Goal: Task Accomplishment & Management: Manage account settings

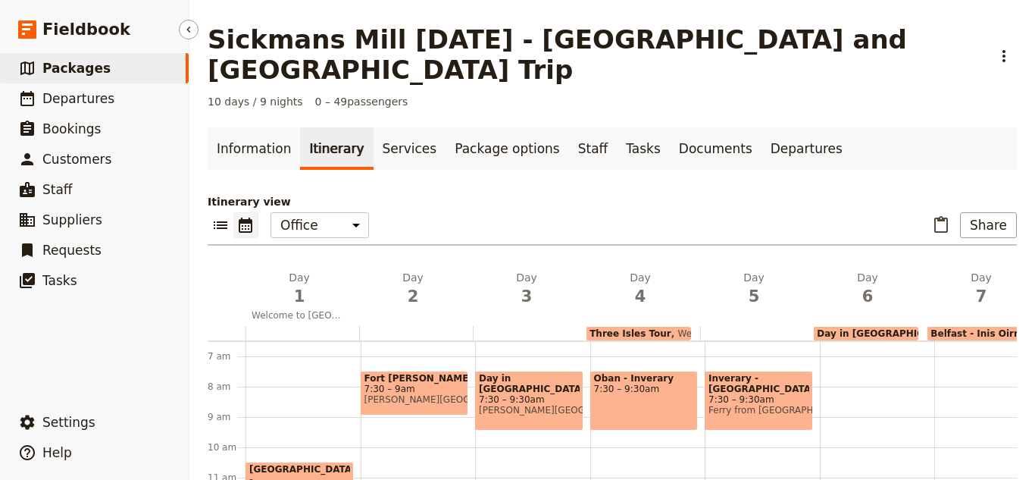
click at [146, 62] on link "​ Packages" at bounding box center [94, 68] width 189 height 30
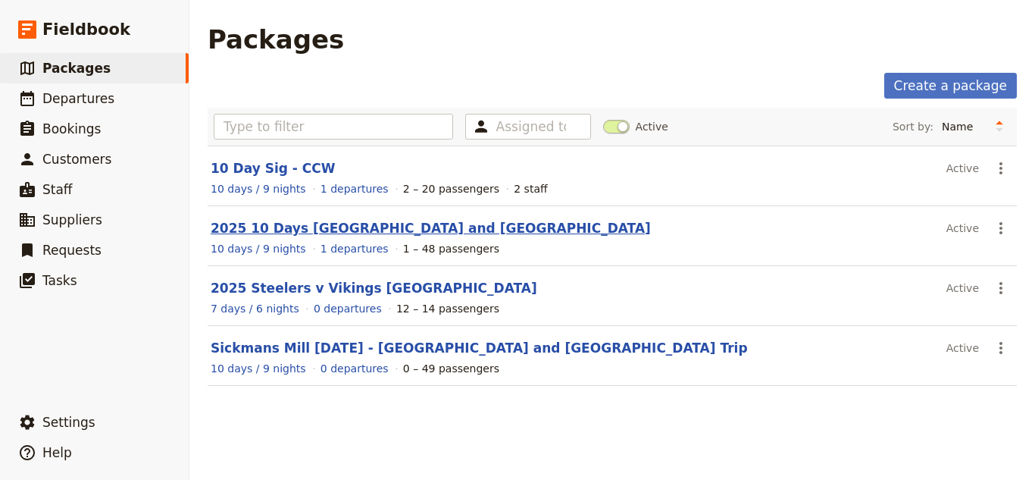
click at [346, 228] on link "2025 10 Days [GEOGRAPHIC_DATA] and [GEOGRAPHIC_DATA]" at bounding box center [431, 228] width 440 height 15
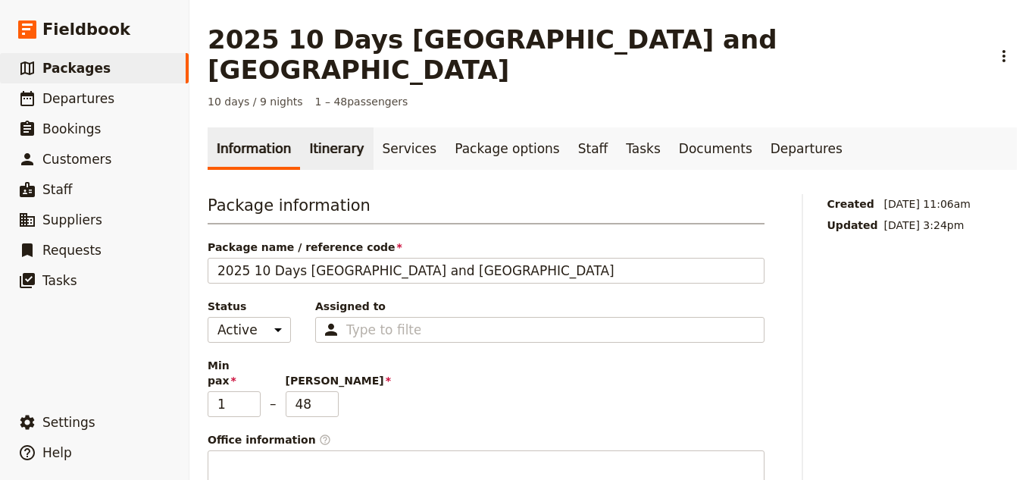
click at [324, 127] on link "Itinerary" at bounding box center [336, 148] width 73 height 42
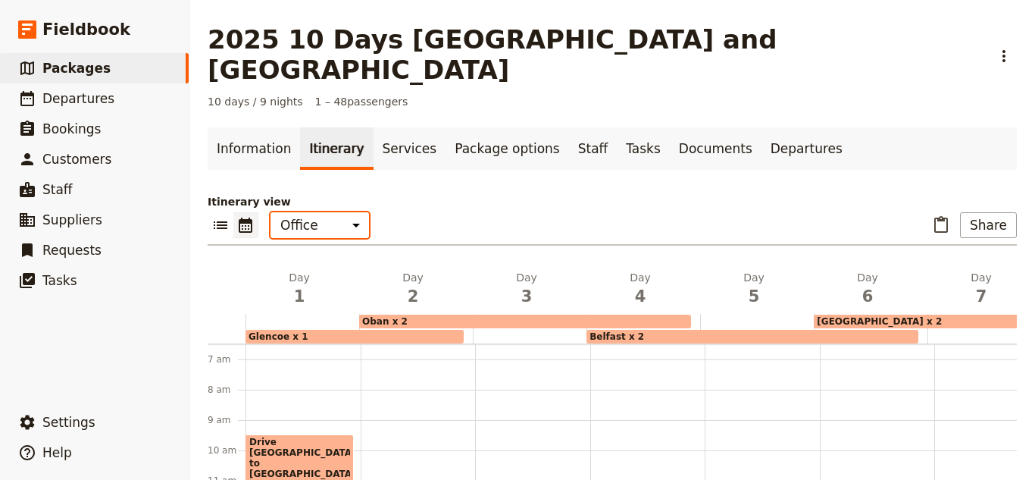
click at [309, 212] on select "Office Guide Passenger Sales" at bounding box center [320, 225] width 99 height 26
select select "PASSENGER"
click at [271, 212] on select "Office Guide Passenger Sales" at bounding box center [320, 225] width 99 height 26
click at [932, 216] on icon "Paste itinerary item" at bounding box center [941, 225] width 18 height 18
click at [323, 212] on select "Office Guide Passenger Sales" at bounding box center [320, 225] width 99 height 26
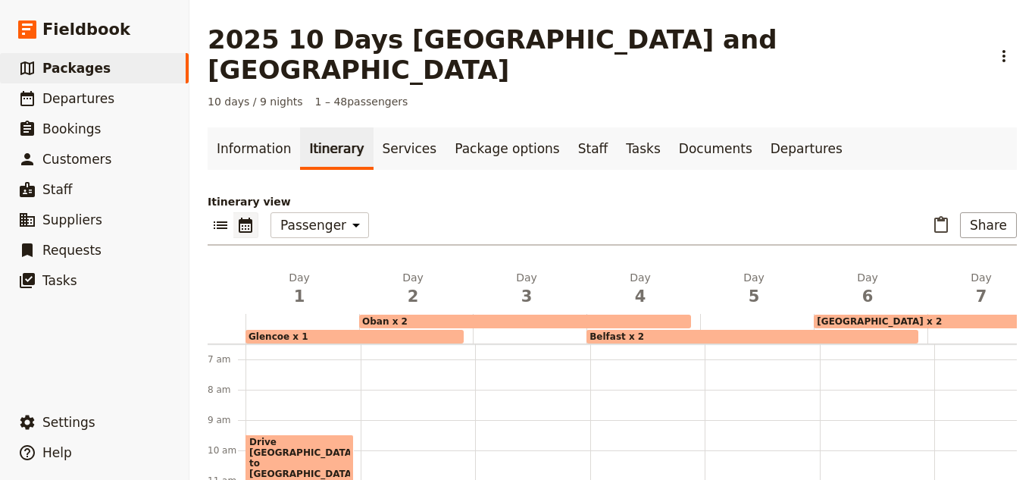
click at [252, 216] on icon "Calendar view" at bounding box center [245, 225] width 18 height 18
click at [226, 216] on icon "List view" at bounding box center [220, 225] width 18 height 18
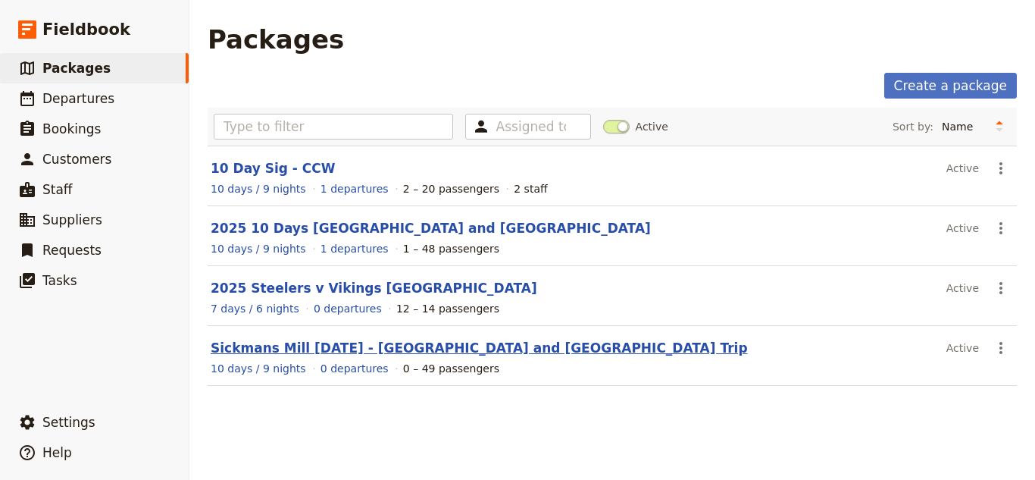
click at [466, 342] on link "Sickmans Mill [DATE] - [GEOGRAPHIC_DATA] and [GEOGRAPHIC_DATA] Trip" at bounding box center [479, 347] width 537 height 15
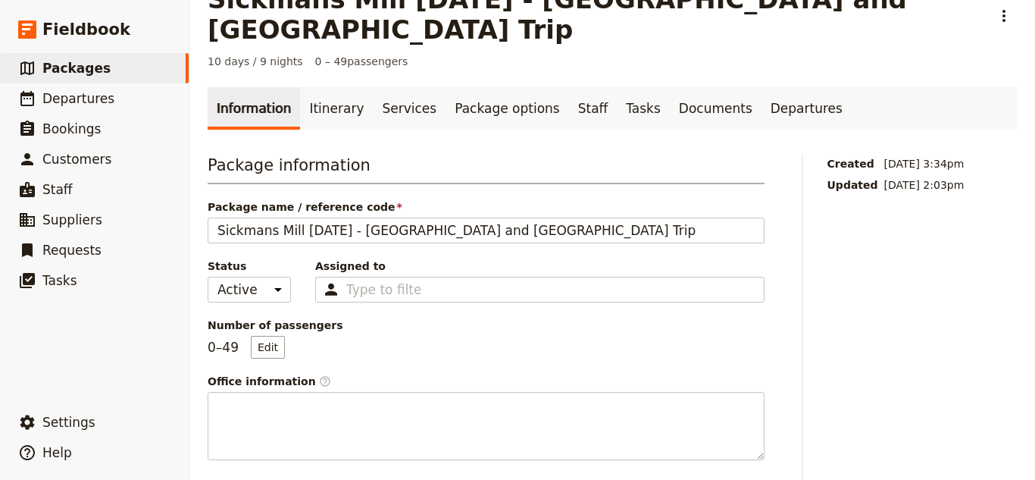
scroll to position [76, 0]
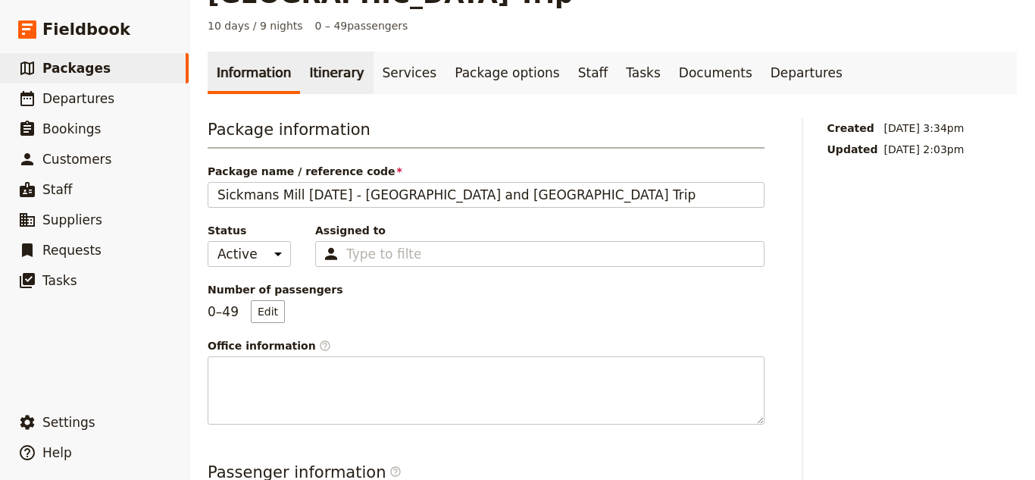
click at [341, 60] on link "Itinerary" at bounding box center [336, 73] width 73 height 42
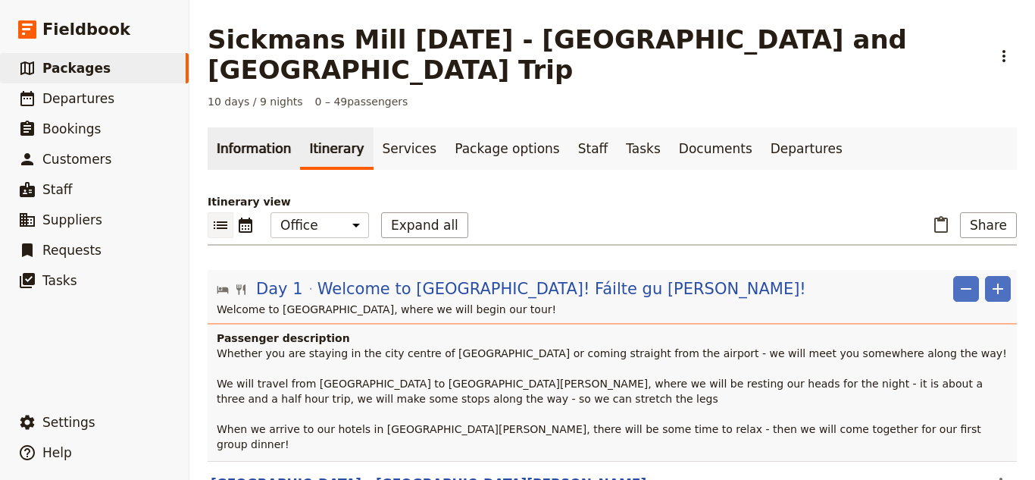
click at [263, 127] on link "Information" at bounding box center [254, 148] width 92 height 42
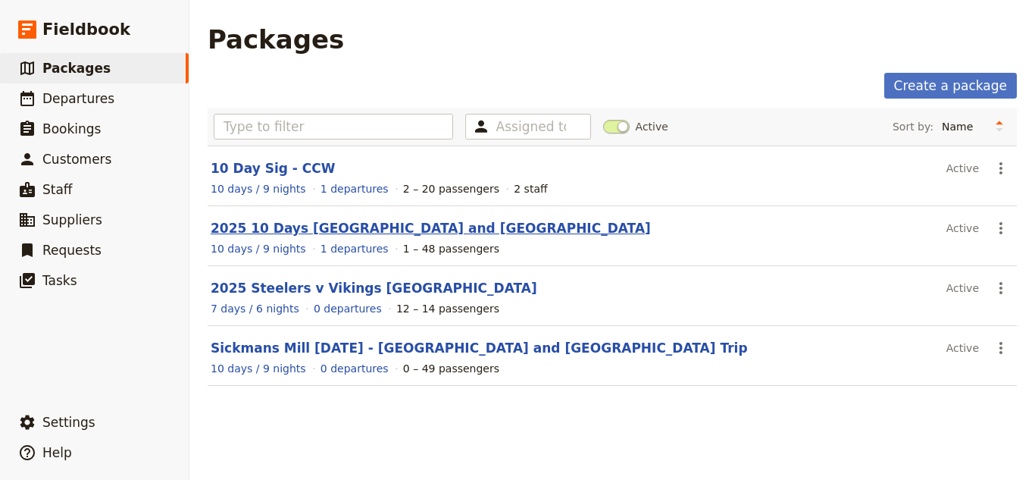
click at [369, 224] on link "2025 10 Days [GEOGRAPHIC_DATA] and [GEOGRAPHIC_DATA]" at bounding box center [431, 228] width 440 height 15
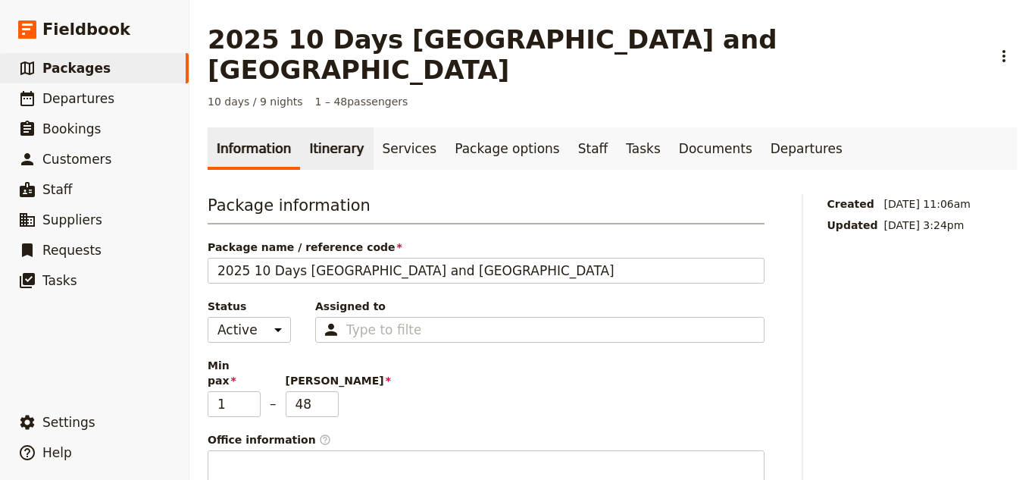
click at [323, 136] on link "Itinerary" at bounding box center [336, 148] width 73 height 42
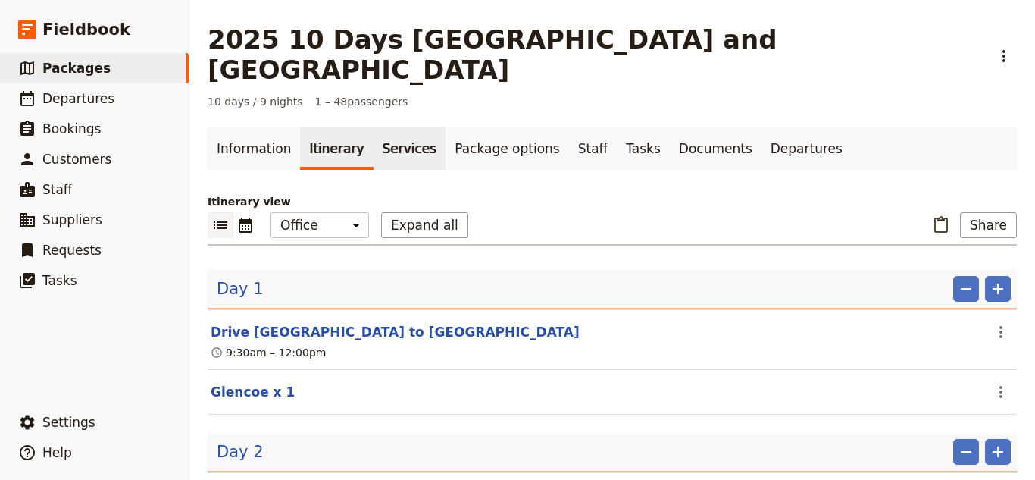
click at [374, 130] on link "Services" at bounding box center [410, 148] width 73 height 42
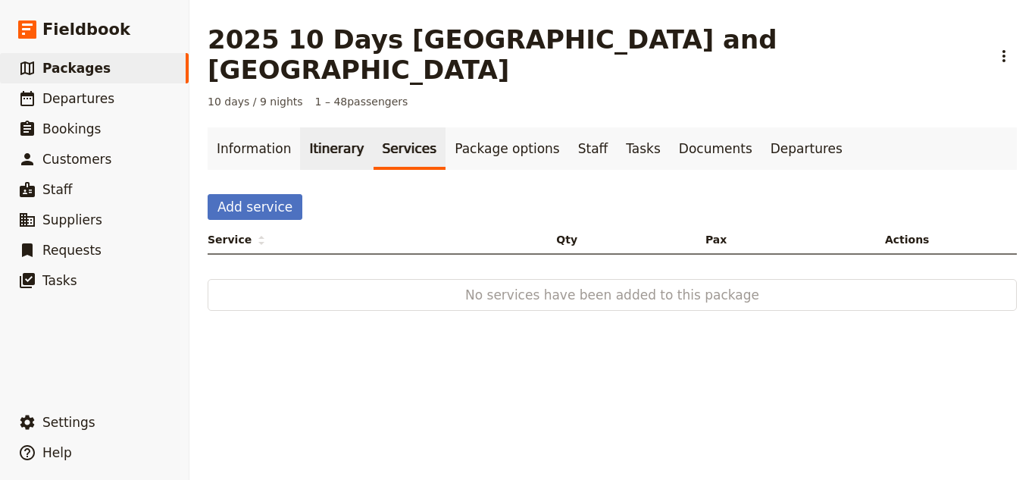
click at [338, 127] on link "Itinerary" at bounding box center [336, 148] width 73 height 42
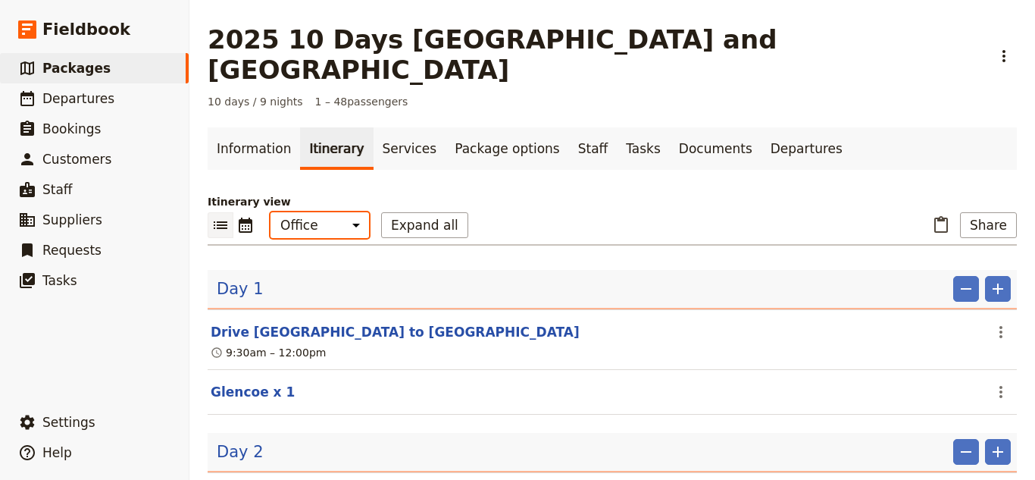
click at [297, 212] on select "Office Guide Passenger Sales" at bounding box center [320, 225] width 99 height 26
select select "PASSENGER"
click at [271, 212] on select "Office Guide Passenger Sales" at bounding box center [320, 225] width 99 height 26
click at [254, 212] on button "​" at bounding box center [245, 225] width 25 height 26
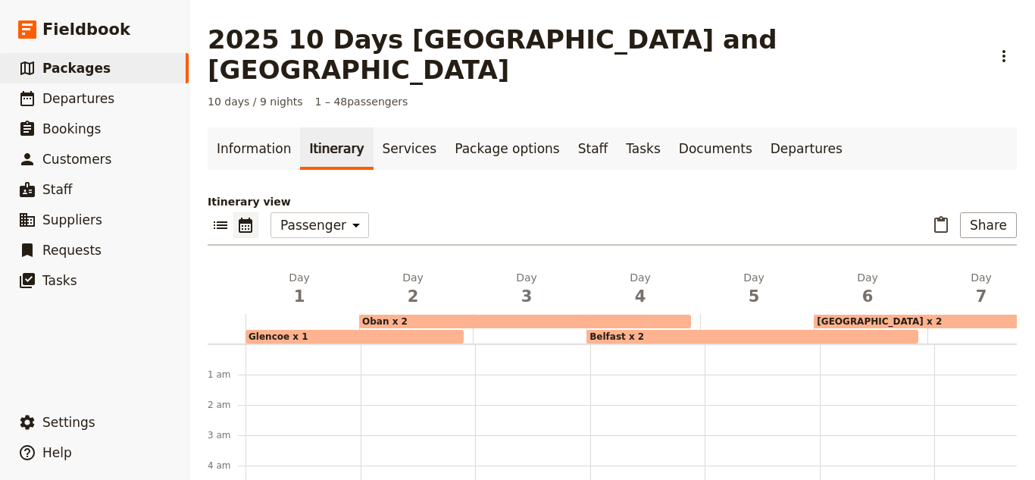
scroll to position [197, 0]
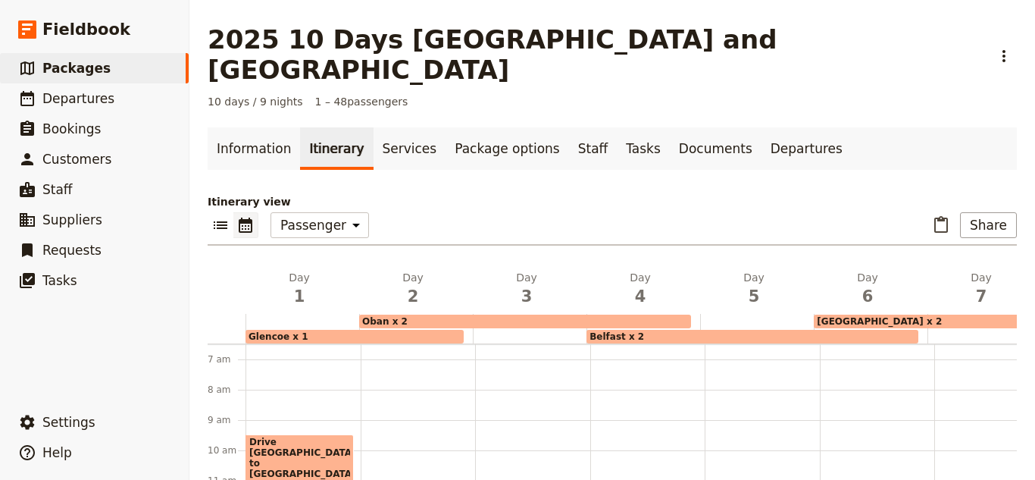
click at [309, 479] on span "9:30am – 12pm" at bounding box center [299, 484] width 101 height 11
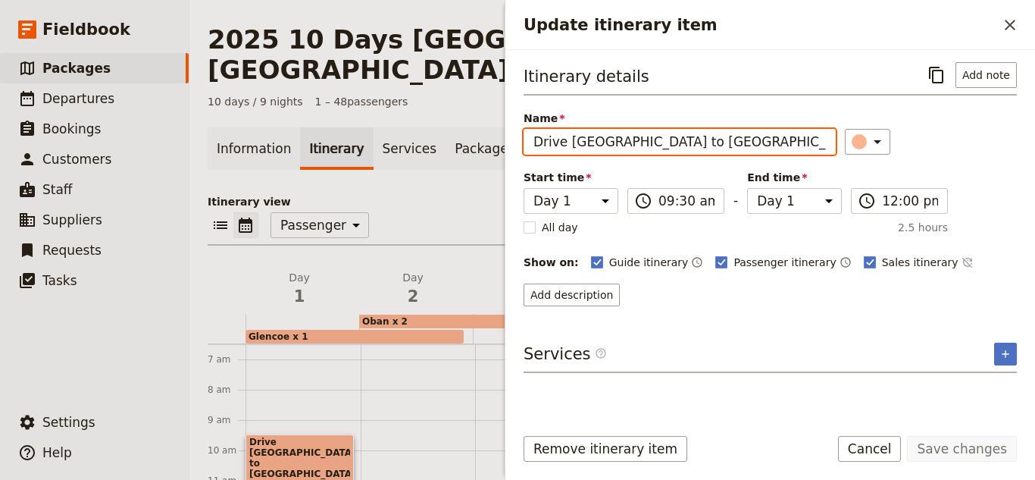
click at [708, 137] on input "Drive [GEOGRAPHIC_DATA] to [GEOGRAPHIC_DATA]" at bounding box center [680, 142] width 312 height 26
type input "Drive [GEOGRAPHIC_DATA] to [GEOGRAPHIC_DATA]"
click at [907, 436] on button "Save changes" at bounding box center [962, 449] width 110 height 26
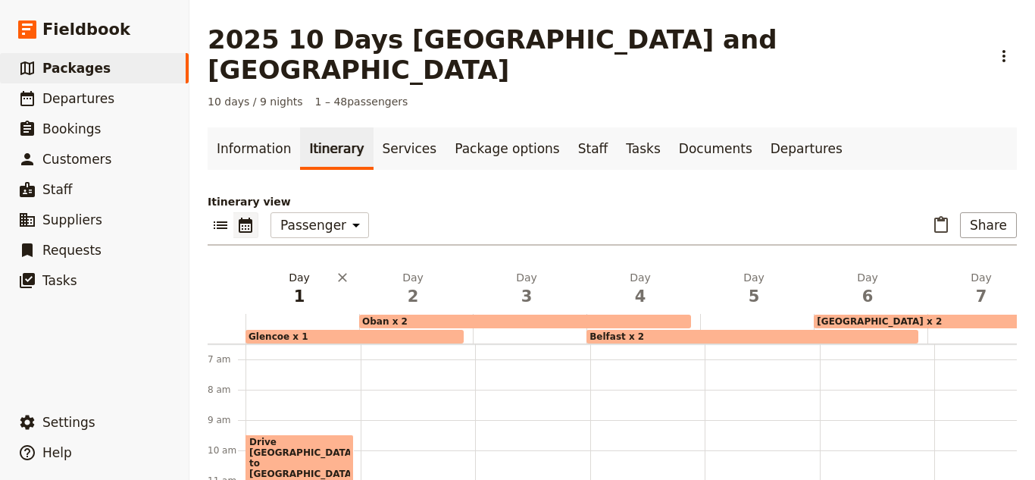
click at [295, 285] on span "1" at bounding box center [299, 296] width 95 height 23
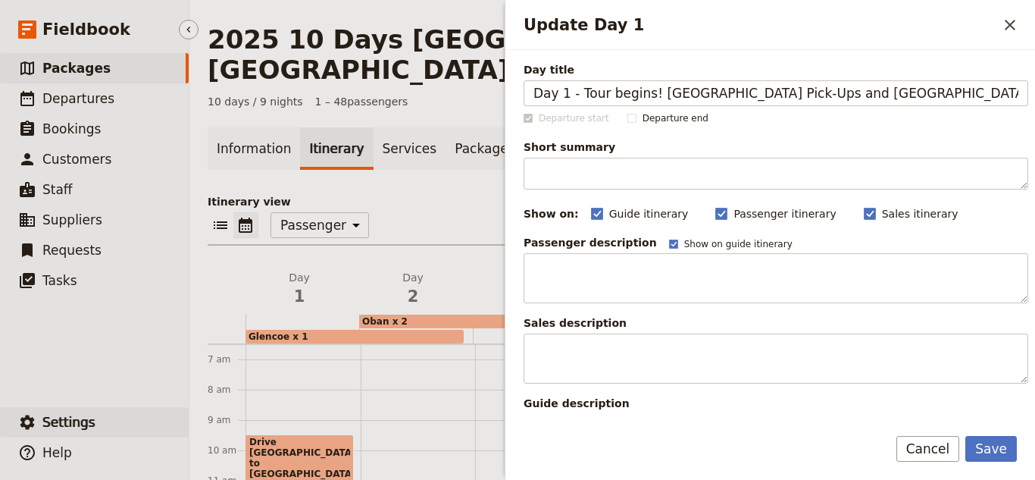
type input "Day 1 - Tour begins! [GEOGRAPHIC_DATA] Pick-Ups and [GEOGRAPHIC_DATA]"
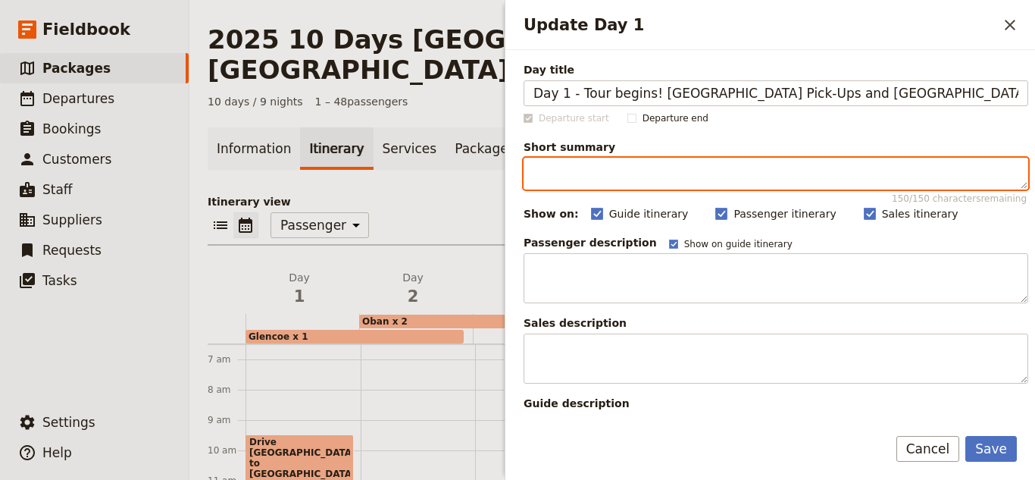
click at [574, 182] on textarea "Short summary 150 / 150 characters remaining" at bounding box center [776, 174] width 505 height 32
paste textarea "Once we have picked the group up in [GEOGRAPHIC_DATA], we will be eaving the hi…"
type textarea "Once we have picked the group up in [GEOGRAPHIC_DATA], we will be eaving the hi…"
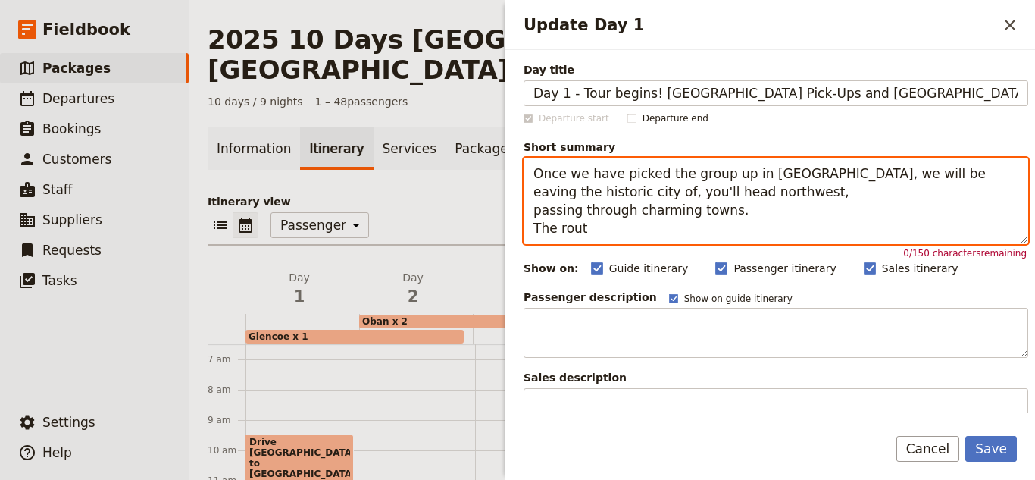
drag, startPoint x: 593, startPoint y: 228, endPoint x: 533, endPoint y: 180, distance: 76.0
click at [533, 180] on textarea "Once we have picked the group up in [GEOGRAPHIC_DATA], we will be eaving the hi…" at bounding box center [776, 201] width 505 height 86
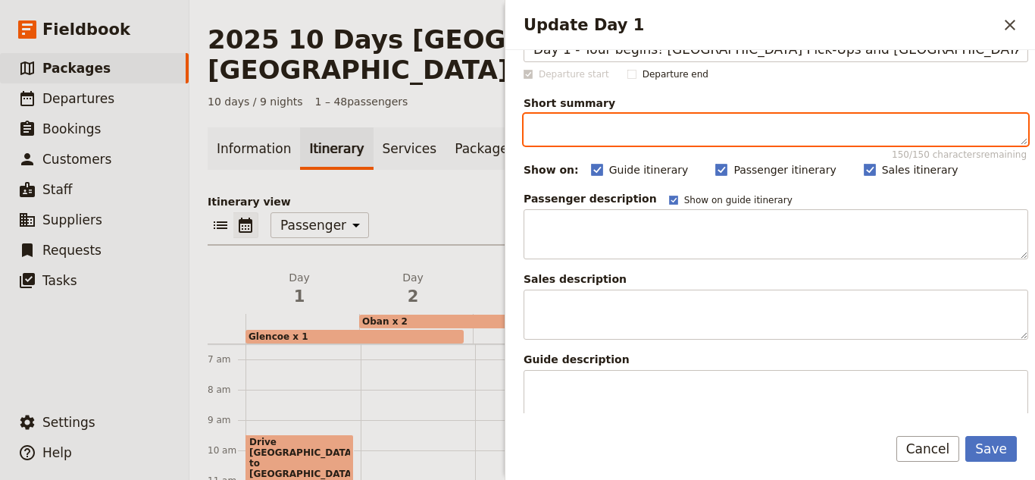
scroll to position [0, 0]
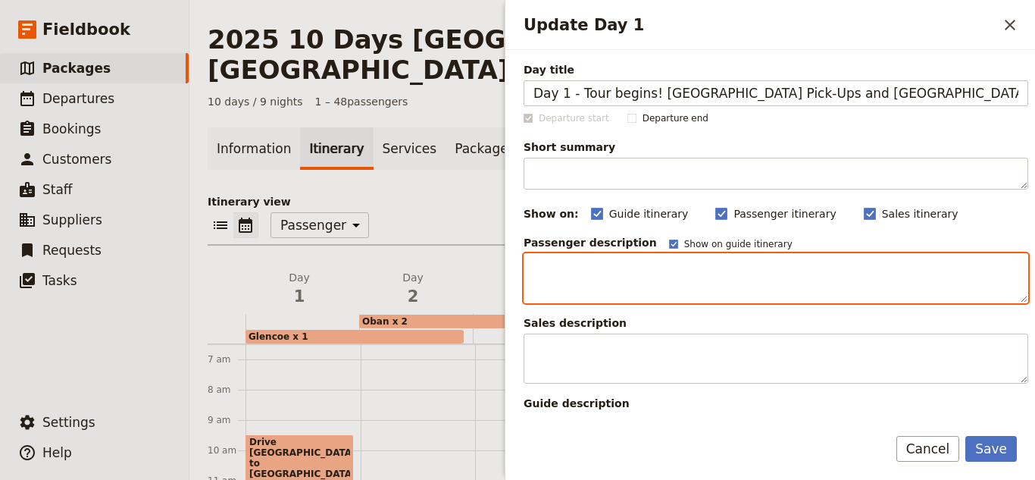
click at [607, 285] on textarea "Update Day 1" at bounding box center [776, 278] width 505 height 50
paste textarea "Once we have picked the group up in [GEOGRAPHIC_DATA], we will be eaving the hi…"
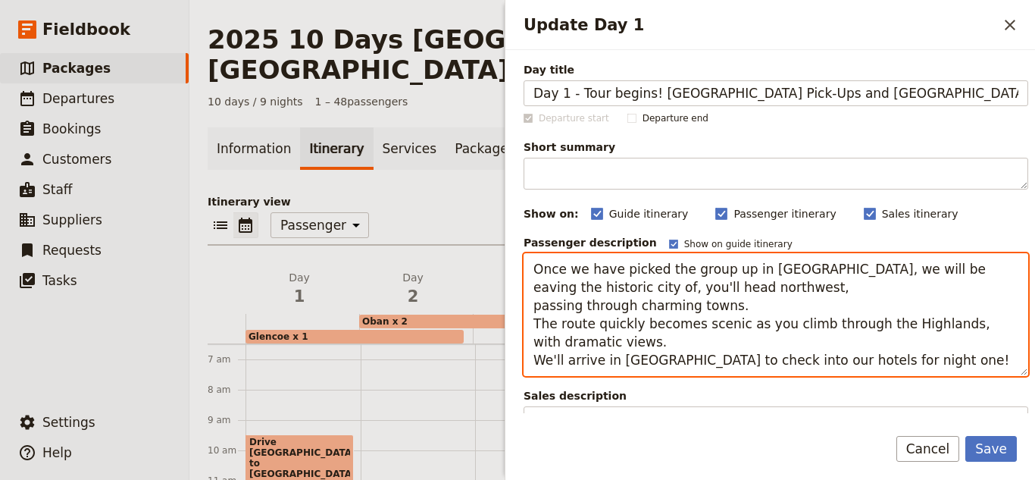
click at [530, 309] on textarea "Once we have picked the group up in [GEOGRAPHIC_DATA], we will be eaving the hi…" at bounding box center [776, 314] width 505 height 123
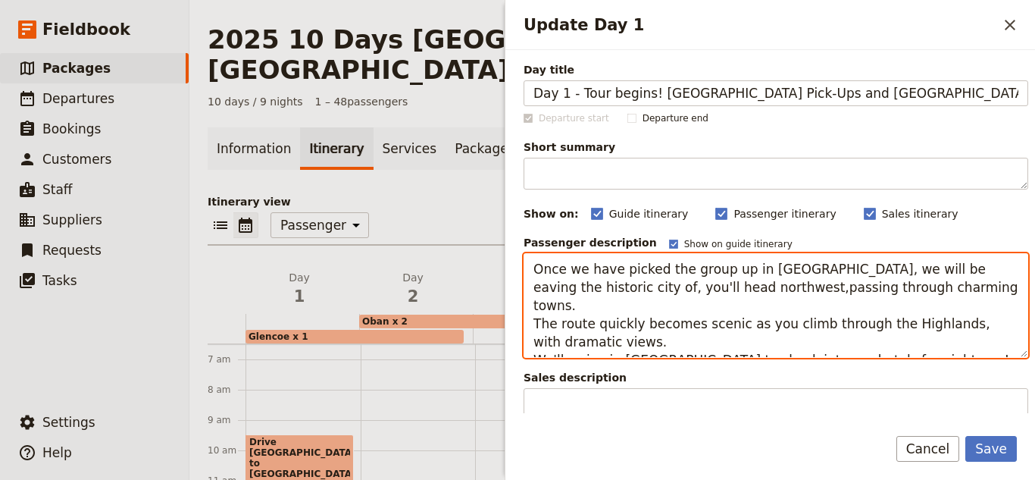
click at [538, 305] on textarea "Once we have picked the group up in [GEOGRAPHIC_DATA], we will be eaving the hi…" at bounding box center [776, 305] width 505 height 105
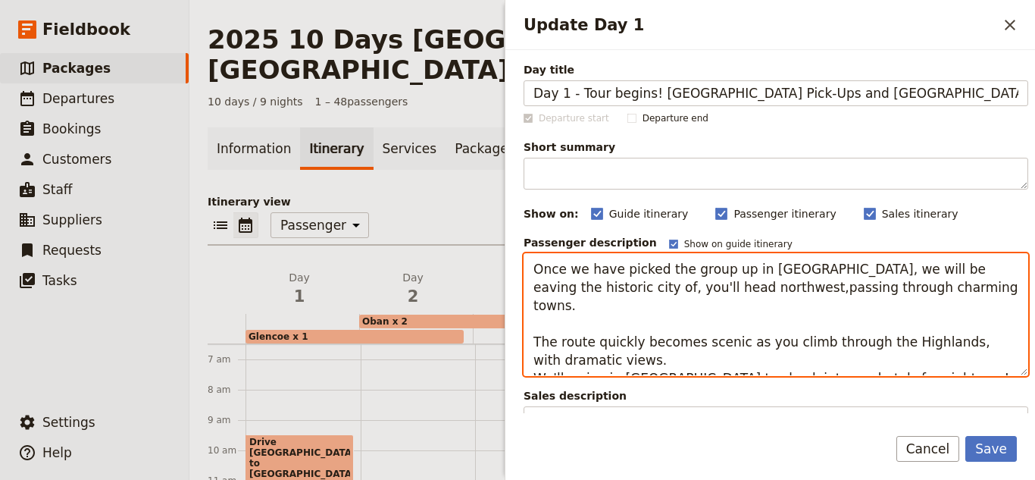
click at [652, 349] on textarea "Once we have picked the group up in [GEOGRAPHIC_DATA], we will be eaving the hi…" at bounding box center [776, 314] width 505 height 123
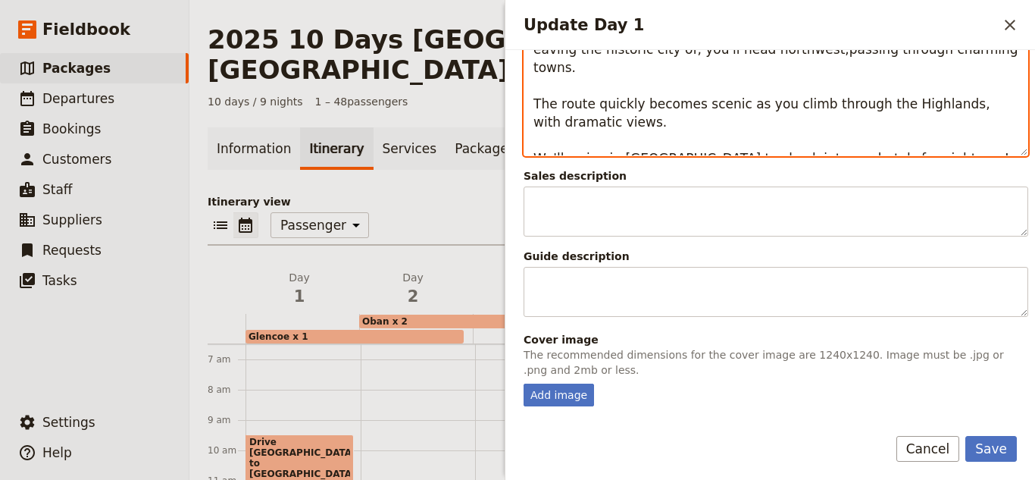
scroll to position [439, 0]
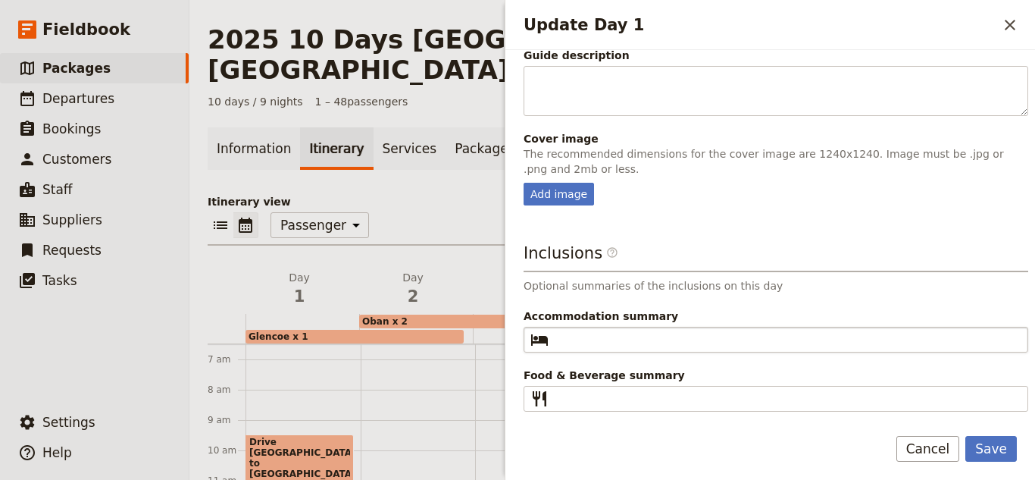
type textarea "Once we have picked the group up in [GEOGRAPHIC_DATA], we will be eaving the hi…"
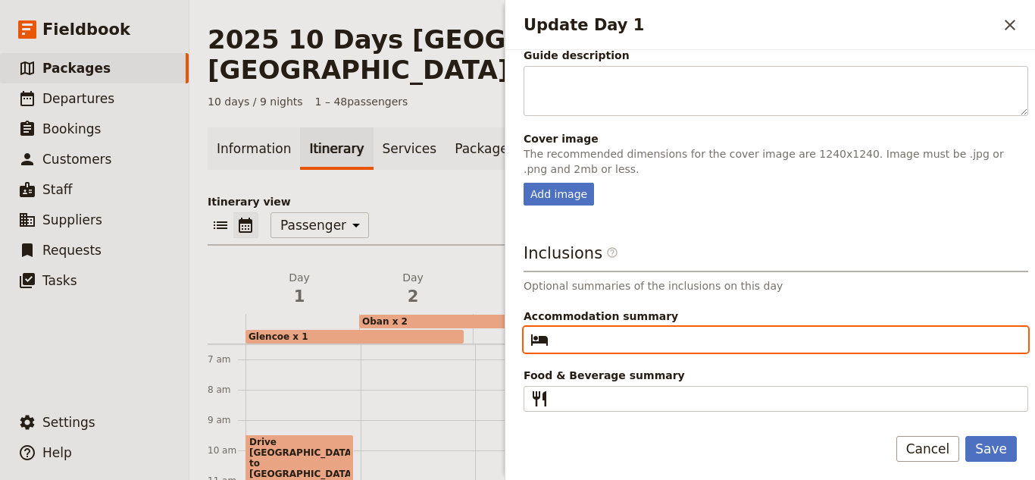
click at [760, 342] on input "Accommodation summary ​" at bounding box center [787, 339] width 464 height 18
type input "Glencoe x 1"
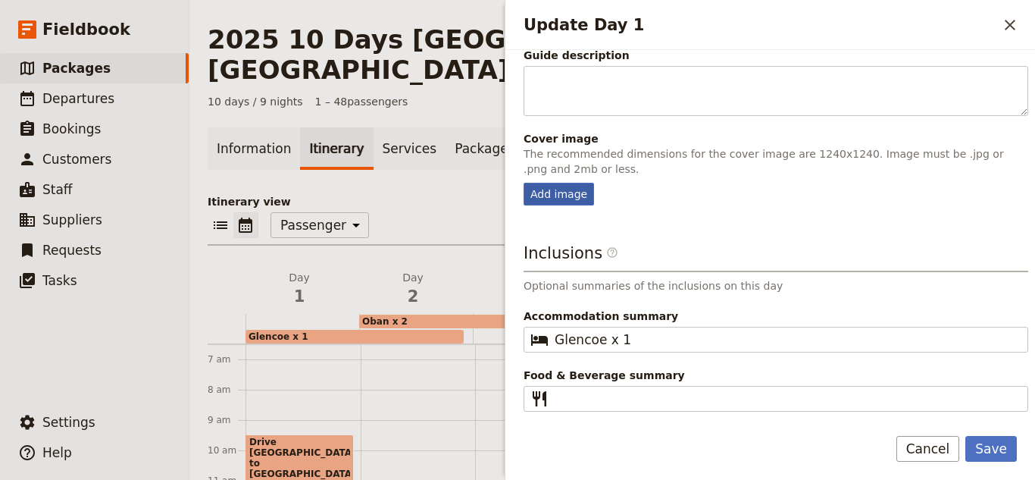
click at [568, 202] on div "Add image" at bounding box center [559, 194] width 70 height 23
click at [524, 183] on input "Add image" at bounding box center [523, 182] width 1 height 1
type input "C:\fakepath\Fort [PERSON_NAME].jpg"
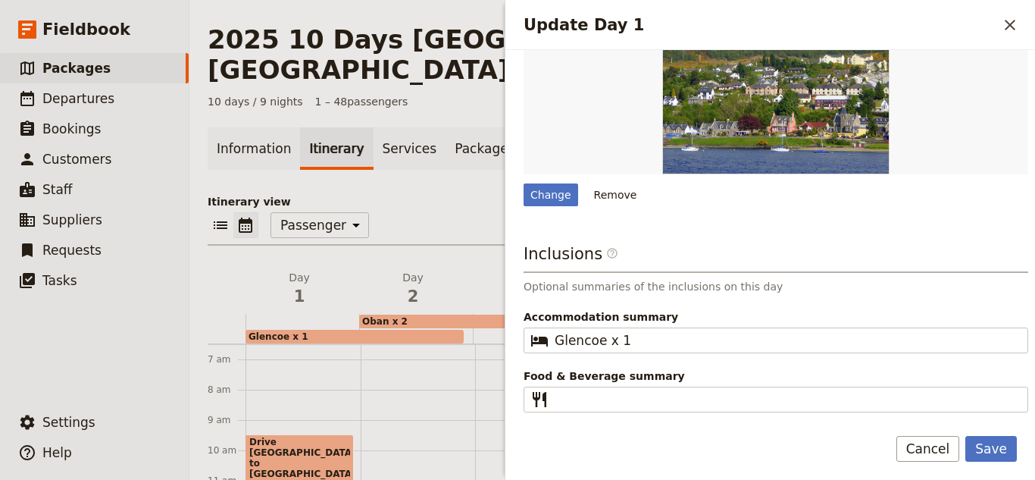
scroll to position [675, 0]
click at [1006, 441] on button "Save" at bounding box center [991, 449] width 52 height 26
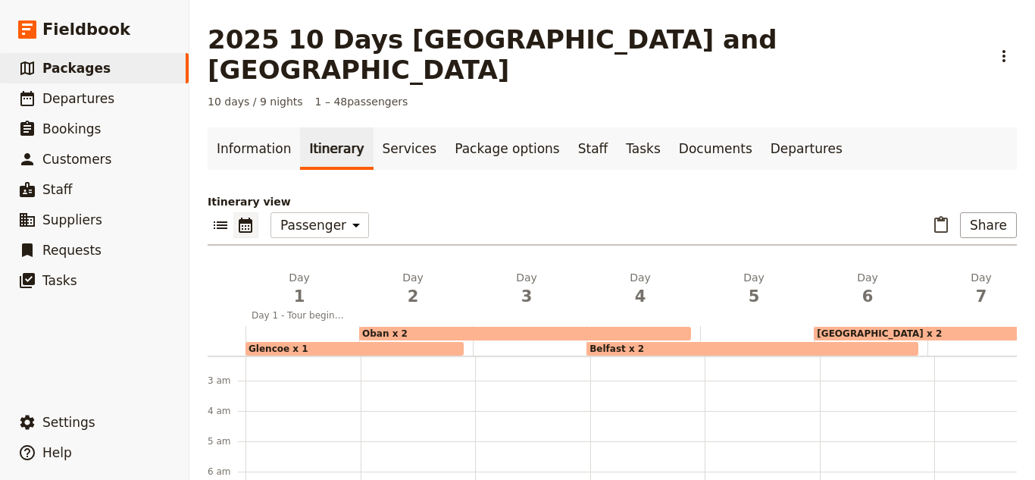
scroll to position [152, 0]
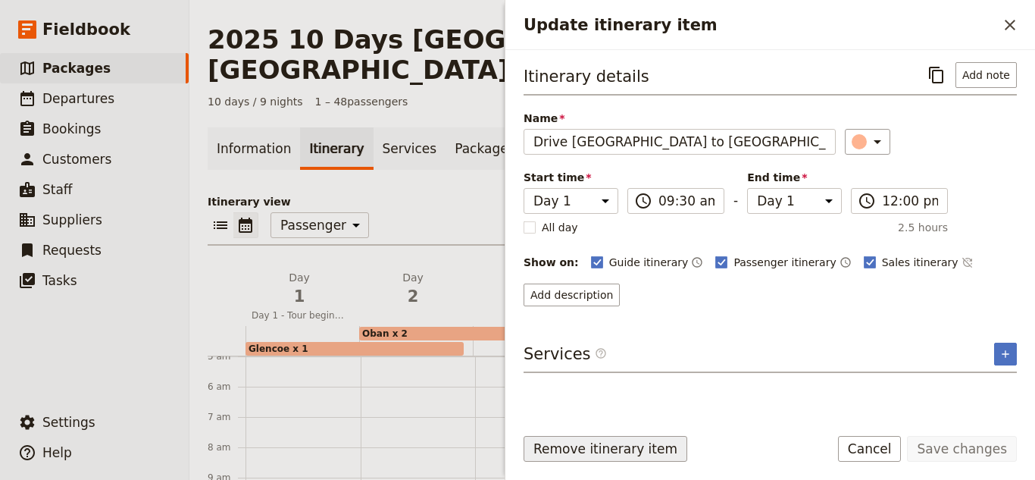
click at [635, 458] on button "Remove itinerary item" at bounding box center [606, 449] width 164 height 26
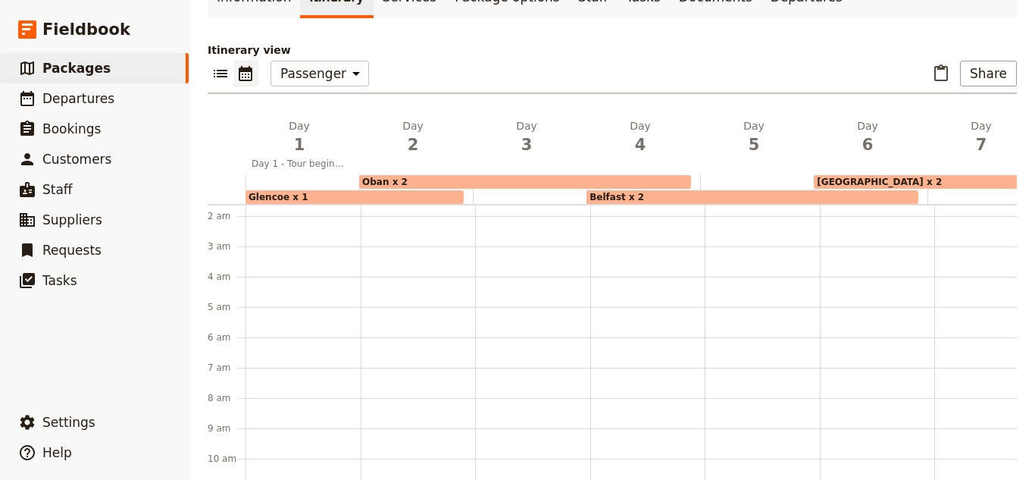
scroll to position [0, 0]
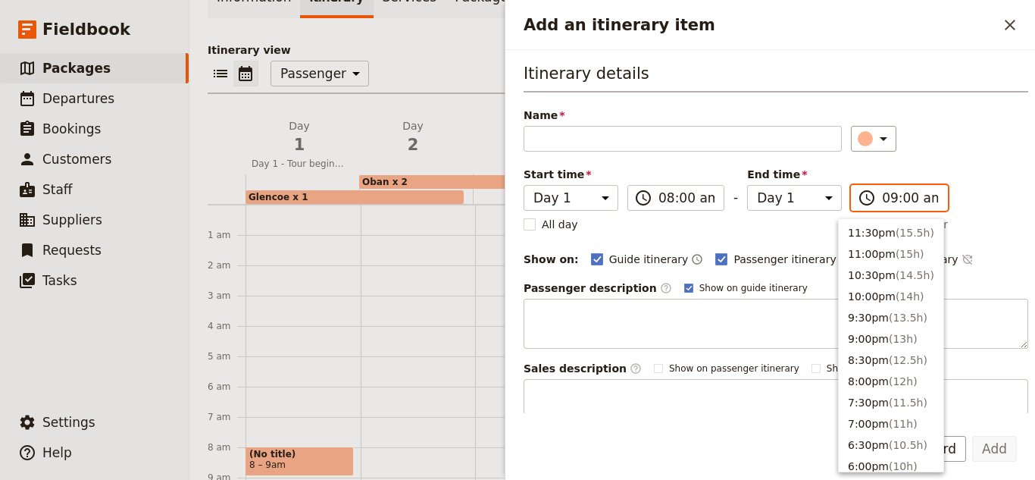
click at [911, 206] on input "09:00 am" at bounding box center [910, 198] width 56 height 18
click at [876, 362] on button "9:30am ( 1.5h )" at bounding box center [891, 359] width 105 height 21
type input "09:30 am"
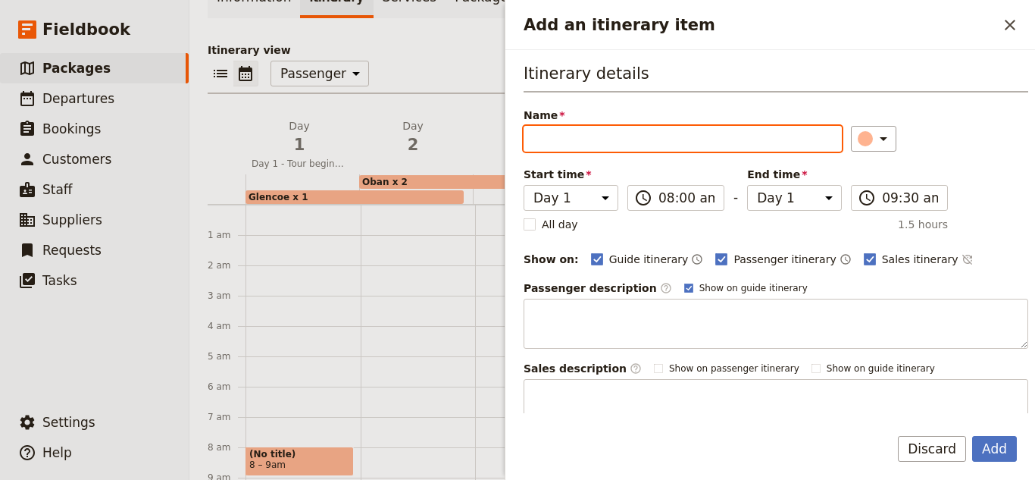
click at [599, 132] on input "Name" at bounding box center [683, 139] width 318 height 26
click at [611, 145] on input "Name" at bounding box center [683, 139] width 318 height 26
paste input "[GEOGRAPHIC_DATA] Pick-Ups"
type input "[GEOGRAPHIC_DATA] Pick-Ups"
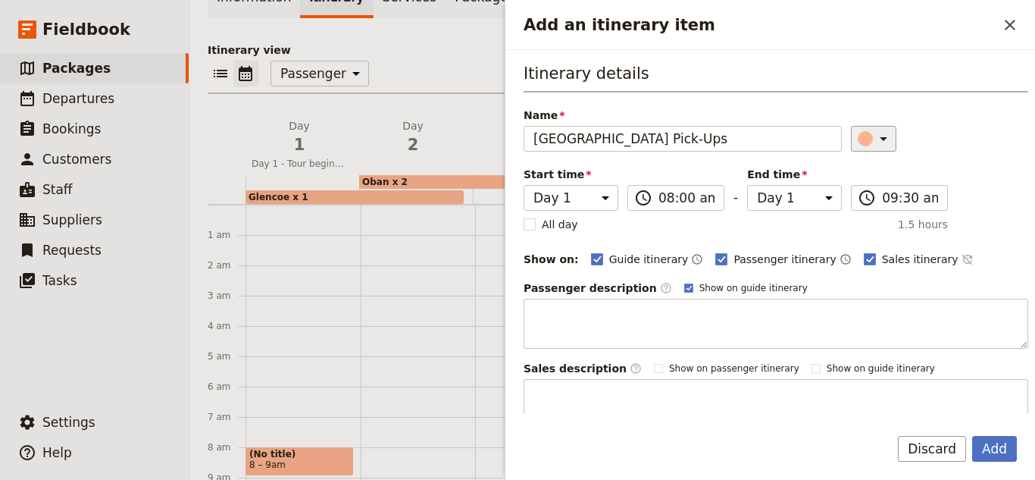
click at [872, 149] on button "​" at bounding box center [873, 139] width 45 height 26
click at [863, 189] on div "button" at bounding box center [868, 188] width 15 height 15
click at [705, 288] on span "Show on guide itinerary" at bounding box center [753, 288] width 108 height 12
click at [684, 282] on input "Show on guide itinerary" at bounding box center [683, 281] width 1 height 1
click at [706, 289] on span "Show on guide itinerary" at bounding box center [753, 288] width 108 height 12
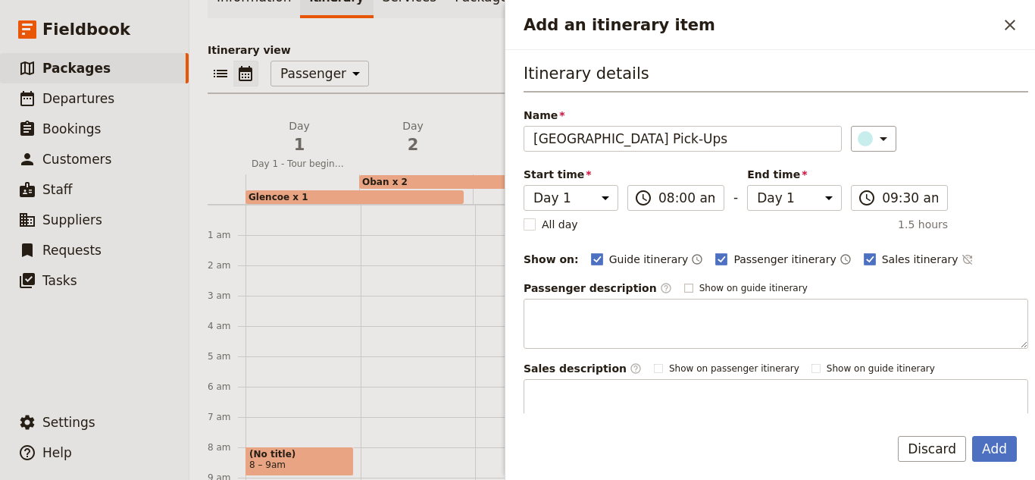
click at [684, 282] on input "Show on guide itinerary" at bounding box center [683, 281] width 1 height 1
checkbox input "true"
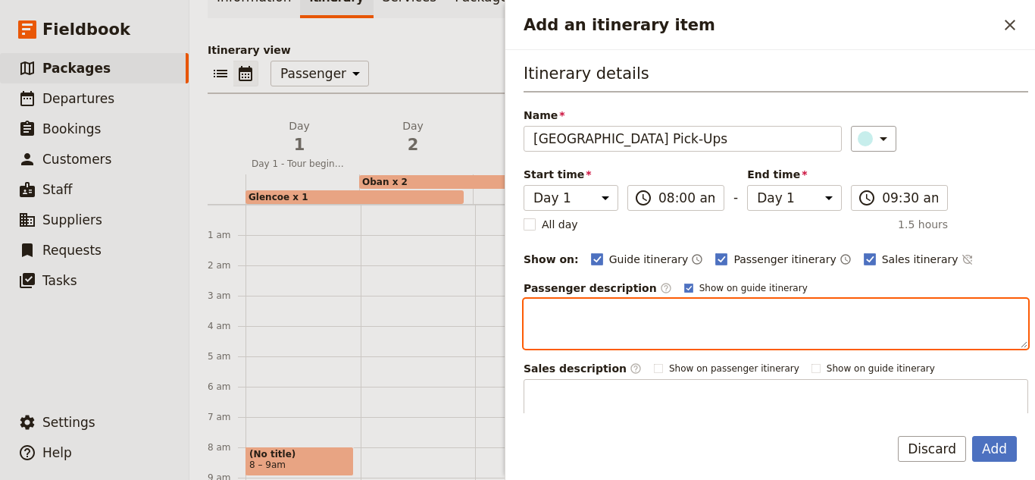
click at [693, 324] on textarea "Add an itinerary item" at bounding box center [776, 324] width 505 height 50
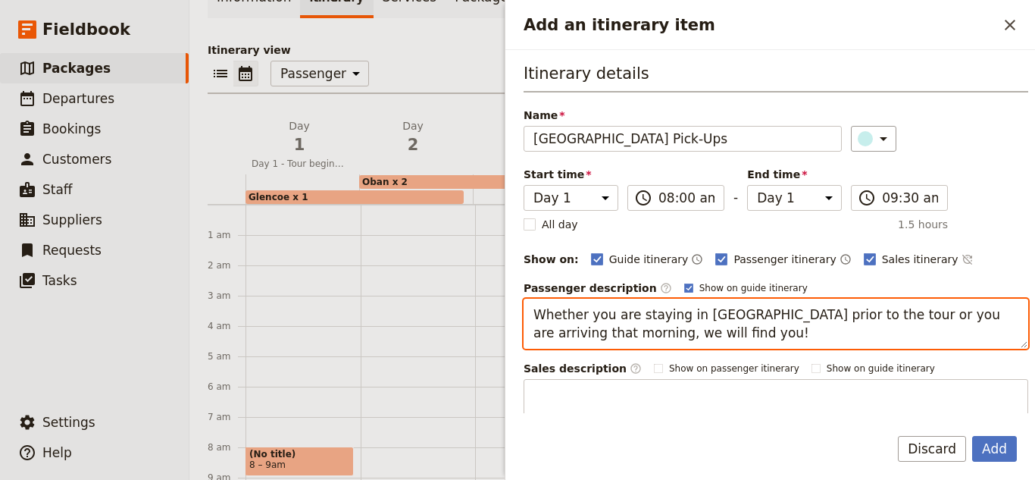
drag, startPoint x: 629, startPoint y: 329, endPoint x: 474, endPoint y: 318, distance: 154.9
click at [474, 318] on div "2025 10 Days [GEOGRAPHIC_DATA] and [GEOGRAPHIC_DATA] ​ 10 days / 9 nights 1 – 4…" at bounding box center [612, 240] width 846 height 480
type textarea "Whether you are staying in [GEOGRAPHIC_DATA] prior to the tour or you are arriv…"
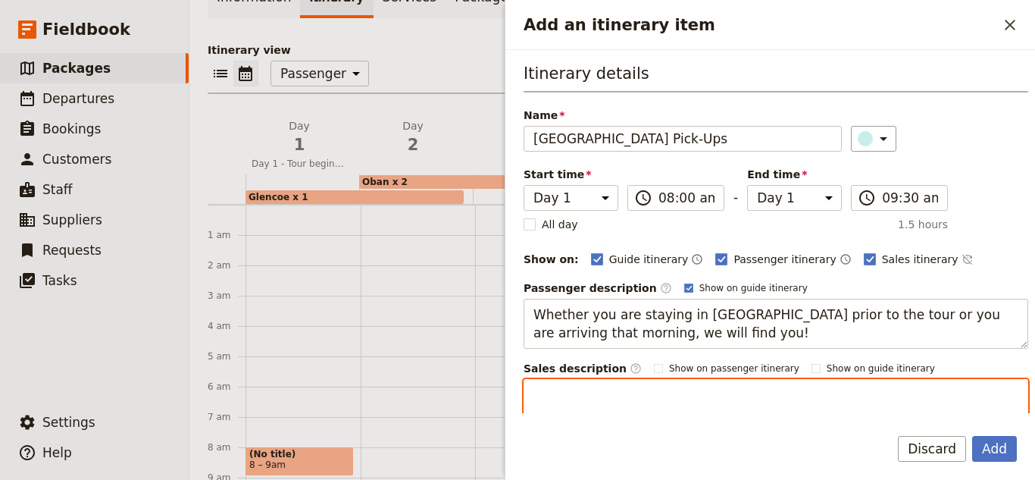
click at [627, 396] on textarea "Add an itinerary item" at bounding box center [776, 404] width 505 height 50
paste textarea "Whether you are staying in [GEOGRAPHIC_DATA] prior to the tour or you are arriv…"
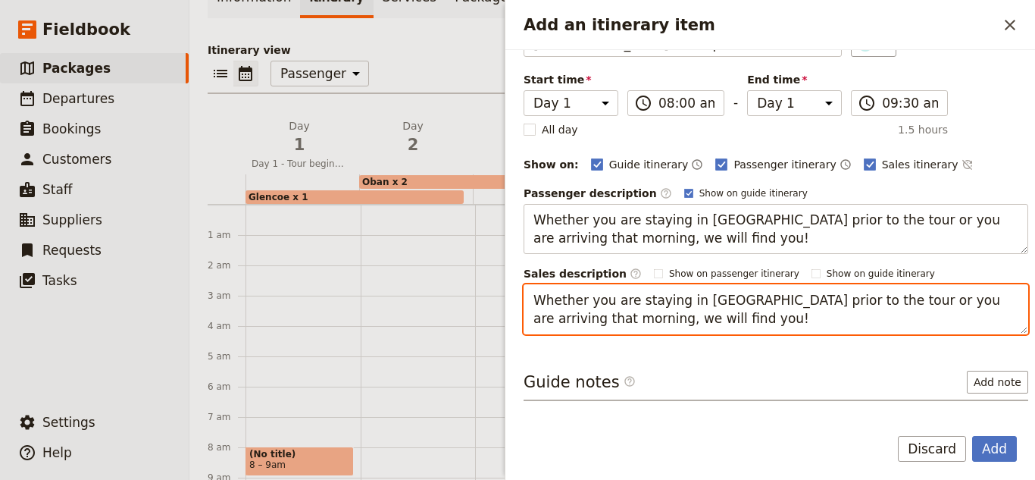
scroll to position [149, 0]
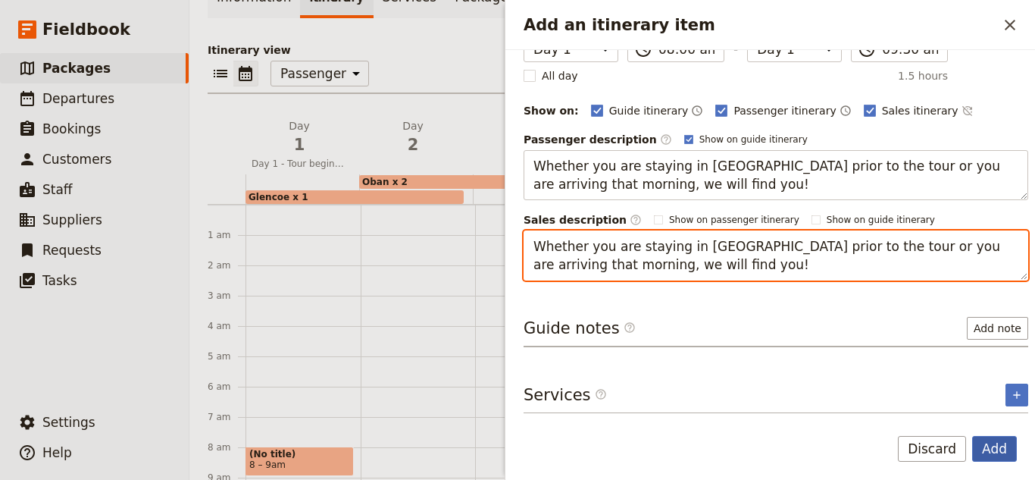
type textarea "Whether you are staying in [GEOGRAPHIC_DATA] prior to the tour or you are arriv…"
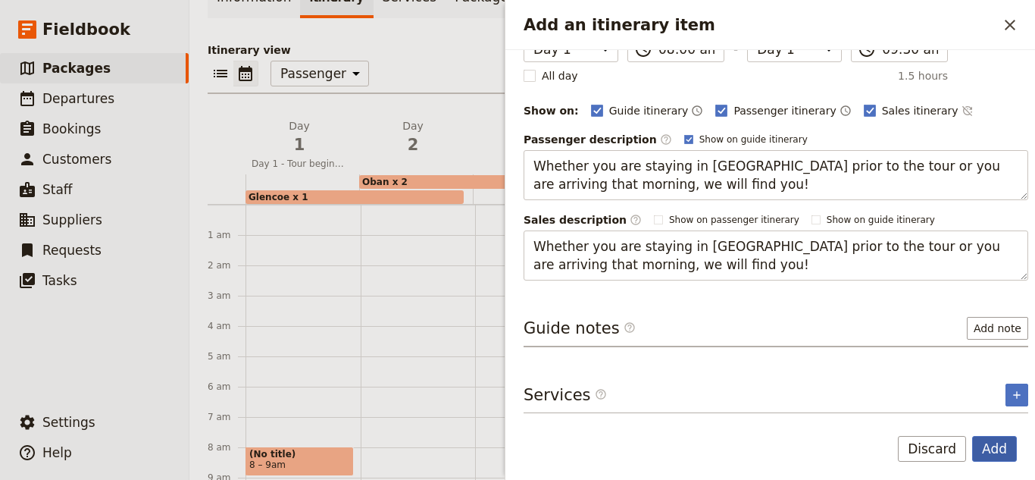
click at [1012, 439] on button "Add" at bounding box center [994, 449] width 45 height 26
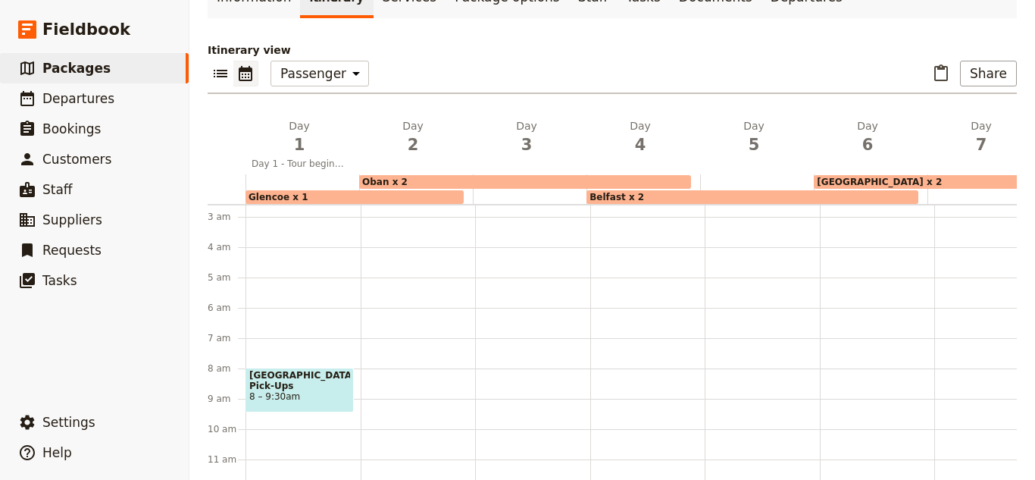
scroll to position [227, 0]
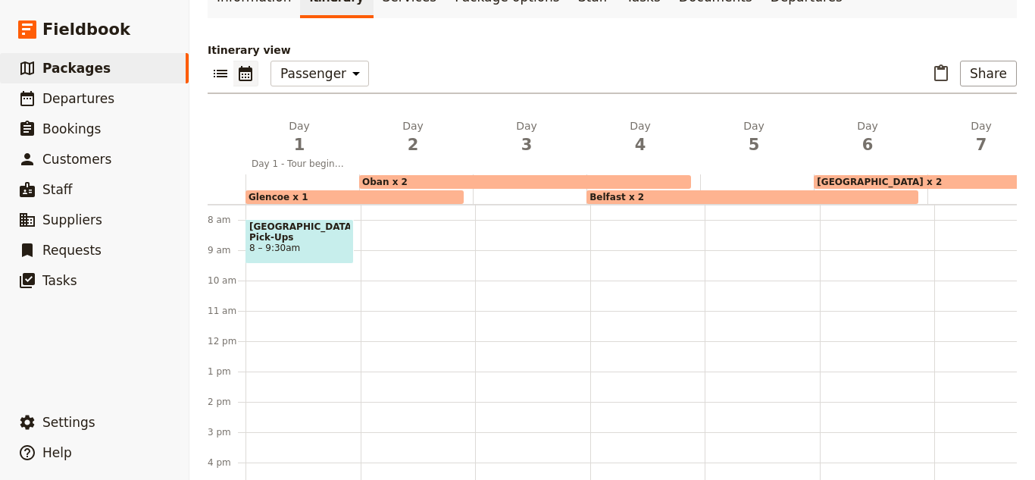
click at [288, 242] on span "8 – 9:30am" at bounding box center [299, 247] width 101 height 11
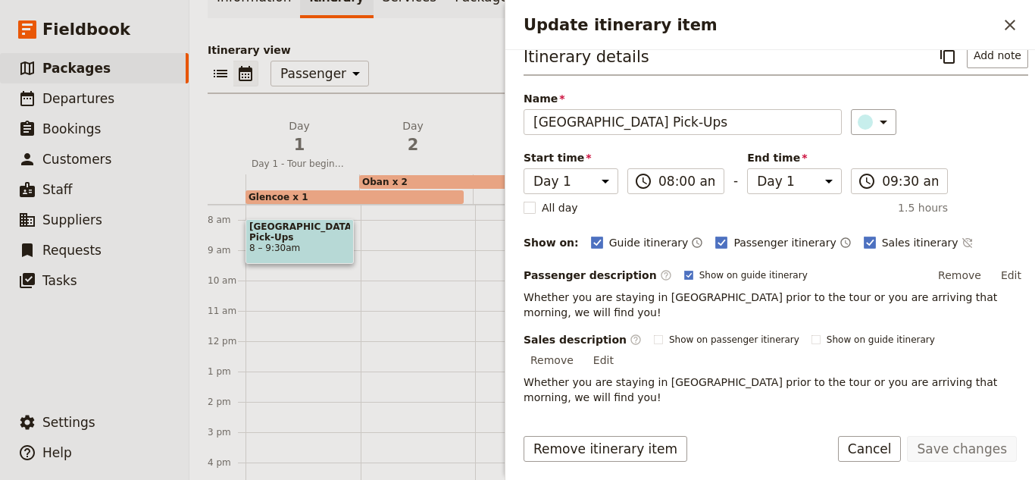
scroll to position [30, 0]
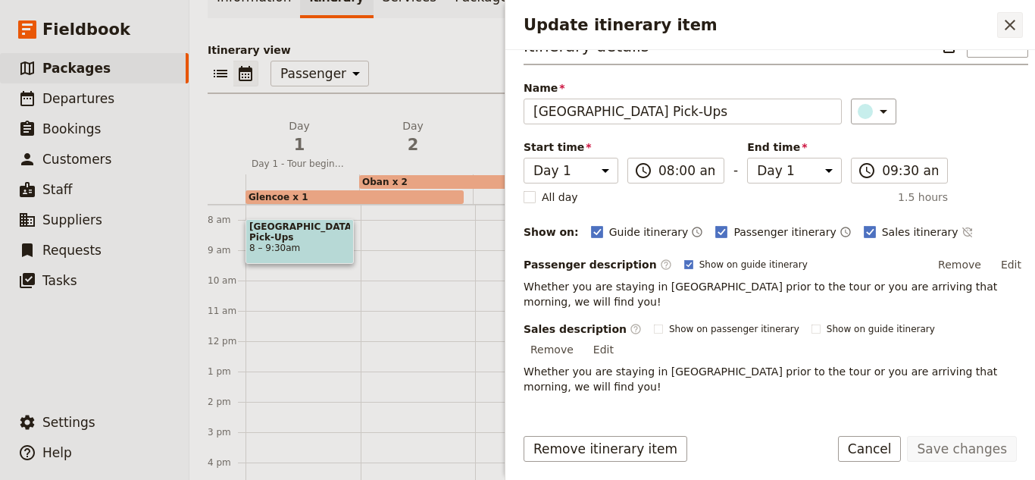
click at [1004, 33] on icon "Close drawer" at bounding box center [1010, 25] width 18 height 18
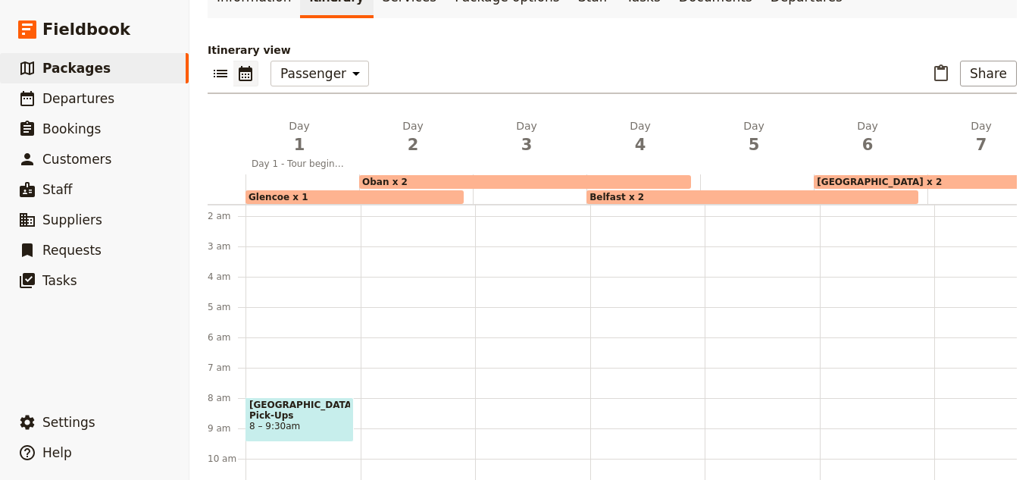
scroll to position [76, 0]
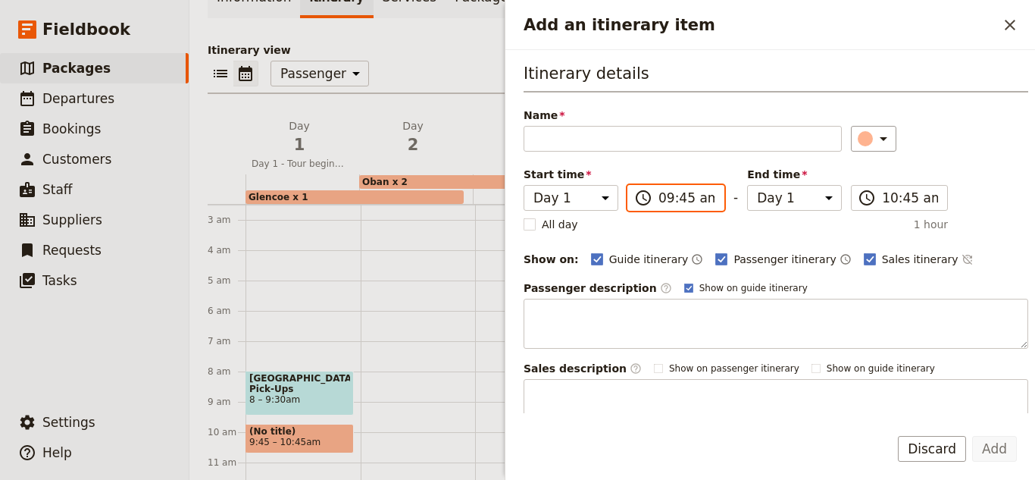
click at [672, 201] on input "09:45 am" at bounding box center [686, 198] width 56 height 18
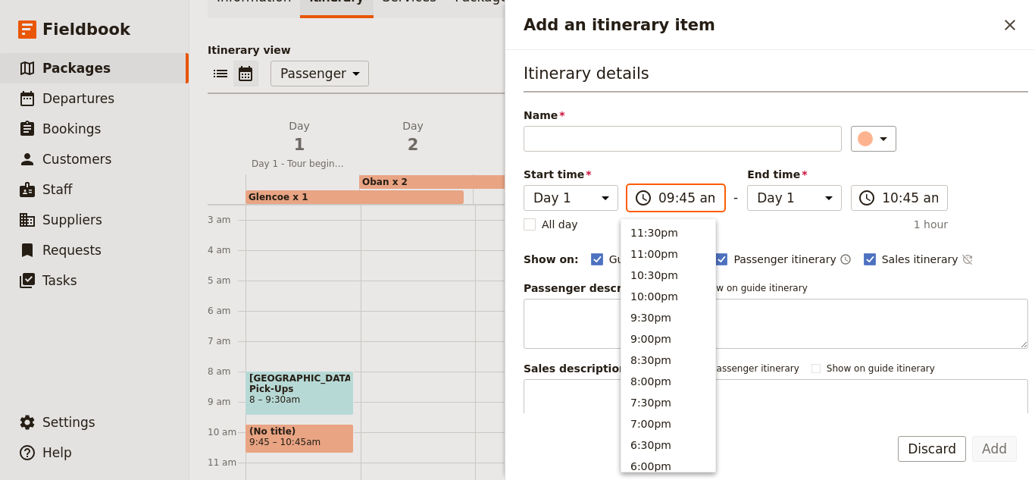
scroll to position [597, 0]
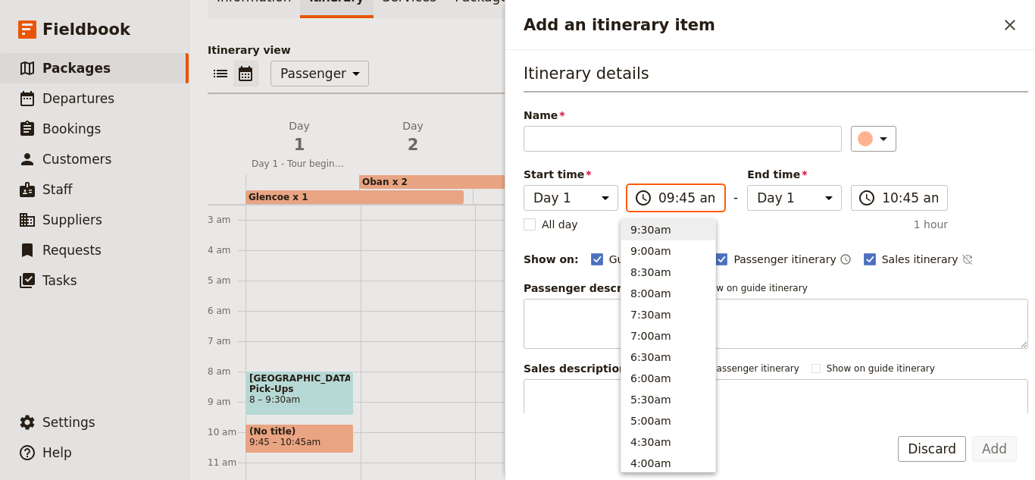
click at [678, 205] on input "09:45 am" at bounding box center [686, 198] width 56 height 18
type input "09:30 am"
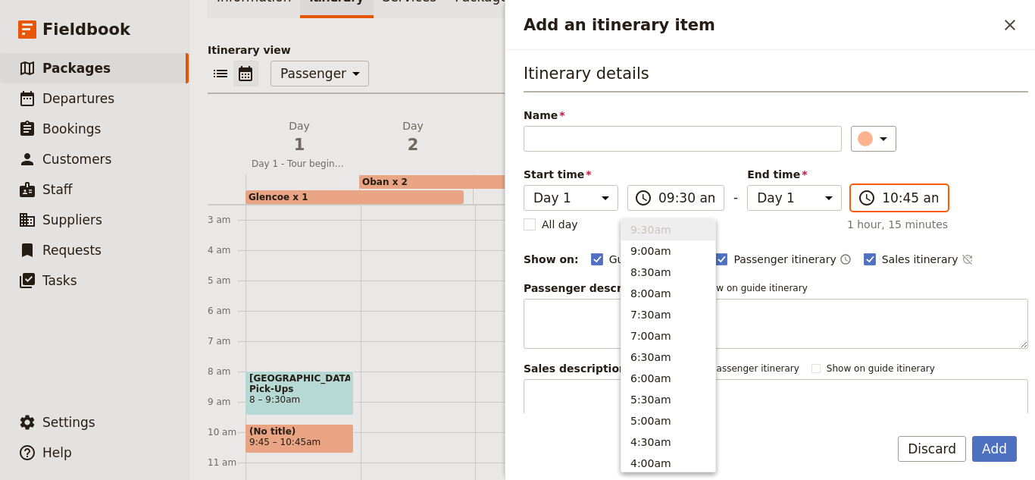
click at [910, 202] on input "10:45 am" at bounding box center [910, 198] width 56 height 18
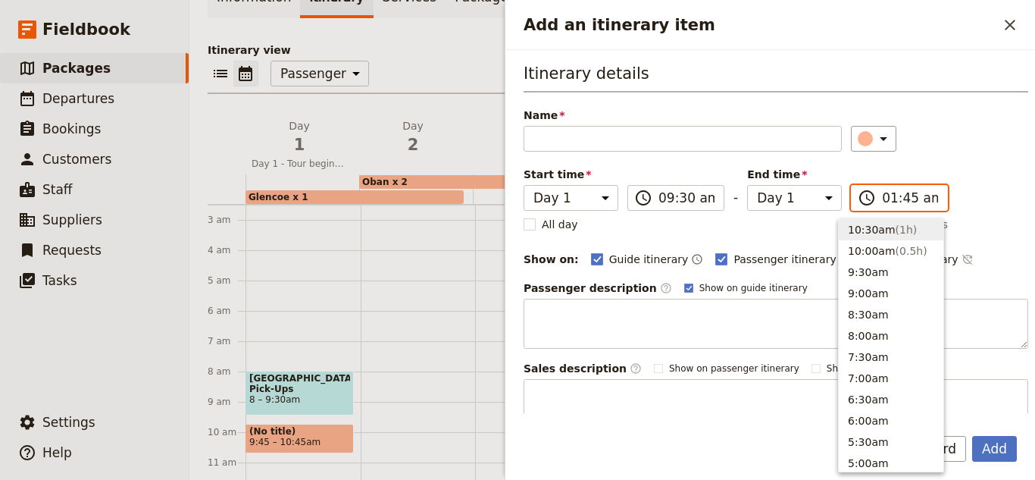
scroll to position [772, 0]
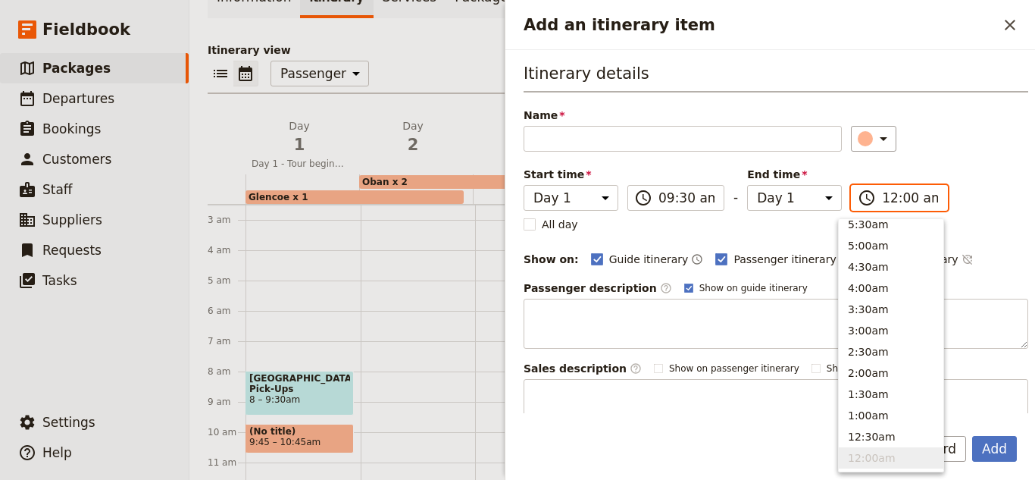
type input "12:00 pm"
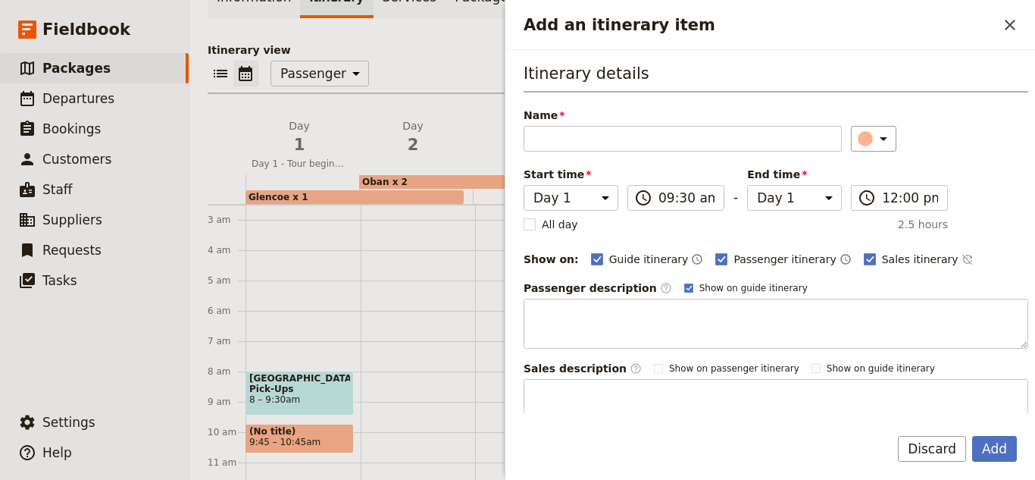
click at [713, 155] on div "Itinerary details Name ​ Please fill in this field. Start time Day 1 Day 2 Day …" at bounding box center [776, 245] width 505 height 367
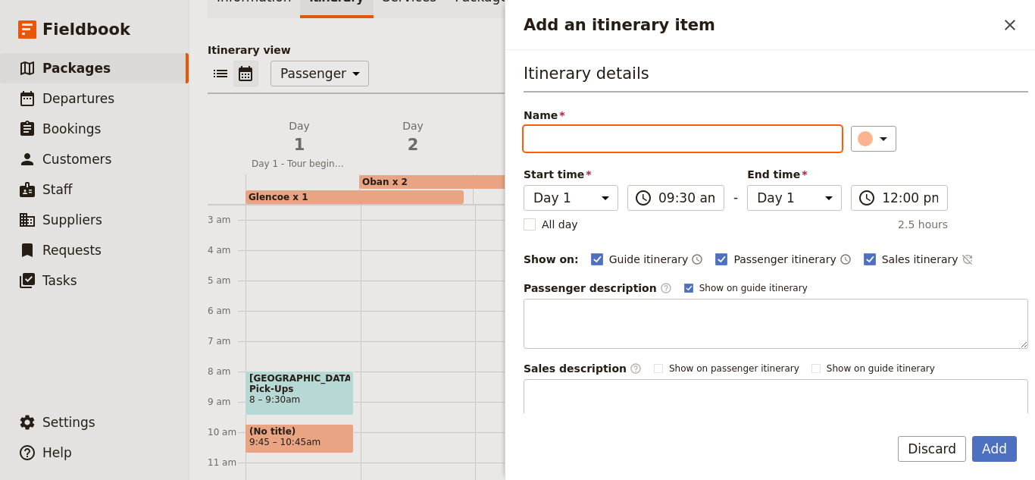
click at [708, 150] on input "Name" at bounding box center [683, 139] width 318 height 26
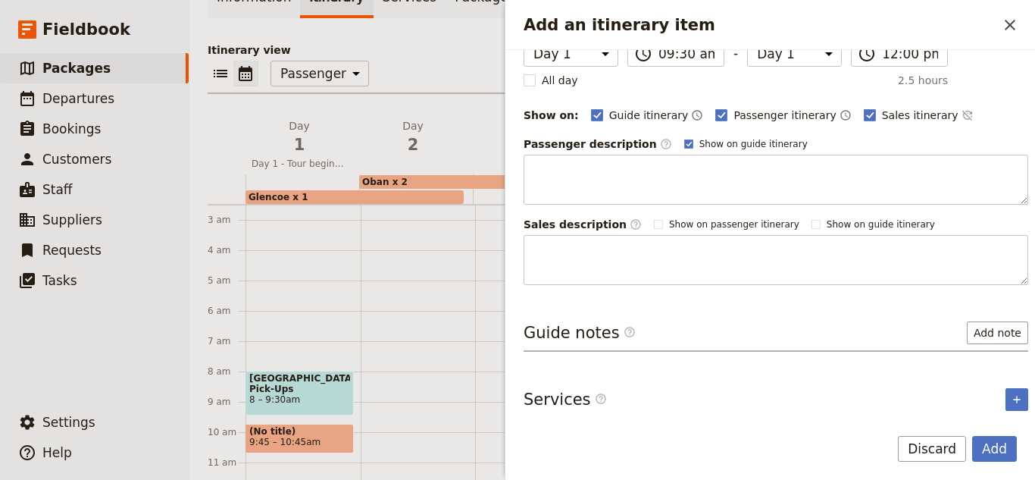
scroll to position [149, 0]
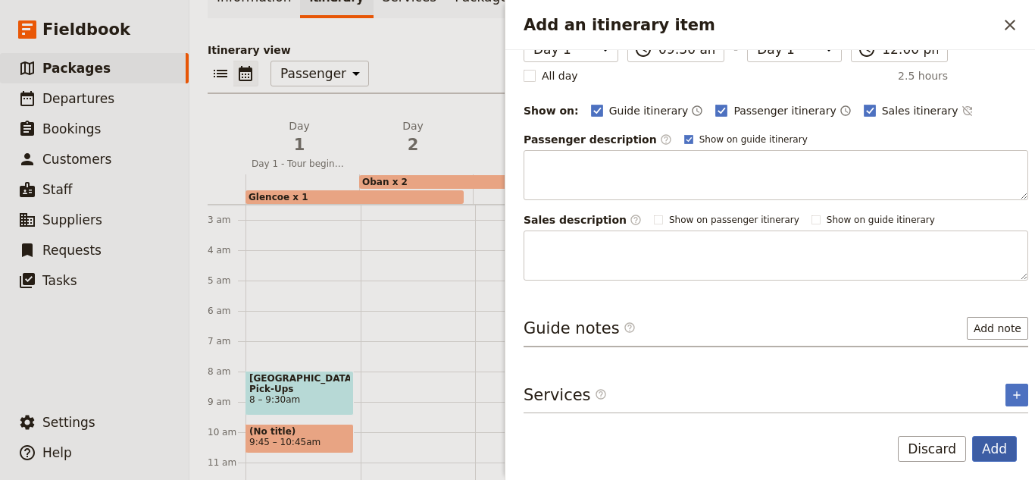
type input "Drive [GEOGRAPHIC_DATA] to [GEOGRAPHIC_DATA][PERSON_NAME]"
click at [999, 437] on button "Add" at bounding box center [994, 449] width 45 height 26
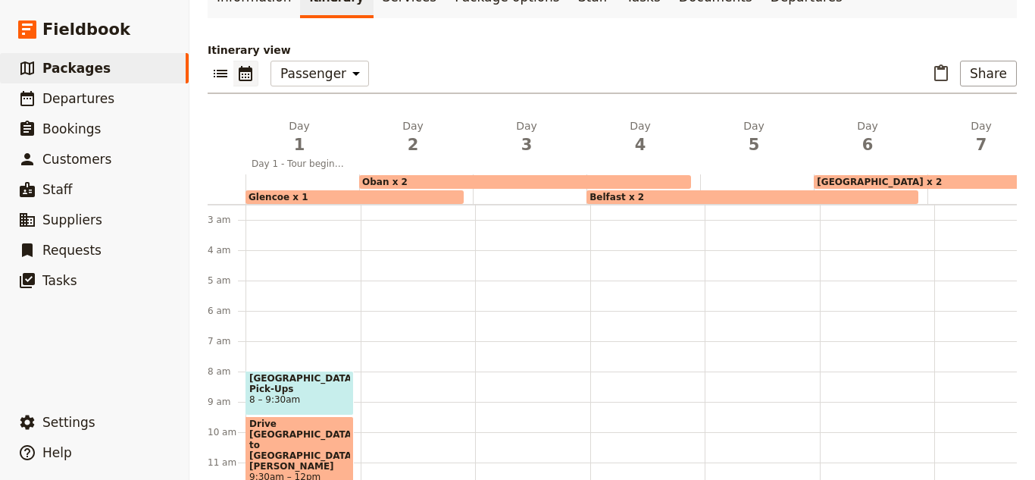
click at [317, 422] on div "Drive [GEOGRAPHIC_DATA] to [GEOGRAPHIC_DATA][PERSON_NAME] 9:30am – 12pm" at bounding box center [300, 453] width 108 height 75
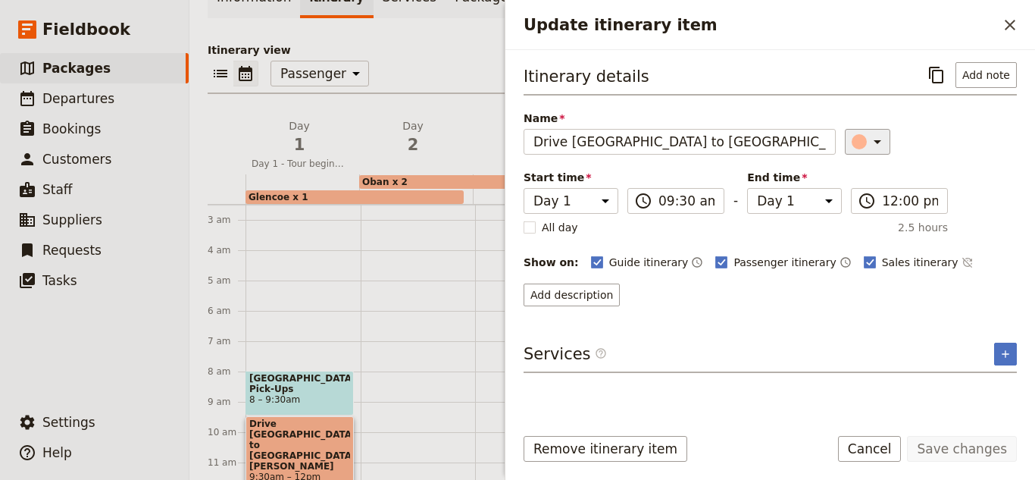
click at [855, 139] on div "Update itinerary item" at bounding box center [859, 141] width 15 height 15
click at [864, 187] on div "button" at bounding box center [868, 191] width 15 height 15
click at [981, 449] on button "Save changes" at bounding box center [962, 449] width 110 height 26
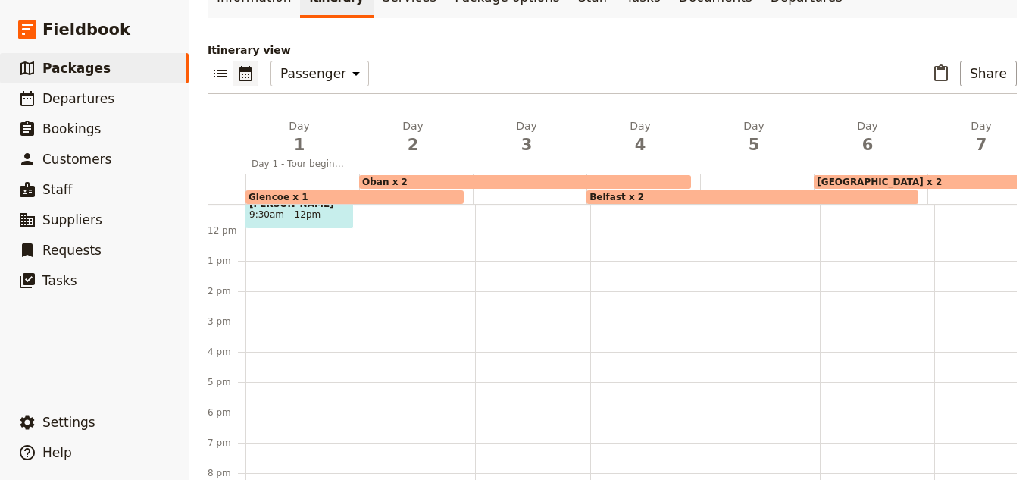
scroll to position [303, 0]
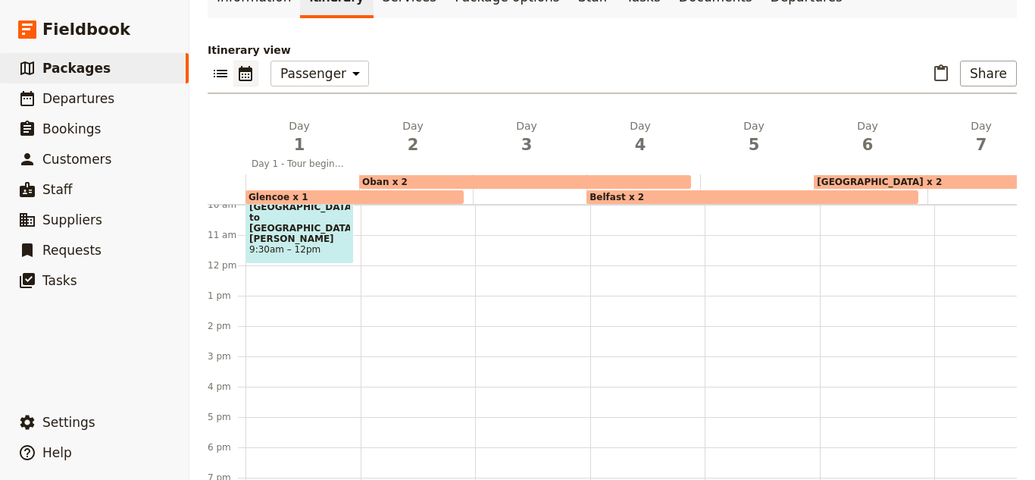
click at [280, 305] on div "[GEOGRAPHIC_DATA] Pick-Ups 8 – 9:[GEOGRAPHIC_DATA] to [GEOGRAPHIC_DATA][PERSON_…" at bounding box center [303, 264] width 115 height 727
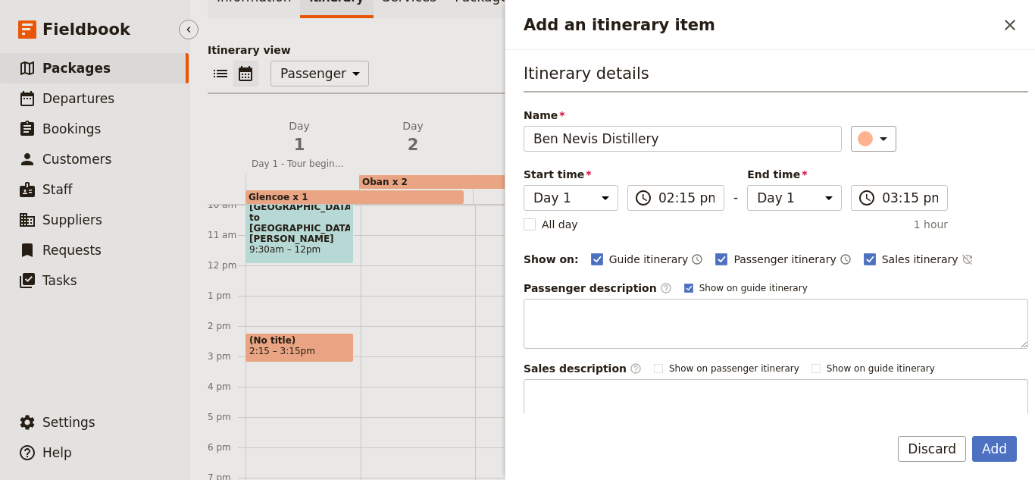
type input "Ben Nevis Distillery"
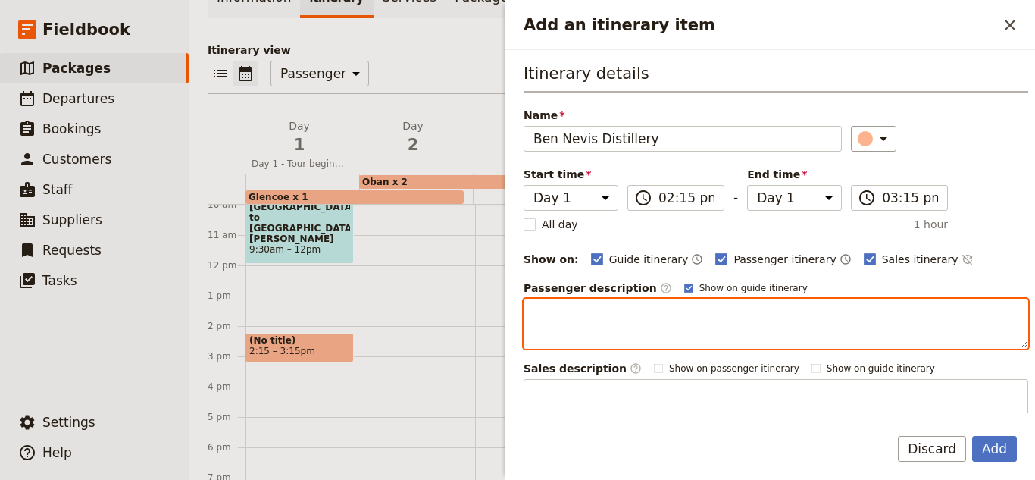
click at [905, 323] on textarea "Add an itinerary item" at bounding box center [776, 324] width 505 height 50
paste textarea "Ben Nevis Distillery is one of the oldest licensed distilleries in [GEOGRAPHIC_…"
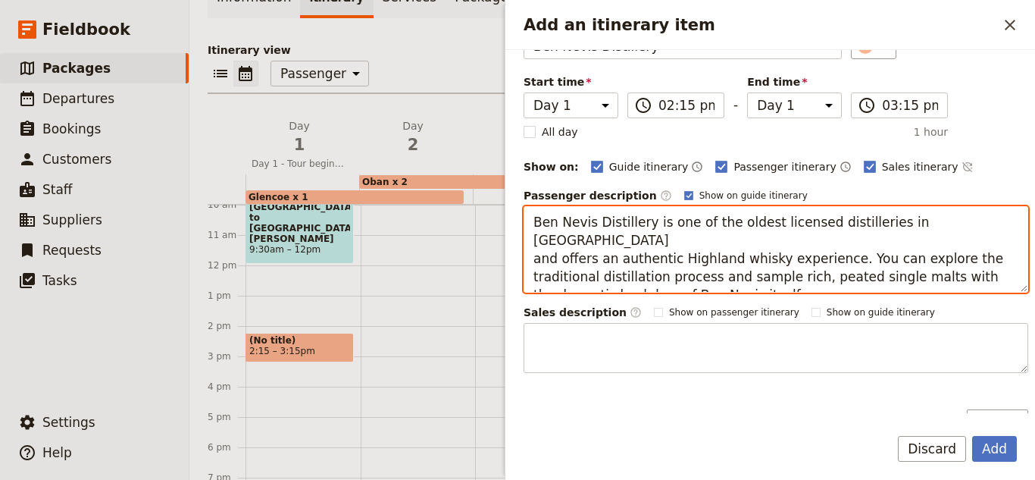
scroll to position [185, 0]
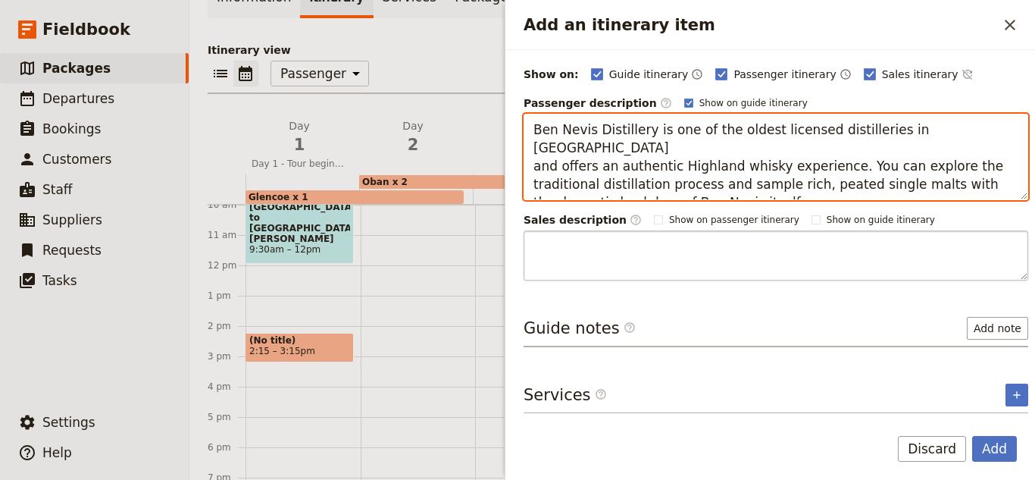
type textarea "Ben Nevis Distillery is one of the oldest licensed distilleries in [GEOGRAPHIC_…"
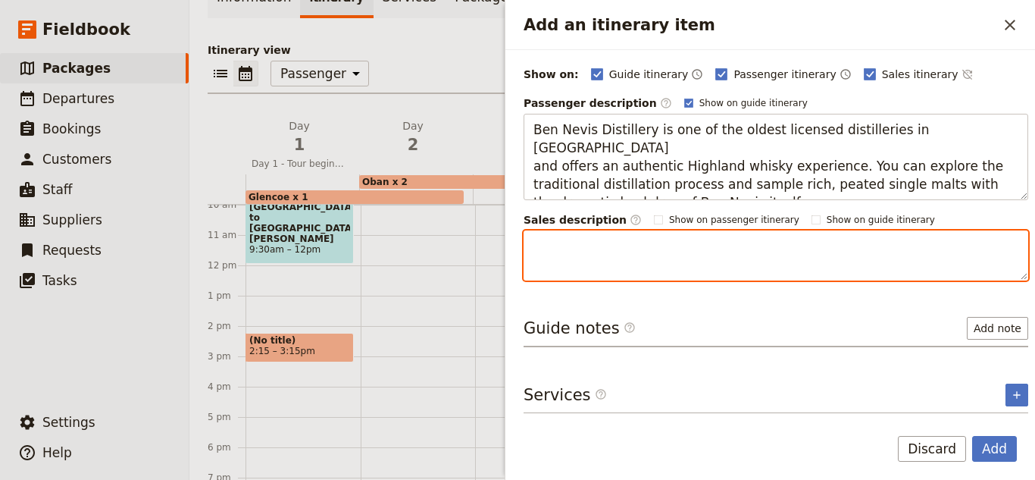
click at [635, 267] on textarea "Add an itinerary item" at bounding box center [776, 255] width 505 height 50
paste textarea "Ben Nevis Distillery is one of the oldest licensed distilleries in [GEOGRAPHIC_…"
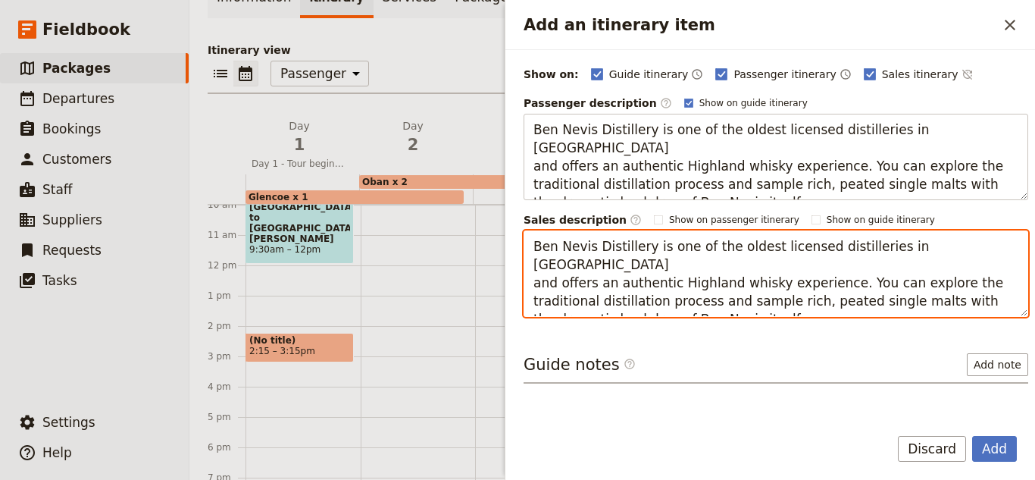
scroll to position [221, 0]
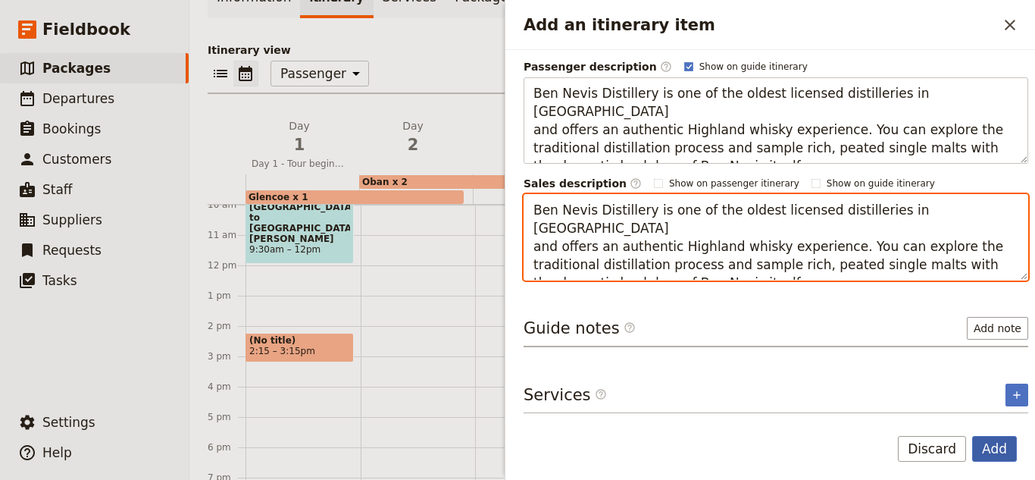
type textarea "Ben Nevis Distillery is one of the oldest licensed distilleries in [GEOGRAPHIC_…"
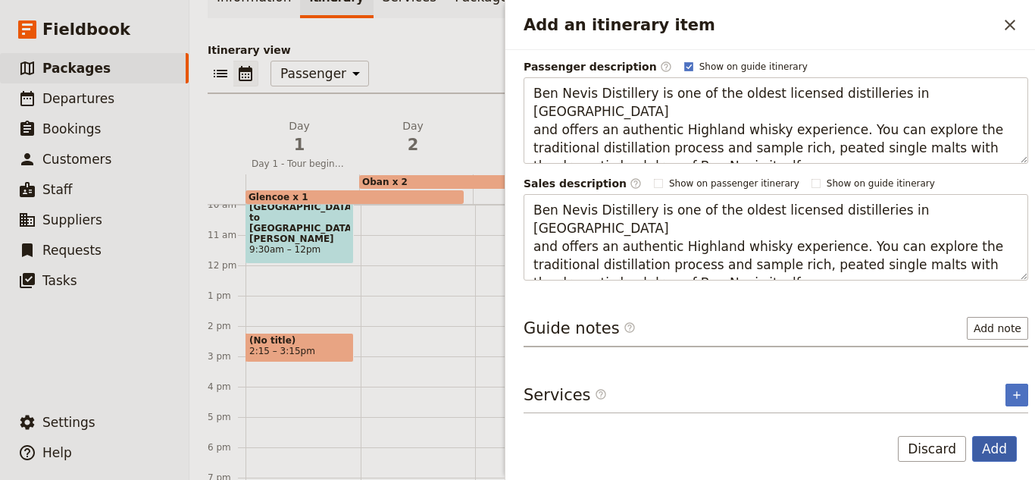
click at [1002, 455] on button "Add" at bounding box center [994, 449] width 45 height 26
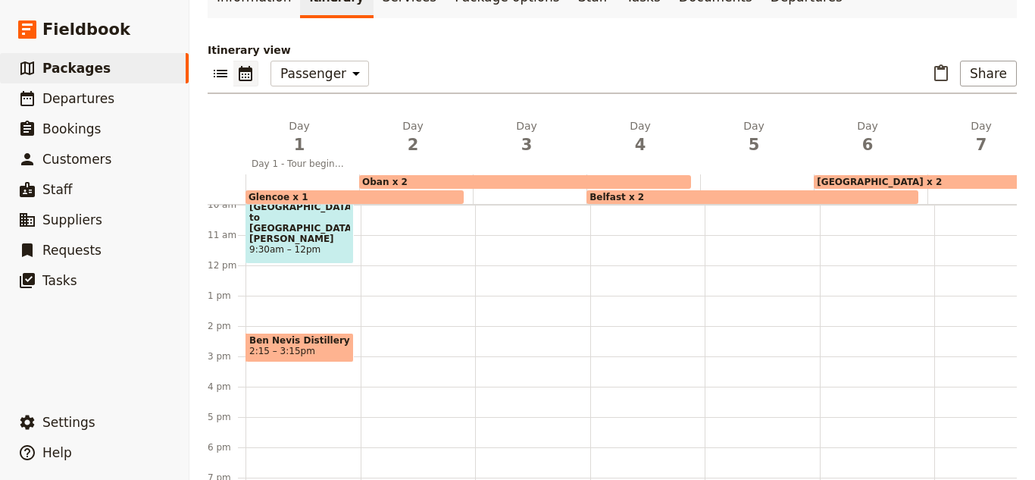
click at [275, 335] on span "Ben Nevis Distillery" at bounding box center [299, 340] width 101 height 11
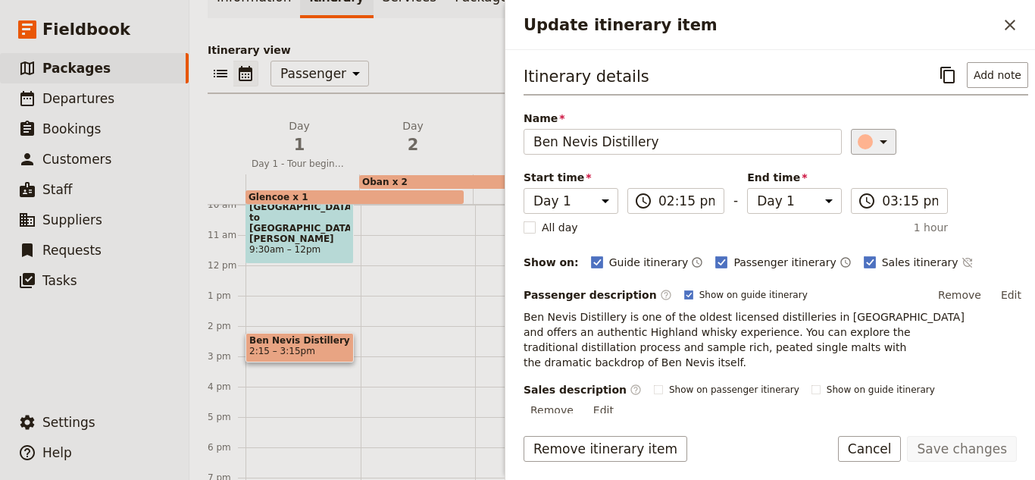
click at [874, 144] on icon "Update itinerary item" at bounding box center [883, 142] width 18 height 18
click at [873, 228] on div "button" at bounding box center [868, 228] width 15 height 15
click at [935, 437] on button "Save changes" at bounding box center [962, 449] width 110 height 26
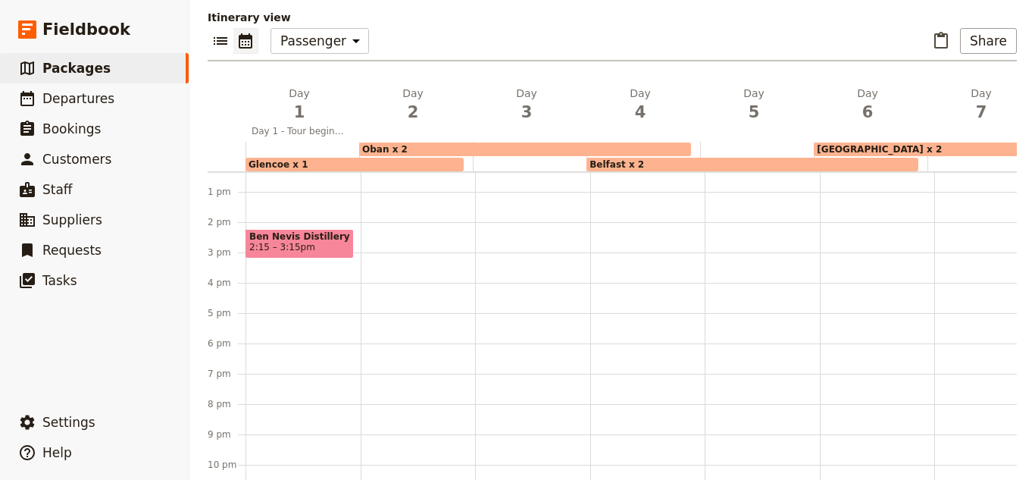
scroll to position [148, 0]
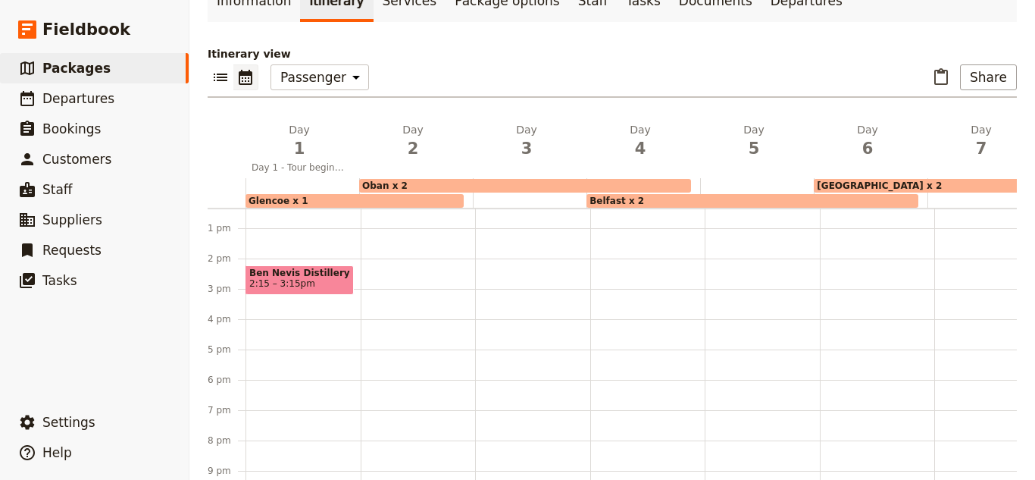
click at [274, 280] on div "[GEOGRAPHIC_DATA] Pick-Ups 8 – 9:[GEOGRAPHIC_DATA] to [GEOGRAPHIC_DATA][PERSON_…" at bounding box center [303, 197] width 115 height 727
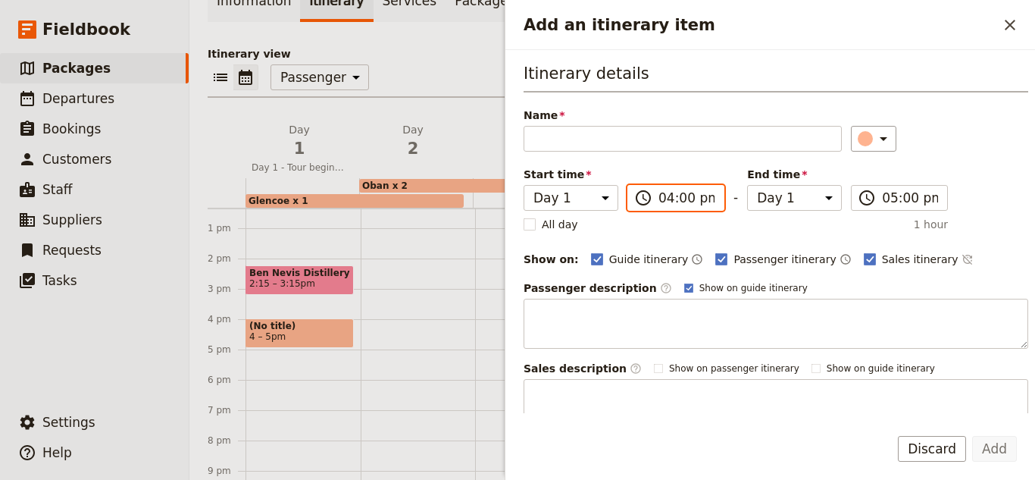
click at [687, 193] on input "04:00 pm" at bounding box center [686, 198] width 56 height 18
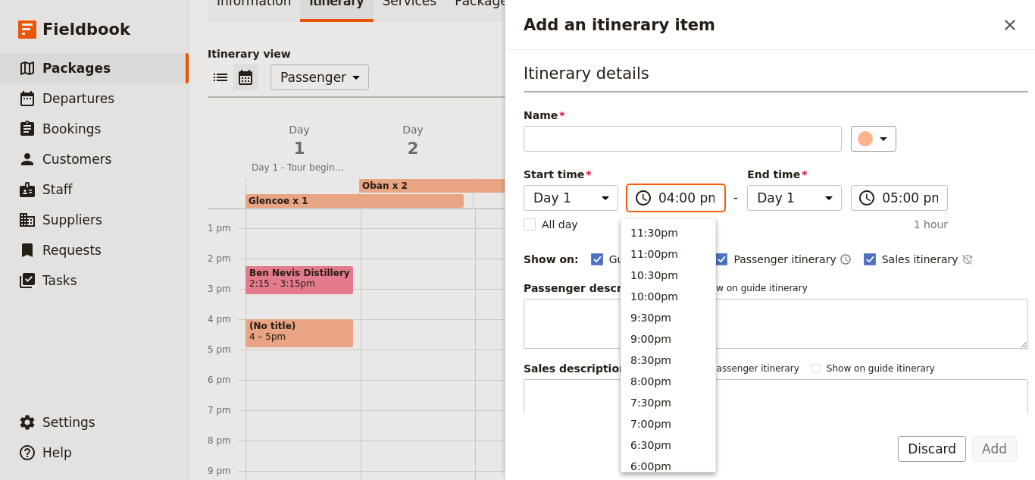
scroll to position [321, 0]
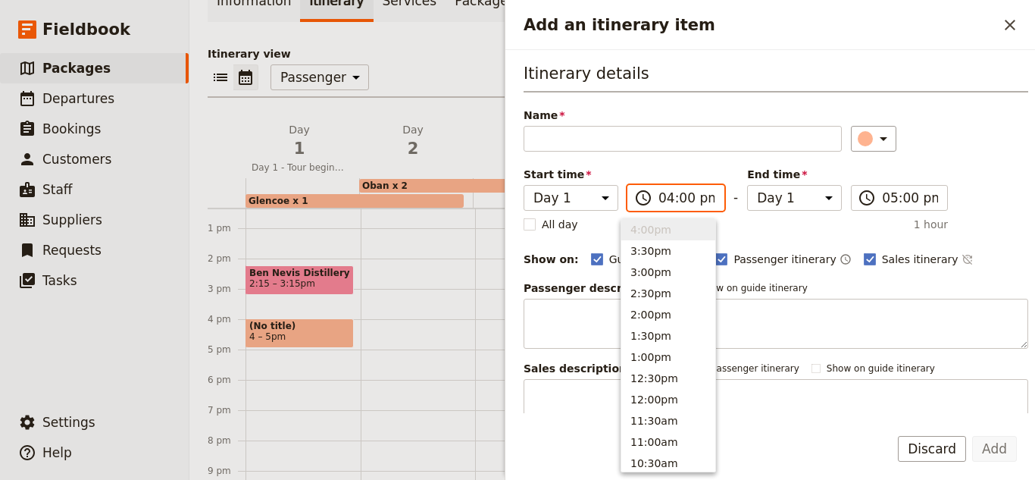
click at [685, 192] on input "04:00 pm" at bounding box center [686, 198] width 56 height 18
click at [689, 199] on input "04:00 pm" at bounding box center [686, 198] width 56 height 18
click at [676, 195] on input "04:00 pm" at bounding box center [686, 198] width 56 height 18
type input "04:15 pm"
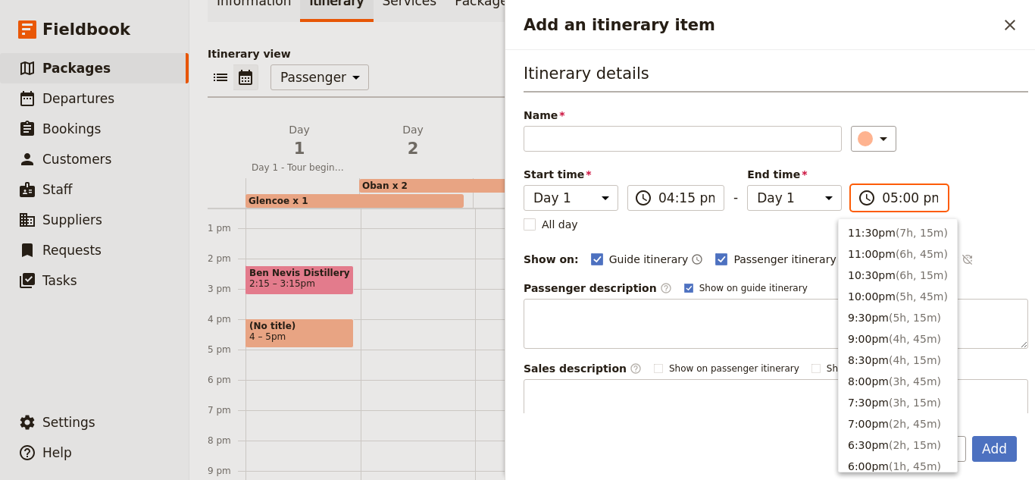
click at [887, 201] on input "05:00 pm" at bounding box center [910, 198] width 56 height 18
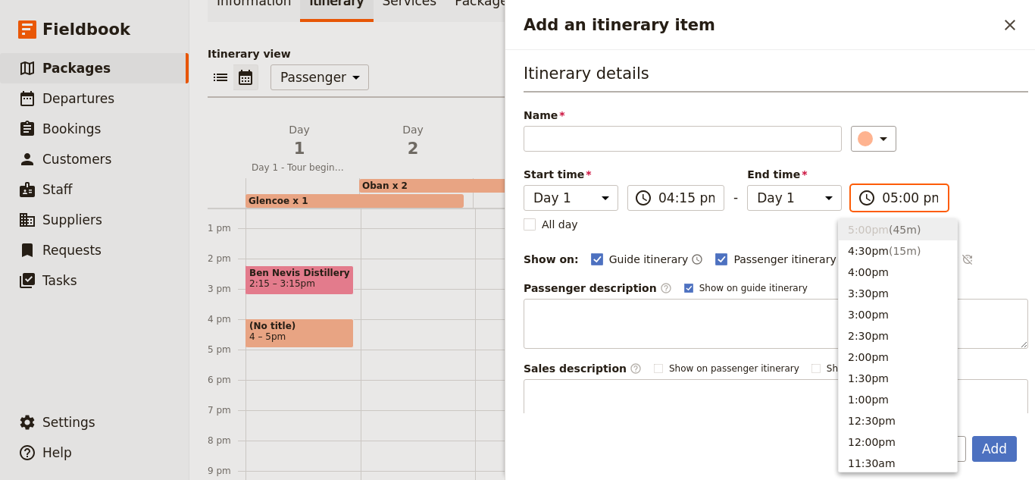
click at [896, 200] on input "05:00 pm" at bounding box center [910, 198] width 56 height 18
type input "05:15 pm"
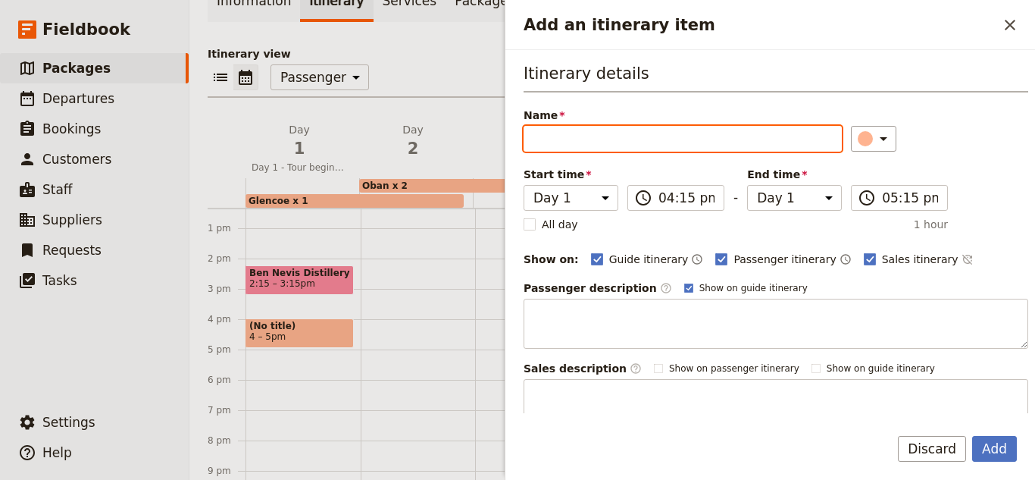
click at [554, 150] on input "Name" at bounding box center [683, 139] width 318 height 26
click at [551, 141] on input "Name" at bounding box center [683, 139] width 318 height 26
type input "Drive [GEOGRAPHIC_DATA][PERSON_NAME] to [GEOGRAPHIC_DATA]"
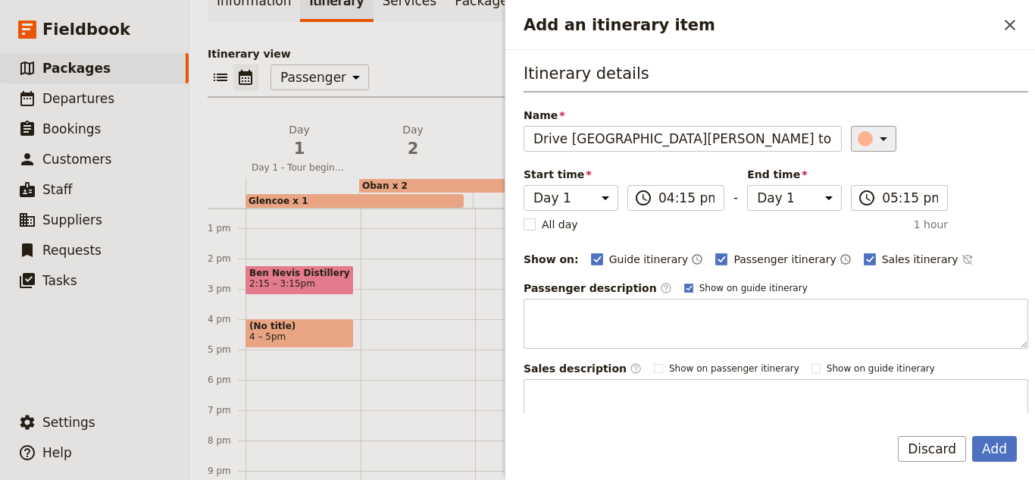
click at [874, 146] on icon "Add an itinerary item" at bounding box center [883, 139] width 18 height 18
click at [869, 233] on button "button" at bounding box center [868, 225] width 18 height 18
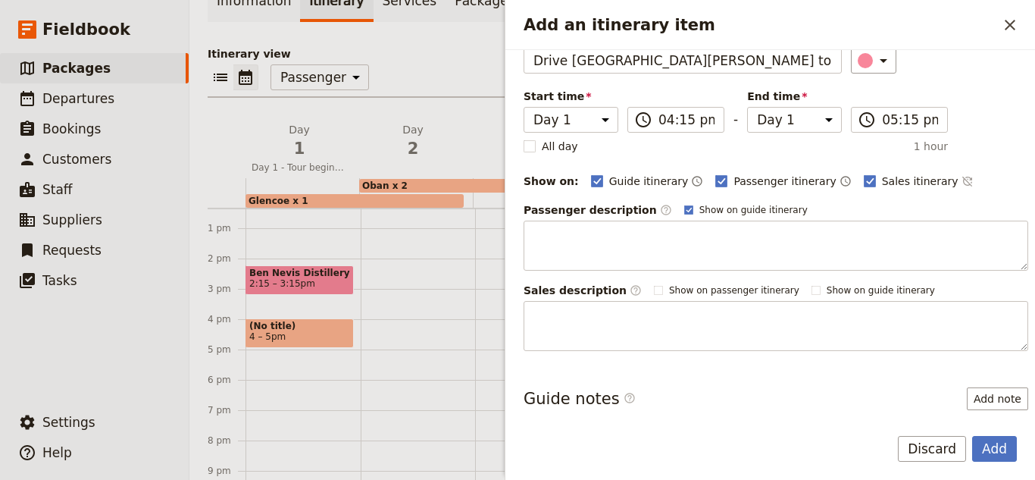
scroll to position [149, 0]
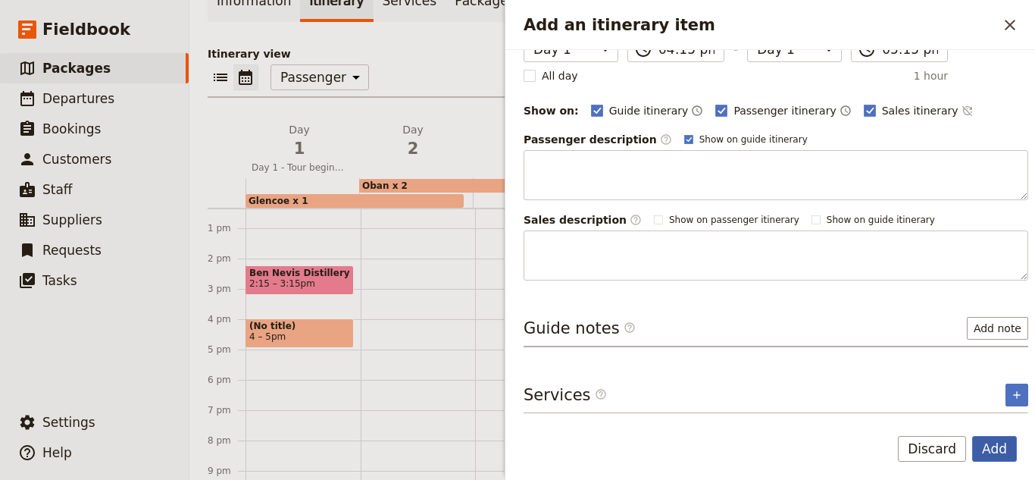
click at [981, 449] on button "Add" at bounding box center [994, 449] width 45 height 26
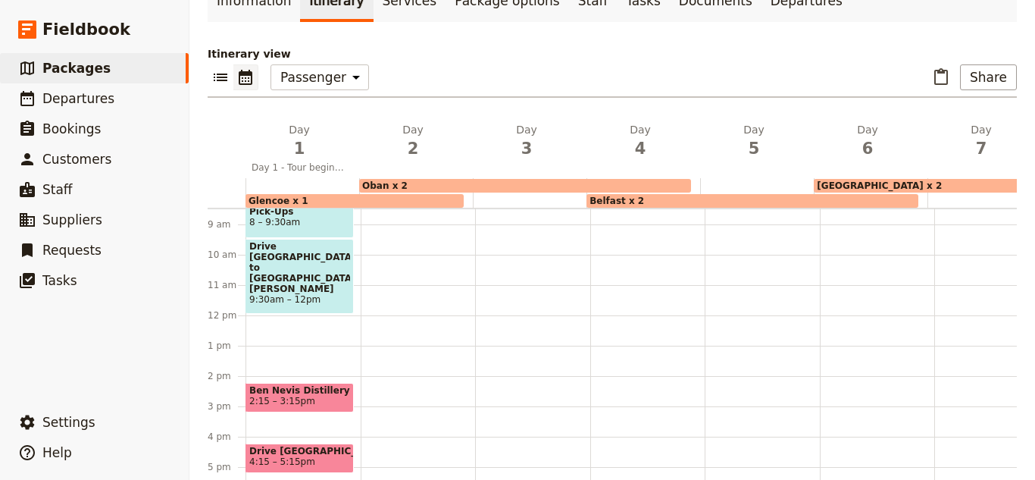
scroll to position [234, 0]
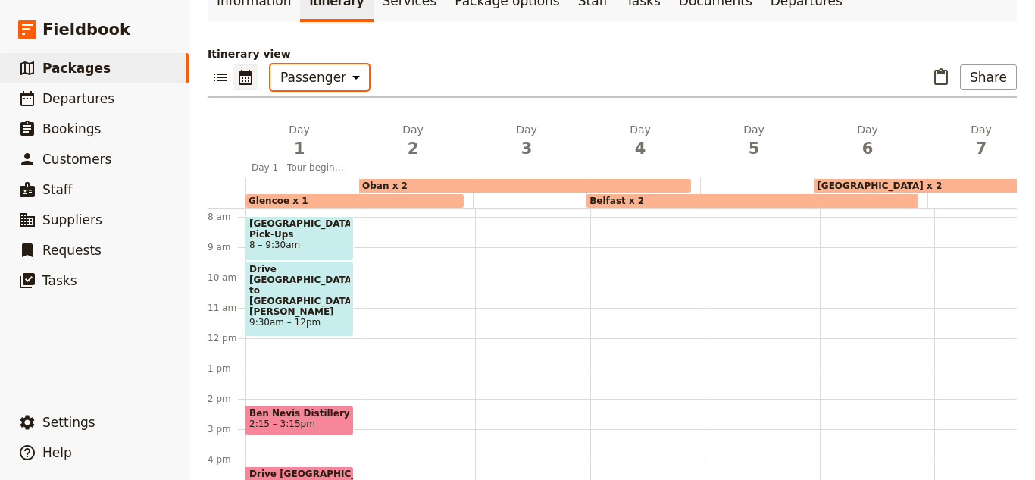
click at [293, 64] on select "Office Guide Passenger Sales" at bounding box center [320, 77] width 99 height 26
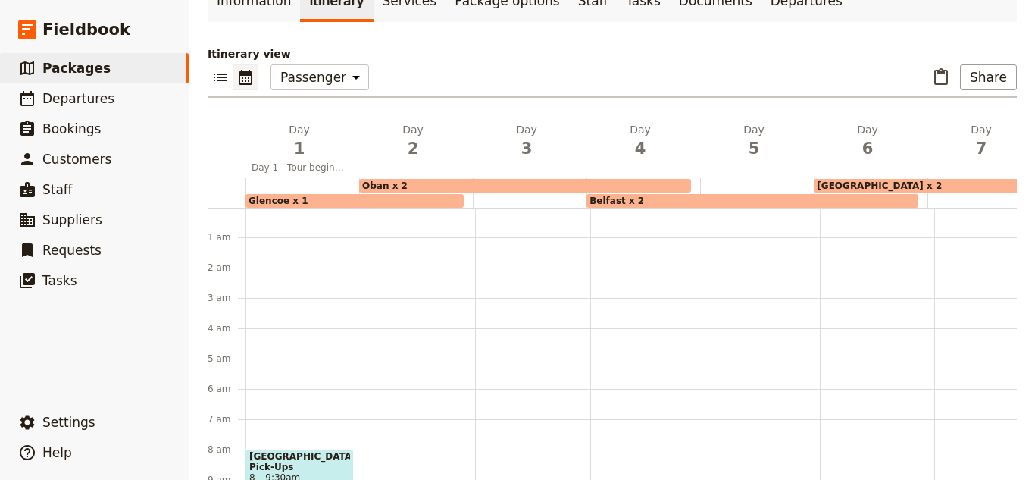
scroll to position [0, 0]
click at [287, 195] on span "Glencoe x 1" at bounding box center [279, 200] width 60 height 11
select select "2"
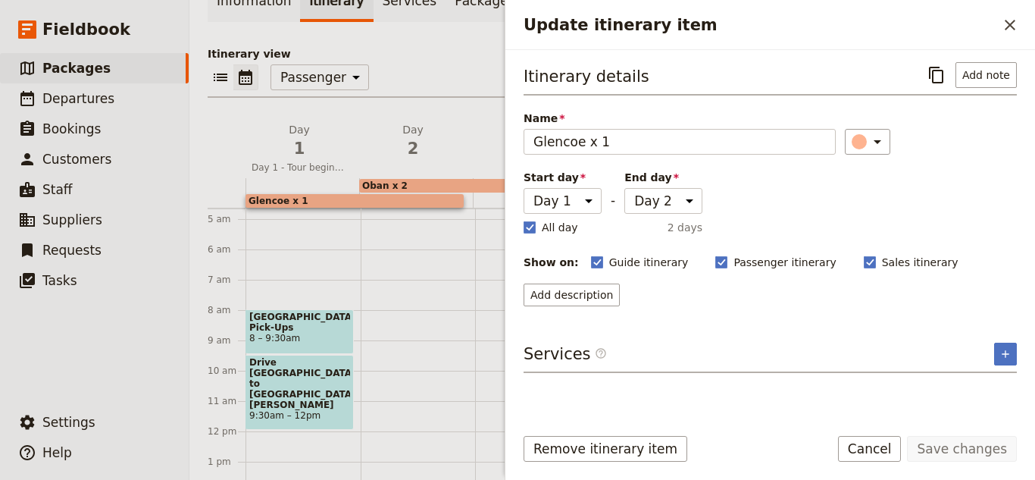
scroll to position [303, 0]
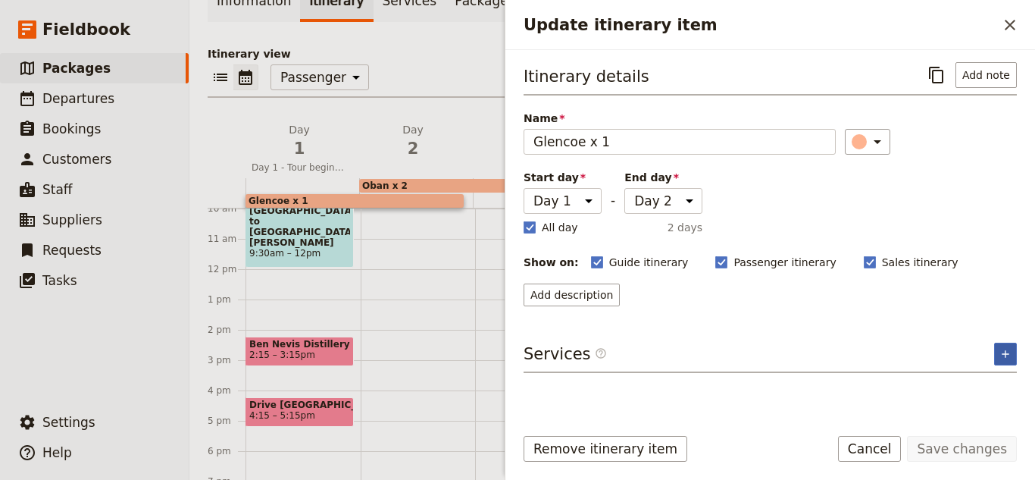
click at [1006, 349] on icon "Add service inclusion" at bounding box center [1005, 354] width 12 height 12
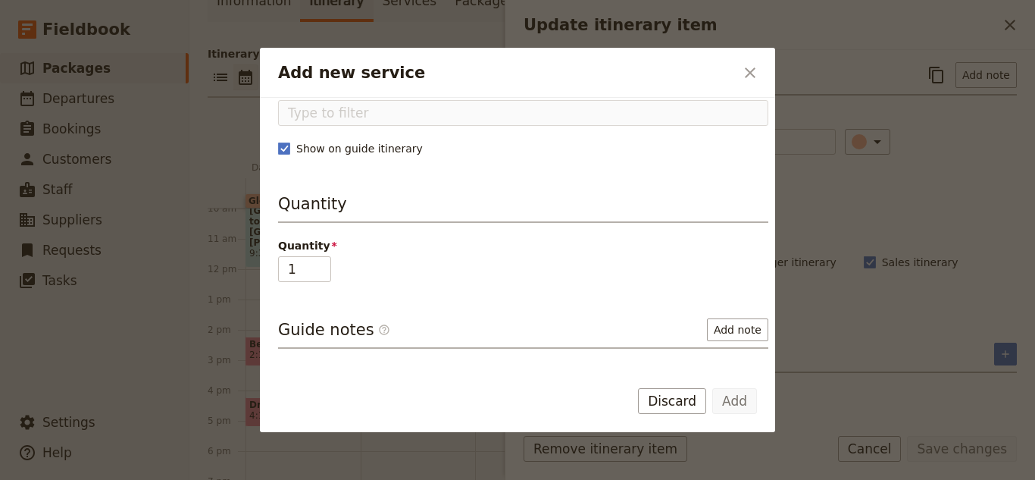
scroll to position [0, 0]
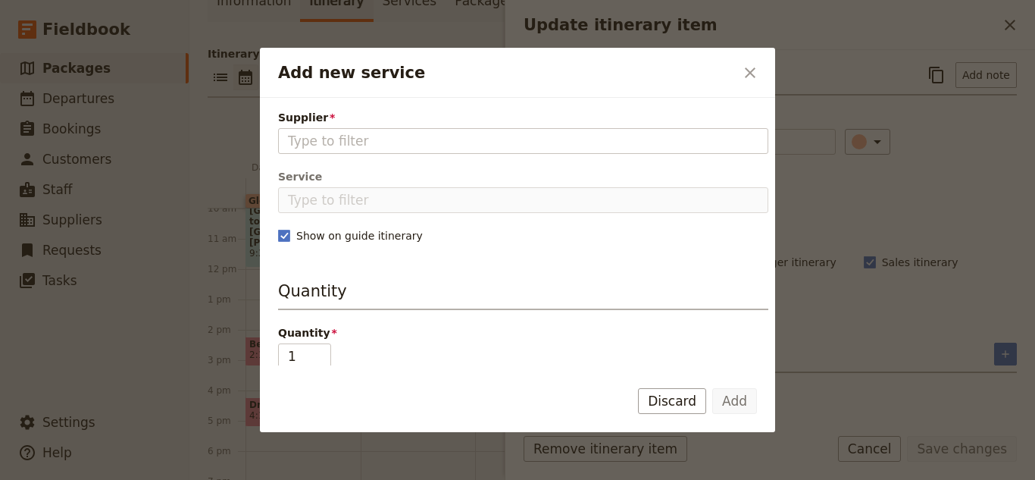
click at [376, 126] on div "Supplier Please fill in this field." at bounding box center [523, 132] width 490 height 44
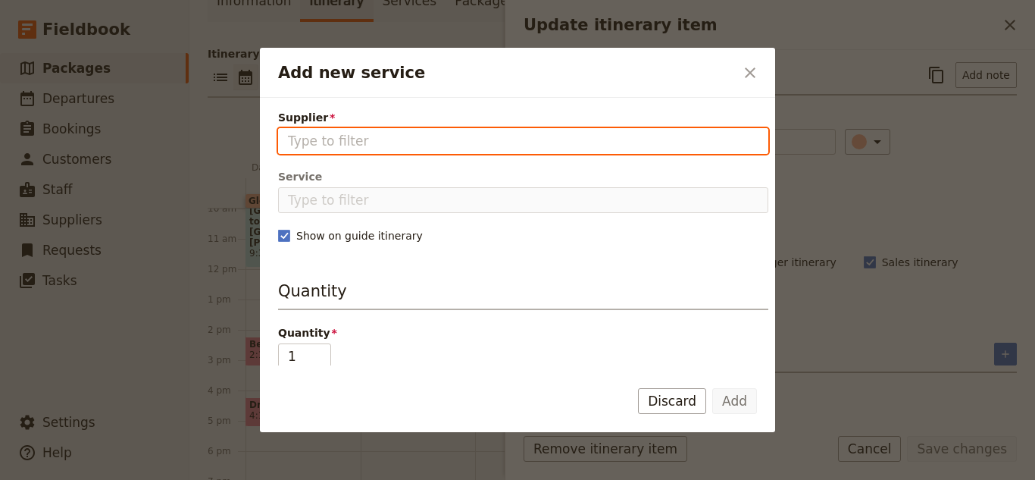
click at [379, 135] on input "Supplier" at bounding box center [523, 141] width 471 height 18
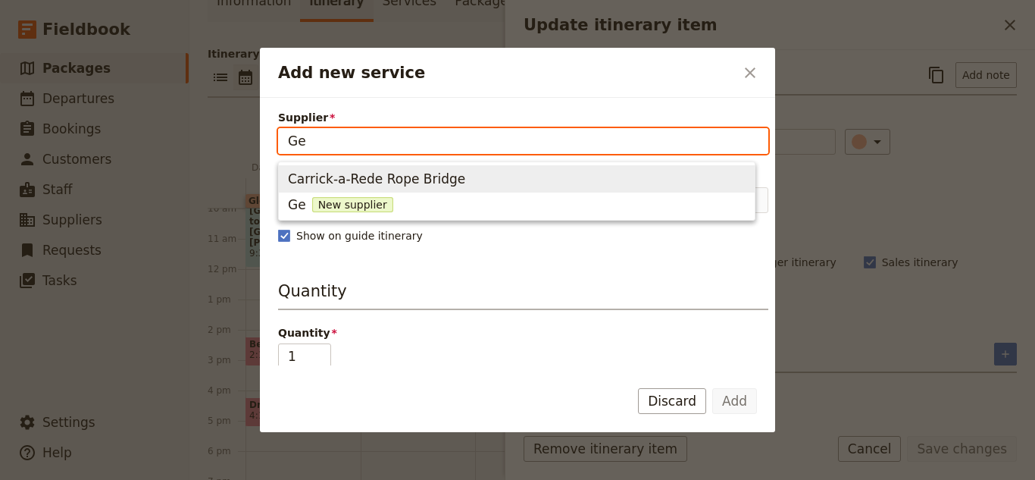
type input "G"
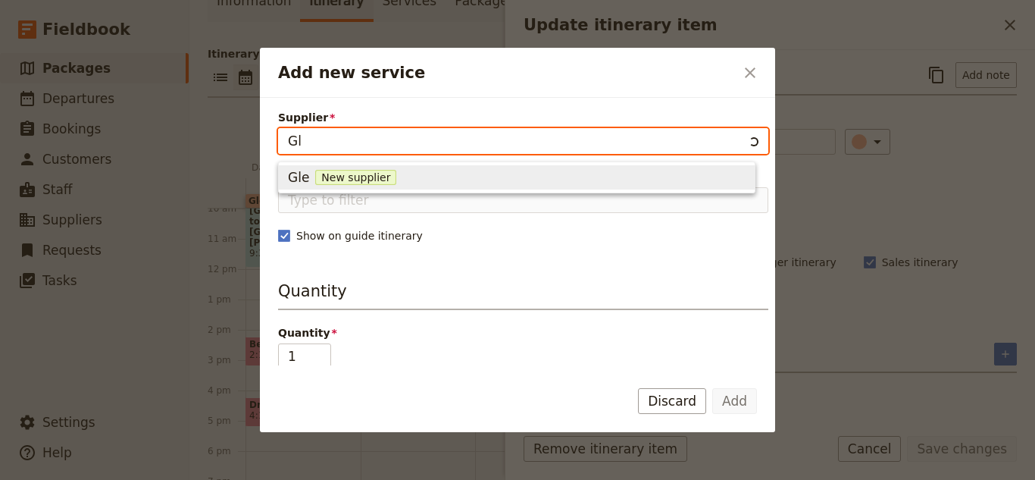
type input "G"
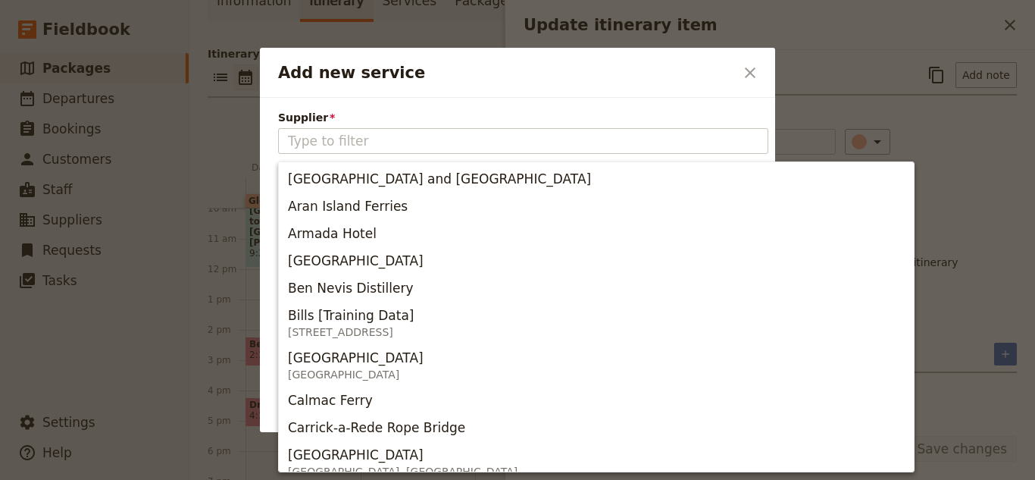
click at [756, 65] on icon "Close dialog" at bounding box center [750, 73] width 18 height 18
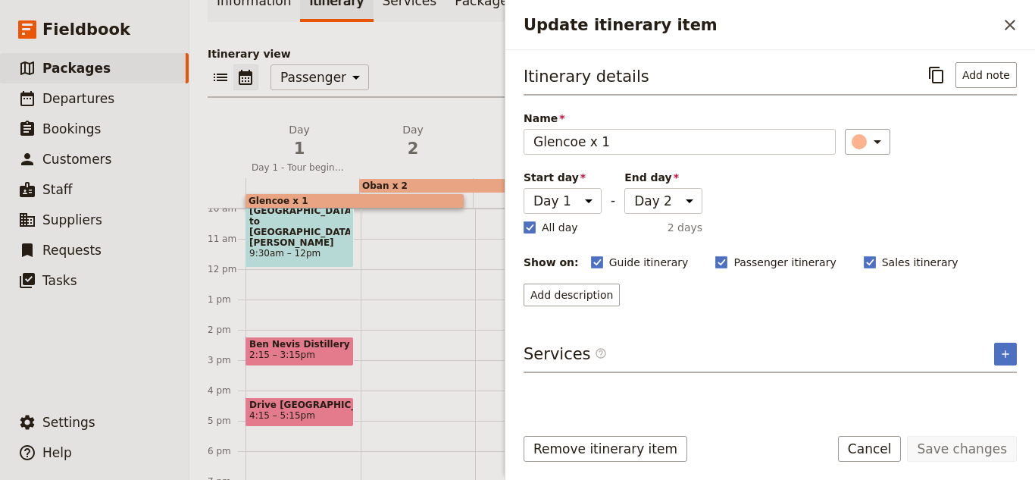
click at [309, 195] on span "Drive [GEOGRAPHIC_DATA] to [GEOGRAPHIC_DATA][PERSON_NAME]" at bounding box center [299, 221] width 101 height 53
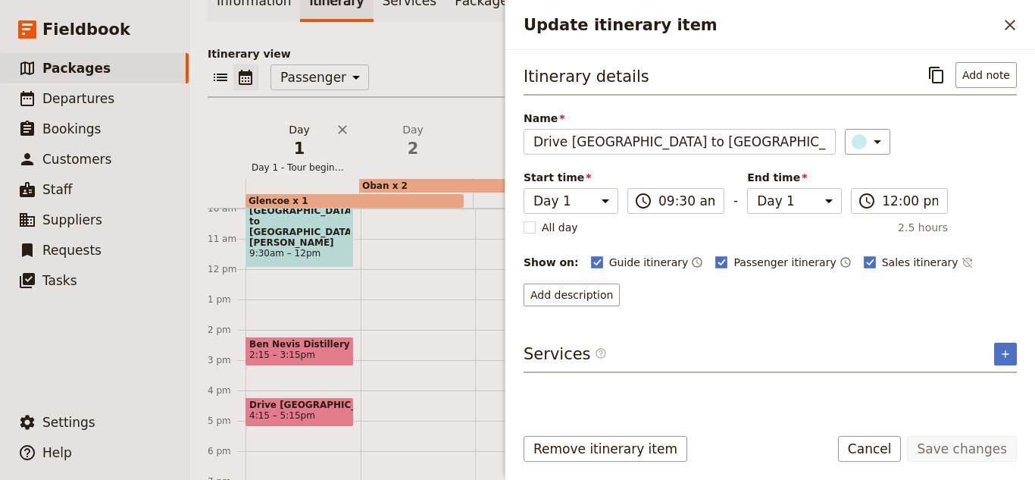
click at [257, 137] on span "1" at bounding box center [299, 148] width 95 height 23
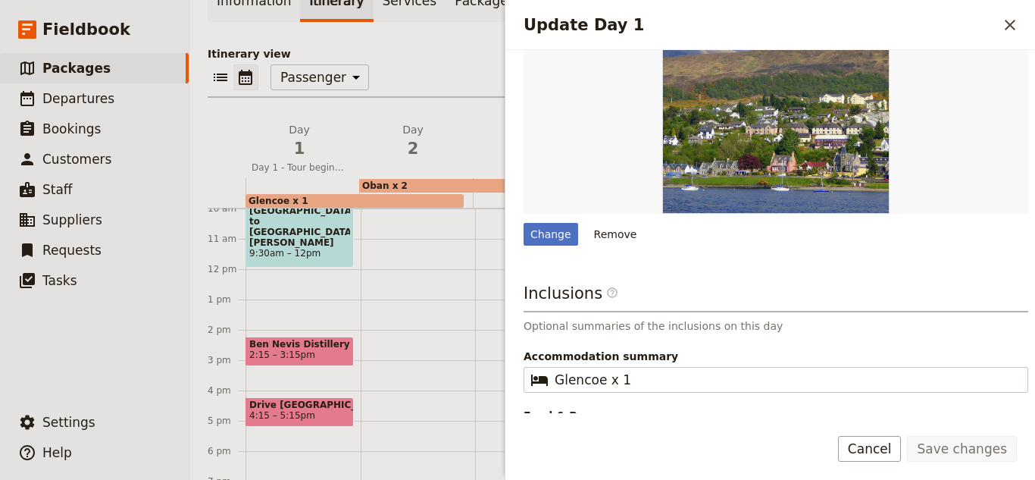
scroll to position [557, 0]
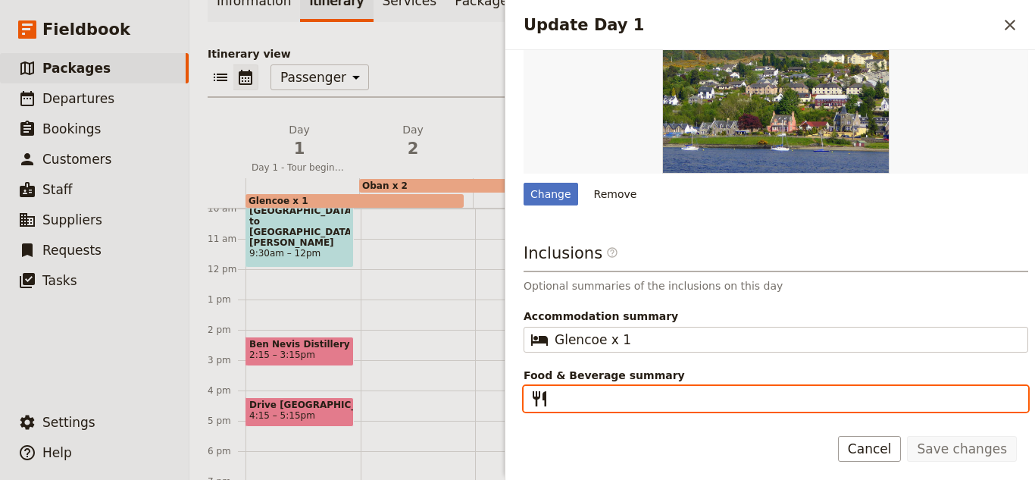
click at [662, 395] on input "Food & Beverage summary ​" at bounding box center [787, 398] width 464 height 18
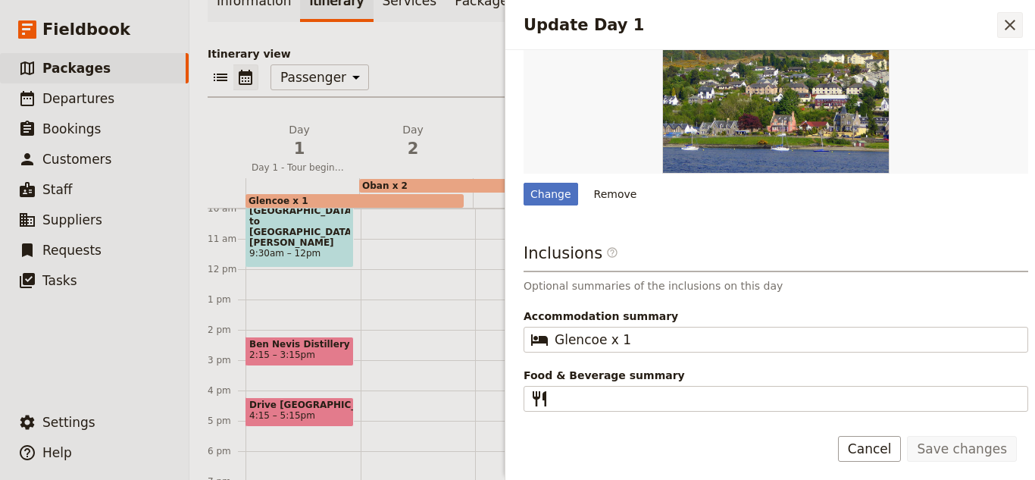
click at [1021, 22] on div "Update Day 1 ​" at bounding box center [770, 25] width 530 height 50
click at [1020, 21] on button "​" at bounding box center [1010, 25] width 26 height 26
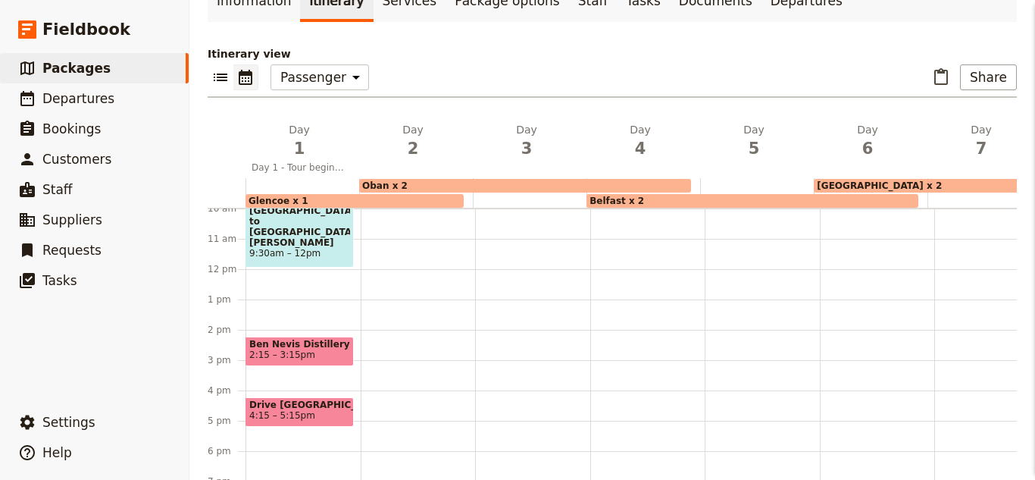
scroll to position [0, 0]
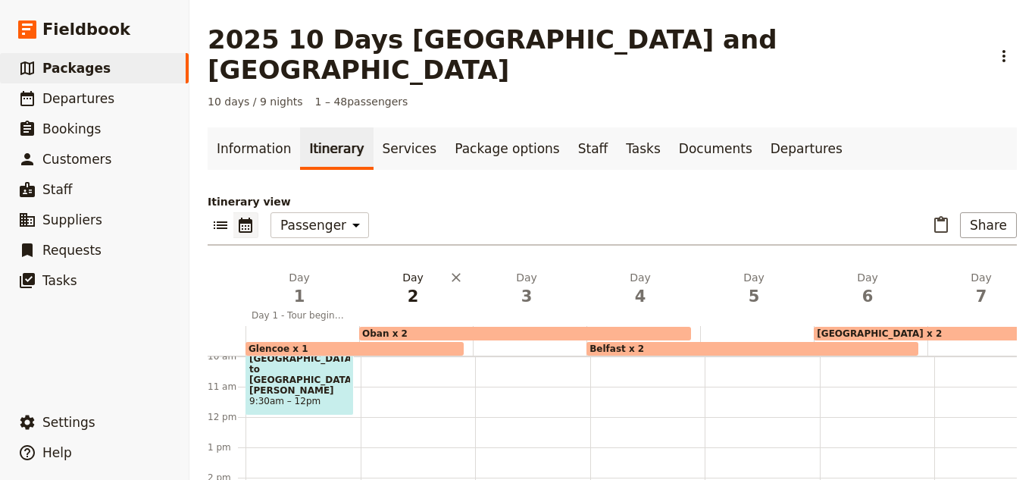
click at [411, 285] on span "2" at bounding box center [412, 296] width 95 height 23
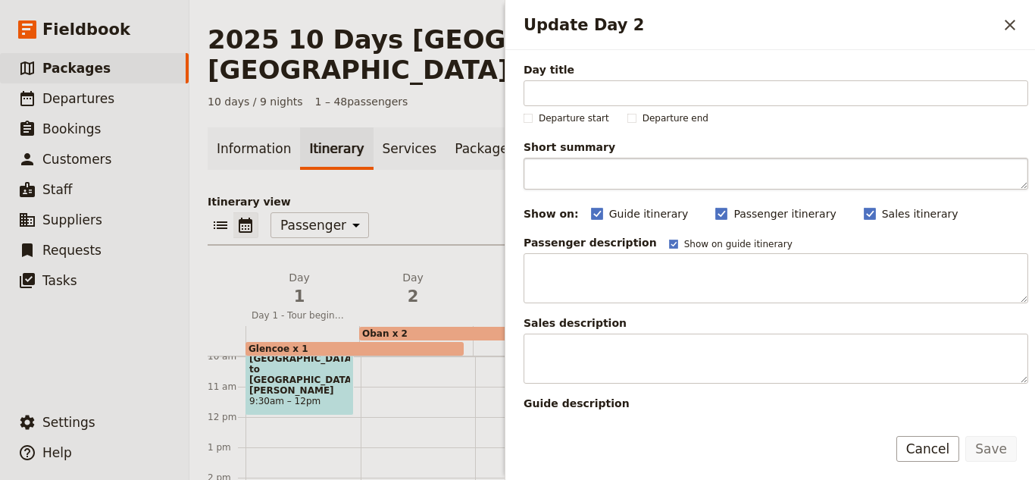
type input "Ben Nevis Distillery is one of the oldest licensed distilleries in [GEOGRAPHIC_…"
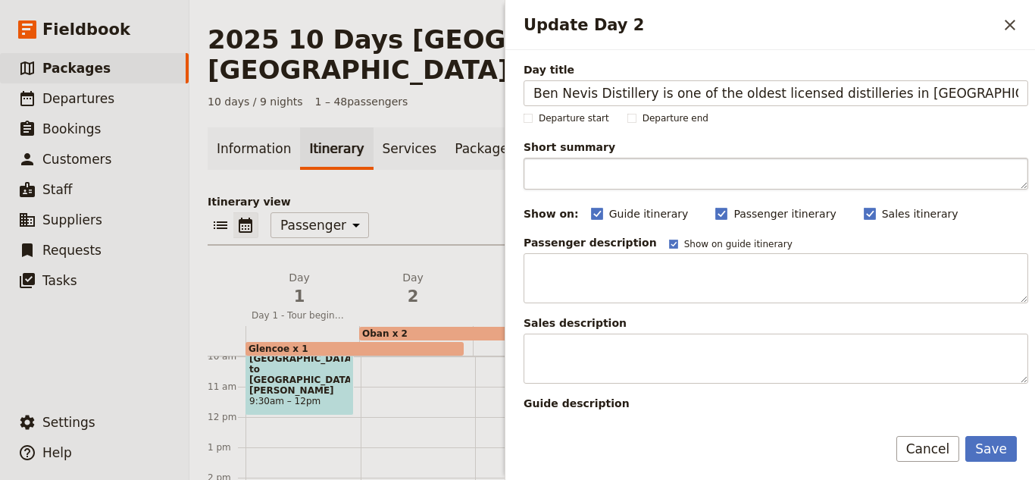
scroll to position [0, 61]
click at [695, 89] on input "Ben Nevis Distillery is one of the oldest licensed distilleries in [GEOGRAPHIC_…" at bounding box center [776, 93] width 505 height 26
click at [694, 89] on input "Ben Nevis Distillery is one of the oldest licensed distilleries in [GEOGRAPHIC_…" at bounding box center [776, 93] width 505 height 26
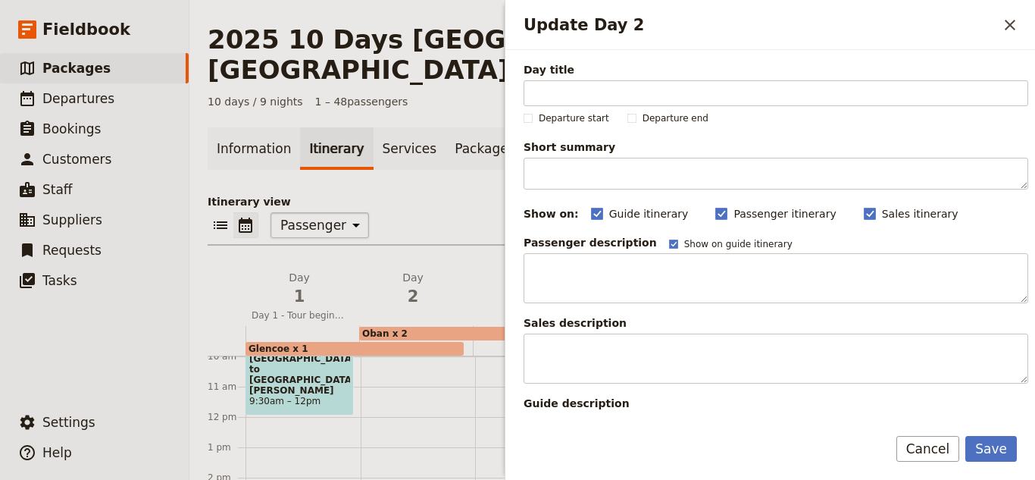
scroll to position [0, 0]
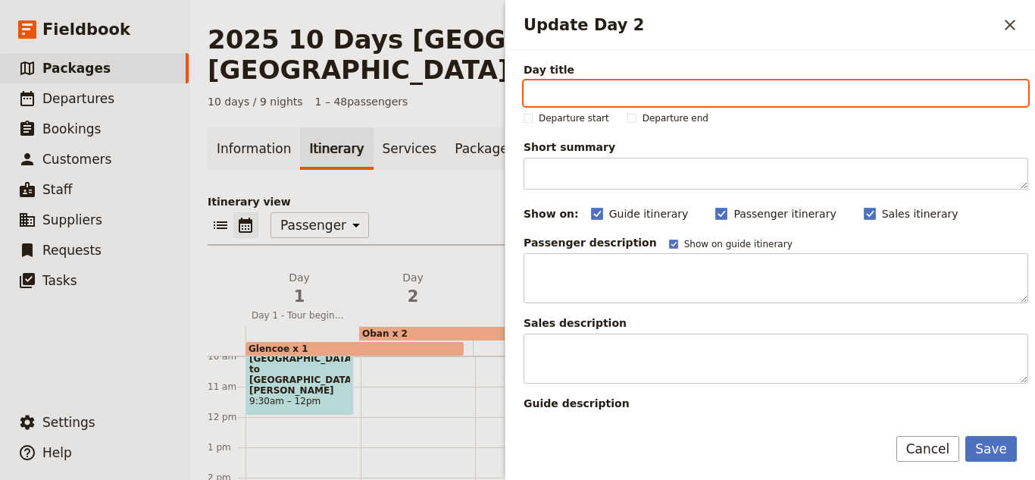
click at [619, 88] on input "Day title" at bounding box center [776, 93] width 505 height 26
paste input "Day 2 - [GEOGRAPHIC_DATA][PERSON_NAME] to Oban"
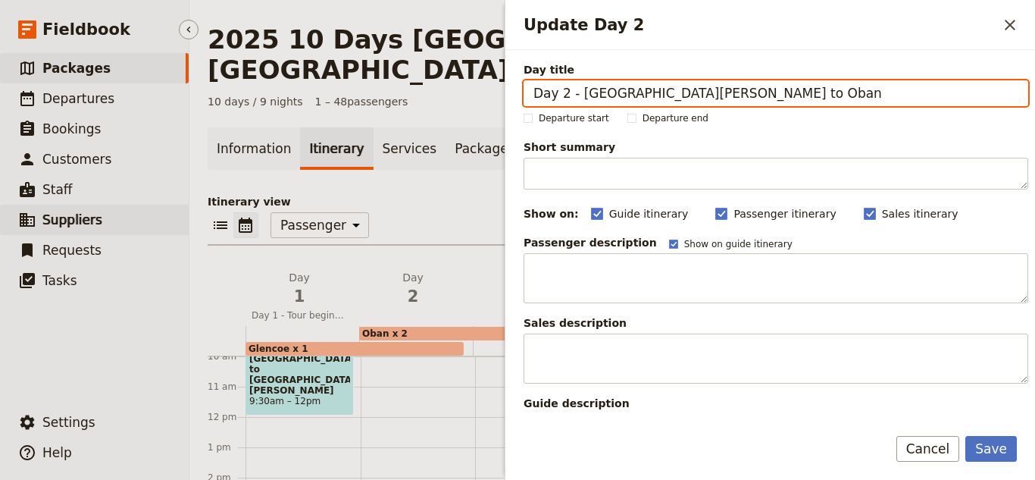
type input "Day 2 - [GEOGRAPHIC_DATA][PERSON_NAME] to Oban"
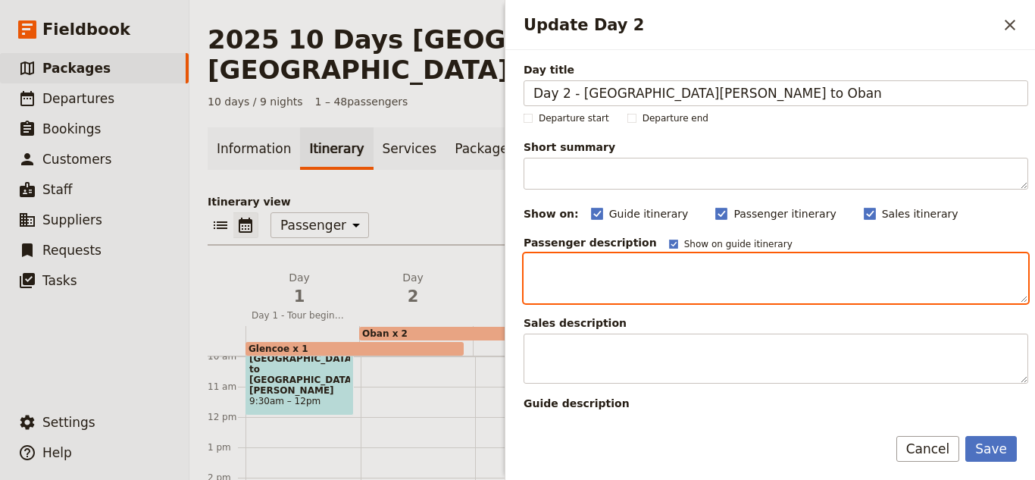
click at [602, 280] on textarea "Update Day 2" at bounding box center [776, 278] width 505 height 50
paste textarea "The drive from [GEOGRAPHIC_DATA][PERSON_NAME] to Oban winds through the stunnin…"
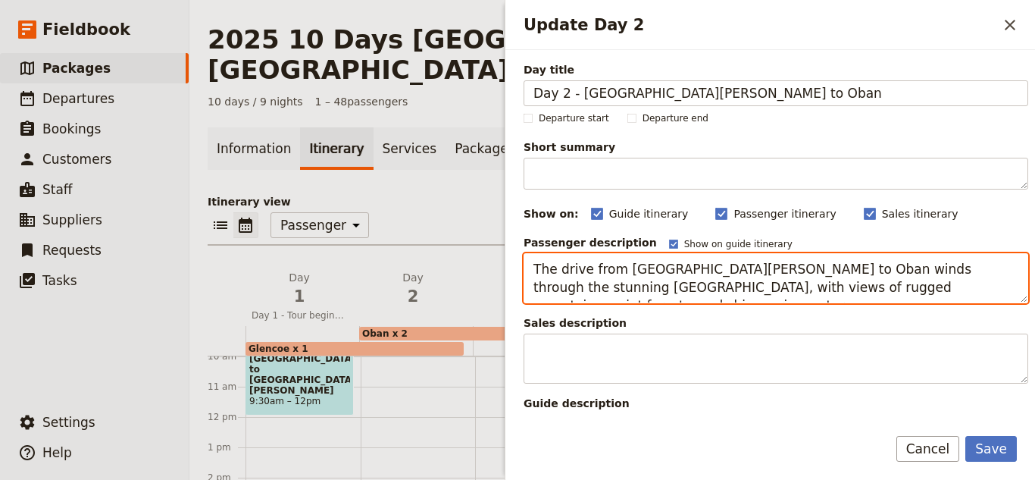
scroll to position [28, 0]
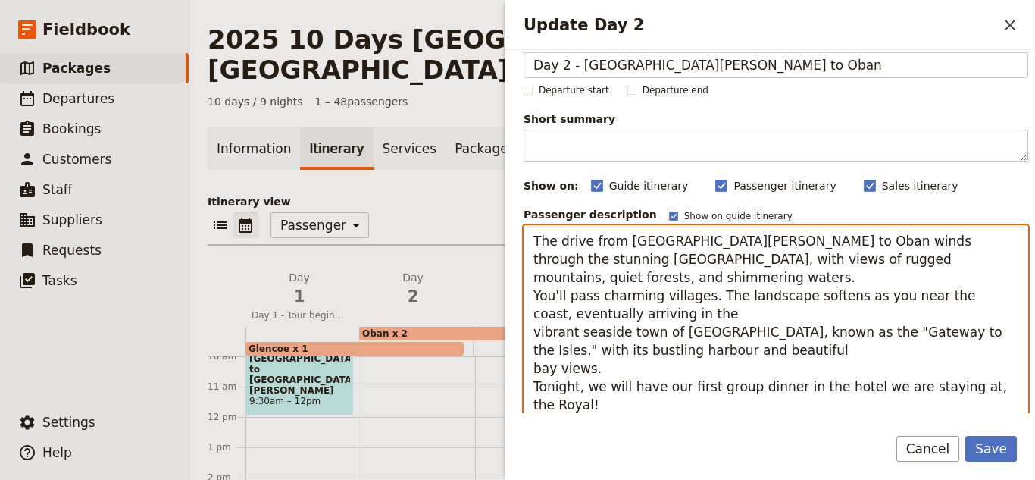
click at [534, 336] on textarea "The drive from [GEOGRAPHIC_DATA][PERSON_NAME] to Oban winds through the stunnin…" at bounding box center [776, 322] width 505 height 195
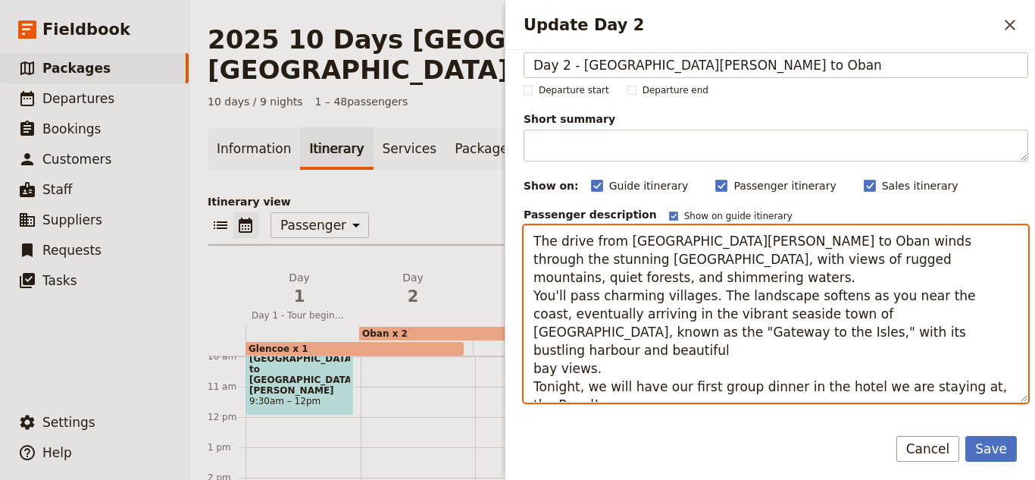
click at [660, 346] on textarea "The drive from [GEOGRAPHIC_DATA][PERSON_NAME] to Oban winds through the stunnin…" at bounding box center [776, 313] width 505 height 177
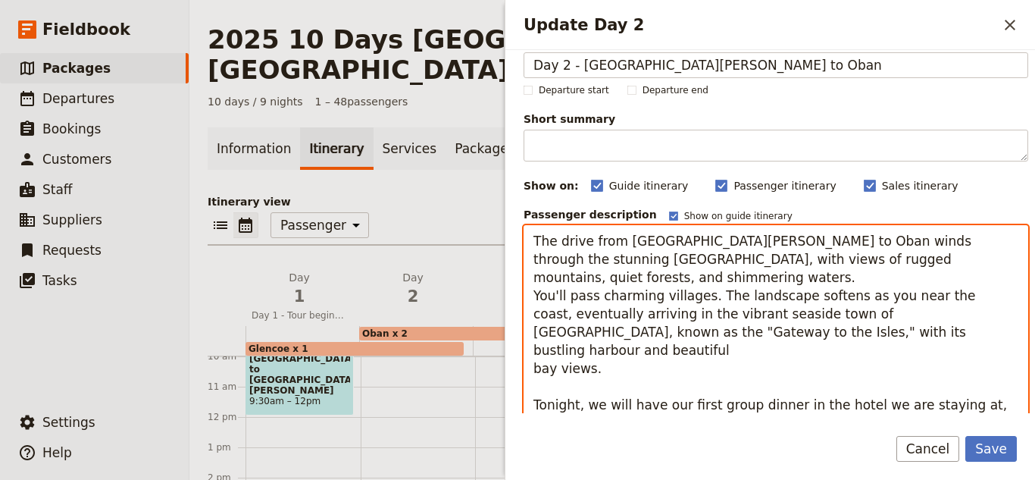
click at [828, 283] on textarea "The drive from [GEOGRAPHIC_DATA][PERSON_NAME] to Oban winds through the stunnin…" at bounding box center [776, 322] width 505 height 195
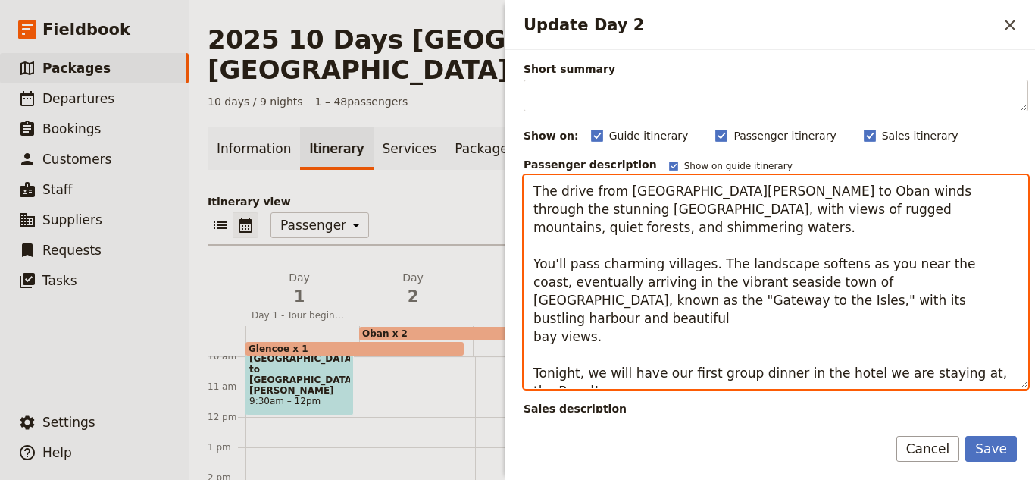
scroll to position [152, 0]
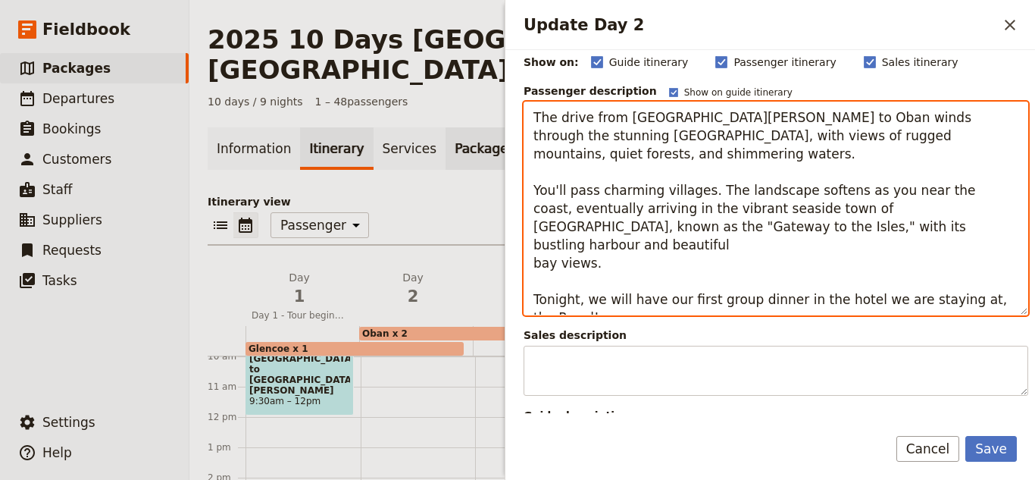
drag, startPoint x: 583, startPoint y: 306, endPoint x: 503, endPoint y: 117, distance: 205.5
click at [503, 117] on div "2025 10 Days [GEOGRAPHIC_DATA] and [GEOGRAPHIC_DATA] ​ 10 days / 9 nights 1 – 4…" at bounding box center [612, 240] width 846 height 480
type textarea "The drive from [GEOGRAPHIC_DATA][PERSON_NAME] to Oban winds through the stunnin…"
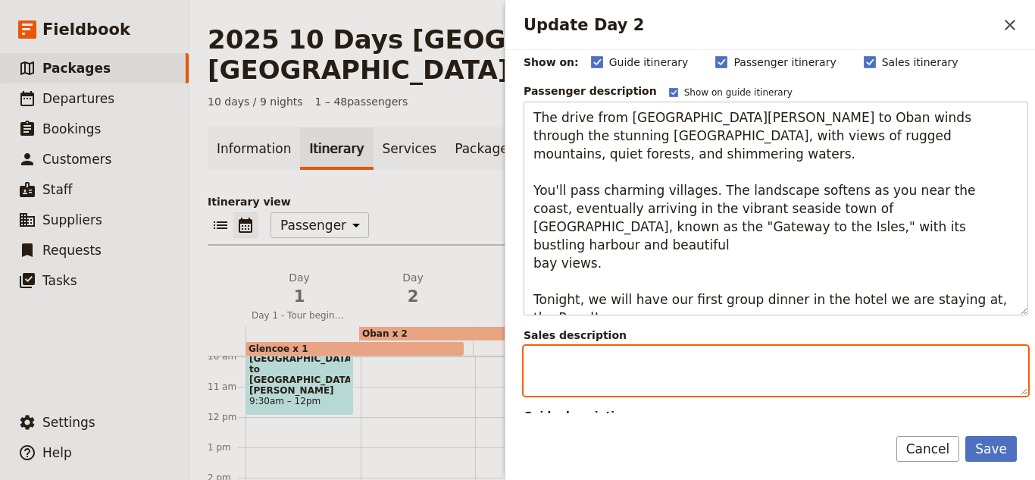
click at [652, 371] on textarea "Update Day 2" at bounding box center [776, 371] width 505 height 50
paste textarea "The drive from [GEOGRAPHIC_DATA][PERSON_NAME] to Oban winds through the stunnin…"
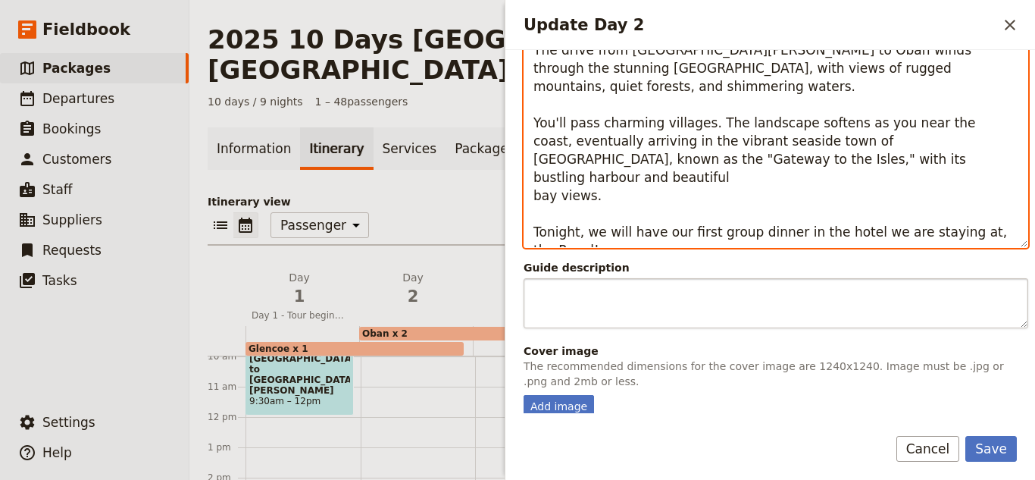
scroll to position [675, 0]
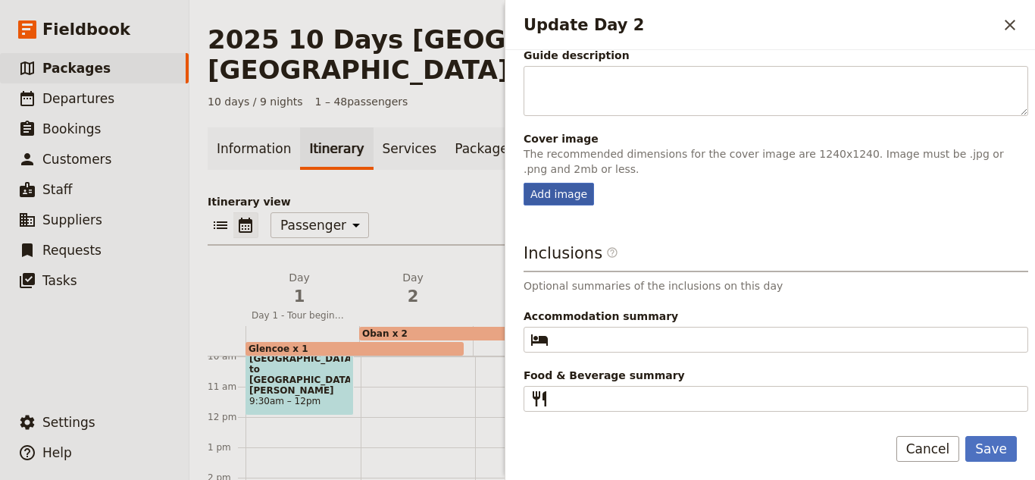
type textarea "The drive from [GEOGRAPHIC_DATA][PERSON_NAME] to Oban winds through the stunnin…"
click at [543, 195] on div "Add image" at bounding box center [559, 194] width 70 height 23
click at [524, 183] on input "Add image" at bounding box center [523, 182] width 1 height 1
type input "C:\fakepath\Oban image.jpg"
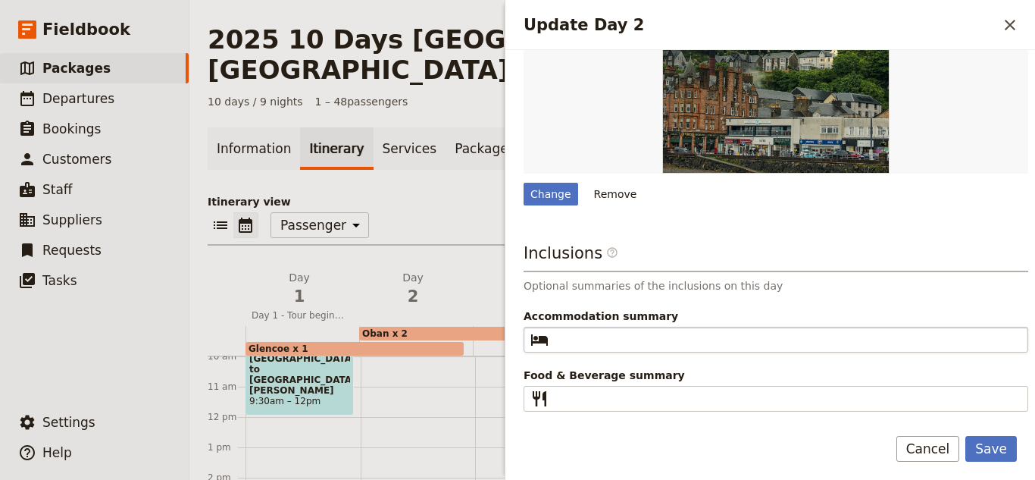
scroll to position [912, 0]
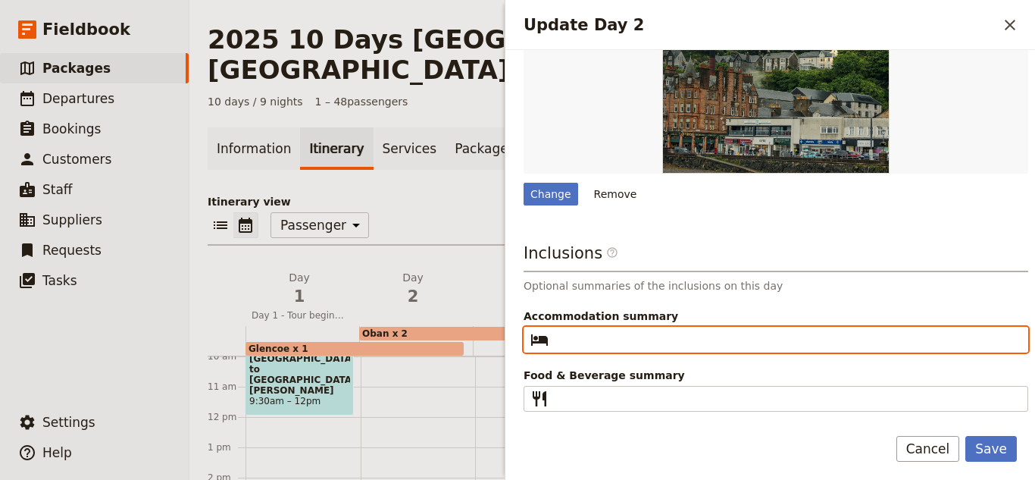
click at [600, 340] on input "Accommodation summary ​" at bounding box center [787, 339] width 464 height 18
type input "1 x Night in the [GEOGRAPHIC_DATA]"
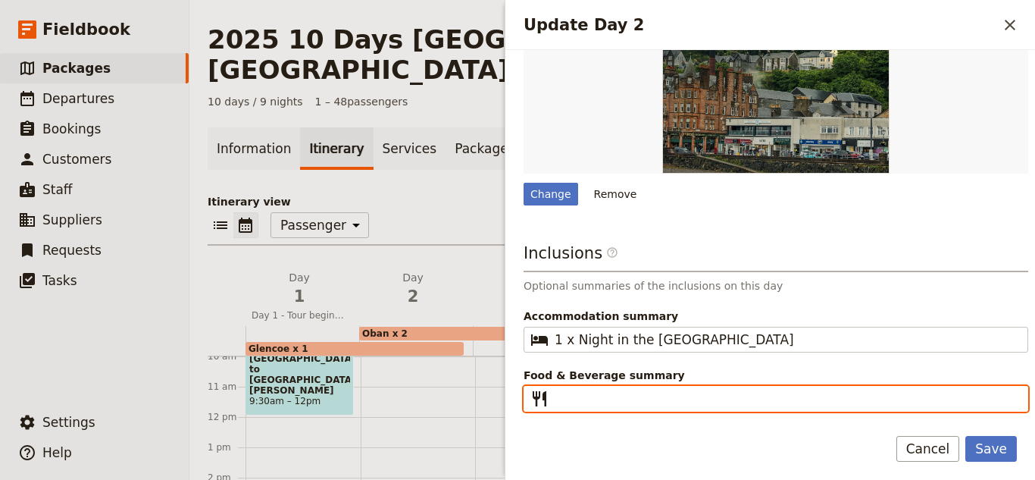
click at [646, 406] on input "Food & Beverage summary ​" at bounding box center [787, 398] width 464 height 18
click at [965, 436] on button "Save" at bounding box center [991, 449] width 52 height 26
type input "Breakfast, Dinner#"
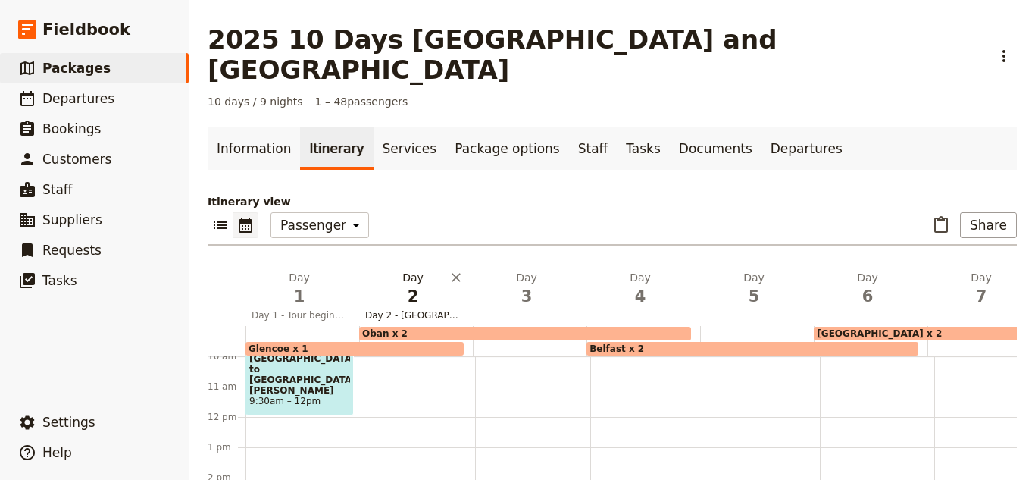
click at [452, 285] on span "2" at bounding box center [412, 296] width 95 height 23
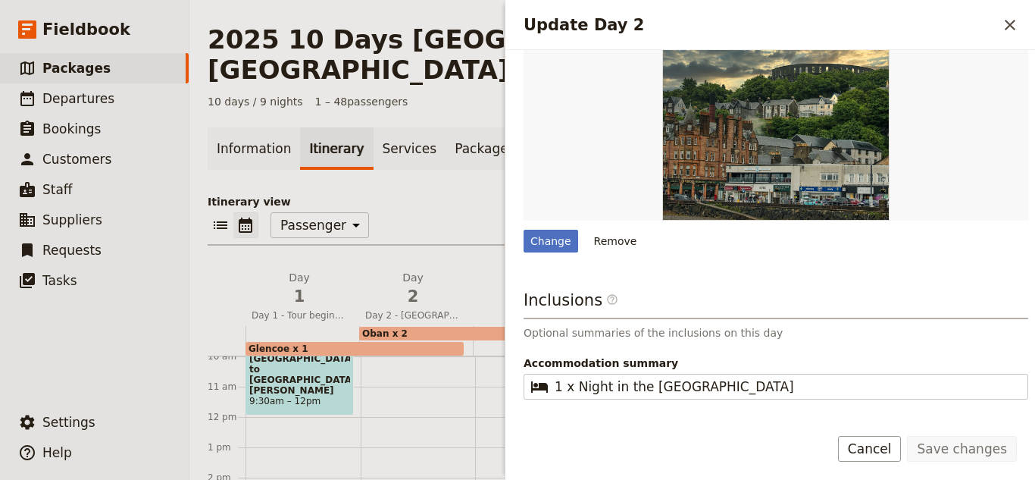
scroll to position [881, 0]
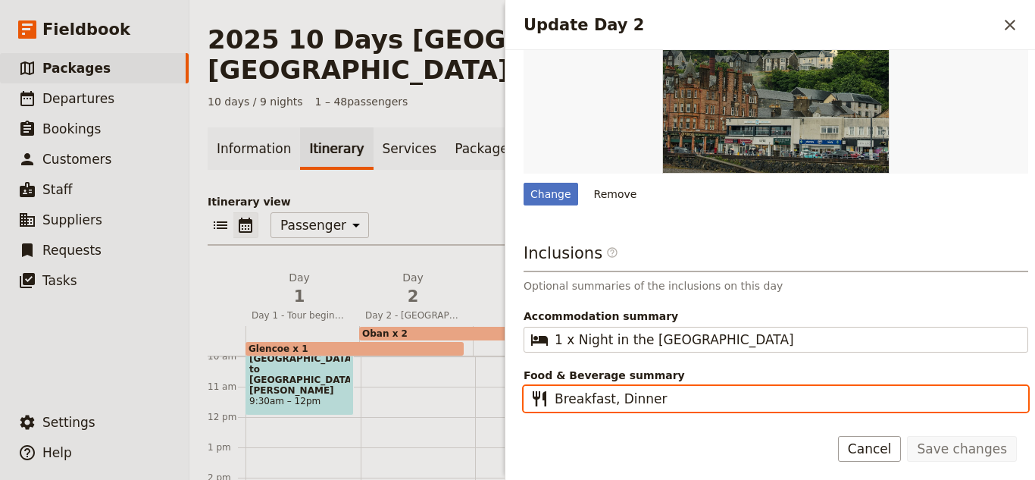
click at [695, 390] on input "Breakfast, Dinner" at bounding box center [787, 398] width 464 height 18
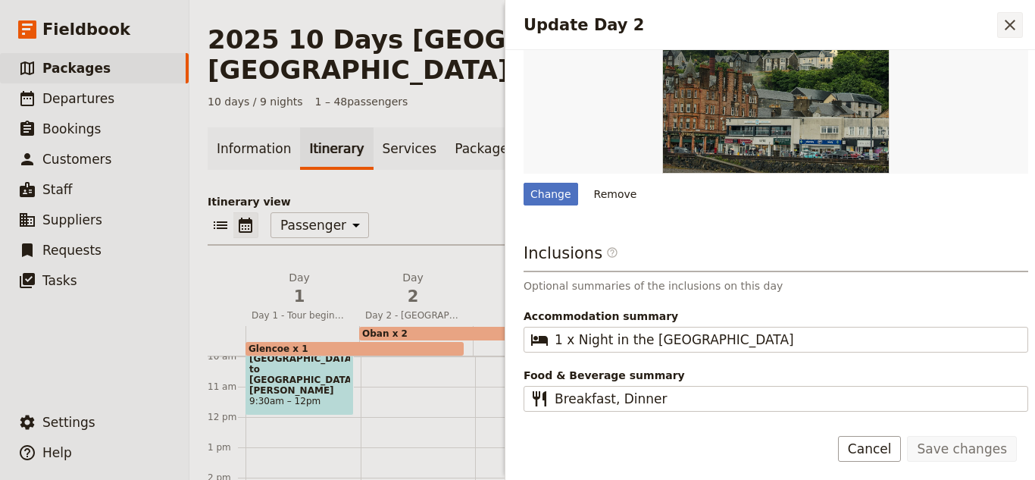
click at [1015, 33] on icon "Close drawer" at bounding box center [1010, 25] width 18 height 18
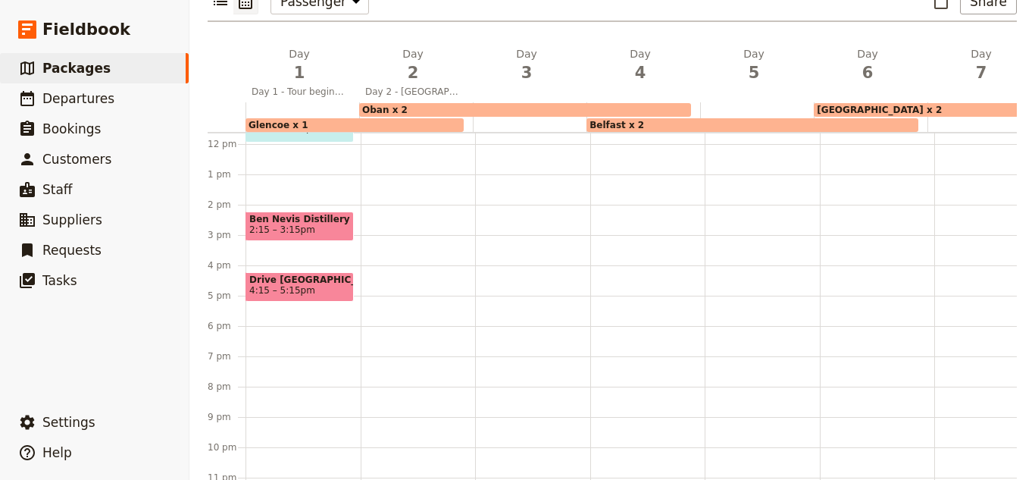
scroll to position [379, 0]
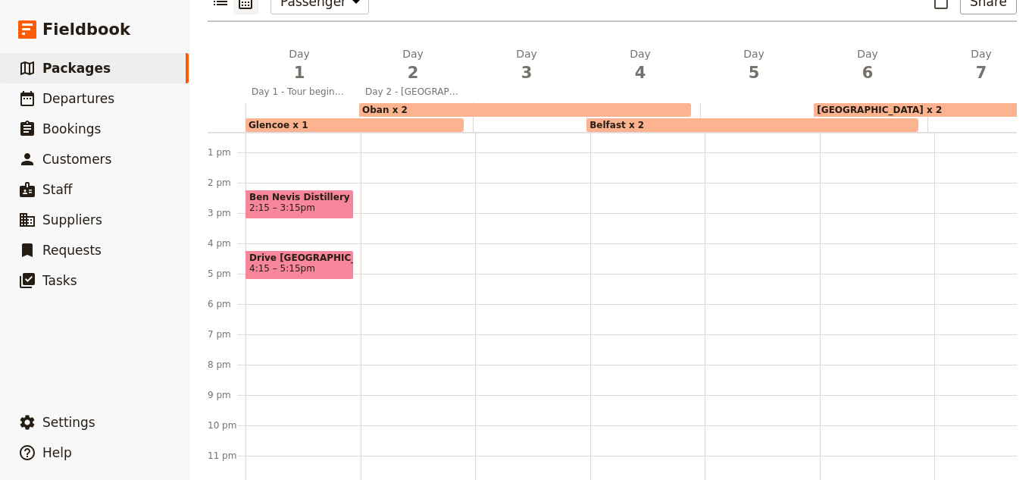
click at [407, 312] on div at bounding box center [418, 121] width 115 height 727
select select "2"
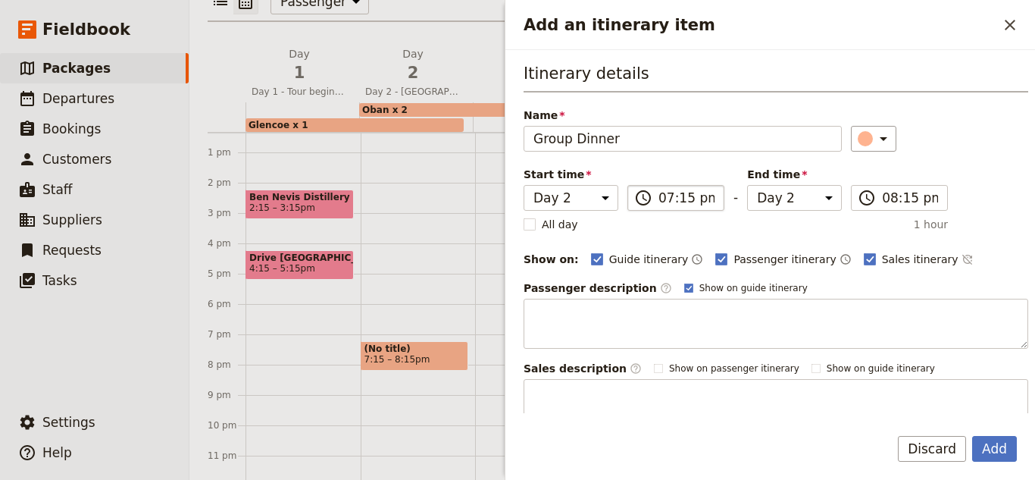
type input "Group Dinner"
click at [670, 201] on input "07:15 pm" at bounding box center [686, 198] width 56 height 18
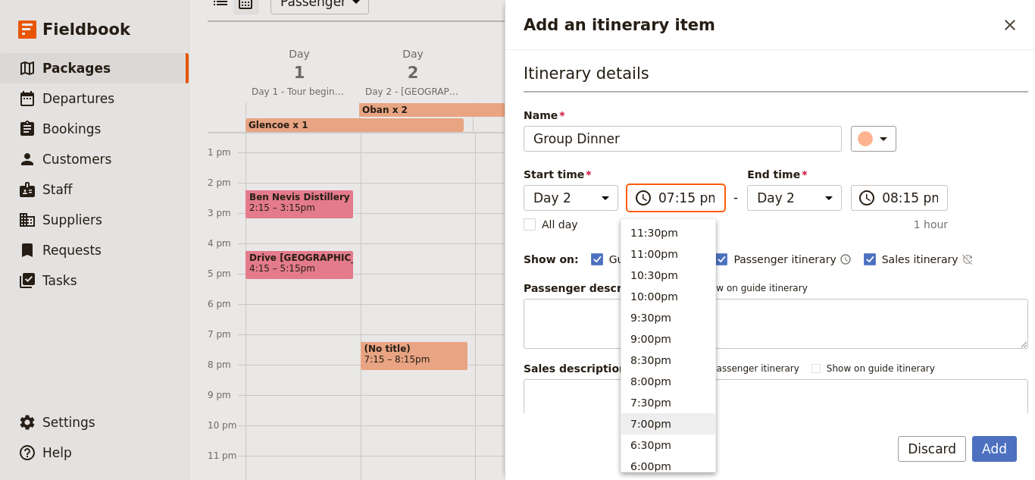
click at [680, 200] on input "07:15 pm" at bounding box center [686, 198] width 56 height 18
click at [681, 202] on input "07:15 pm" at bounding box center [686, 198] width 56 height 18
type input "07:00 pm"
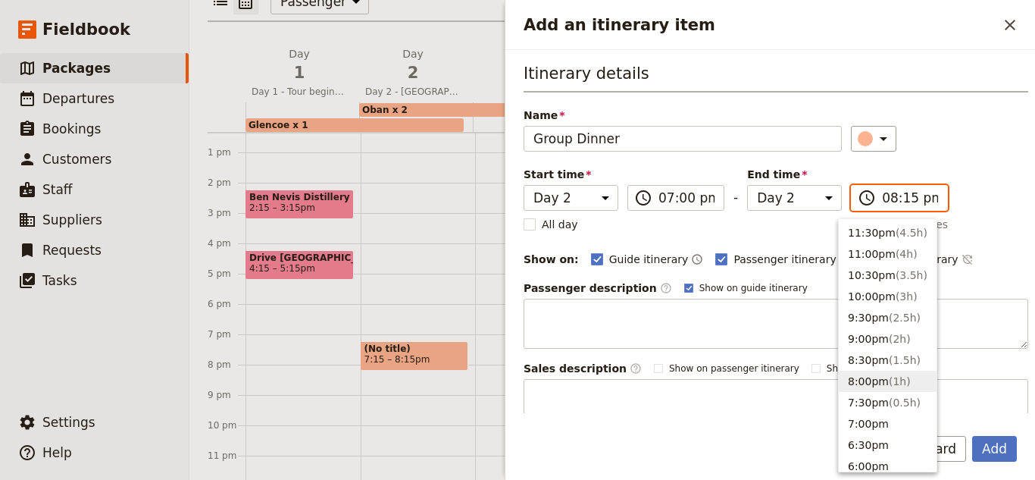
click at [882, 190] on input "08:15 pm" at bounding box center [910, 198] width 56 height 18
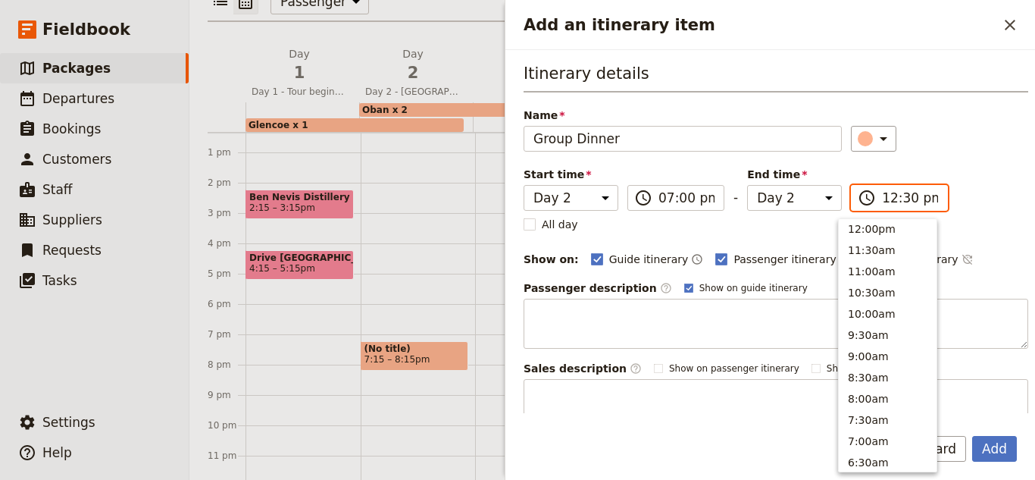
scroll to position [471, 0]
click at [882, 190] on input "12:30 pm" at bounding box center [910, 198] width 56 height 18
click at [882, 205] on input "12:30 pm" at bounding box center [910, 198] width 56 height 18
type input "09:30 pm"
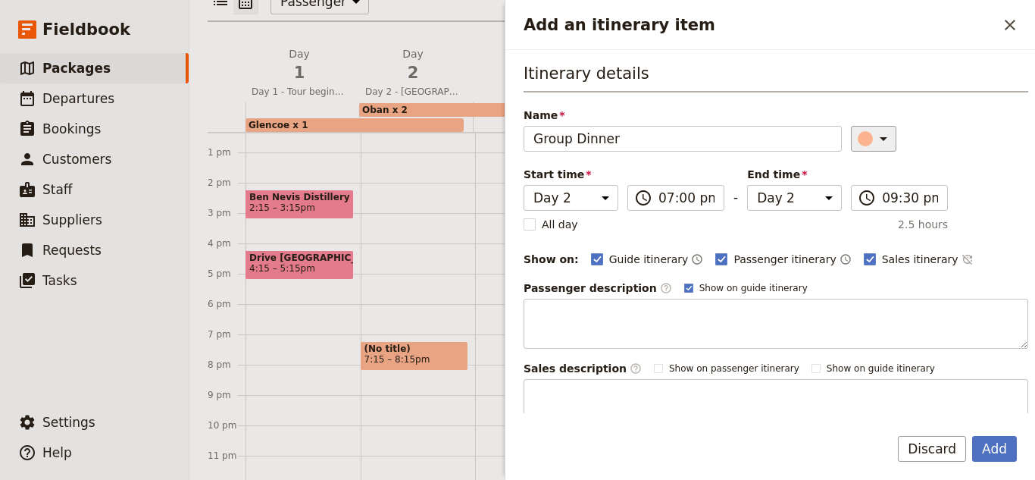
click at [858, 145] on div "Add an itinerary item" at bounding box center [865, 138] width 15 height 15
click at [855, 203] on div "button" at bounding box center [850, 206] width 15 height 15
click at [874, 131] on icon "Add an itinerary item" at bounding box center [883, 139] width 18 height 18
click at [848, 189] on div "button" at bounding box center [850, 188] width 15 height 15
click at [1019, 453] on div "Add Discard" at bounding box center [770, 458] width 530 height 44
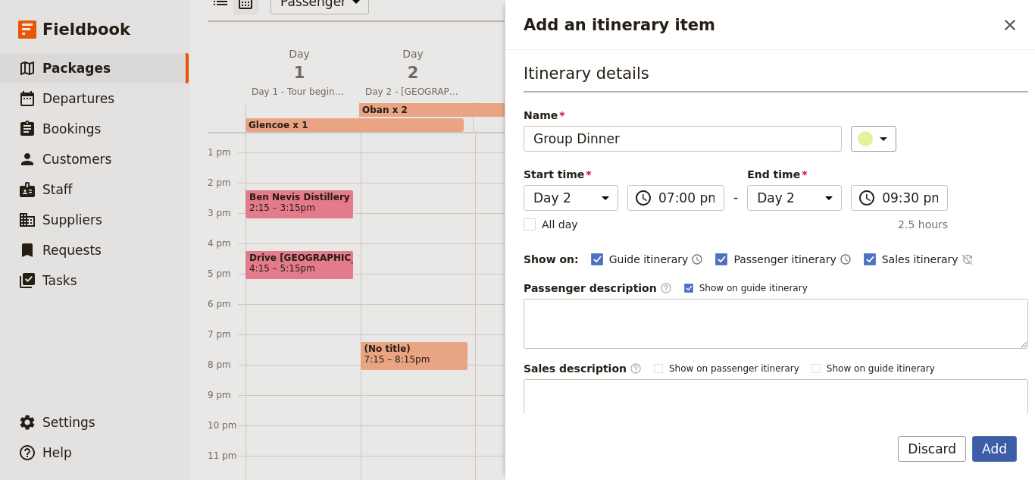
click at [1007, 445] on button "Add" at bounding box center [994, 449] width 45 height 26
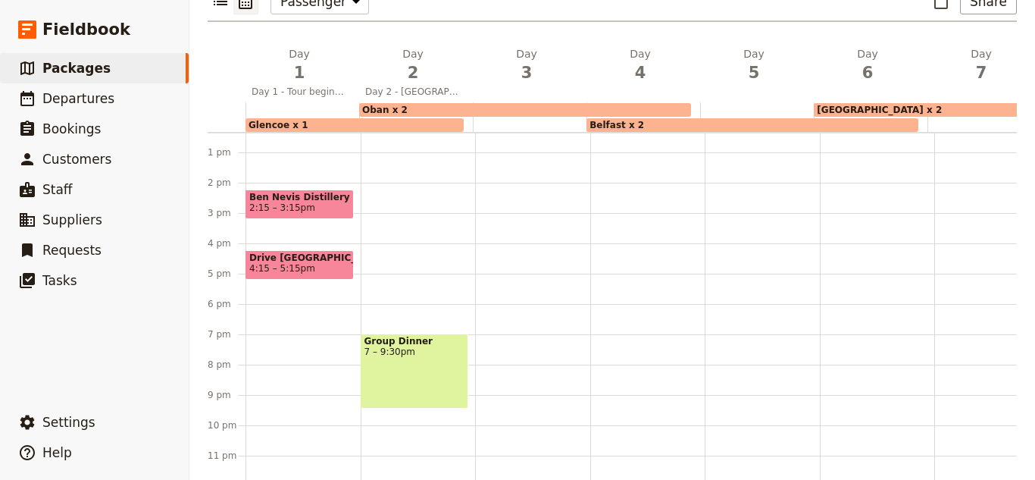
scroll to position [0, 0]
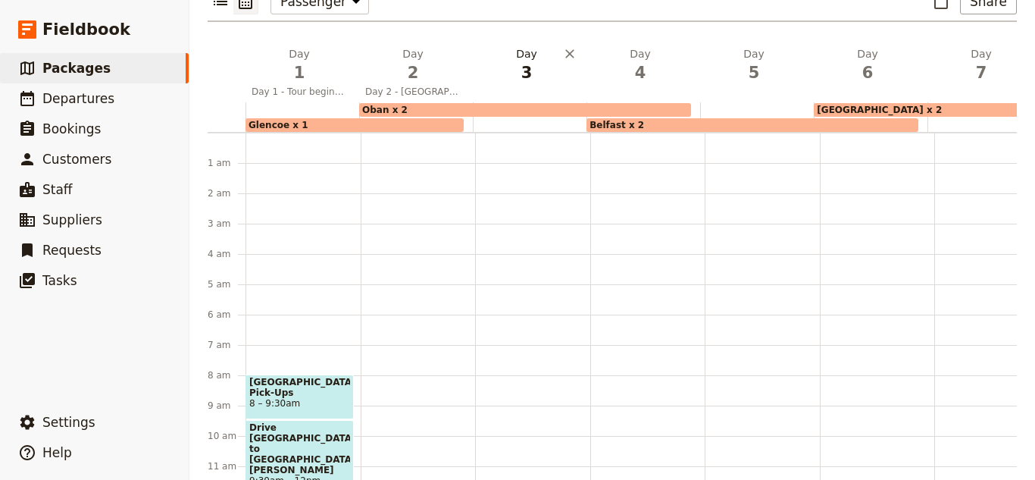
click at [518, 61] on span "3" at bounding box center [526, 72] width 95 height 23
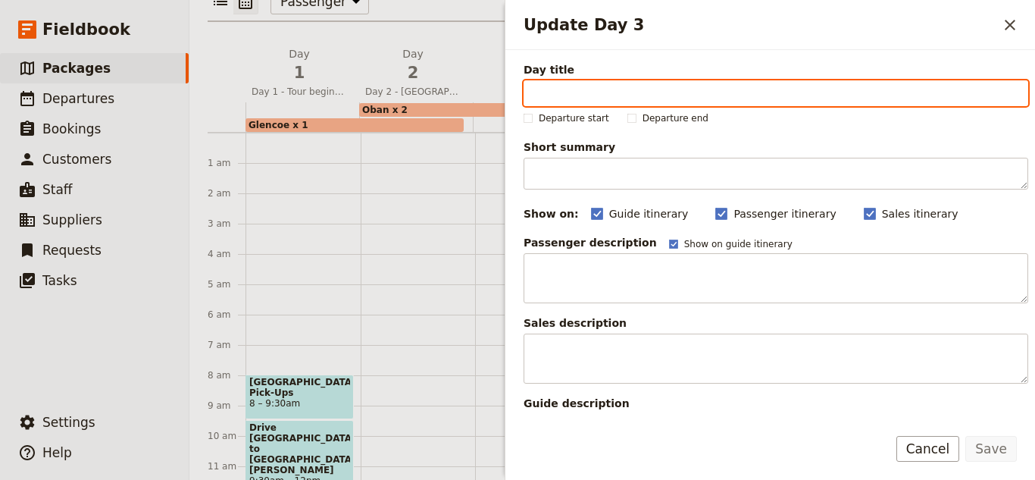
click at [563, 90] on input "Day title" at bounding box center [776, 93] width 505 height 26
paste input "Day 3 - Adapting to Island Life"
type input "Day 3 - Adapting to Island Life"
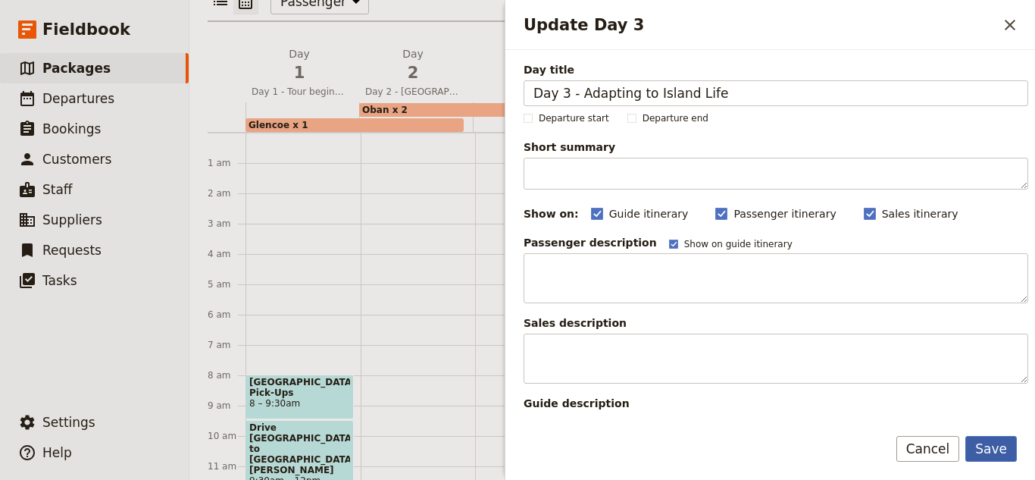
click at [988, 444] on button "Save" at bounding box center [991, 449] width 52 height 26
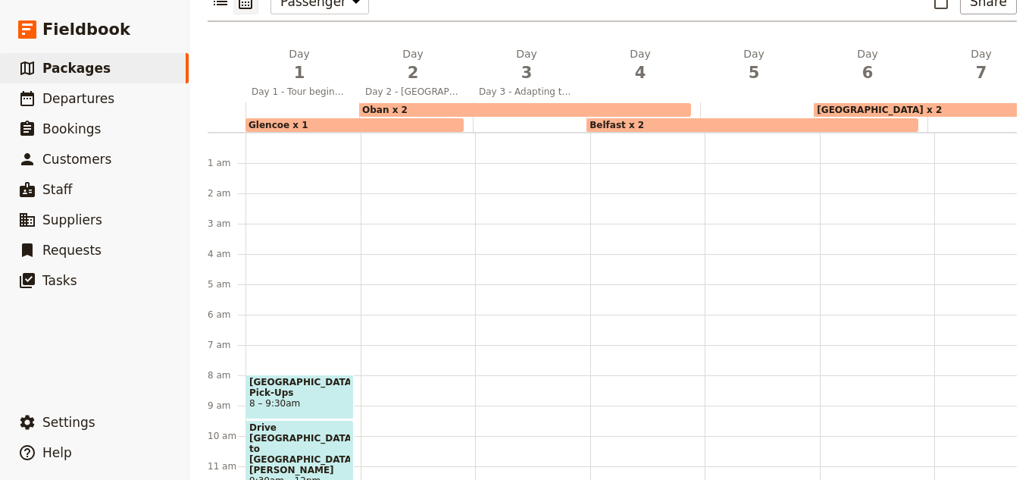
select select "3"
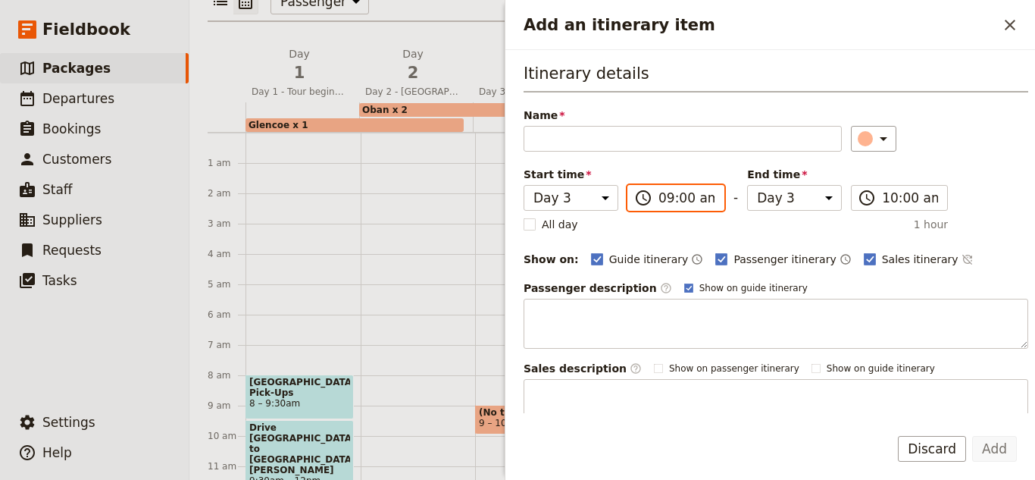
click at [680, 201] on input "09:00 am" at bounding box center [686, 198] width 56 height 18
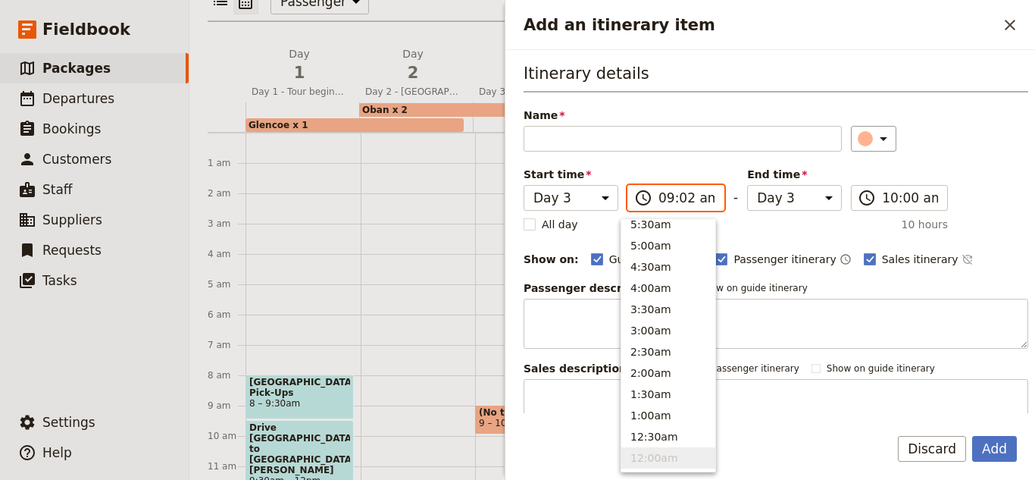
scroll to position [619, 0]
type input "09:25 am"
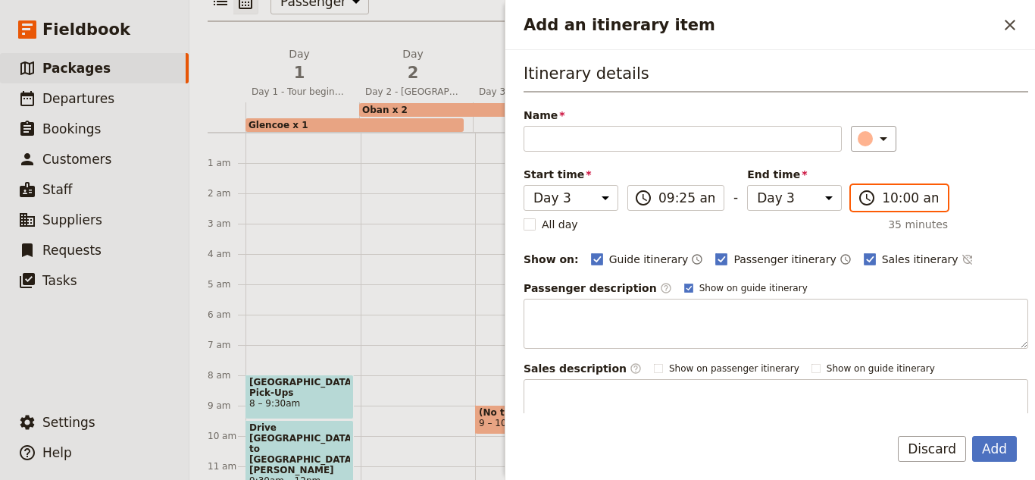
click at [882, 193] on input "10:00 am" at bounding box center [910, 198] width 56 height 18
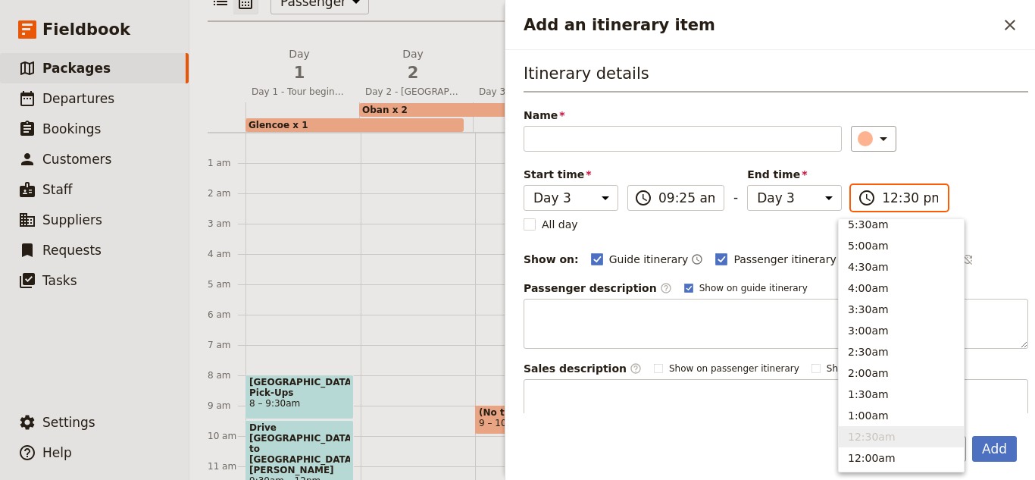
scroll to position [471, 0]
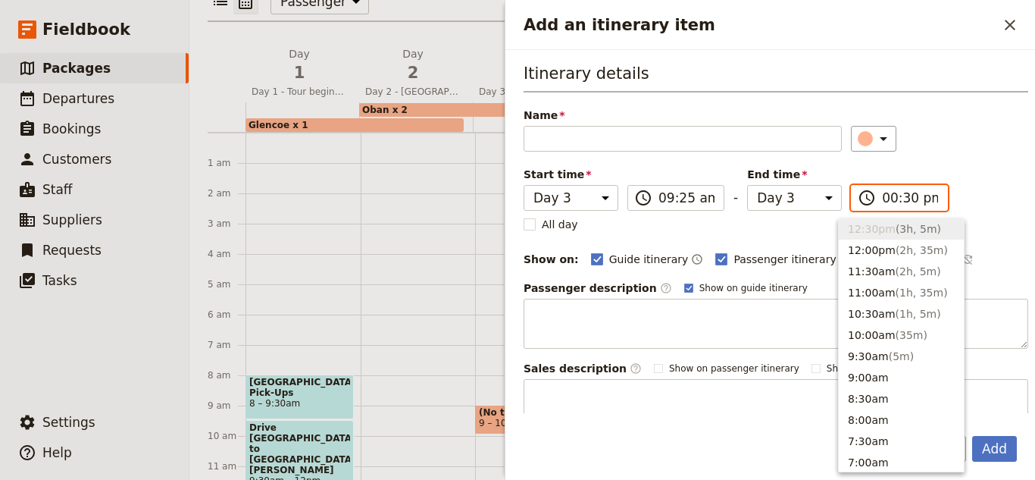
type input "08:30 pm"
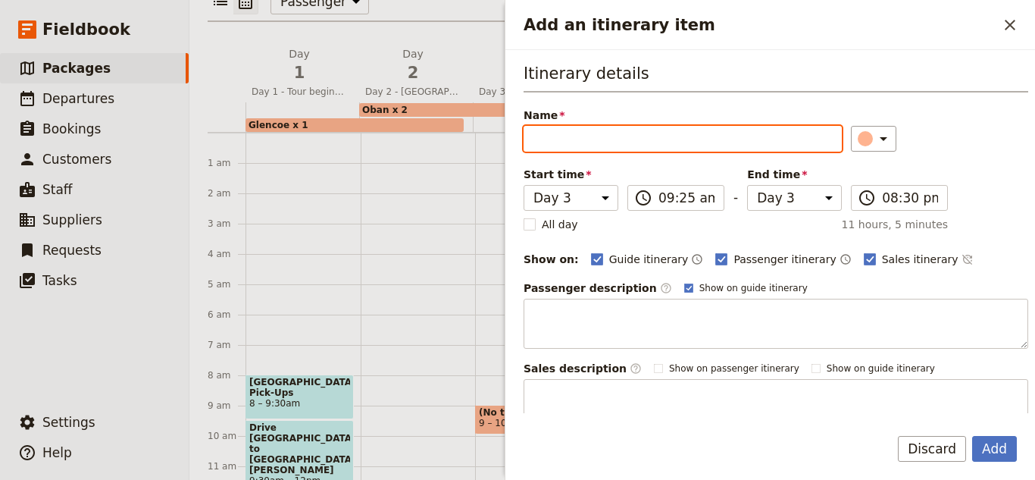
click at [679, 141] on input "Name" at bounding box center [683, 139] width 318 height 26
type input "Three Isles Tour - [PERSON_NAME][GEOGRAPHIC_DATA] and [PERSON_NAME]"
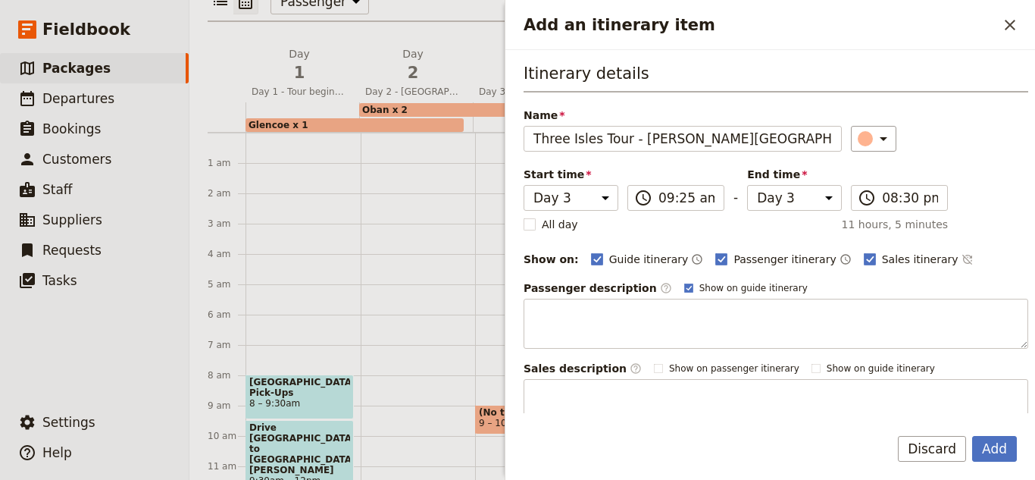
click at [640, 296] on div "Passenger description ​ Show on guide itinerary" at bounding box center [776, 314] width 505 height 68
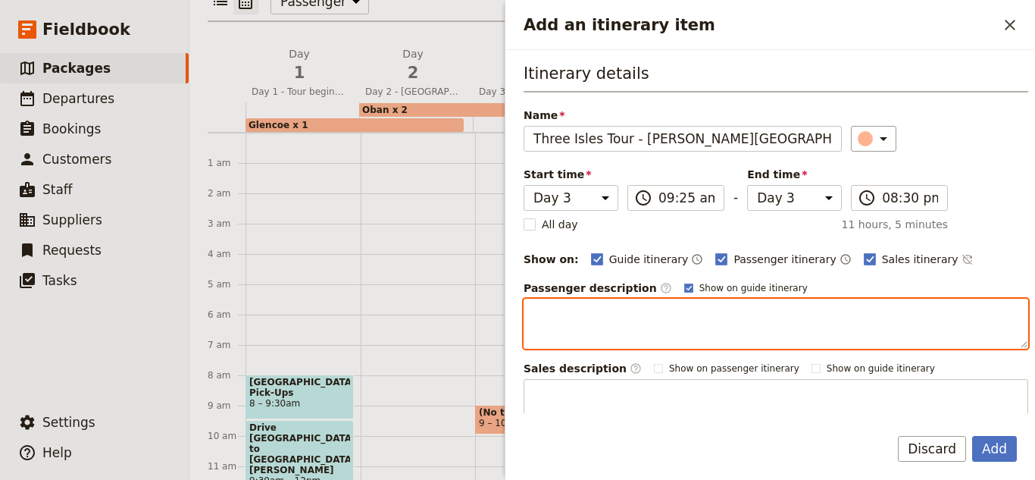
click at [634, 323] on textarea "Add an itinerary item" at bounding box center [776, 324] width 505 height 50
paste textarea "The Three Isles Tour departs at 09:55 from [GEOGRAPHIC_DATA] on the [GEOGRAPHIC…"
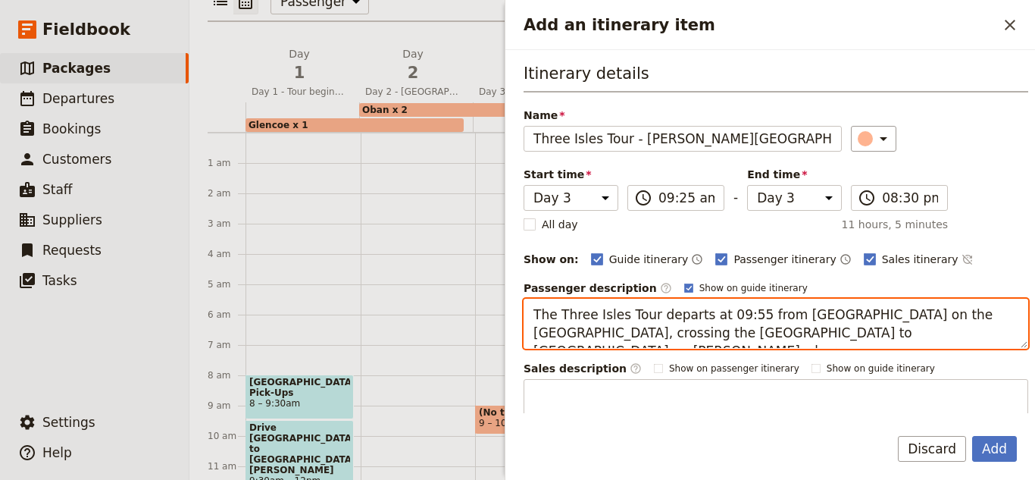
scroll to position [55, 0]
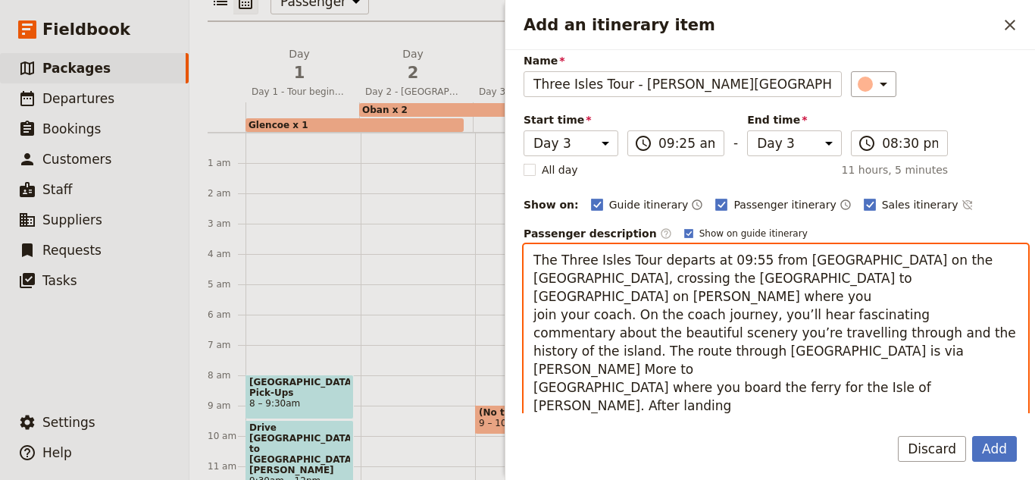
click at [536, 259] on textarea "The Three Isles Tour departs at 09:55 from [GEOGRAPHIC_DATA] on the [GEOGRAPHIC…" at bounding box center [776, 332] width 505 height 177
click at [577, 249] on textarea "The Three Isles Tour departs at 09:55 from [GEOGRAPHIC_DATA] on the [GEOGRAPHIC…" at bounding box center [776, 341] width 505 height 195
paste textarea "**Please Note - We do need to know numbers two weeks prior to the tour, so plea…"
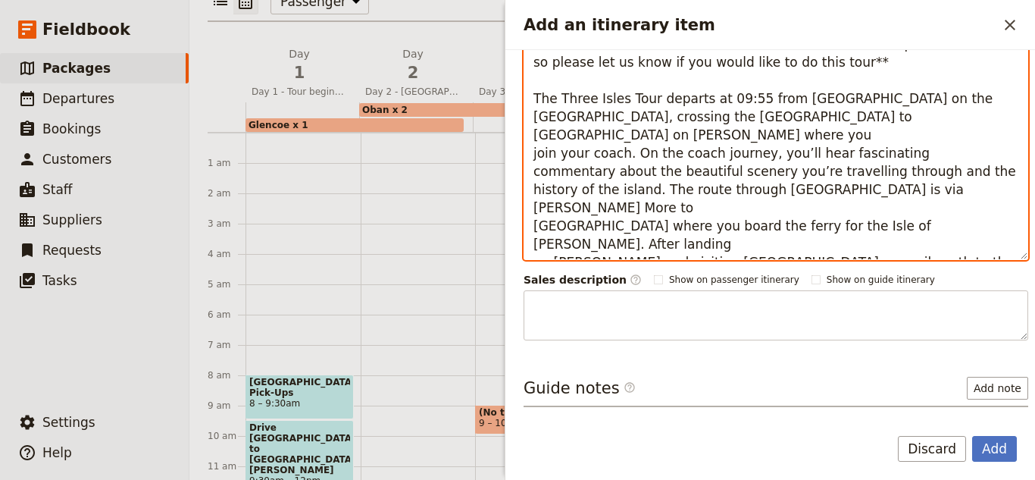
scroll to position [282, 0]
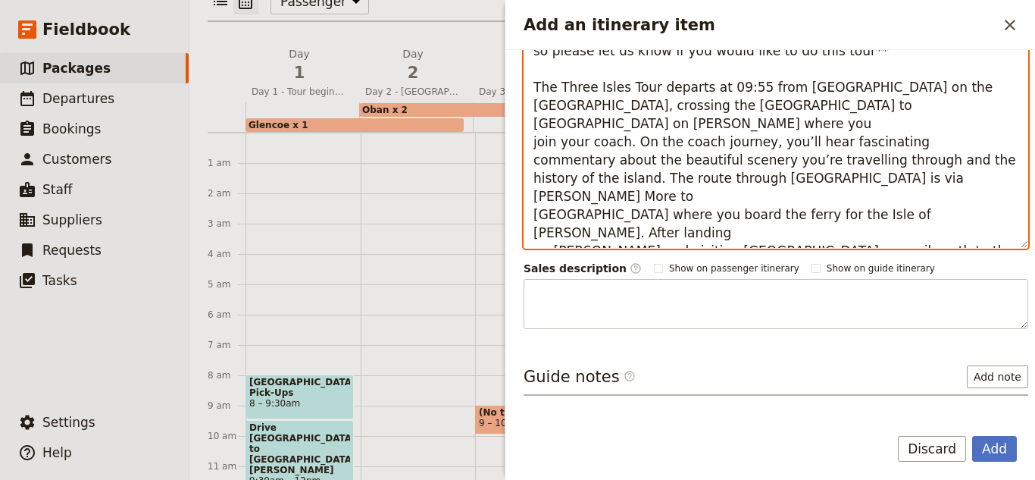
drag, startPoint x: 648, startPoint y: 226, endPoint x: 517, endPoint y: 93, distance: 186.5
click at [517, 93] on div "Itinerary details Name [GEOGRAPHIC_DATA] Tour - [GEOGRAPHIC_DATA][PERSON_NAME][…" at bounding box center [770, 231] width 530 height 363
type textarea "**Please Note - We do need to know numbers two weeks prior to the tour, so plea…"
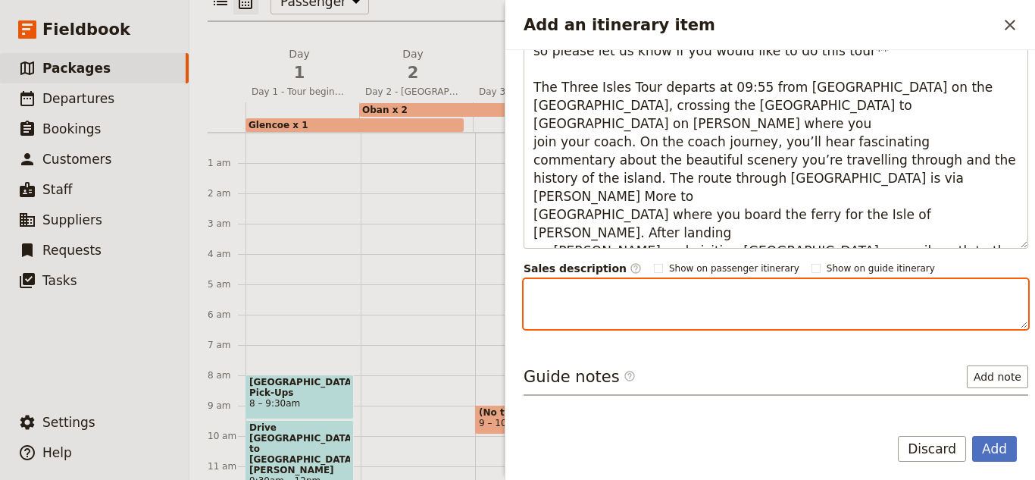
click at [711, 306] on textarea "Add an itinerary item" at bounding box center [776, 304] width 505 height 50
paste textarea "The Three Isles Tour departs at 09:55 from [GEOGRAPHIC_DATA] on the [GEOGRAPHIC…"
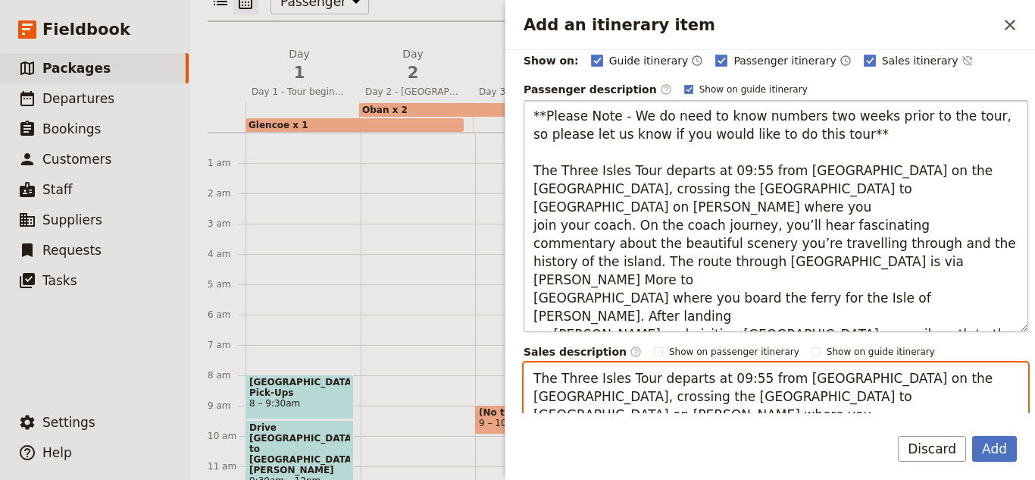
scroll to position [89, 0]
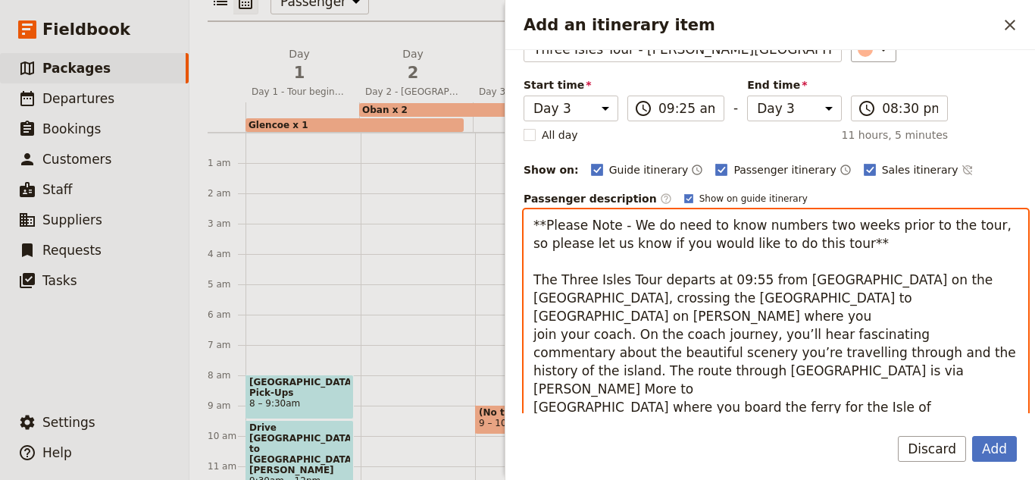
drag, startPoint x: 842, startPoint y: 251, endPoint x: 506, endPoint y: 243, distance: 335.8
click at [506, 243] on div "Itinerary details Name [GEOGRAPHIC_DATA] Tour - [GEOGRAPHIC_DATA][PERSON_NAME][…" at bounding box center [770, 231] width 530 height 363
click at [859, 237] on textarea "**Please Note - We do need to know numbers two weeks prior to the tour, so plea…" at bounding box center [776, 325] width 505 height 232
drag, startPoint x: 856, startPoint y: 242, endPoint x: 499, endPoint y: 220, distance: 357.6
click at [499, 220] on div "2025 10 Days [GEOGRAPHIC_DATA] and [GEOGRAPHIC_DATA] ​ 10 days / 9 nights 1 – 4…" at bounding box center [612, 240] width 846 height 480
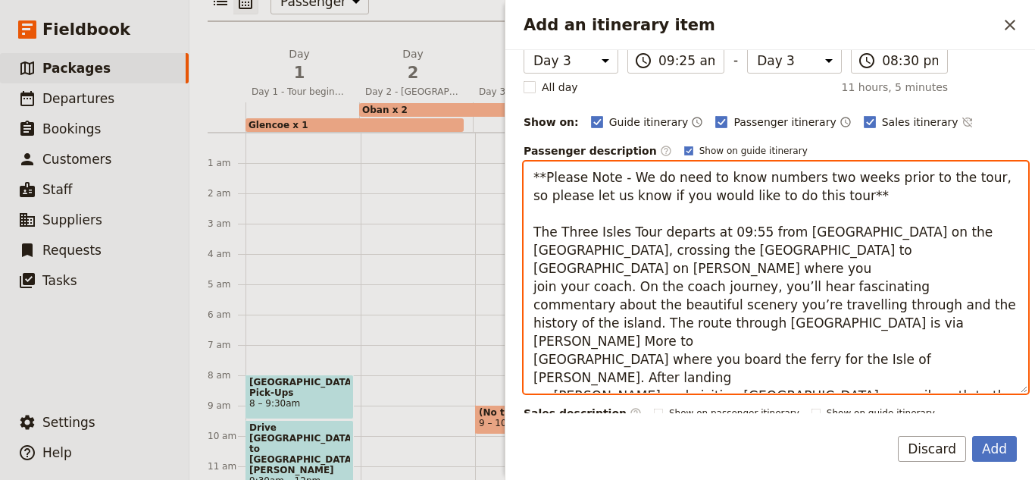
scroll to position [458, 0]
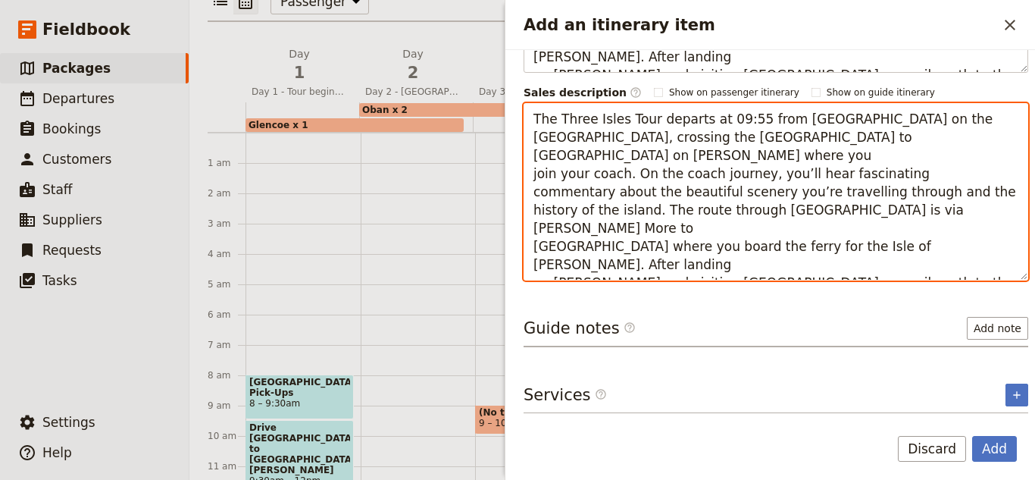
click at [532, 126] on textarea "The Three Isles Tour departs at 09:55 from [GEOGRAPHIC_DATA] on the [GEOGRAPHIC…" at bounding box center [776, 191] width 505 height 177
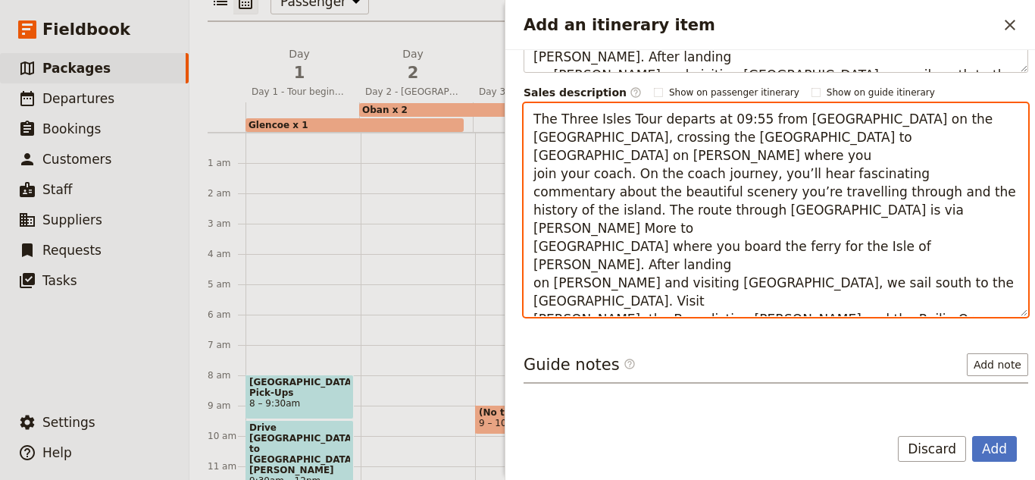
click at [544, 120] on textarea "The Three Isles Tour departs at 09:55 from [GEOGRAPHIC_DATA] on the [GEOGRAPHIC…" at bounding box center [776, 210] width 505 height 214
paste textarea "**Please Note - We do need to know numbers two weeks prior to the tour, so plea…"
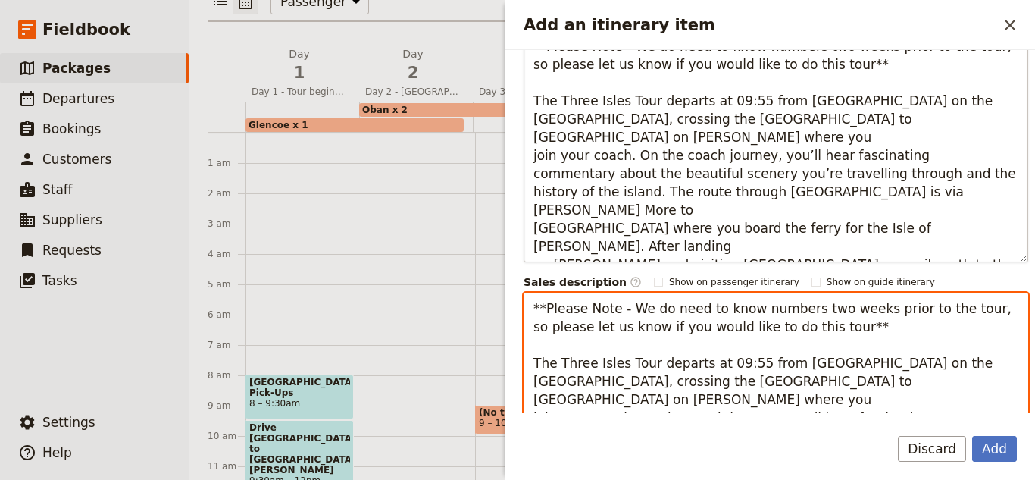
scroll to position [512, 0]
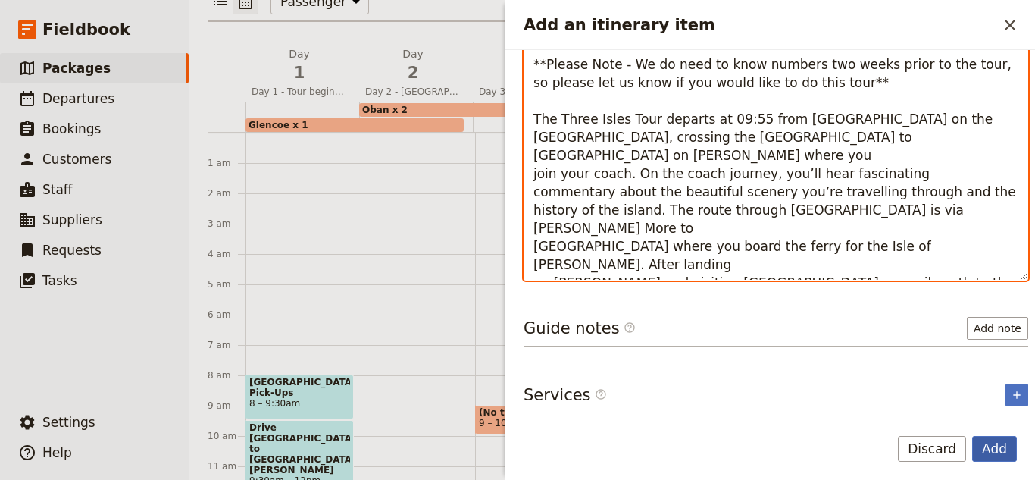
type textarea "**Please Note - We do need to know numbers two weeks prior to the tour, so plea…"
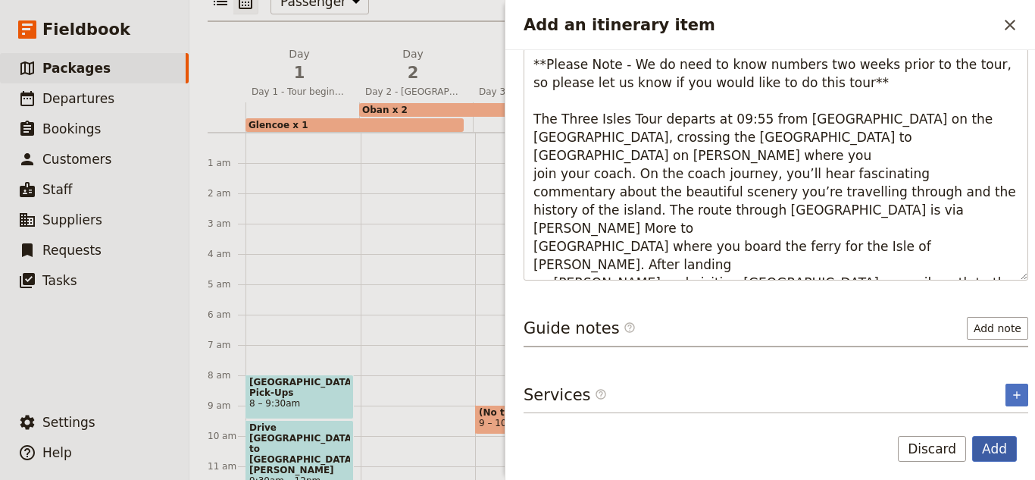
click at [999, 436] on button "Add" at bounding box center [994, 449] width 45 height 26
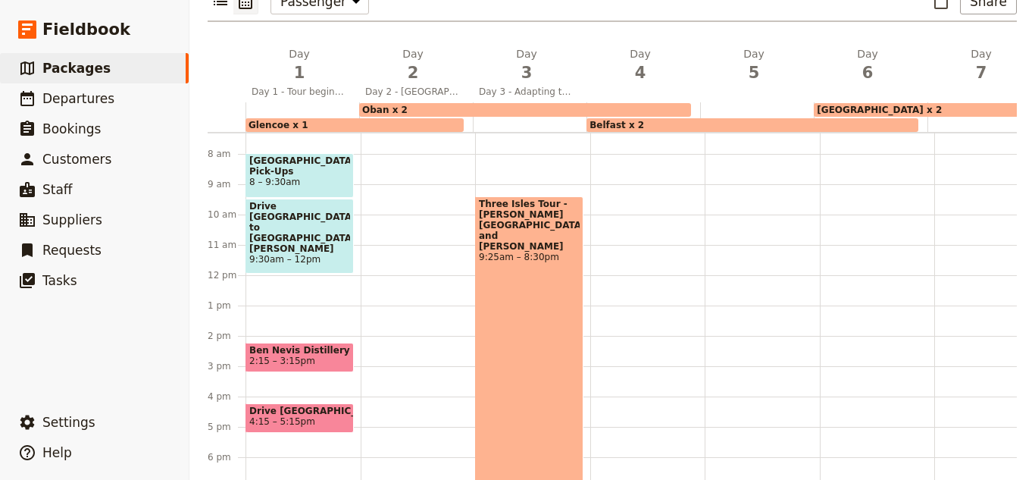
scroll to position [227, 0]
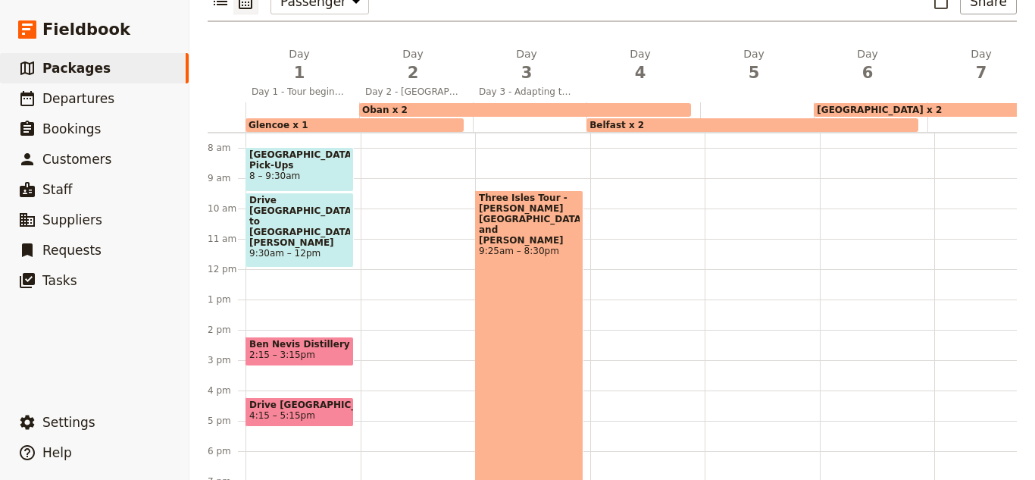
click at [540, 295] on div "Three Isles Tour - [PERSON_NAME] and [PERSON_NAME] 9:25am – 8:30pm" at bounding box center [529, 357] width 108 height 335
select select "3"
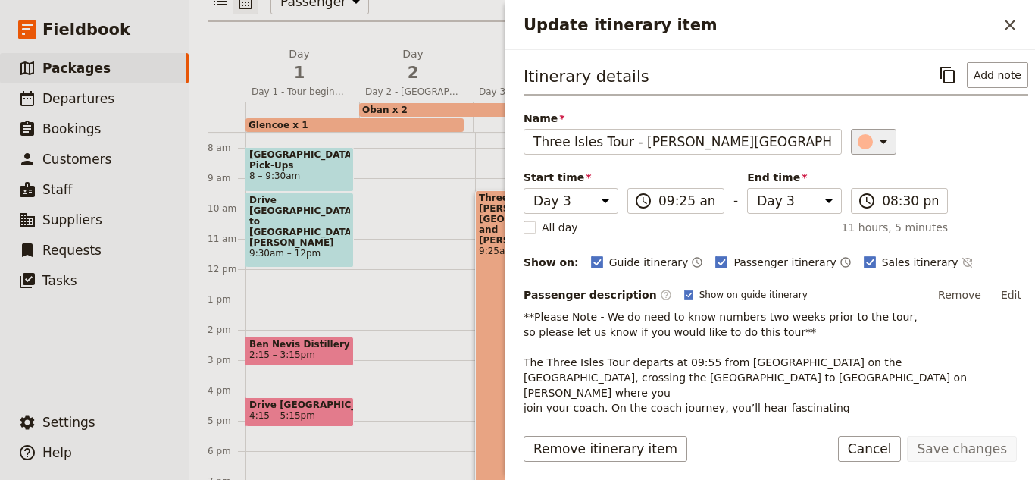
click at [874, 146] on icon "Update itinerary item" at bounding box center [883, 142] width 18 height 18
click at [869, 226] on div "button" at bounding box center [868, 228] width 15 height 15
click at [993, 426] on form "Itinerary details ​ Add note Name [GEOGRAPHIC_DATA] Tour - [GEOGRAPHIC_DATA][PE…" at bounding box center [770, 265] width 530 height 430
click at [997, 445] on button "Save changes" at bounding box center [962, 449] width 110 height 26
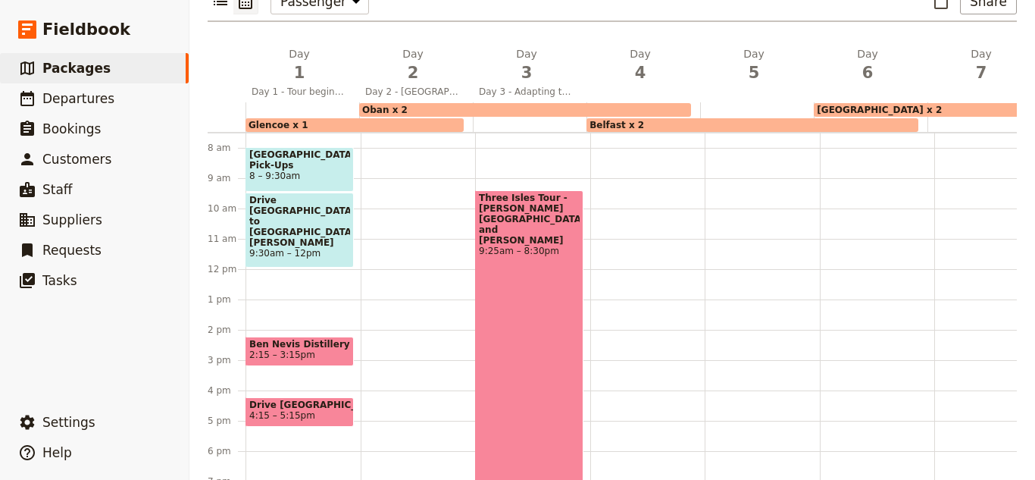
scroll to position [277, 0]
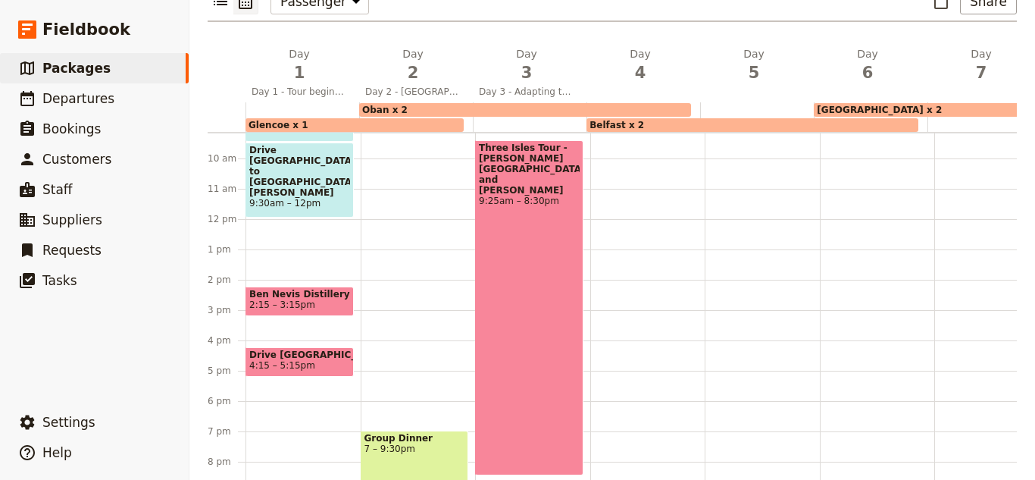
click at [489, 152] on div "Three Isles Tour - [PERSON_NAME] and [PERSON_NAME] 9:25am – 8:30pm" at bounding box center [529, 307] width 108 height 335
select select "3"
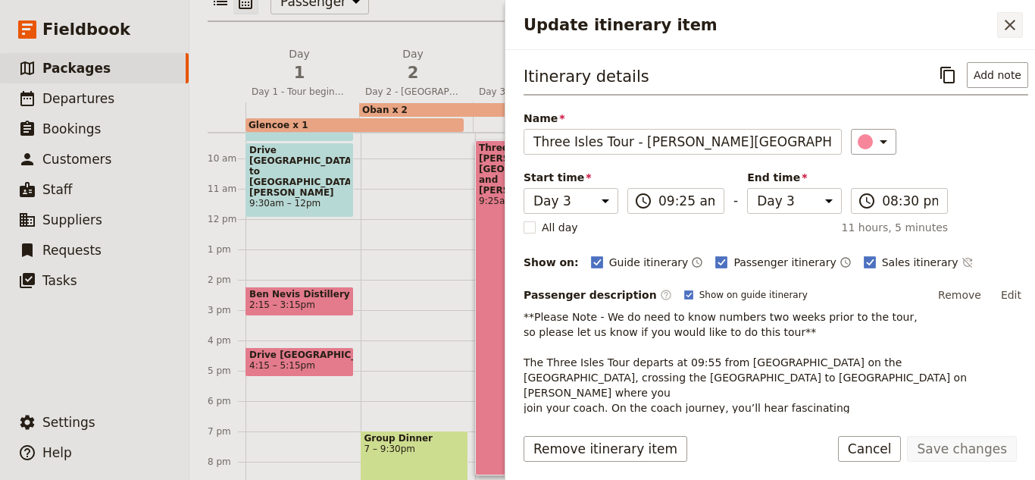
click at [1015, 25] on icon "Close drawer" at bounding box center [1010, 25] width 18 height 18
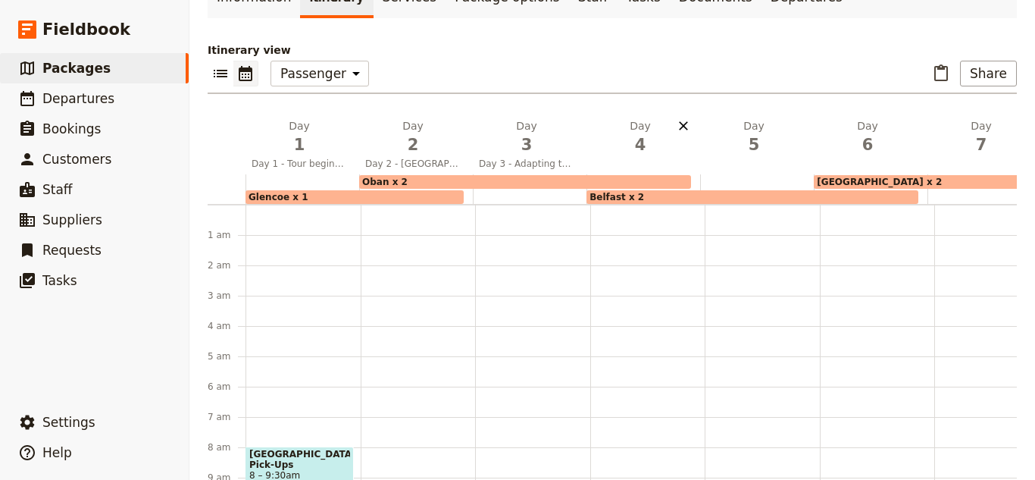
scroll to position [224, 0]
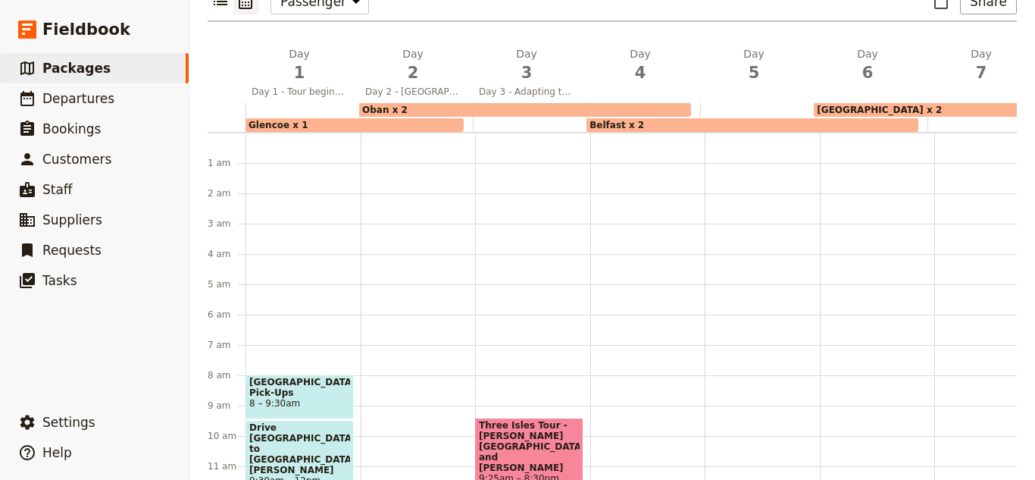
select select "3"
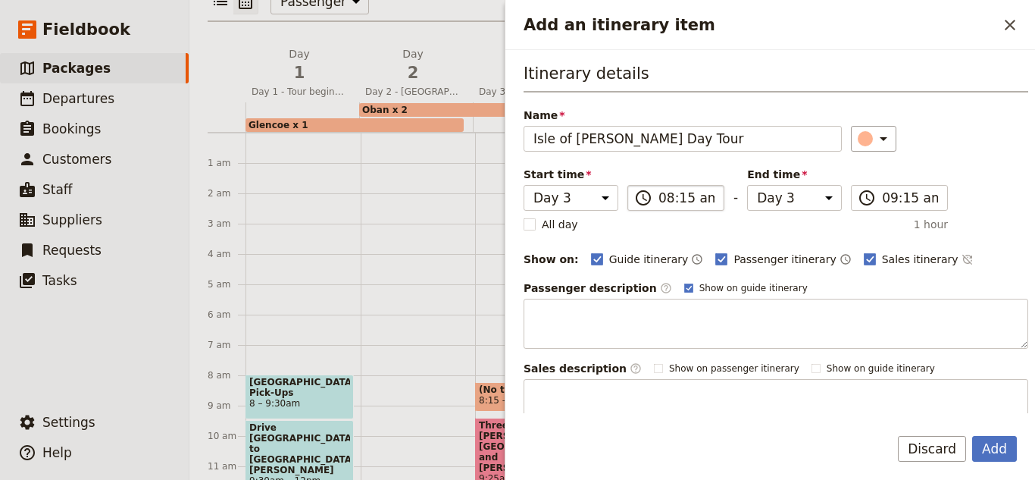
type input "Isle of [PERSON_NAME] Day Tour"
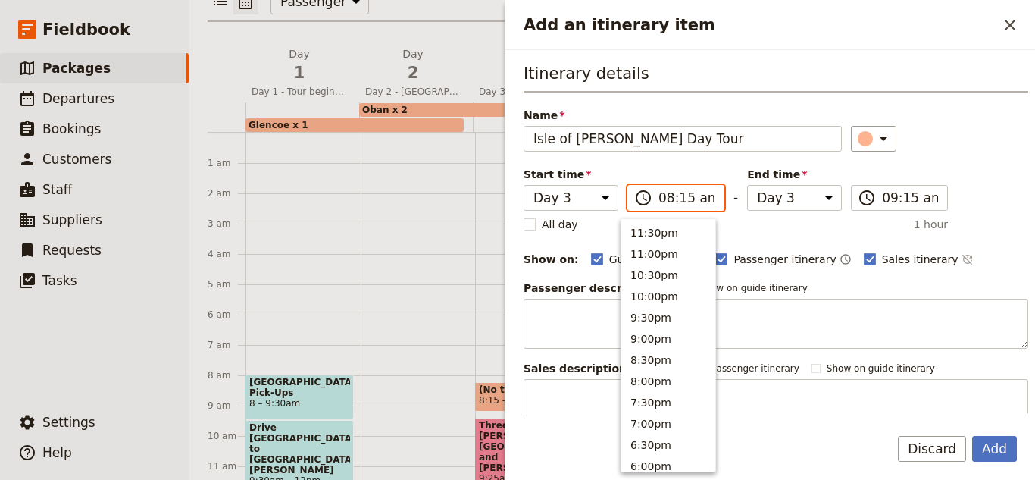
click at [658, 199] on input "08:15 am" at bounding box center [686, 198] width 56 height 18
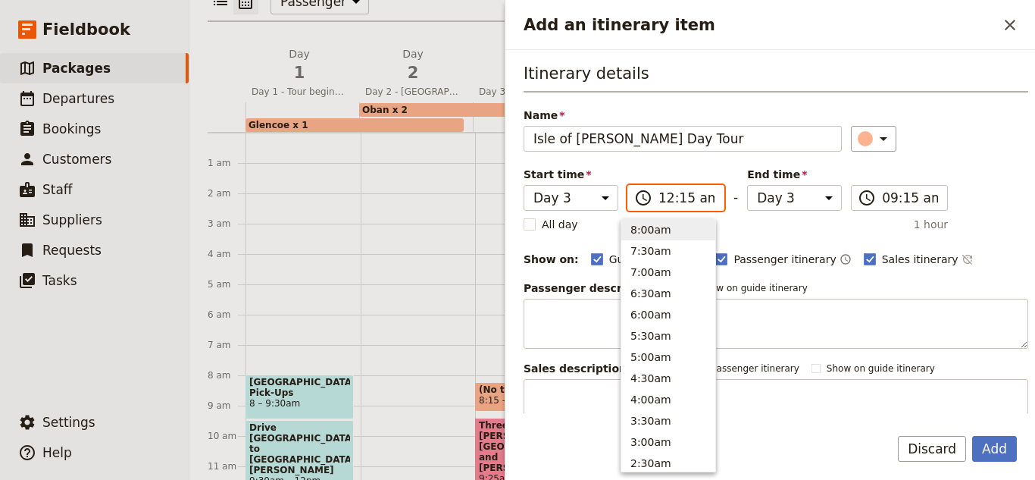
scroll to position [772, 0]
type input "09:55 am"
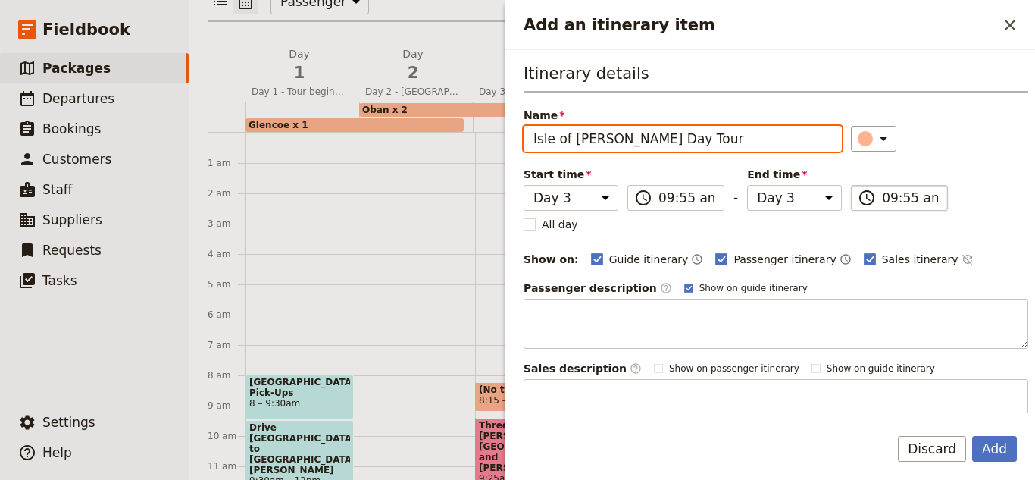
click at [882, 195] on input "09:55 am" at bounding box center [910, 198] width 56 height 18
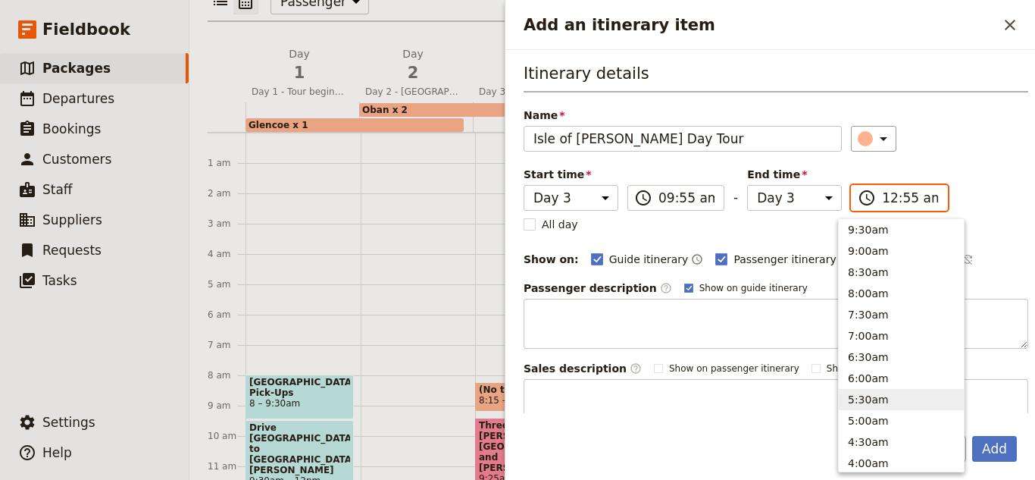
scroll to position [772, 0]
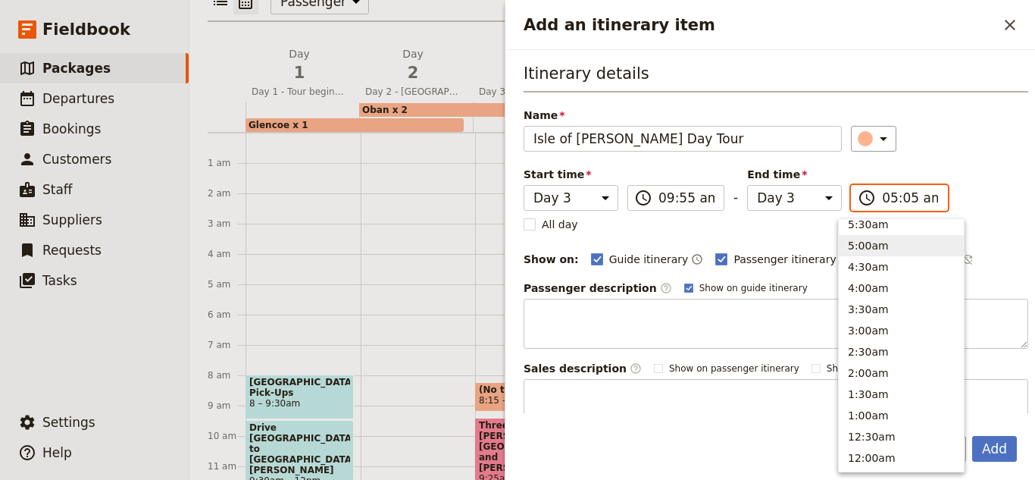
type input "05:05 pm"
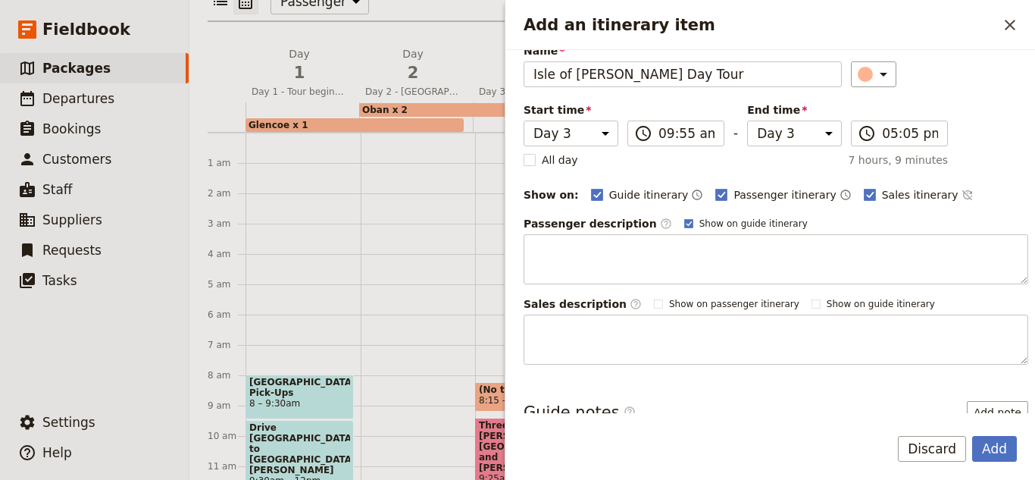
scroll to position [149, 0]
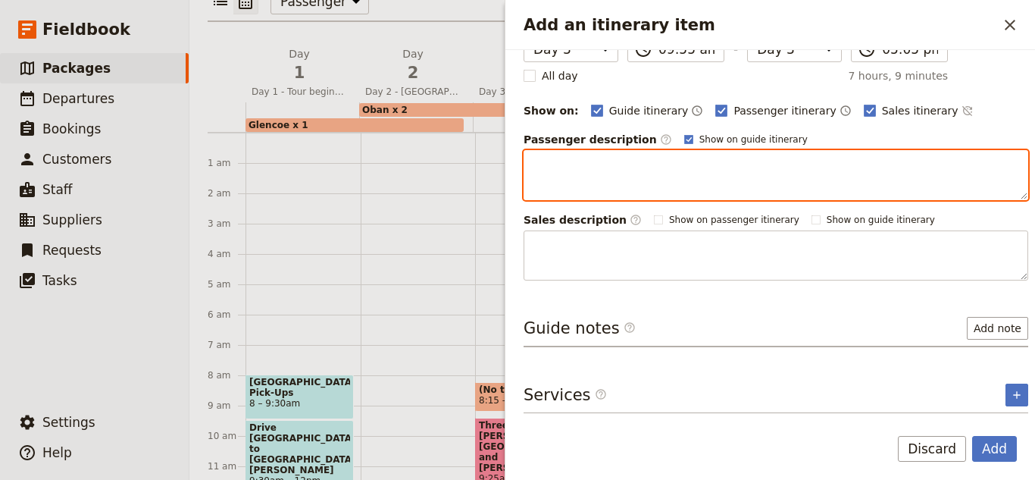
drag, startPoint x: 524, startPoint y: 156, endPoint x: 535, endPoint y: 172, distance: 19.6
click at [525, 158] on textarea "Add an itinerary item" at bounding box center [776, 175] width 505 height 50
paste textarea "If you decide you would like to just travel to the [GEOGRAPHIC_DATA][PERSON_NAM…"
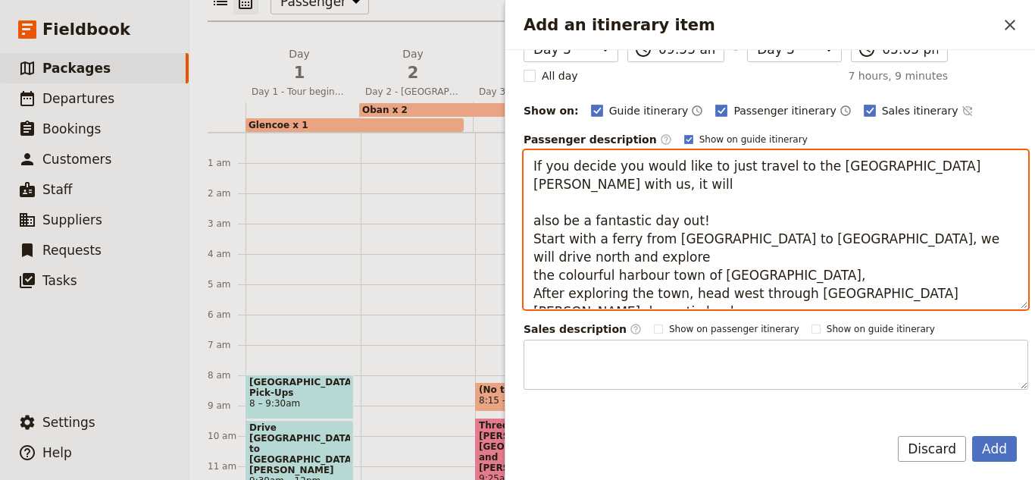
click at [534, 211] on textarea "If you decide you would like to just travel to the [GEOGRAPHIC_DATA][PERSON_NAM…" at bounding box center [776, 229] width 505 height 159
click at [536, 202] on textarea "If you decide you would like to just travel to the [GEOGRAPHIC_DATA][PERSON_NAM…" at bounding box center [776, 229] width 505 height 159
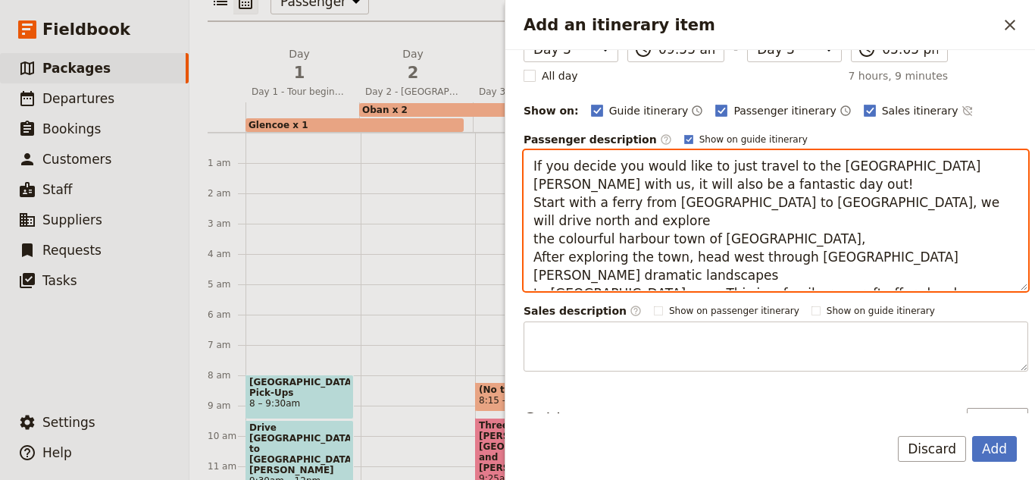
click at [646, 192] on textarea "If you decide you would like to just travel to the [GEOGRAPHIC_DATA][PERSON_NAM…" at bounding box center [776, 220] width 505 height 141
click at [642, 181] on textarea "If you decide you would like to just travel to the [GEOGRAPHIC_DATA][PERSON_NAM…" at bounding box center [776, 220] width 505 height 141
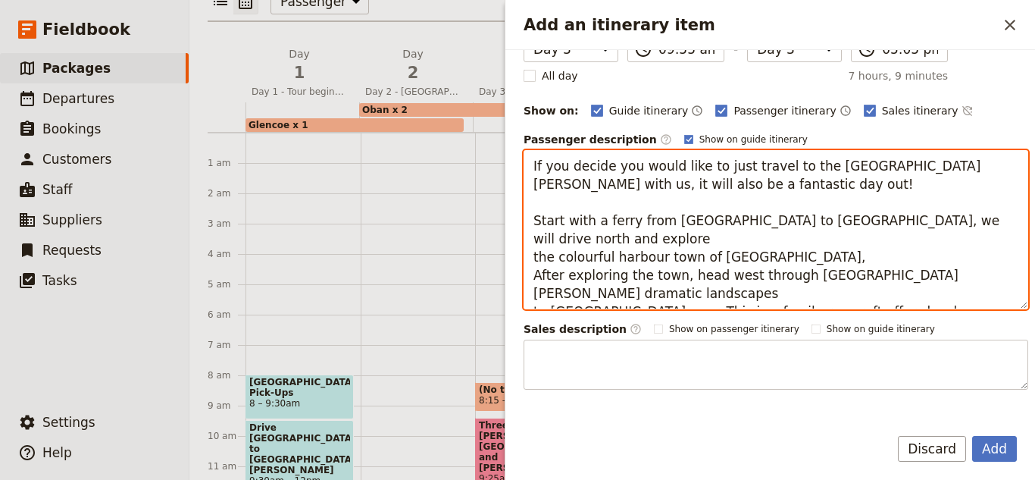
click at [777, 232] on textarea "If you decide you would like to just travel to the [GEOGRAPHIC_DATA][PERSON_NAM…" at bounding box center [776, 229] width 505 height 159
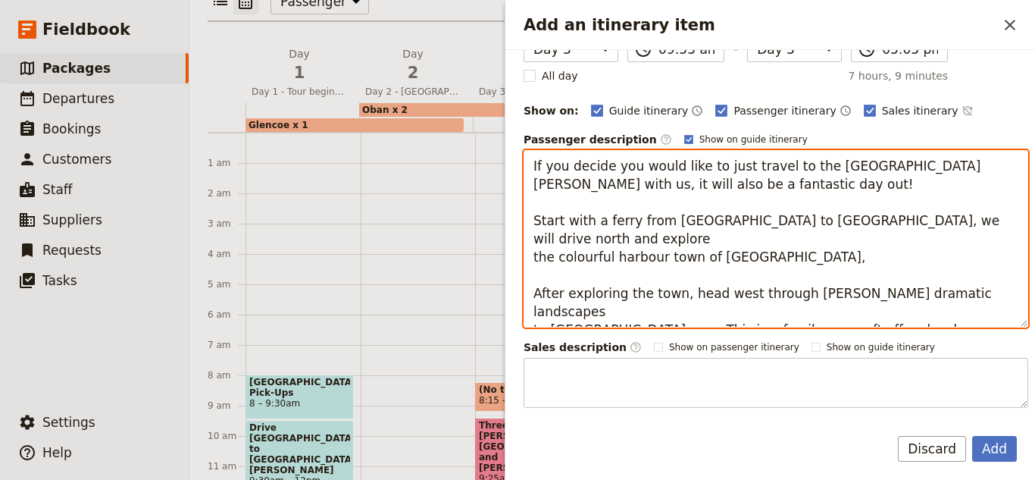
click at [774, 246] on textarea "If you decide you would like to just travel to the [GEOGRAPHIC_DATA][PERSON_NAM…" at bounding box center [776, 238] width 505 height 177
click at [859, 305] on textarea "If you decide you would like to just travel to the [GEOGRAPHIC_DATA][PERSON_NAM…" at bounding box center [776, 238] width 505 height 177
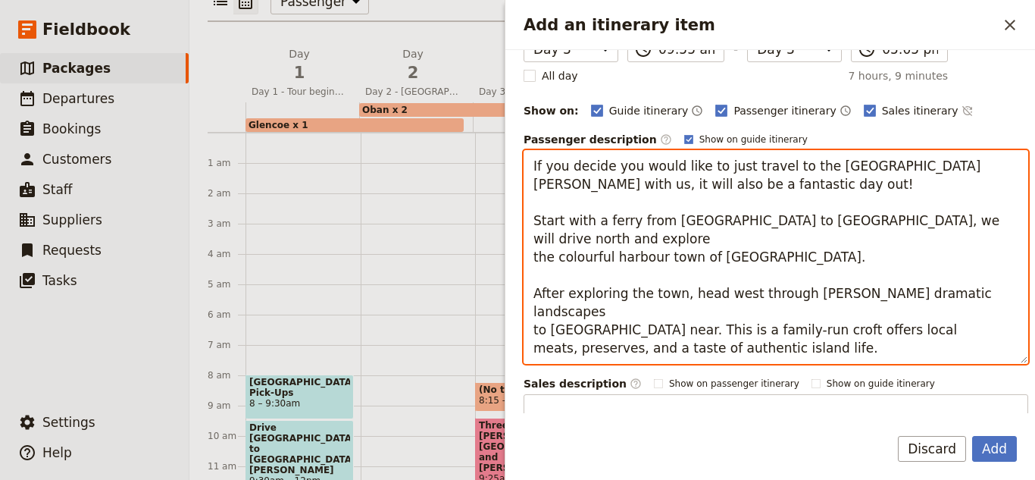
paste textarea "After a visit to the farm shop, we will visit the [GEOGRAPHIC_DATA] for a tour …"
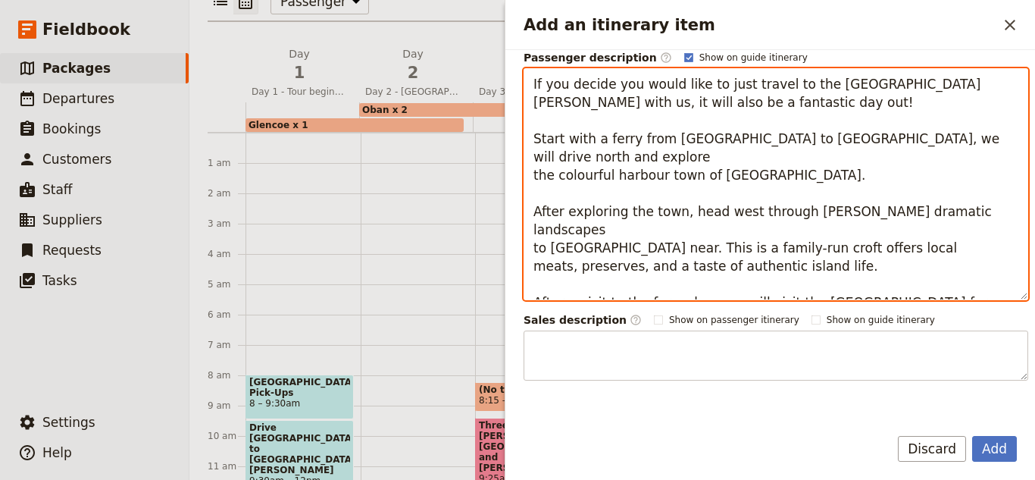
scroll to position [330, 0]
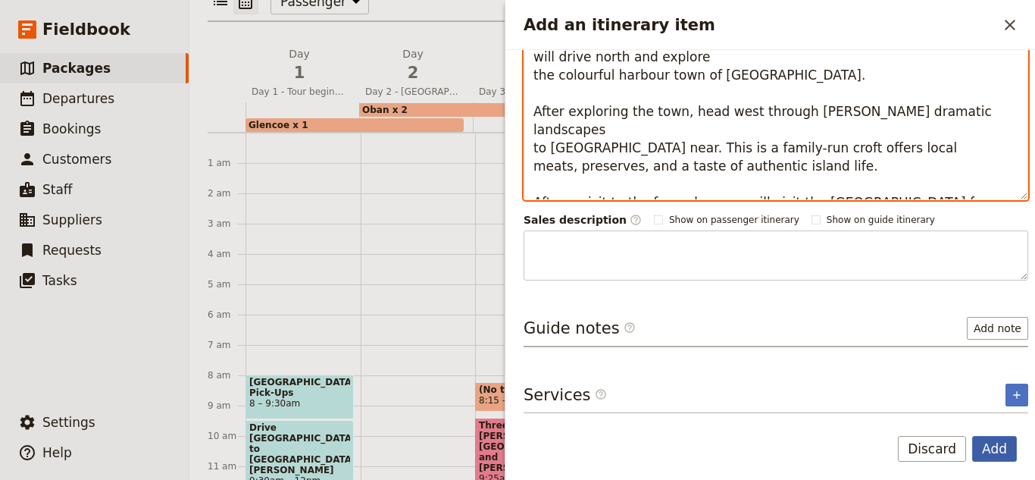
type textarea "If you decide you would like to just travel to the [GEOGRAPHIC_DATA][PERSON_NAM…"
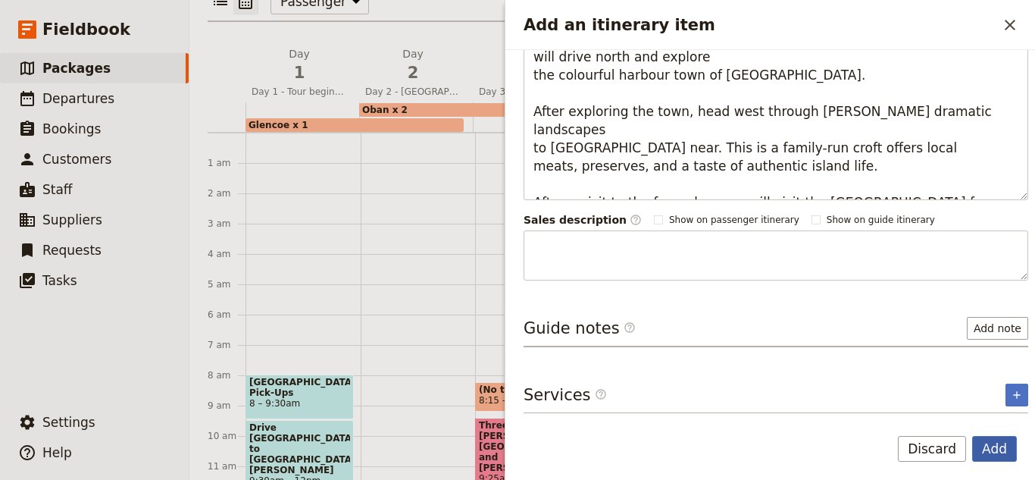
click at [976, 452] on button "Add" at bounding box center [994, 449] width 45 height 26
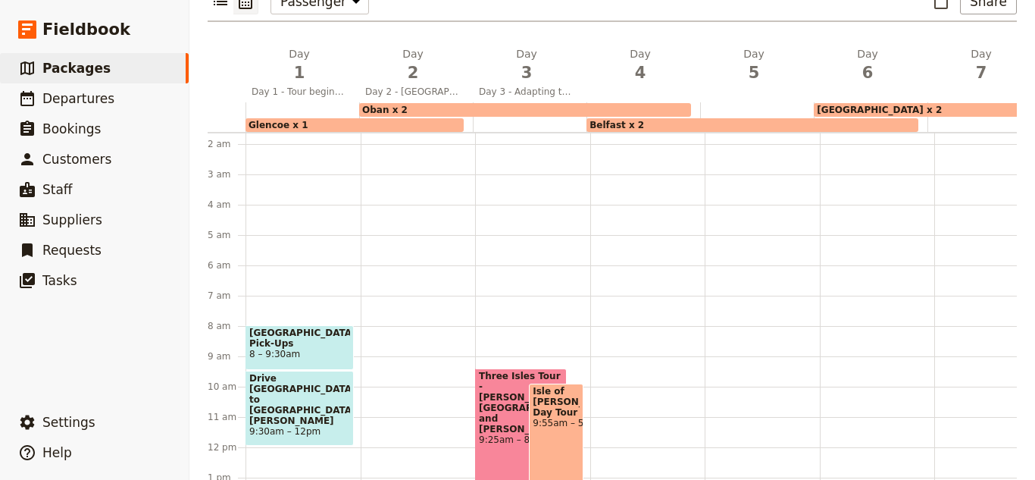
scroll to position [76, 0]
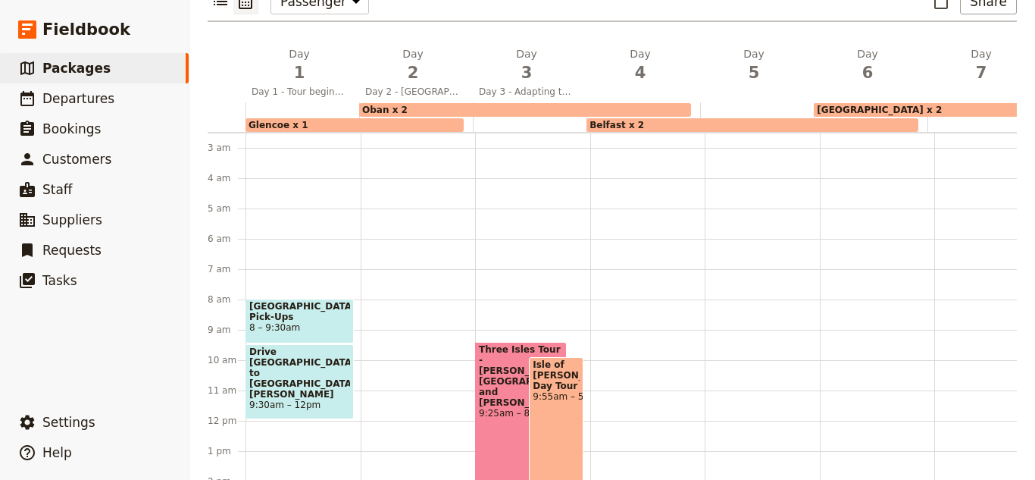
click at [534, 359] on span "Isle of [PERSON_NAME] Day Tour" at bounding box center [556, 375] width 46 height 32
select select "3"
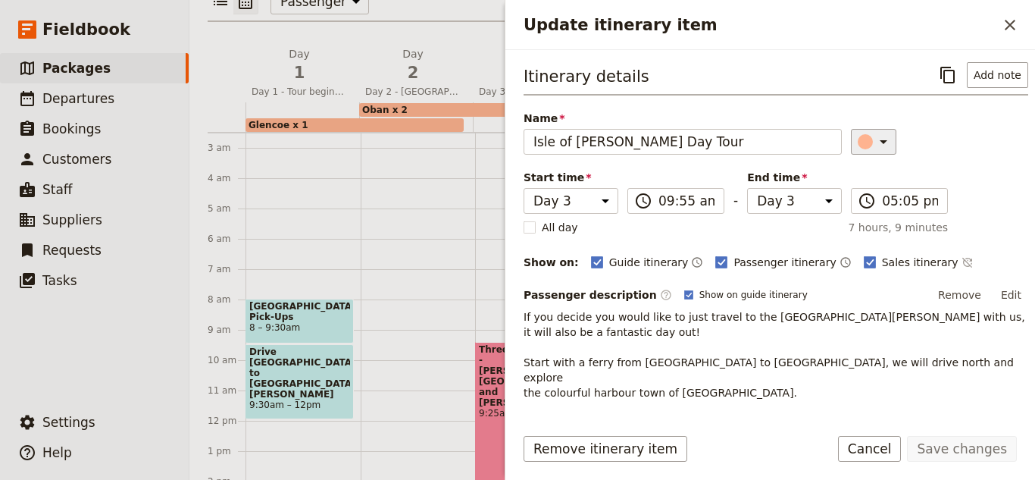
click at [874, 142] on icon "Update itinerary item" at bounding box center [883, 142] width 18 height 18
click at [861, 233] on button "button" at bounding box center [868, 228] width 18 height 18
click at [998, 444] on button "Save changes" at bounding box center [962, 449] width 110 height 26
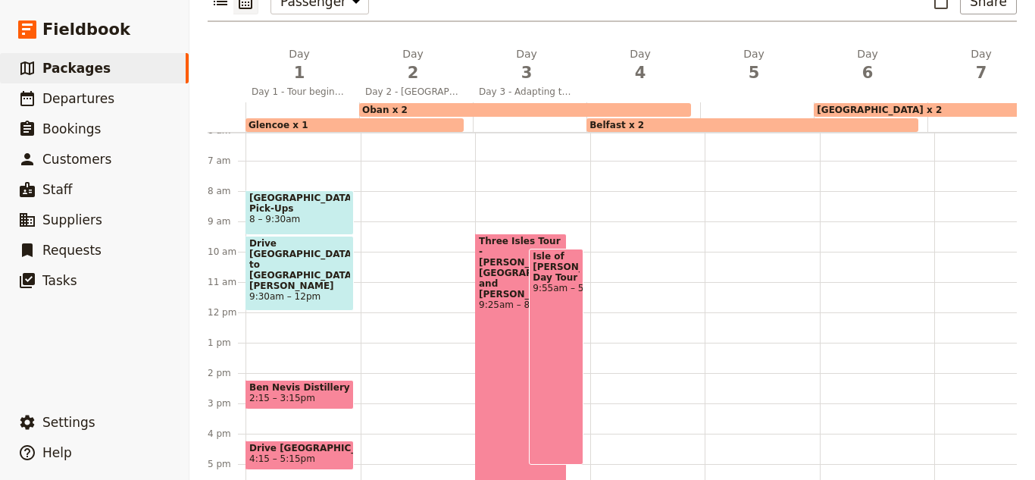
scroll to position [0, 0]
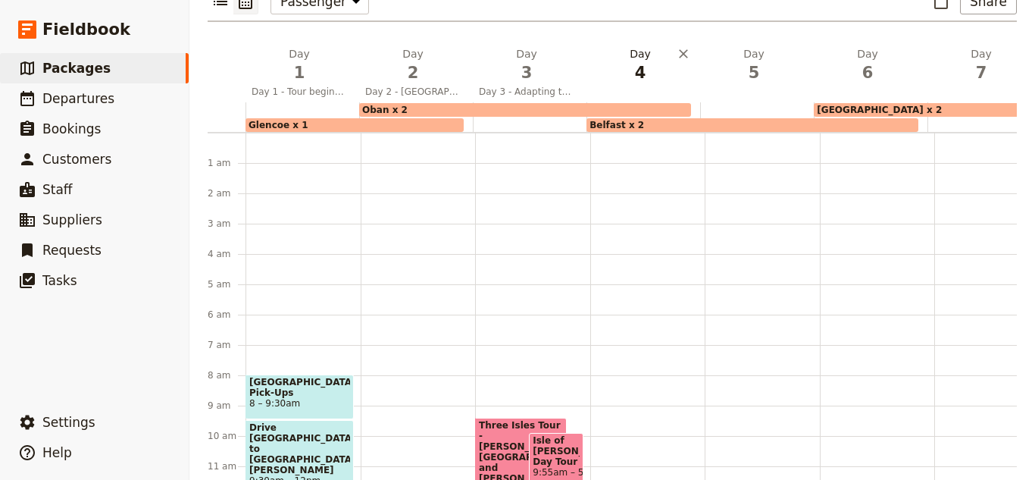
click at [653, 61] on span "4" at bounding box center [640, 72] width 95 height 23
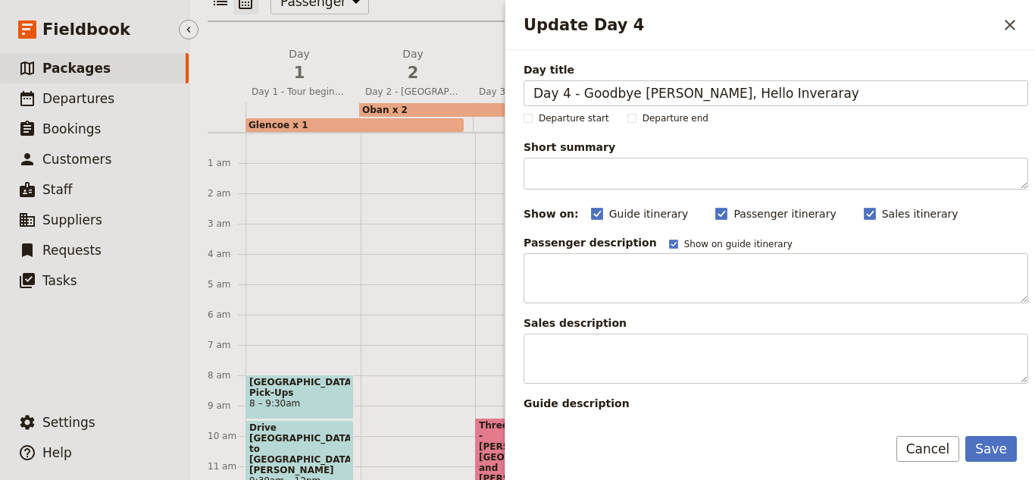
type input "Day 4 - Goodbye [PERSON_NAME], Hello Inveraray"
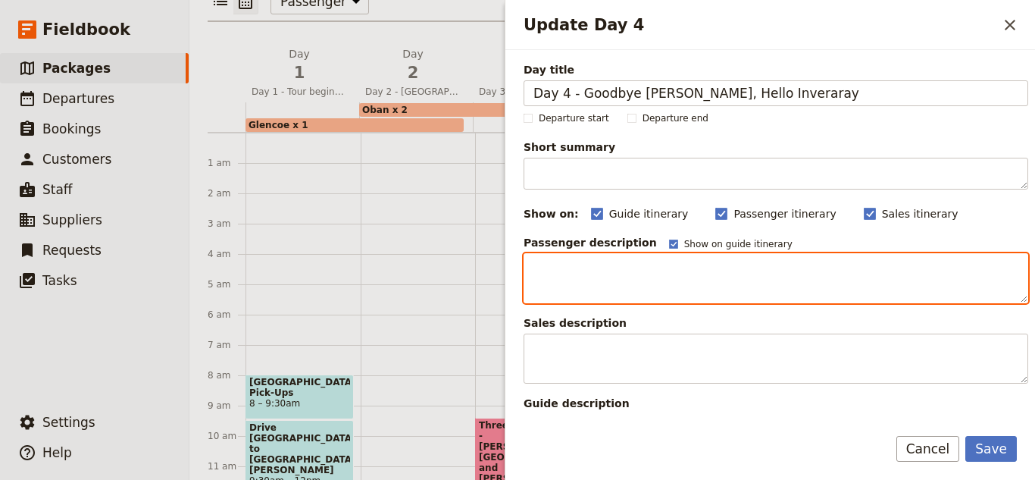
click at [605, 271] on textarea "Update Day 4" at bounding box center [776, 278] width 505 height 50
paste textarea "Leaving the coastal town of [GEOGRAPHIC_DATA], the road gently winds inland,off…"
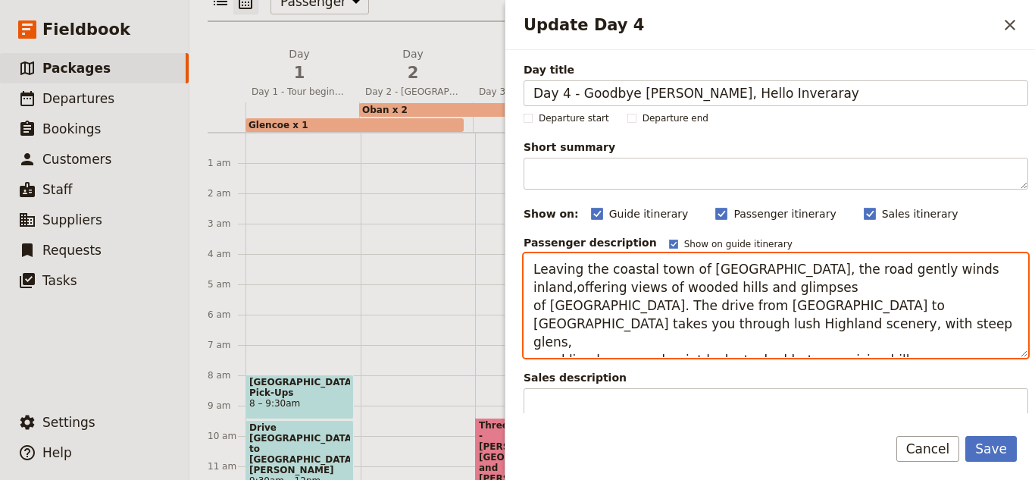
click at [533, 312] on textarea "Leaving the coastal town of [GEOGRAPHIC_DATA], the road gently winds inland,off…" at bounding box center [776, 305] width 505 height 105
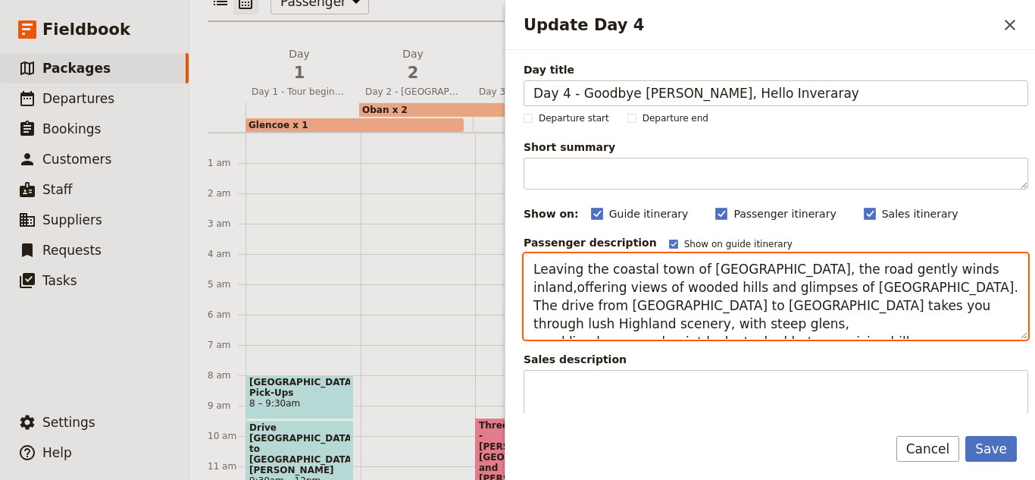
click at [536, 324] on textarea "Leaving the coastal town of [GEOGRAPHIC_DATA], the road gently winds inland,off…" at bounding box center [776, 296] width 505 height 86
click at [690, 325] on textarea "Leaving the coastal town of [GEOGRAPHIC_DATA], the road gently winds inland,off…" at bounding box center [776, 296] width 505 height 86
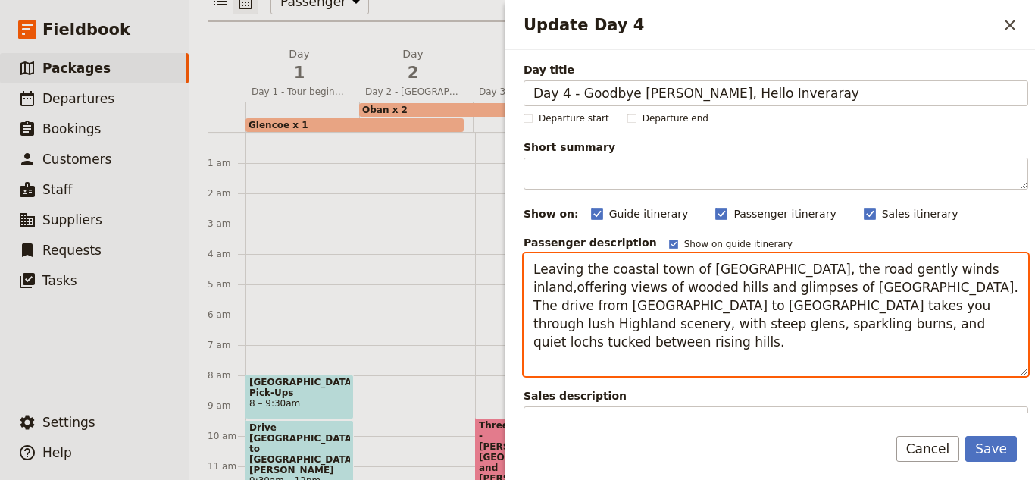
click at [577, 368] on textarea "Leaving the coastal town of [GEOGRAPHIC_DATA], the road gently winds inland,off…" at bounding box center [776, 314] width 505 height 123
paste textarea "As you come into the town of [GEOGRAPHIC_DATA] the landscape opens up to reveal…"
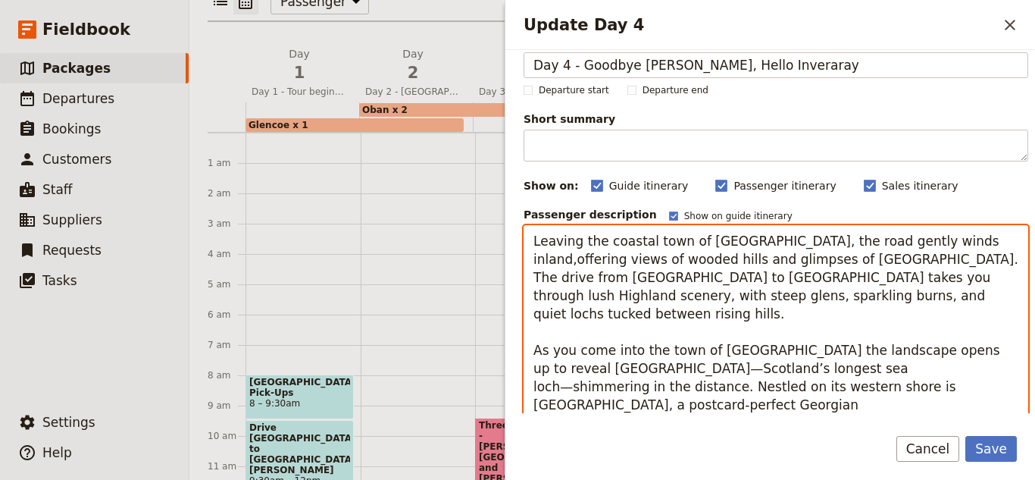
click at [536, 351] on textarea "Leaving the coastal town of [GEOGRAPHIC_DATA], the road gently winds inland,off…" at bounding box center [776, 322] width 505 height 195
click at [537, 353] on textarea "Leaving the coastal town of [GEOGRAPHIC_DATA], the road gently winds inland,off…" at bounding box center [776, 322] width 505 height 195
click at [537, 355] on textarea "Leaving the coastal town of [GEOGRAPHIC_DATA], the road gently winds inland,off…" at bounding box center [776, 322] width 505 height 195
click at [557, 390] on textarea "Leaving the coastal town of [GEOGRAPHIC_DATA], the road gently winds inland,off…" at bounding box center [776, 322] width 505 height 195
click at [538, 371] on textarea "Leaving the coastal town of [GEOGRAPHIC_DATA], the road gently winds inland,off…" at bounding box center [776, 322] width 505 height 195
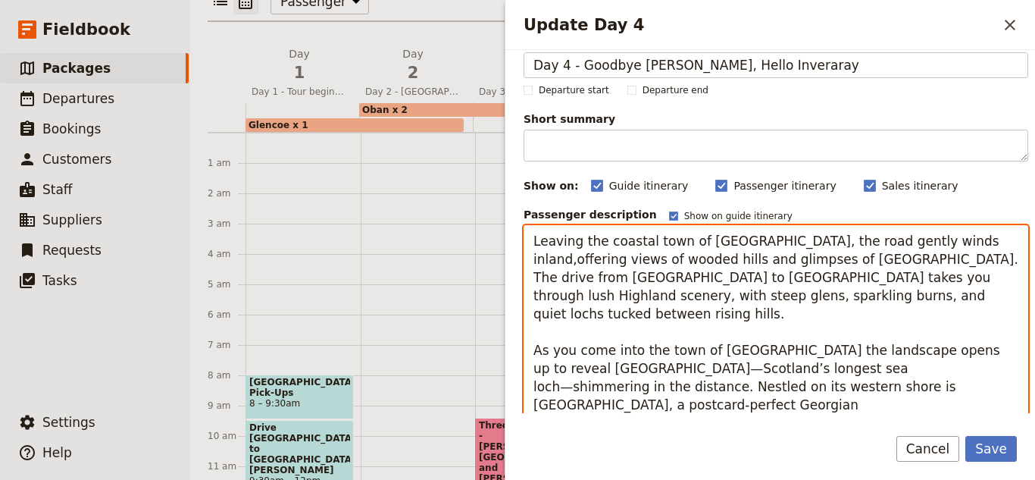
click at [534, 365] on textarea "Leaving the coastal town of [GEOGRAPHIC_DATA], the road gently winds inland,off…" at bounding box center [776, 322] width 505 height 195
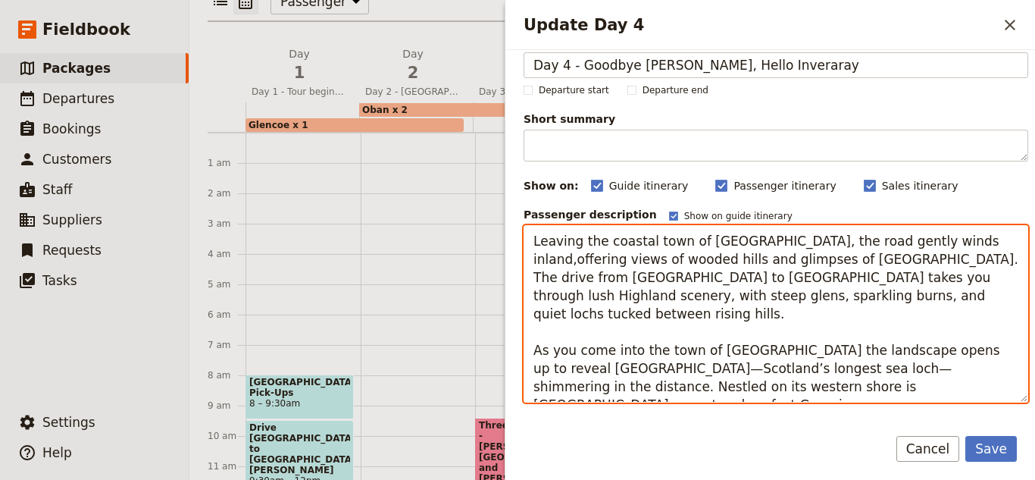
click at [530, 392] on textarea "Leaving the coastal town of [GEOGRAPHIC_DATA], the road gently winds inland,off…" at bounding box center [776, 313] width 505 height 177
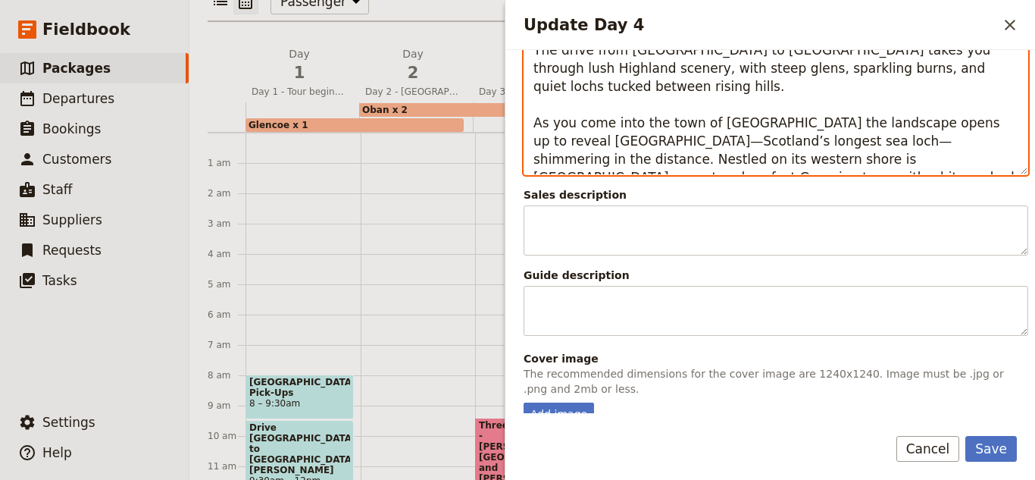
scroll to position [475, 0]
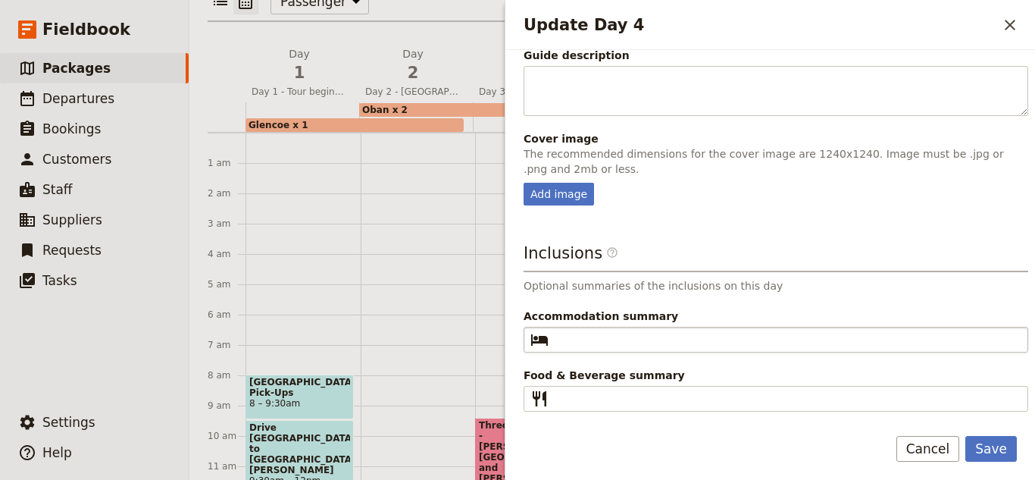
type textarea "Leaving the coastal town of [GEOGRAPHIC_DATA], the road gently winds inland,off…"
click at [620, 349] on fieldset "​" at bounding box center [776, 340] width 505 height 26
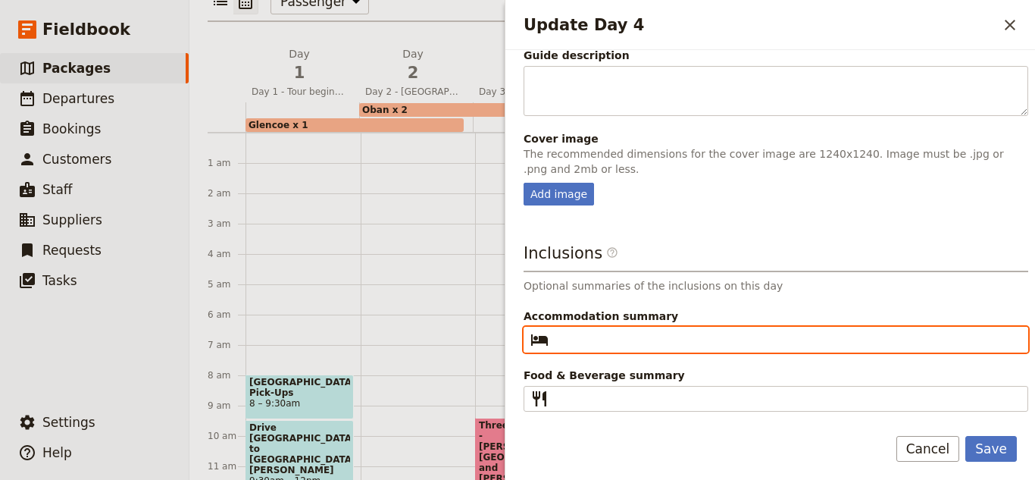
click at [620, 349] on input "Accommodation summary ​" at bounding box center [787, 339] width 464 height 18
click at [616, 347] on input "The Inveraary Inn" at bounding box center [787, 339] width 464 height 18
type input "The Inverary Inn"
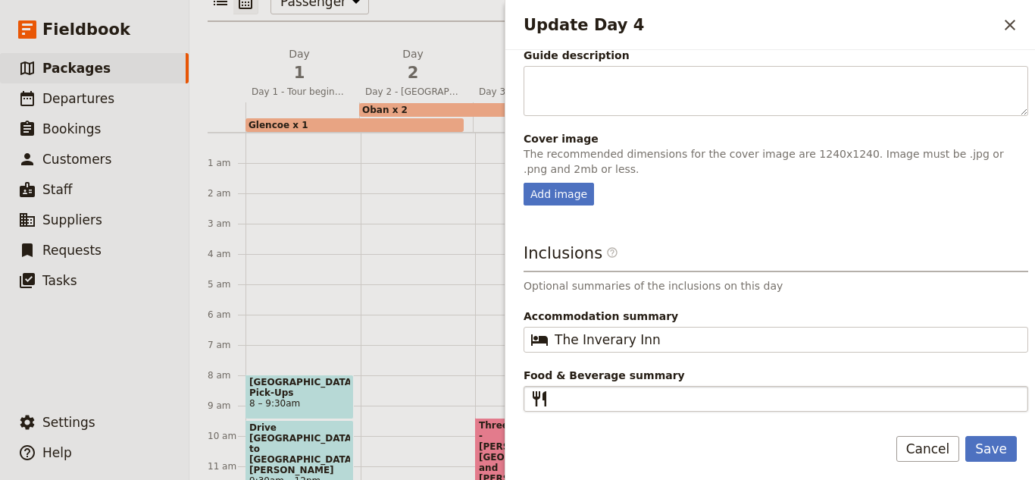
click at [611, 408] on fieldset "​" at bounding box center [776, 399] width 505 height 26
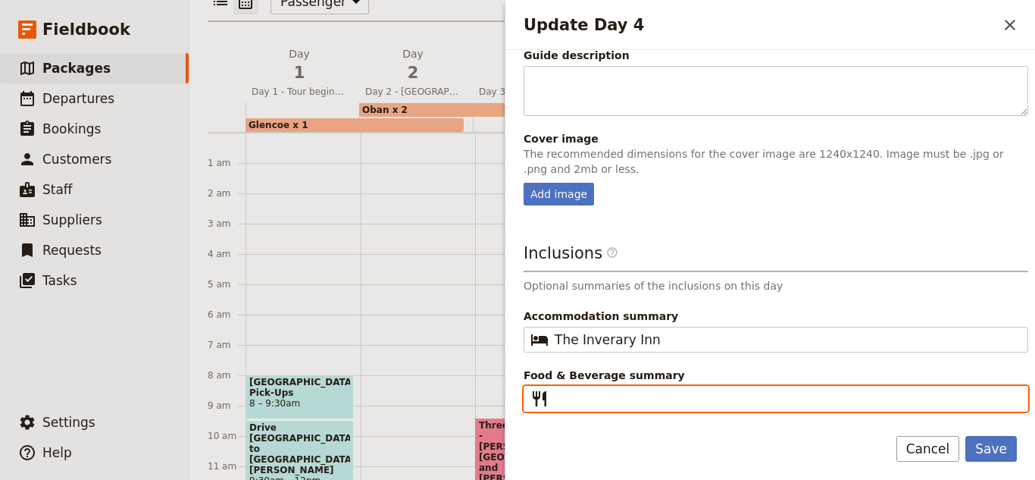
click at [611, 408] on input "Food & Beverage summary ​" at bounding box center [787, 398] width 464 height 18
type input "r"
type input "Breakfast"
click at [965, 436] on button "Save" at bounding box center [991, 449] width 52 height 26
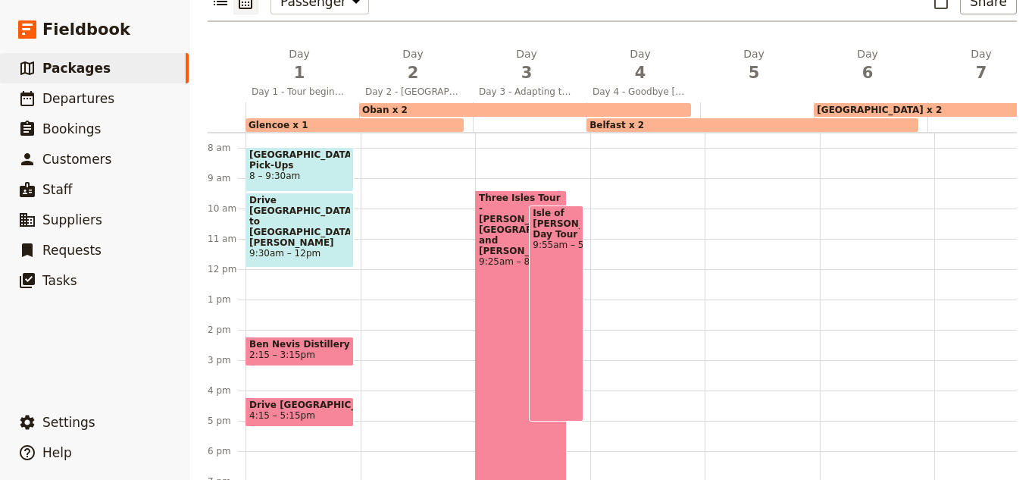
scroll to position [386, 0]
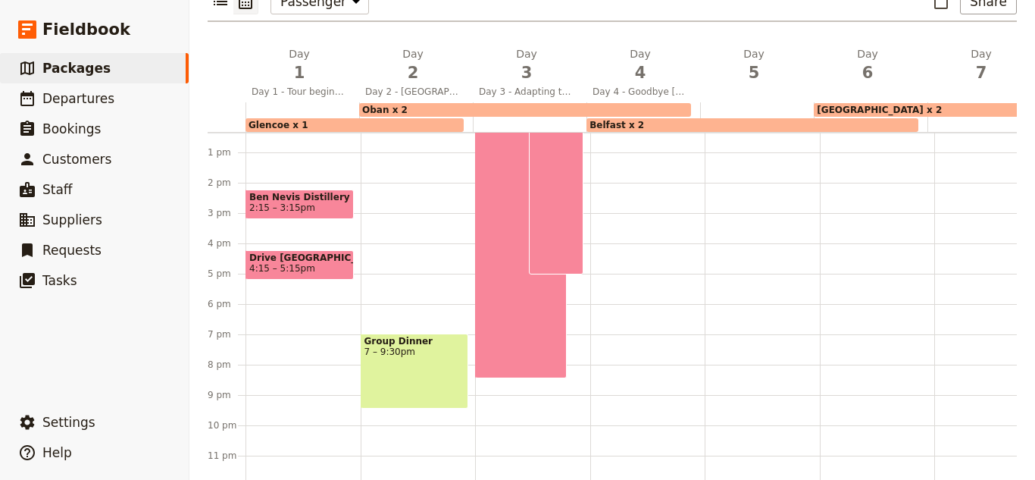
click at [652, 181] on div at bounding box center [647, 121] width 115 height 727
select select "4"
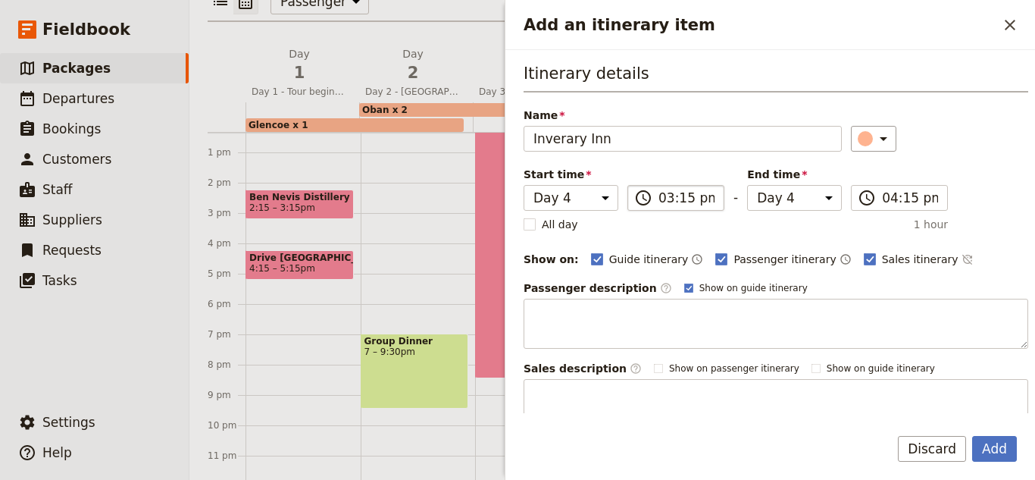
type input "Inverary Inn"
click at [677, 195] on input "03:15 pm" at bounding box center [686, 198] width 56 height 18
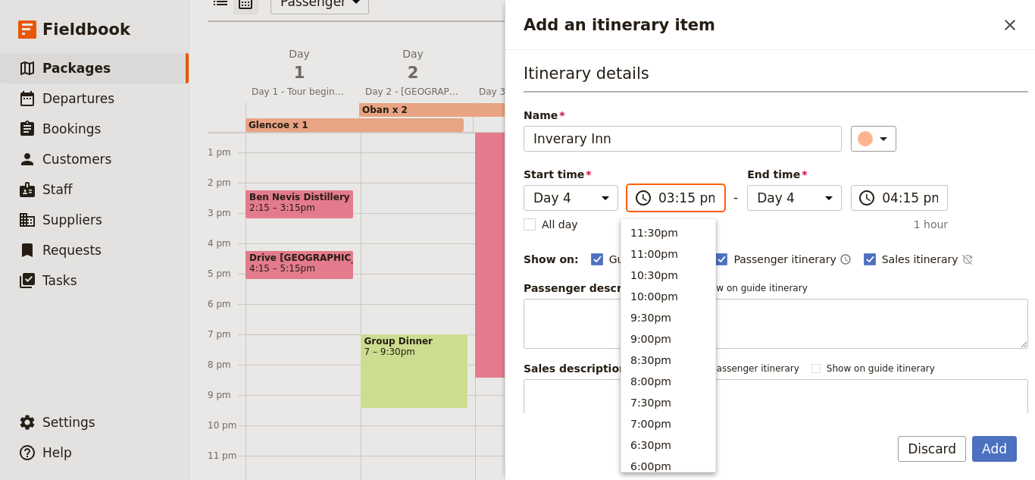
scroll to position [364, 0]
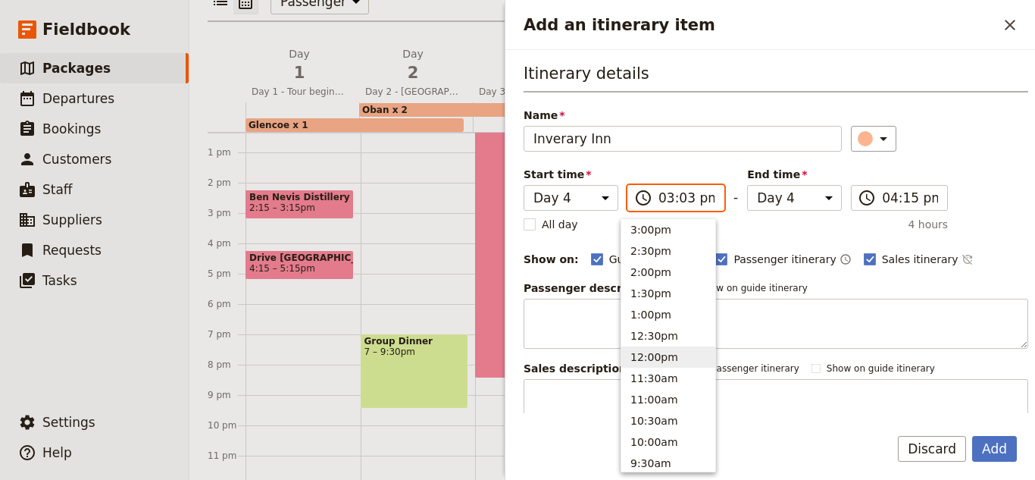
type input "03:30 pm"
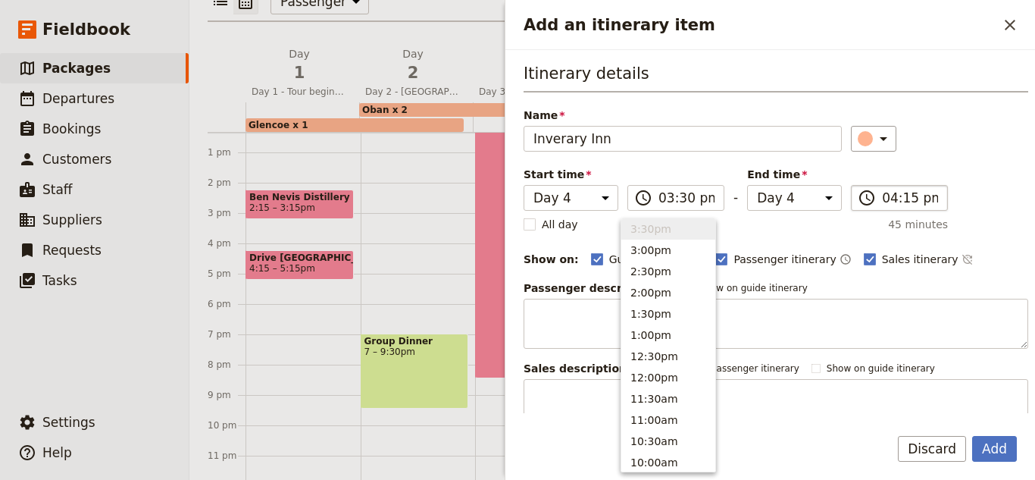
drag, startPoint x: 856, startPoint y: 182, endPoint x: 864, endPoint y: 187, distance: 9.2
click at [860, 184] on div "Start time Day 1 Day 2 Day 3 Day 4 Day 5 Day 6 Day 7 Day 8 Day 9 Day 10 15:30 ​…" at bounding box center [736, 189] width 424 height 44
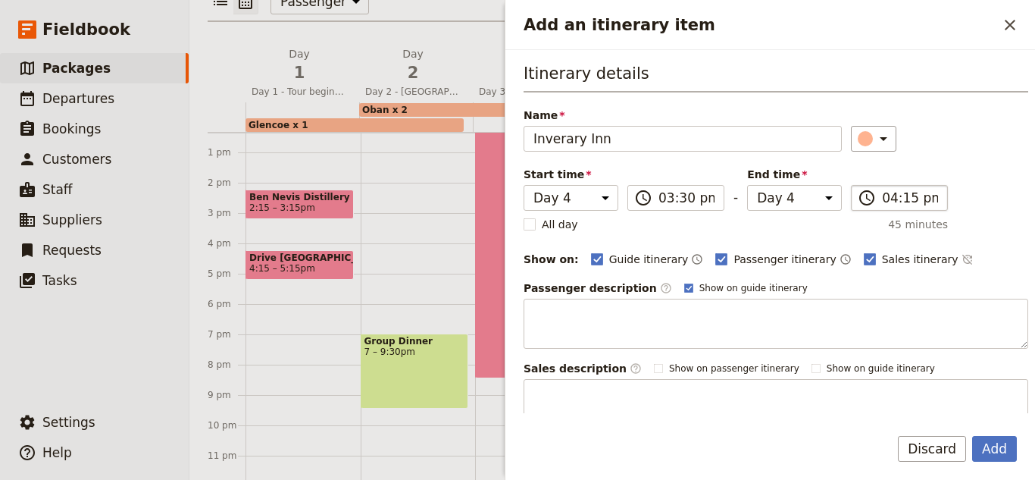
click at [868, 192] on label "​ 04:15 pm" at bounding box center [899, 198] width 97 height 26
click at [882, 192] on input "04:15 pm" at bounding box center [910, 198] width 56 height 18
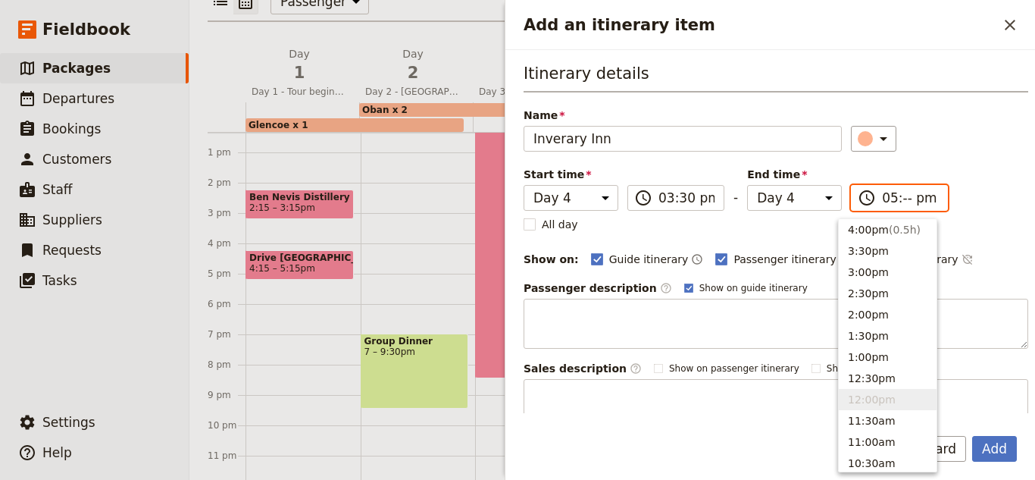
type input "05:00 pm"
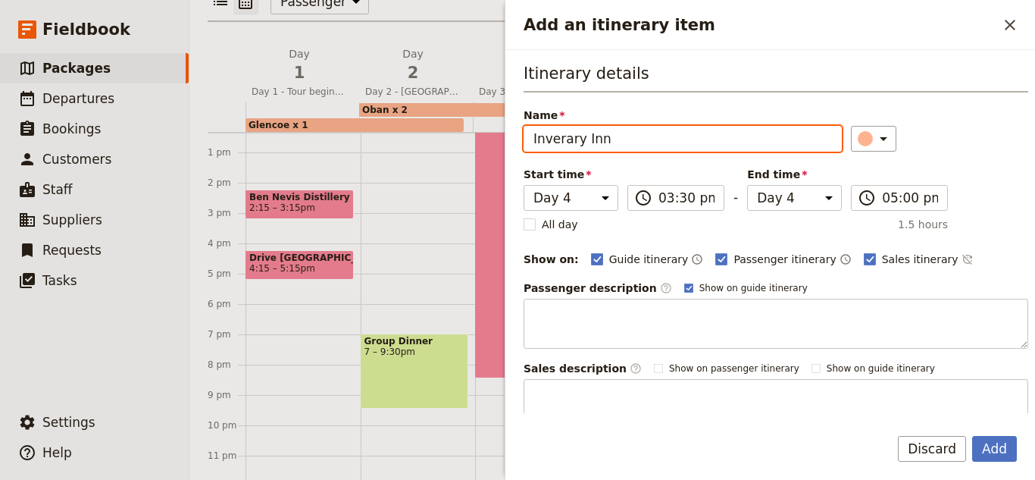
click at [672, 130] on input "Inverary Inn" at bounding box center [683, 139] width 318 height 26
type input "[GEOGRAPHIC_DATA]"
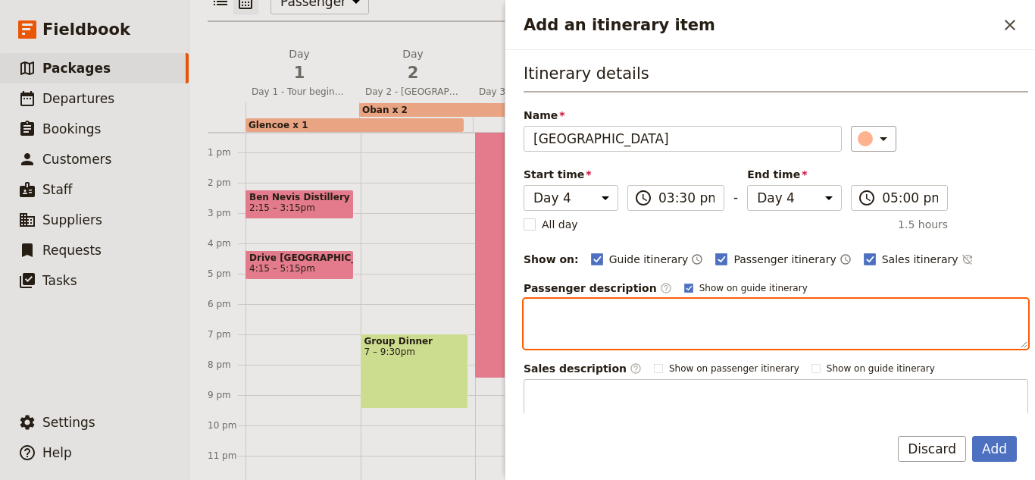
click at [657, 330] on textarea "Add an itinerary item" at bounding box center [776, 324] width 505 height 50
paste textarea "The castle, seat of the Duke of Argyll, chief of Clan [PERSON_NAME], offers a u…"
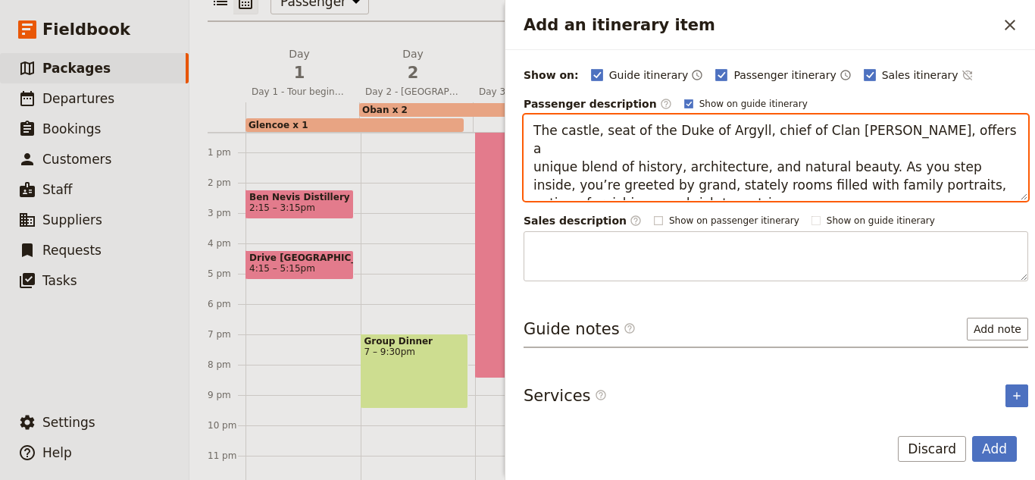
scroll to position [185, 0]
type textarea "The castle, seat of the Duke of Argyll, chief of Clan [PERSON_NAME], offers a u…"
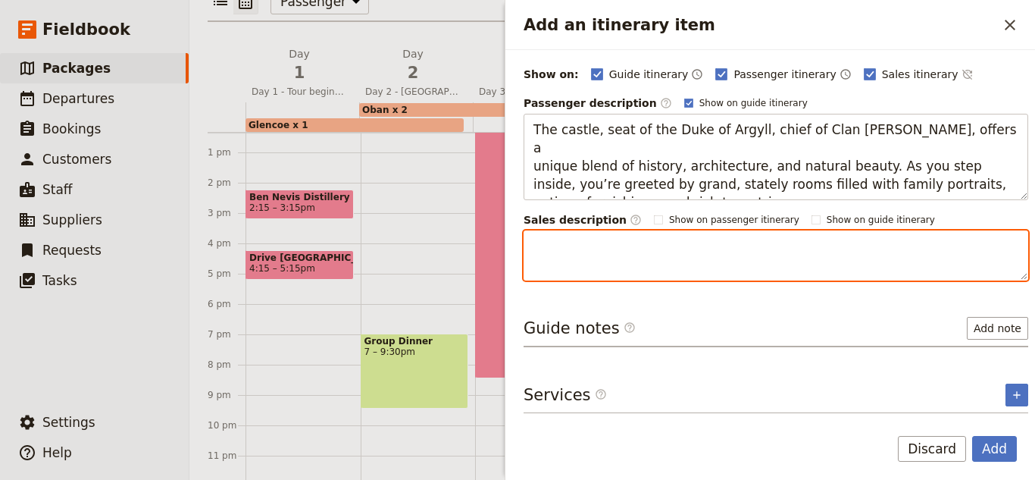
click at [596, 261] on textarea "Add an itinerary item" at bounding box center [776, 255] width 505 height 50
paste textarea "The castle, seat of the Duke of Argyll, chief of Clan [PERSON_NAME], offers a u…"
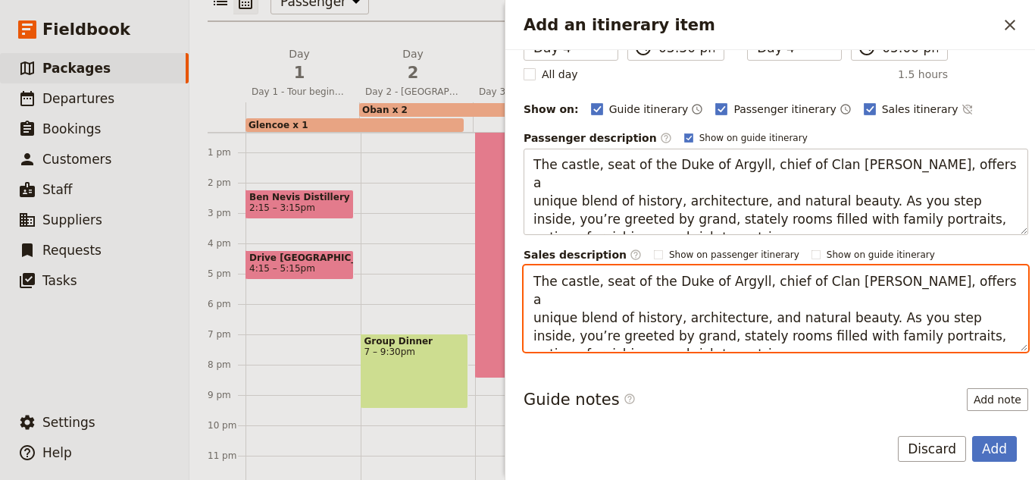
scroll to position [152, 0]
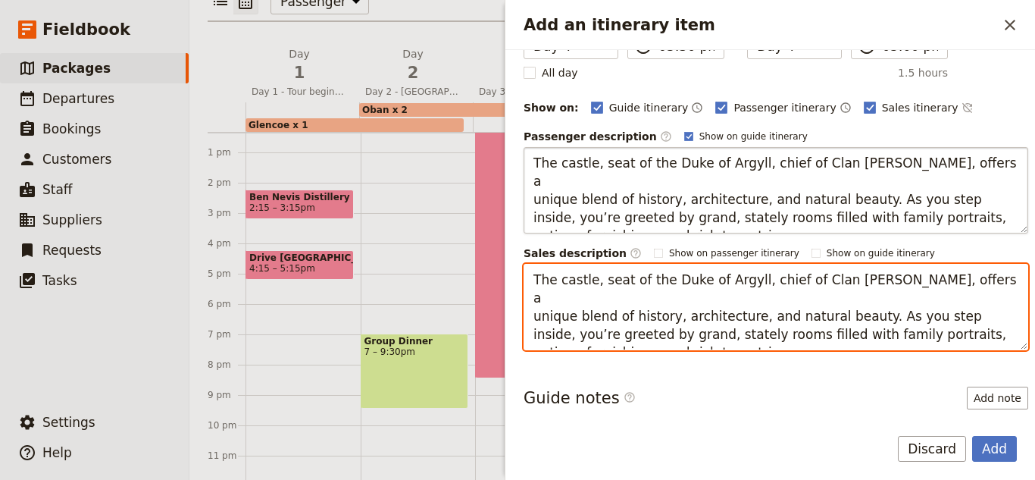
type textarea "The castle, seat of the Duke of Argyll, chief of Clan [PERSON_NAME], offers a u…"
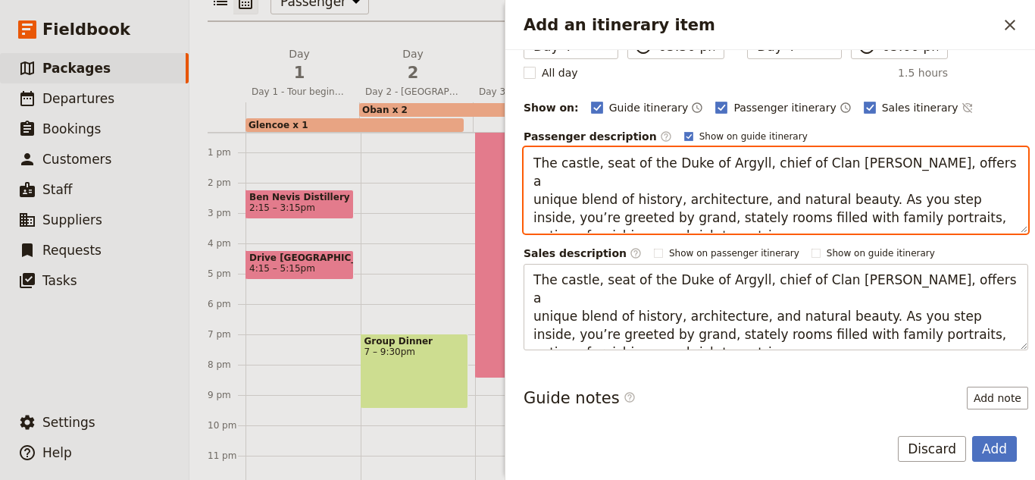
click at [770, 211] on textarea "The castle, seat of the Duke of Argyll, chief of Clan [PERSON_NAME], offers a u…" at bounding box center [776, 190] width 505 height 86
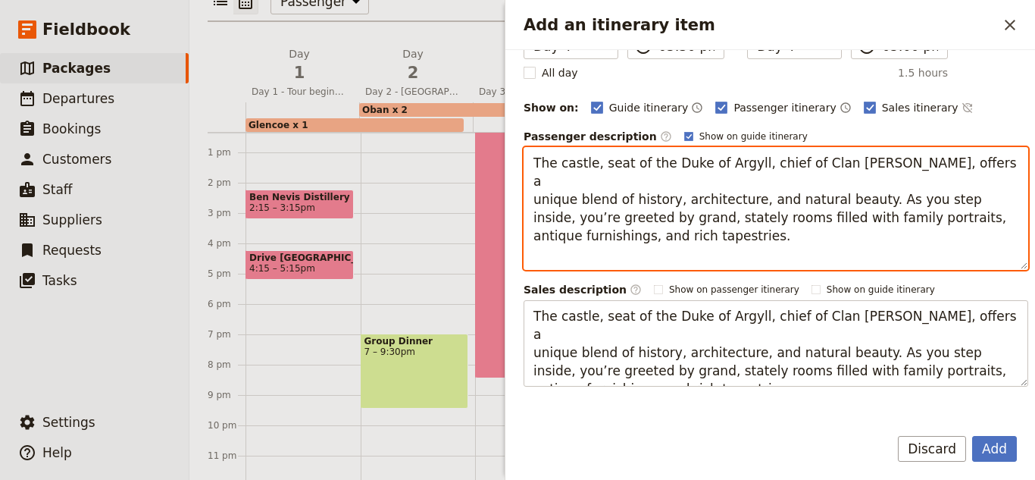
click at [648, 255] on textarea "The castle, seat of the Duke of Argyll, chief of Clan [PERSON_NAME], offers a u…" at bounding box center [776, 208] width 505 height 123
paste textarea "**You either have the option of self-guided or a guided tour, let us know what …"
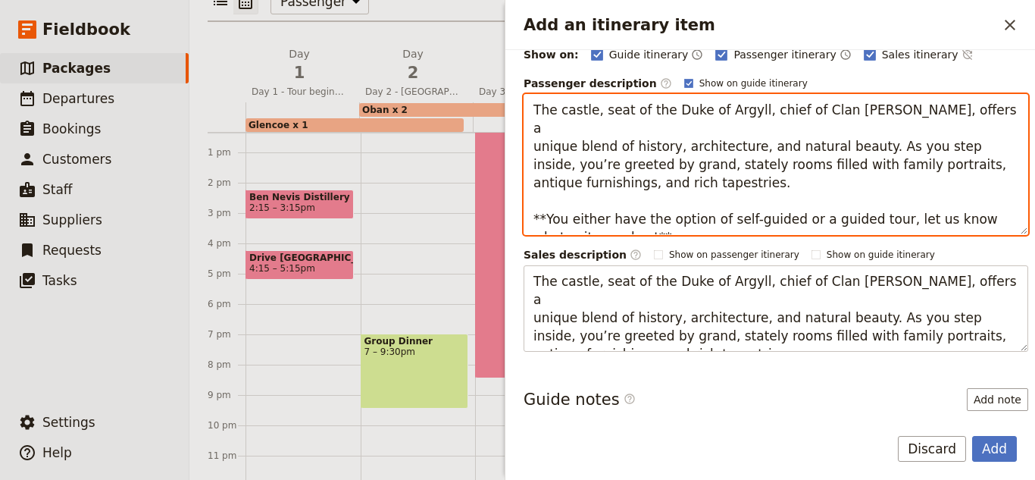
scroll to position [227, 0]
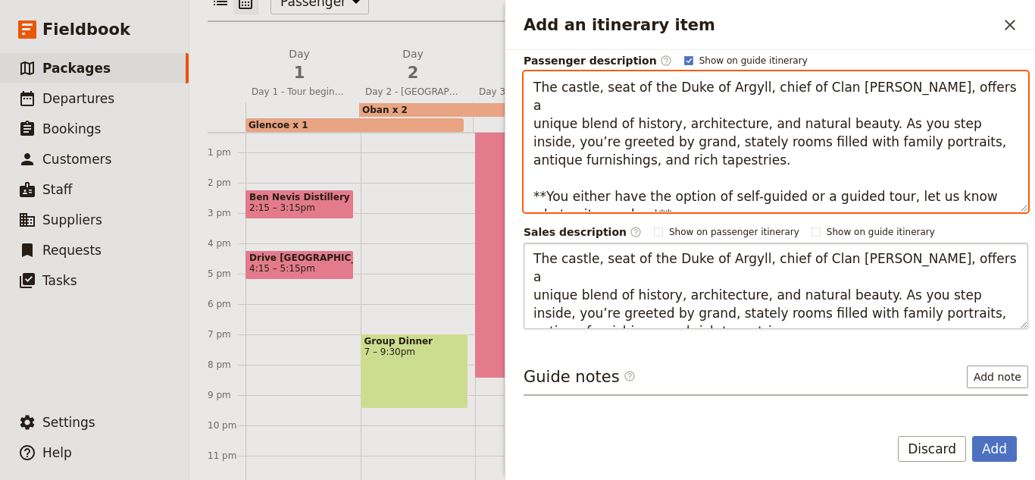
type textarea "The castle, seat of the Duke of Argyll, chief of Clan [PERSON_NAME], offers a u…"
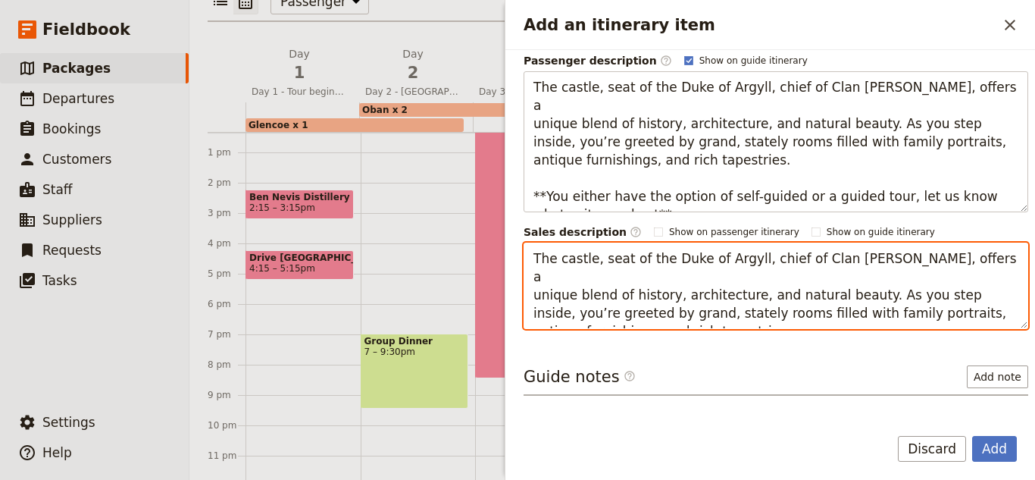
click at [754, 323] on textarea "The castle, seat of the Duke of Argyll, chief of Clan [PERSON_NAME], offers a u…" at bounding box center [776, 285] width 505 height 86
click at [774, 321] on textarea "The castle, seat of the Duke of Argyll, chief of Clan [PERSON_NAME], offers a u…" at bounding box center [776, 285] width 505 height 86
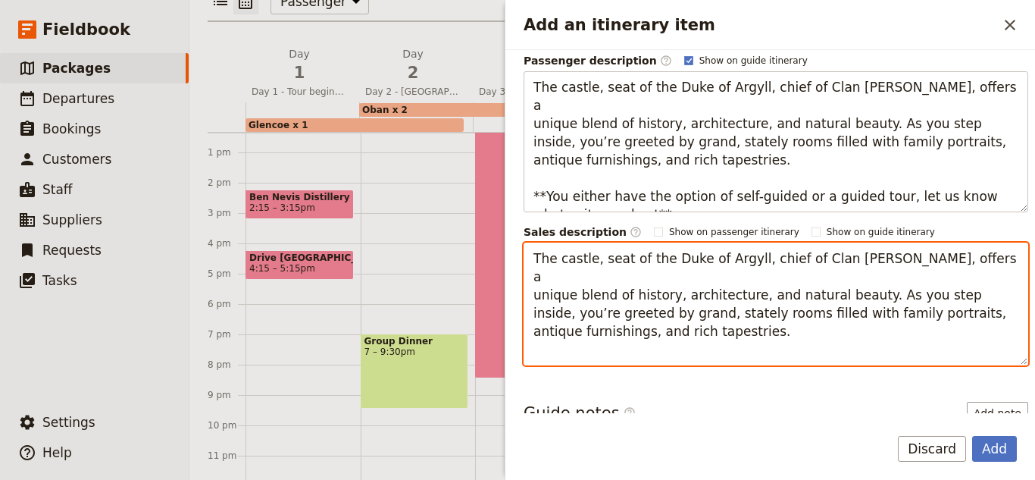
paste textarea "**You either have the option of self-guided or a guided tour, let us know what …"
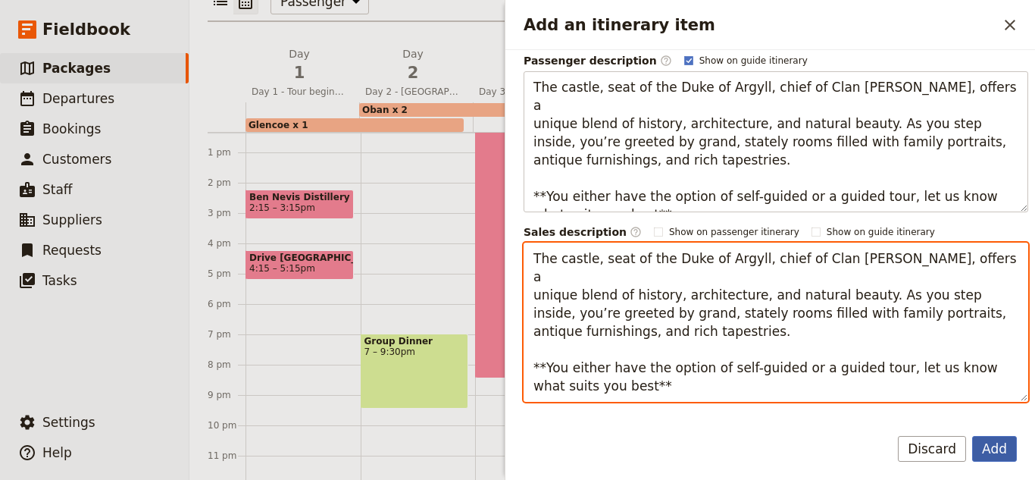
type textarea "The castle, seat of the Duke of Argyll, chief of Clan [PERSON_NAME], offers a u…"
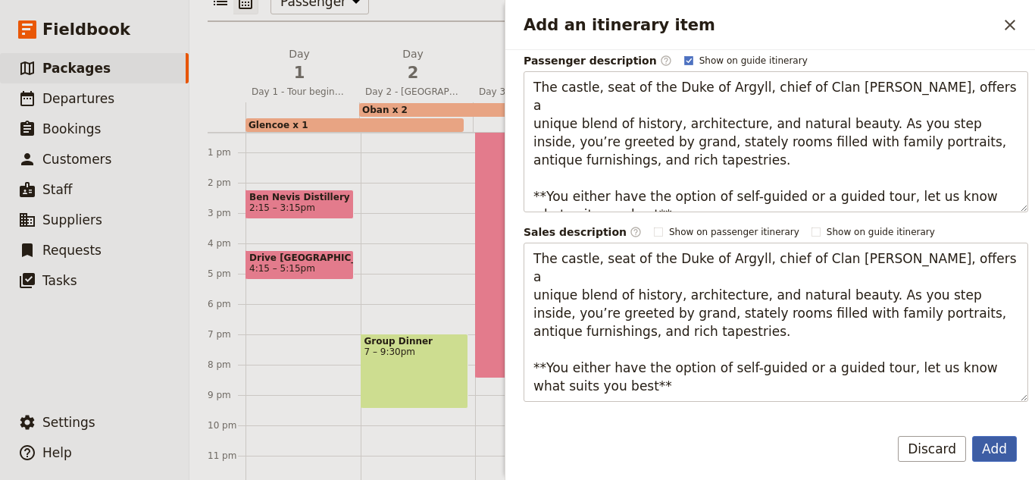
click at [999, 449] on button "Add" at bounding box center [994, 449] width 45 height 26
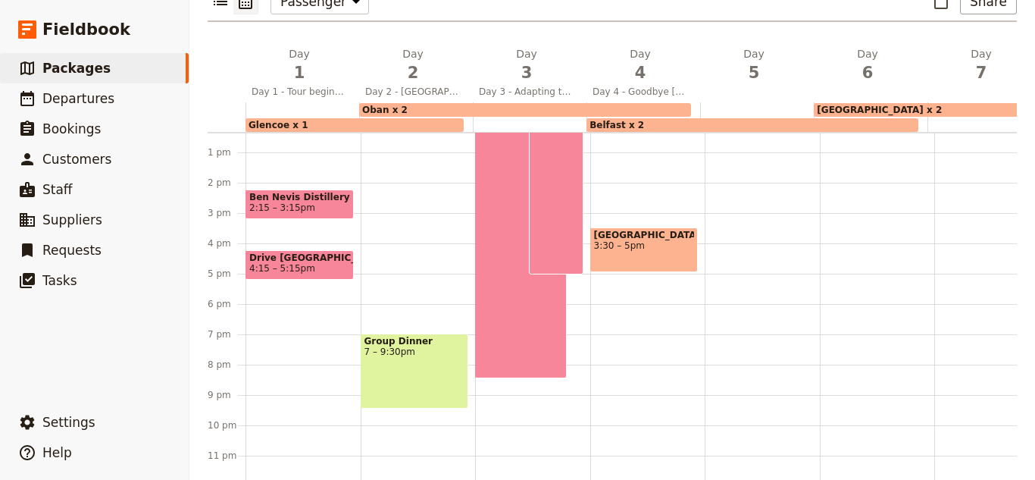
click at [633, 227] on div "[GEOGRAPHIC_DATA] 3:30 – 5pm" at bounding box center [644, 249] width 108 height 45
select select "4"
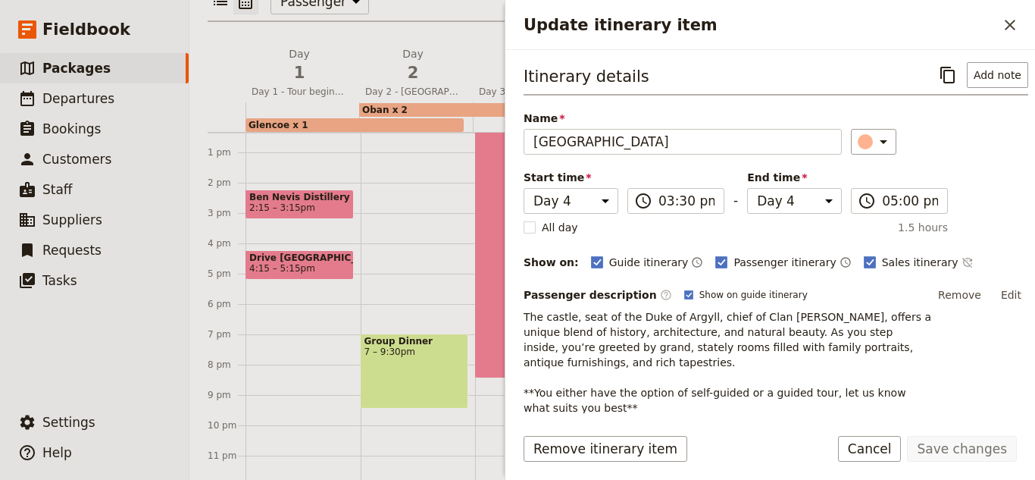
drag, startPoint x: 633, startPoint y: 215, endPoint x: 604, endPoint y: 240, distance: 38.1
click at [604, 240] on div "Itinerary details ​ Add note Name Inverary Castle ​ Start time Day 1 Day 2 Day …" at bounding box center [776, 319] width 505 height 514
click at [858, 145] on div "Update itinerary item" at bounding box center [865, 141] width 15 height 15
click at [869, 222] on div "button" at bounding box center [868, 228] width 15 height 15
click at [964, 445] on button "Save changes" at bounding box center [962, 449] width 110 height 26
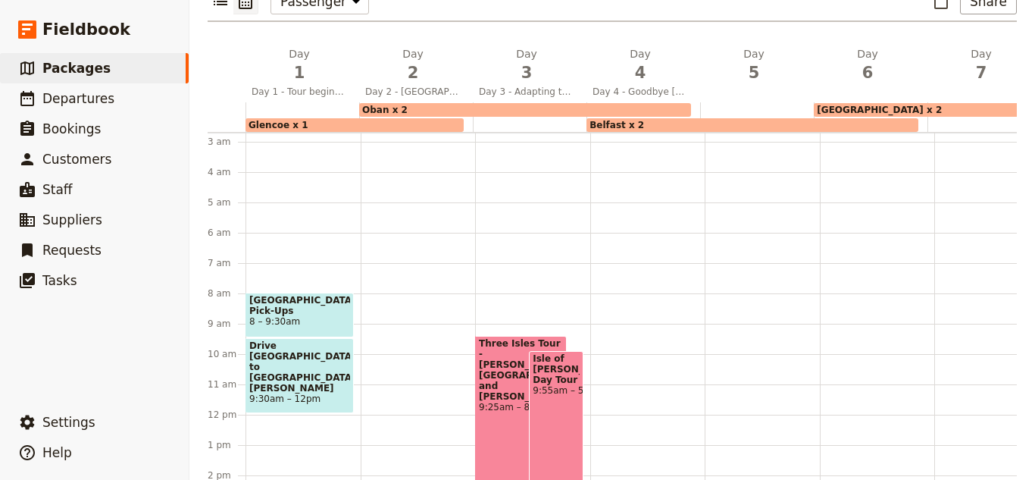
scroll to position [7, 0]
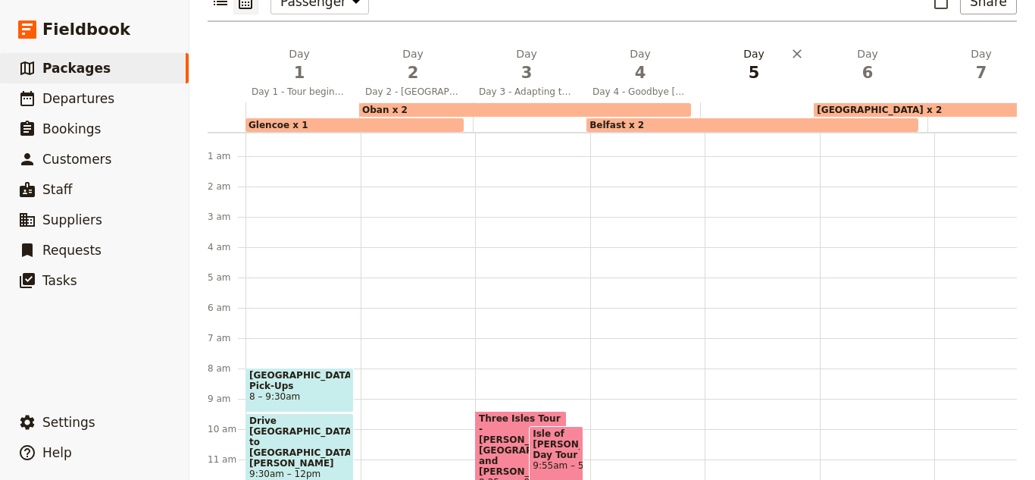
click at [749, 46] on h2 "Day 5" at bounding box center [753, 65] width 95 height 38
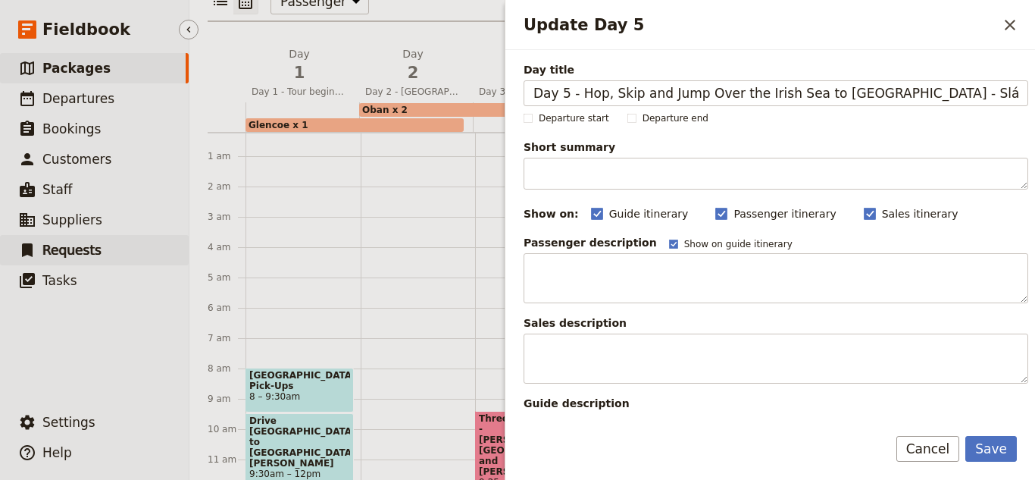
type input "Day 5 - Hop, Skip and Jump Over the Irish Sea to [GEOGRAPHIC_DATA] - Slán [GEOG…"
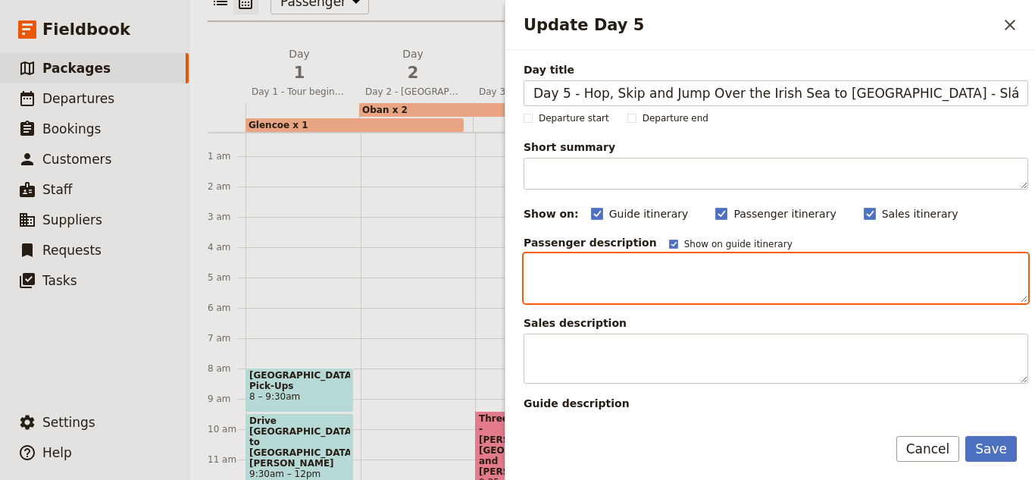
click at [718, 282] on textarea "Update Day 5" at bounding box center [776, 278] width 505 height 50
paste textarea "We will be saying Slán (goodbye in Irish) to [GEOGRAPHIC_DATA] by the end of [D…"
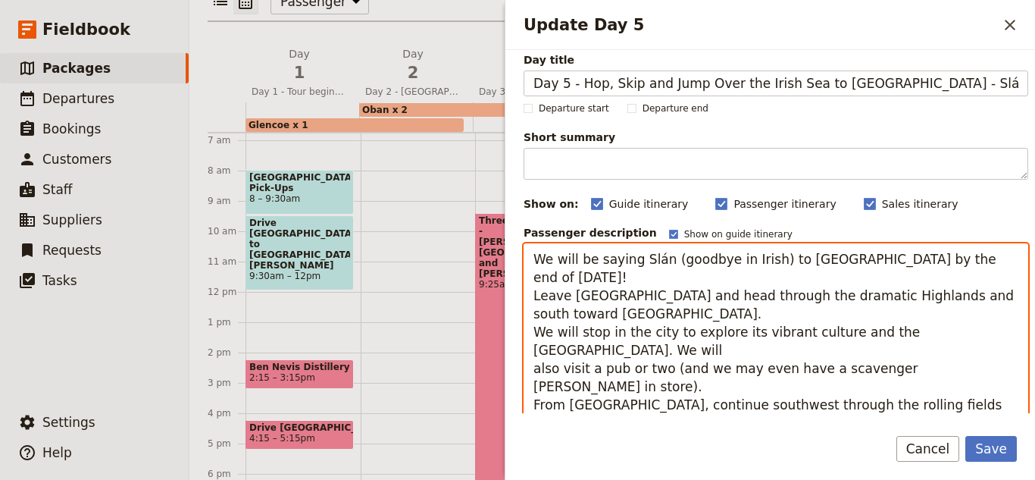
scroll to position [386, 0]
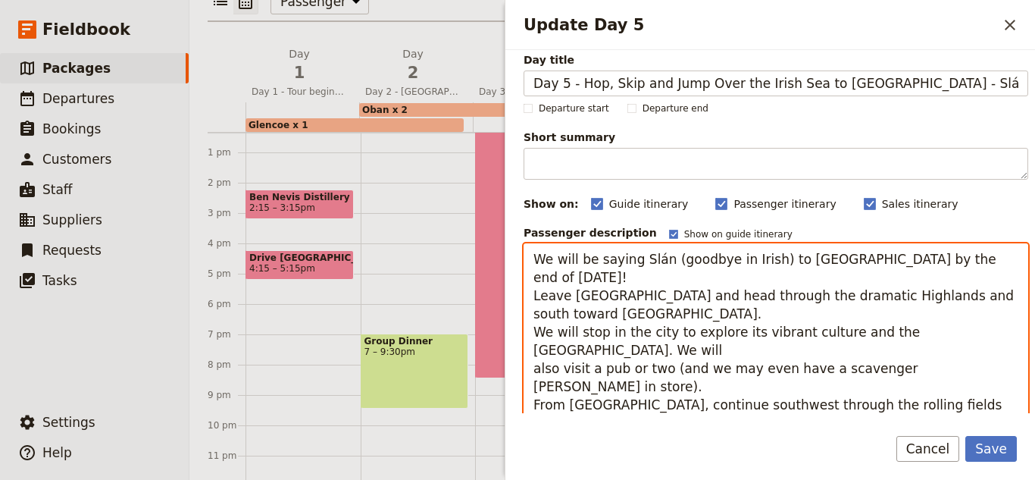
click at [538, 274] on textarea "We will be saying Slán (goodbye in Irish) to [GEOGRAPHIC_DATA] by the end of [D…" at bounding box center [776, 331] width 505 height 177
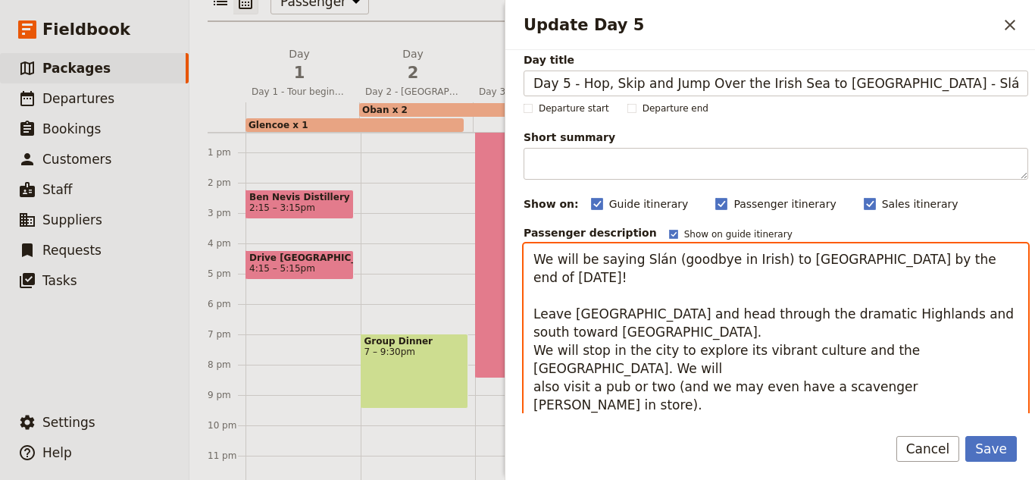
click at [533, 333] on textarea "We will be saying Slán (goodbye in Irish) to [GEOGRAPHIC_DATA] by the end of [D…" at bounding box center [776, 340] width 505 height 195
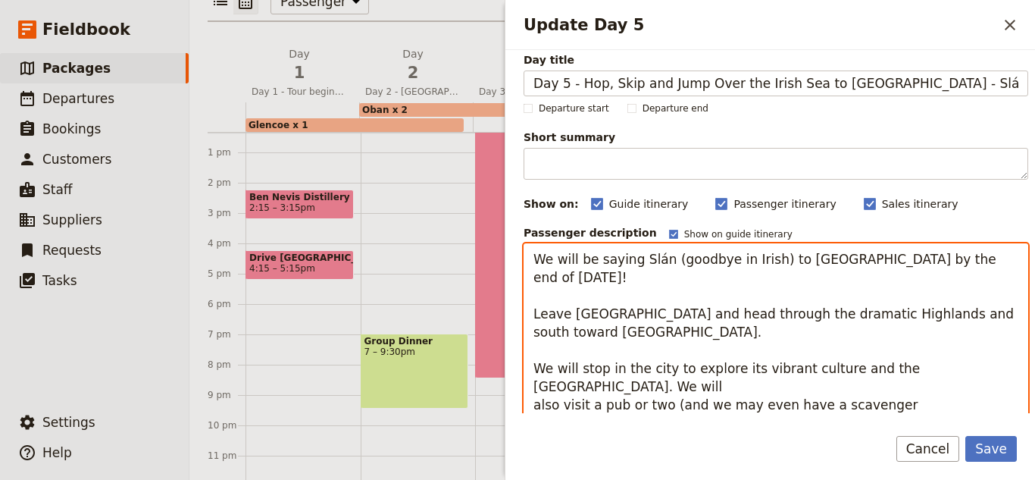
click at [541, 384] on textarea "We will be saying Slán (goodbye in Irish) to [GEOGRAPHIC_DATA] by the end of [D…" at bounding box center [776, 350] width 505 height 214
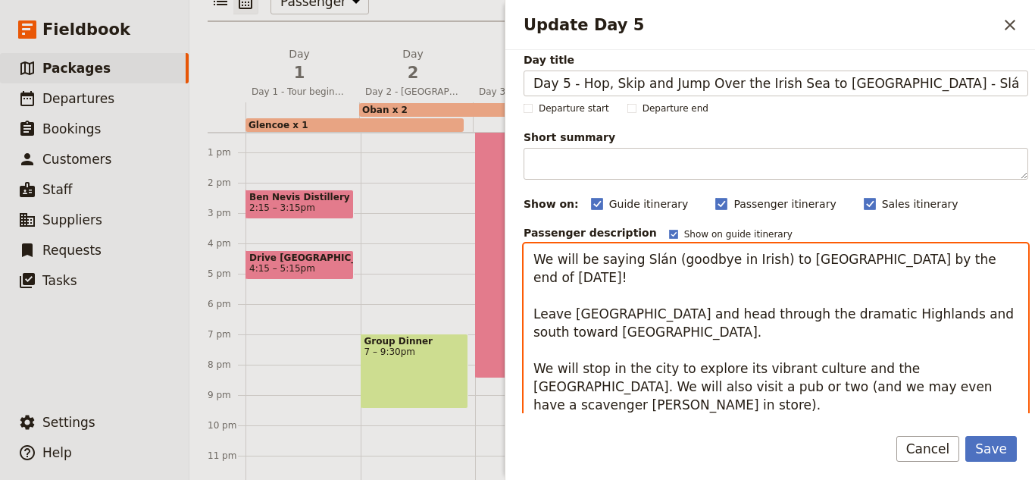
click at [617, 367] on textarea "We will be saying Slán (goodbye in Irish) to [GEOGRAPHIC_DATA] by the end of [D…" at bounding box center [776, 350] width 505 height 214
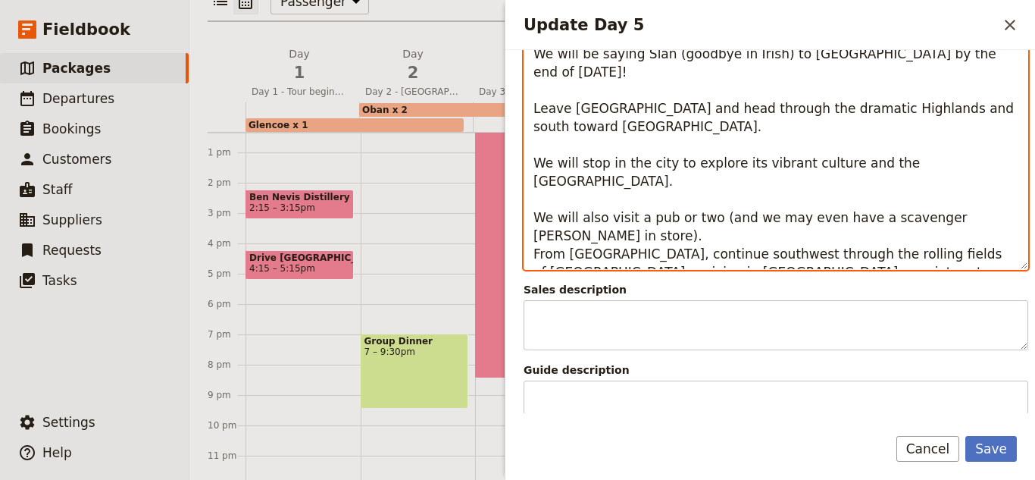
scroll to position [237, 0]
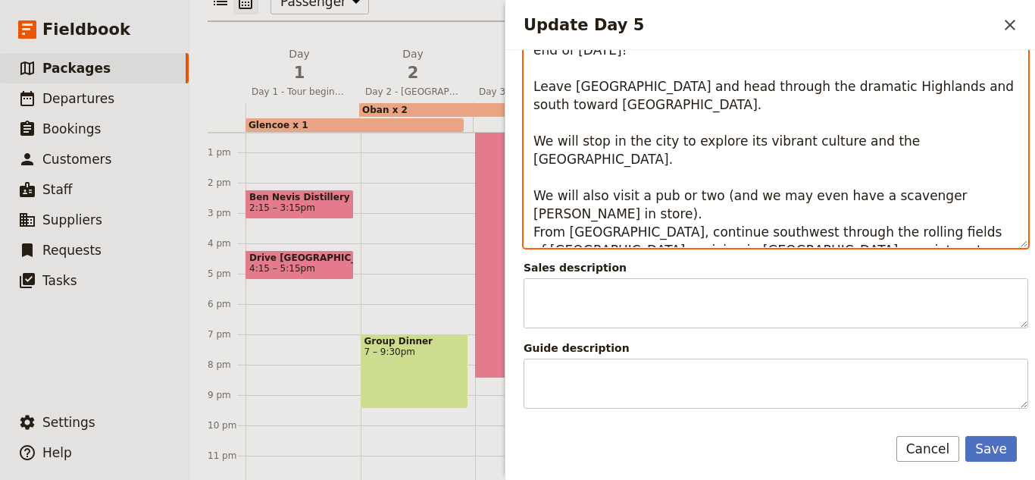
click at [681, 217] on textarea "We will be saying Slán (goodbye in Irish) to [GEOGRAPHIC_DATA] by the end of [D…" at bounding box center [776, 132] width 505 height 232
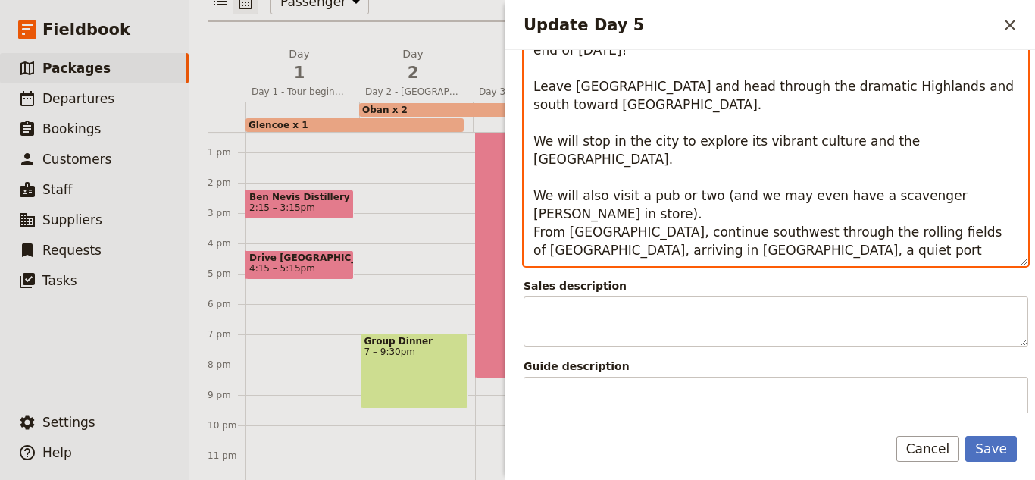
click at [536, 257] on textarea "We will be saying Slán (goodbye in Irish) to [GEOGRAPHIC_DATA] by the end of [D…" at bounding box center [776, 141] width 505 height 250
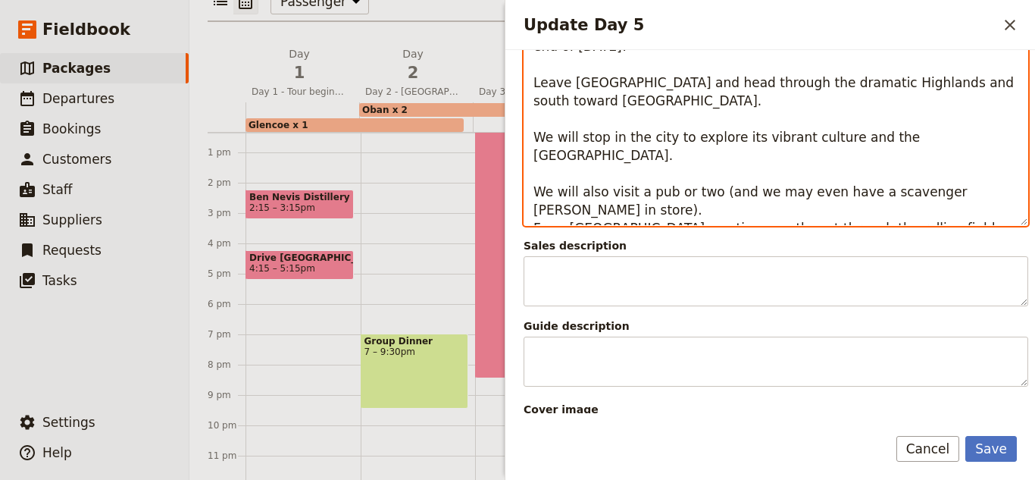
scroll to position [161, 0]
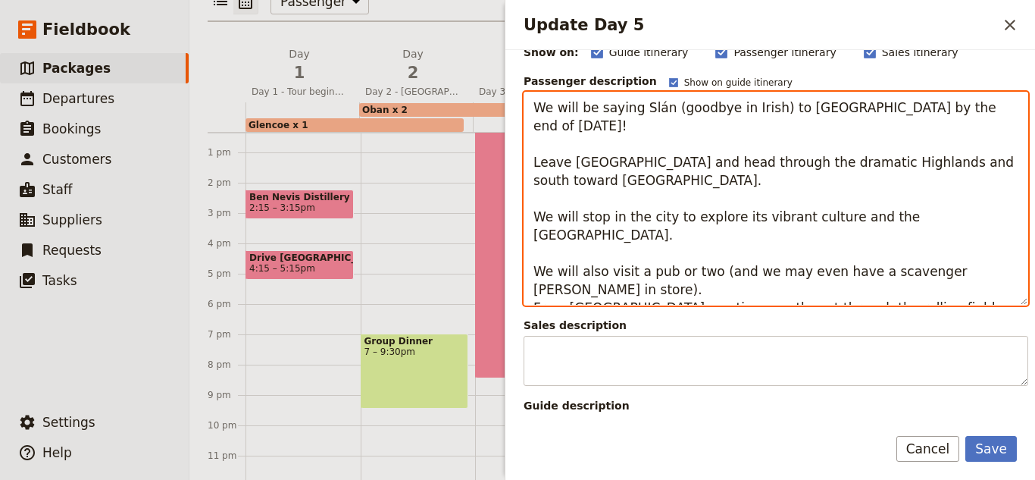
drag, startPoint x: 838, startPoint y: 264, endPoint x: 489, endPoint y: 83, distance: 392.8
click at [489, 83] on div "2025 10 Days [GEOGRAPHIC_DATA] and [GEOGRAPHIC_DATA] ​ 10 days / 9 nights 1 – 4…" at bounding box center [612, 240] width 846 height 480
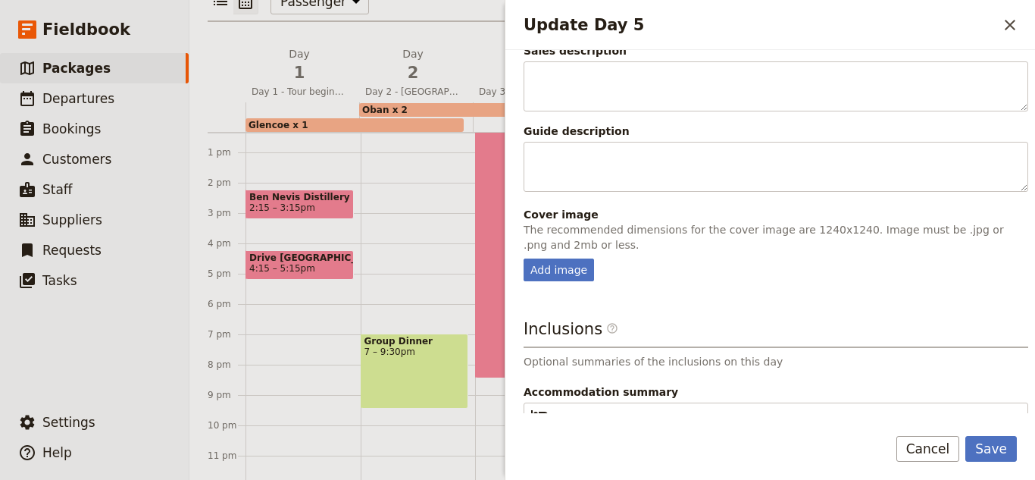
scroll to position [511, 0]
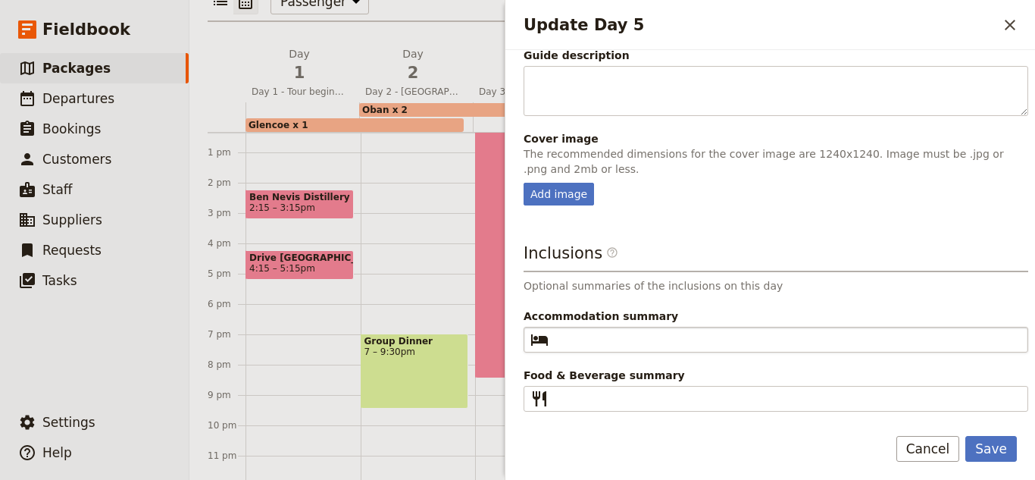
type textarea "We will be saying Slán (goodbye in Irish) to [GEOGRAPHIC_DATA] by the end of [D…"
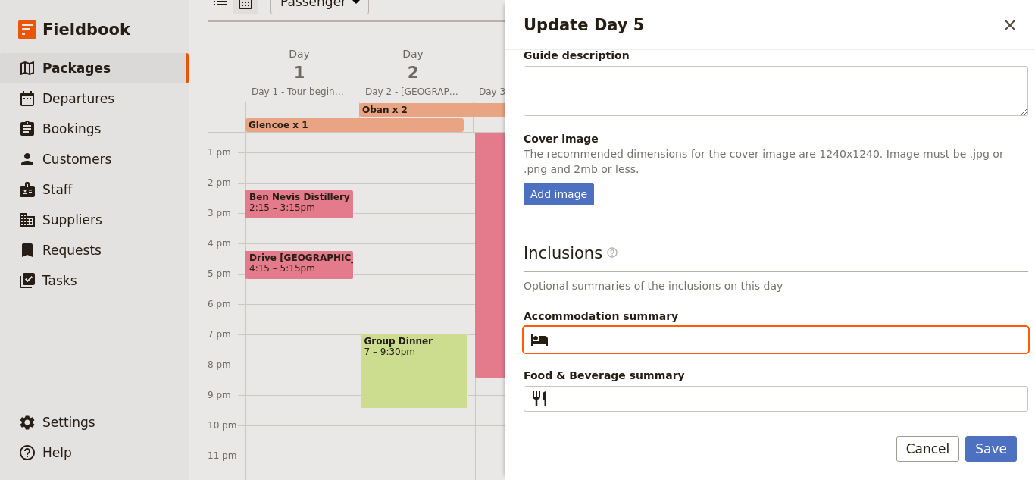
click at [719, 341] on input "Accommodation summary ​" at bounding box center [787, 339] width 464 height 18
type input "1 x the [GEOGRAPHIC_DATA]"
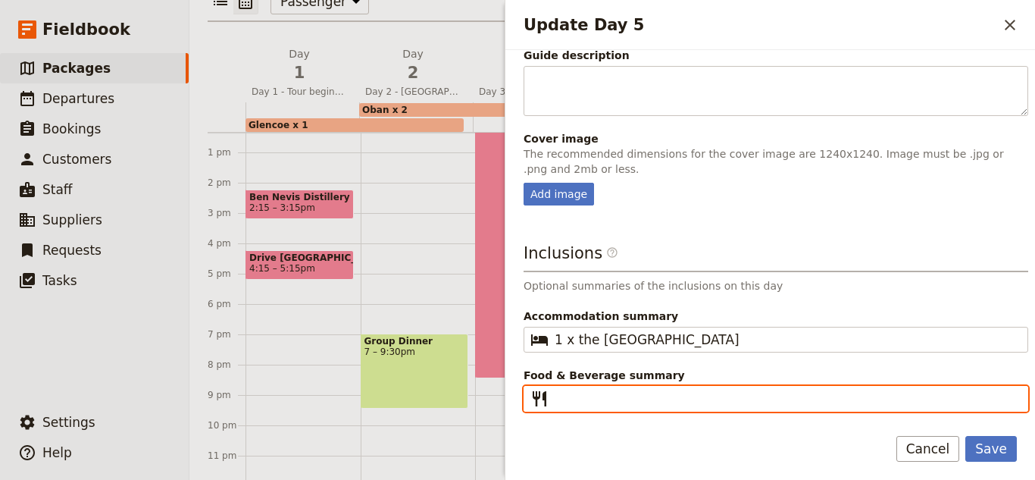
click at [652, 399] on input "Food & Beverage summary ​" at bounding box center [787, 398] width 464 height 18
type input "Breakfast"
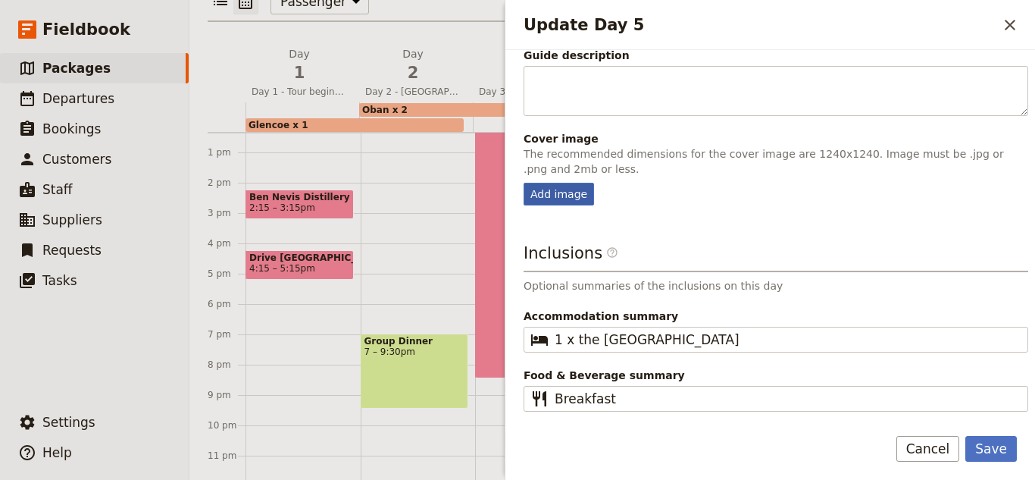
click at [567, 185] on div "Add image" at bounding box center [559, 194] width 70 height 23
click at [524, 183] on input "Add image" at bounding box center [523, 182] width 1 height 1
type input "C:\fakepath\glasgow.jpg"
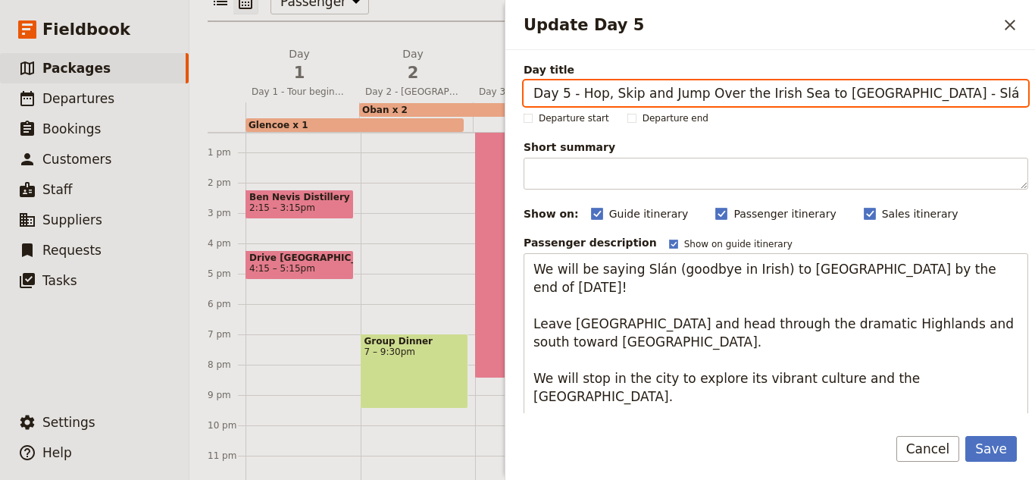
scroll to position [748, 0]
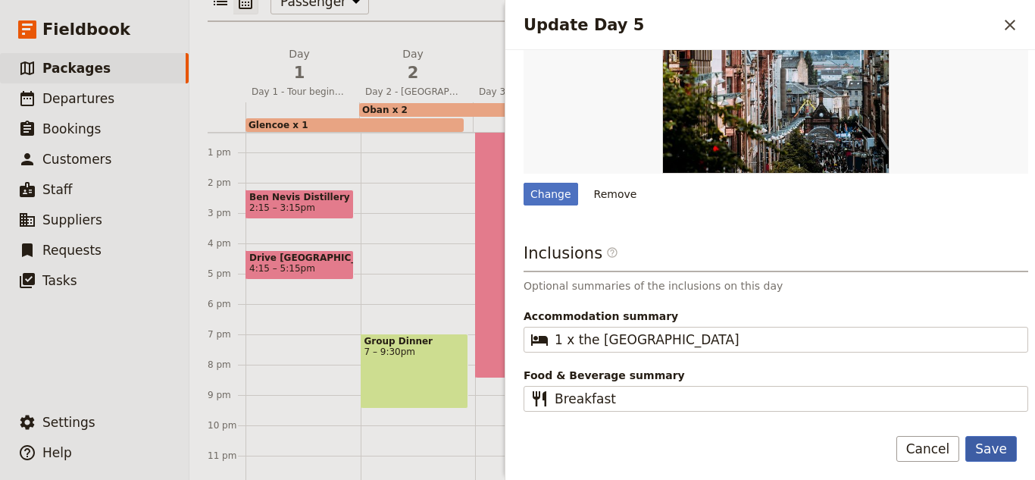
click at [1008, 439] on button "Save" at bounding box center [991, 449] width 52 height 26
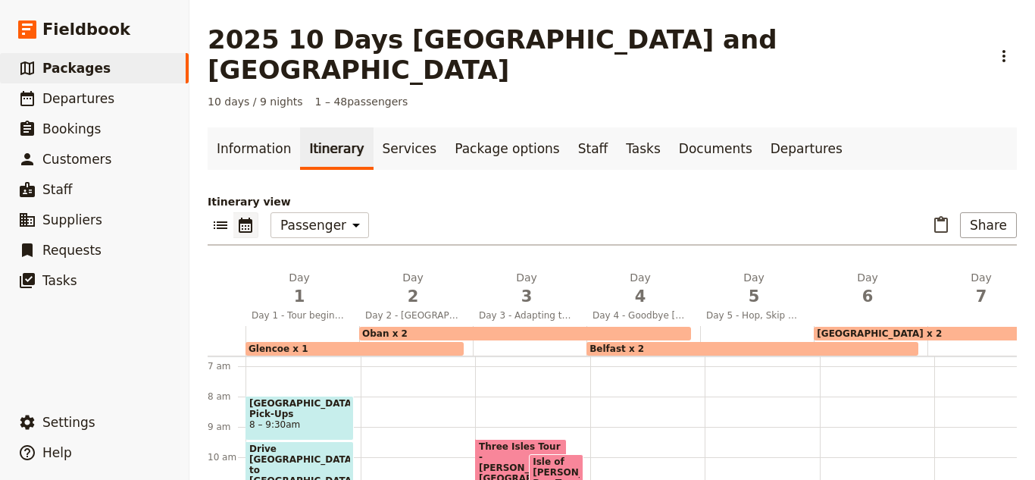
scroll to position [227, 0]
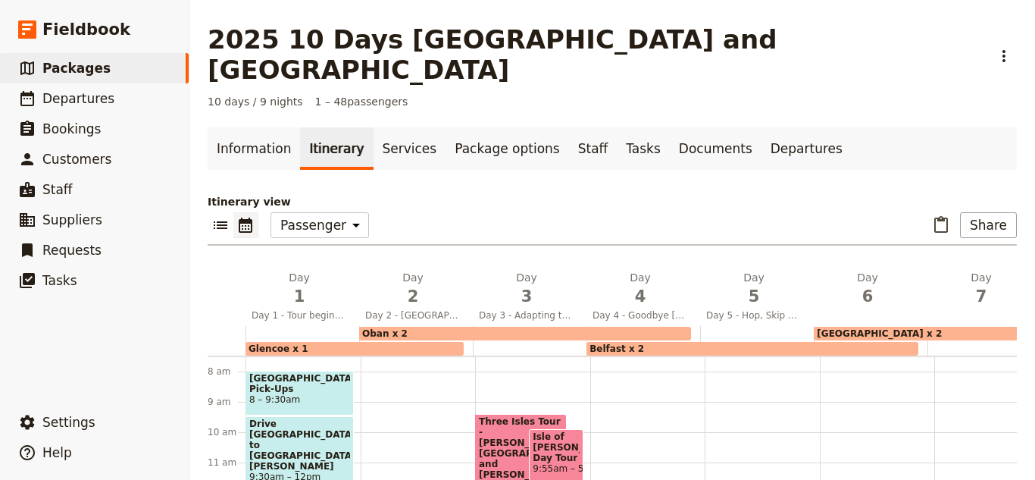
select select "4"
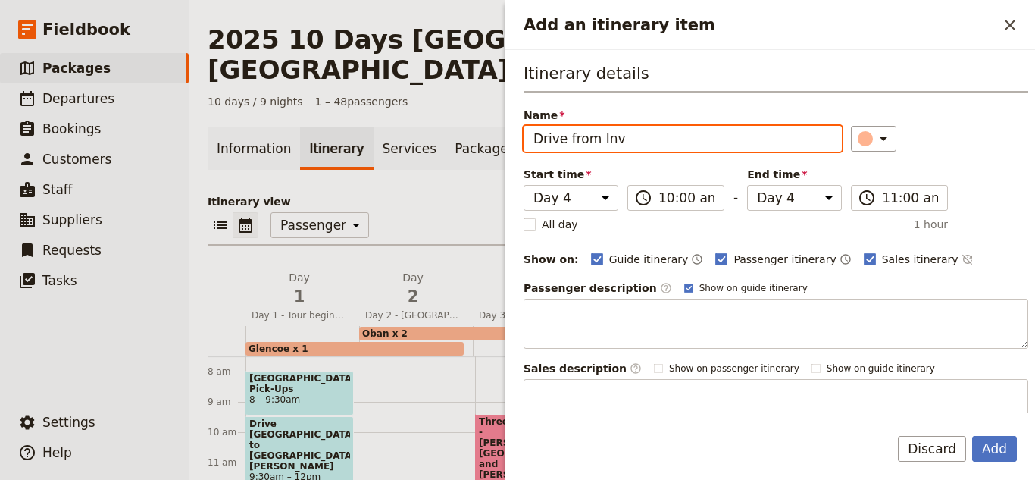
click at [707, 130] on input "Drive from Inv" at bounding box center [683, 139] width 318 height 26
type input "Drive from [GEOGRAPHIC_DATA] to [GEOGRAPHIC_DATA]"
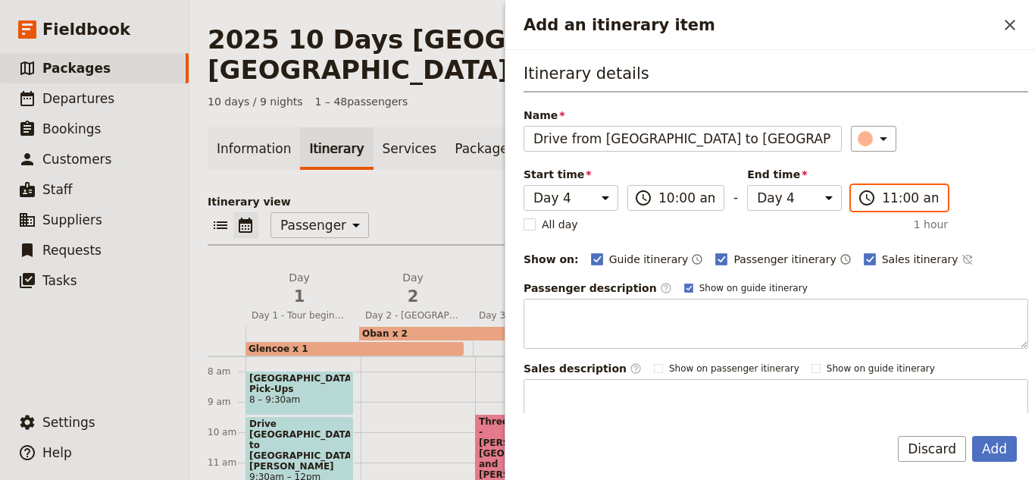
click at [882, 190] on input "11:00 am" at bounding box center [910, 198] width 56 height 18
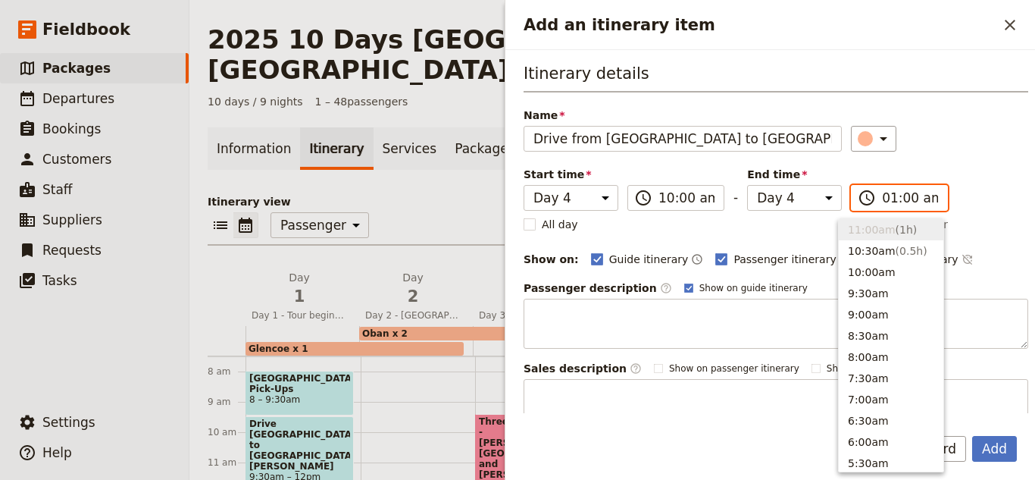
scroll to position [772, 0]
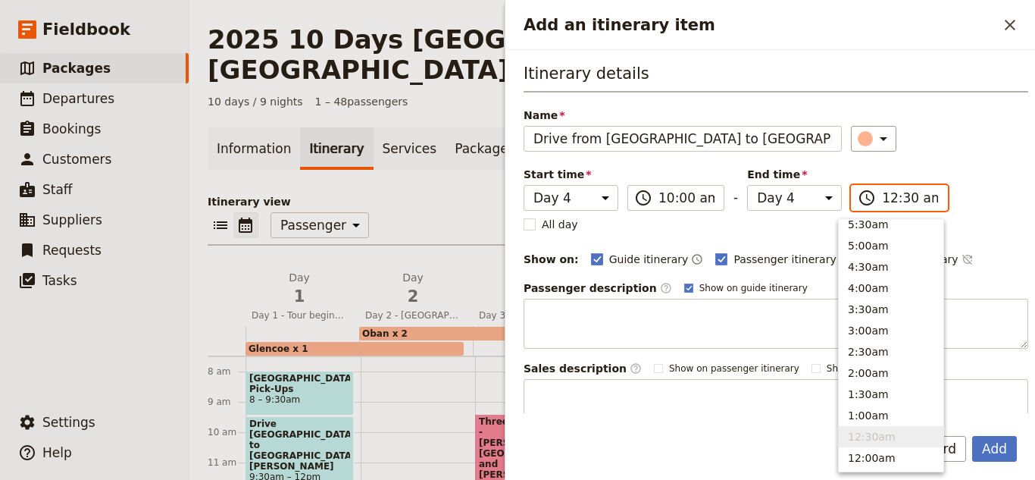
type input "12:30 pm"
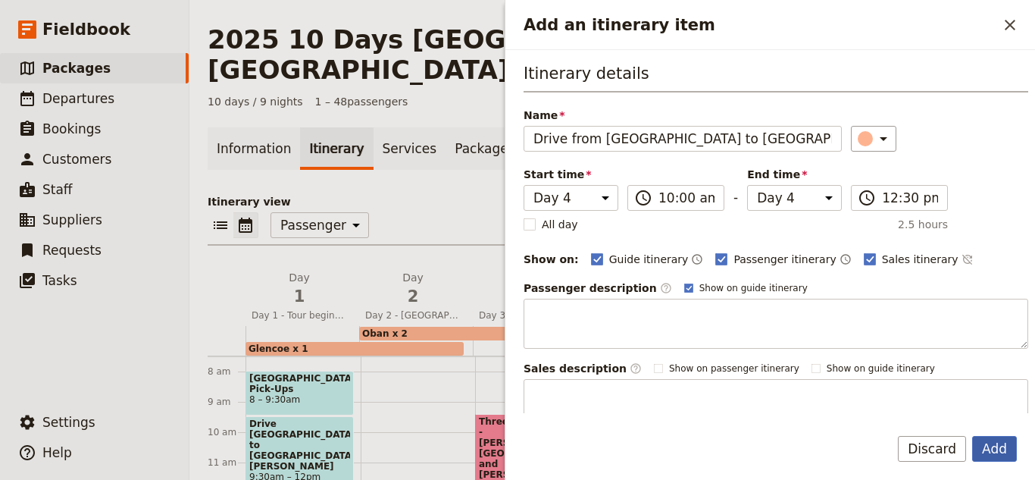
click at [1001, 443] on button "Add" at bounding box center [994, 449] width 45 height 26
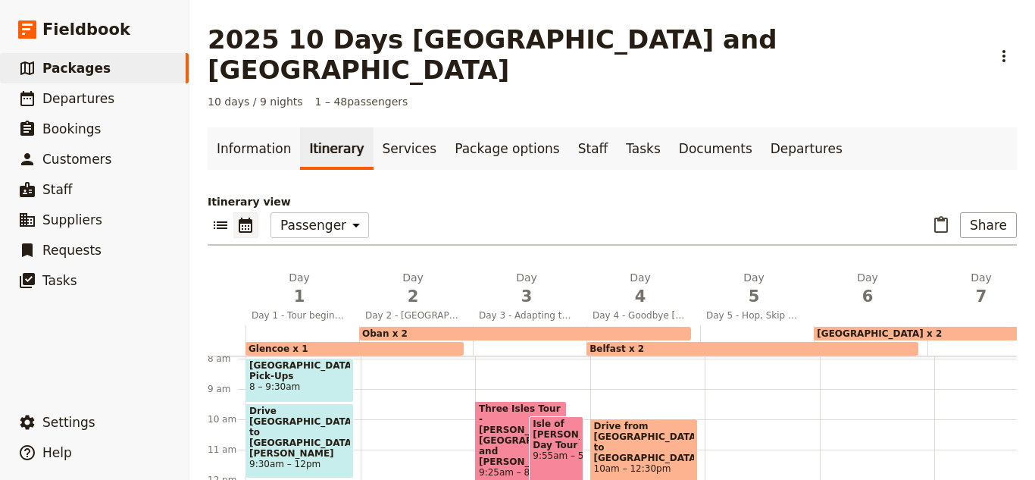
scroll to position [234, 0]
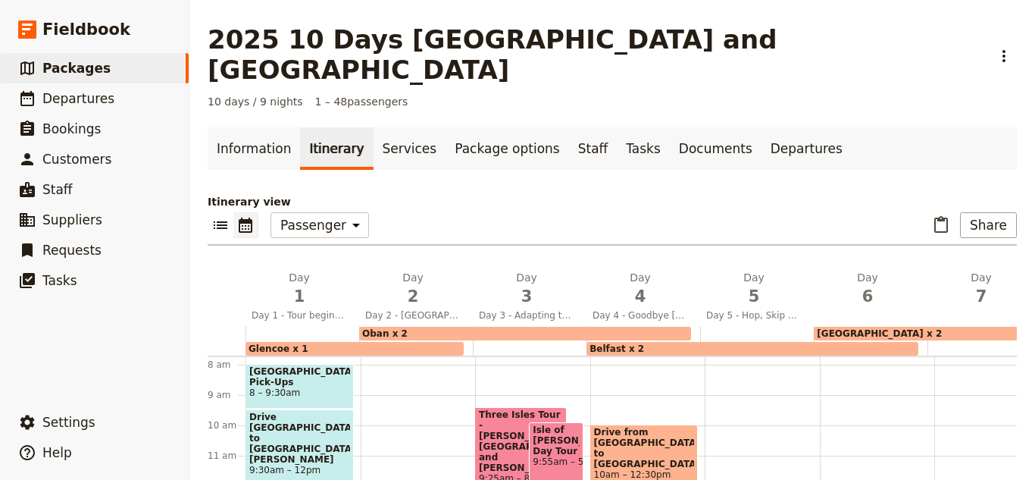
click at [653, 439] on div "Drive from [GEOGRAPHIC_DATA] to [GEOGRAPHIC_DATA] 10am – 12:30pm" at bounding box center [644, 461] width 108 height 75
select select "4"
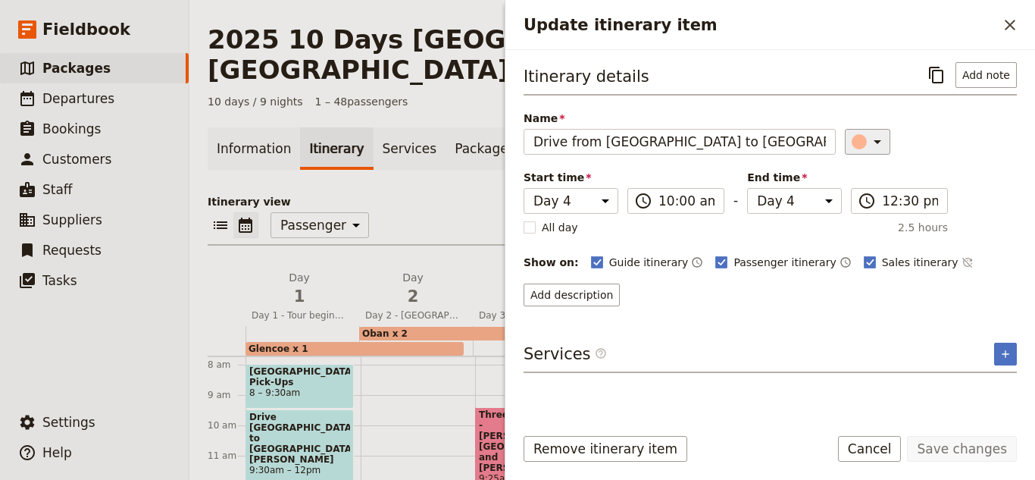
click at [868, 143] on icon "Update itinerary item" at bounding box center [877, 142] width 18 height 18
click at [873, 190] on div "button" at bounding box center [868, 191] width 15 height 15
click at [973, 454] on button "Save changes" at bounding box center [962, 449] width 110 height 26
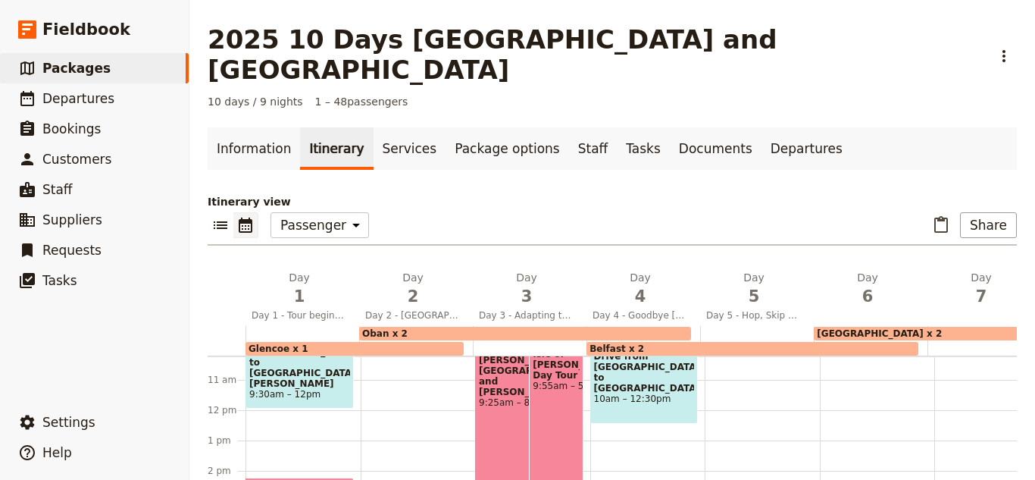
scroll to position [386, 0]
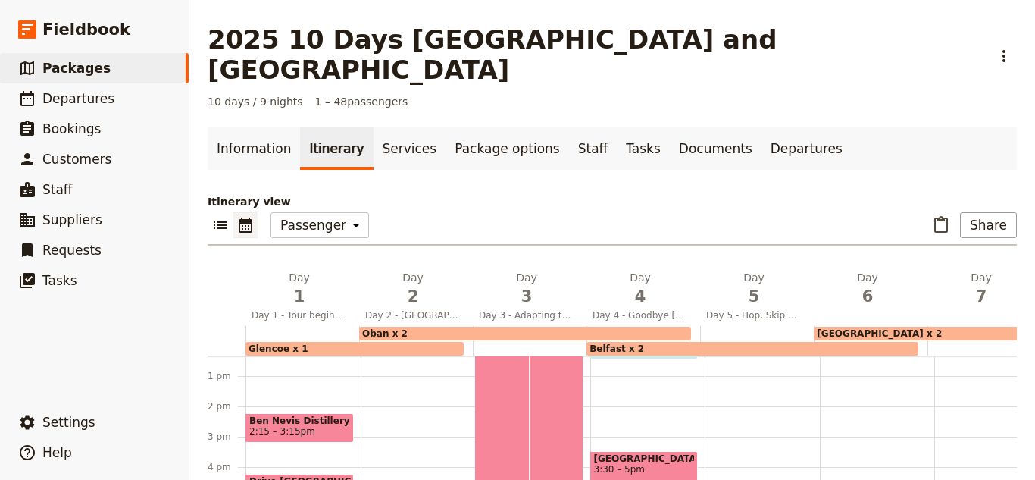
click at [671, 453] on span "[GEOGRAPHIC_DATA]" at bounding box center [644, 458] width 101 height 11
select select "4"
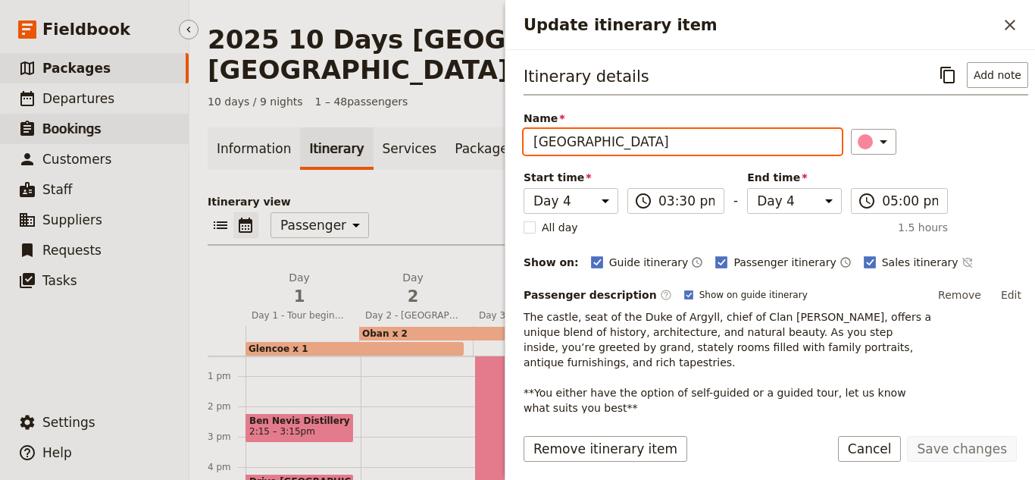
drag, startPoint x: 702, startPoint y: 150, endPoint x: 183, endPoint y: 142, distance: 519.9
click at [183, 142] on div "Fieldbook ​ ​ Fieldbook ​ ​ Packages ​ Departures ​ Bookings ​ Customers ​ Staf…" at bounding box center [517, 240] width 1035 height 480
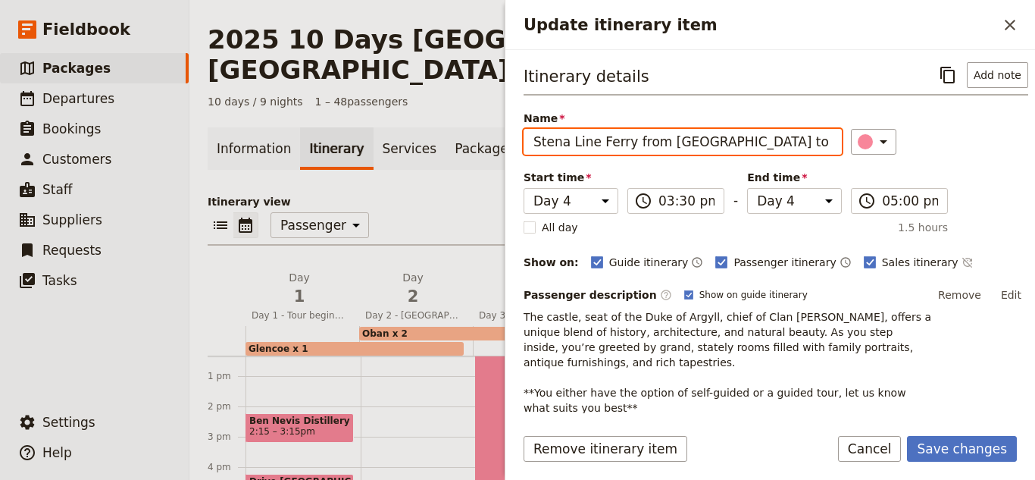
click at [703, 149] on input "Stena Line Ferry from [GEOGRAPHIC_DATA] to [GEOGRAPHIC_DATA]" at bounding box center [683, 142] width 318 height 26
click at [694, 143] on input "Stena Line Ferry from [GEOGRAPHIC_DATA] to [GEOGRAPHIC_DATA]" at bounding box center [683, 142] width 318 height 26
click at [698, 145] on input "Stena Line Ferry from [GEOGRAPHIC_DATA] to [GEOGRAPHIC_DATA]" at bounding box center [683, 142] width 318 height 26
type input "Stena Line Ferry from [GEOGRAPHIC_DATA] to [GEOGRAPHIC_DATA]"
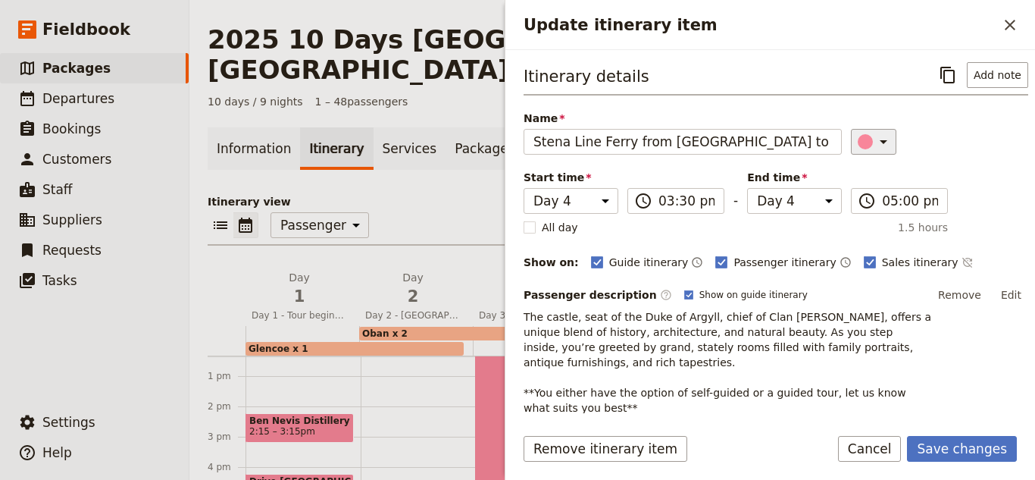
click at [868, 130] on button "​" at bounding box center [873, 142] width 45 height 26
click at [871, 193] on div "button" at bounding box center [868, 191] width 15 height 15
click at [969, 456] on button "Save changes" at bounding box center [962, 449] width 110 height 26
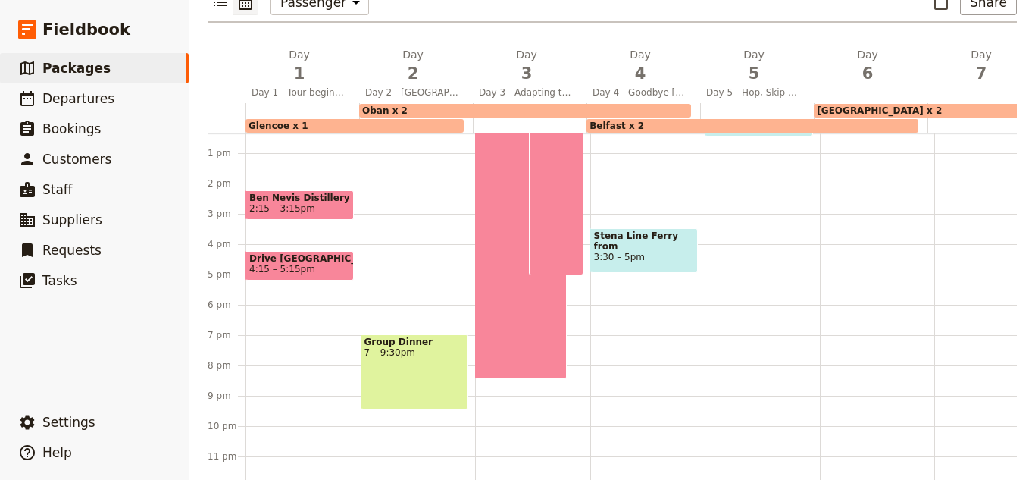
scroll to position [224, 0]
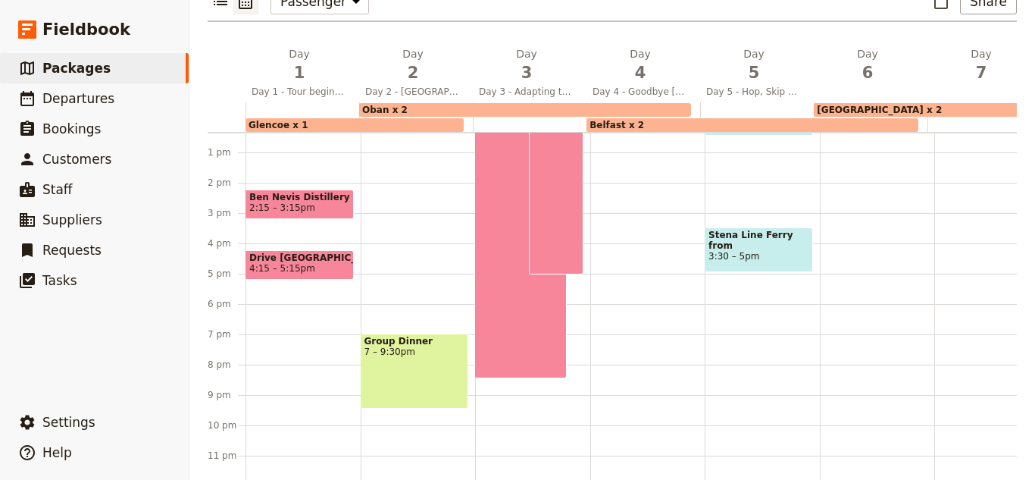
click at [746, 251] on span "3:30 – 5pm" at bounding box center [758, 256] width 101 height 11
select select "5"
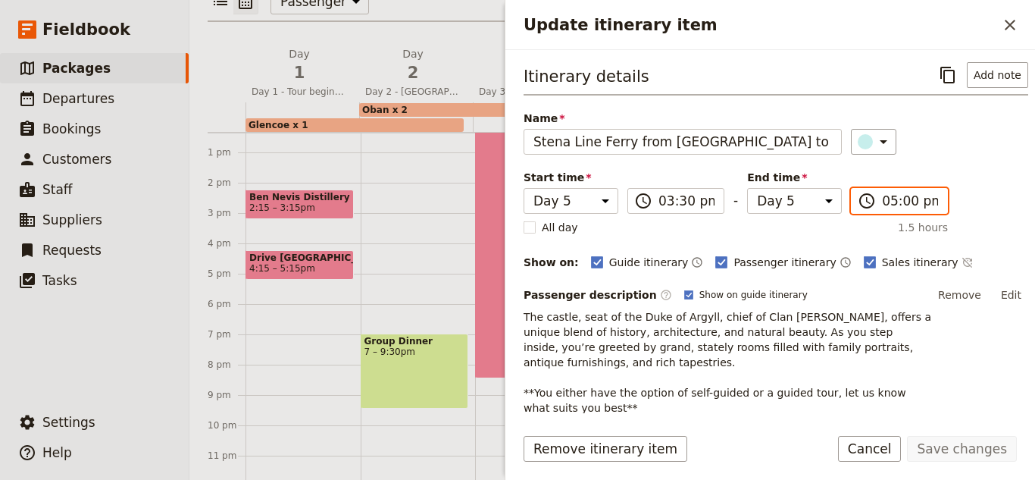
click at [898, 201] on input "05:00 pm" at bounding box center [910, 201] width 56 height 18
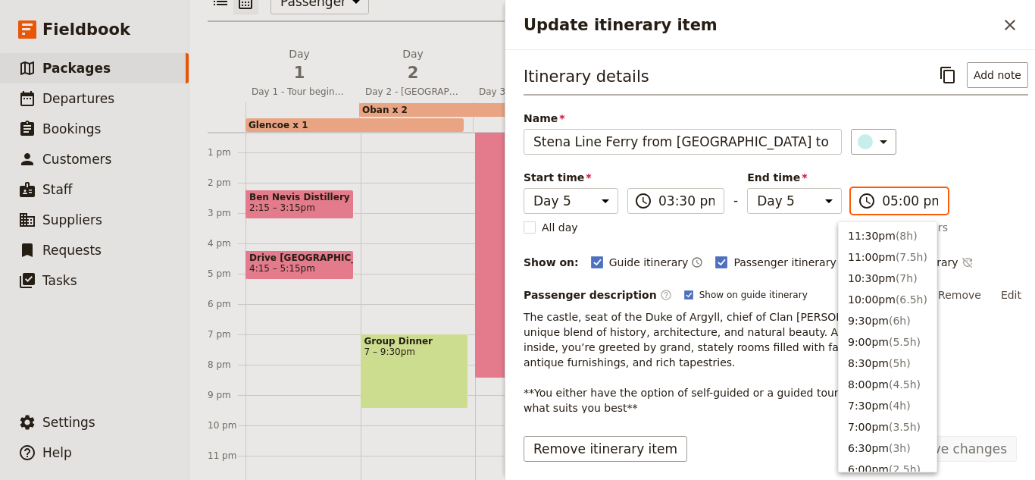
scroll to position [279, 0]
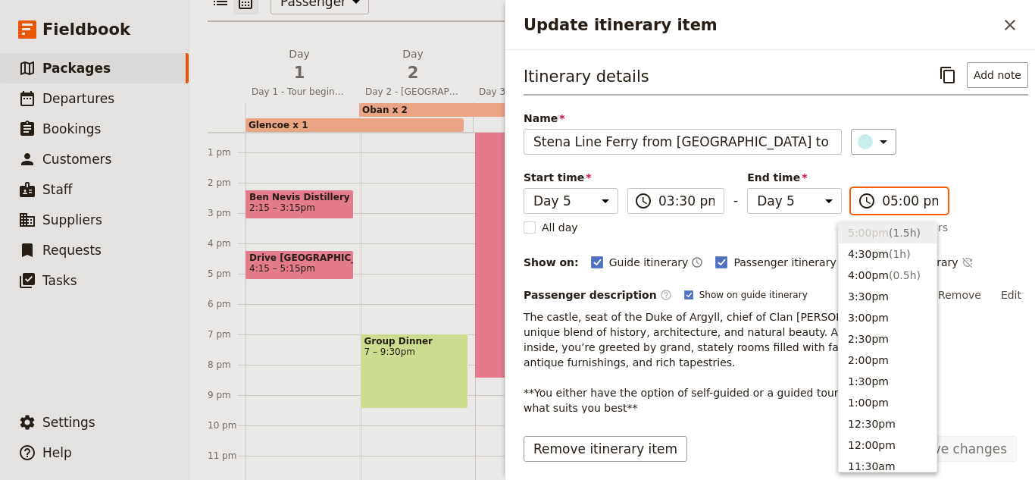
click at [896, 201] on input "05:00 pm" at bounding box center [910, 201] width 56 height 18
click at [896, 203] on input "05:00 pm" at bounding box center [910, 201] width 56 height 18
click at [892, 203] on input "05:00 pm" at bounding box center [910, 201] width 56 height 18
type input "05:45 pm"
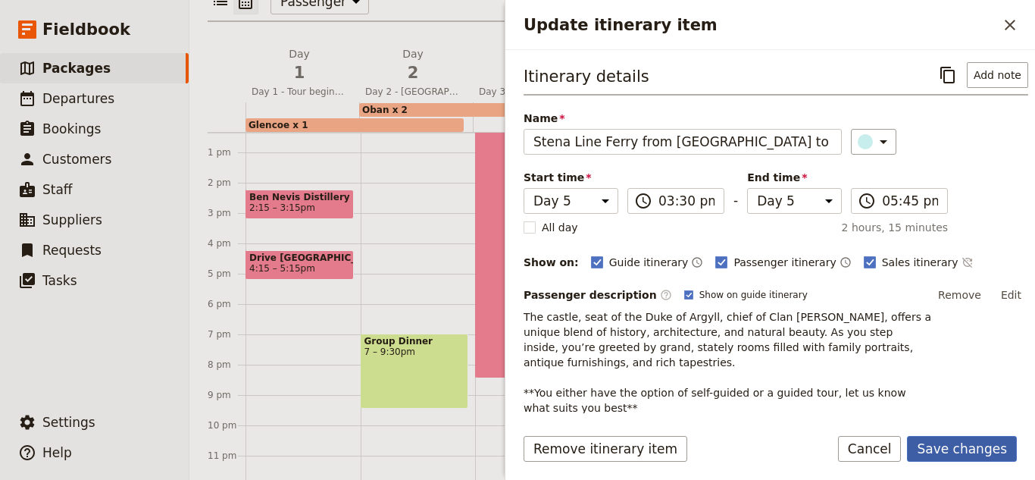
click at [987, 447] on button "Save changes" at bounding box center [962, 449] width 110 height 26
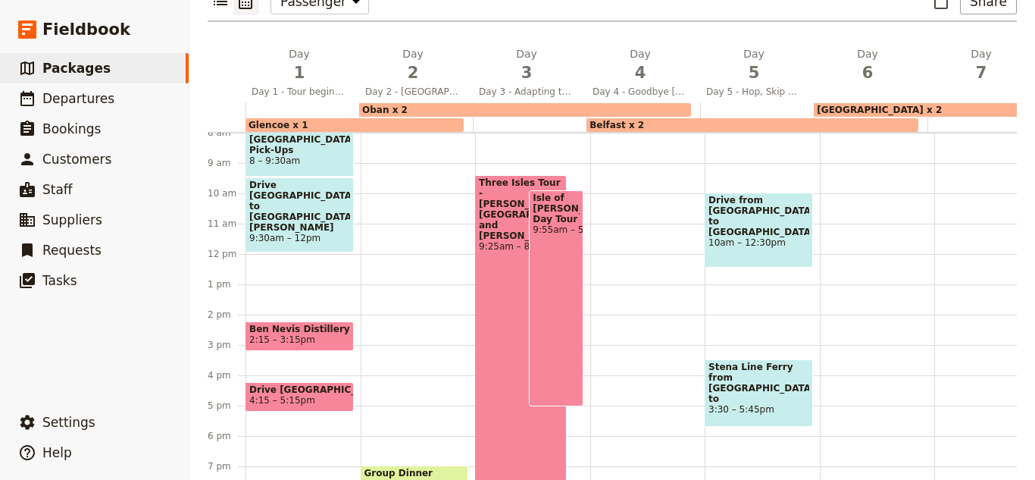
scroll to position [386, 0]
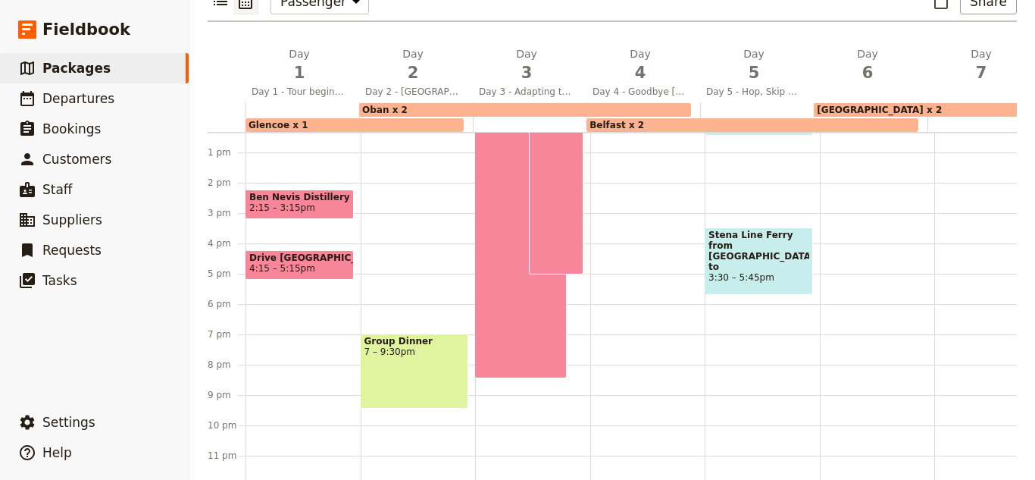
click at [636, 194] on div at bounding box center [647, 121] width 115 height 727
select select "4"
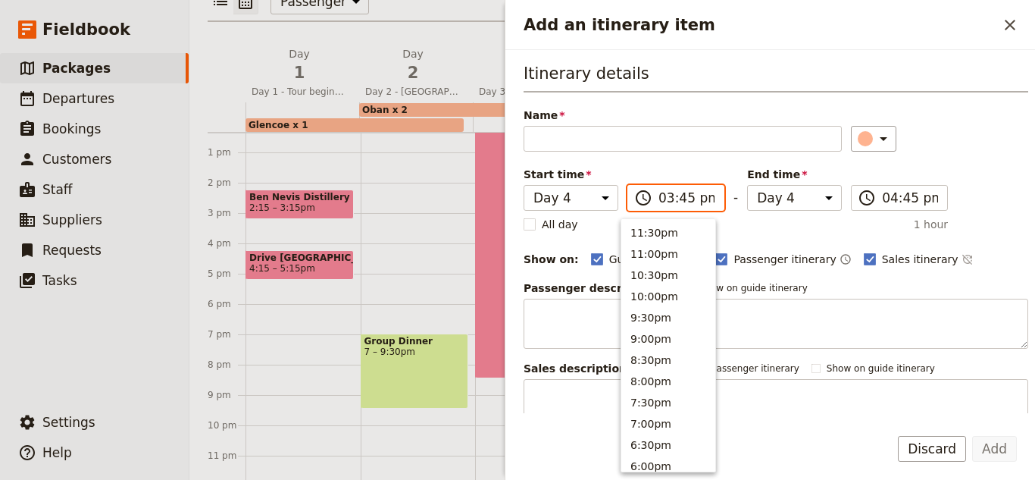
click at [670, 190] on input "03:45 pm" at bounding box center [686, 198] width 56 height 18
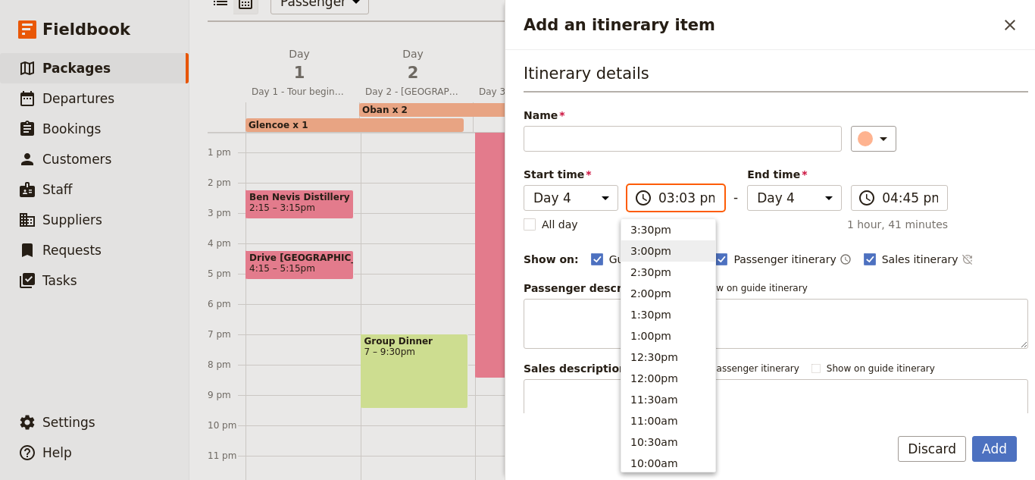
type input "03:30 pm"
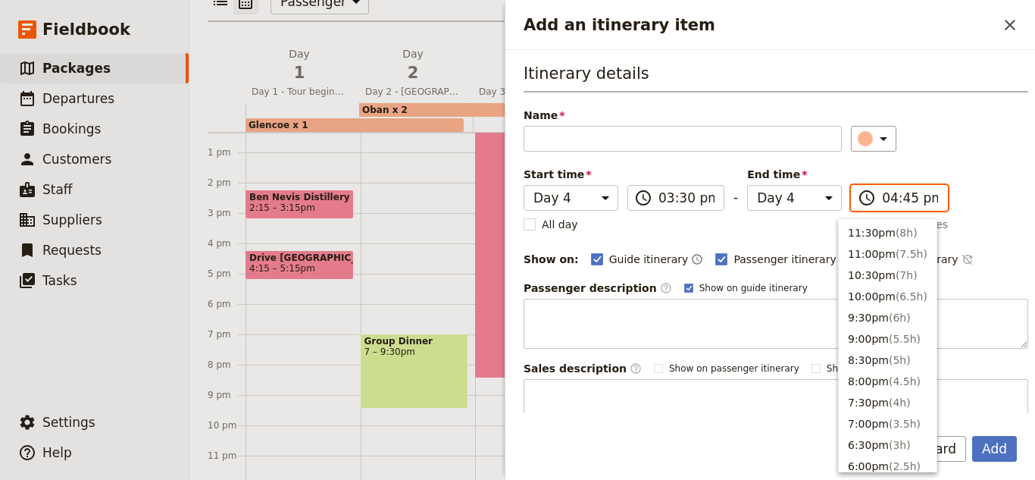
click at [886, 197] on input "04:45 pm" at bounding box center [910, 198] width 56 height 18
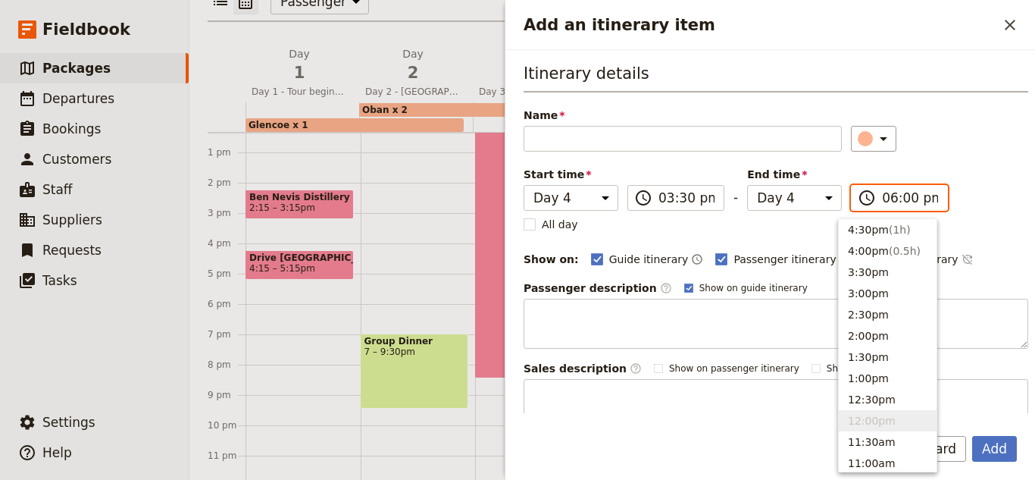
scroll to position [237, 0]
type input "05:00 pm"
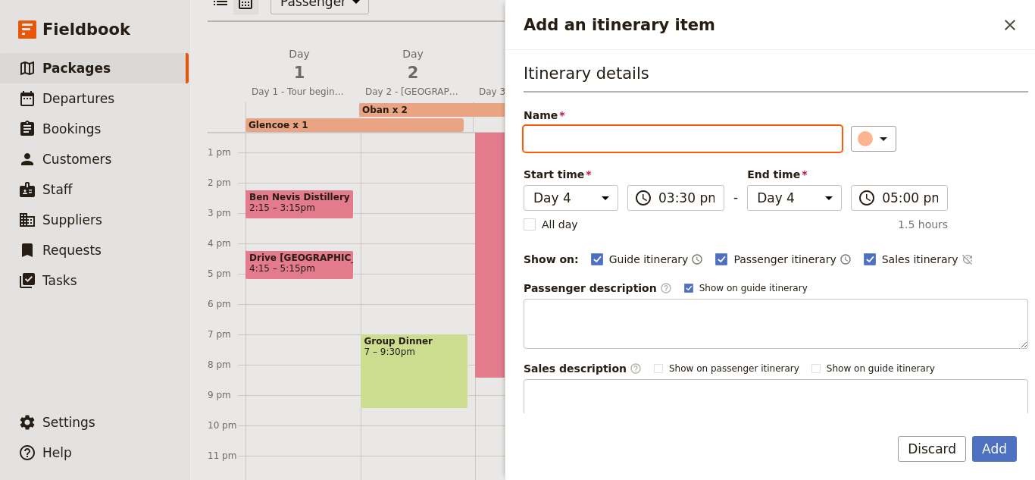
click at [739, 151] on input "Name" at bounding box center [683, 139] width 318 height 26
type input "[GEOGRAPHIC_DATA]"
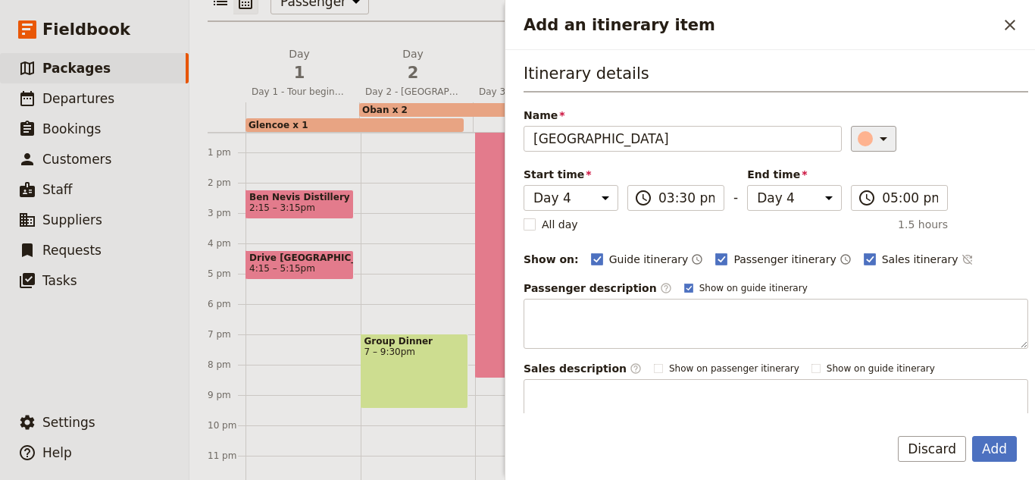
click at [874, 131] on icon "Add an itinerary item" at bounding box center [883, 139] width 18 height 18
drag, startPoint x: 871, startPoint y: 226, endPoint x: 879, endPoint y: 232, distance: 9.7
click at [872, 227] on div "button" at bounding box center [868, 224] width 15 height 15
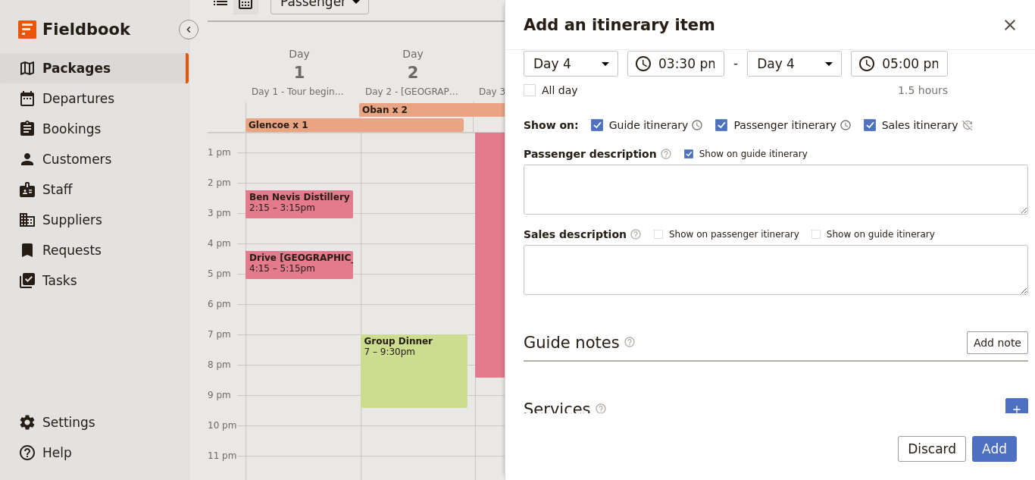
scroll to position [149, 0]
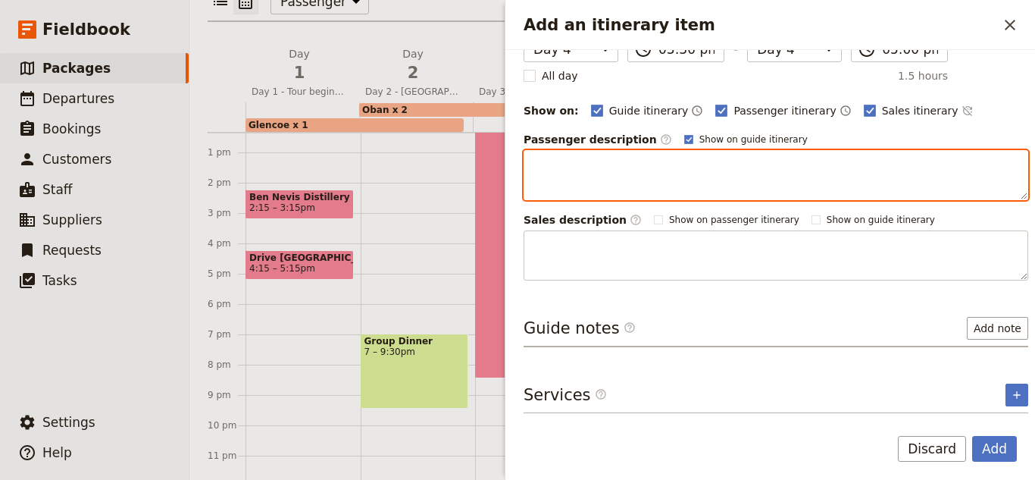
click at [568, 184] on textarea "Add an itinerary item" at bounding box center [776, 175] width 505 height 50
paste textarea "The castle, seat of the Duke of Argyll, chief of Clan [PERSON_NAME], offers a u…"
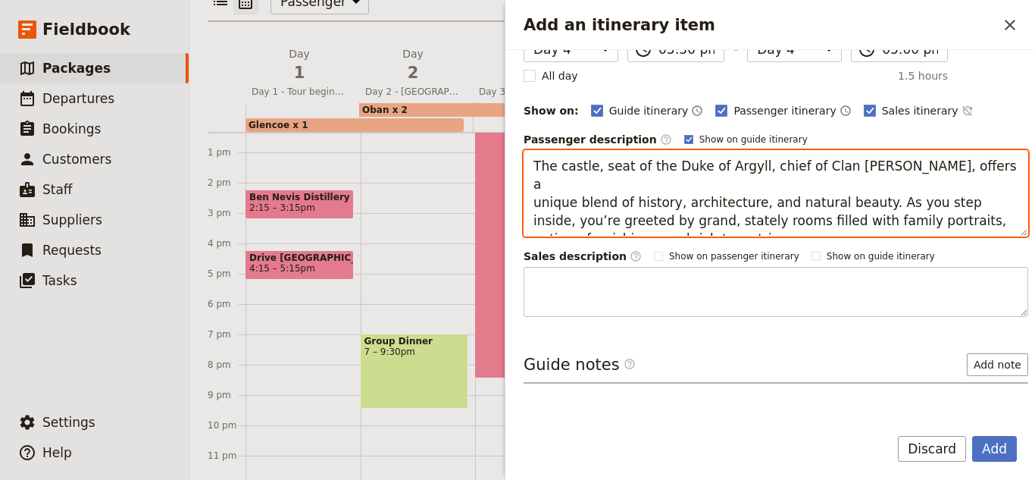
type textarea "The castle, seat of the Duke of Argyll, chief of Clan [PERSON_NAME], offers a u…"
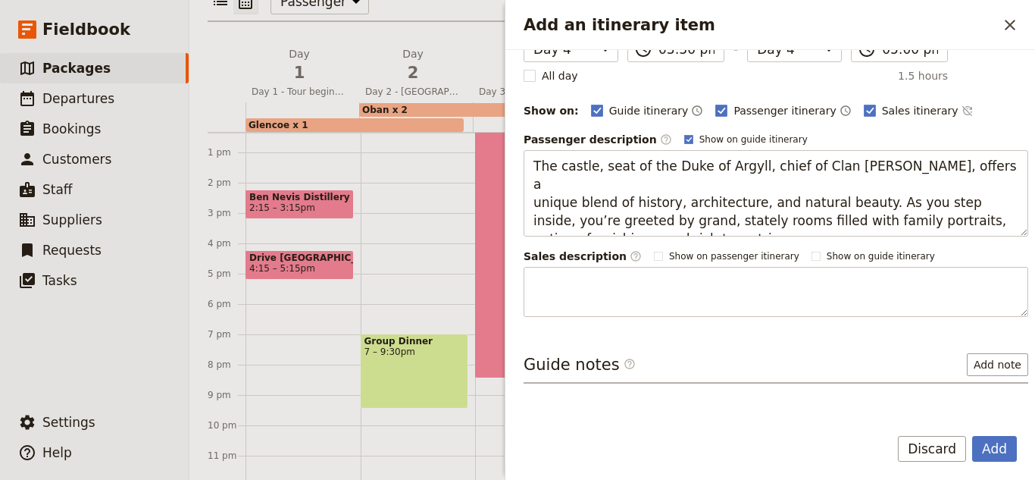
click at [661, 321] on div "Itinerary details Name [GEOGRAPHIC_DATA] ​ Start time Day 1 Day 2 Day 3 Day 4 D…" at bounding box center [770, 231] width 530 height 363
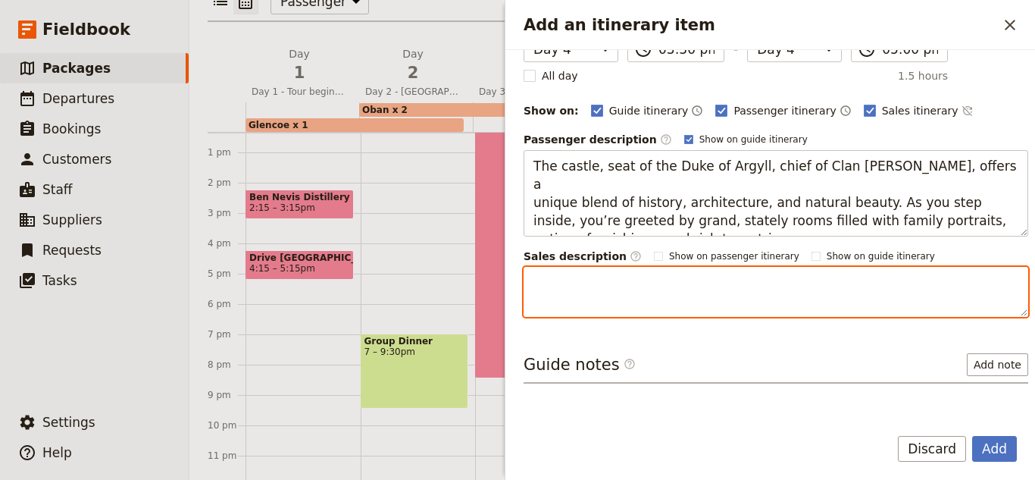
click at [645, 284] on textarea "Add an itinerary item" at bounding box center [776, 292] width 505 height 50
paste textarea "The castle, seat of the Duke of Argyll, chief of Clan [PERSON_NAME], offers a u…"
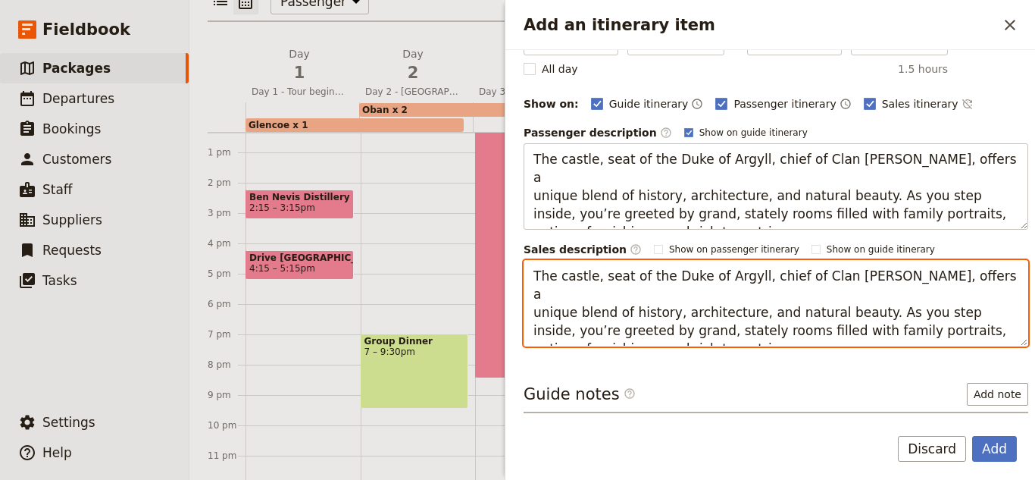
scroll to position [221, 0]
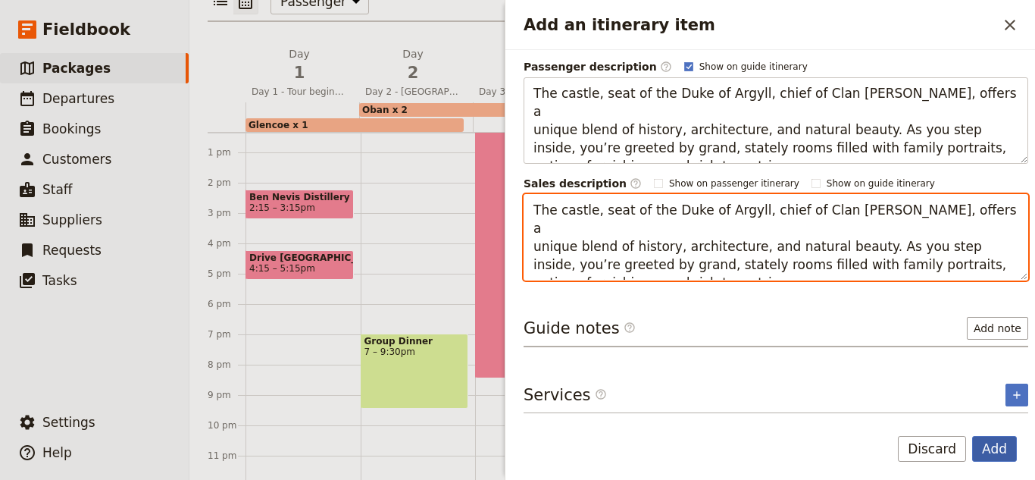
type textarea "The castle, seat of the Duke of Argyll, chief of Clan [PERSON_NAME], offers a u…"
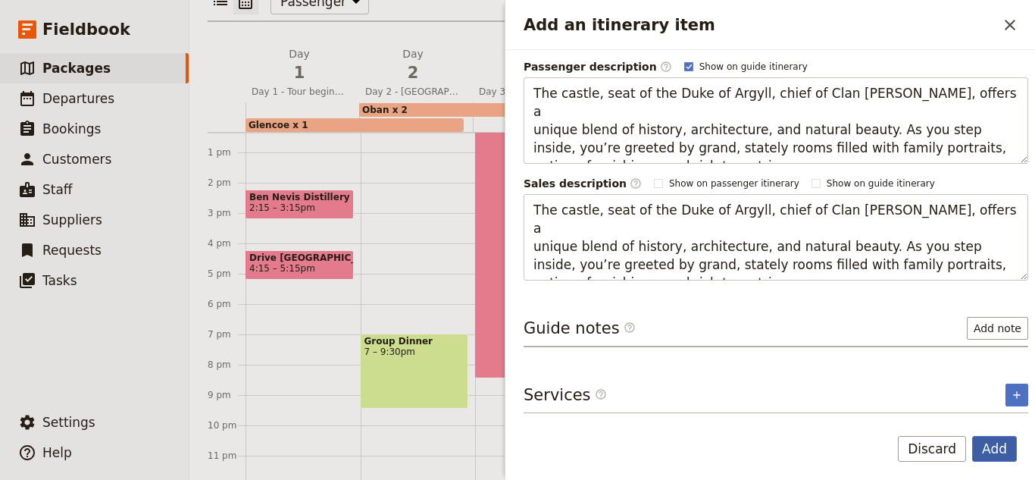
click at [1012, 455] on button "Add" at bounding box center [994, 449] width 45 height 26
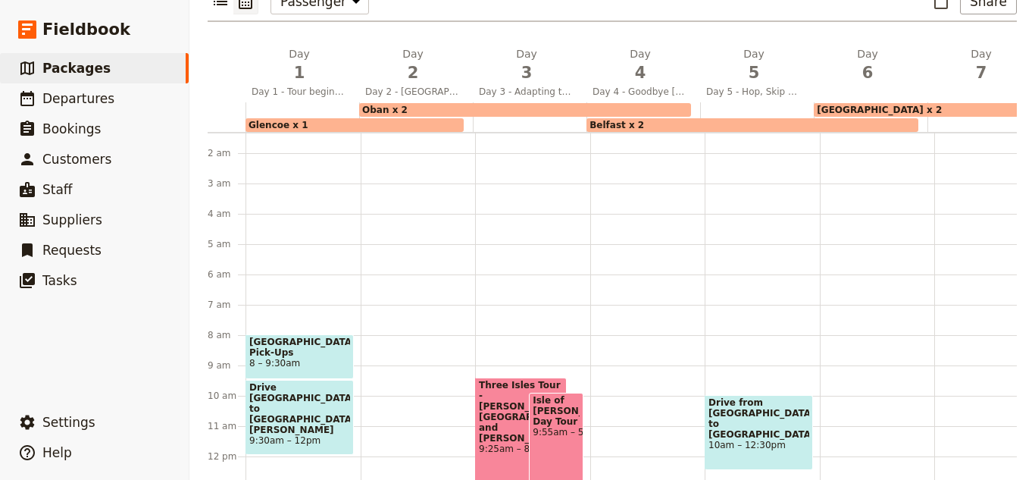
scroll to position [0, 0]
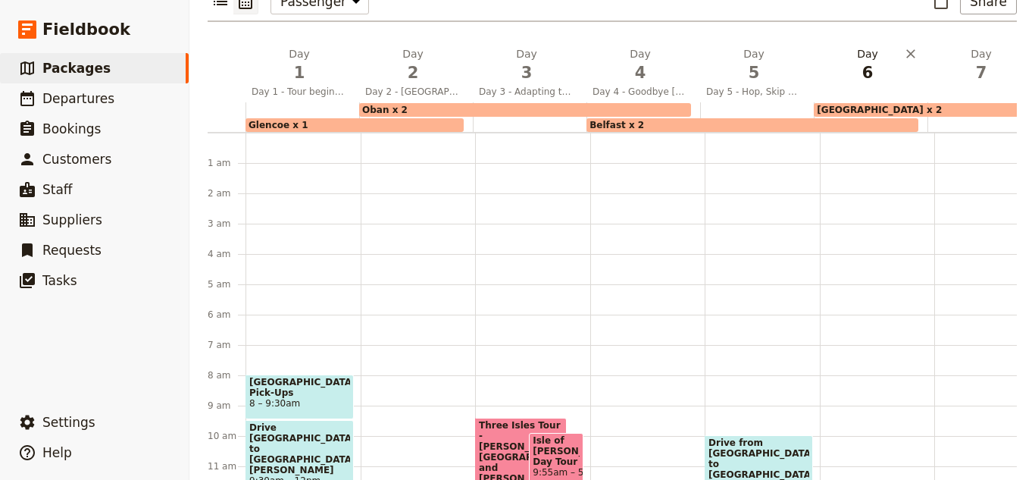
click at [869, 61] on span "6" at bounding box center [867, 72] width 95 height 23
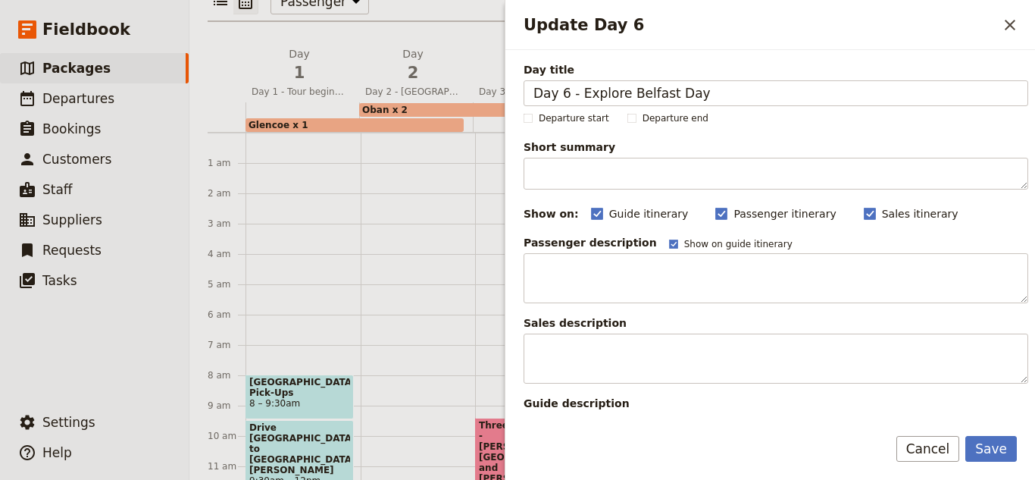
type input "Day 6 - Explore Belfast Day"
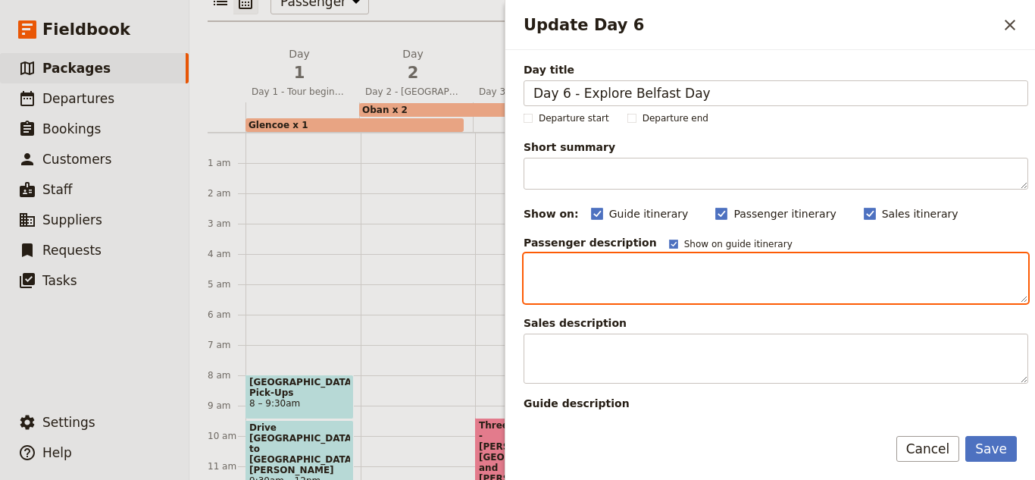
click at [683, 267] on textarea "Update Day 6" at bounding box center [776, 278] width 505 height 50
paste textarea "discovering the rich history, culture, food, and modern charm of [GEOGRAPHIC_DA…"
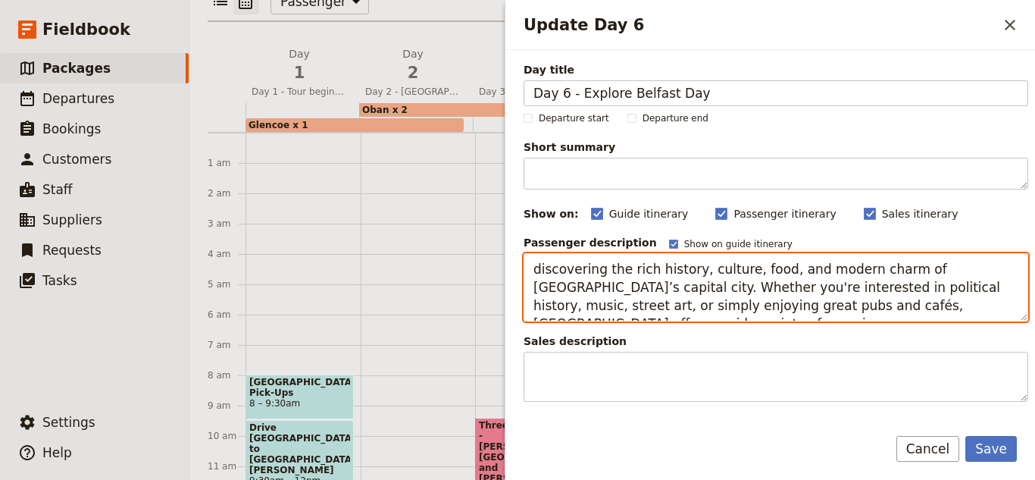
click at [532, 266] on textarea "discovering the rich history, culture, food, and modern charm of [GEOGRAPHIC_DA…" at bounding box center [776, 287] width 505 height 68
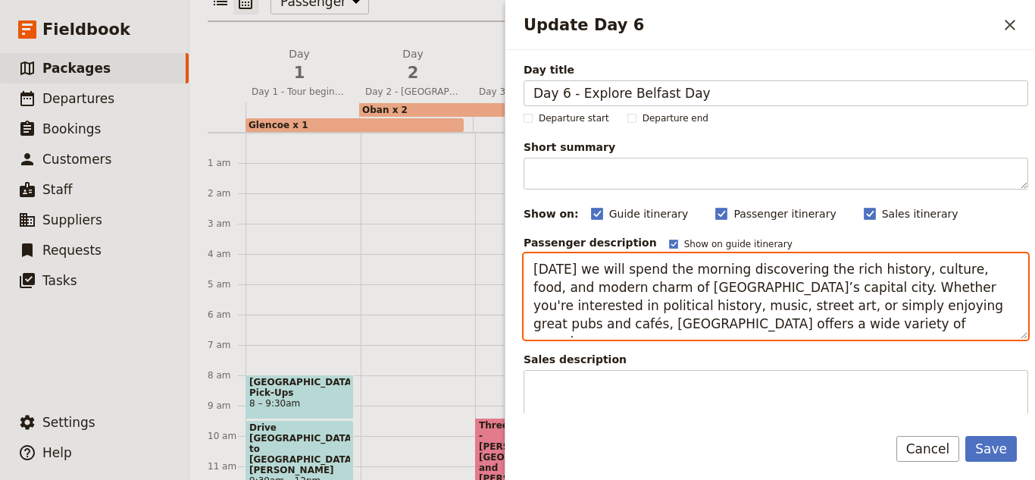
drag, startPoint x: 806, startPoint y: 280, endPoint x: 830, endPoint y: 336, distance: 61.8
click at [830, 336] on textarea "[DATE] we will spend the morning discovering the rich history, culture, food, a…" at bounding box center [776, 296] width 505 height 86
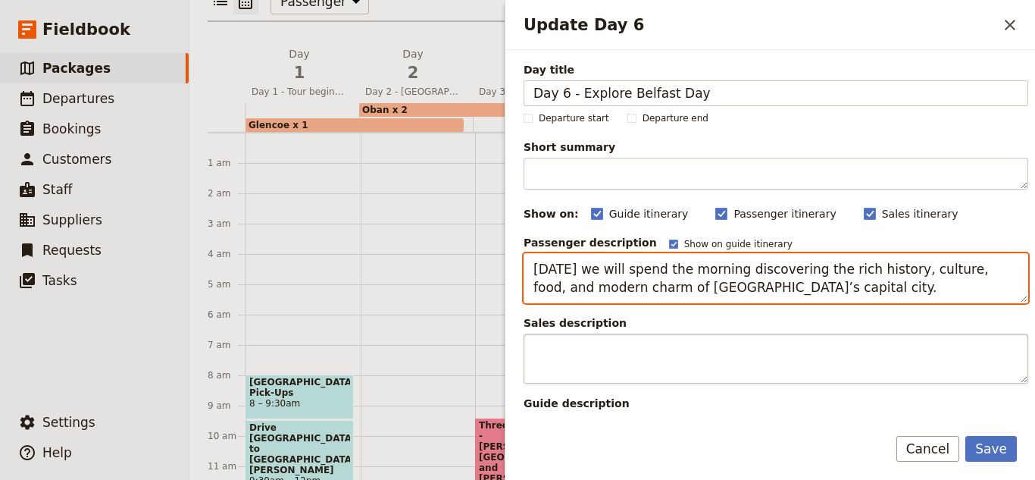
scroll to position [348, 0]
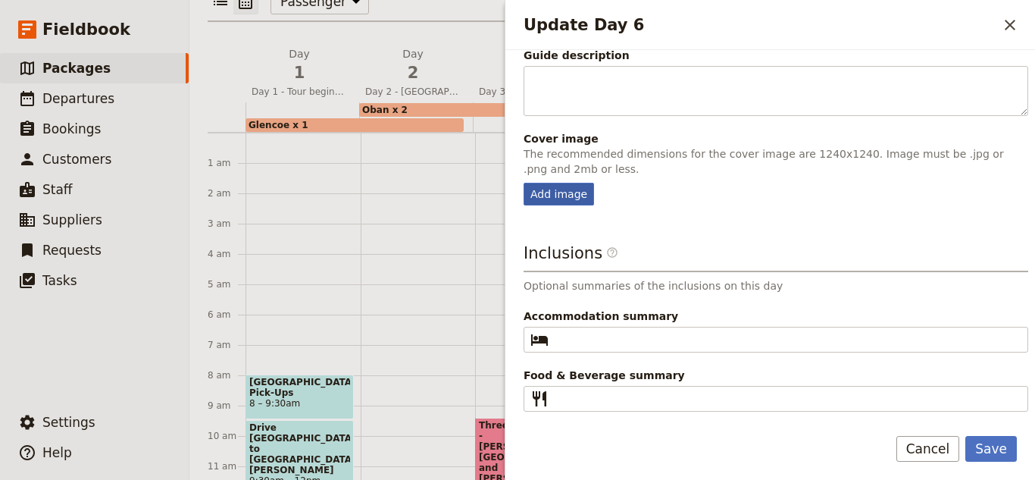
type textarea "[DATE] we will spend the morning discovering the rich history, culture, food, a…"
click at [555, 195] on div "Add image" at bounding box center [559, 194] width 70 height 23
click at [524, 183] on input "Add image" at bounding box center [523, 182] width 1 height 1
type input "C:\fakepath\giants causeway.jpg"
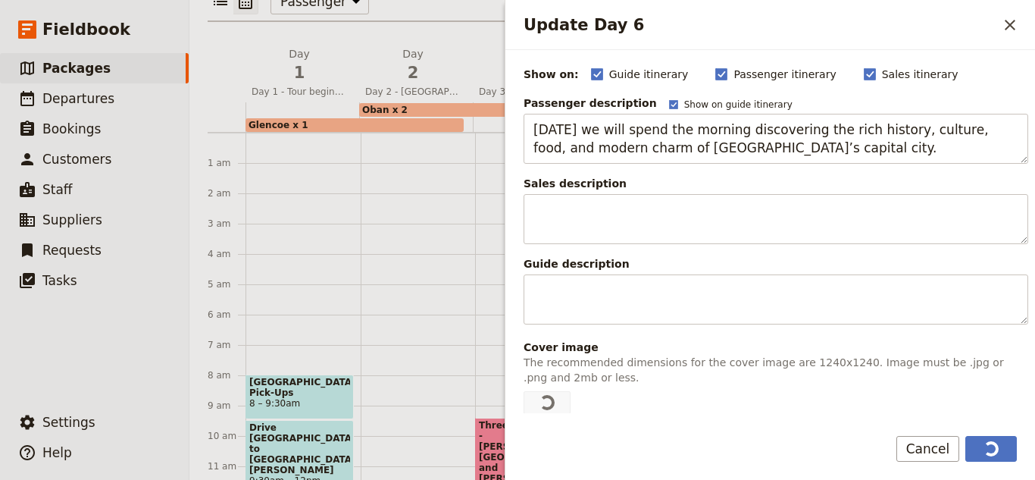
scroll to position [0, 0]
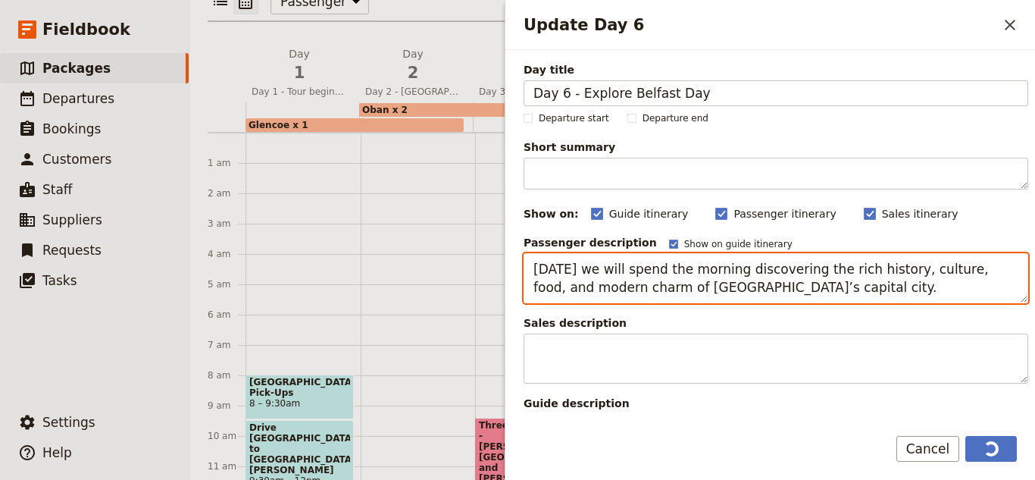
drag, startPoint x: 805, startPoint y: 291, endPoint x: 449, endPoint y: 249, distance: 358.6
click at [449, 249] on div "2025 10 Days [GEOGRAPHIC_DATA] and [GEOGRAPHIC_DATA] ​ 10 days / 9 nights 1 – 4…" at bounding box center [612, 240] width 846 height 480
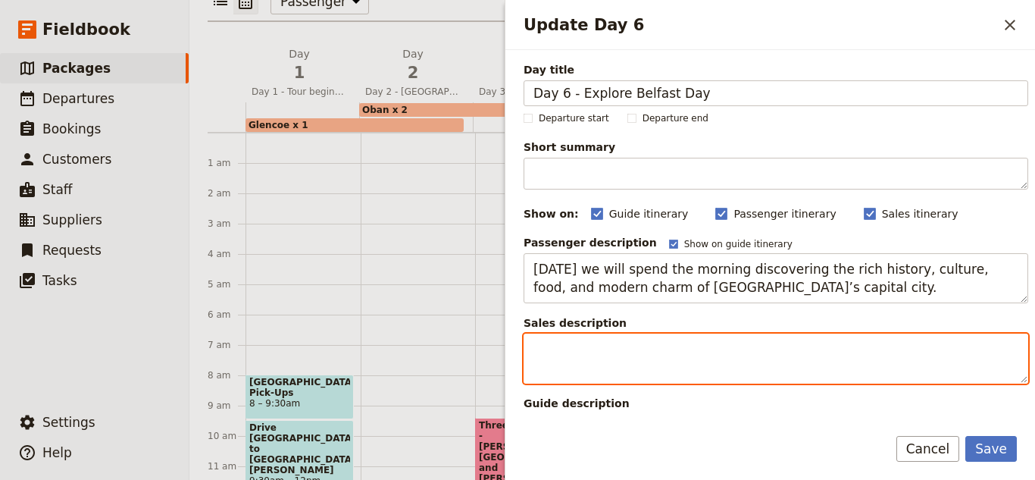
click at [649, 348] on textarea "Update Day 6" at bounding box center [776, 358] width 505 height 50
paste textarea "[DATE] we will spend the morning discovering the rich history, culture, food, a…"
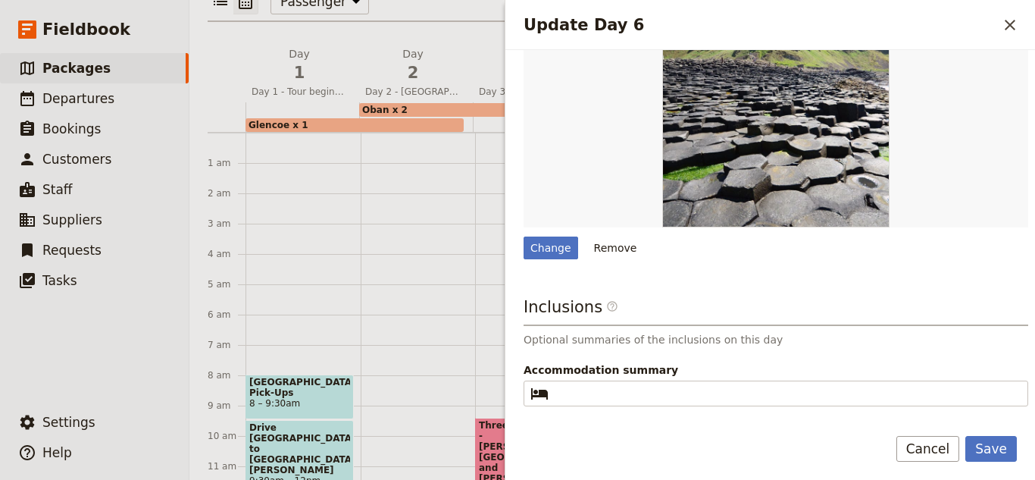
scroll to position [584, 0]
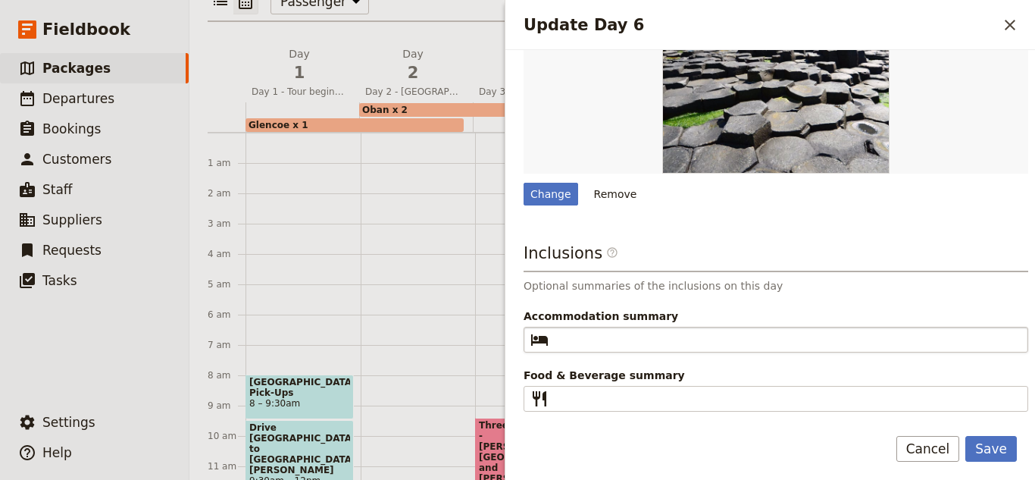
type textarea "[DATE] we will spend the morning discovering the rich history, culture, food, a…"
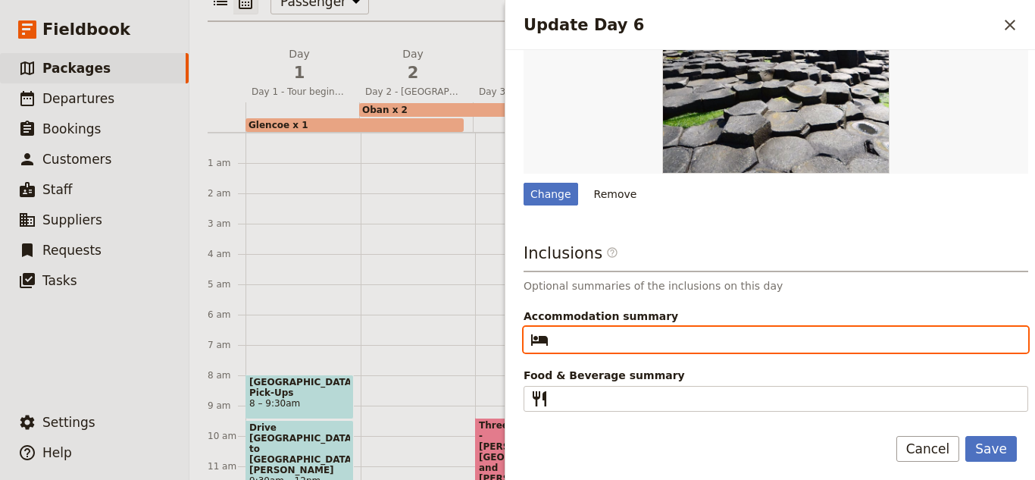
click at [636, 332] on input "Accommodation summary ​" at bounding box center [787, 339] width 464 height 18
type input "1 x Night the Europa"
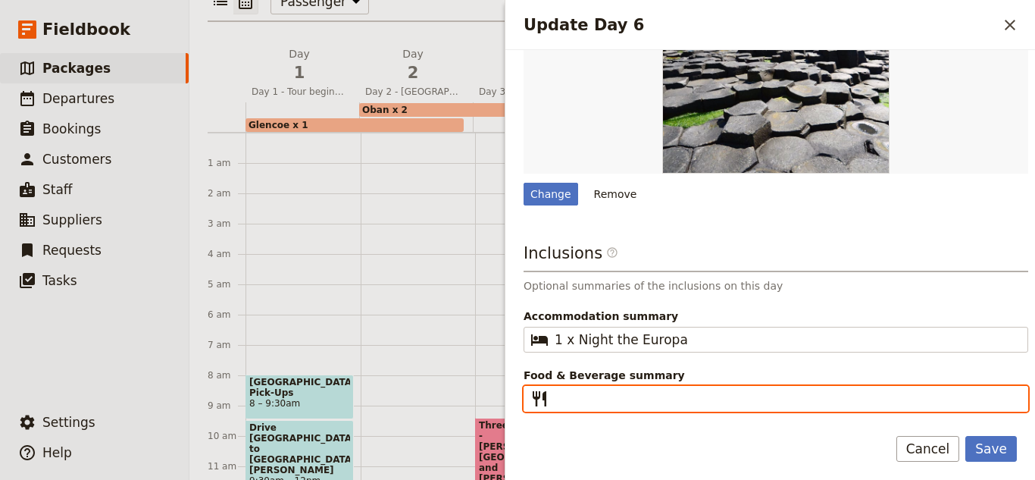
click at [652, 405] on input "Food & Beverage summary ​" at bounding box center [787, 398] width 464 height 18
type input "Breakfast, Dinner"
click at [965, 436] on button "Save" at bounding box center [991, 449] width 52 height 26
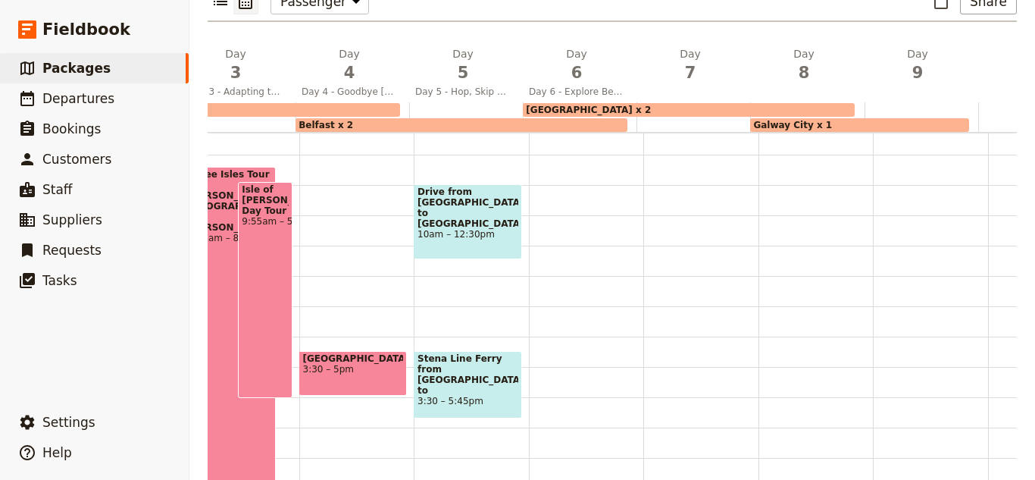
scroll to position [152, 0]
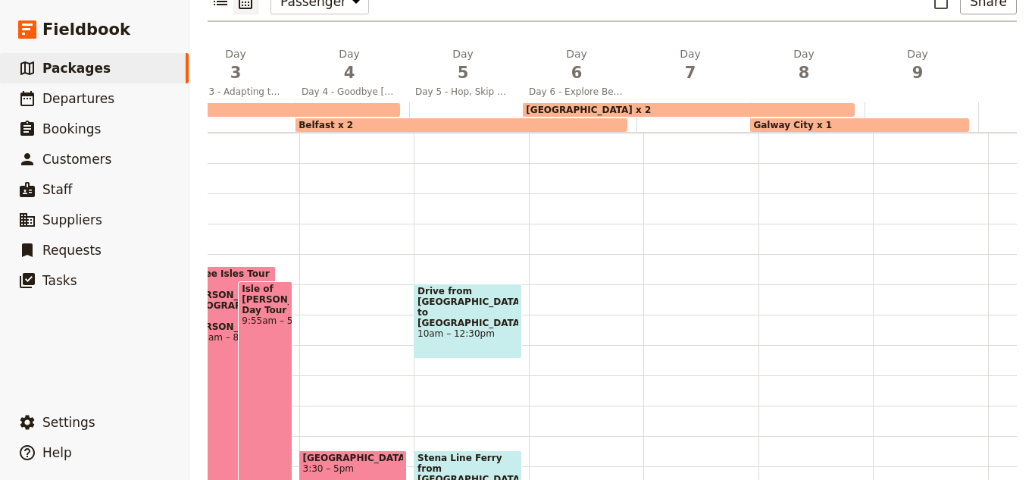
click at [580, 287] on div at bounding box center [586, 344] width 115 height 727
select select "6"
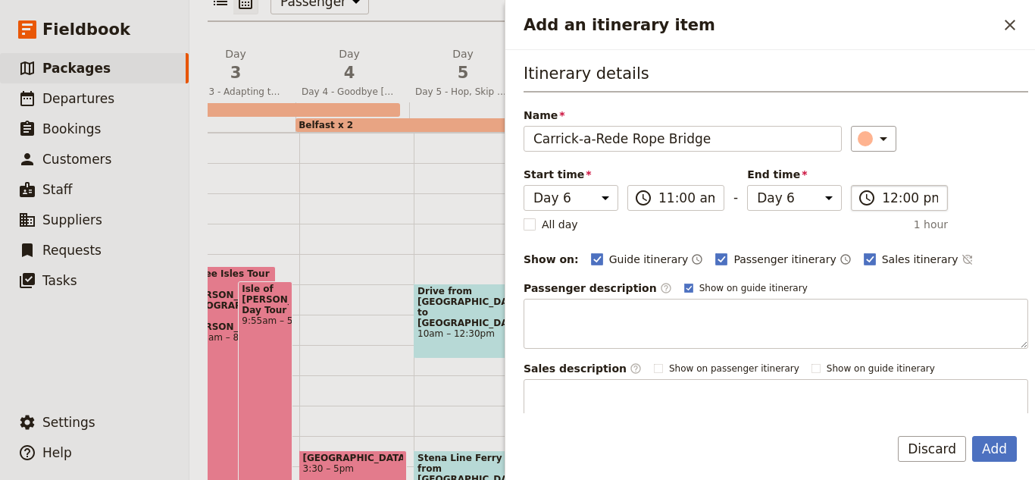
type input "Carrick-a-Rede Rope Bridge"
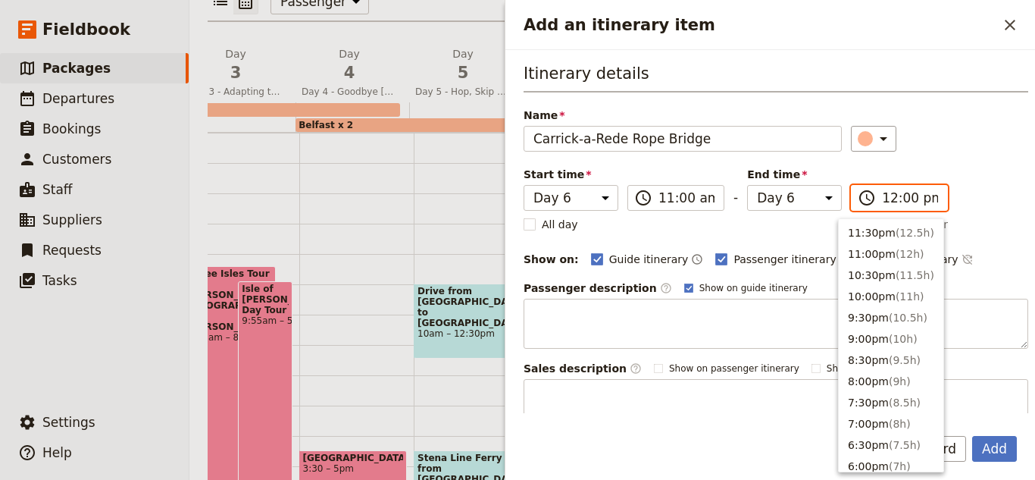
click at [882, 202] on input "12:00 pm" at bounding box center [910, 198] width 56 height 18
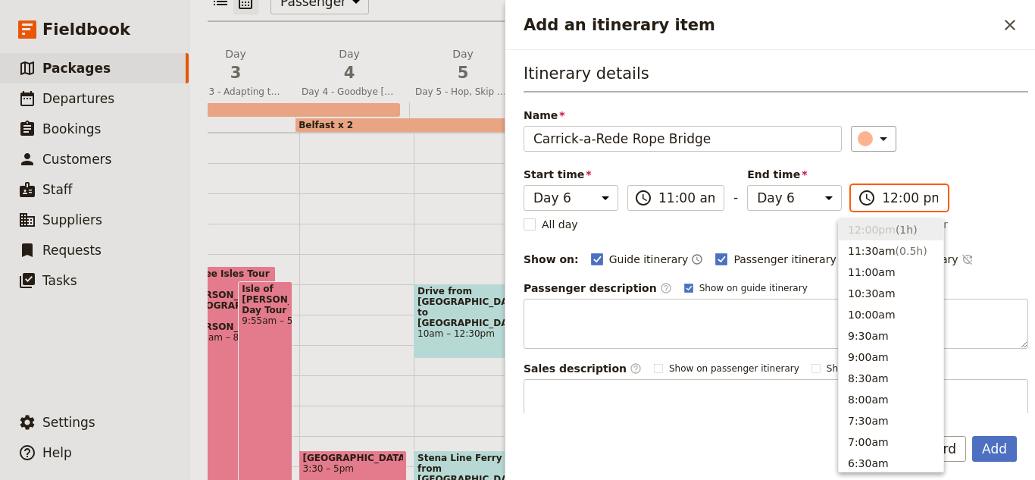
click at [893, 206] on input "12:00 pm" at bounding box center [910, 198] width 56 height 18
type input "12:30 pm"
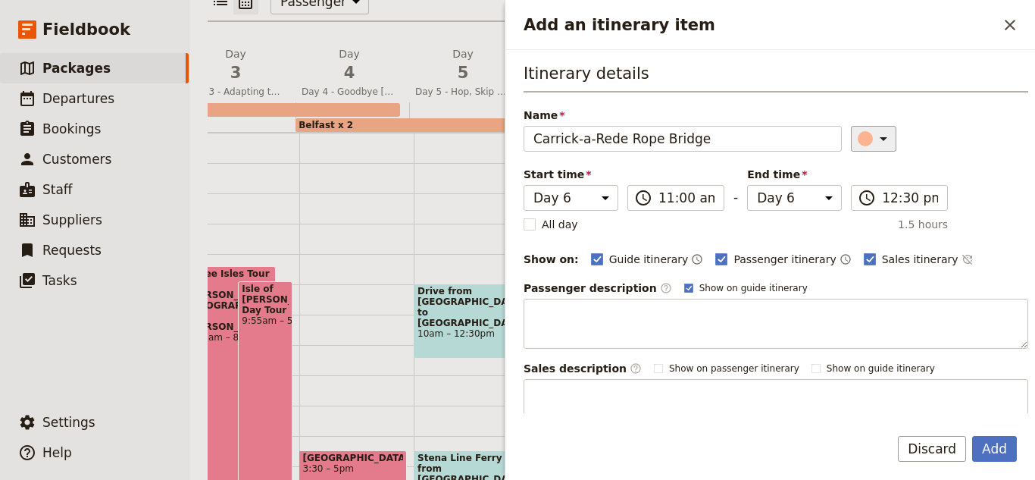
click at [858, 137] on div "Add an itinerary item" at bounding box center [865, 138] width 15 height 15
click at [865, 227] on div "button" at bounding box center [868, 224] width 15 height 15
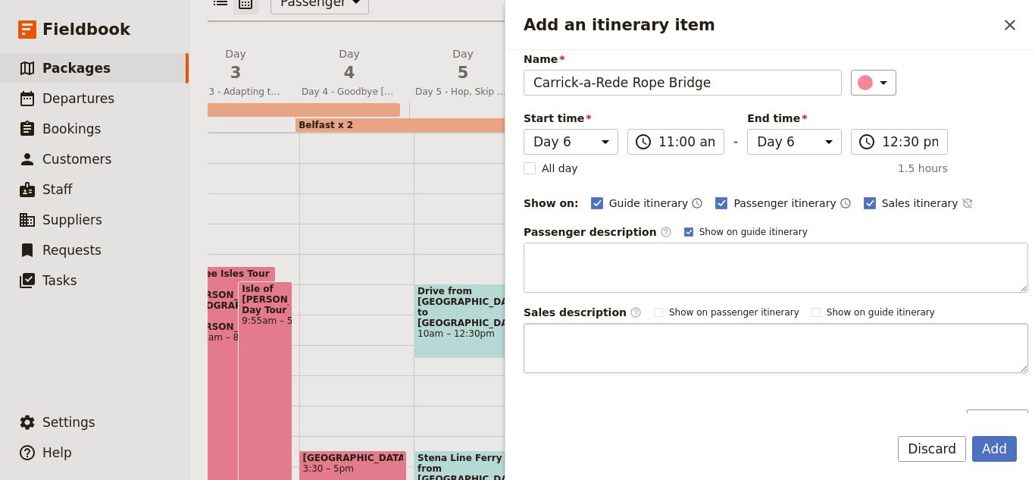
scroll to position [149, 0]
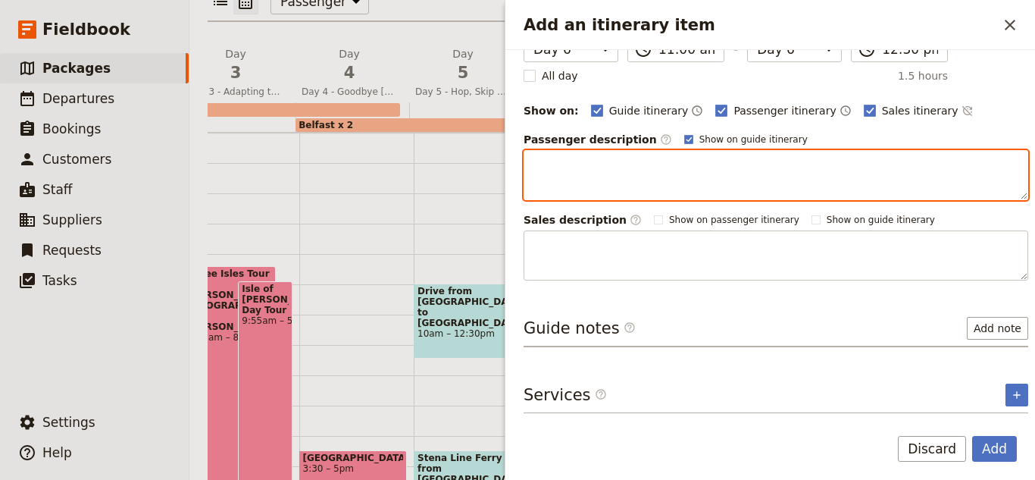
click at [674, 179] on textarea "Add an itinerary item" at bounding box center [776, 175] width 505 height 50
paste textarea "Carrick-a-Rede Rope Bridge is a famous suspension bridge in [GEOGRAPHIC_DATA] t…"
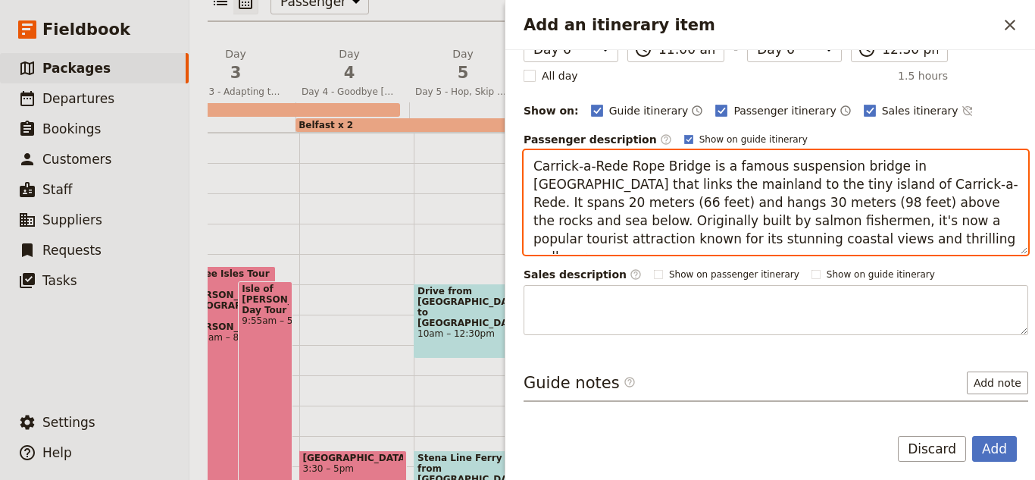
drag, startPoint x: 771, startPoint y: 237, endPoint x: 632, endPoint y: 225, distance: 139.2
click at [632, 225] on textarea "Carrick-a-Rede Rope Bridge is a famous suspension bridge in [GEOGRAPHIC_DATA] t…" at bounding box center [776, 202] width 505 height 105
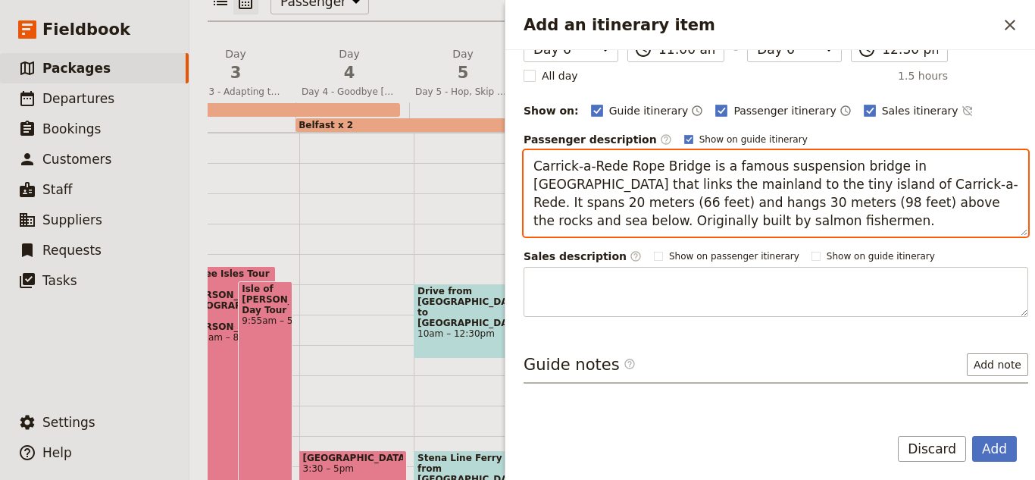
drag, startPoint x: 640, startPoint y: 220, endPoint x: 488, endPoint y: 167, distance: 160.3
click at [488, 167] on div "2025 10 Days [GEOGRAPHIC_DATA] and [GEOGRAPHIC_DATA] ​ 10 days / 9 nights 1 – 4…" at bounding box center [612, 240] width 846 height 480
type textarea "Carrick-a-Rede Rope Bridge is a famous suspension bridge in [GEOGRAPHIC_DATA] t…"
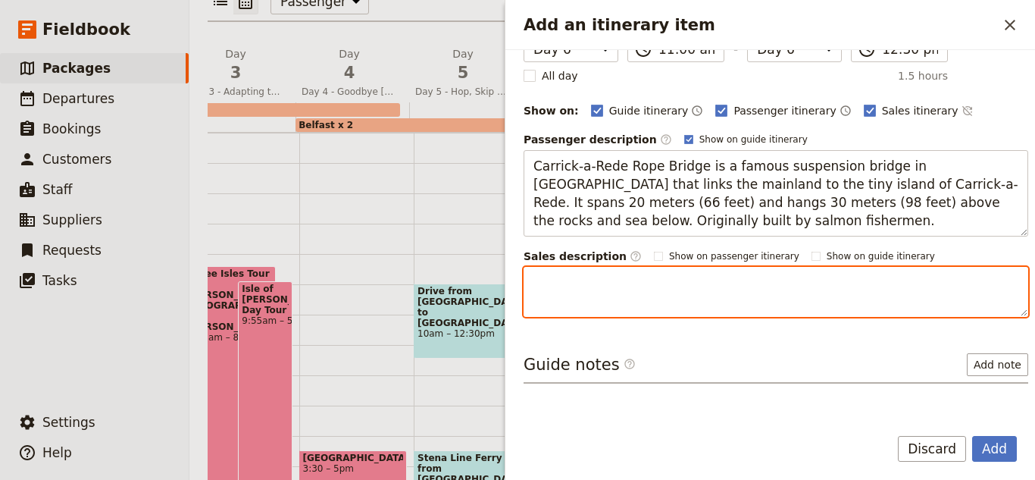
click at [614, 294] on textarea "Add an itinerary item" at bounding box center [776, 292] width 505 height 50
paste textarea "Carrick-a-Rede Rope Bridge is a famous suspension bridge in [GEOGRAPHIC_DATA] t…"
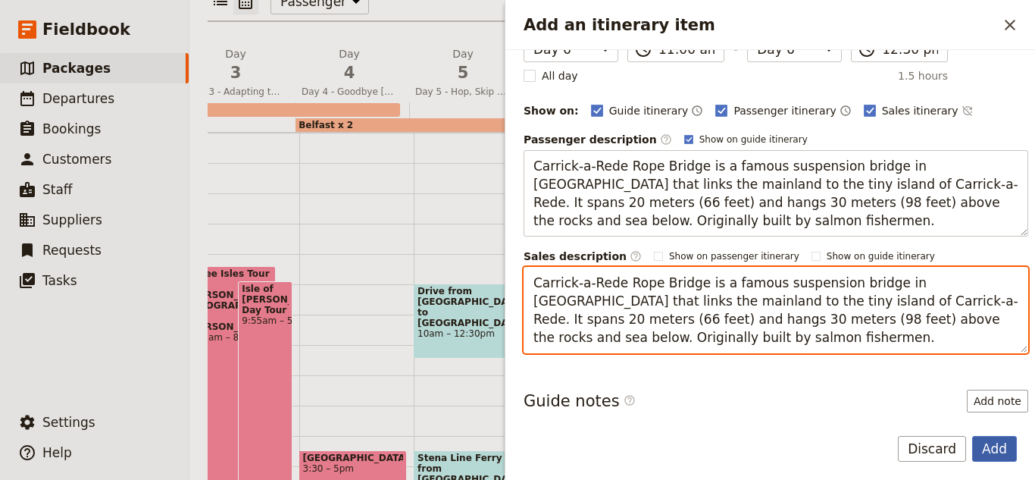
type textarea "Carrick-a-Rede Rope Bridge is a famous suspension bridge in [GEOGRAPHIC_DATA] t…"
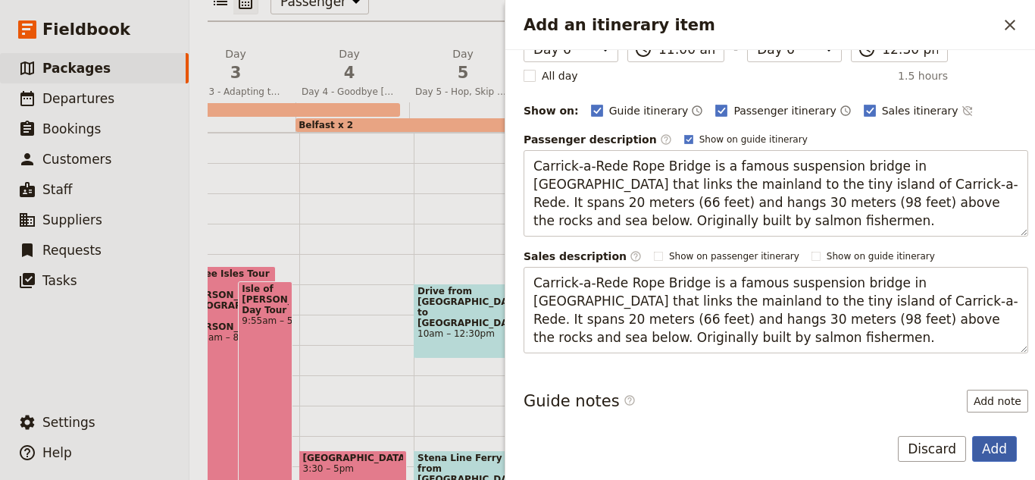
click at [996, 443] on button "Add" at bounding box center [994, 449] width 45 height 26
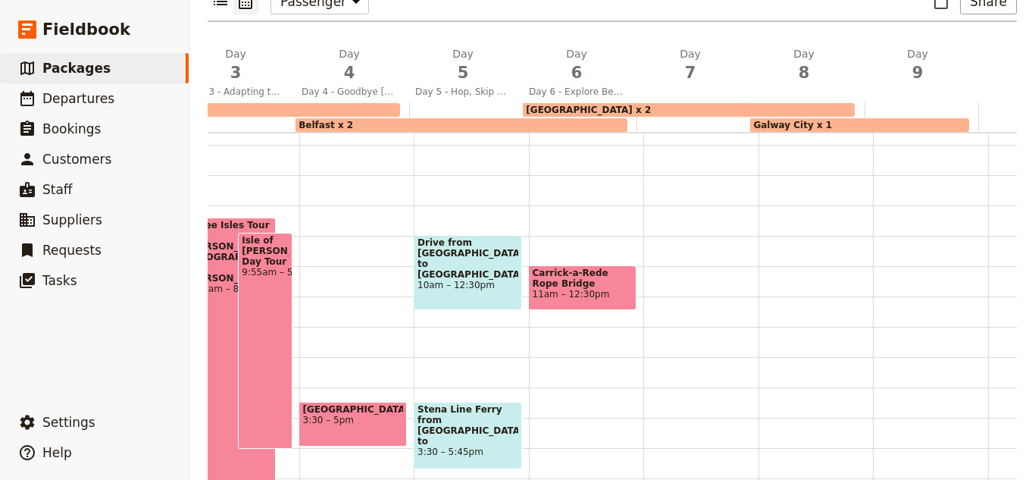
scroll to position [386, 0]
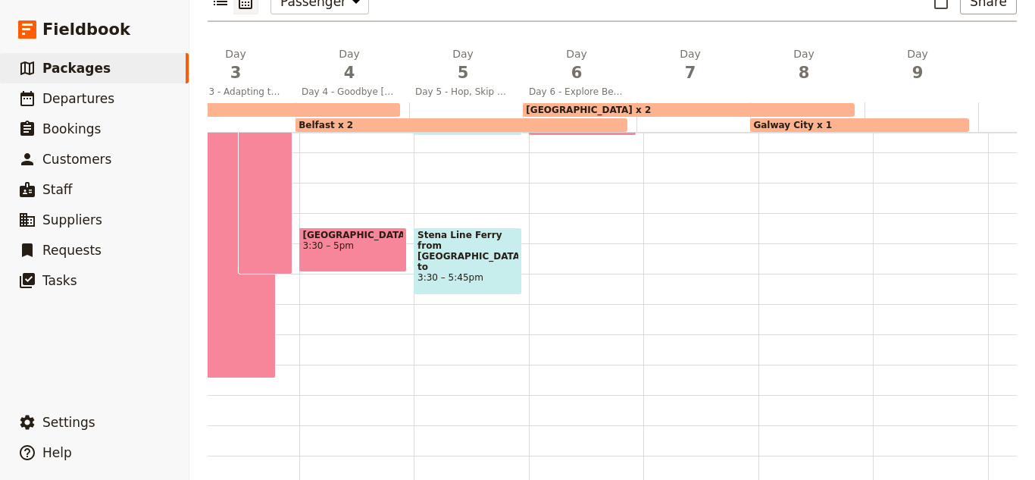
click at [559, 192] on div "Carrick-a-Rede Rope Bridge 11am – 12:30pm" at bounding box center [586, 121] width 115 height 727
select select "6"
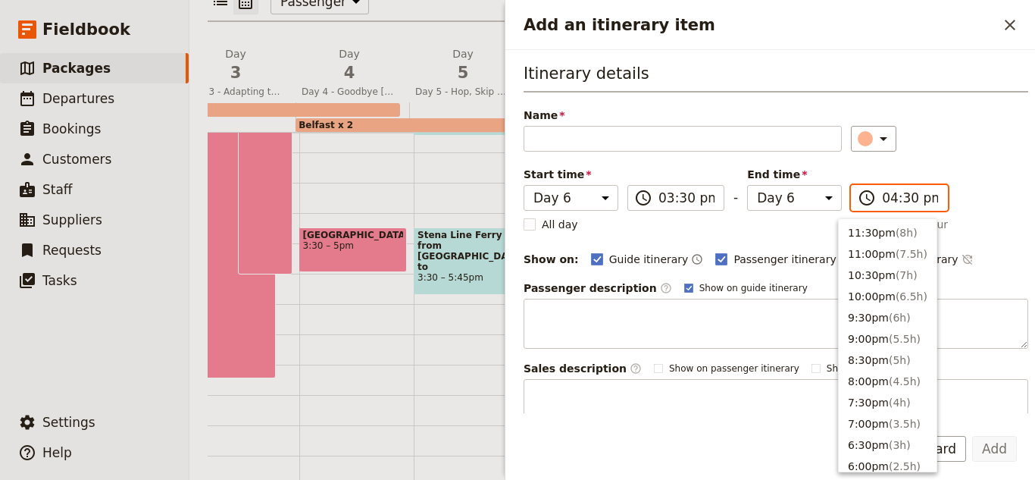
click at [882, 199] on input "04:30 pm" at bounding box center [910, 198] width 56 height 18
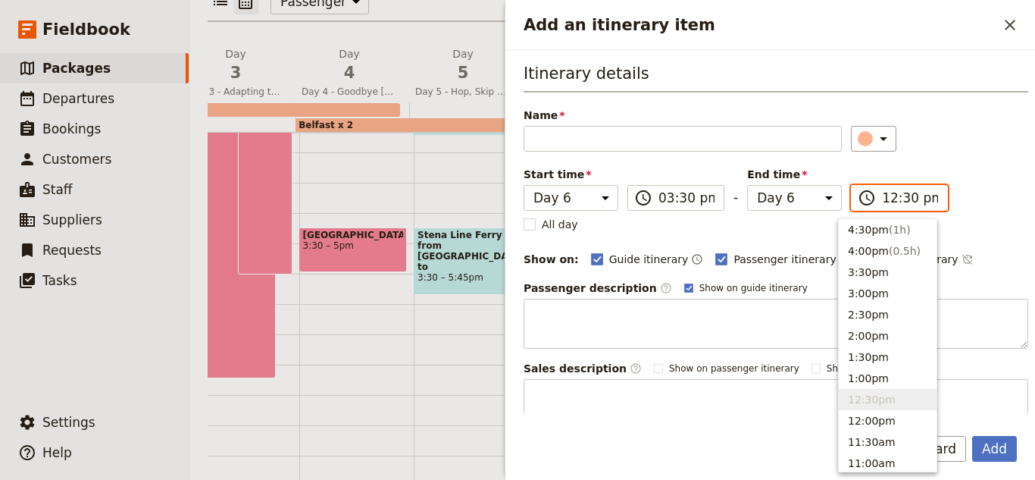
click at [882, 192] on input "12:30 pm" at bounding box center [910, 198] width 56 height 18
type input "05:30 pm"
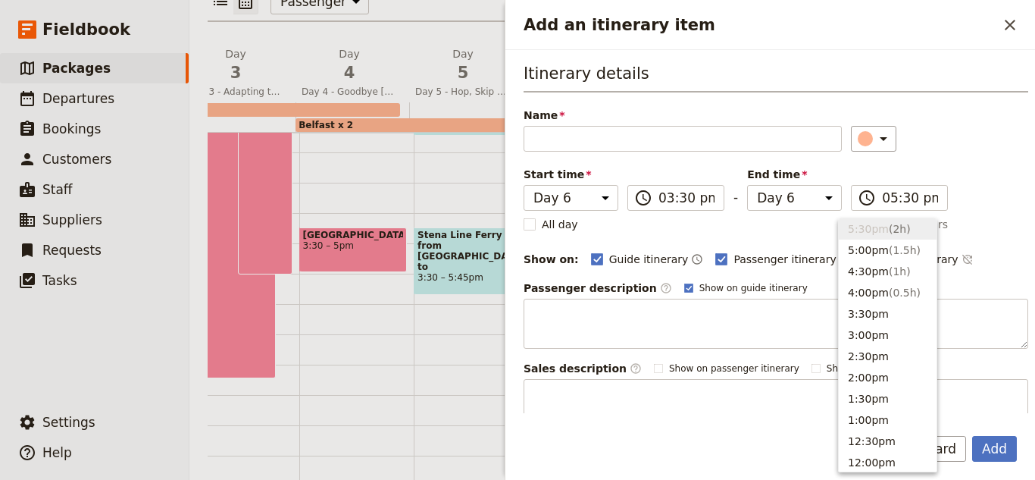
click at [690, 152] on div "Itinerary details Name ​ Please fill in this field. Start time Day 1 Day 2 Day …" at bounding box center [776, 245] width 505 height 367
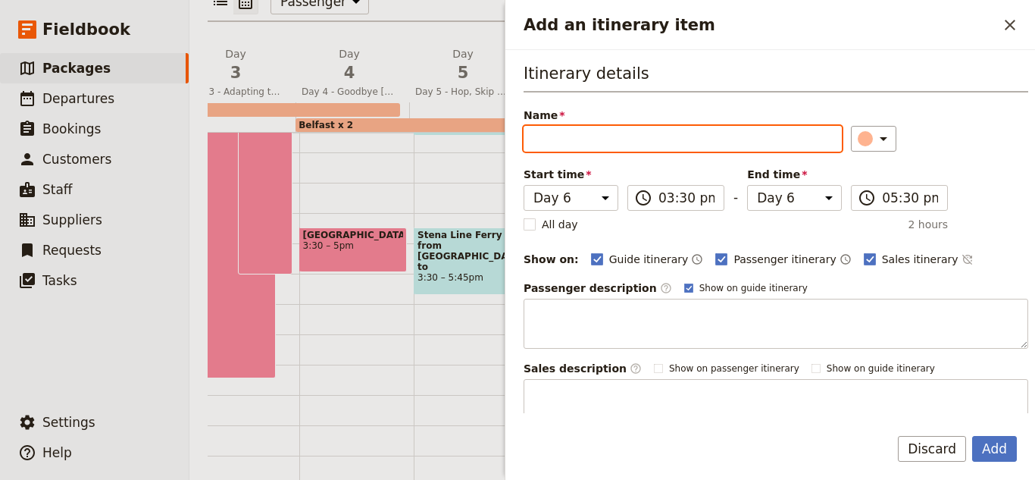
click at [687, 136] on input "Name" at bounding box center [683, 139] width 318 height 26
type input "Giant's Causeway"
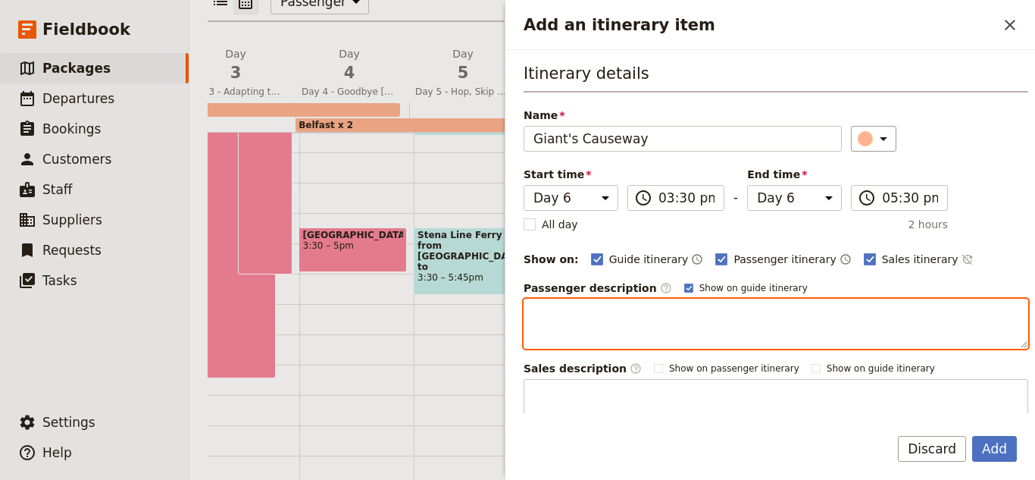
click at [566, 342] on textarea "Add an itinerary item" at bounding box center [776, 324] width 505 height 50
paste textarea "[GEOGRAPHIC_DATA] is a UNESCO World Heritage Site on the north coast of [GEOGRA…"
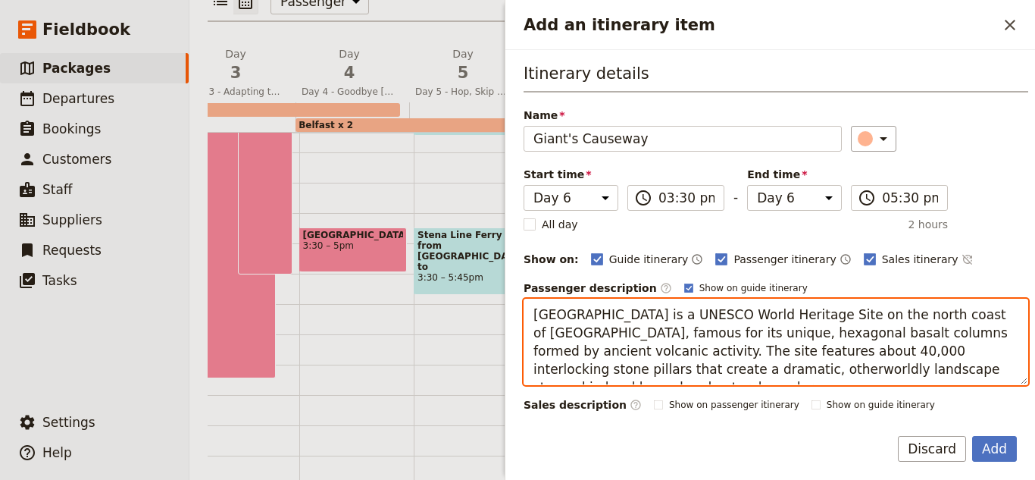
scroll to position [76, 0]
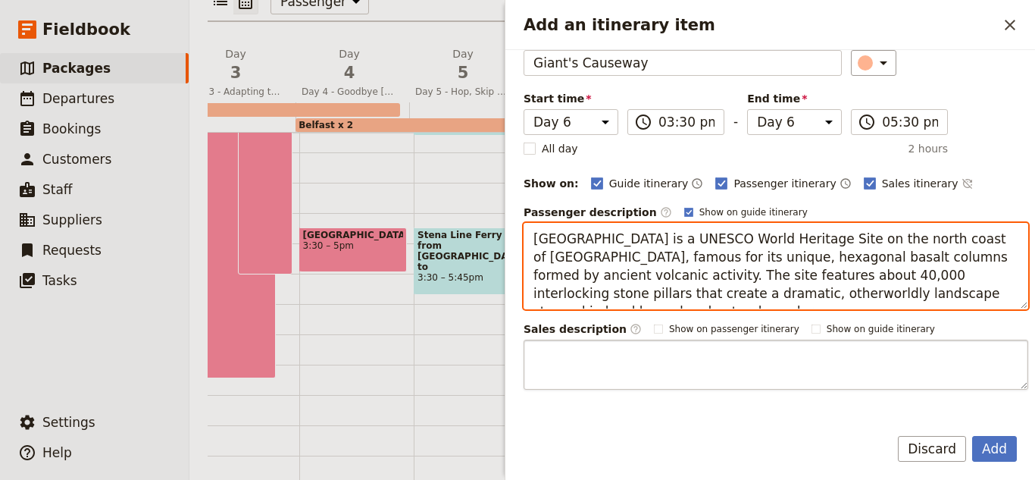
type textarea "[GEOGRAPHIC_DATA] is a UNESCO World Heritage Site on the north coast of [GEOGRA…"
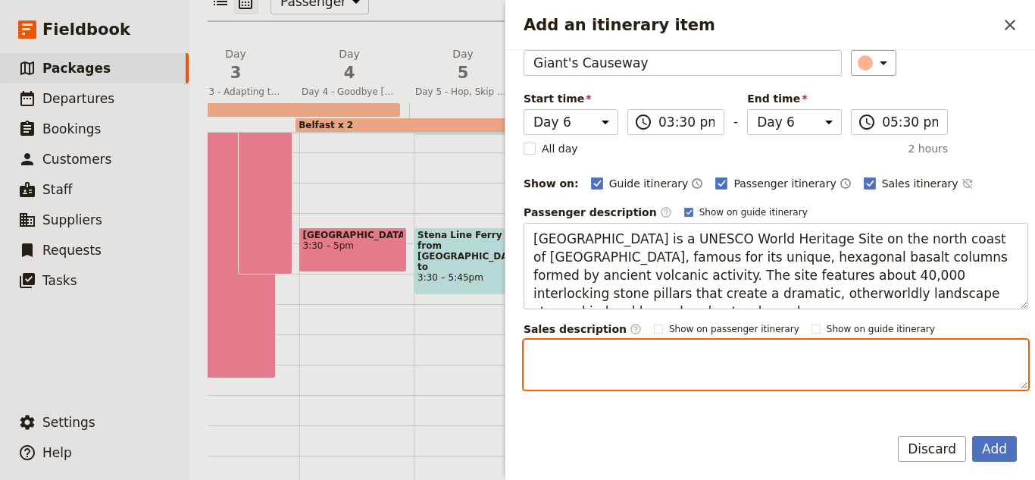
click at [697, 364] on textarea "Add an itinerary item" at bounding box center [776, 364] width 505 height 50
paste textarea "[GEOGRAPHIC_DATA] is a UNESCO World Heritage Site on the north coast of [GEOGRA…"
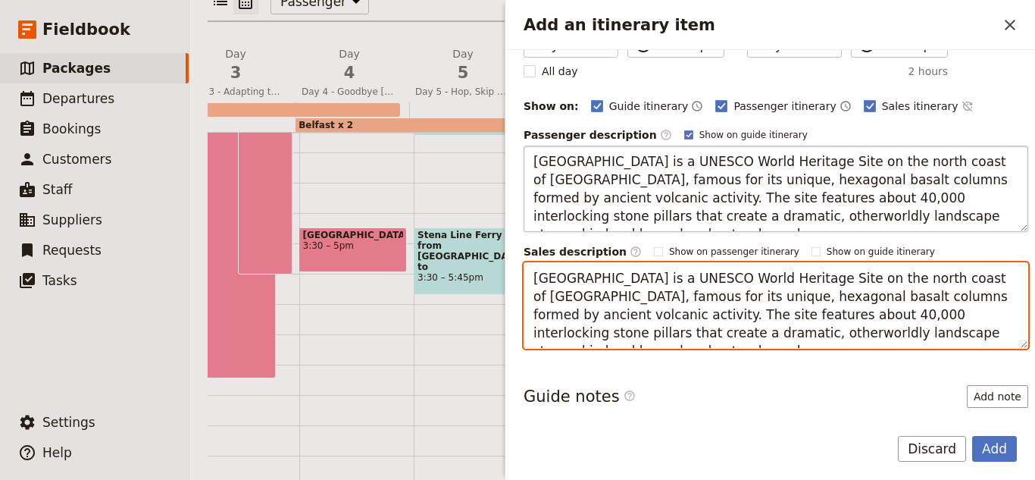
scroll to position [221, 0]
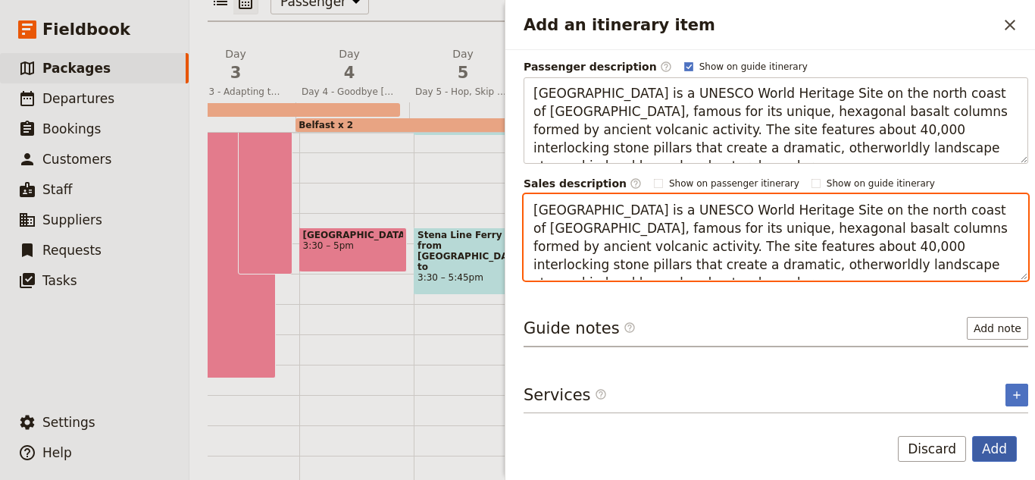
type textarea "[GEOGRAPHIC_DATA] is a UNESCO World Heritage Site on the north coast of [GEOGRA…"
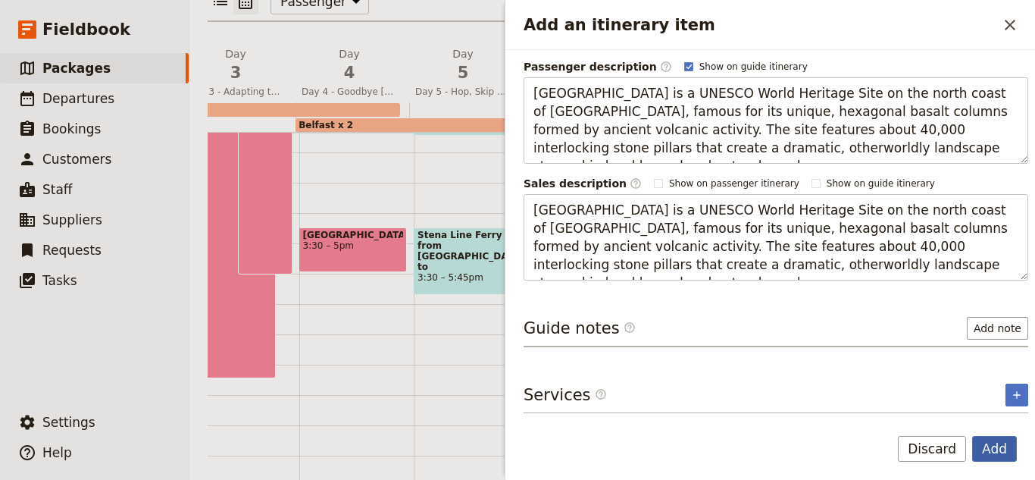
click at [990, 449] on button "Add" at bounding box center [994, 449] width 45 height 26
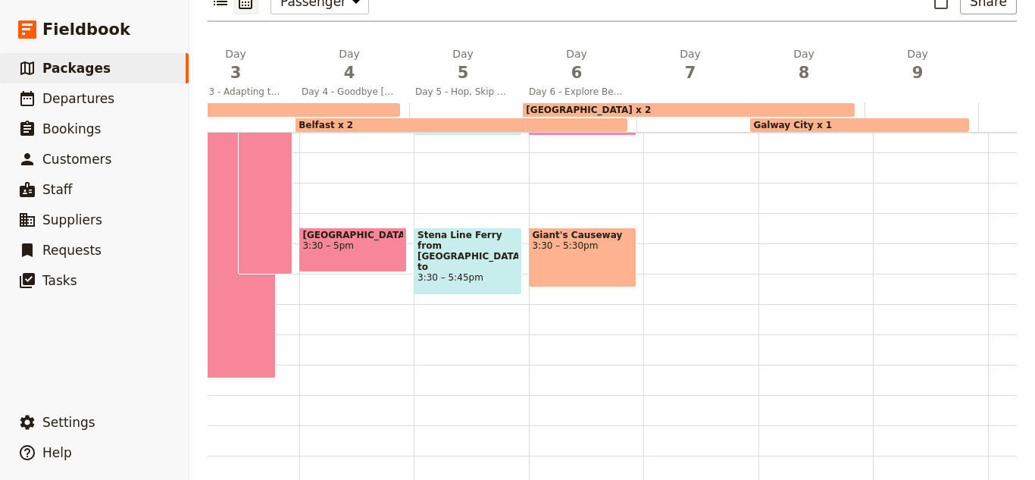
scroll to position [386, 0]
click at [581, 227] on div "Giant's Causeway 3:30 – 5:30pm" at bounding box center [583, 257] width 108 height 60
select select "6"
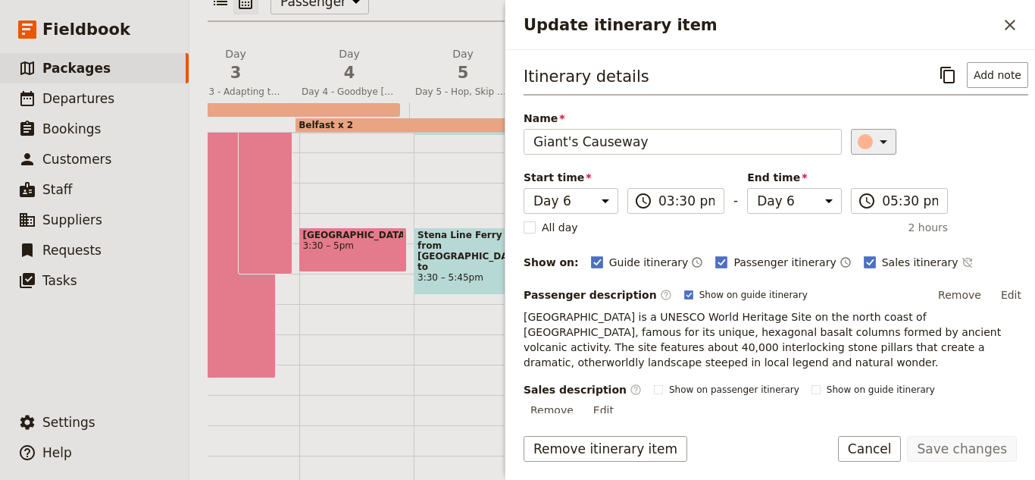
click at [874, 144] on icon "Update itinerary item" at bounding box center [883, 142] width 18 height 18
click at [871, 230] on div "button" at bounding box center [868, 228] width 15 height 15
click at [935, 448] on button "Save changes" at bounding box center [962, 449] width 110 height 26
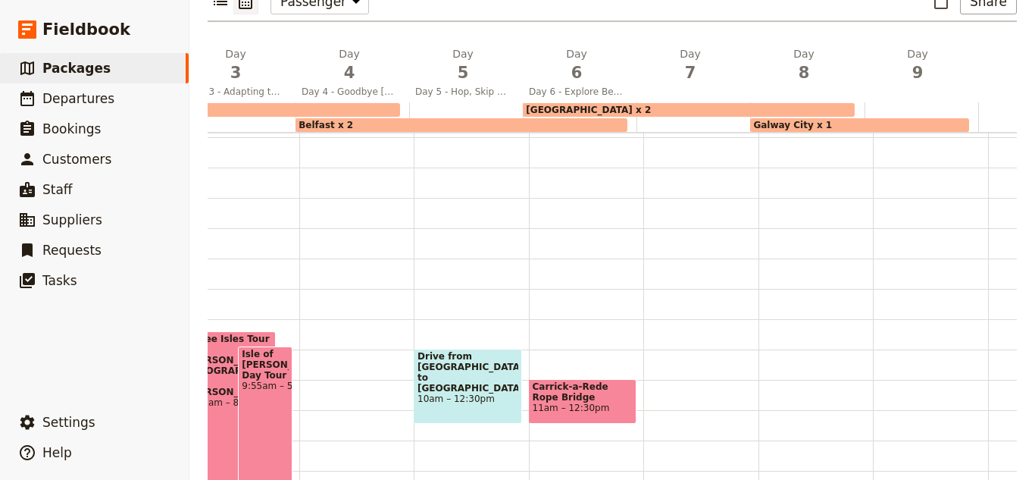
scroll to position [83, 0]
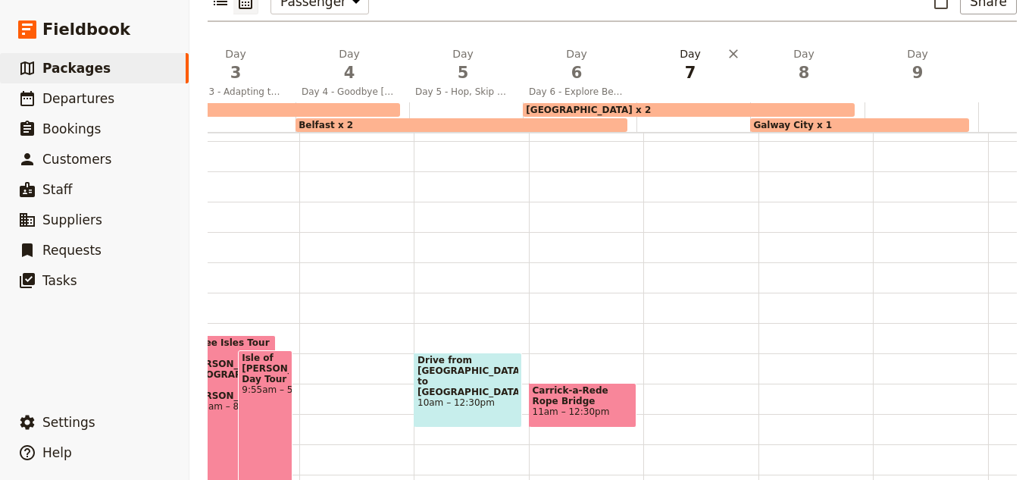
click at [671, 55] on button "Day 7" at bounding box center [693, 68] width 114 height 44
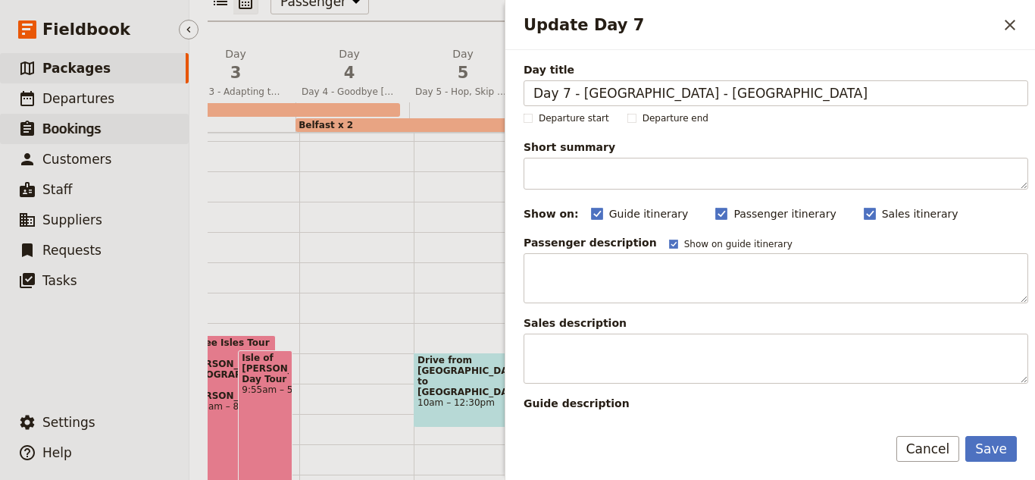
type input "Day 7 - [GEOGRAPHIC_DATA] - [GEOGRAPHIC_DATA]"
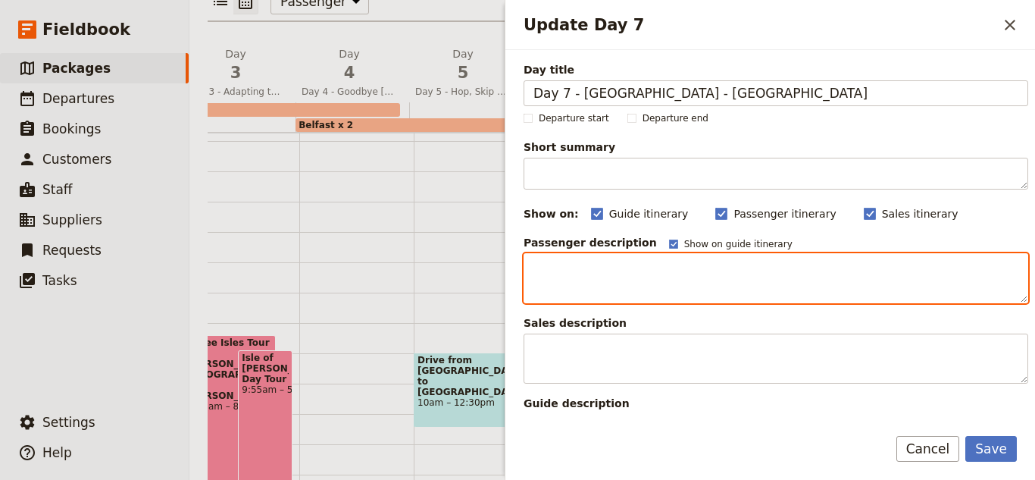
click at [574, 255] on textarea "Update Day 7" at bounding box center [776, 278] width 505 height 50
type textarea "W"
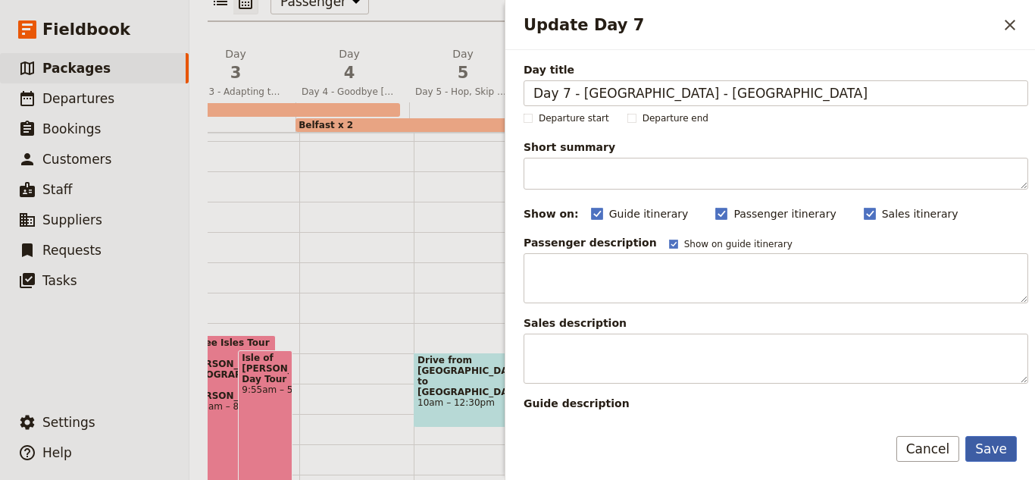
click at [995, 439] on button "Save" at bounding box center [991, 449] width 52 height 26
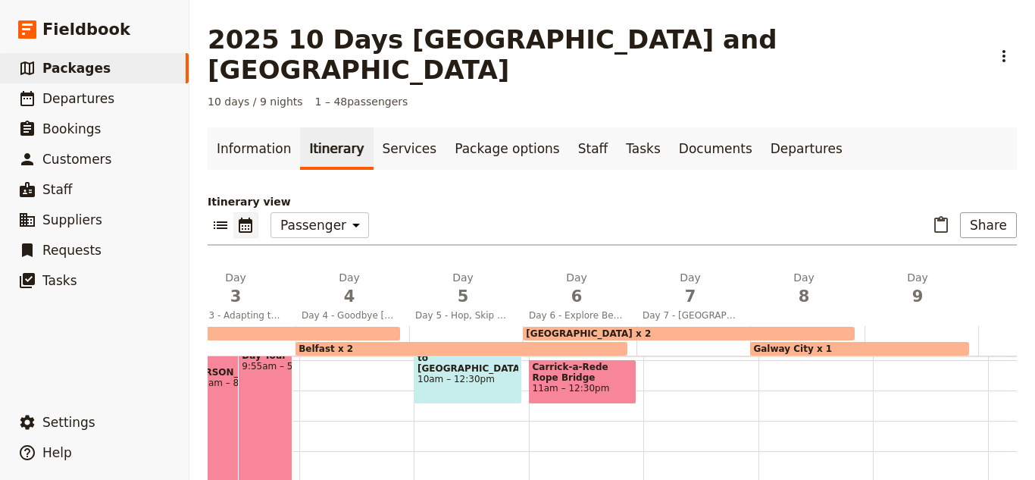
scroll to position [303, 0]
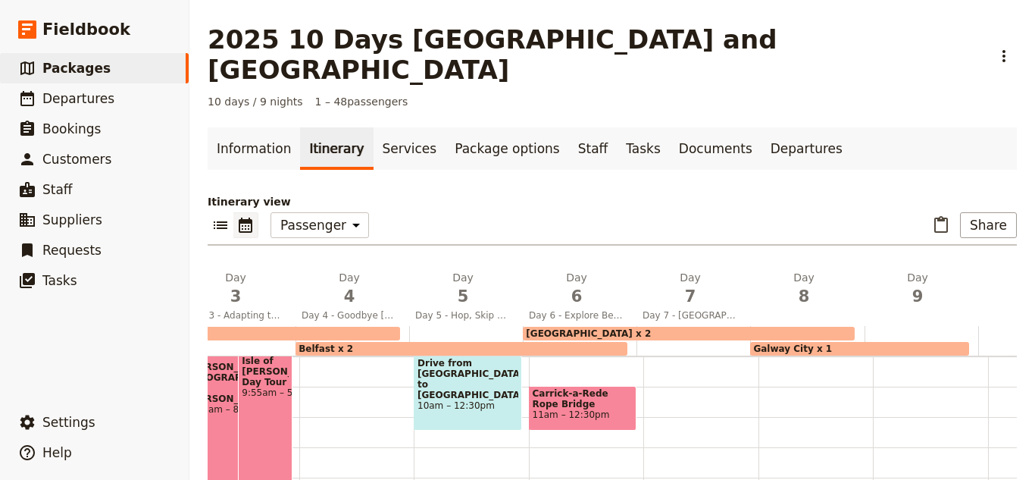
click at [690, 342] on div at bounding box center [700, 416] width 115 height 727
select select "7"
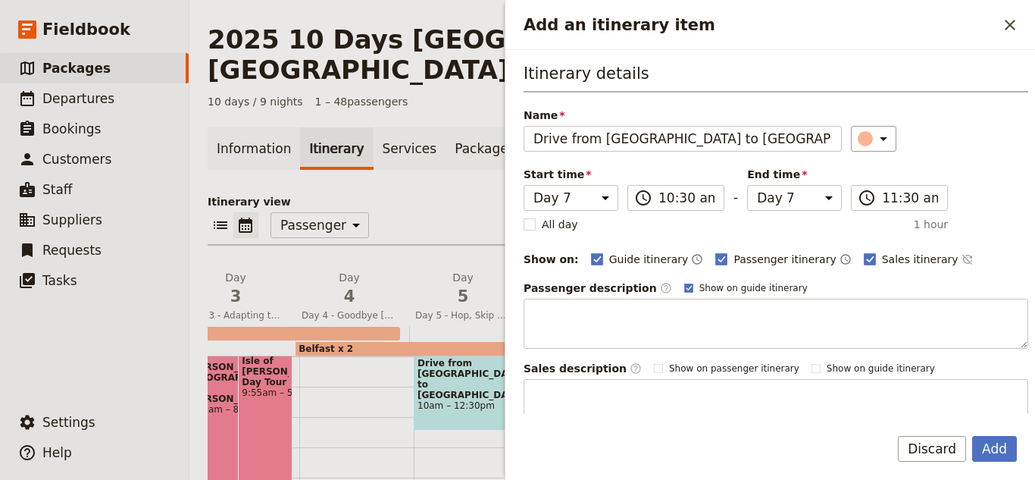
type input "Drive from [GEOGRAPHIC_DATA] to [GEOGRAPHIC_DATA]"
click at [861, 122] on div "Name Drive from [GEOGRAPHIC_DATA] to [GEOGRAPHIC_DATA] ​" at bounding box center [776, 130] width 505 height 44
click at [874, 137] on icon "Add an itinerary item" at bounding box center [883, 139] width 18 height 18
click at [865, 192] on div "button" at bounding box center [868, 188] width 15 height 15
click at [668, 204] on input "10:30 am" at bounding box center [686, 198] width 56 height 18
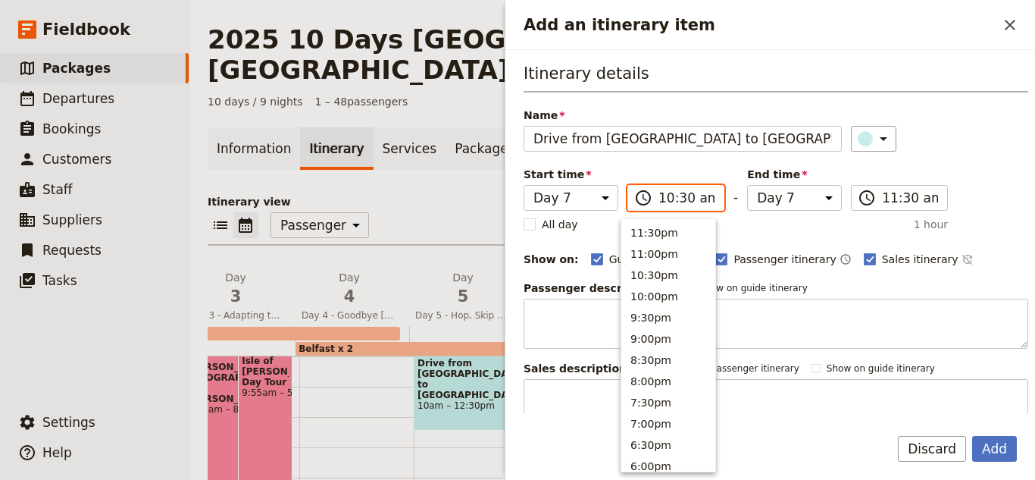
scroll to position [555, 0]
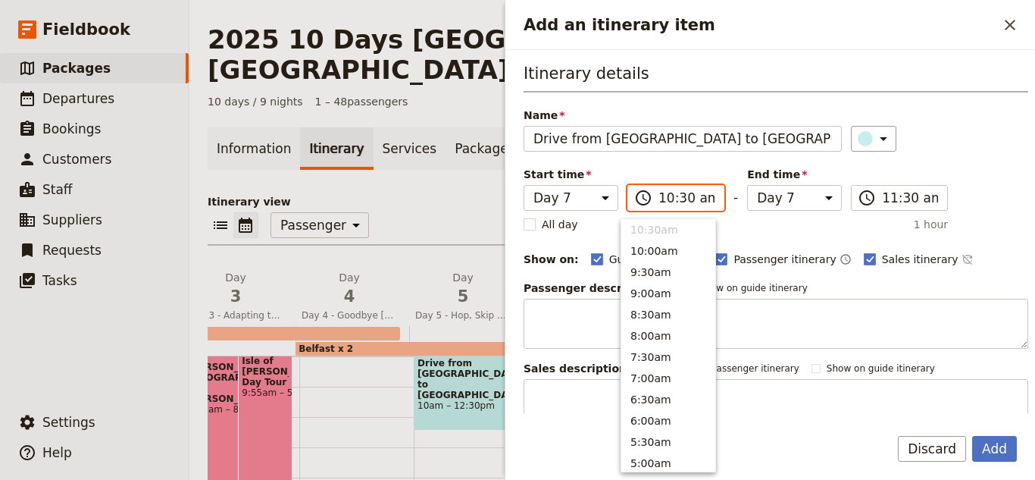
click at [674, 201] on input "10:30 am" at bounding box center [686, 198] width 56 height 18
type input "10:00 am"
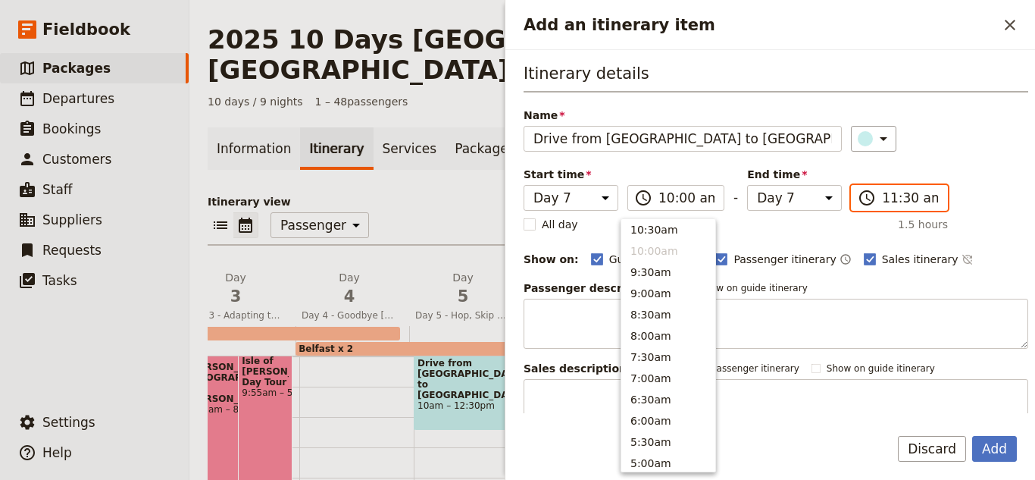
click at [882, 203] on input "11:30 am" at bounding box center [910, 198] width 56 height 18
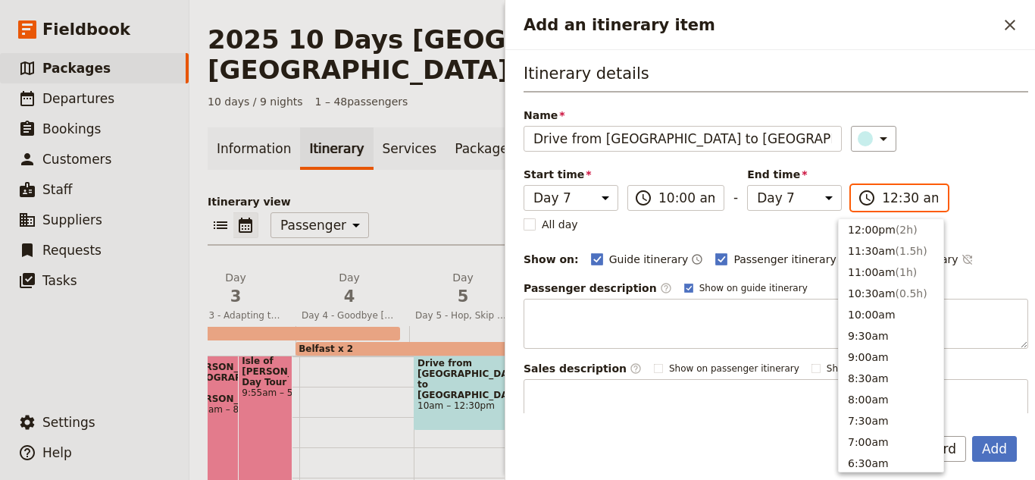
scroll to position [772, 0]
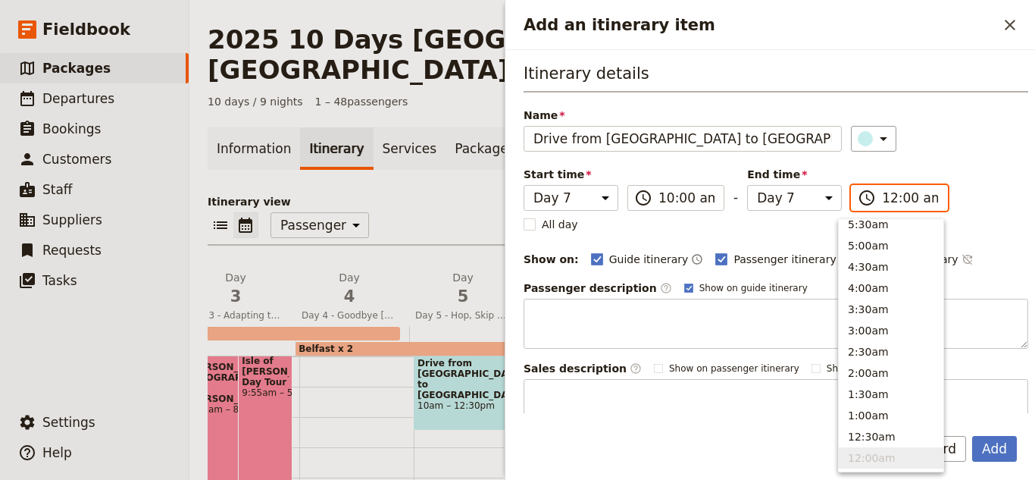
type input "12:00 pm"
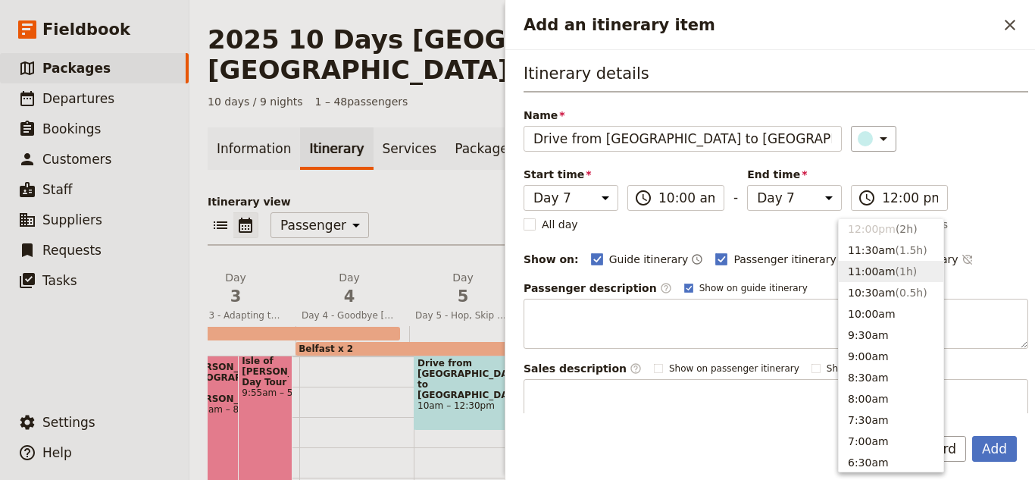
click at [830, 172] on div "Start time Day 1 Day 2 Day 3 Day 4 Day 5 Day 6 Day 7 Day 8 Day 9 Day 10 10:00 ​…" at bounding box center [736, 189] width 424 height 44
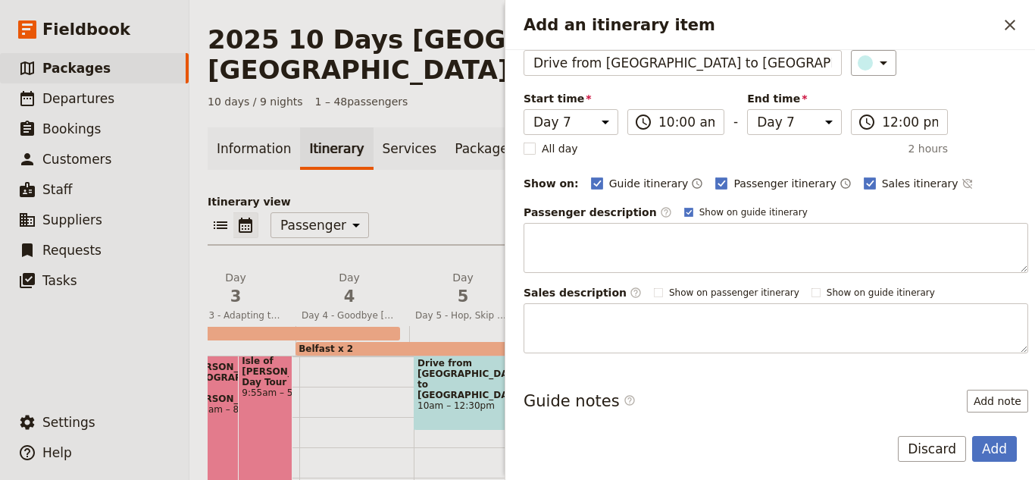
scroll to position [149, 0]
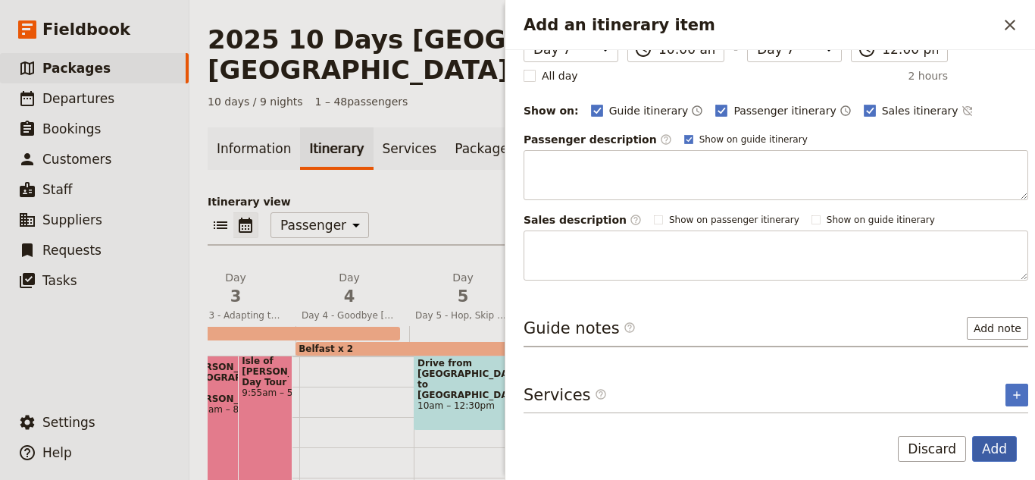
click at [980, 446] on button "Add" at bounding box center [994, 449] width 45 height 26
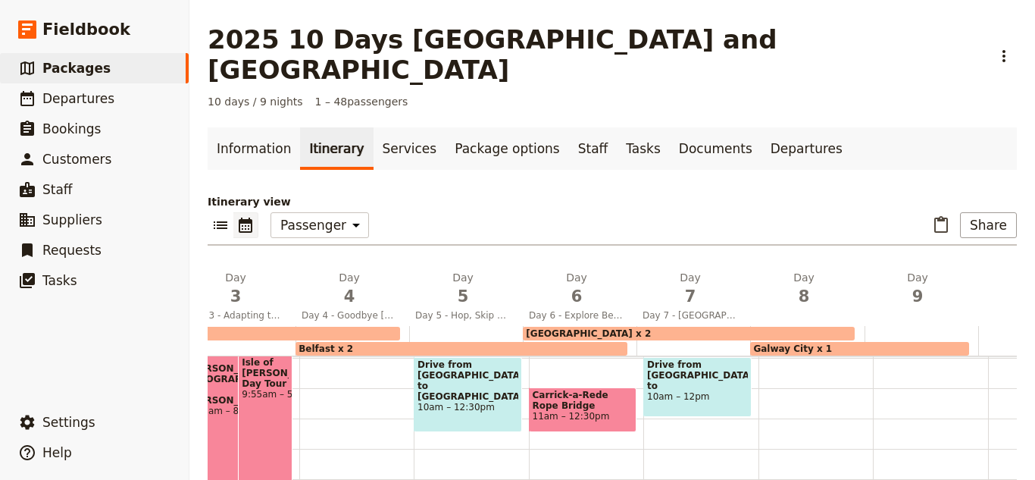
scroll to position [303, 0]
click at [712, 364] on div "Drive from [GEOGRAPHIC_DATA] to [GEOGRAPHIC_DATA] 10am – 12pm" at bounding box center [697, 385] width 108 height 60
select select "7"
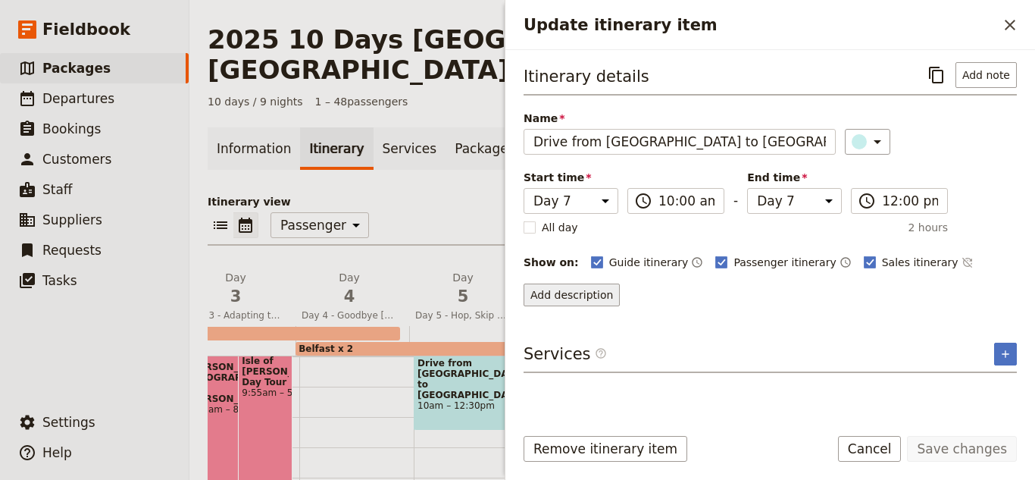
click at [594, 296] on button "Add description" at bounding box center [572, 294] width 96 height 23
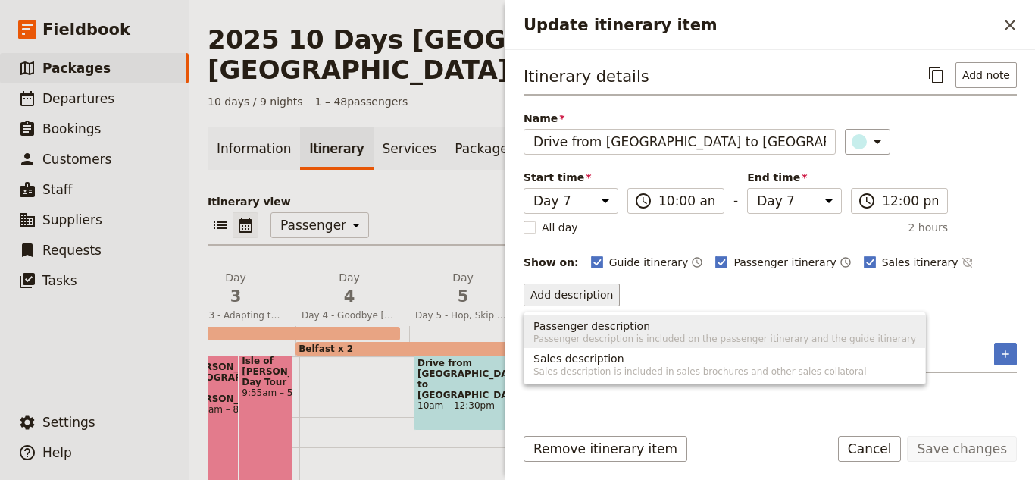
click at [608, 339] on span "Passenger description is included on the passenger itinerary and the guide itin…" at bounding box center [724, 339] width 383 height 12
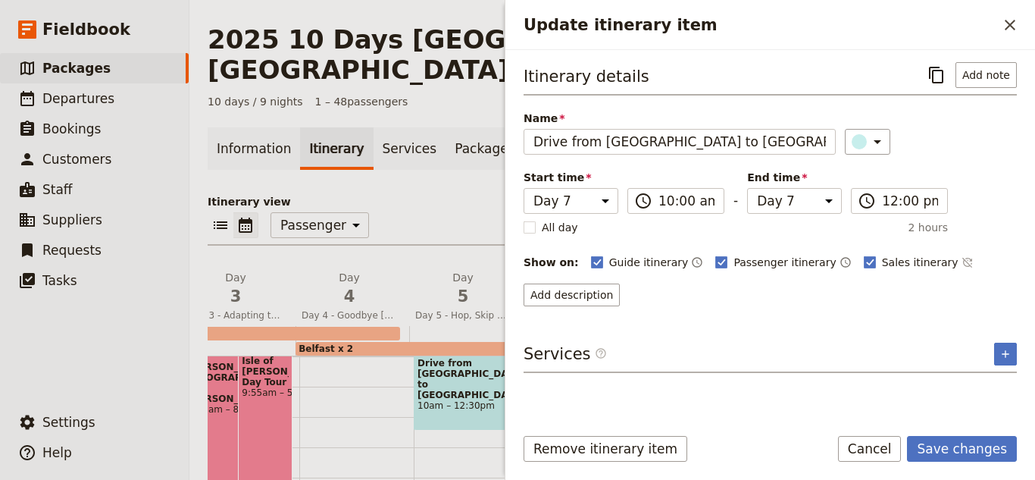
click at [571, 311] on div "Itinerary details ​ Add note Name Drive from [GEOGRAPHIC_DATA] to [GEOGRAPHIC_D…" at bounding box center [770, 236] width 493 height 349
click at [569, 299] on button "Add description" at bounding box center [572, 294] width 96 height 23
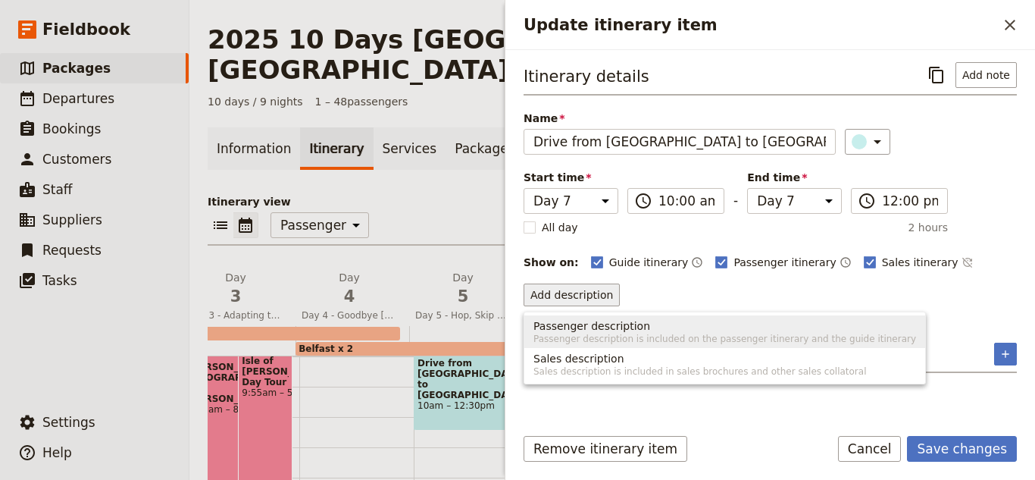
click at [577, 330] on span "Passenger description" at bounding box center [591, 325] width 117 height 15
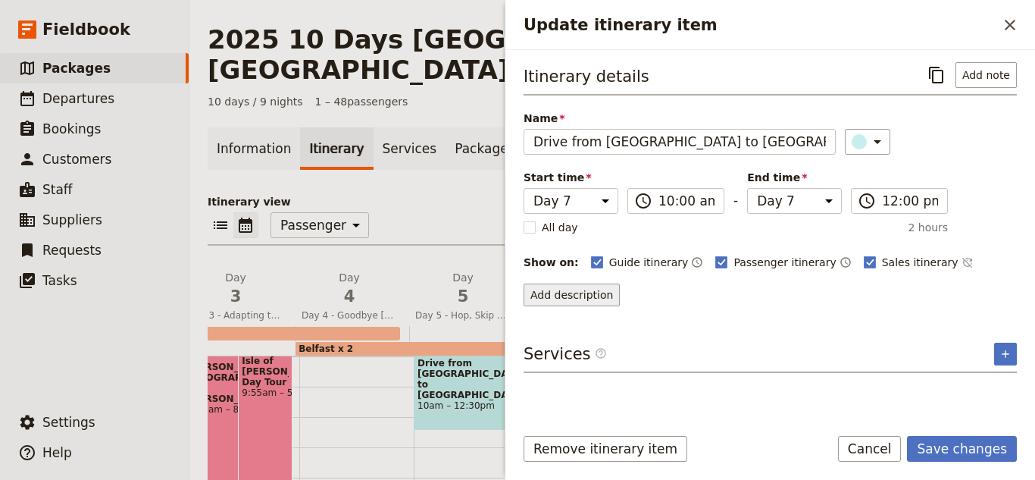
click at [578, 302] on button "Add description" at bounding box center [572, 294] width 96 height 23
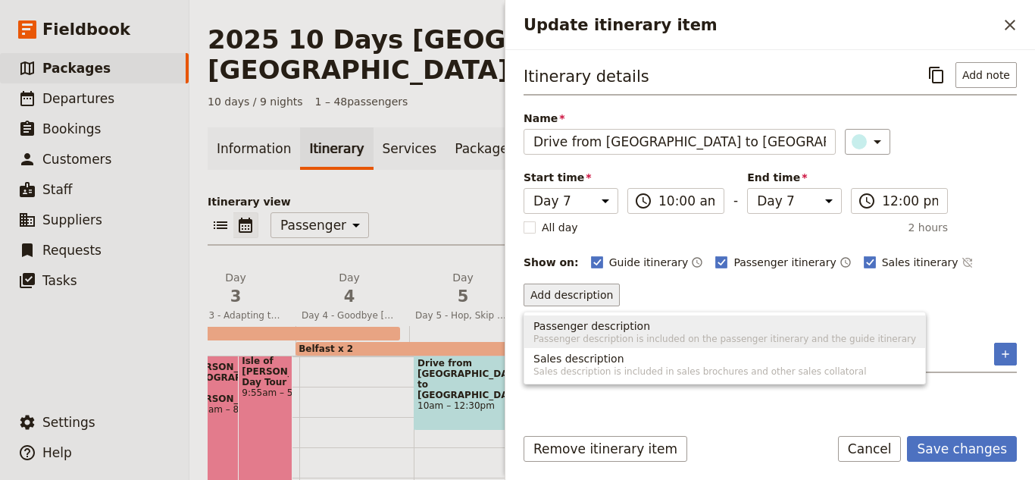
click at [587, 327] on span "Passenger description" at bounding box center [591, 325] width 117 height 15
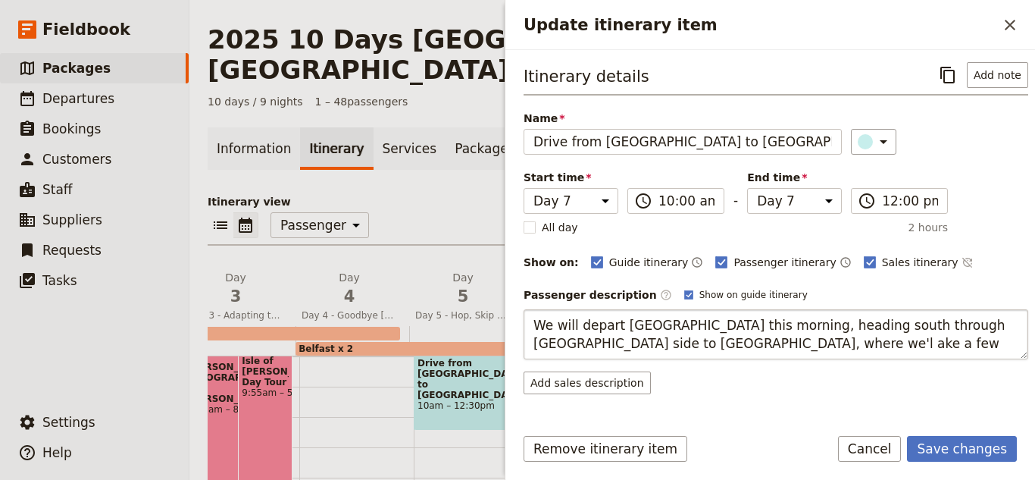
click at [653, 346] on textarea "We will depart [GEOGRAPHIC_DATA] this morning, heading south through [GEOGRAPHI…" at bounding box center [776, 334] width 505 height 50
click at [663, 345] on textarea "We will depart [GEOGRAPHIC_DATA] this morning, heading south through [GEOGRAPHI…" at bounding box center [776, 334] width 505 height 50
click at [734, 348] on textarea "We will depart [GEOGRAPHIC_DATA] this morning, heading south through [GEOGRAPHI…" at bounding box center [776, 334] width 505 height 50
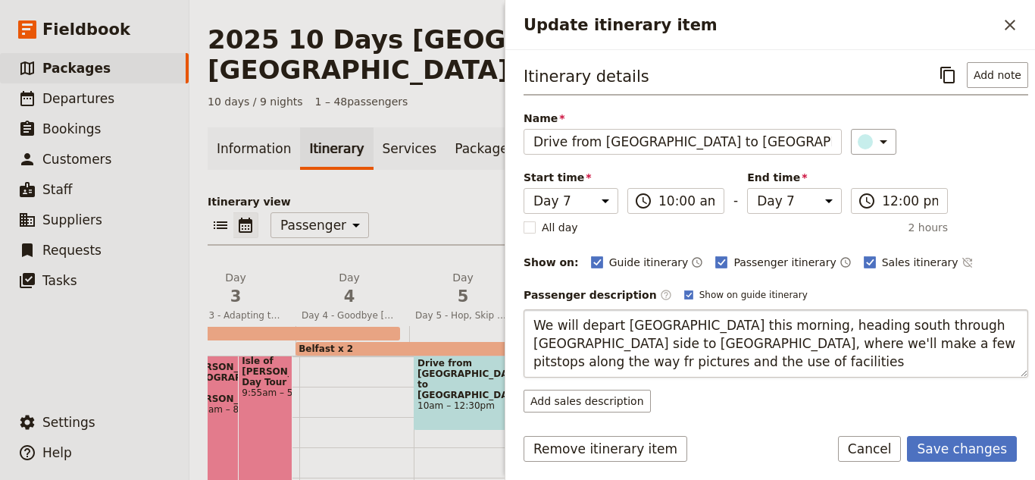
click at [862, 349] on textarea "We will depart [GEOGRAPHIC_DATA] this morning, heading south through [GEOGRAPHI…" at bounding box center [776, 343] width 505 height 68
type textarea "We will depart [GEOGRAPHIC_DATA] this morning, heading south through [GEOGRAPHI…"
click at [711, 356] on textarea "We will depart [GEOGRAPHIC_DATA] this morning, heading south through [GEOGRAPHI…" at bounding box center [776, 343] width 505 height 68
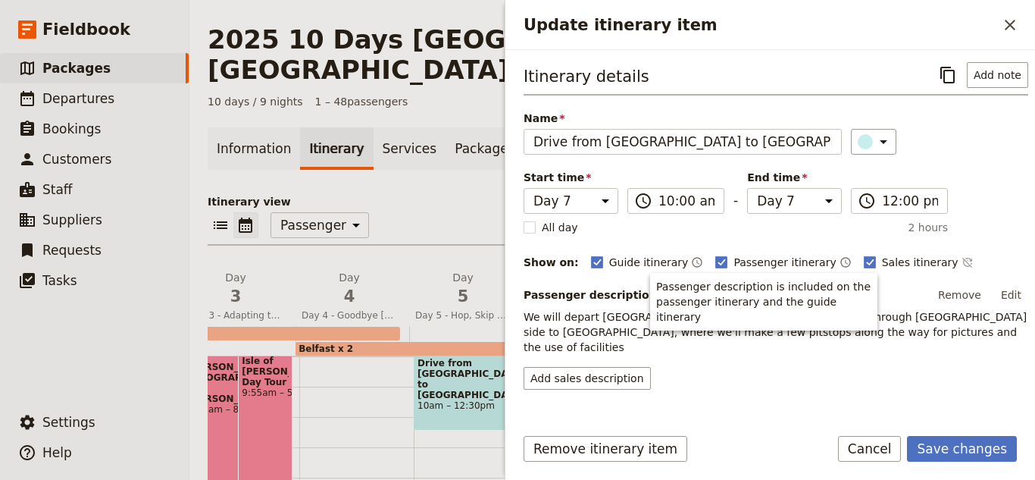
click at [615, 414] on form "Itinerary details ​ Add note Name Drive from [GEOGRAPHIC_DATA] to [GEOGRAPHIC_D…" at bounding box center [770, 265] width 530 height 430
click at [613, 367] on button "Add sales description" at bounding box center [587, 378] width 127 height 23
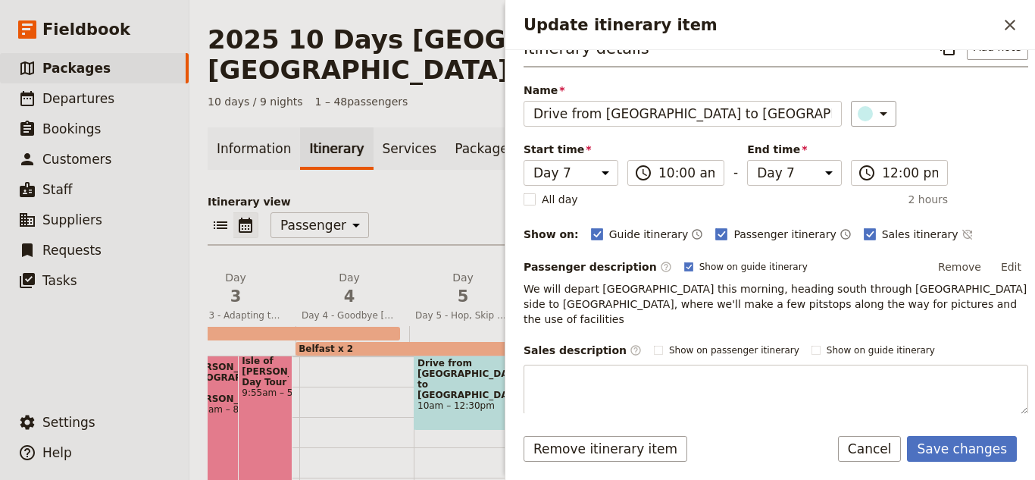
scroll to position [5, 0]
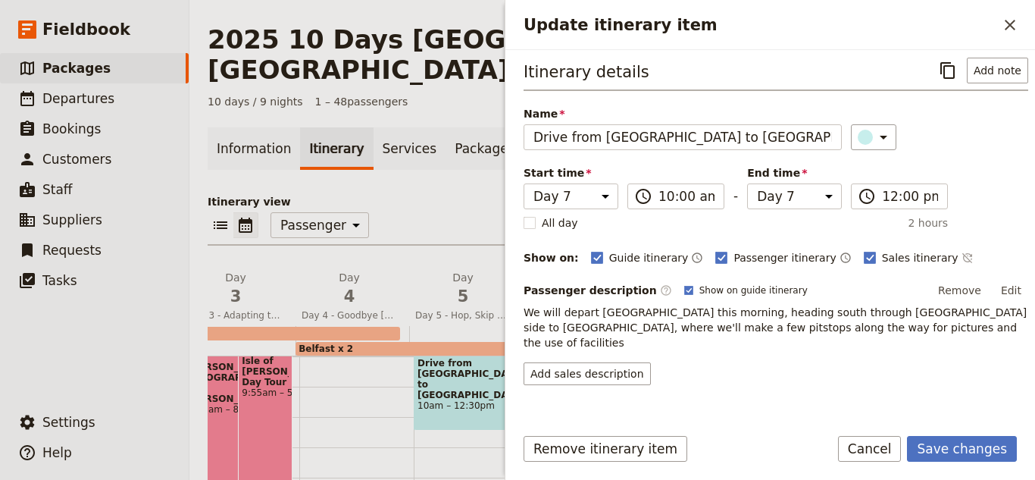
drag, startPoint x: 859, startPoint y: 323, endPoint x: 530, endPoint y: 308, distance: 329.2
click at [530, 308] on p "We will depart [GEOGRAPHIC_DATA] this morning, heading south through [GEOGRAPHI…" at bounding box center [776, 327] width 505 height 45
click at [558, 330] on p "We will depart [GEOGRAPHIC_DATA] this morning, heading south through [GEOGRAPHI…" at bounding box center [776, 327] width 505 height 45
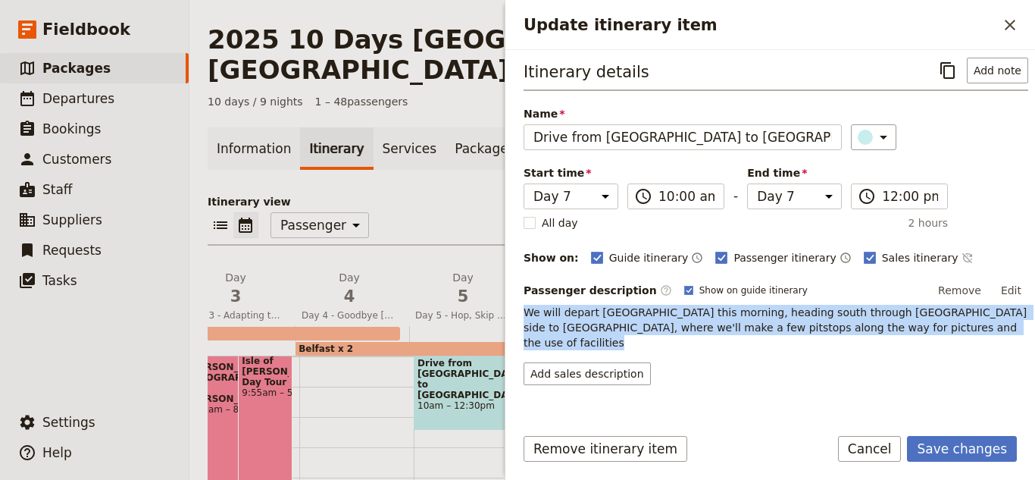
click at [558, 330] on p "We will depart [GEOGRAPHIC_DATA] this morning, heading south through [GEOGRAPHI…" at bounding box center [776, 327] width 505 height 45
copy p "We will depart [GEOGRAPHIC_DATA] this morning, heading south through [GEOGRAPHI…"
click at [586, 362] on button "Add sales description" at bounding box center [587, 373] width 127 height 23
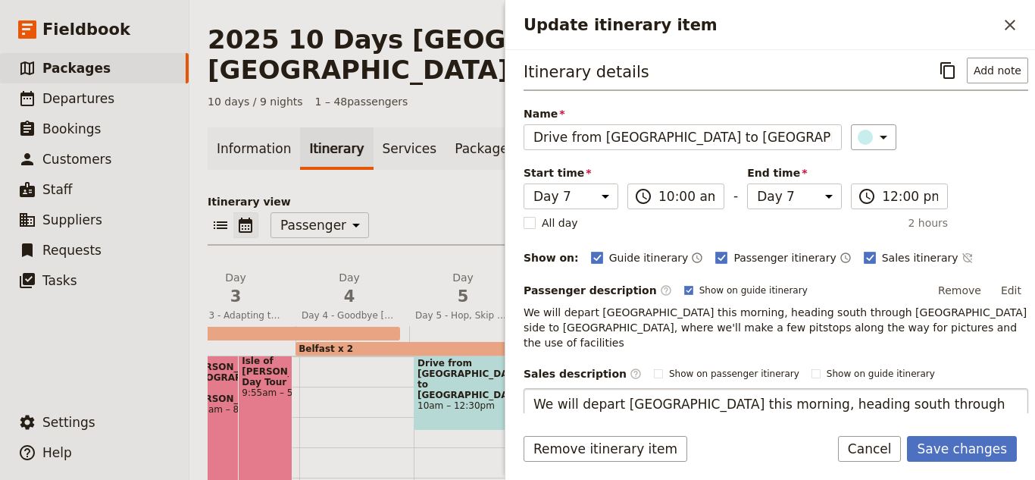
scroll to position [61, 0]
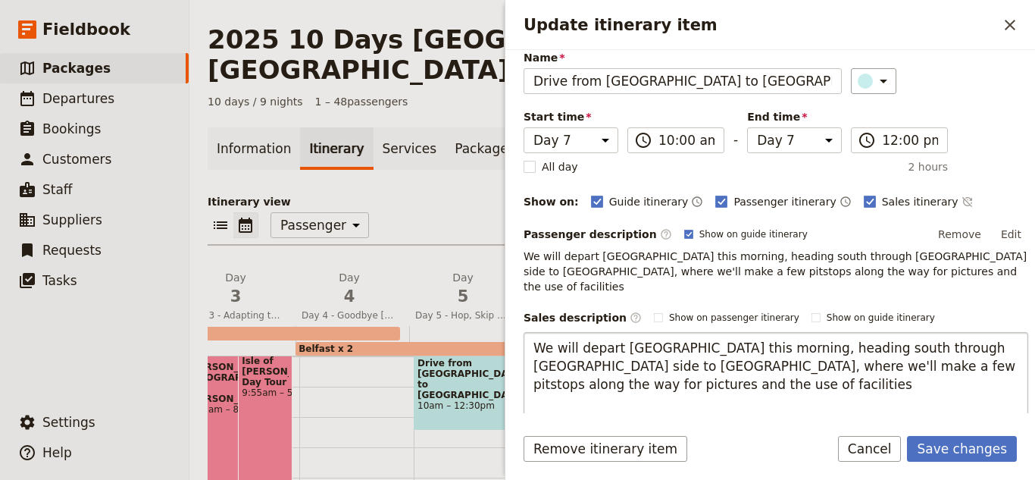
click at [747, 383] on textarea "We will depart [GEOGRAPHIC_DATA] this morning, heading south through [GEOGRAPHI…" at bounding box center [776, 384] width 505 height 105
click at [730, 368] on textarea "We will depart [GEOGRAPHIC_DATA] this morning, heading south through [GEOGRAPHI…" at bounding box center [776, 384] width 505 height 105
type textarea "We will depart [GEOGRAPHIC_DATA] this morning, heading south through [GEOGRAPHI…"
click at [963, 446] on button "Save changes" at bounding box center [962, 449] width 110 height 26
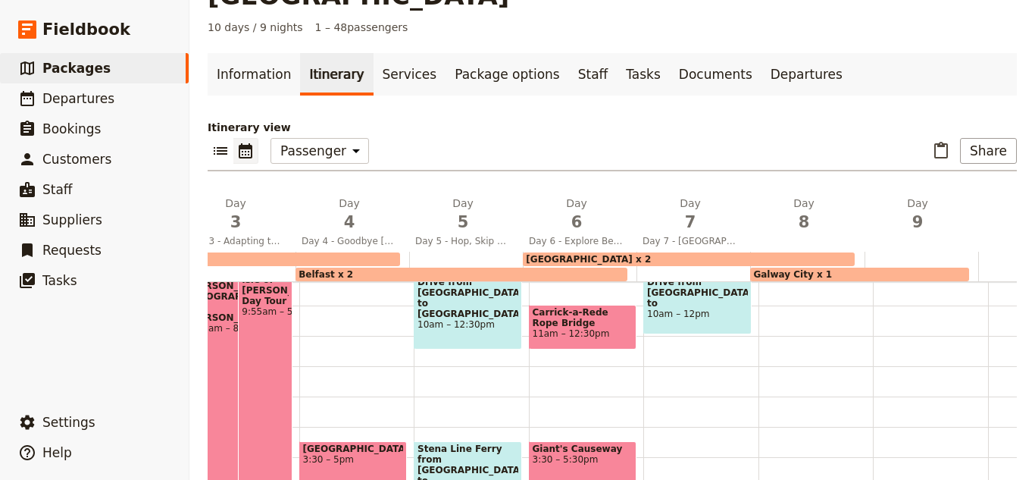
scroll to position [224, 0]
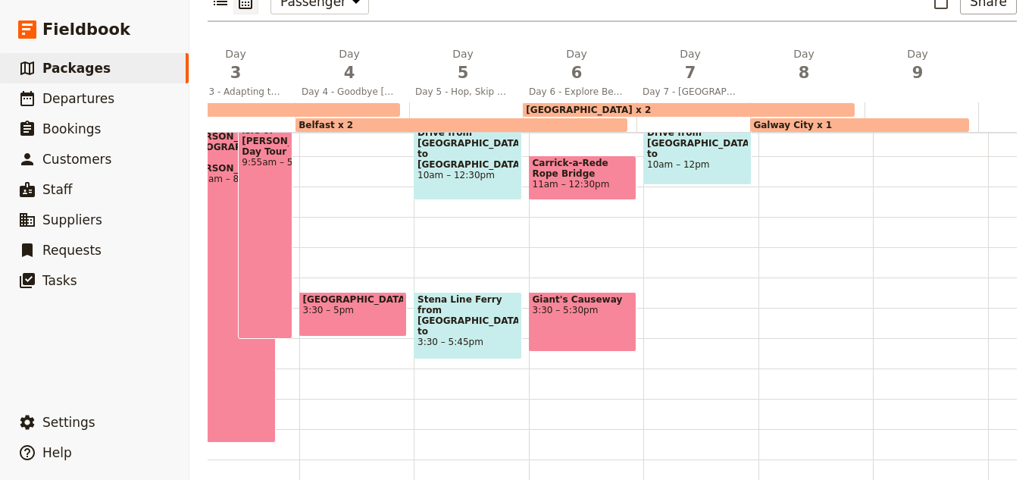
click at [740, 439] on div "Drive from [GEOGRAPHIC_DATA] to [GEOGRAPHIC_DATA] 10am – 12pm" at bounding box center [700, 186] width 115 height 727
select select "7"
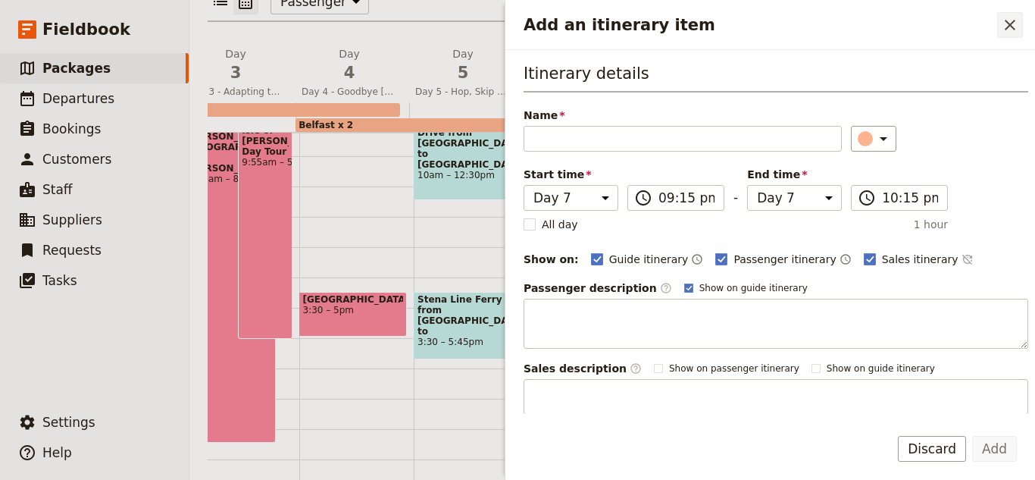
click at [1006, 26] on icon "Close drawer" at bounding box center [1010, 25] width 18 height 18
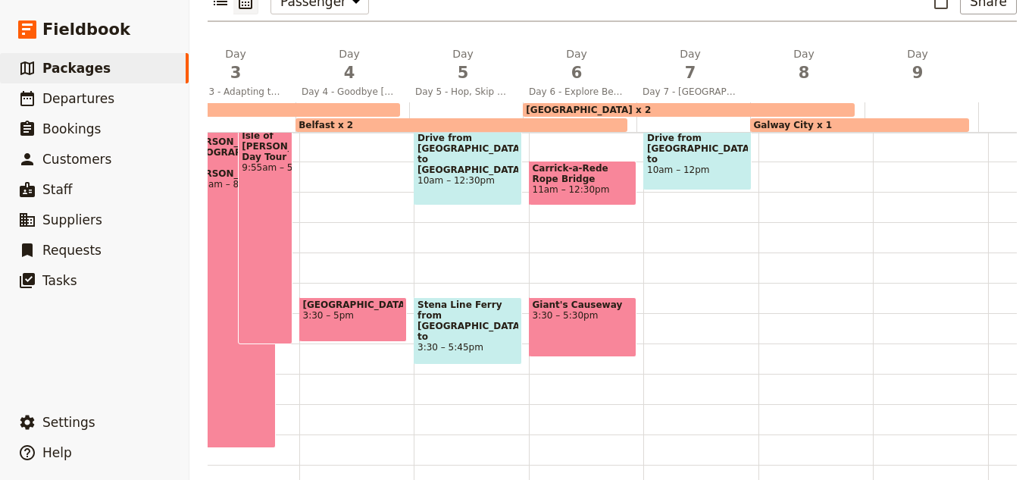
scroll to position [310, 0]
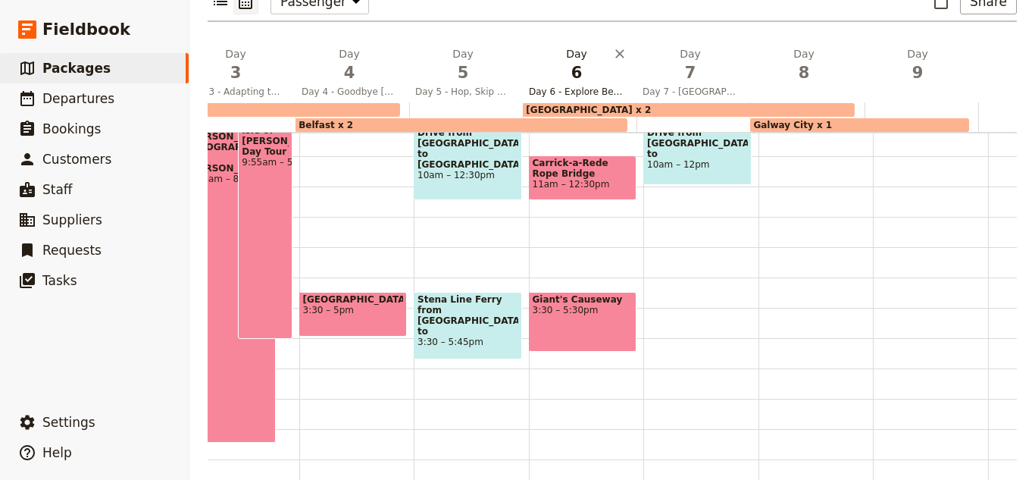
click at [572, 61] on span "6" at bounding box center [576, 72] width 95 height 23
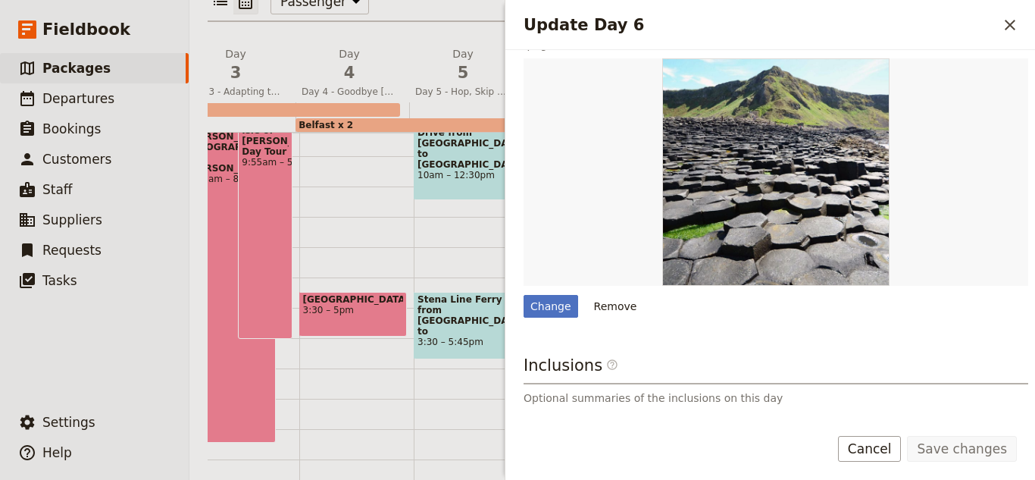
scroll to position [0, 0]
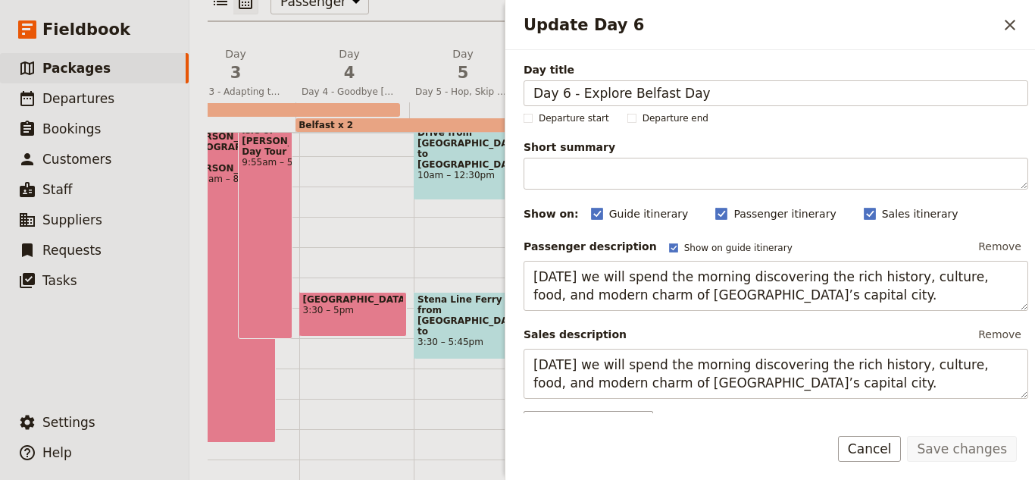
click at [1009, 18] on icon "Close drawer" at bounding box center [1010, 25] width 18 height 18
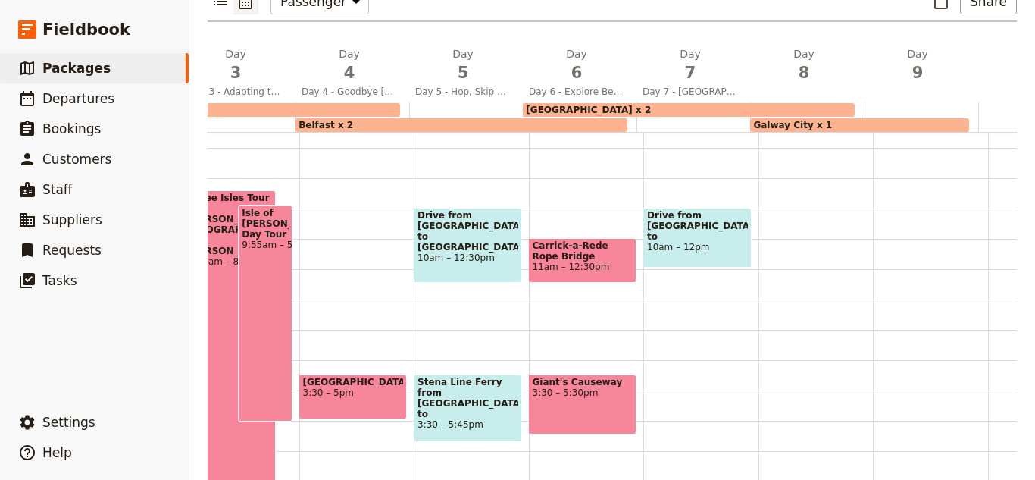
scroll to position [234, 0]
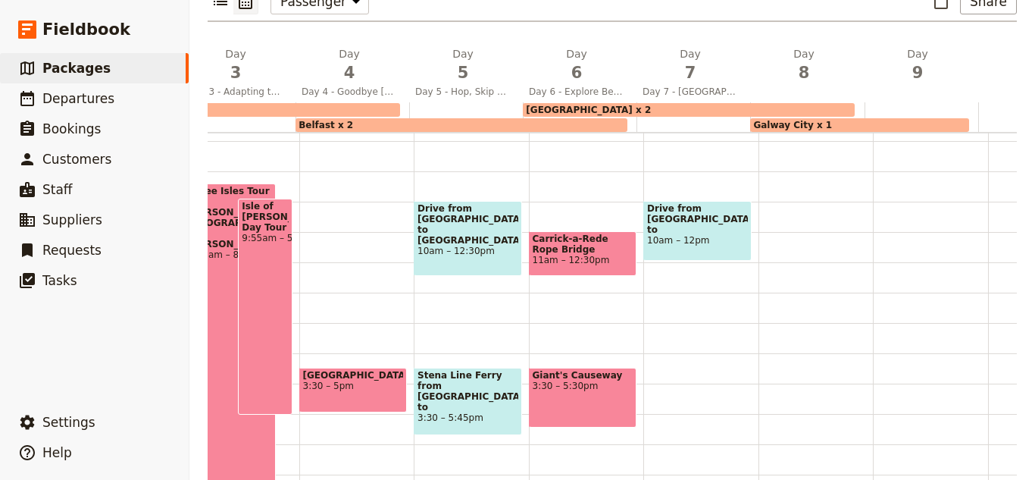
click at [681, 285] on div "Drive from [GEOGRAPHIC_DATA] to [GEOGRAPHIC_DATA] 10am – 12pm" at bounding box center [700, 261] width 115 height 727
select select "7"
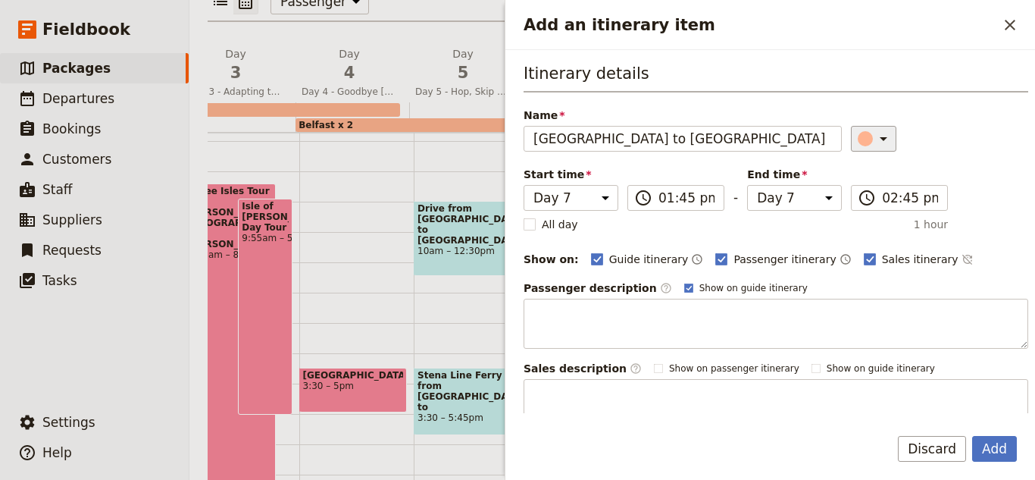
type input "[GEOGRAPHIC_DATA] to [GEOGRAPHIC_DATA]"
click at [874, 141] on icon "Add an itinerary item" at bounding box center [883, 139] width 18 height 18
click at [873, 192] on div "button" at bounding box center [868, 188] width 15 height 15
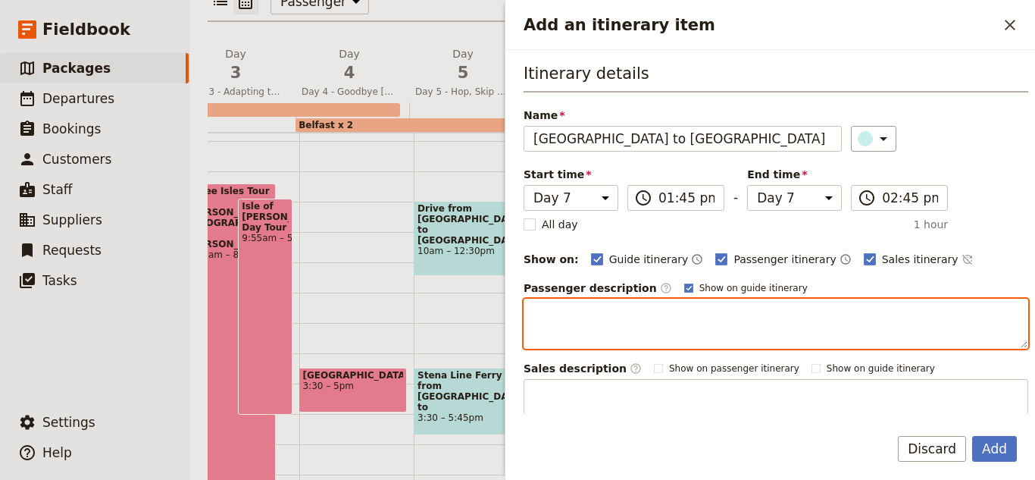
click at [657, 317] on textarea "Add an itinerary item" at bounding box center [776, 324] width 505 height 50
paste textarea "A scenic drive from [GEOGRAPHIC_DATA] to [GEOGRAPHIC_DATA] takes you through Ir…"
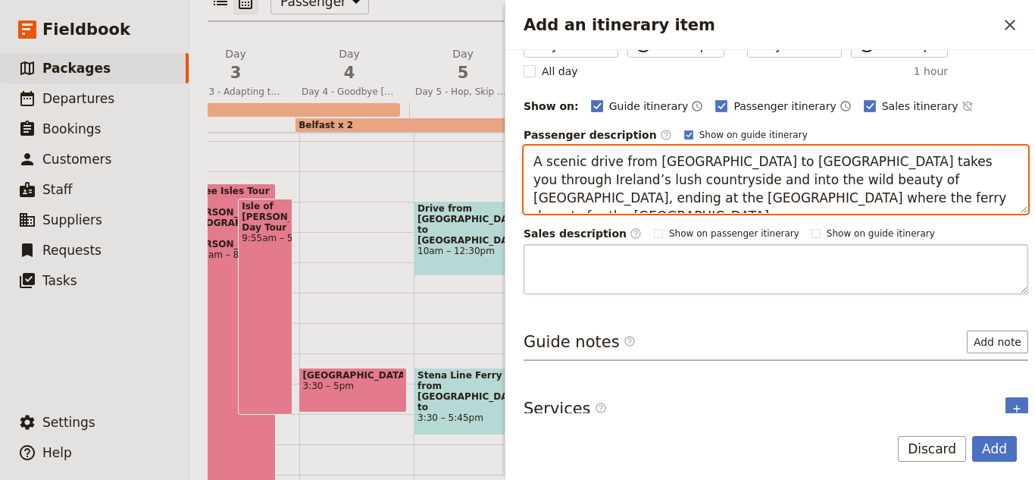
scroll to position [91, 0]
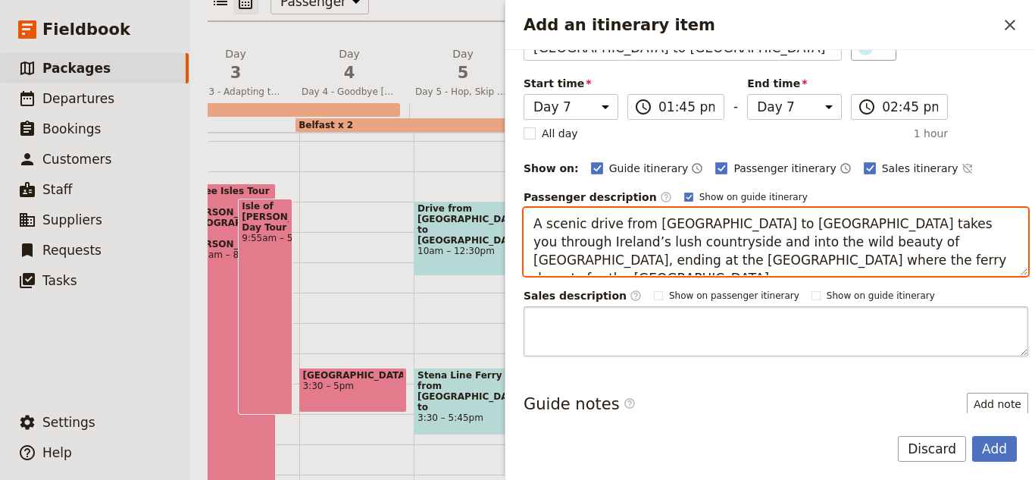
type textarea "A scenic drive from [GEOGRAPHIC_DATA] to [GEOGRAPHIC_DATA] takes you through Ir…"
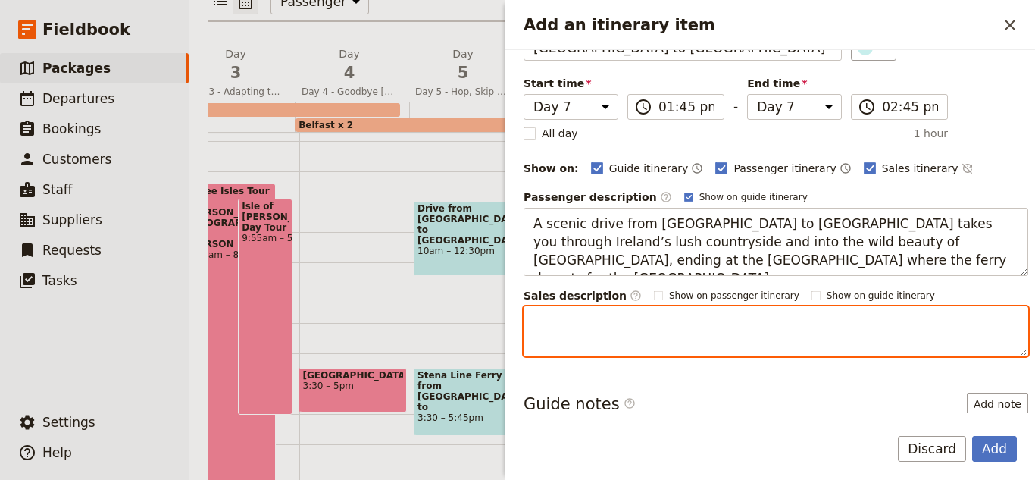
click at [617, 320] on textarea "Add an itinerary item" at bounding box center [776, 331] width 505 height 50
paste textarea "A scenic drive from [GEOGRAPHIC_DATA] to [GEOGRAPHIC_DATA] takes you through Ir…"
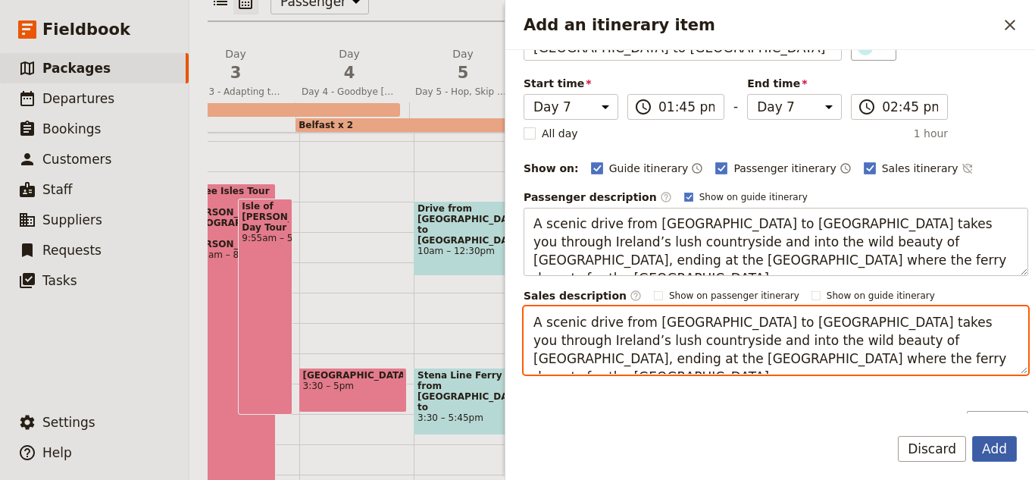
type textarea "A scenic drive from [GEOGRAPHIC_DATA] to [GEOGRAPHIC_DATA] takes you through Ir…"
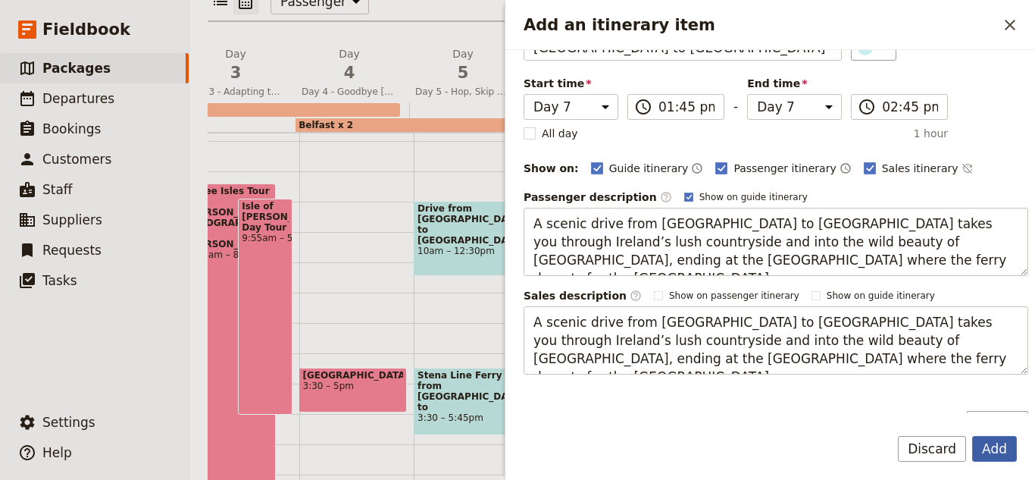
click at [1004, 441] on button "Add" at bounding box center [994, 449] width 45 height 26
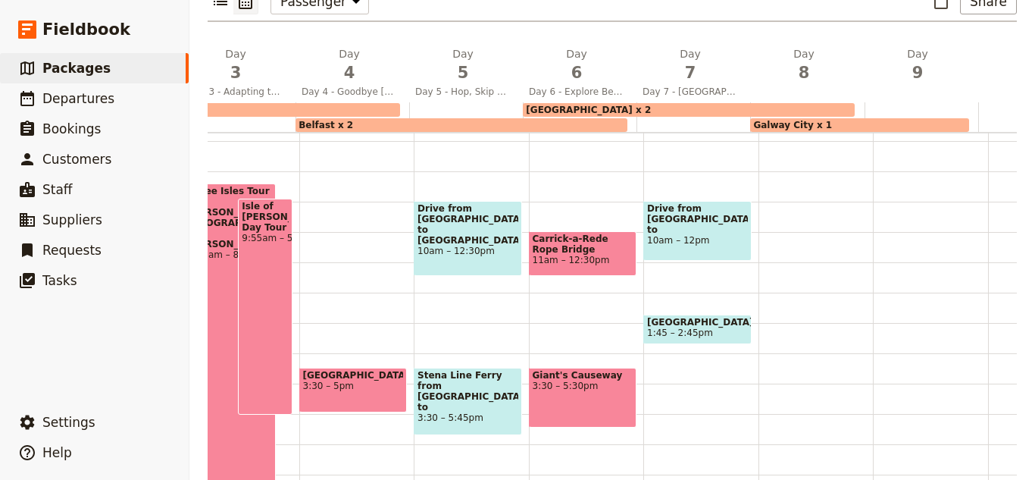
click at [699, 317] on span "[GEOGRAPHIC_DATA] to [GEOGRAPHIC_DATA]" at bounding box center [697, 322] width 101 height 11
select select "7"
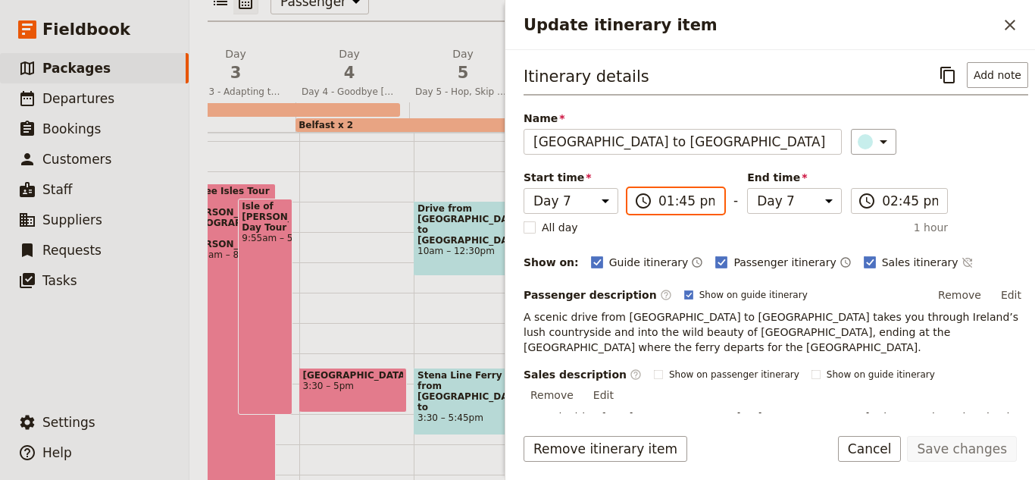
click at [658, 203] on input "01:45 pm" at bounding box center [686, 201] width 56 height 18
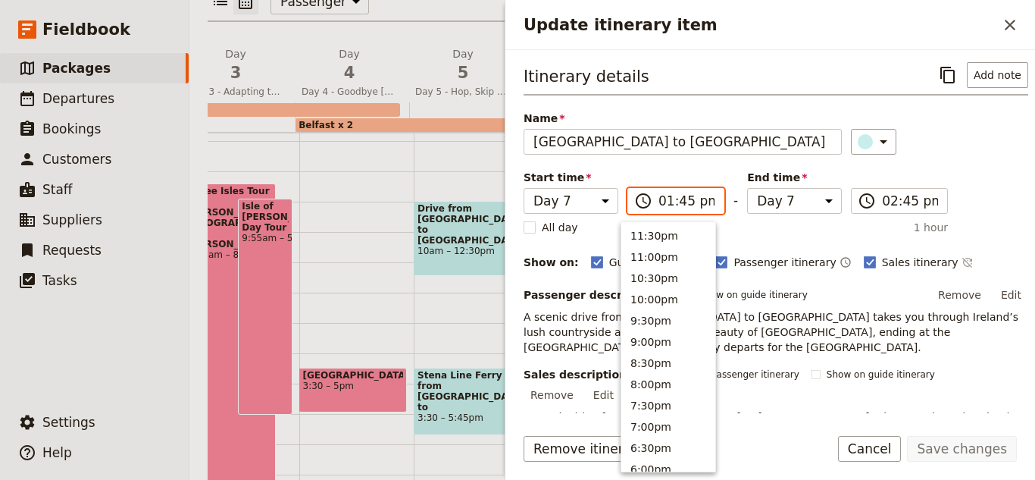
scroll to position [427, 0]
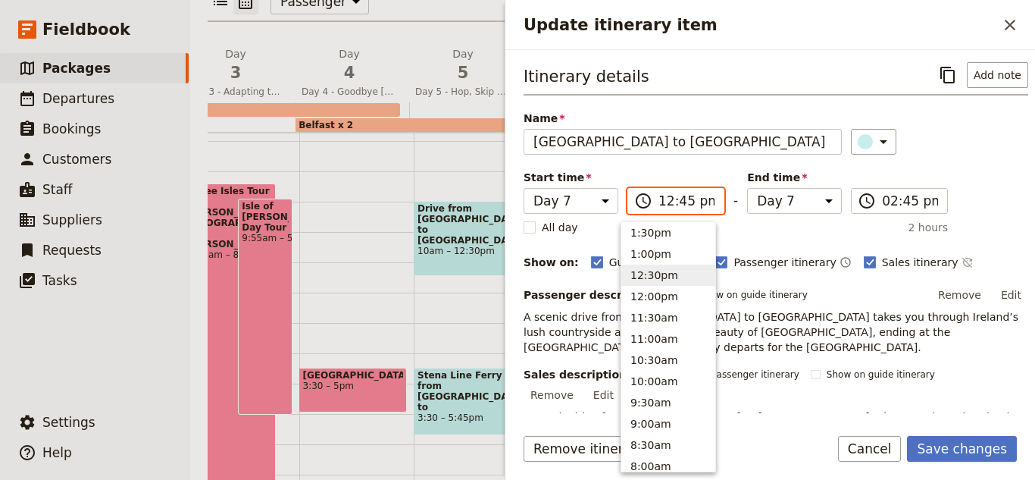
click at [658, 203] on input "12:45 pm" at bounding box center [686, 201] width 56 height 18
type input "02:00 pm"
click at [868, 202] on label "​ 02:45 pm" at bounding box center [899, 201] width 97 height 26
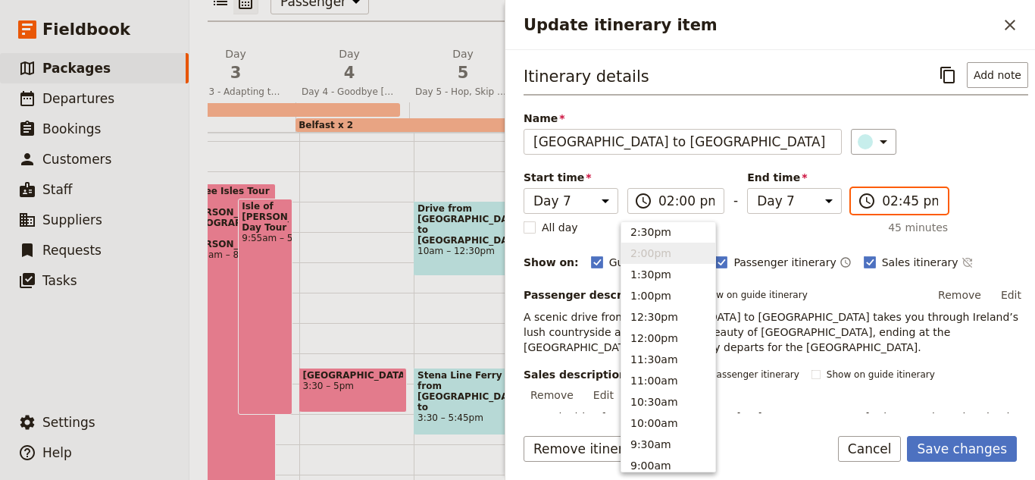
click at [882, 202] on input "02:45 pm" at bounding box center [910, 201] width 56 height 18
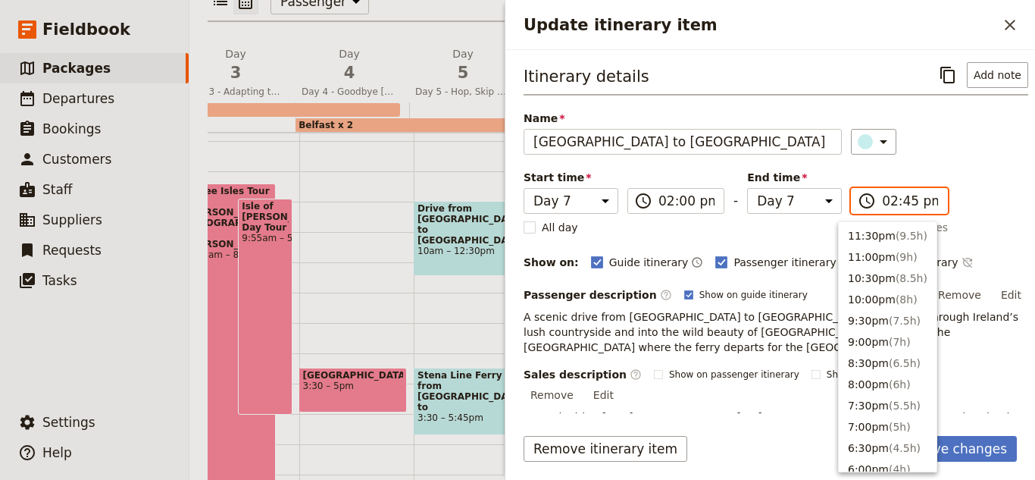
scroll to position [385, 0]
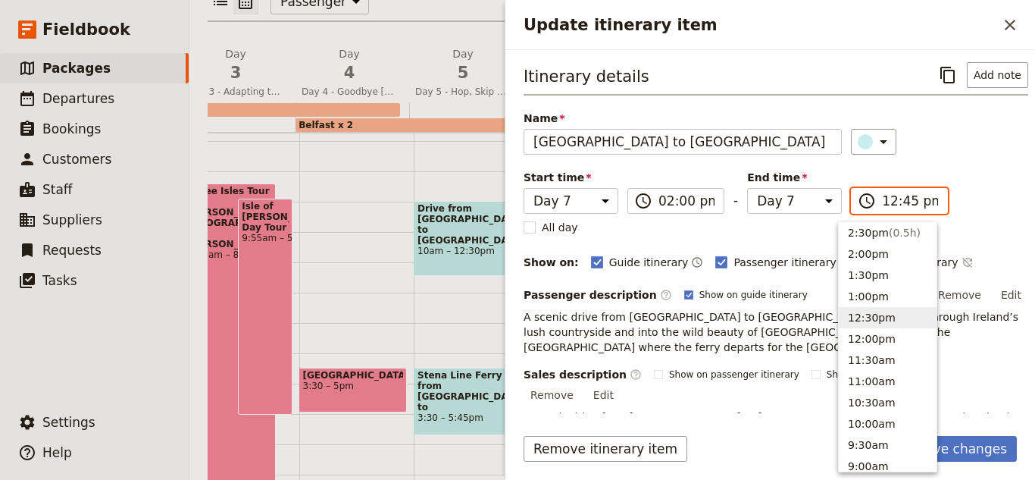
type input "12:00 pm"
click at [867, 202] on label "​ 12:00 pm" at bounding box center [899, 201] width 97 height 26
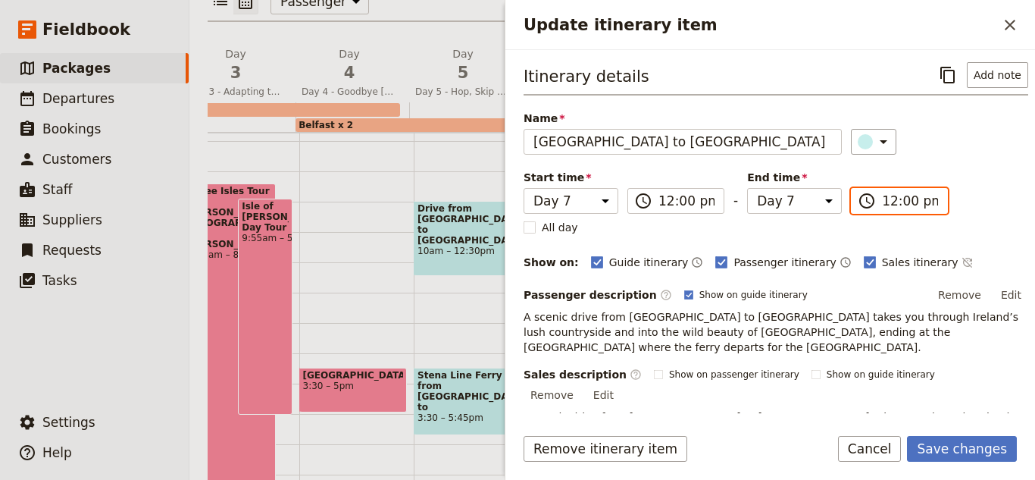
click at [882, 205] on input "12:00 pm" at bounding box center [910, 201] width 56 height 18
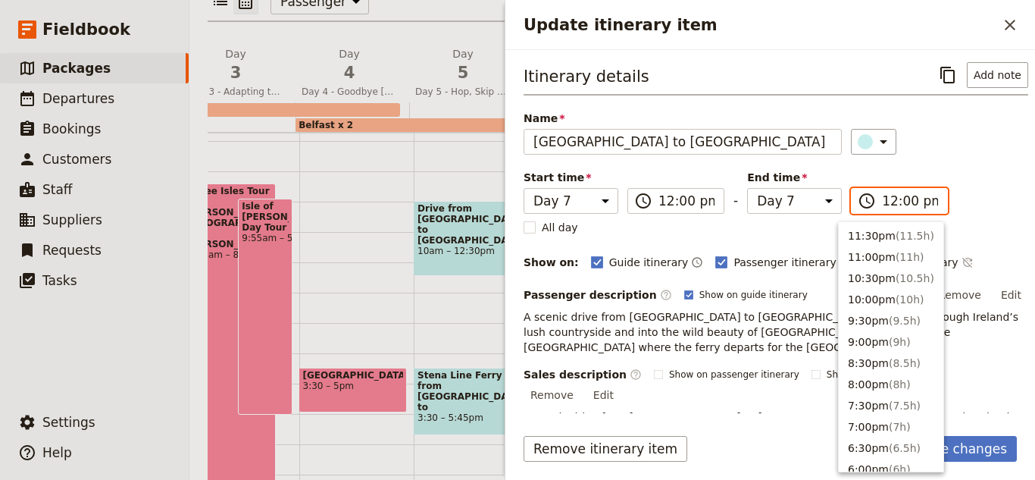
scroll to position [491, 0]
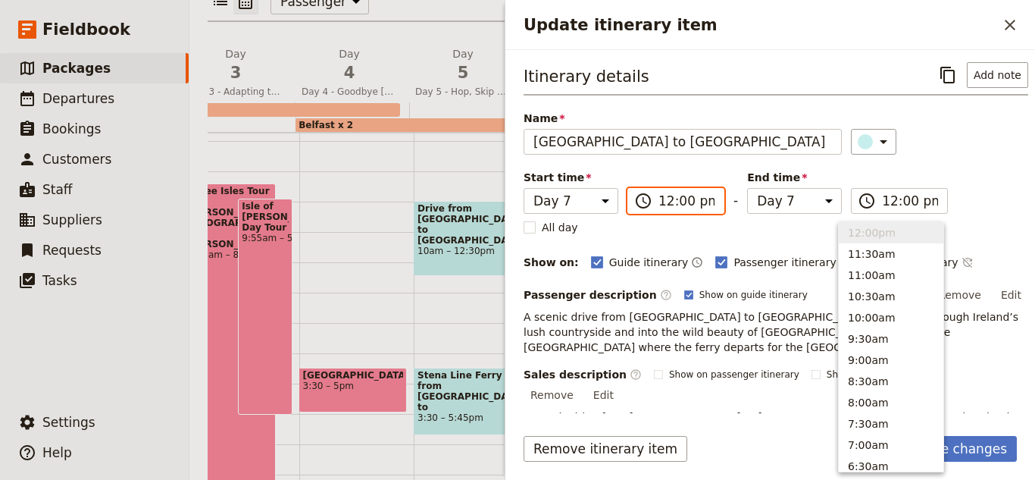
click at [660, 204] on input "12:00 pm" at bounding box center [686, 201] width 56 height 18
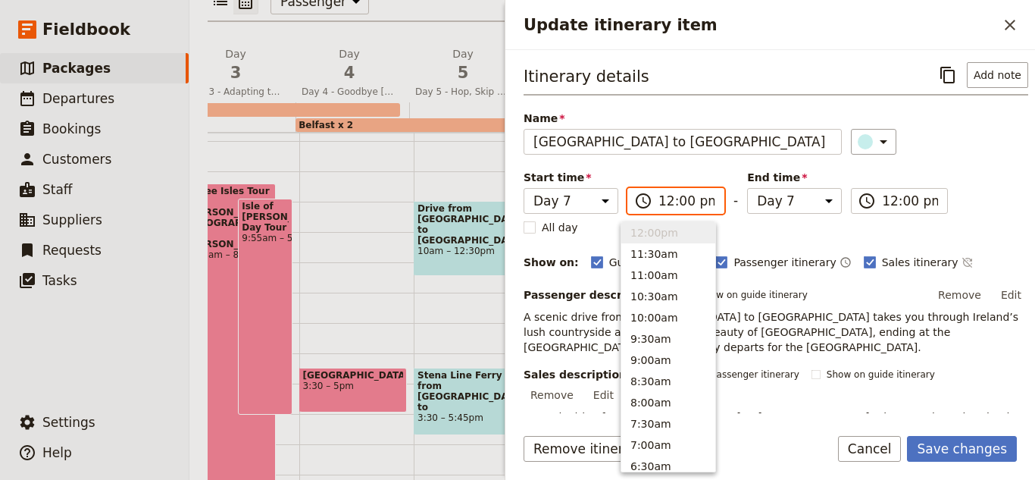
click at [660, 204] on input "12:00 pm" at bounding box center [686, 201] width 56 height 18
click at [658, 199] on input "12:00 pm" at bounding box center [686, 201] width 56 height 18
type input "02:00 pm"
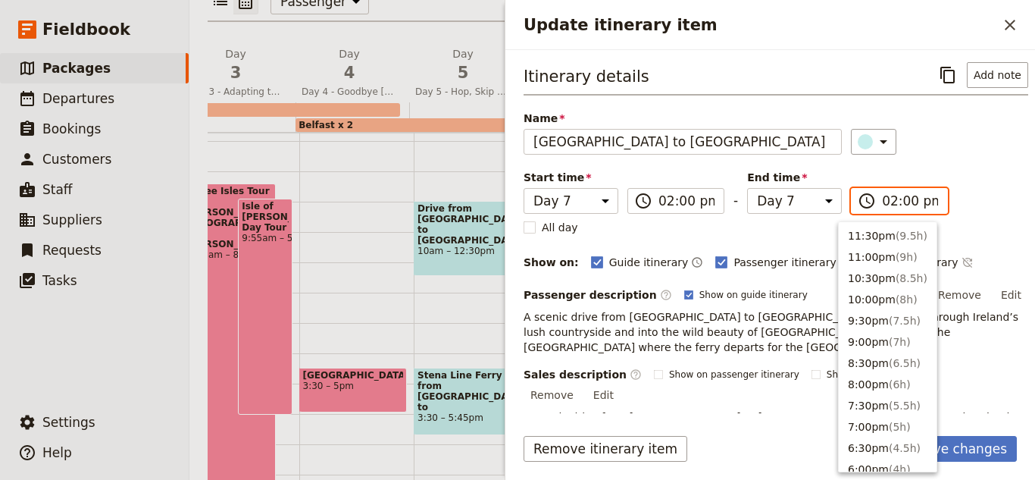
click at [889, 203] on input "02:00 pm" at bounding box center [910, 201] width 56 height 18
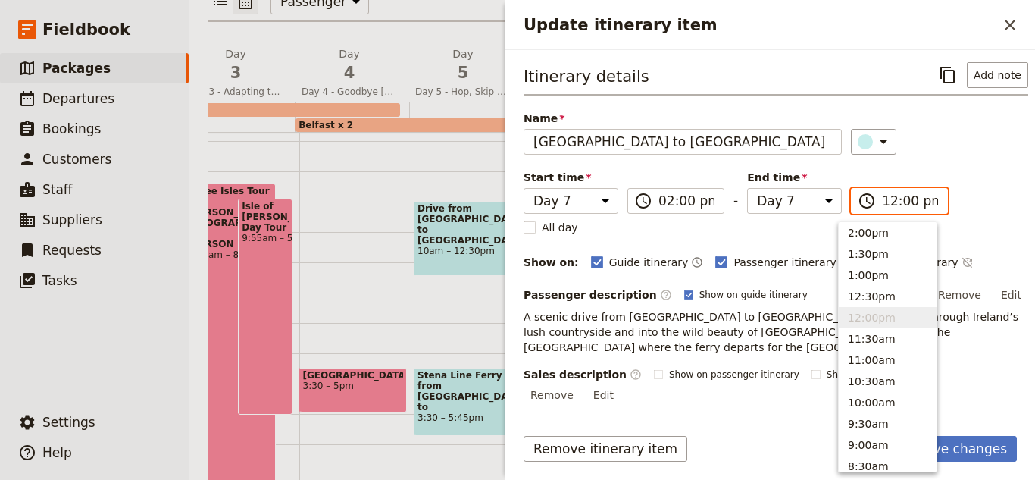
click at [882, 195] on input "12:00 pm" at bounding box center [910, 201] width 56 height 18
type input "05:00 pm"
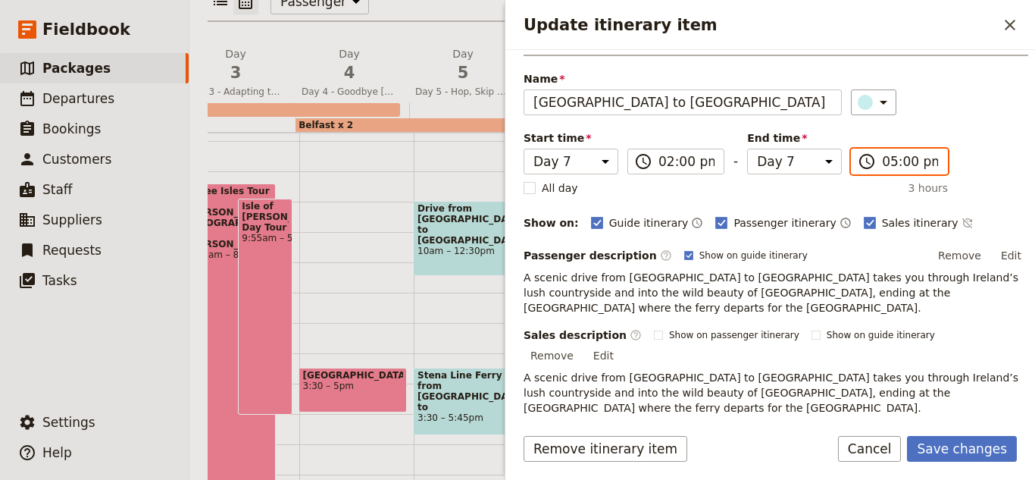
scroll to position [61, 0]
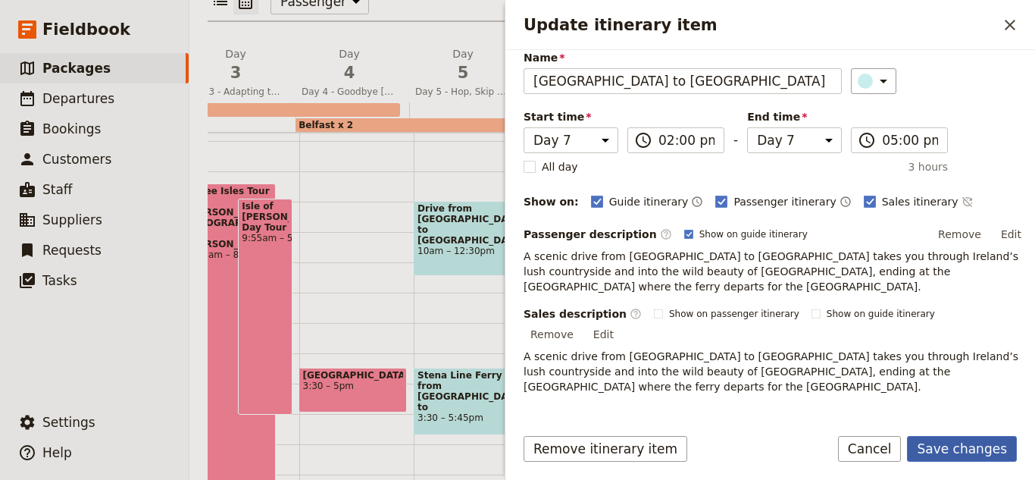
click at [1000, 442] on button "Save changes" at bounding box center [962, 449] width 110 height 26
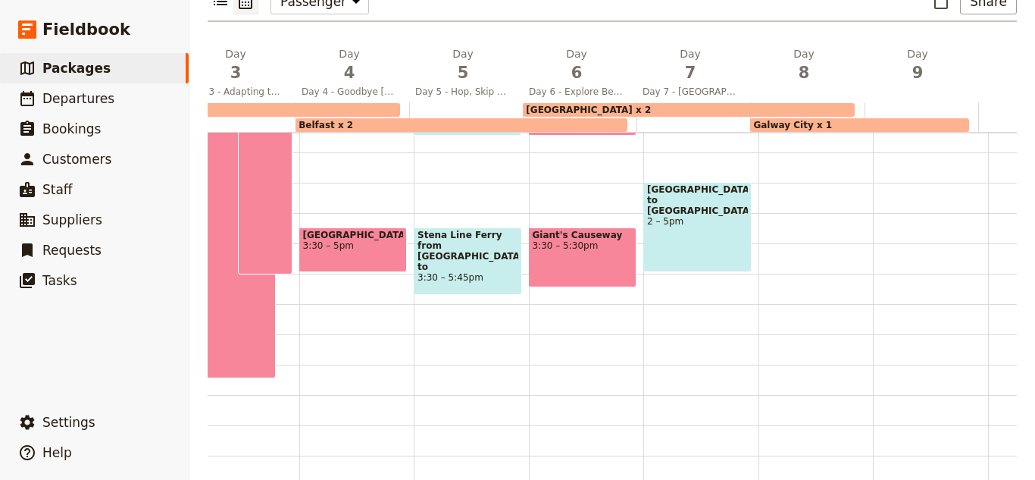
scroll to position [386, 0]
click at [688, 259] on div "Drive from [GEOGRAPHIC_DATA] to [GEOGRAPHIC_DATA] 10am – 12pm [GEOGRAPHIC_DATA]…" at bounding box center [700, 121] width 115 height 727
select select "7"
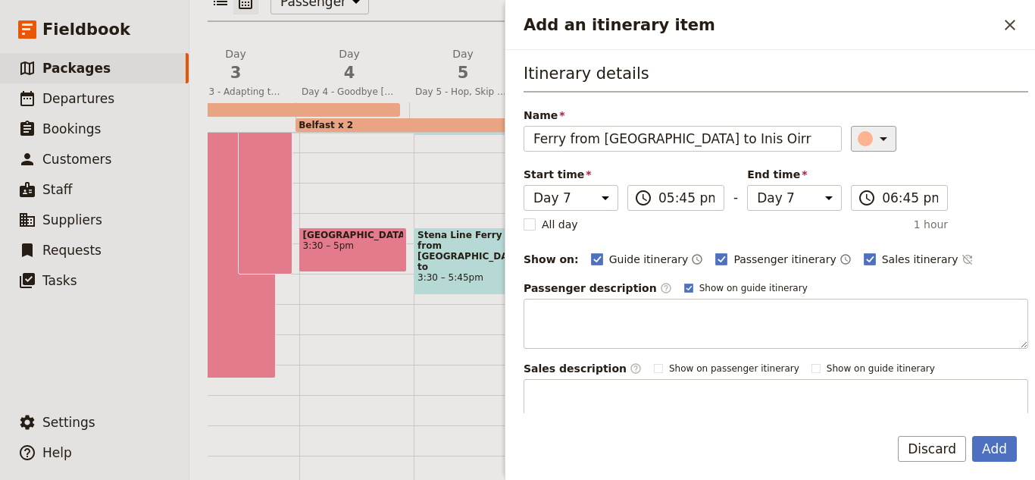
type input "Ferry from [GEOGRAPHIC_DATA] to Inis Oirr"
click at [851, 130] on button "​" at bounding box center [873, 139] width 45 height 26
click at [867, 186] on div "button" at bounding box center [868, 188] width 15 height 15
click at [683, 190] on input "05:45 pm" at bounding box center [686, 198] width 56 height 18
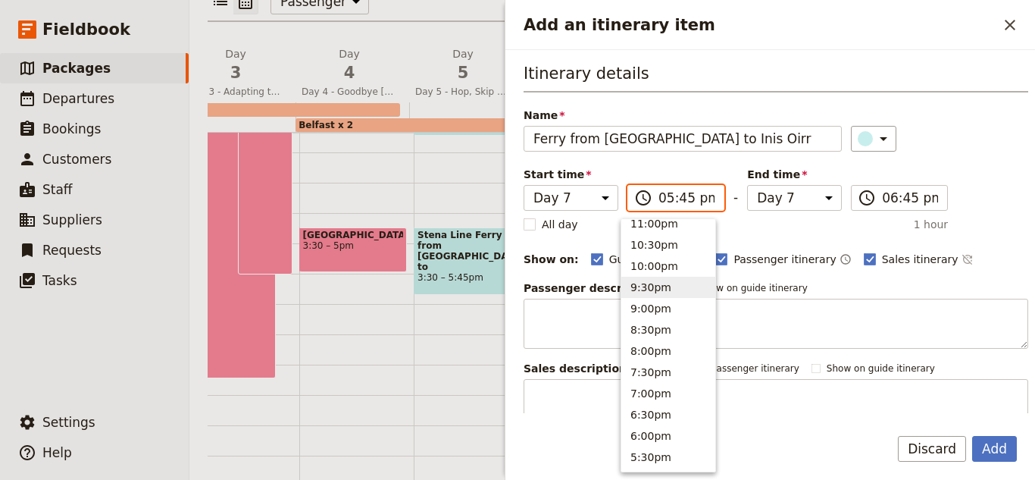
scroll to position [106, 0]
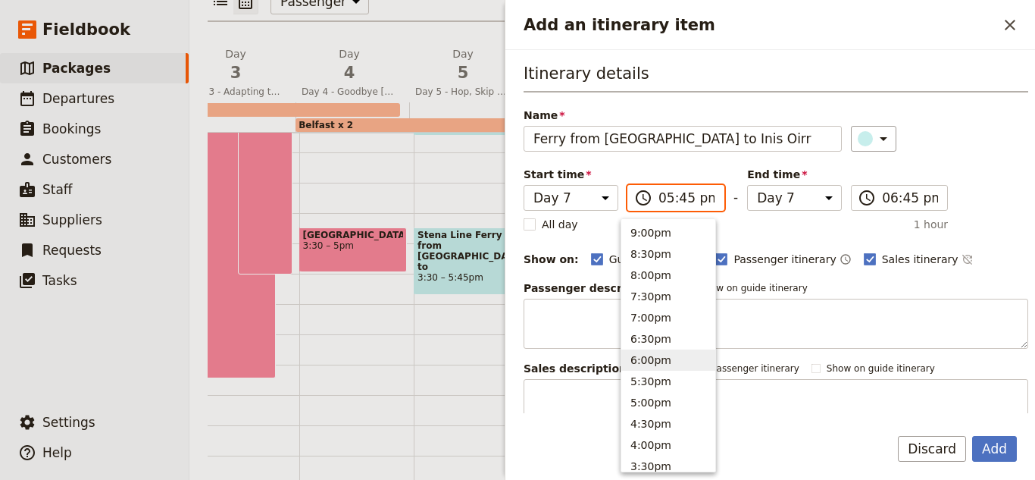
click at [667, 355] on button "6:00pm" at bounding box center [668, 359] width 94 height 21
type input "06:00 pm"
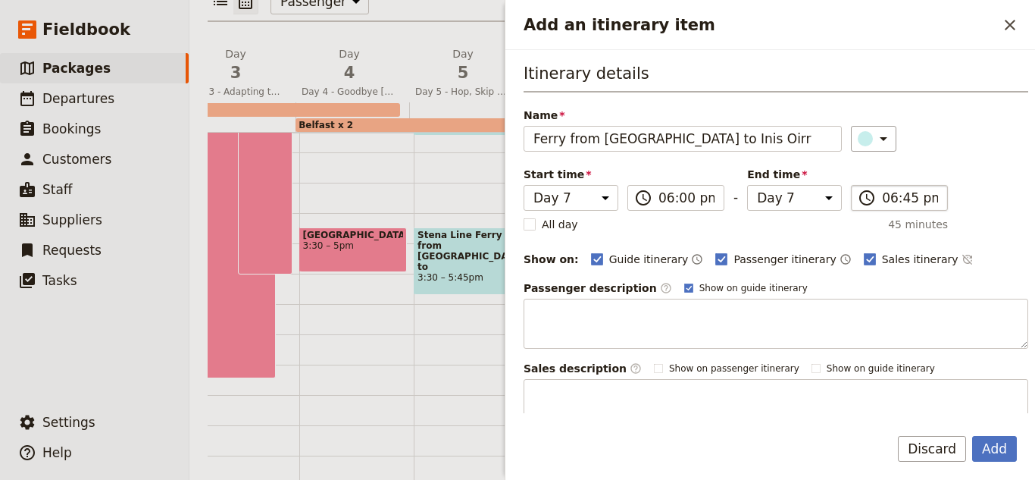
click at [890, 188] on label "​ 06:45 pm" at bounding box center [899, 198] width 97 height 26
click at [890, 189] on input "06:45 pm" at bounding box center [910, 198] width 56 height 18
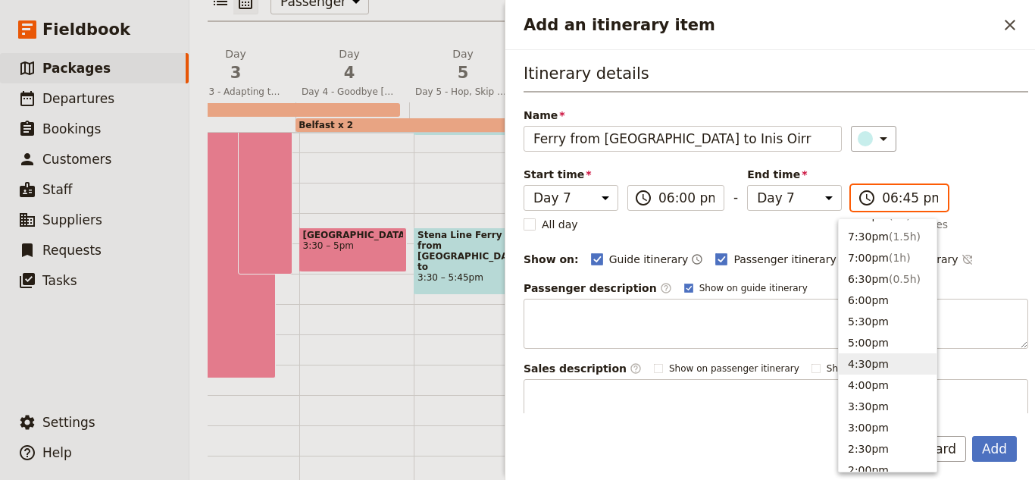
scroll to position [90, 0]
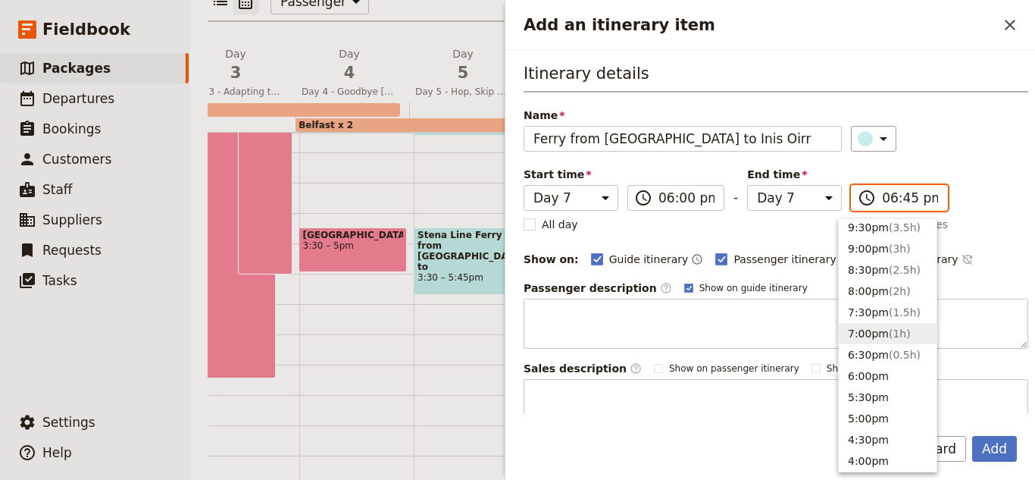
click at [890, 334] on span "( 1h )" at bounding box center [900, 333] width 22 height 12
type input "07:00 pm"
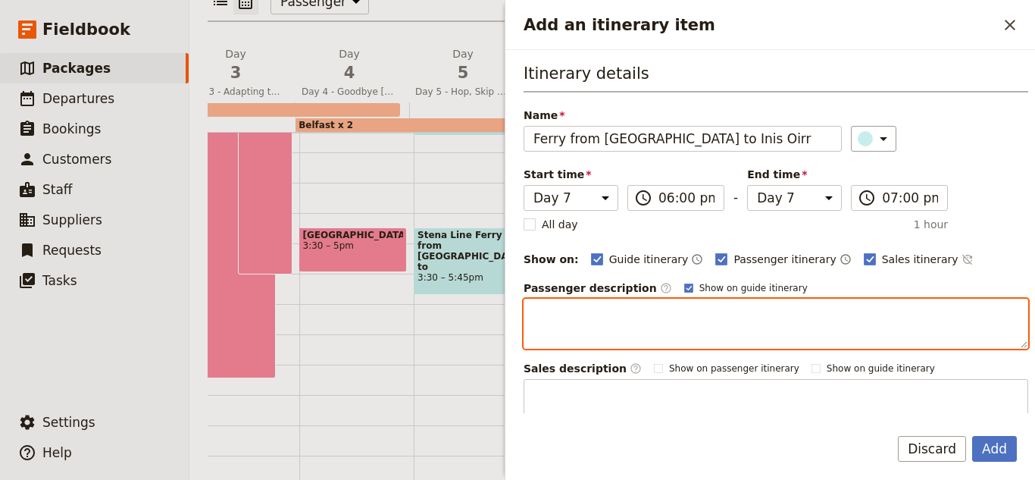
click at [583, 314] on textarea "Add an itinerary item" at bounding box center [776, 324] width 505 height 50
paste textarea "The ferry from [GEOGRAPHIC_DATA] to [GEOGRAPHIC_DATA], the smallest of the [GEO…"
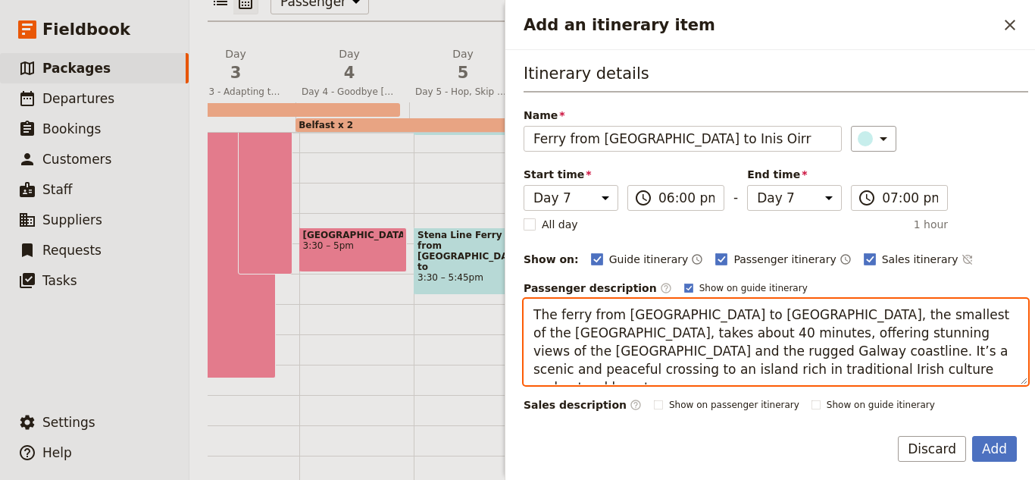
drag, startPoint x: 725, startPoint y: 374, endPoint x: 502, endPoint y: 305, distance: 233.2
click at [502, 305] on div "2025 10 Days [GEOGRAPHIC_DATA] and [GEOGRAPHIC_DATA] ​ 10 days / 9 nights 1 – 4…" at bounding box center [612, 240] width 846 height 480
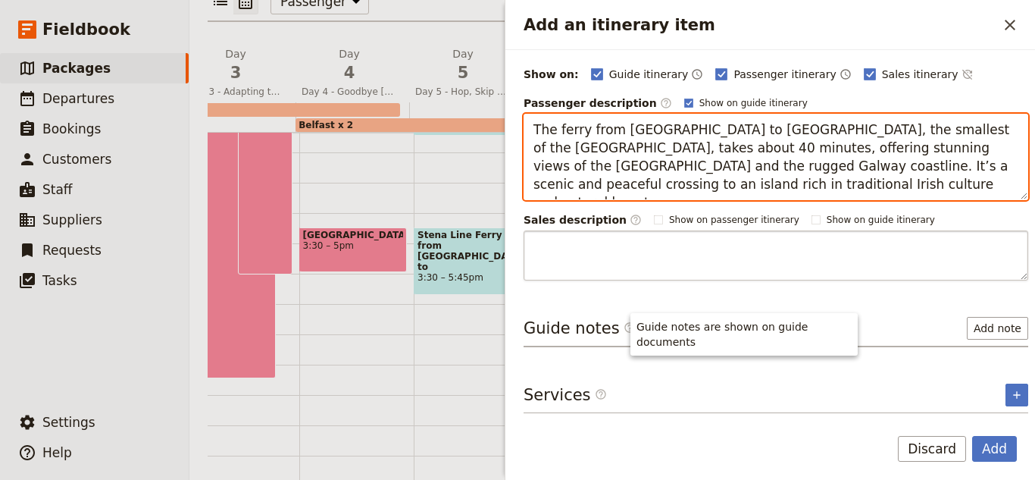
type textarea "The ferry from [GEOGRAPHIC_DATA] to [GEOGRAPHIC_DATA], the smallest of the [GEO…"
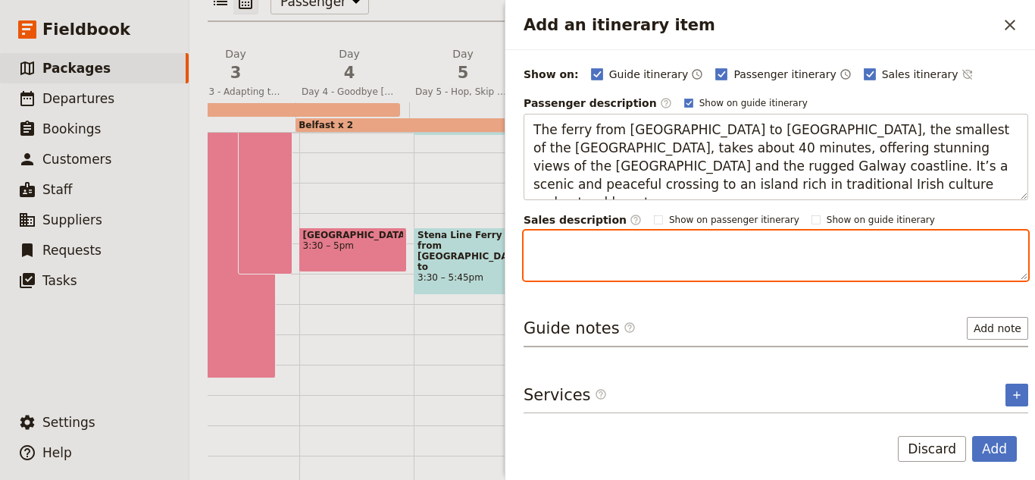
click at [613, 261] on textarea "Add an itinerary item" at bounding box center [776, 255] width 505 height 50
paste textarea "The ferry from [GEOGRAPHIC_DATA] to [GEOGRAPHIC_DATA], the smallest of the [GEO…"
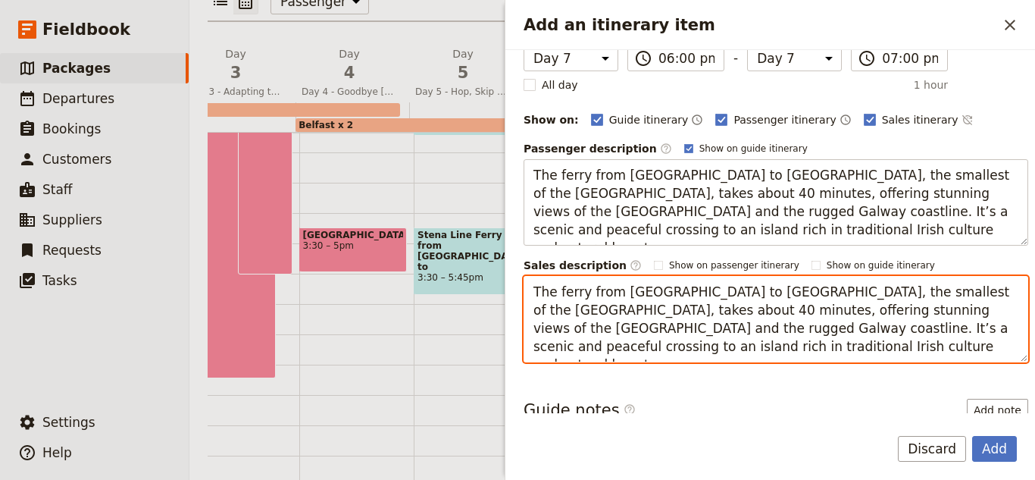
scroll to position [0, 0]
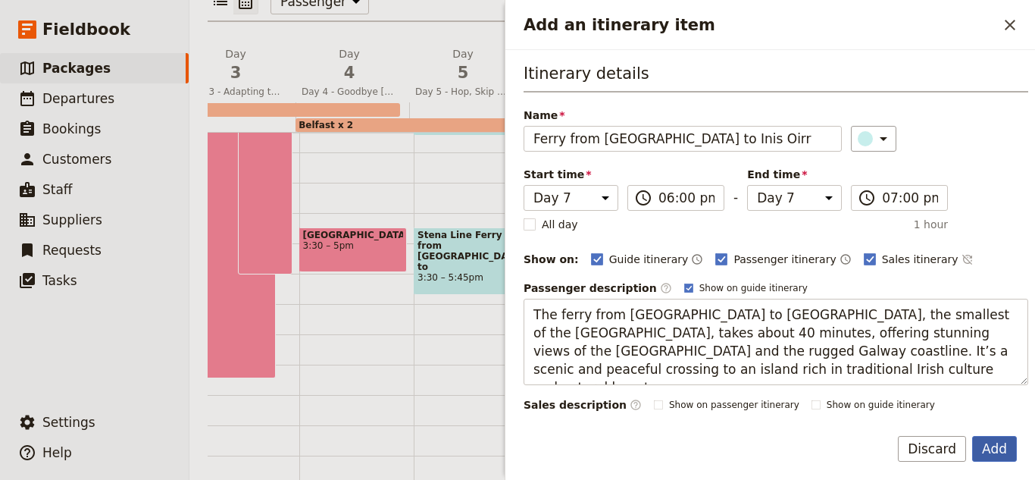
type textarea "The ferry from [GEOGRAPHIC_DATA] to [GEOGRAPHIC_DATA], the smallest of the [GEO…"
click at [1006, 438] on button "Add" at bounding box center [994, 449] width 45 height 26
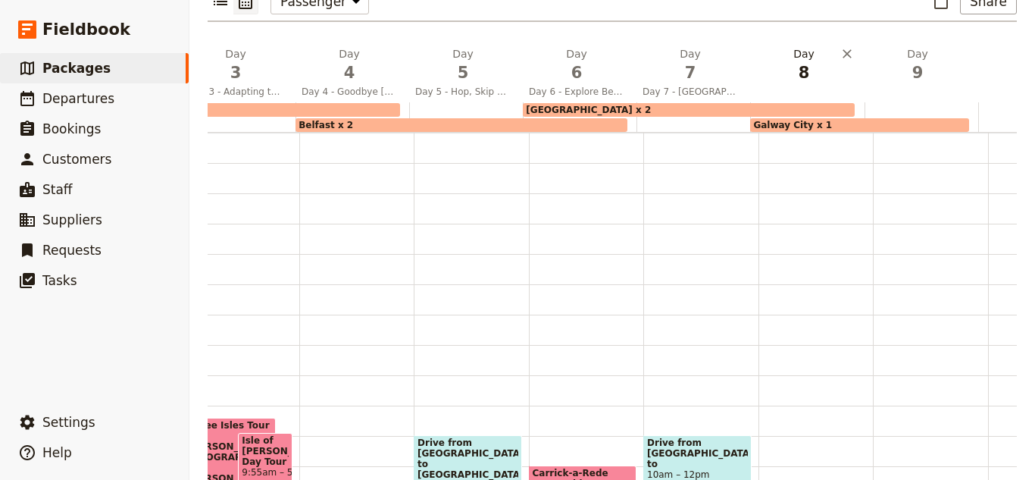
click at [787, 61] on span "8" at bounding box center [803, 72] width 95 height 23
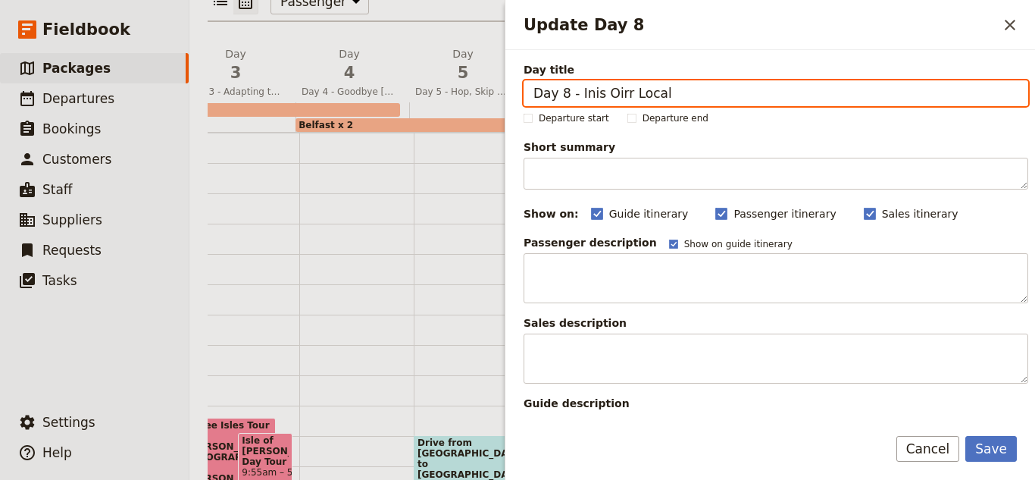
click at [831, 91] on input "Day 8 - Inis Oirr Local" at bounding box center [776, 93] width 505 height 26
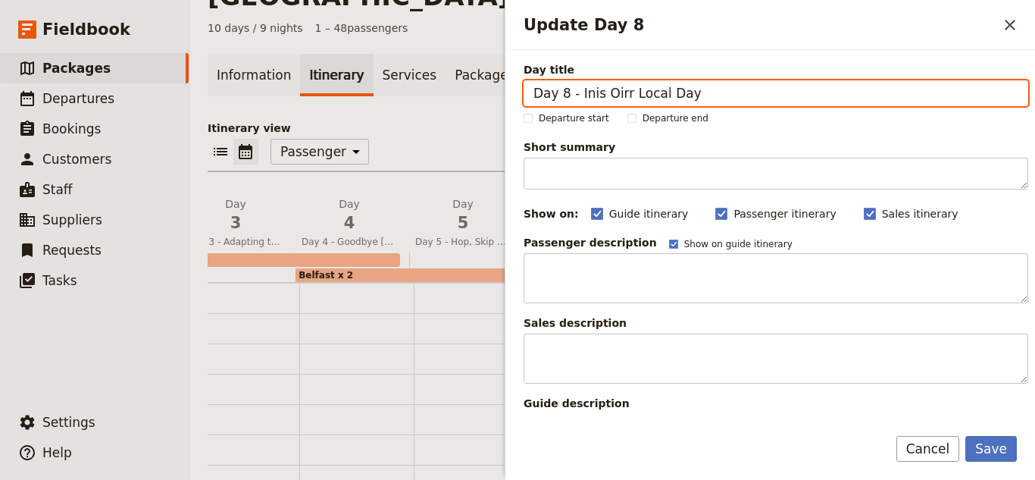
scroll to position [72, 0]
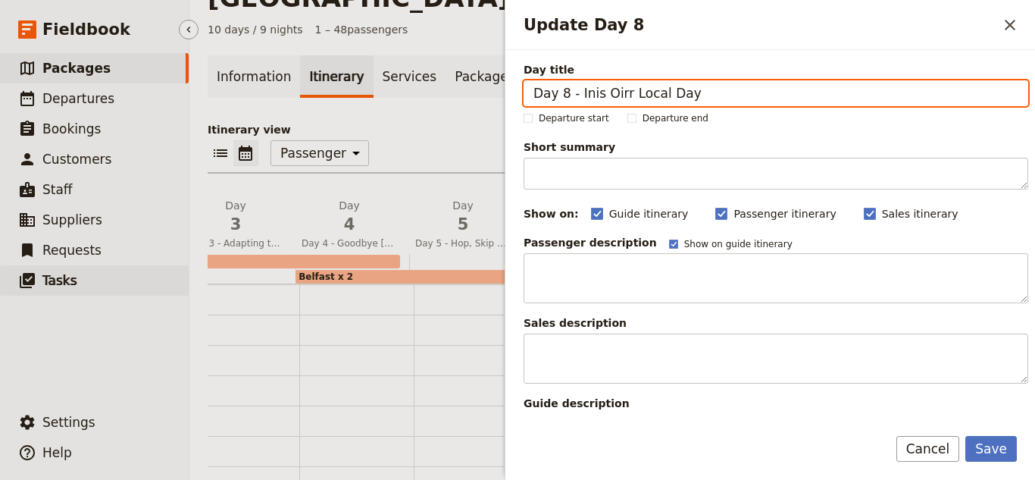
type input "Day 8 - Inis Oirr Local Day"
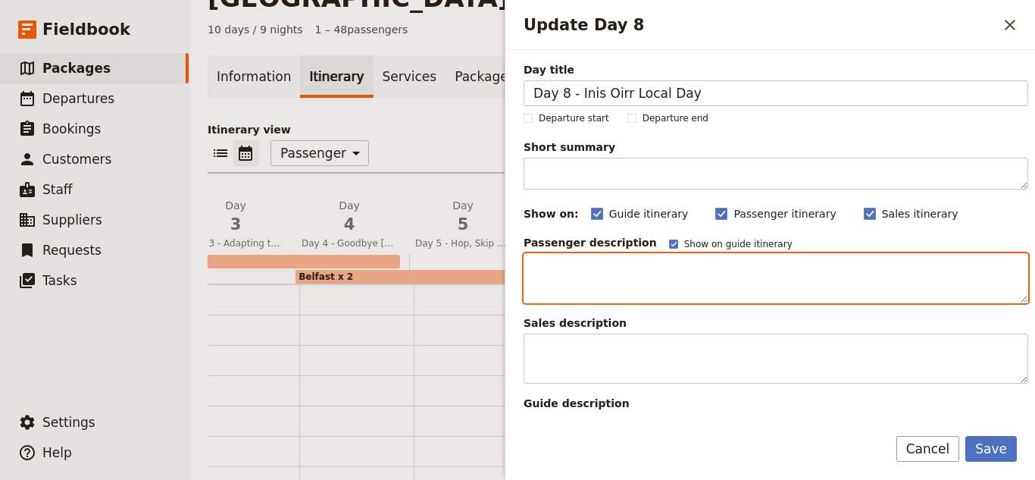
click at [652, 285] on textarea "Update Day 8" at bounding box center [776, 278] width 505 height 50
paste textarea "Exploring Inis Oírr (Inisheer), the smallest of the [GEOGRAPHIC_DATA], is like …"
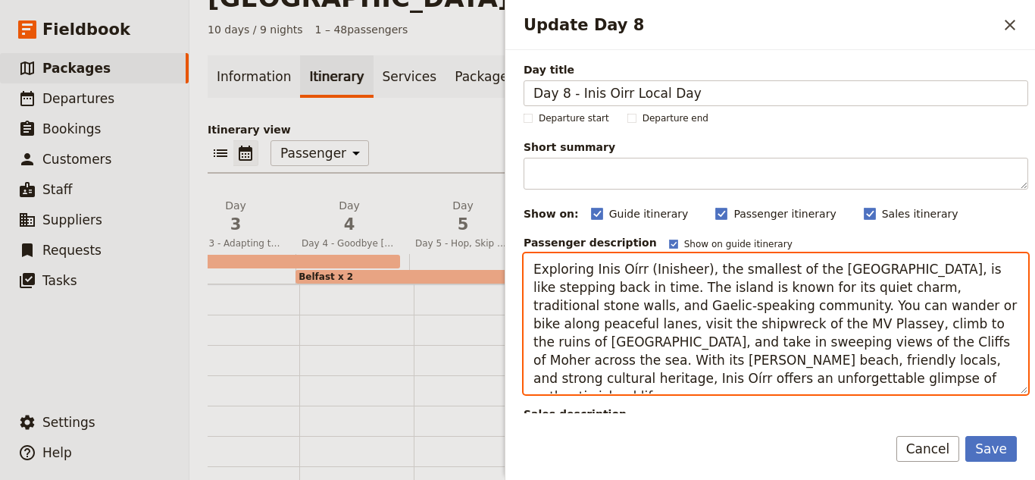
click at [538, 266] on textarea "Exploring Inis Oírr (Inisheer), the smallest of the [GEOGRAPHIC_DATA], is like …" at bounding box center [776, 323] width 505 height 141
click at [533, 265] on textarea "Exploring Inis Oírr (Inisheer), the smallest of the [GEOGRAPHIC_DATA], is like …" at bounding box center [776, 323] width 505 height 141
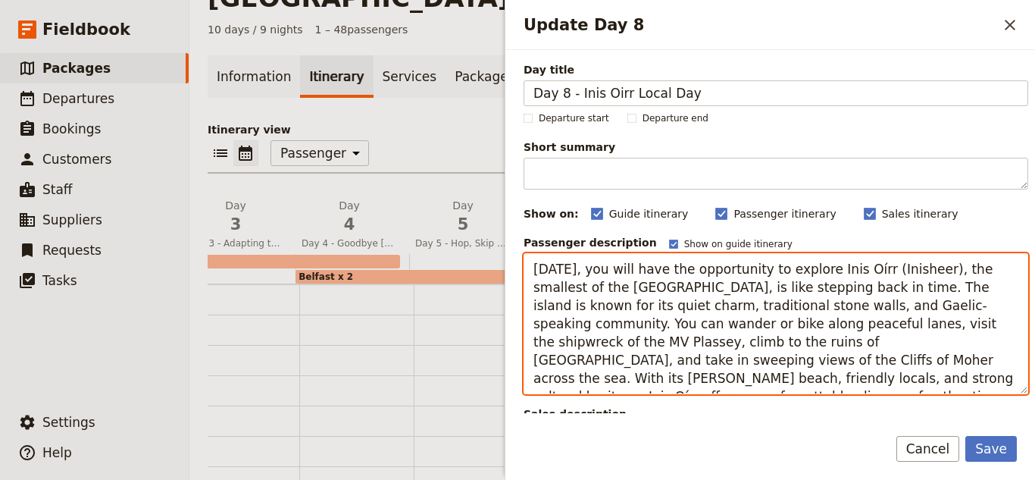
click at [893, 305] on textarea "[DATE], you will have the opportunity to explore Inis Oírr (Inisheer), the smal…" at bounding box center [776, 323] width 505 height 141
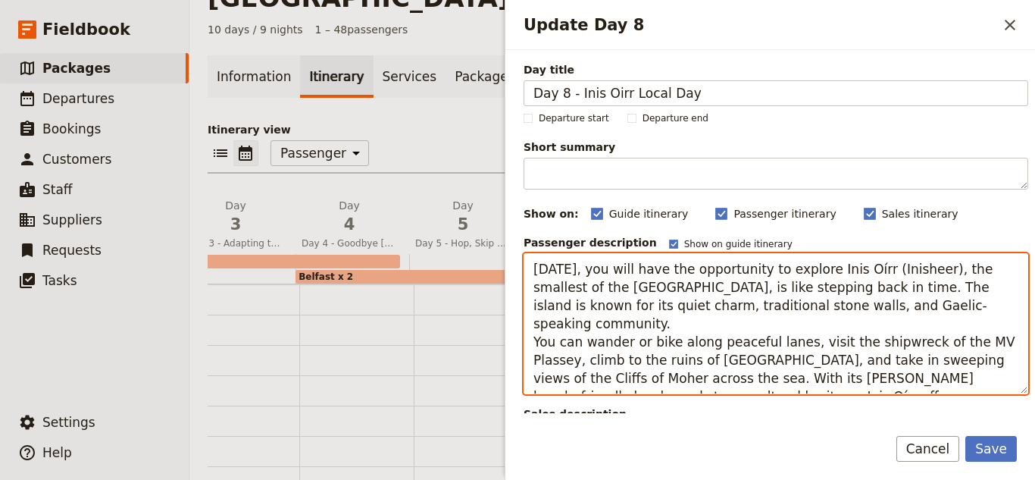
click at [961, 318] on textarea "[DATE], you will have the opportunity to explore Inis Oírr (Inisheer), the smal…" at bounding box center [776, 323] width 505 height 141
click at [955, 318] on textarea "[DATE], you will have the opportunity to explore Inis Oírr (Inisheer), the smal…" at bounding box center [776, 323] width 505 height 141
click at [977, 324] on textarea "[DATE], you will have the opportunity to explore Inis Oírr (Inisheer), the smal…" at bounding box center [776, 323] width 505 height 141
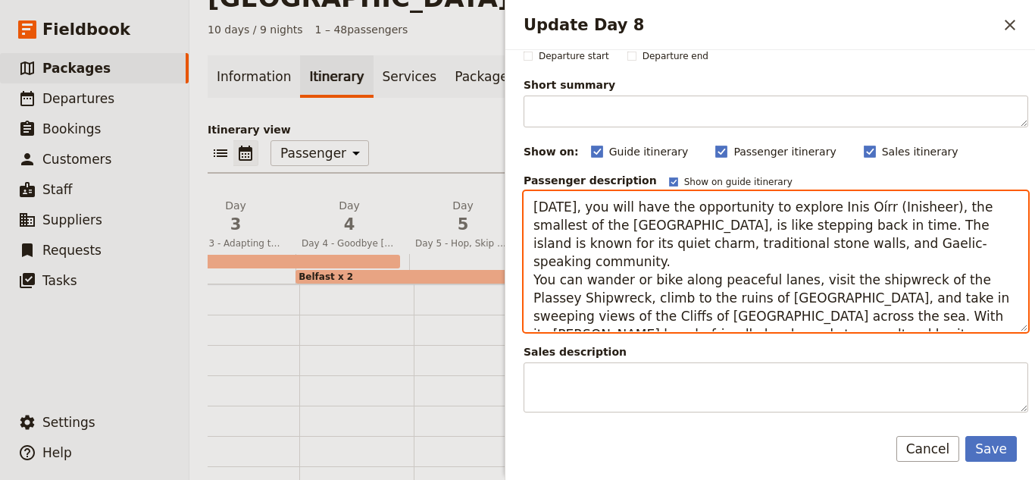
scroll to position [60, 0]
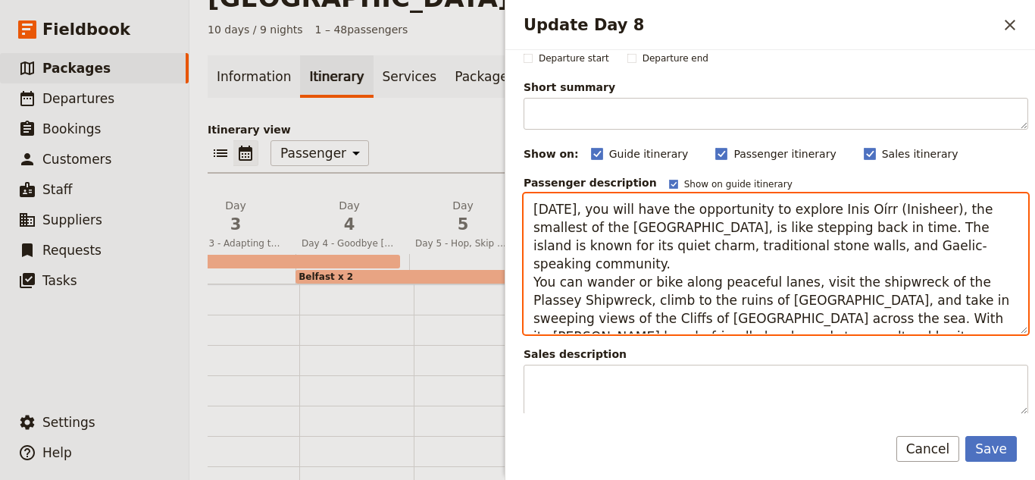
click at [711, 296] on textarea "[DATE], you will have the opportunity to explore Inis Oírr (Inisheer), the smal…" at bounding box center [776, 263] width 505 height 141
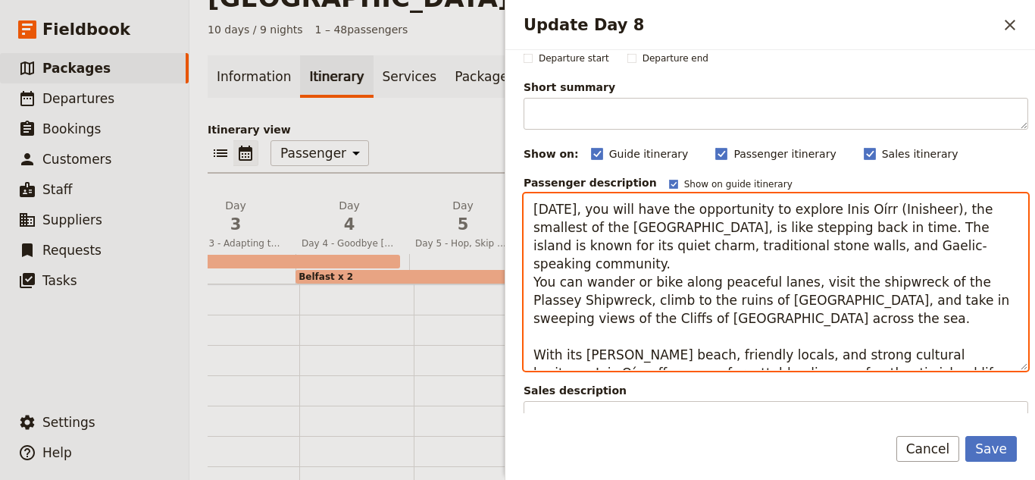
click at [530, 262] on textarea "[DATE], you will have the opportunity to explore Inis Oírr (Inisheer), the smal…" at bounding box center [776, 281] width 505 height 177
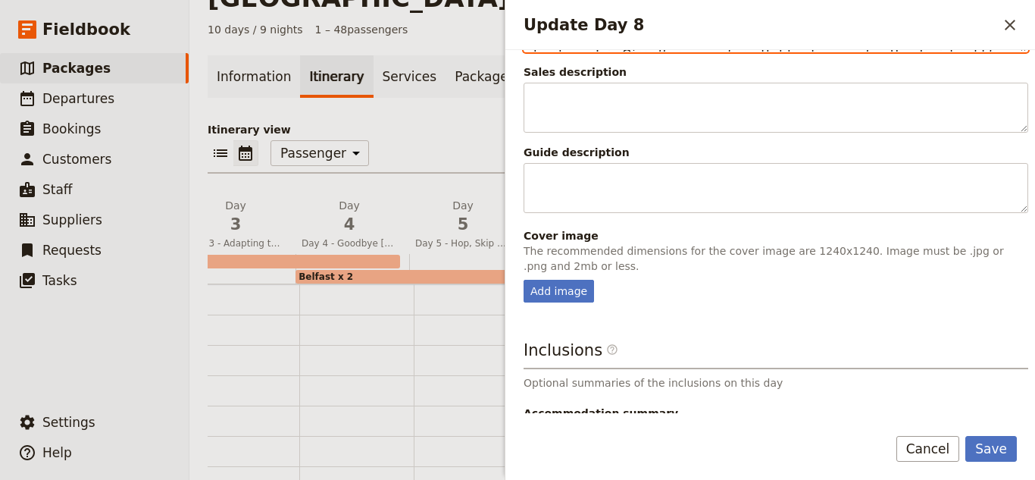
scroll to position [493, 0]
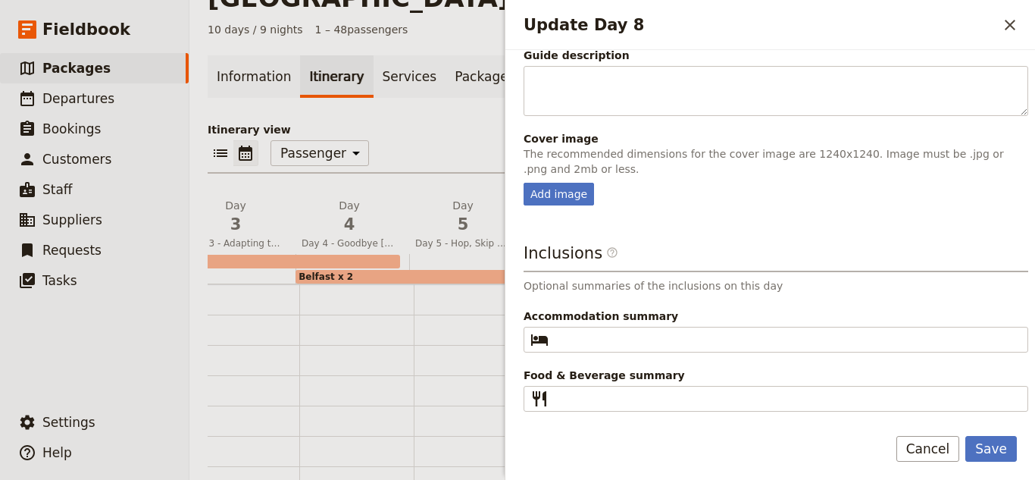
type textarea "[DATE], you will have the opportunity to explore Inis Oírr (Inisheer), the smal…"
click at [565, 178] on fieldset "Cover image The recommended dimensions for the cover image are 1240x1240. Image…" at bounding box center [776, 168] width 505 height 74
click at [570, 183] on div "Add image" at bounding box center [559, 194] width 70 height 23
click at [524, 183] on input "Add image" at bounding box center [523, 182] width 1 height 1
click at [558, 189] on div "Add image" at bounding box center [559, 194] width 70 height 23
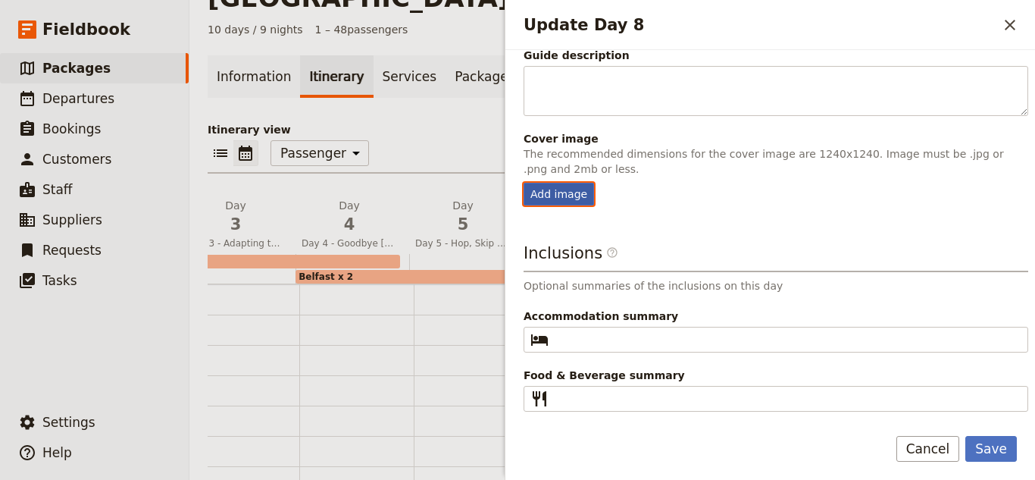
click at [524, 183] on input "Add image" at bounding box center [523, 182] width 1 height 1
type input "C:\fakepath\Inis Oirr.jpg"
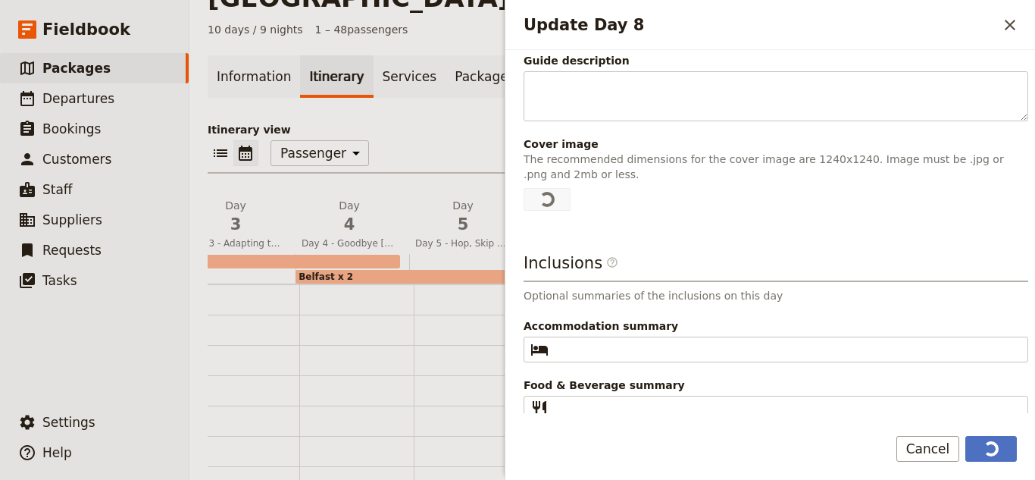
scroll to position [497, 0]
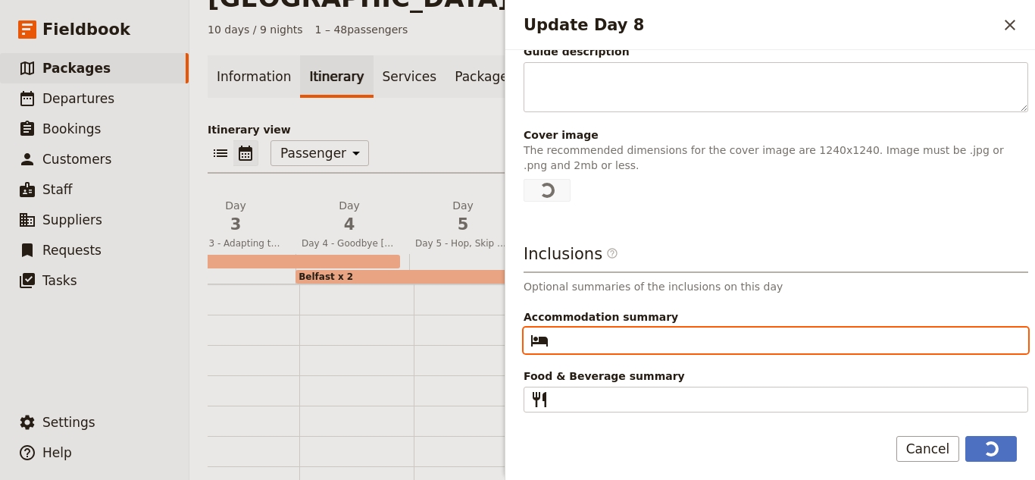
click at [592, 339] on input "Accommodation summary ​" at bounding box center [787, 340] width 464 height 18
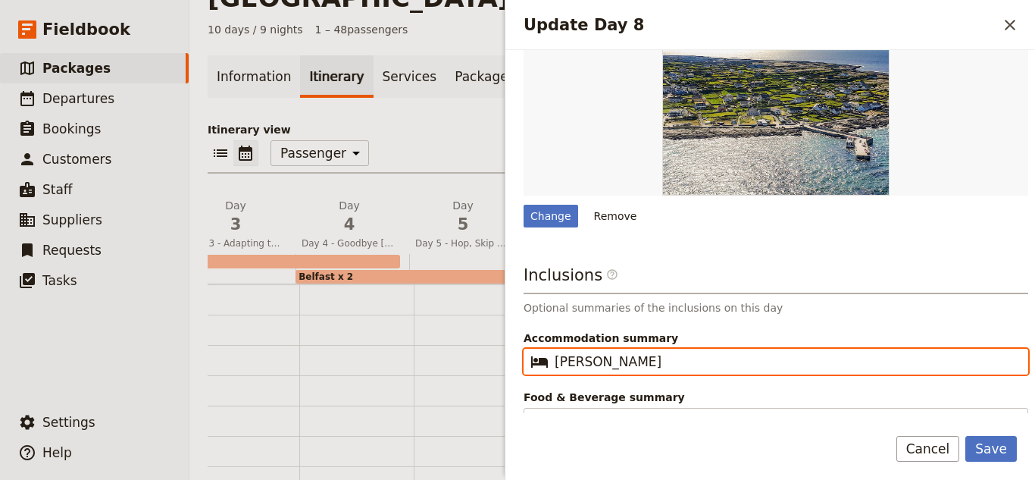
scroll to position [730, 0]
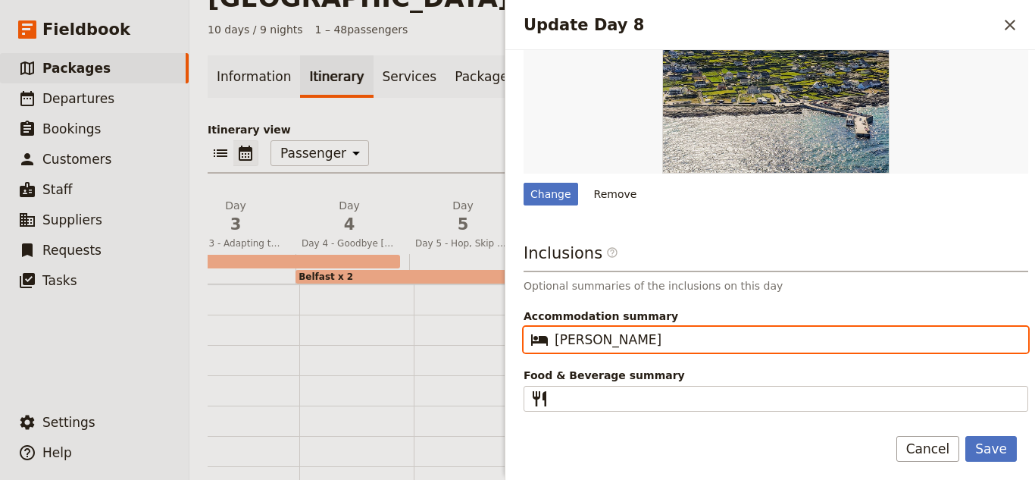
click at [558, 340] on input "[PERSON_NAME]" at bounding box center [787, 339] width 464 height 18
type input "1x Night [PERSON_NAME]"
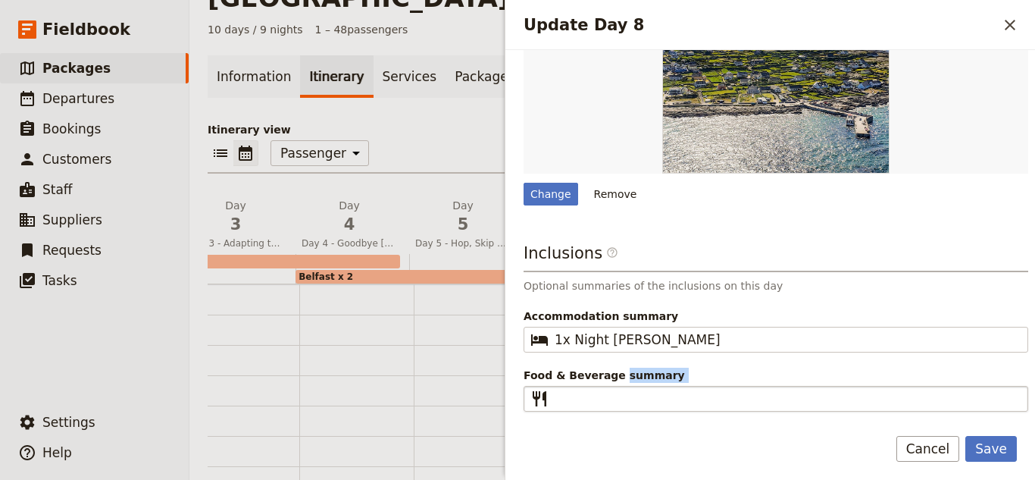
click at [617, 405] on label "Food & Beverage summary ​" at bounding box center [776, 387] width 505 height 39
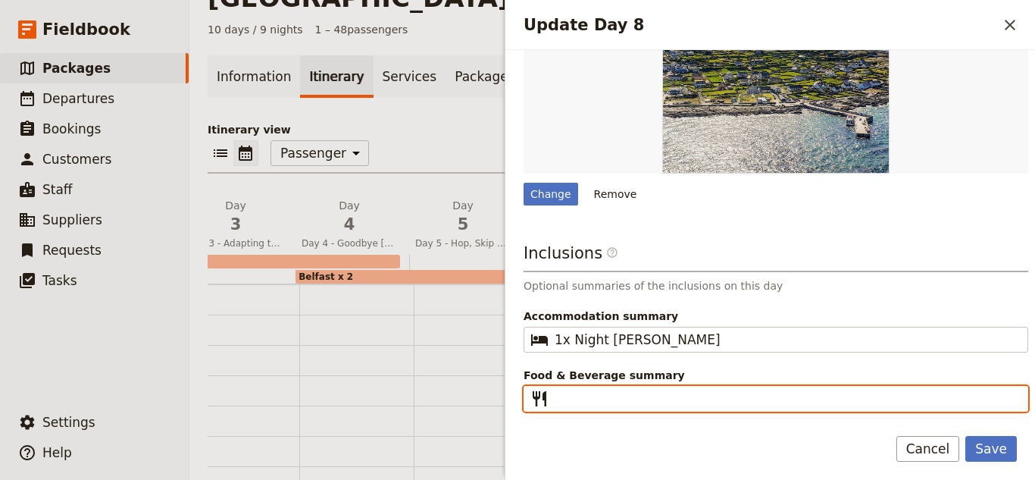
click at [617, 405] on input "Food & Beverage summary ​" at bounding box center [787, 398] width 464 height 18
type input "Breakfast"
click at [965, 436] on button "Save" at bounding box center [991, 449] width 52 height 26
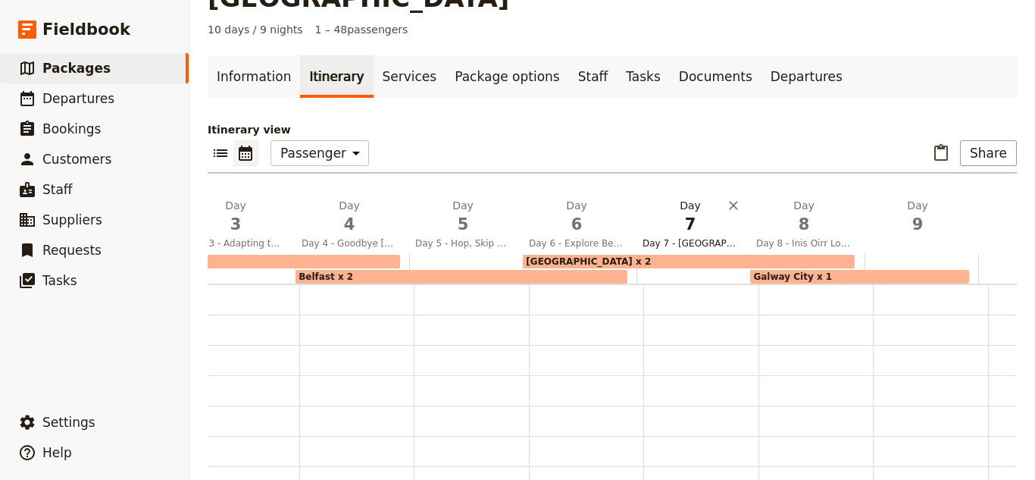
click at [658, 237] on span "Day 7 - [GEOGRAPHIC_DATA] - [GEOGRAPHIC_DATA]" at bounding box center [690, 243] width 108 height 12
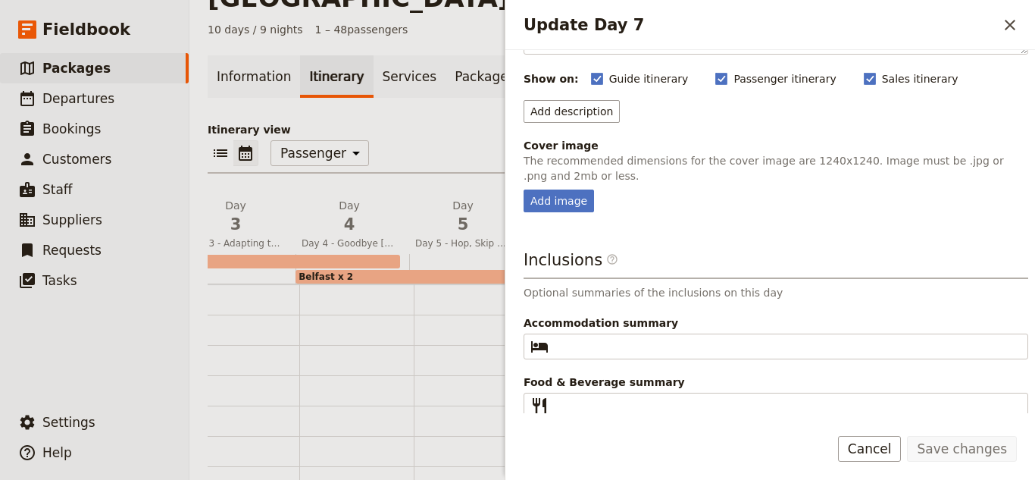
scroll to position [142, 0]
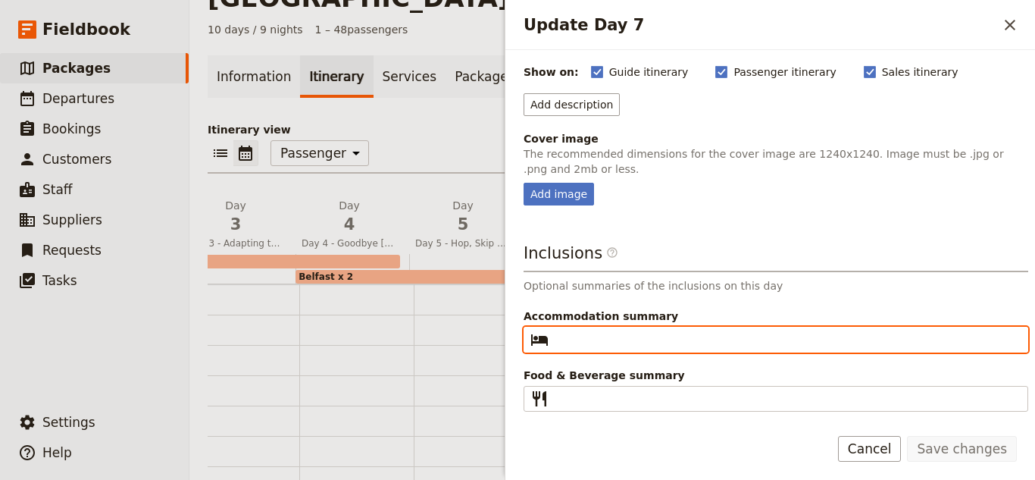
click at [602, 330] on input "Accommodation summary ​" at bounding box center [787, 339] width 464 height 18
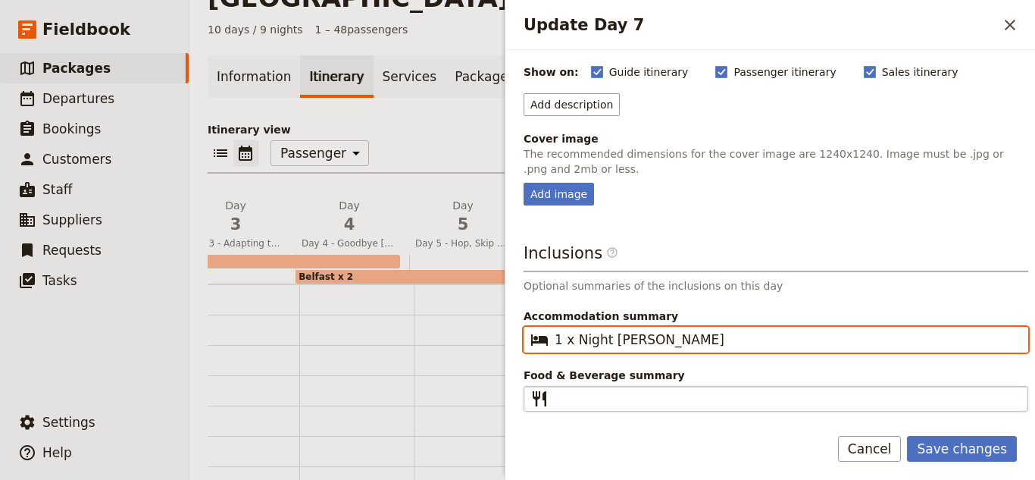
type input "1 x Night [PERSON_NAME]"
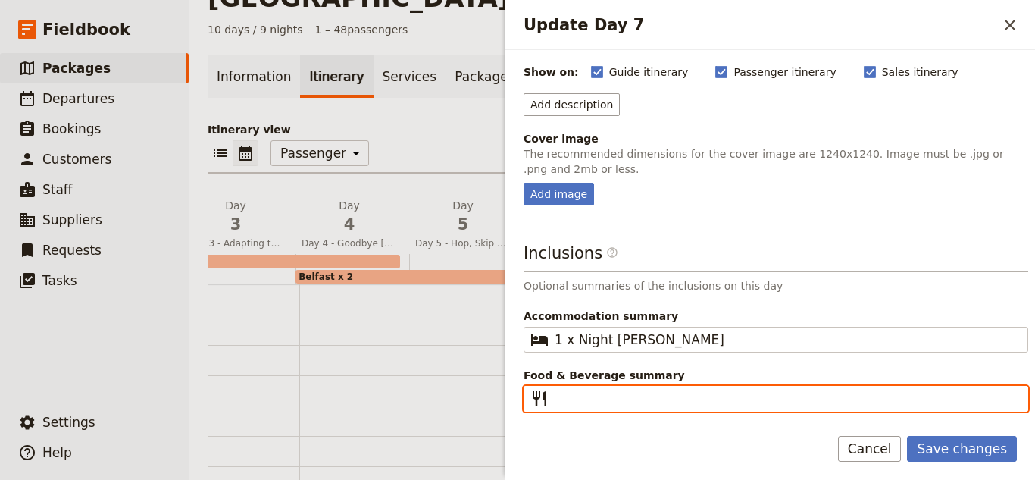
click at [621, 393] on input "Food & Beverage summary ​" at bounding box center [787, 398] width 464 height 18
type input "Breakfast"
click at [907, 436] on button "Save changes" at bounding box center [962, 449] width 110 height 26
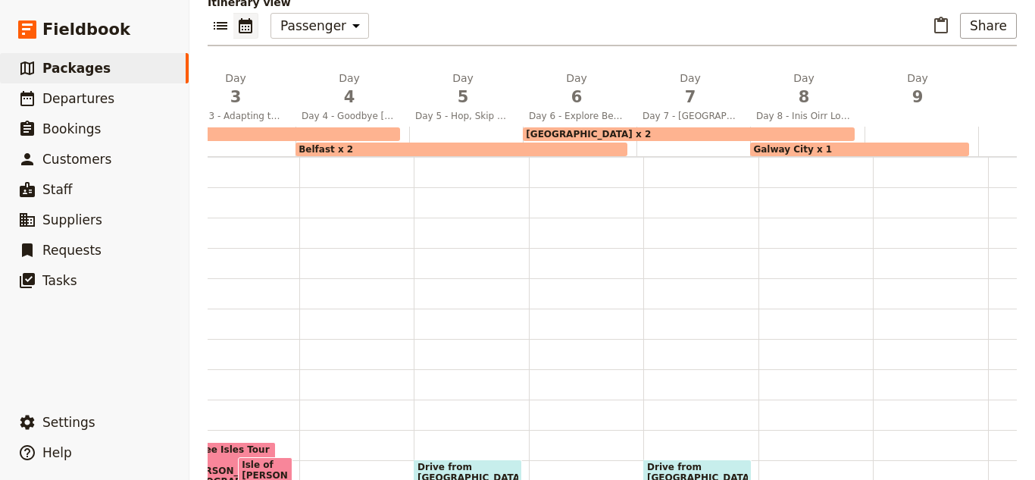
scroll to position [224, 0]
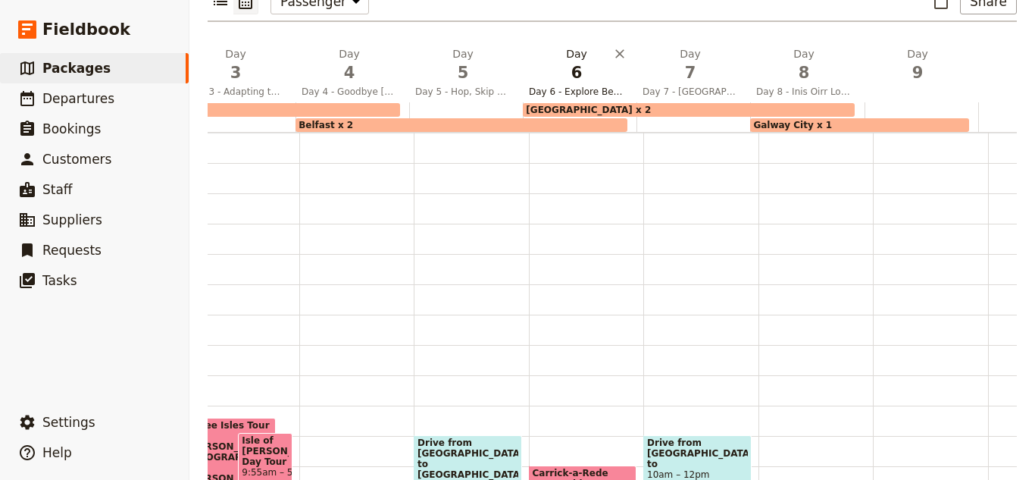
click at [583, 61] on span "6" at bounding box center [576, 72] width 95 height 23
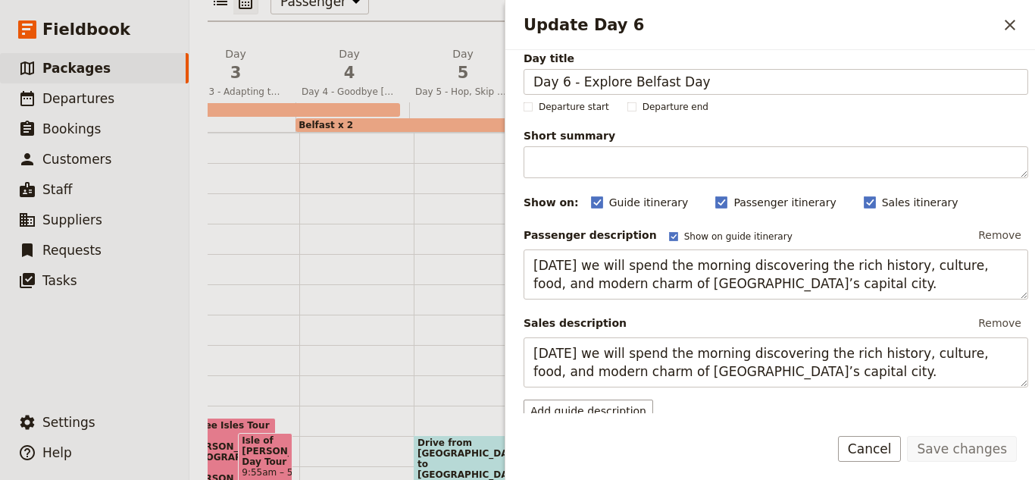
scroll to position [0, 0]
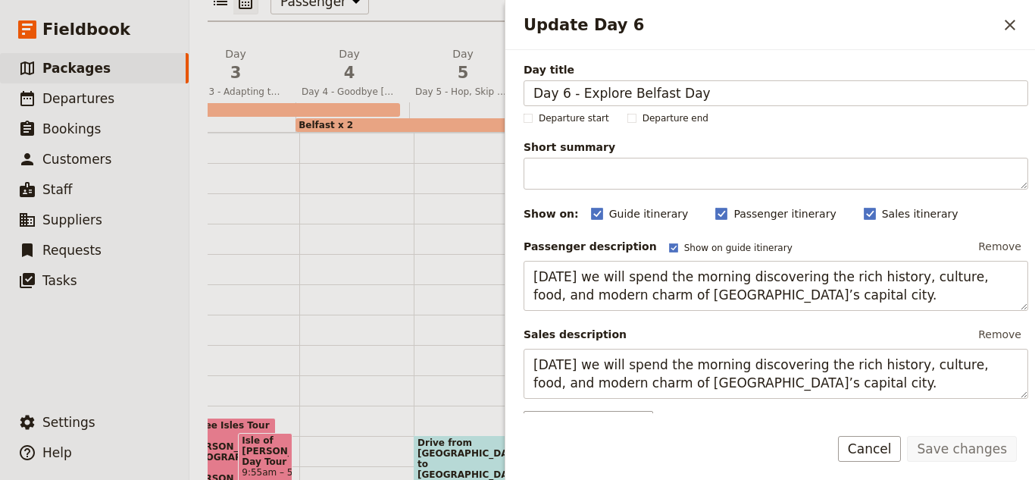
click at [1024, 30] on div "Update Day 6 ​" at bounding box center [770, 25] width 530 height 50
click at [1016, 24] on icon "Close drawer" at bounding box center [1010, 25] width 18 height 18
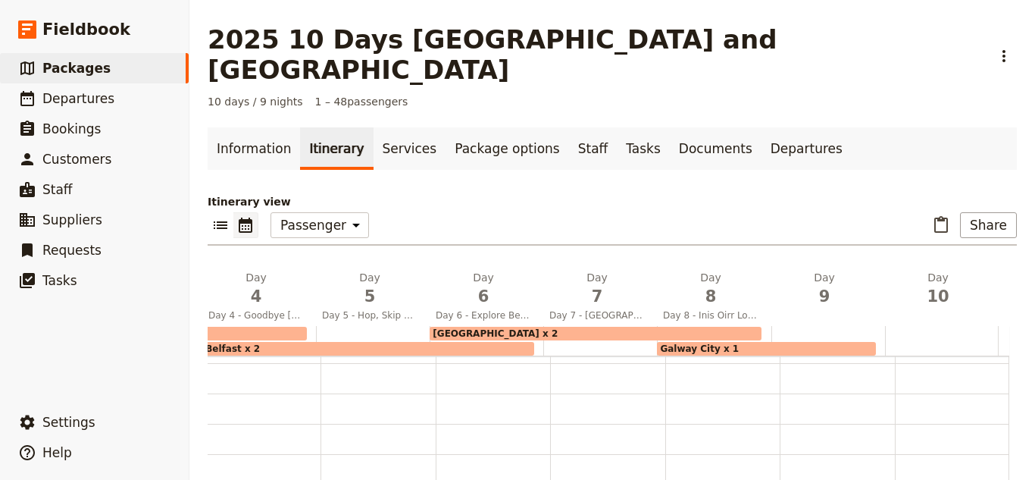
scroll to position [152, 0]
select select "8"
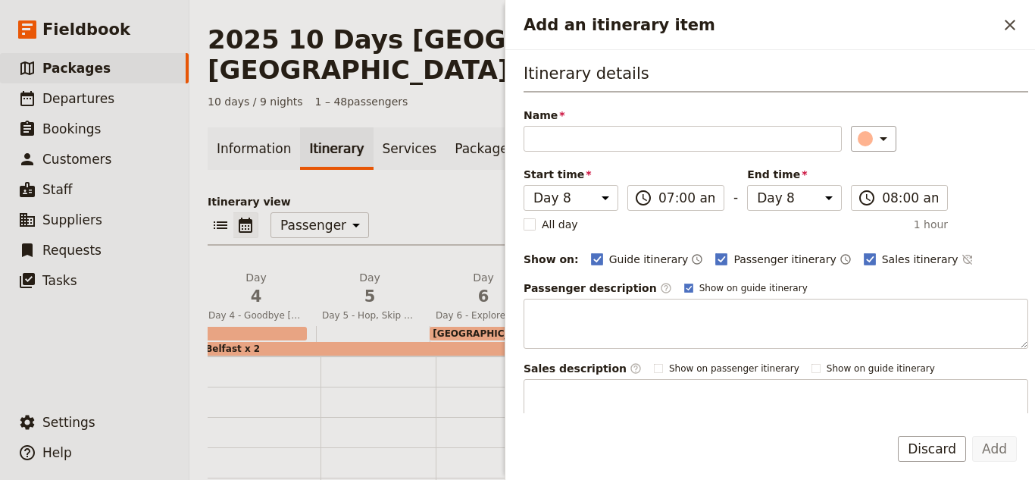
click at [537, 236] on div "Itinerary details Name ​ Please fill in this field. Start time Day 1 Day 2 Day …" at bounding box center [776, 245] width 505 height 367
click at [535, 225] on rect "Add an itinerary item" at bounding box center [529, 223] width 11 height 11
click at [524, 217] on input "All day" at bounding box center [523, 216] width 1 height 1
checkbox input "true"
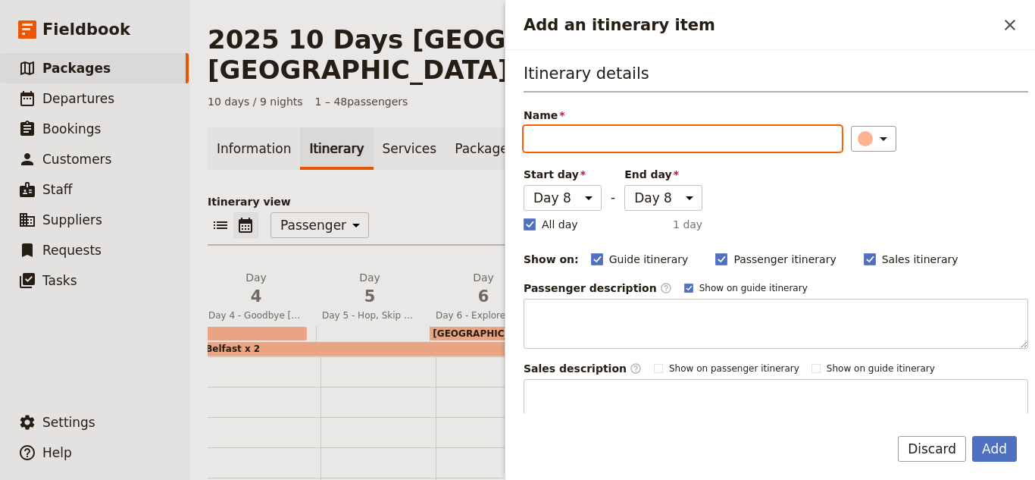
click at [581, 136] on input "Name" at bounding box center [683, 139] width 318 height 26
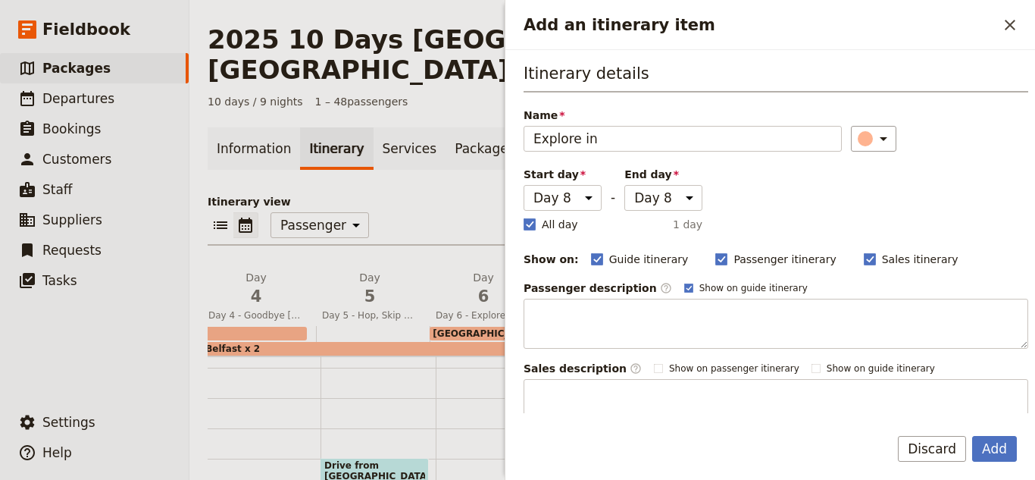
scroll to position [227, 0]
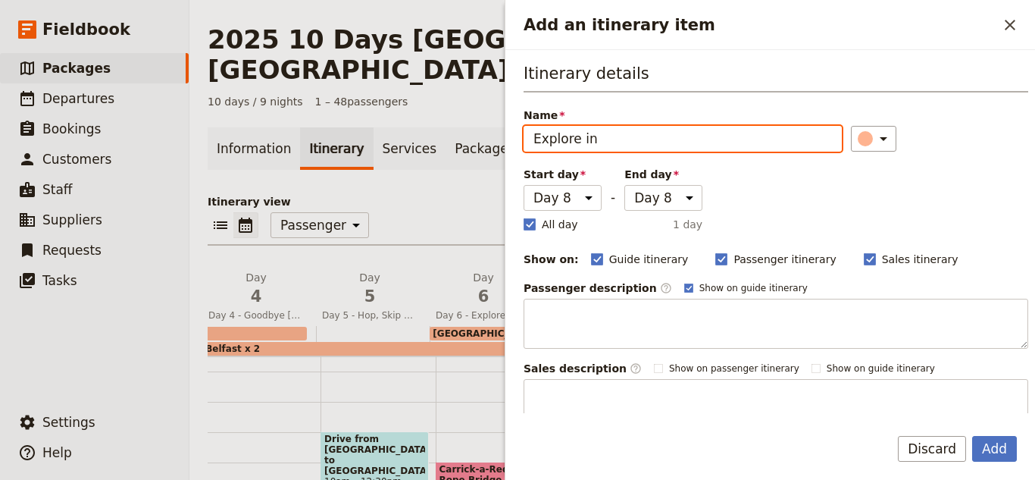
click at [640, 136] on input "Explore in" at bounding box center [683, 139] width 318 height 26
type input "Explore Inis Oirr at your own leisure"
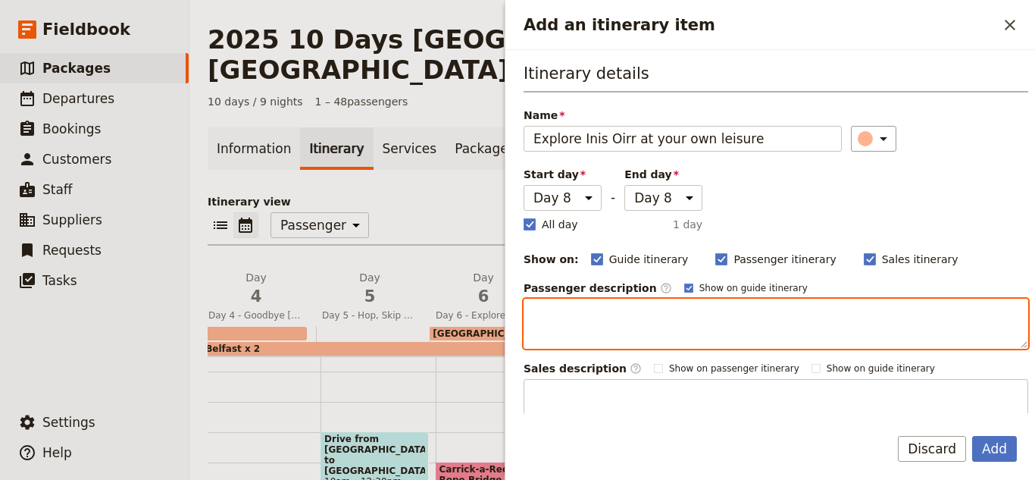
click at [580, 311] on textarea "Add an itinerary item" at bounding box center [776, 324] width 505 height 50
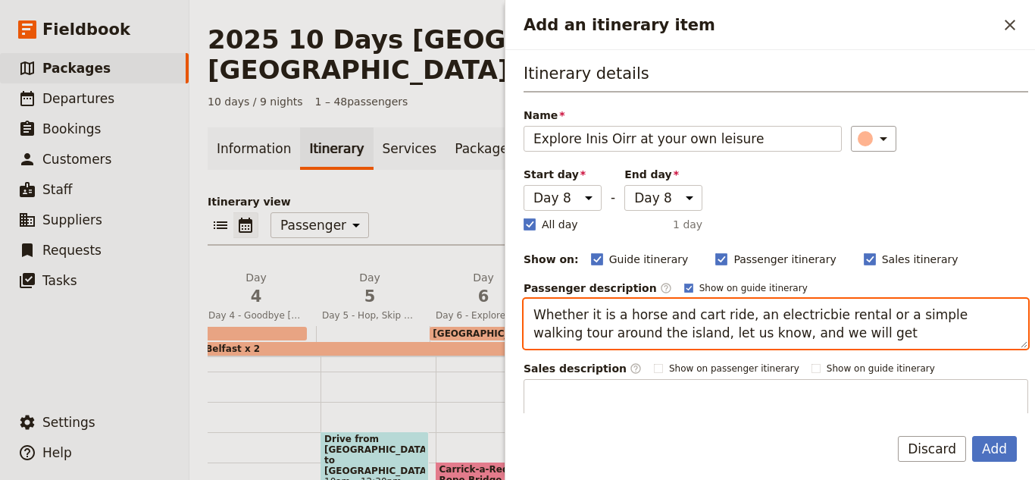
click at [799, 318] on textarea "Whether it is a horse and cart ride, an electricbie rental or a simple walking …" at bounding box center [776, 324] width 505 height 50
click at [803, 319] on textarea "Whether it is a horse and cart ride, an electric bie rental or a simple walking…" at bounding box center [776, 324] width 505 height 50
click at [803, 321] on textarea "Whether it is a horse and cart ride, an electric bie rental or a simple walking…" at bounding box center [776, 324] width 505 height 50
click at [849, 339] on textarea "Whether it is a horse and cart ride, an electric bike rental or a simple walkin…" at bounding box center [776, 324] width 505 height 50
drag, startPoint x: 896, startPoint y: 336, endPoint x: 505, endPoint y: 321, distance: 391.3
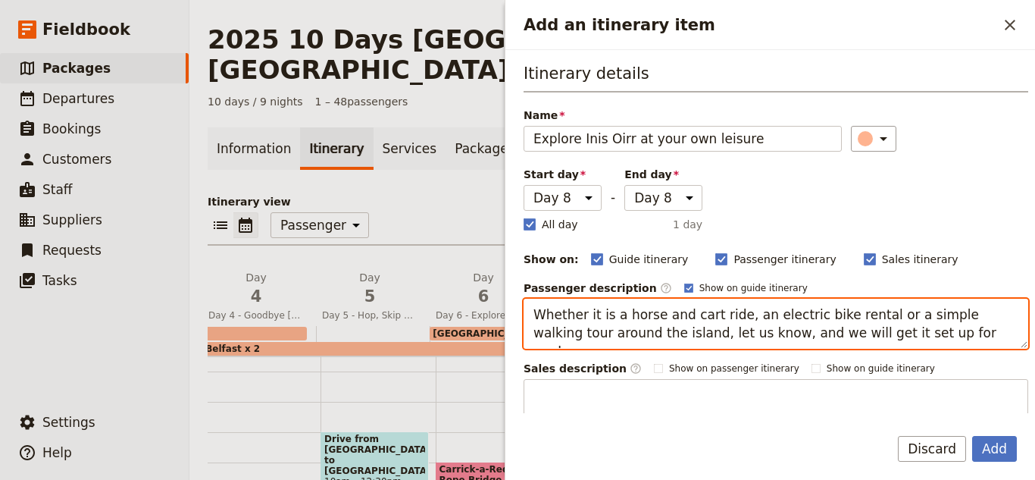
click at [505, 321] on div "Add an itinerary item ​ Itinerary details Name Explore Inis Oirr at your own le…" at bounding box center [770, 240] width 530 height 480
type textarea "Whether it is a horse and cart ride, an electric bike rental or a simple walkin…"
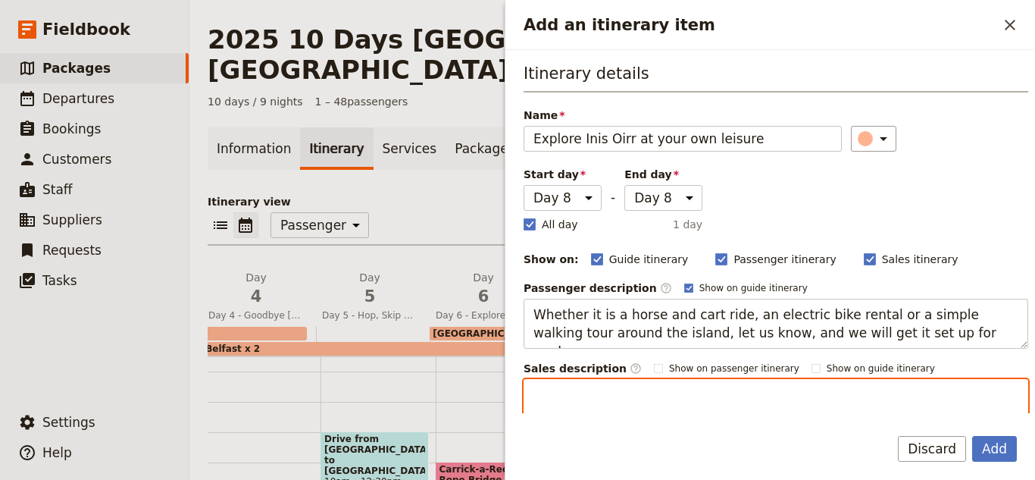
click at [611, 392] on textarea "Add an itinerary item" at bounding box center [776, 404] width 505 height 50
paste textarea "Whether it is a horse and cart ride, an electric bike rental or a simple walkin…"
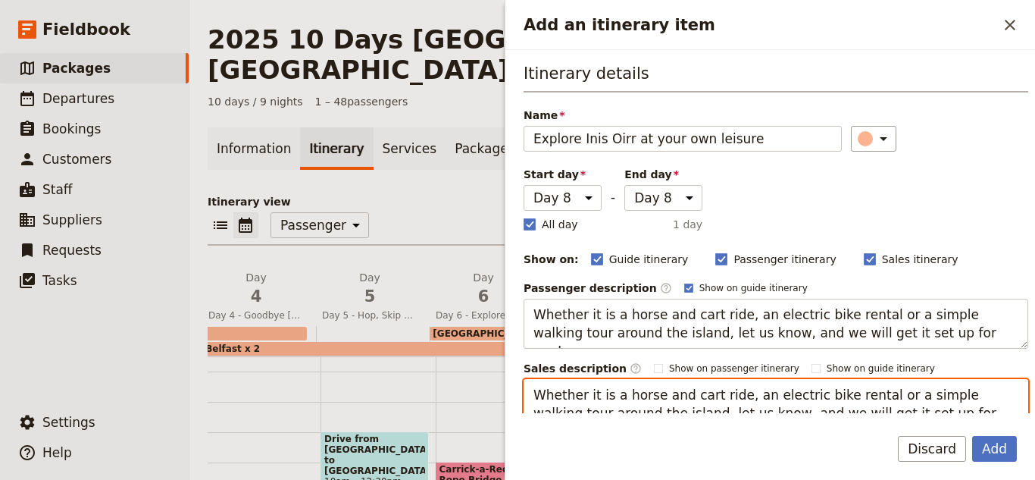
scroll to position [8, 0]
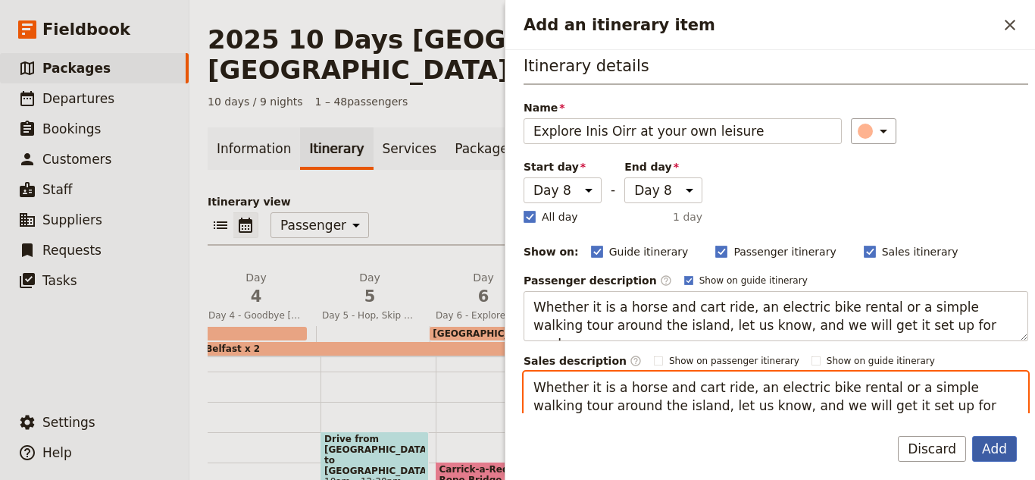
type textarea "Whether it is a horse and cart ride, an electric bike rental or a simple walkin…"
click at [992, 444] on button "Add" at bounding box center [994, 449] width 45 height 26
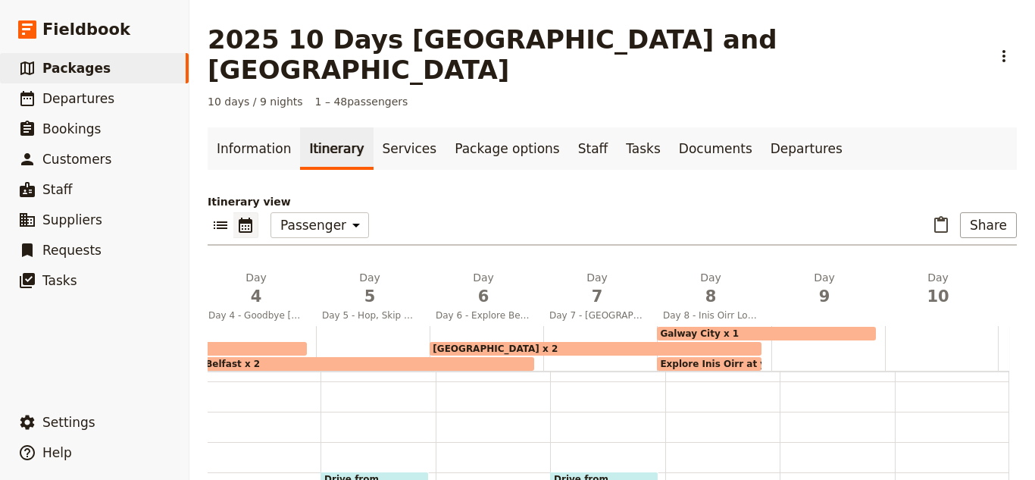
scroll to position [0, 0]
click at [717, 358] on span "Explore Inis Oirr at your own leisure" at bounding box center [753, 363] width 186 height 11
select select "8"
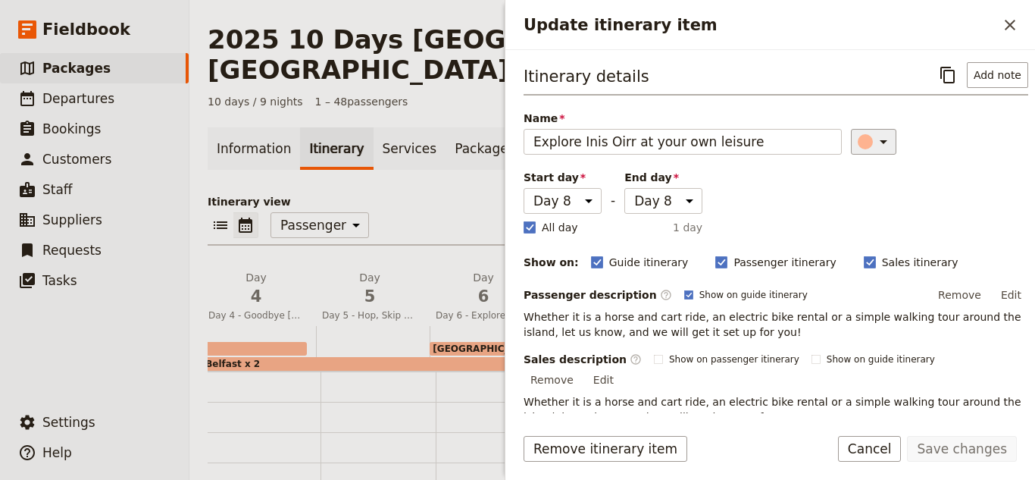
click at [874, 139] on icon "Update itinerary item" at bounding box center [883, 142] width 18 height 18
click at [866, 233] on div "button" at bounding box center [868, 228] width 15 height 15
click at [982, 439] on button "Save changes" at bounding box center [962, 449] width 110 height 26
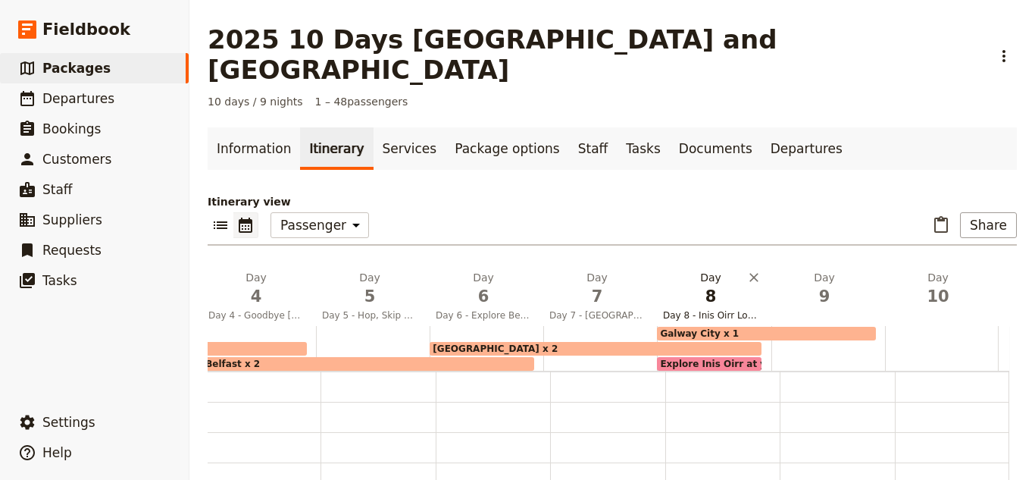
click at [703, 285] on span "8" at bounding box center [710, 296] width 95 height 23
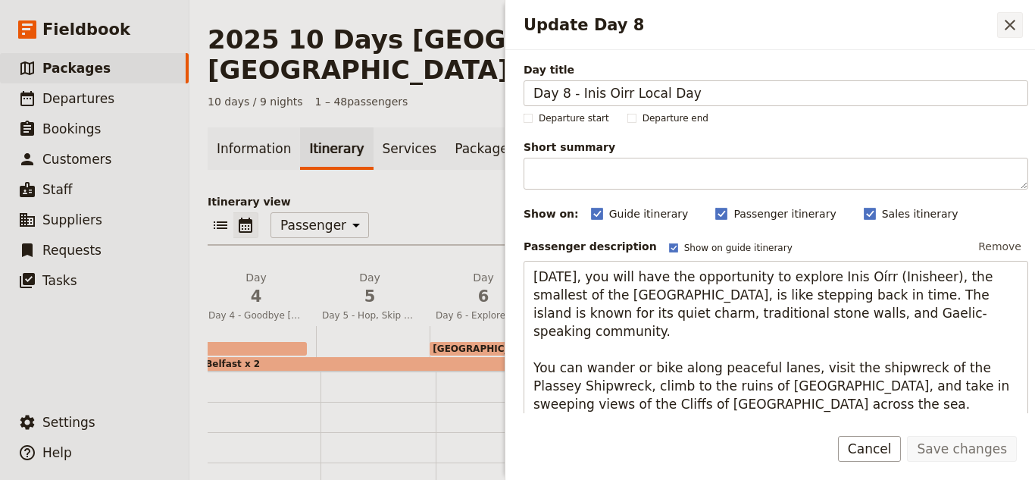
click at [1015, 34] on button "​" at bounding box center [1010, 25] width 26 height 26
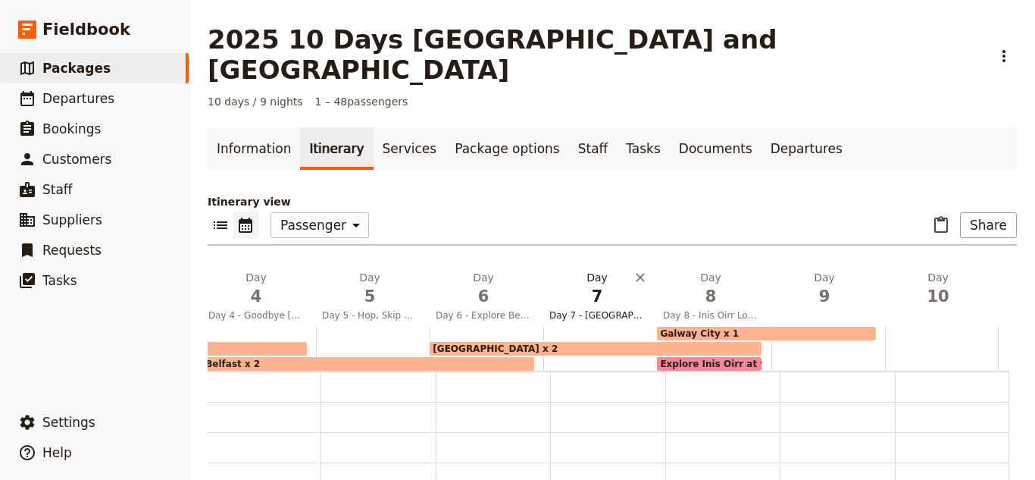
click at [594, 285] on span "7" at bounding box center [596, 296] width 95 height 23
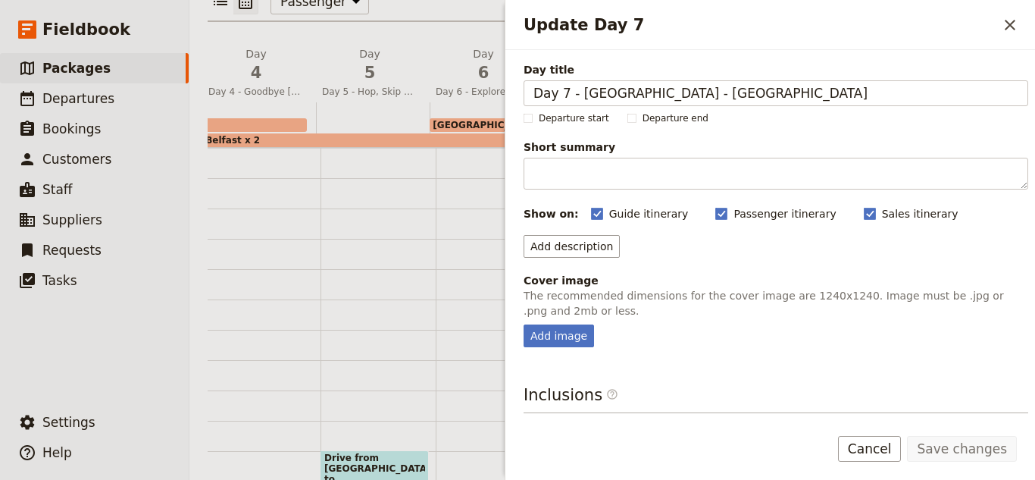
scroll to position [76, 0]
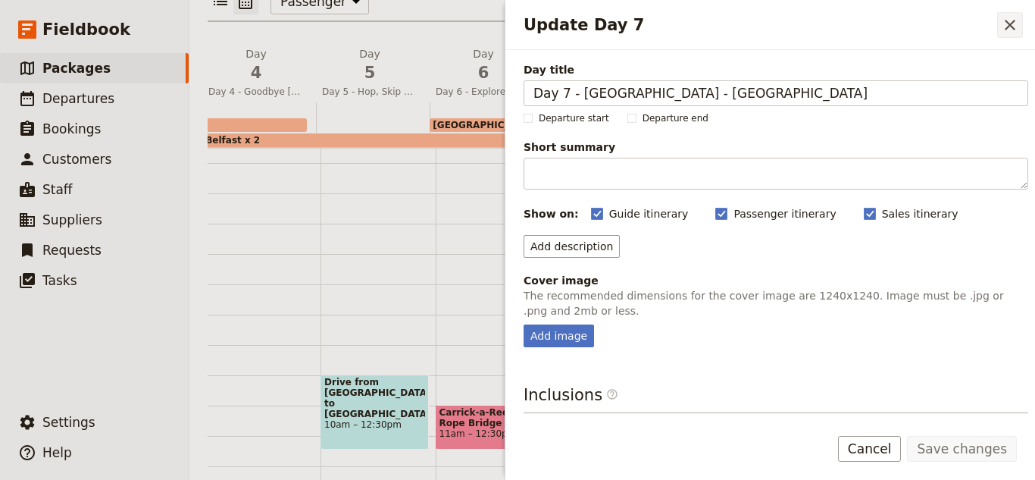
click at [1015, 17] on icon "Close drawer" at bounding box center [1010, 25] width 18 height 18
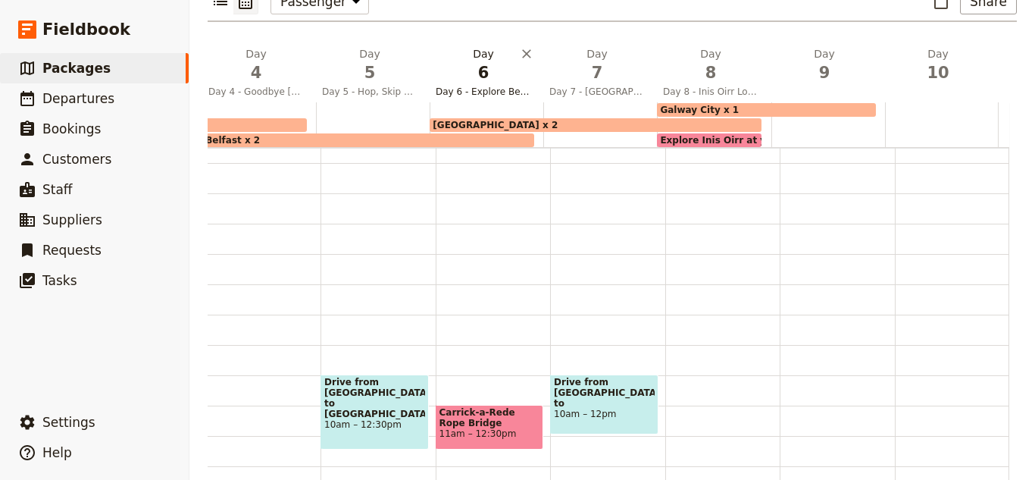
click at [481, 46] on h2 "Day 6 Day 6 - Explore Belfast Day" at bounding box center [483, 65] width 95 height 38
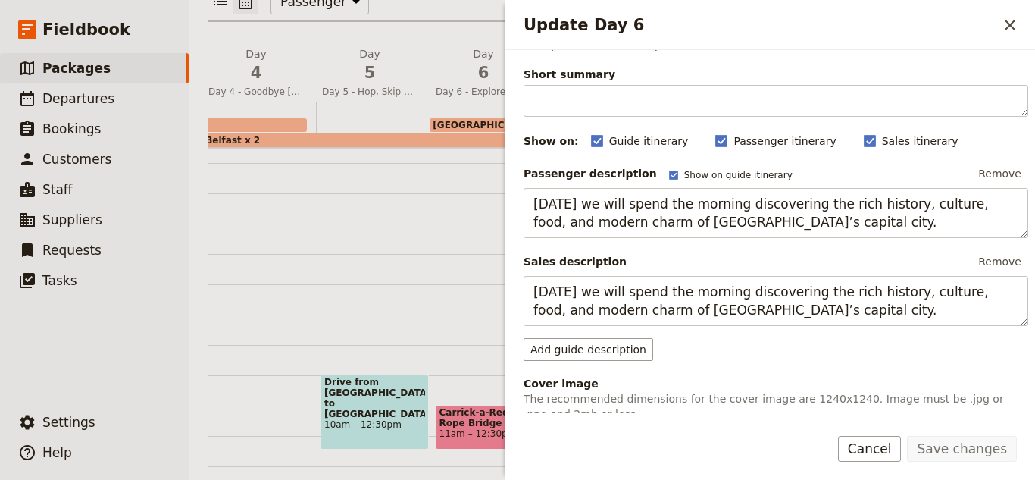
scroll to position [23, 0]
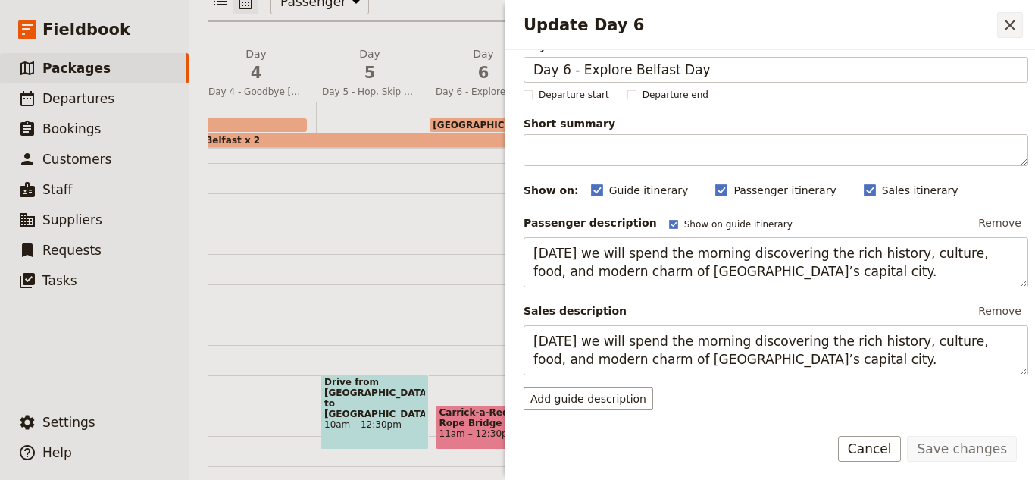
click at [1020, 21] on button "​" at bounding box center [1010, 25] width 26 height 26
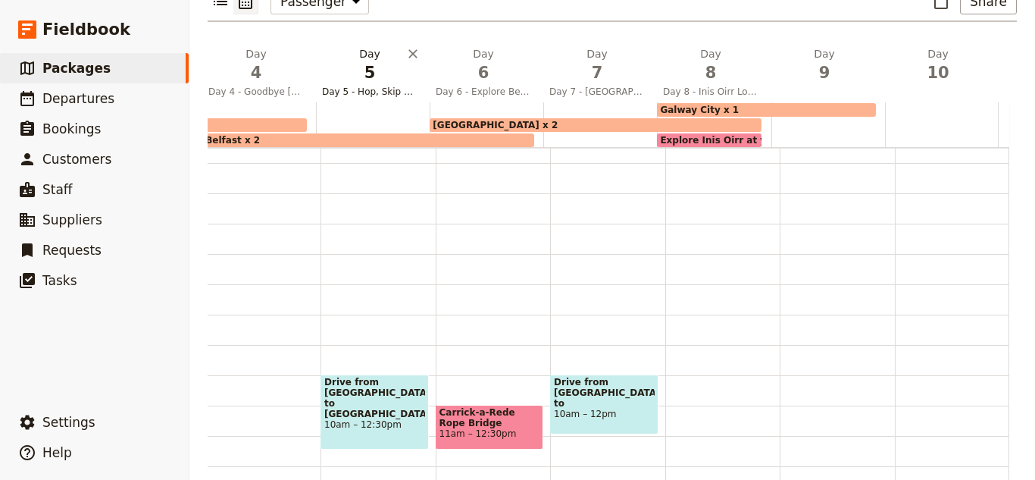
click at [358, 86] on span "Day 5 - Hop, Skip and Jump Over the Irish Sea to [GEOGRAPHIC_DATA] - Slán [GEOG…" at bounding box center [370, 92] width 108 height 12
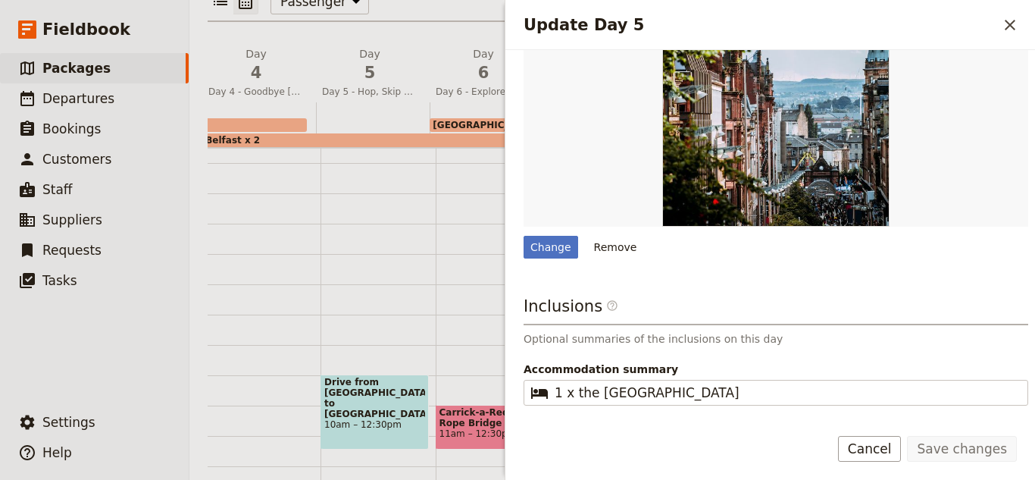
scroll to position [630, 0]
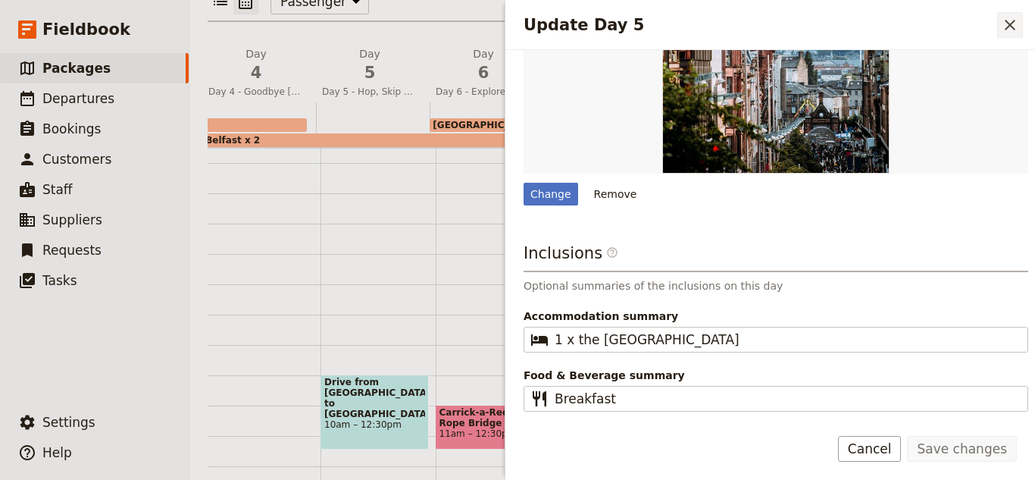
click at [1005, 25] on icon "Close drawer" at bounding box center [1010, 25] width 18 height 18
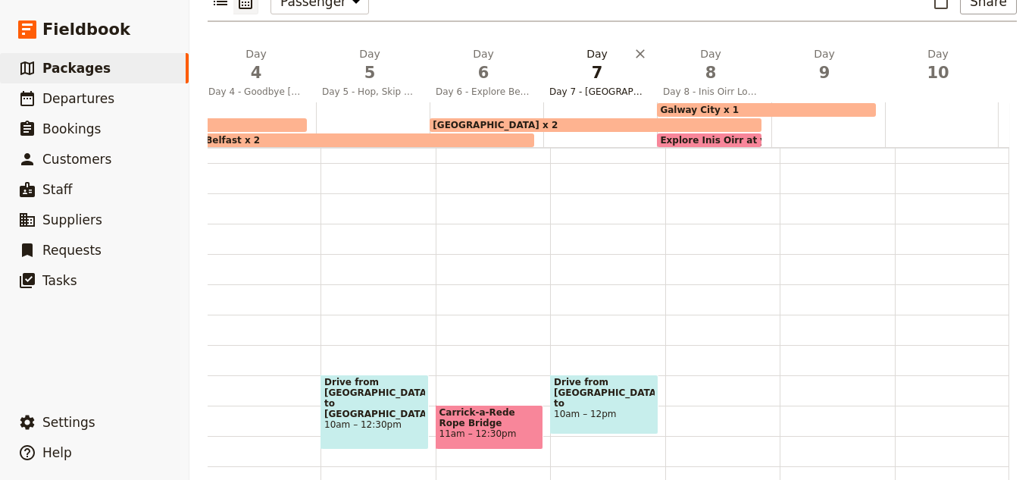
click at [558, 61] on span "7" at bounding box center [596, 72] width 95 height 23
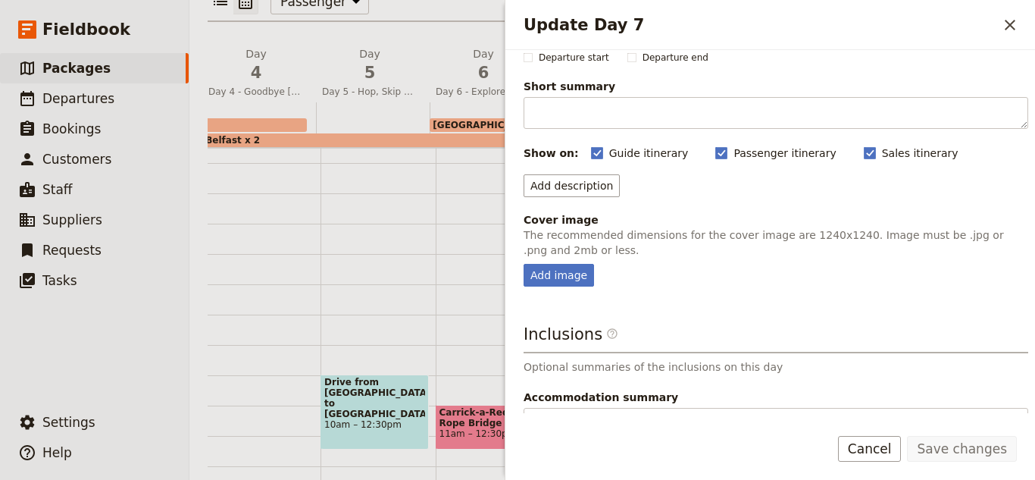
scroll to position [142, 0]
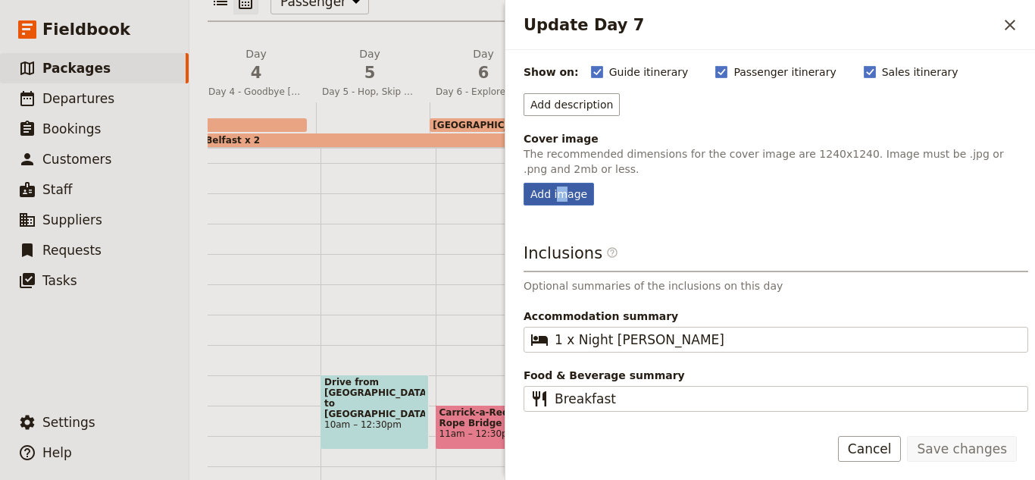
click at [561, 195] on div "Add image" at bounding box center [559, 194] width 70 height 23
click at [524, 183] on input "Add image" at bounding box center [523, 182] width 1 height 1
type input "C:\fakepath\[GEOGRAPHIC_DATA]jpg"
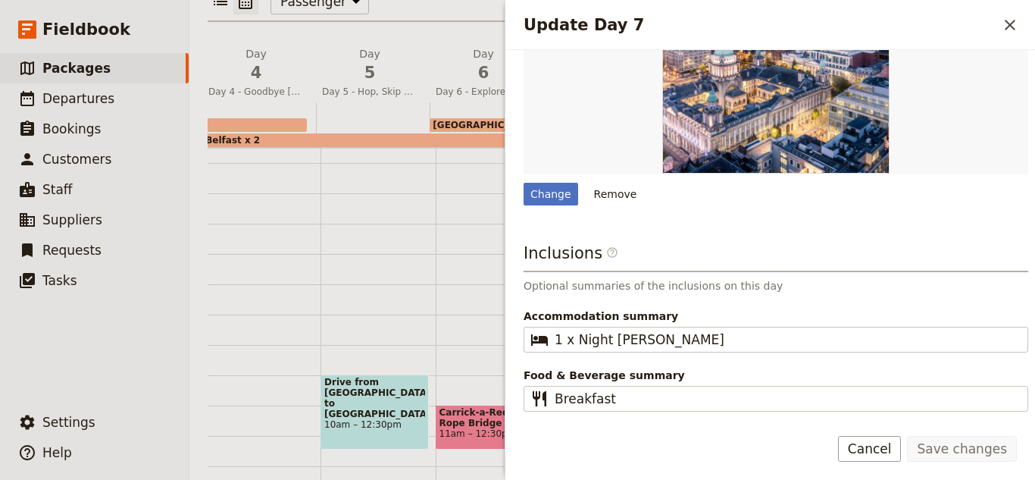
scroll to position [378, 0]
click at [1016, 23] on icon "Close drawer" at bounding box center [1010, 25] width 18 height 18
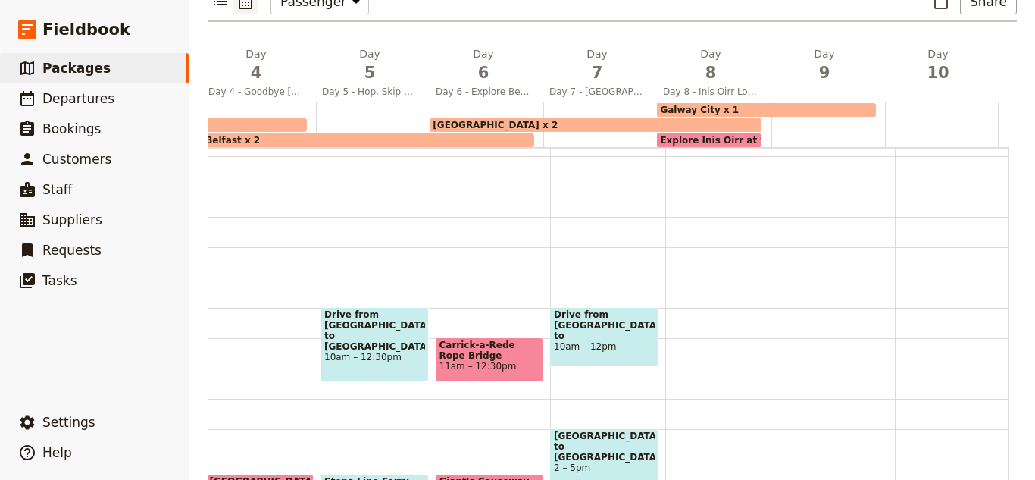
scroll to position [0, 0]
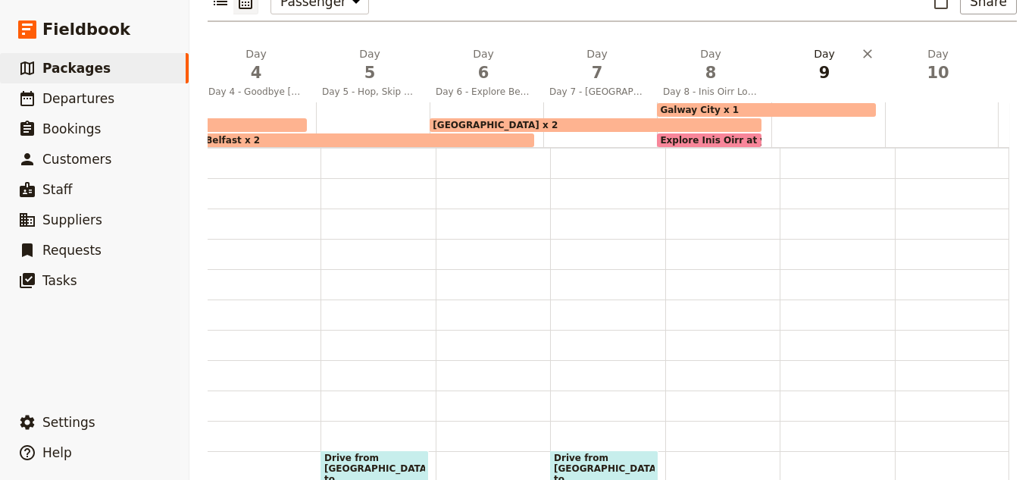
click at [810, 46] on h2 "Day 9" at bounding box center [824, 65] width 95 height 38
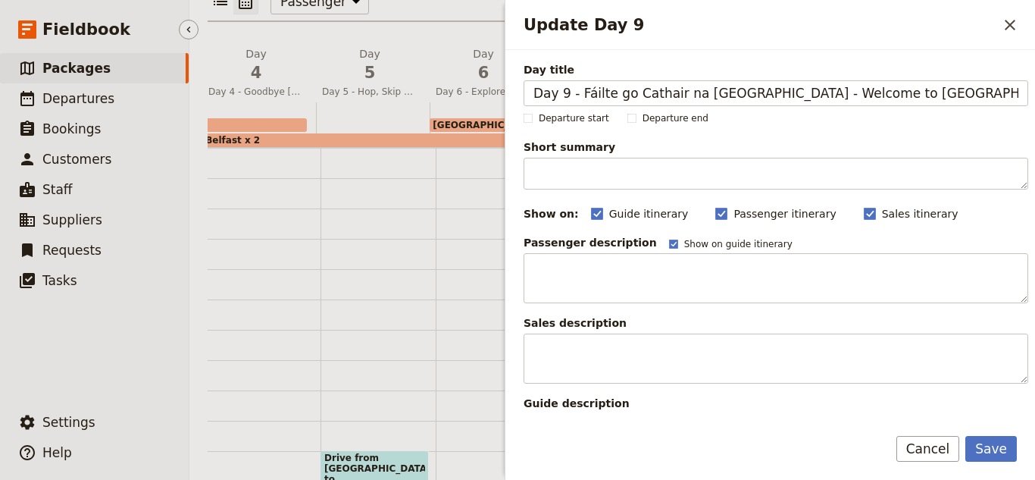
type input "Day 9 - Fáilte go Cathair na [GEOGRAPHIC_DATA] - Welcome to [GEOGRAPHIC_DATA]"
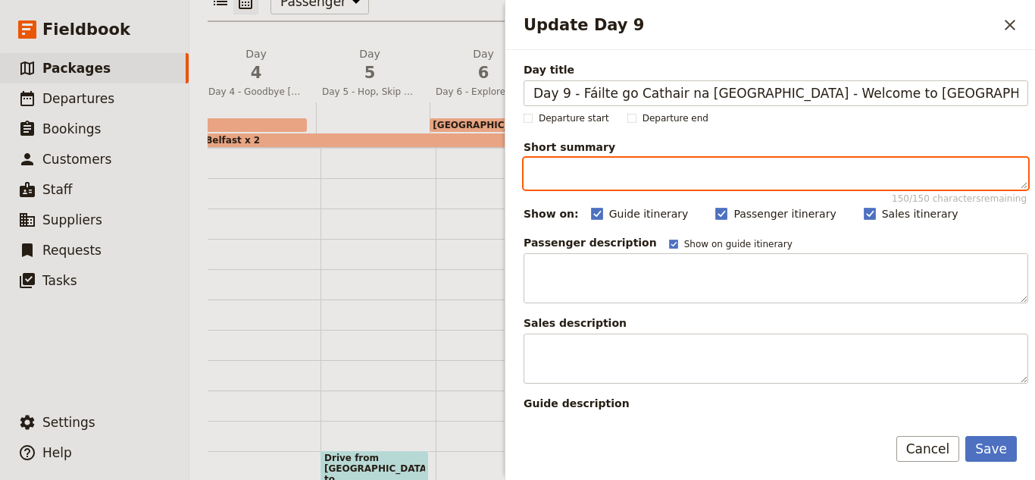
click at [595, 174] on textarea "Short summary 150 / 150 characters remaining" at bounding box center [776, 174] width 505 height 32
paste textarea "Explore our hometown"
type textarea "Explore our hometown"
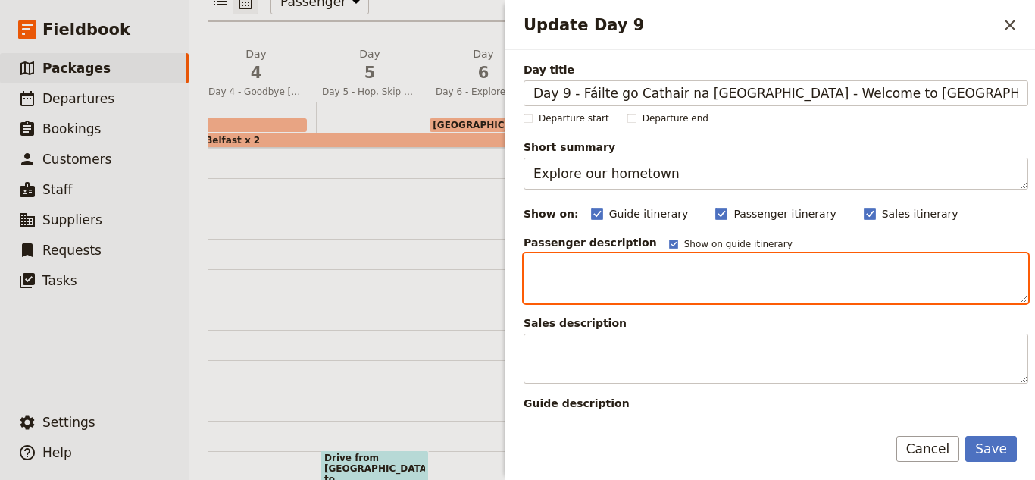
click at [560, 253] on textarea "Update Day 9" at bounding box center [776, 278] width 505 height 50
paste textarea "Welcome to the hometown of [GEOGRAPHIC_DATA] Tours! This is where we’ve grown u…"
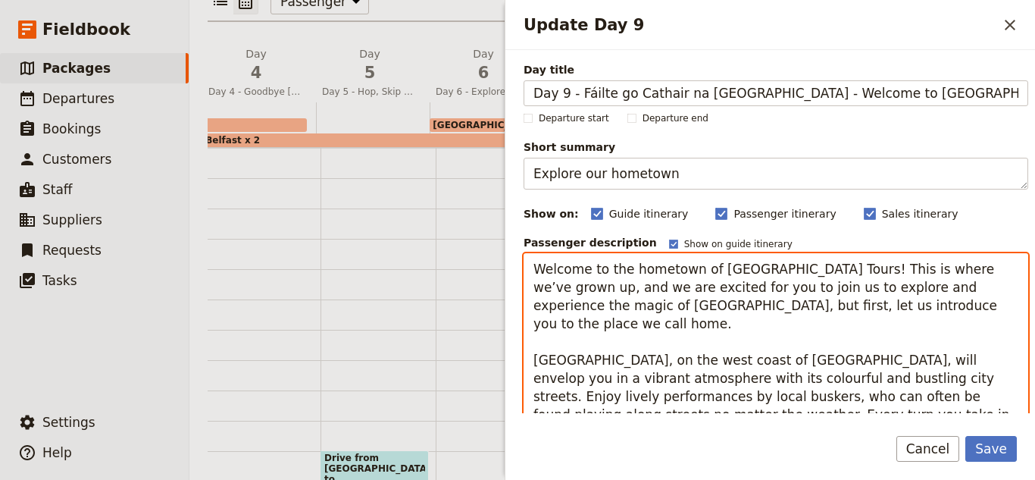
scroll to position [83, 0]
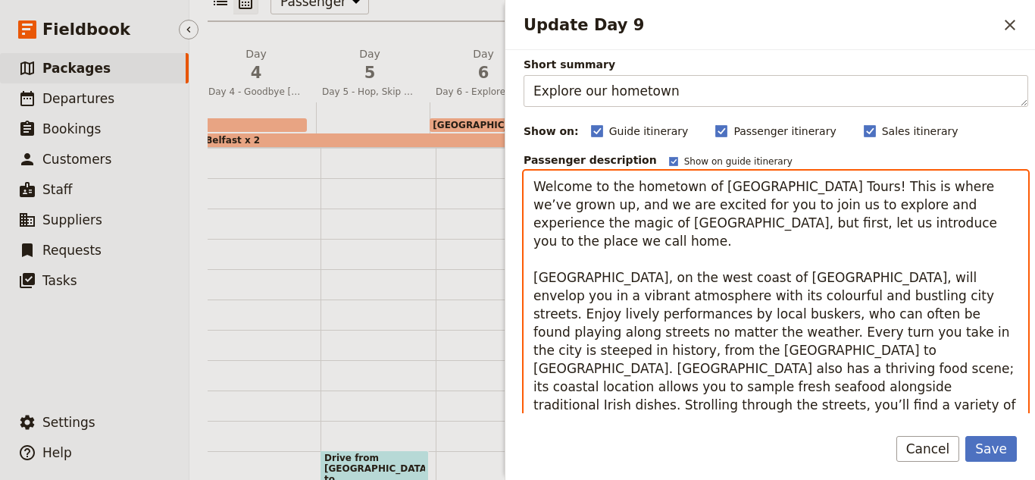
type textarea "Welcome to the hometown of [GEOGRAPHIC_DATA] Tours! This is where we’ve grown u…"
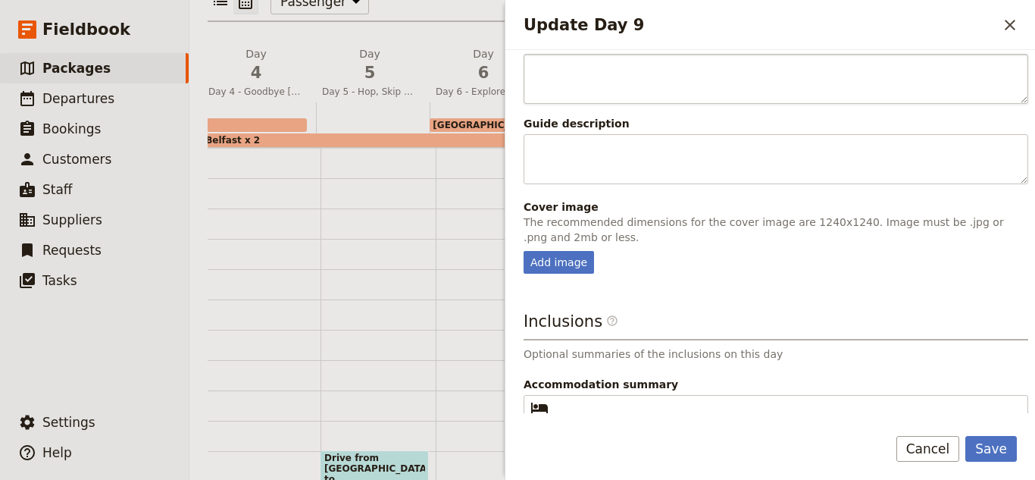
scroll to position [321, 0]
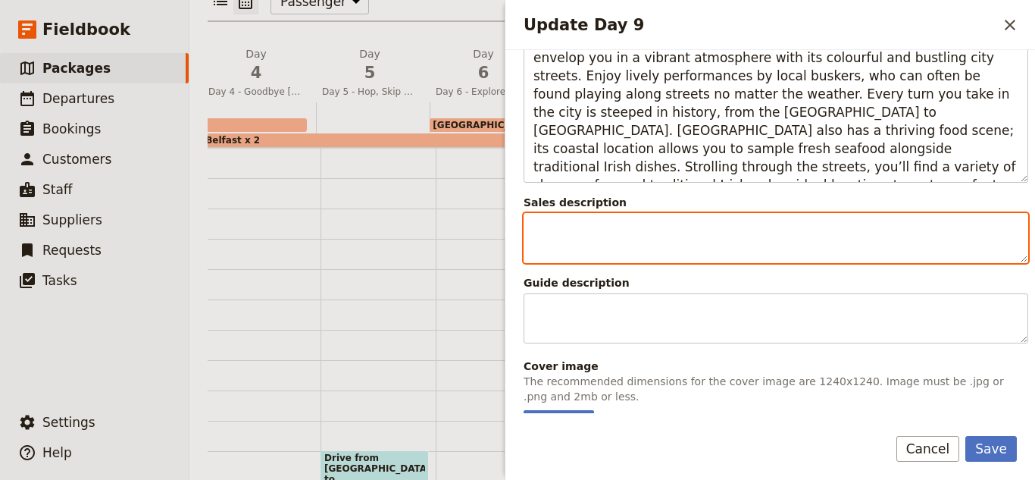
click at [573, 236] on textarea "Update Day 9" at bounding box center [776, 238] width 505 height 50
paste textarea "Welcome to the hometown of [GEOGRAPHIC_DATA] Tours! This is where we’ve grown u…"
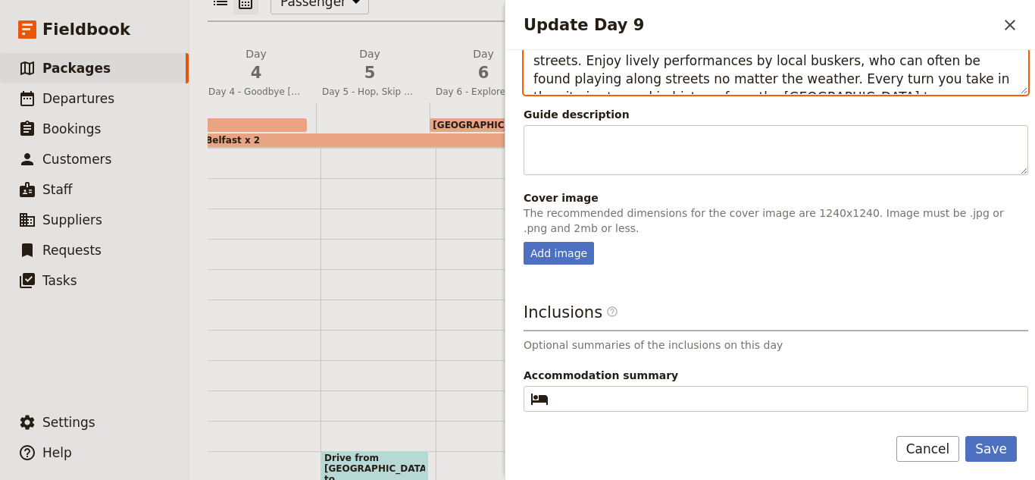
scroll to position [599, 0]
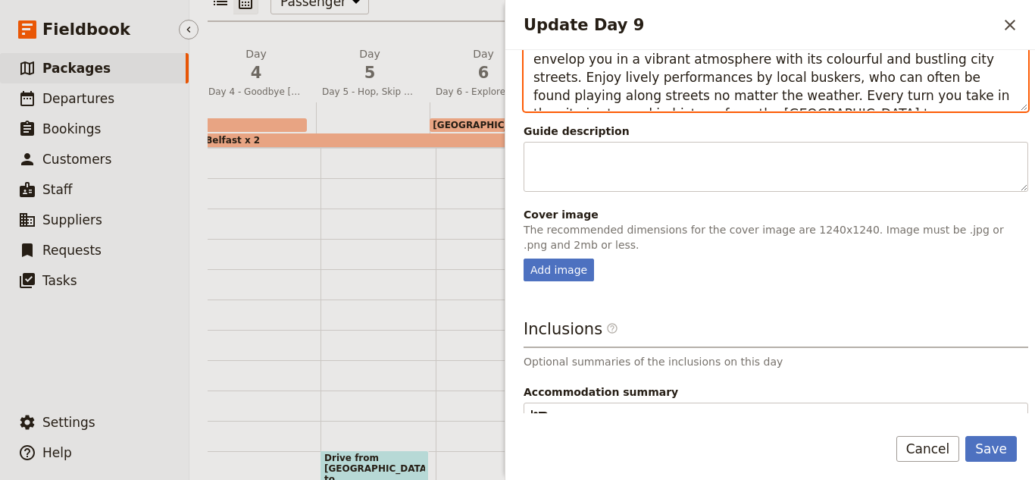
type textarea "Welcome to the hometown of [GEOGRAPHIC_DATA] Tours! This is where we’ve grown u…"
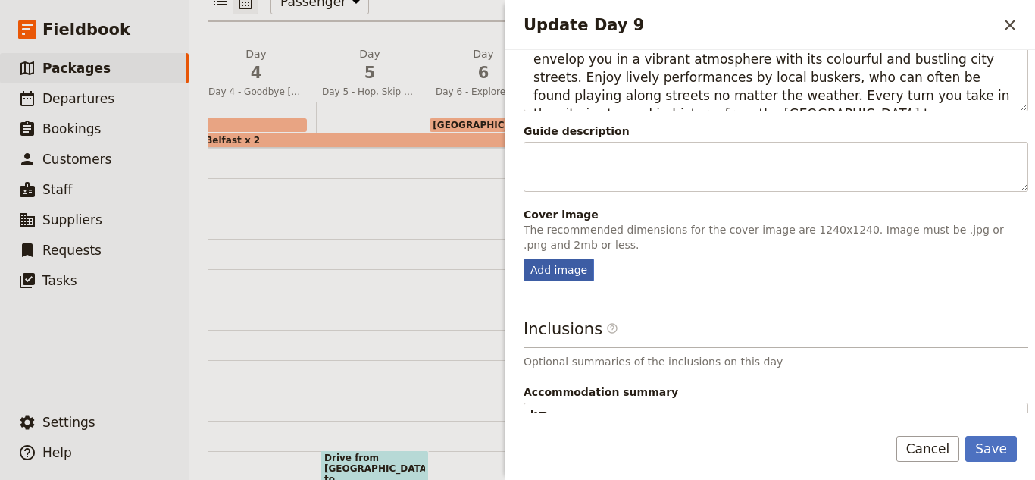
click at [574, 273] on div "Add image" at bounding box center [559, 269] width 70 height 23
click at [524, 258] on input "Add image" at bounding box center [523, 258] width 1 height 1
type input "C:\fakepath\galway.jpg"
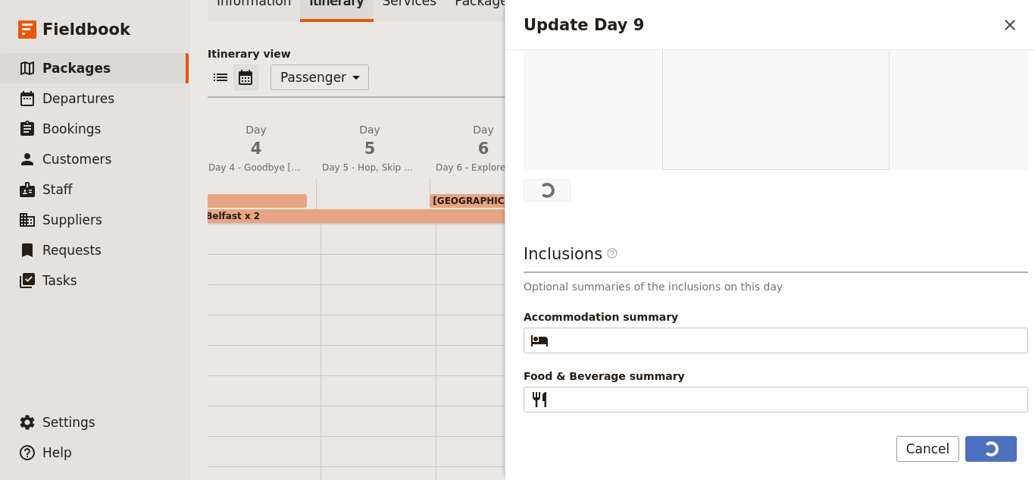
scroll to position [912, 0]
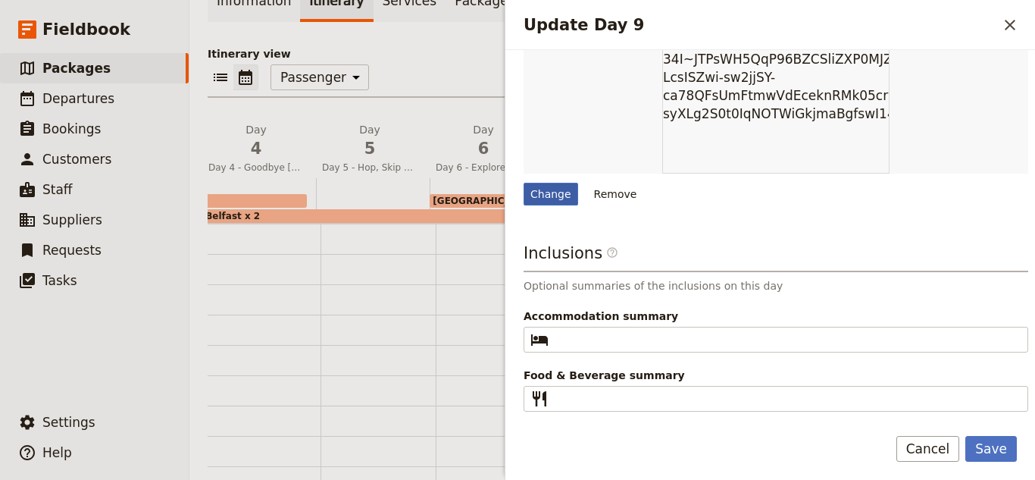
click at [532, 199] on div "Change" at bounding box center [551, 194] width 55 height 23
click at [524, 183] on input "Change" at bounding box center [523, 182] width 1 height 1
click at [540, 180] on div "Change Remove" at bounding box center [776, 75] width 505 height 259
click at [540, 188] on div "Change" at bounding box center [551, 194] width 55 height 23
click at [524, 183] on input "Change" at bounding box center [523, 182] width 1 height 1
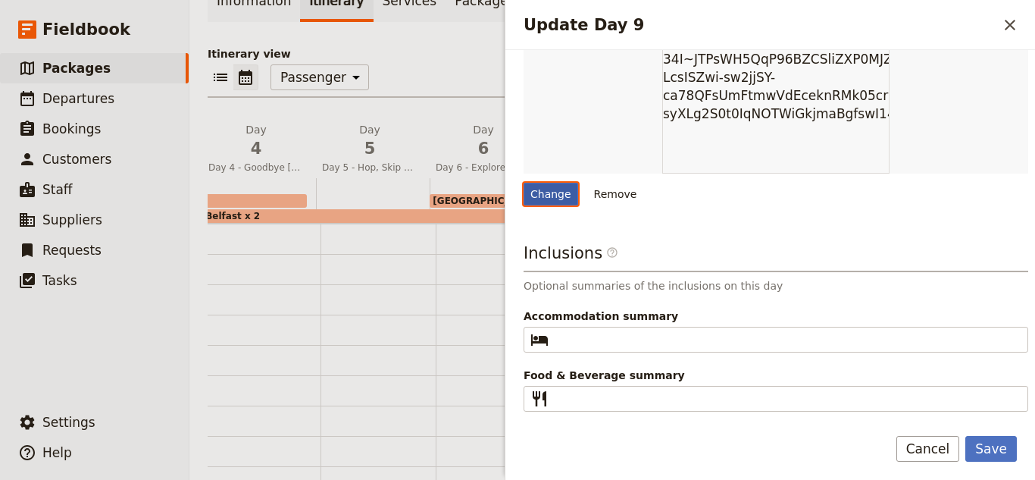
type input "C:\fakepath\blackrock.jpg"
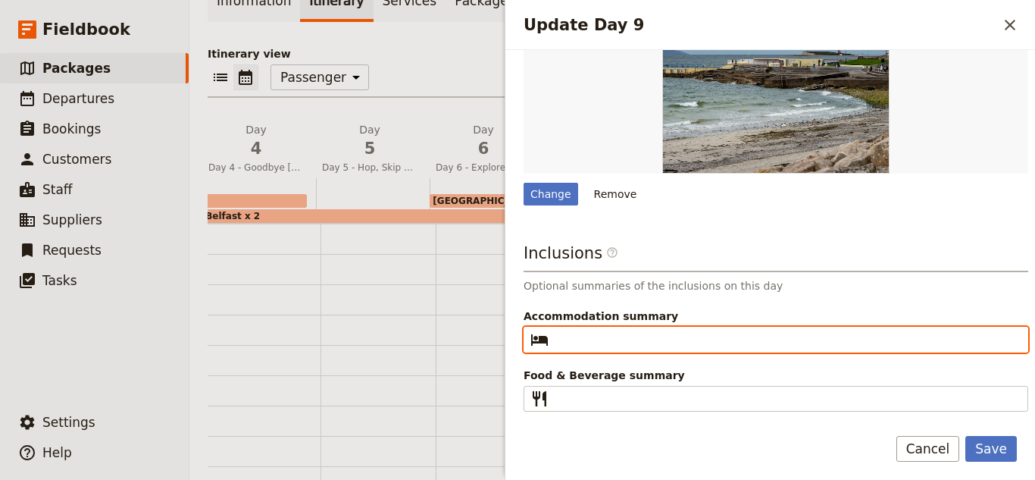
click at [663, 342] on input "Accommodation summary ​" at bounding box center [787, 339] width 464 height 18
type input "1 x Night Imperial"
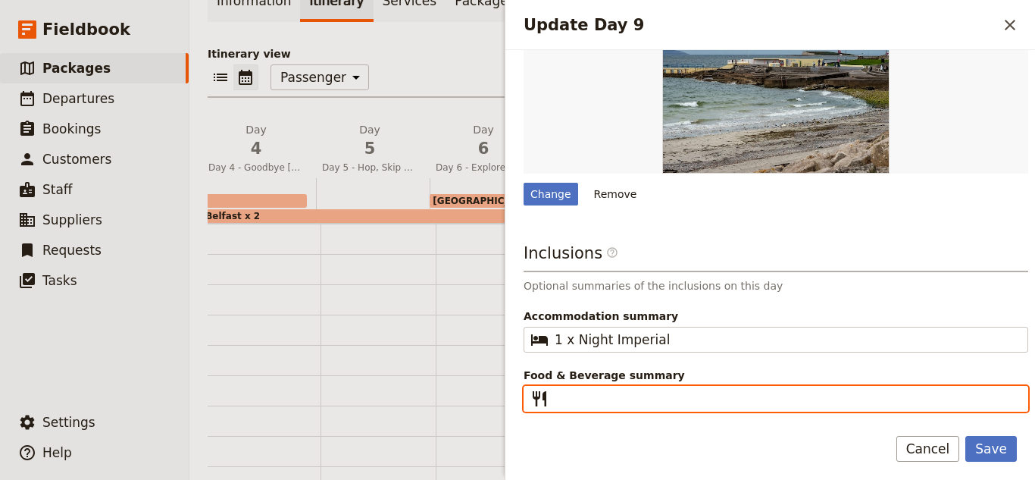
click at [611, 397] on input "Food & Beverage summary ​" at bounding box center [787, 398] width 464 height 18
type input "Breakfast, Dinner"
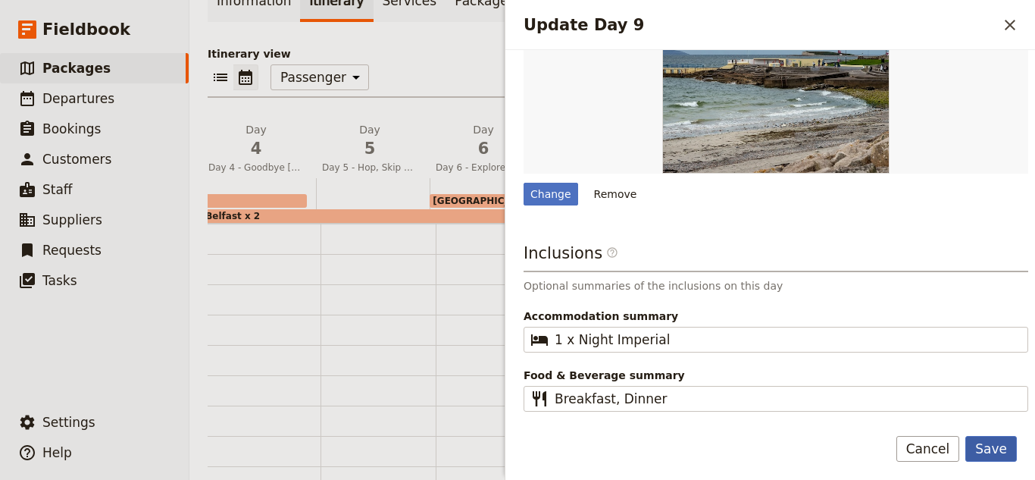
click at [1004, 443] on button "Save" at bounding box center [991, 449] width 52 height 26
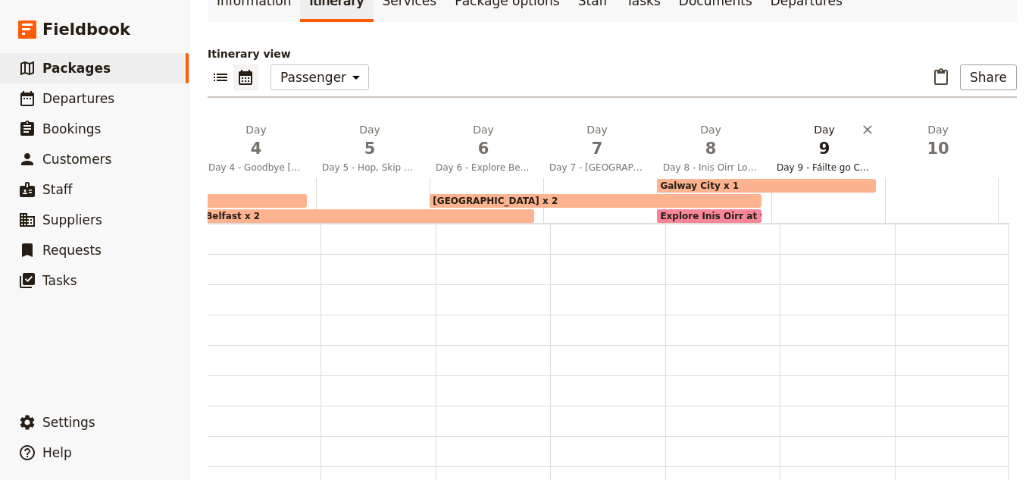
click at [803, 161] on span "Day 9 - Fáilte go Cathair na [GEOGRAPHIC_DATA] - Welcome to [GEOGRAPHIC_DATA]" at bounding box center [825, 167] width 108 height 12
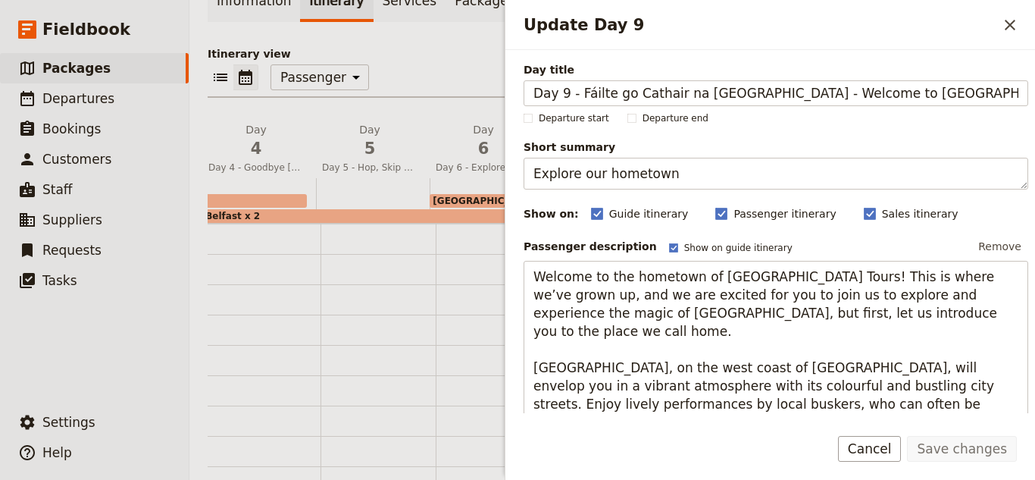
click at [991, 24] on h2 "Update Day 9" at bounding box center [761, 25] width 474 height 23
click at [1002, 34] on button "​" at bounding box center [1010, 25] width 26 height 26
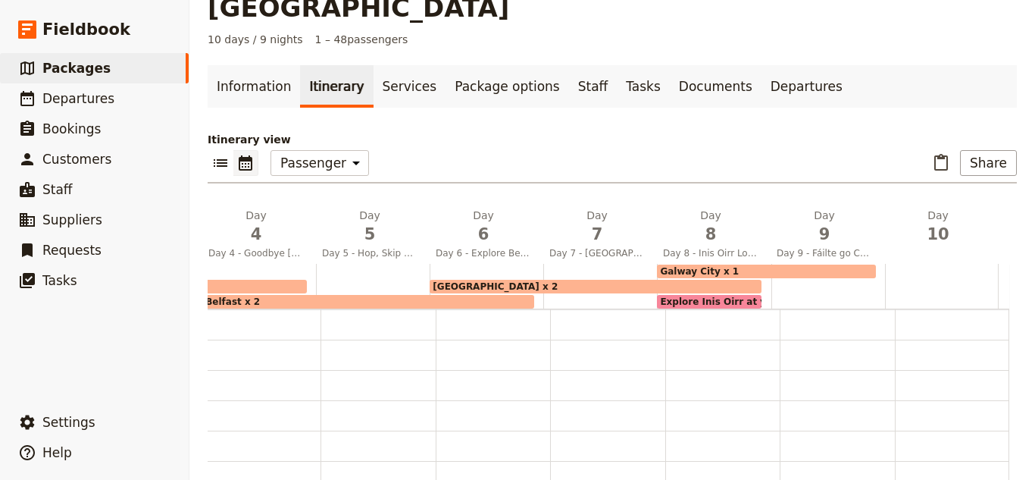
scroll to position [0, 0]
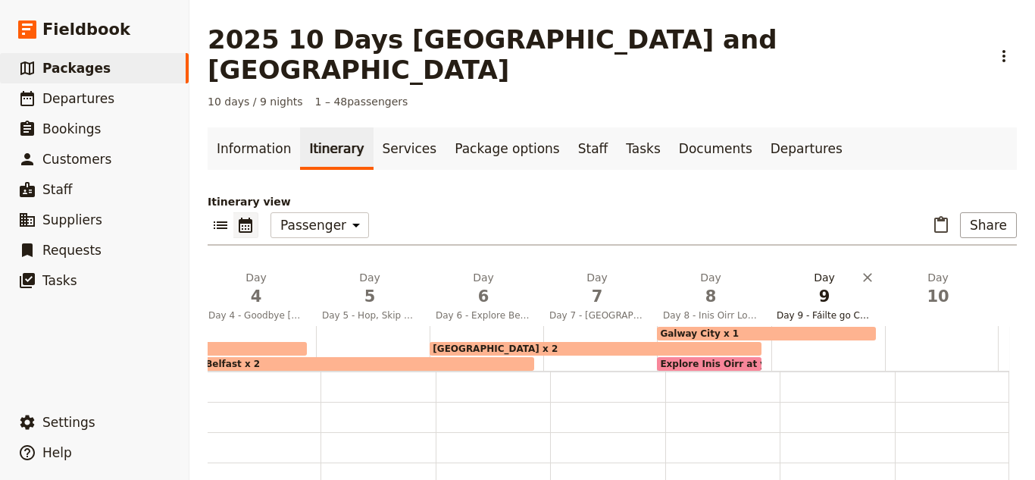
click at [840, 270] on h2 "Day 9 Day 9 - Fáilte go Cathair na [GEOGRAPHIC_DATA] - Welcome to [GEOGRAPHIC_D…" at bounding box center [824, 289] width 95 height 38
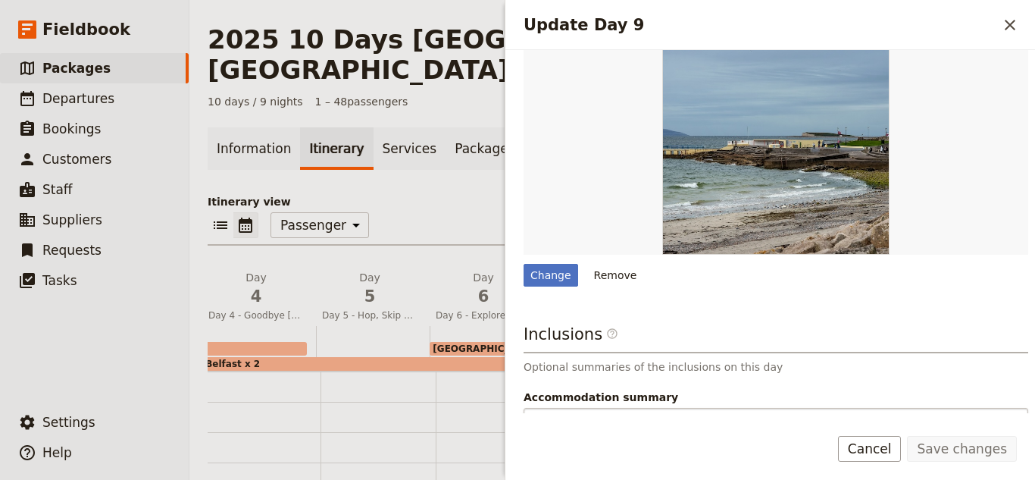
scroll to position [881, 0]
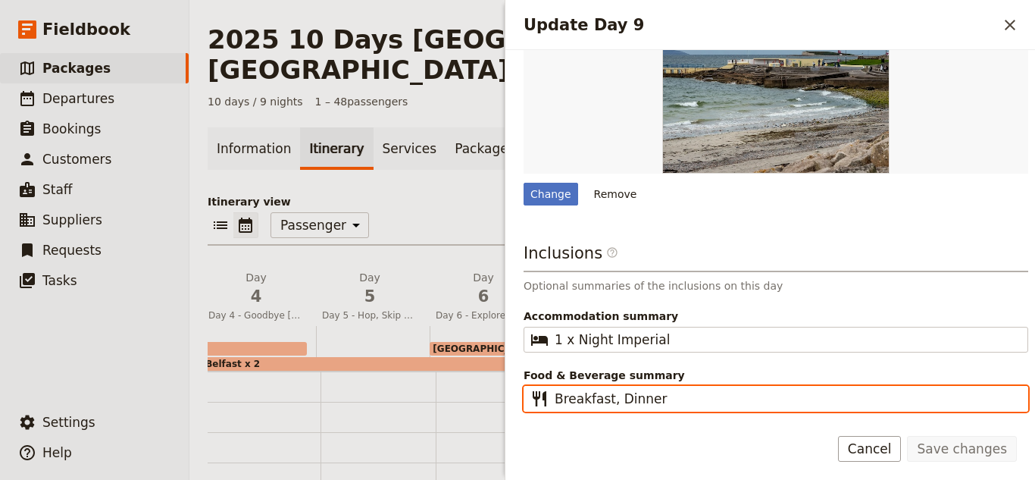
click at [668, 395] on input "Breakfast, Dinner" at bounding box center [787, 398] width 464 height 18
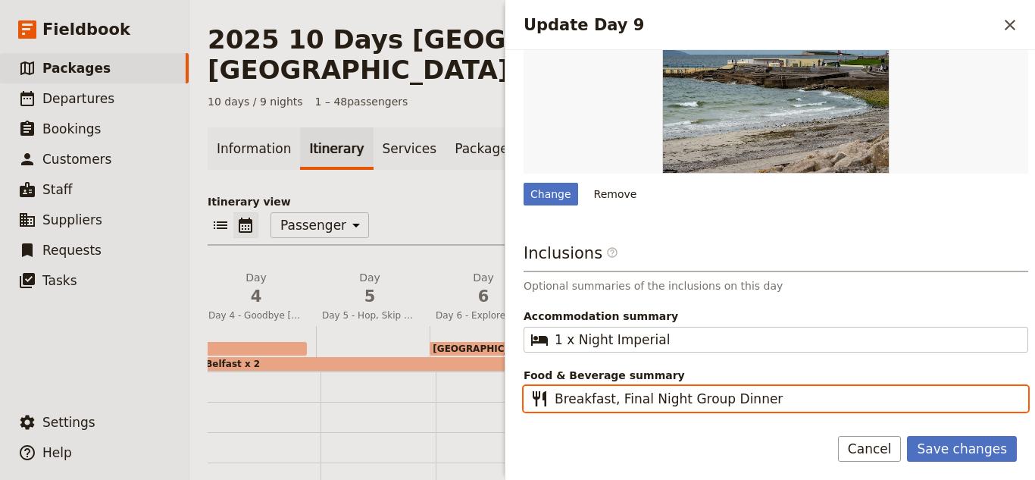
type input "Breakfast, Final Night Group Dinner"
click at [907, 436] on button "Save changes" at bounding box center [962, 449] width 110 height 26
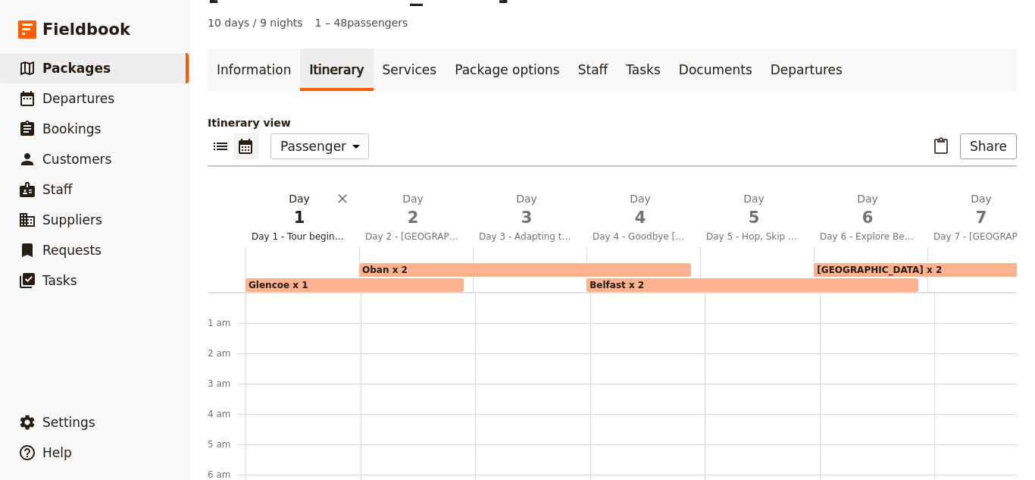
scroll to position [0, 0]
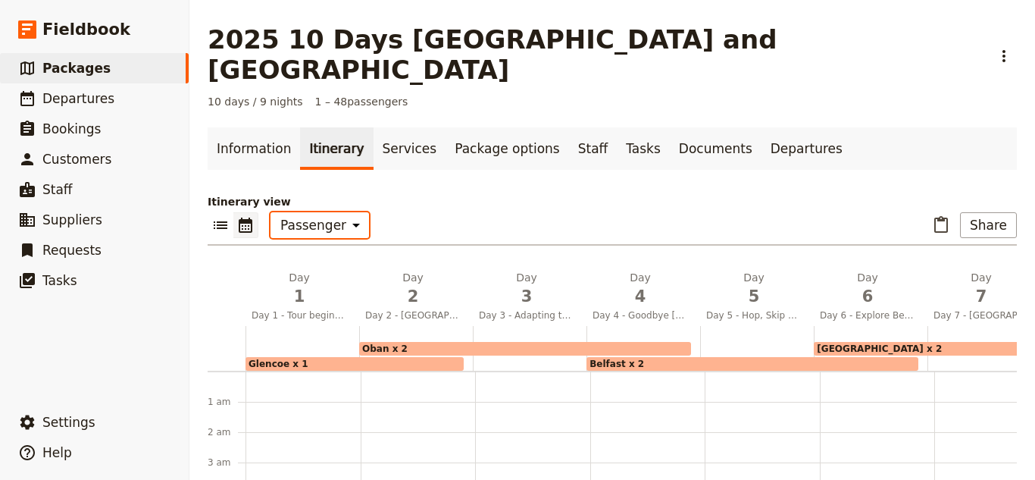
click at [322, 212] on select "Office Guide Passenger Sales" at bounding box center [320, 225] width 99 height 26
click at [311, 212] on select "Office Guide Passenger Sales" at bounding box center [320, 225] width 99 height 26
click at [320, 357] on div "Glencoe x 1" at bounding box center [355, 364] width 218 height 14
select select "2"
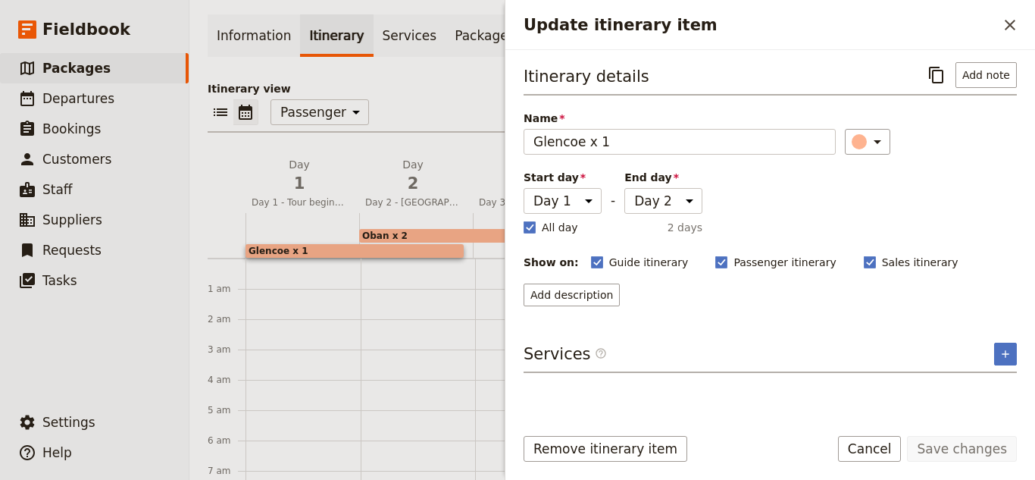
scroll to position [224, 0]
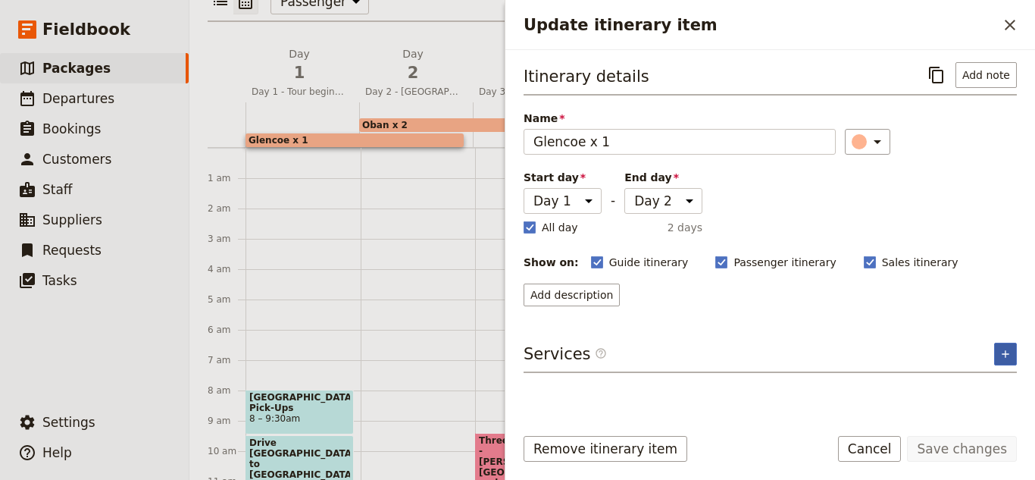
click at [1014, 355] on button "​" at bounding box center [1005, 353] width 23 height 23
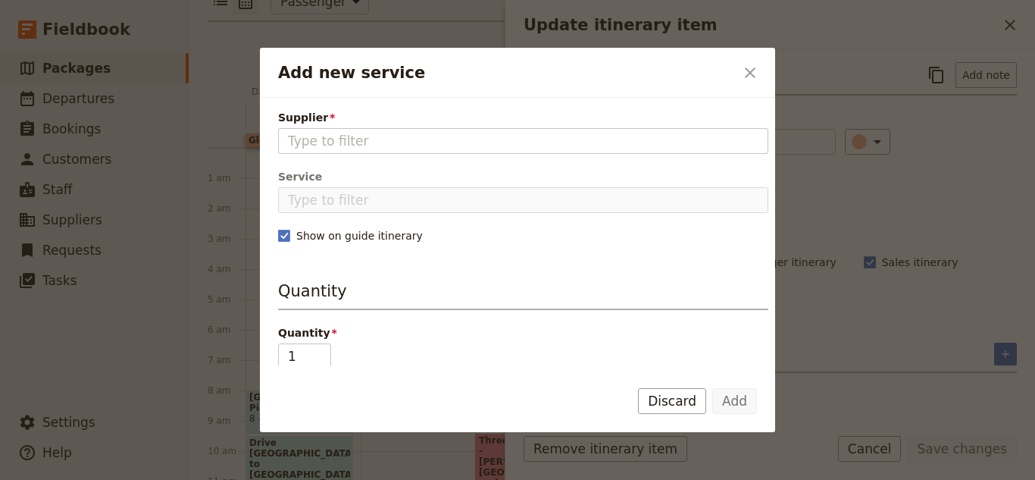
type input "B"
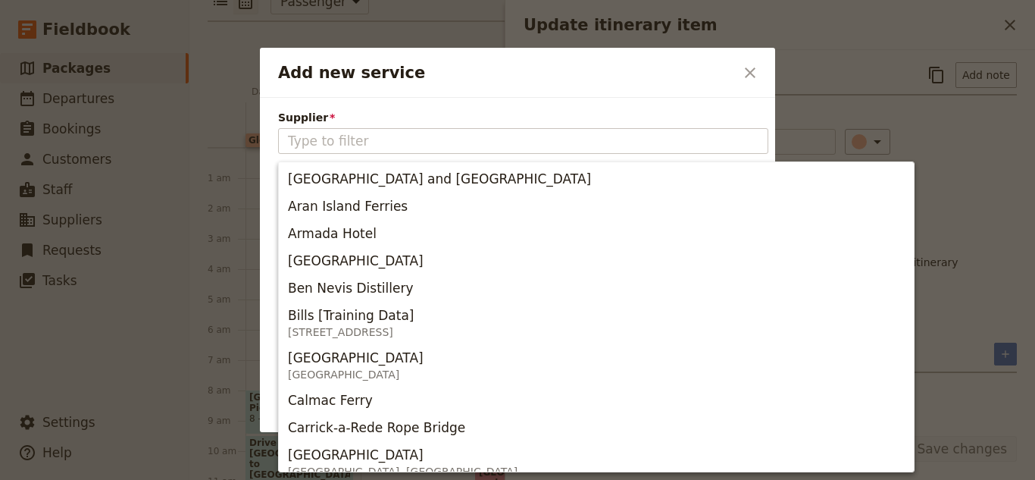
type input "e"
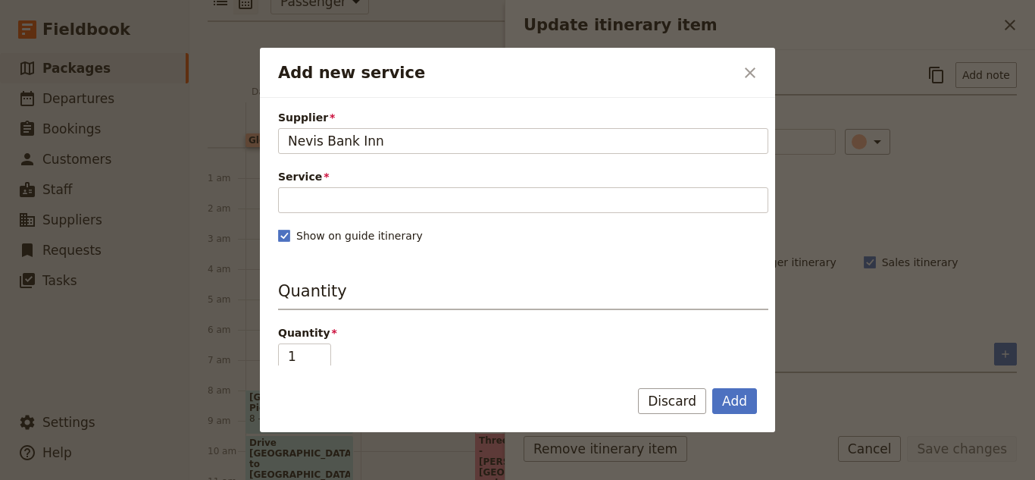
type input "Nevis Bank Inn"
drag, startPoint x: 737, startPoint y: 377, endPoint x: 742, endPoint y: 387, distance: 11.9
click at [739, 379] on form "Supplier Nevis Bank Inn Nevis Bank Inn Service Please fill in this field. Show …" at bounding box center [517, 264] width 515 height 333
click at [742, 388] on button "Add" at bounding box center [734, 401] width 45 height 26
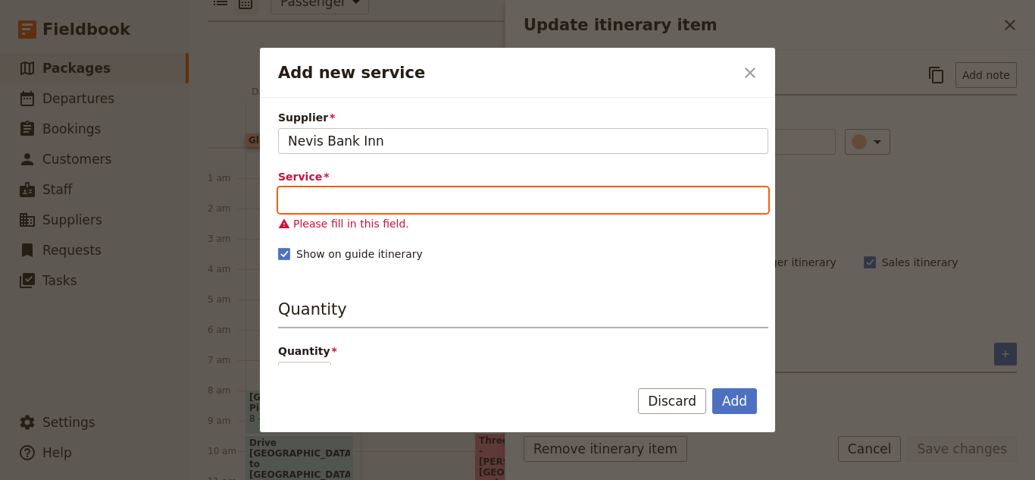
click at [569, 205] on input "Service" at bounding box center [523, 200] width 490 height 26
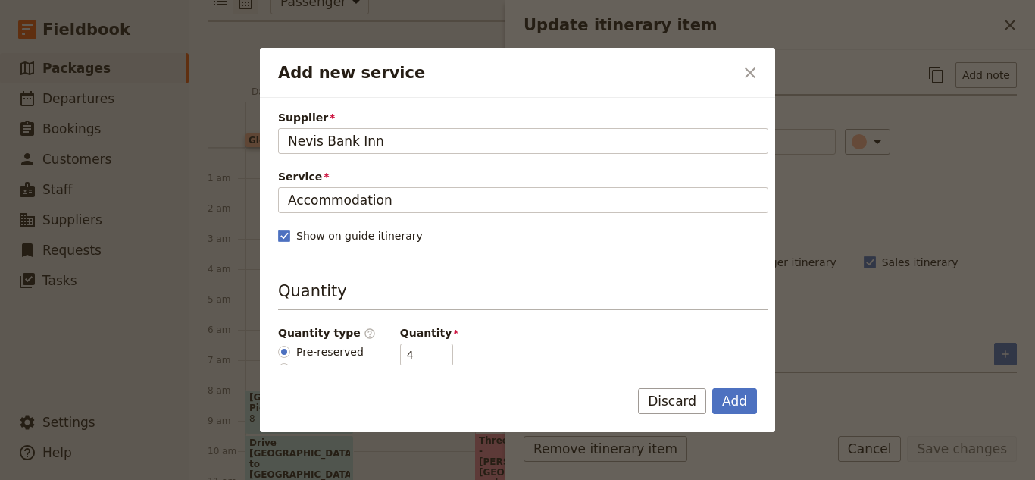
click at [743, 382] on form "Supplier Nevis Bank Inn Nevis Bank Inn Service Accommodation Show on guide itin…" at bounding box center [517, 264] width 515 height 333
click at [750, 407] on button "Add" at bounding box center [734, 401] width 45 height 26
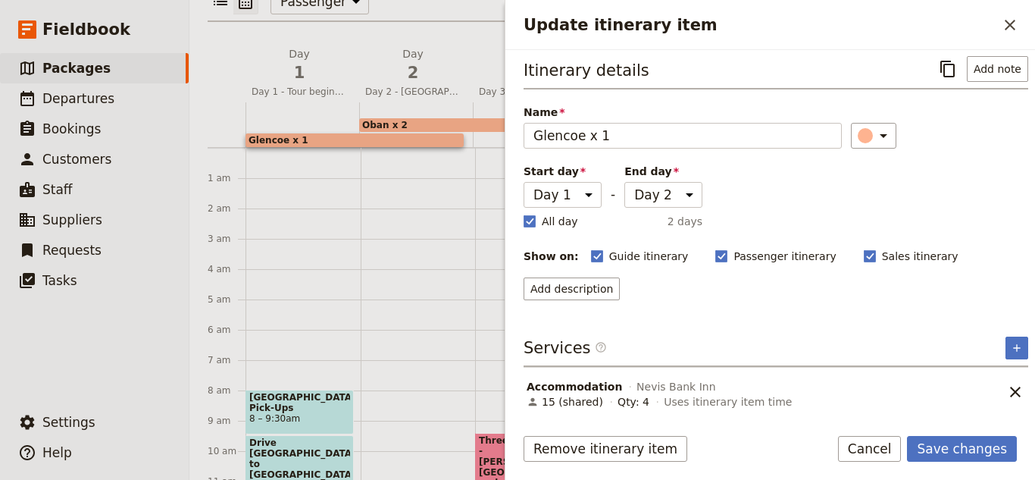
scroll to position [8, 0]
click at [1006, 345] on button "​" at bounding box center [1017, 346] width 23 height 23
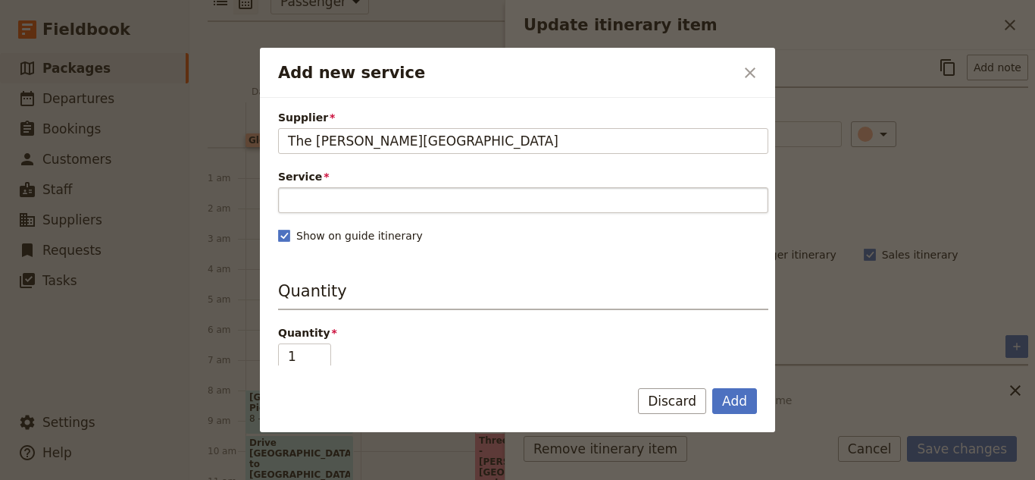
type input "The [PERSON_NAME][GEOGRAPHIC_DATA]"
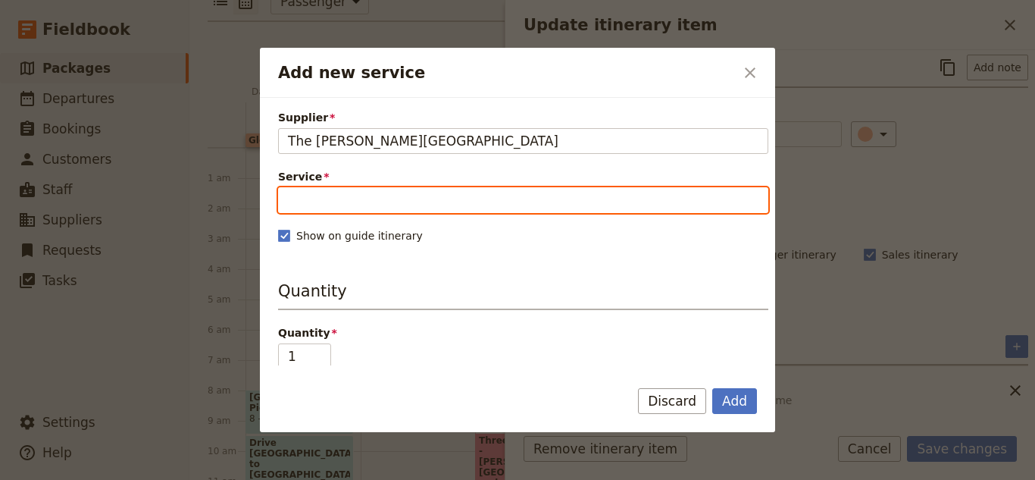
click at [526, 208] on input "Service" at bounding box center [523, 200] width 490 height 26
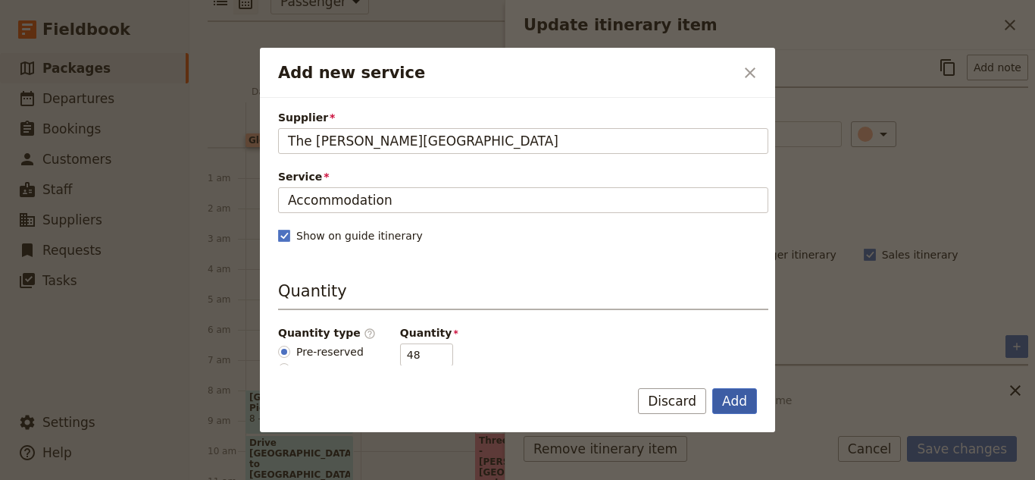
click at [745, 393] on button "Add" at bounding box center [734, 401] width 45 height 26
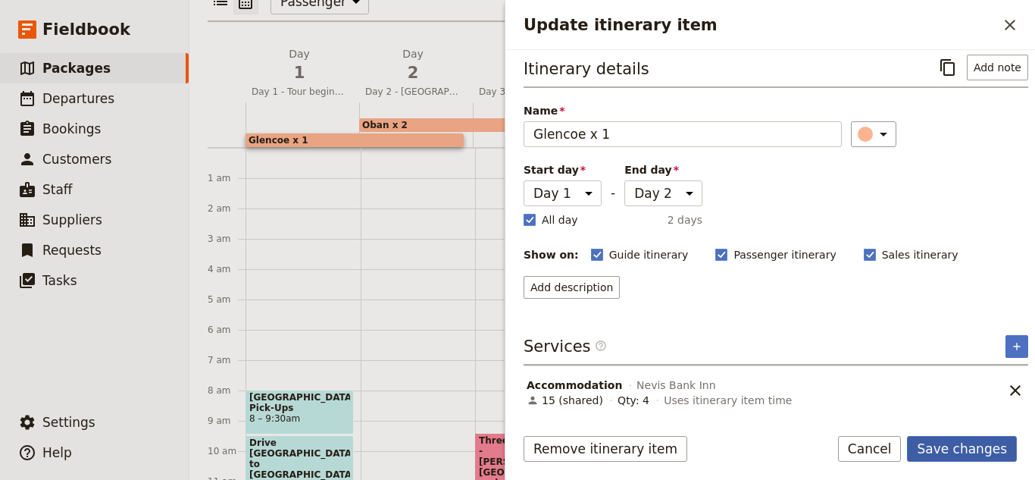
click at [977, 458] on button "Save changes" at bounding box center [962, 449] width 110 height 26
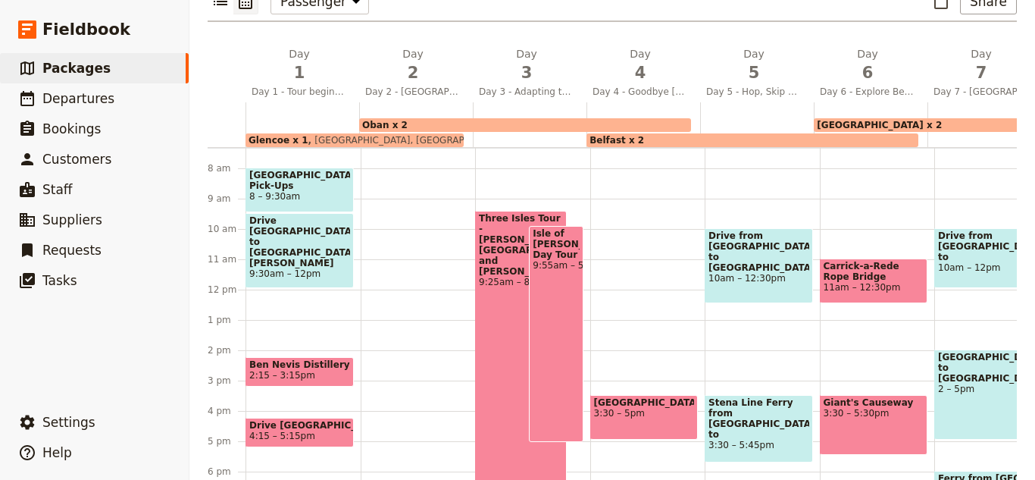
scroll to position [227, 0]
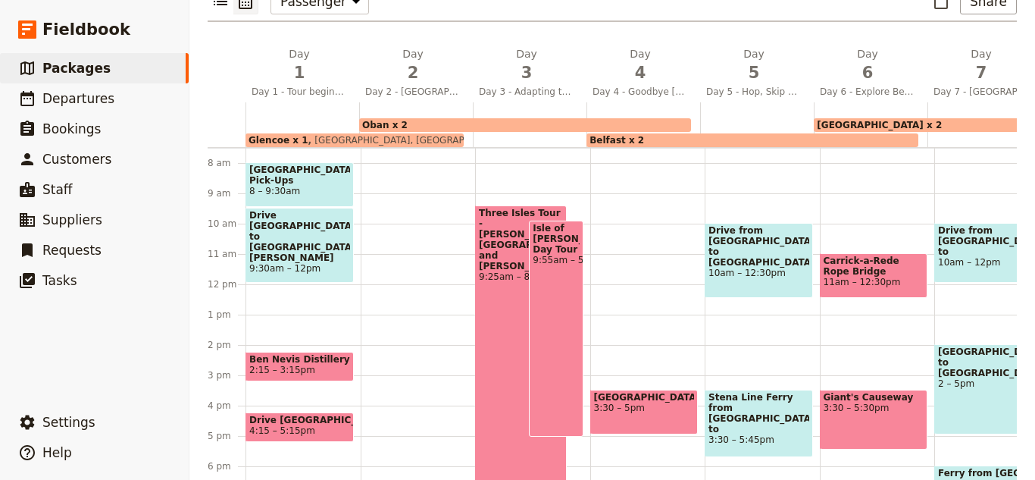
click at [317, 364] on span "2:15 – 3:15pm" at bounding box center [299, 369] width 101 height 11
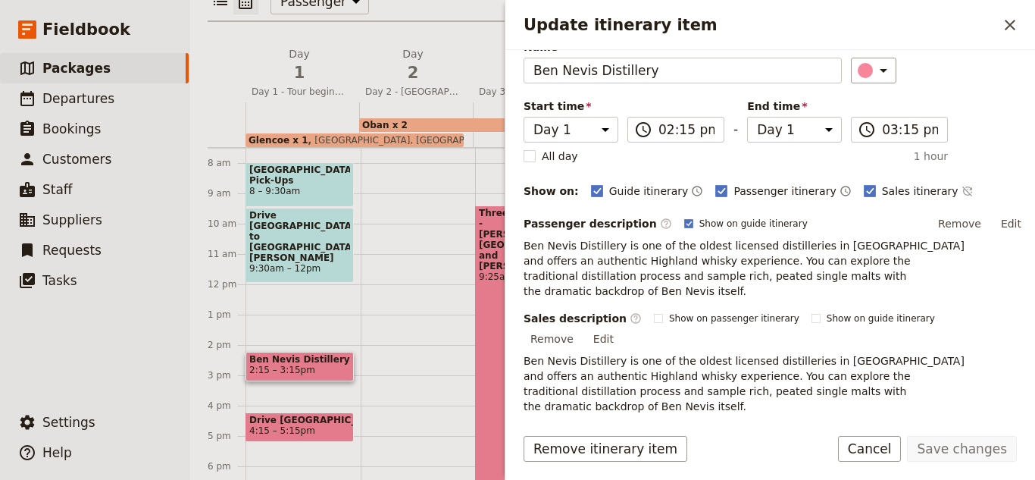
scroll to position [121, 0]
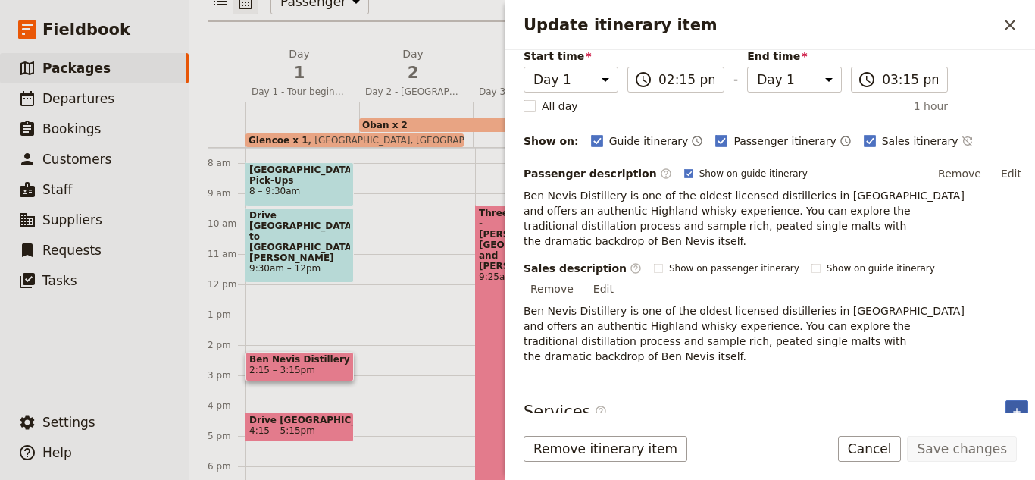
click at [1006, 401] on button "​" at bounding box center [1017, 411] width 23 height 23
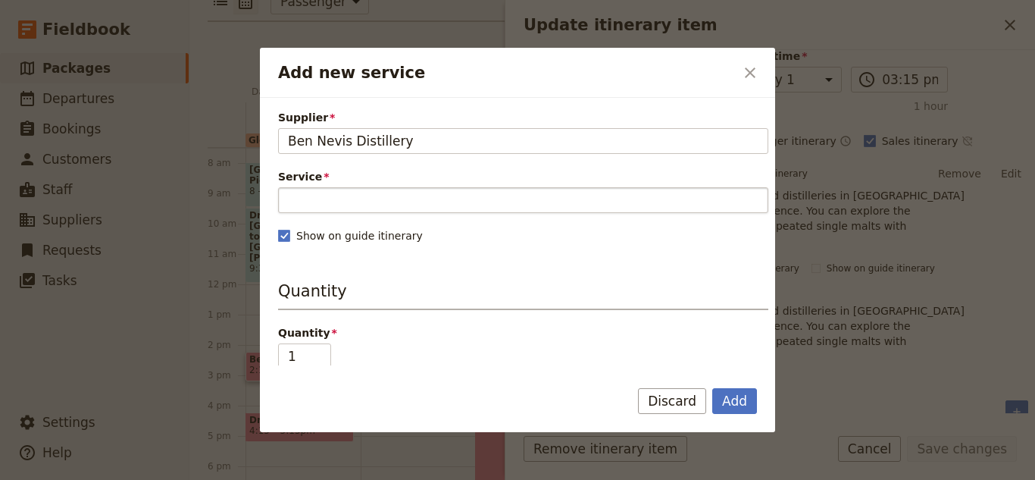
type input "Ben Nevis Distillery"
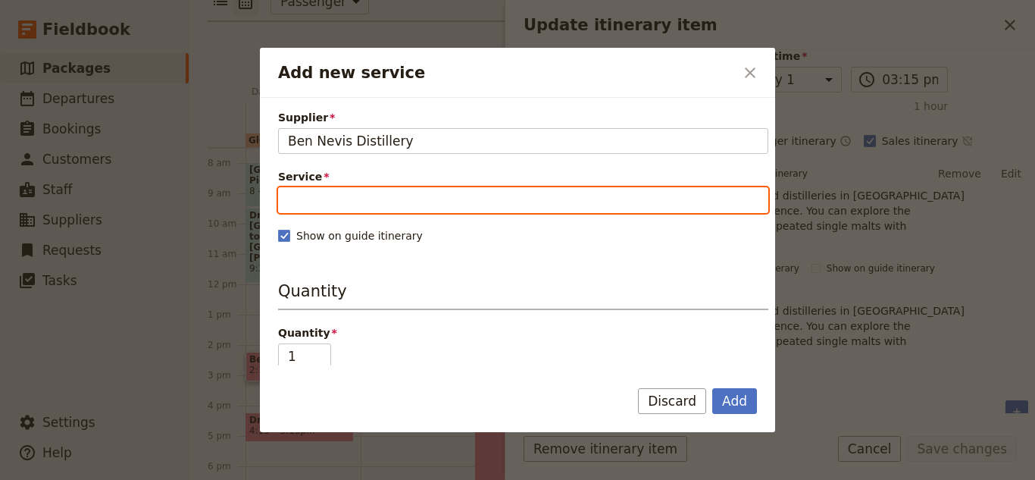
click at [427, 211] on input "Service" at bounding box center [523, 200] width 490 height 26
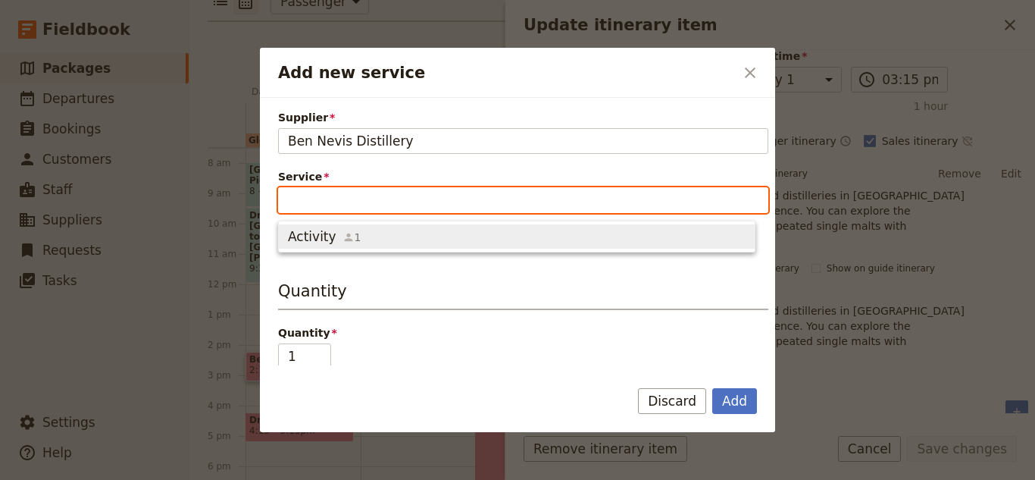
click at [416, 241] on span "Activity 1" at bounding box center [517, 236] width 458 height 18
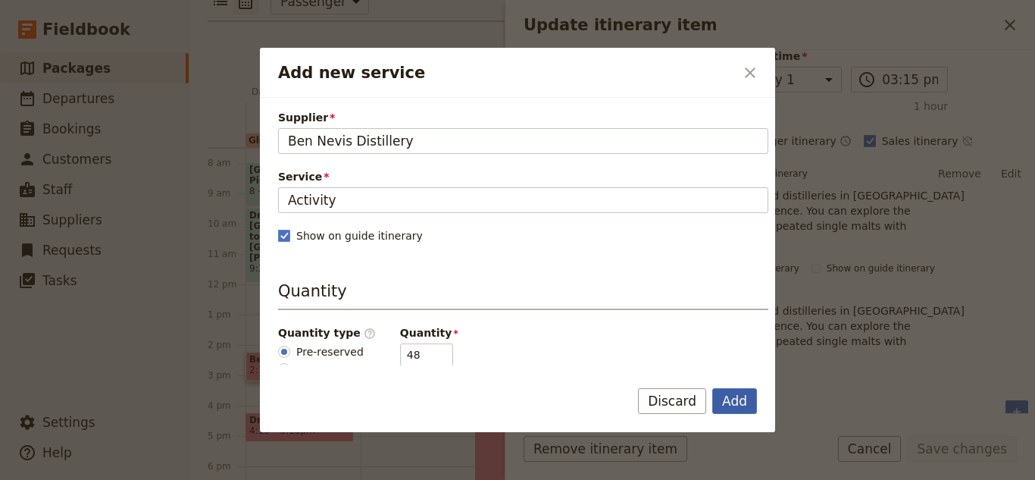
click at [723, 402] on button "Add" at bounding box center [734, 401] width 45 height 26
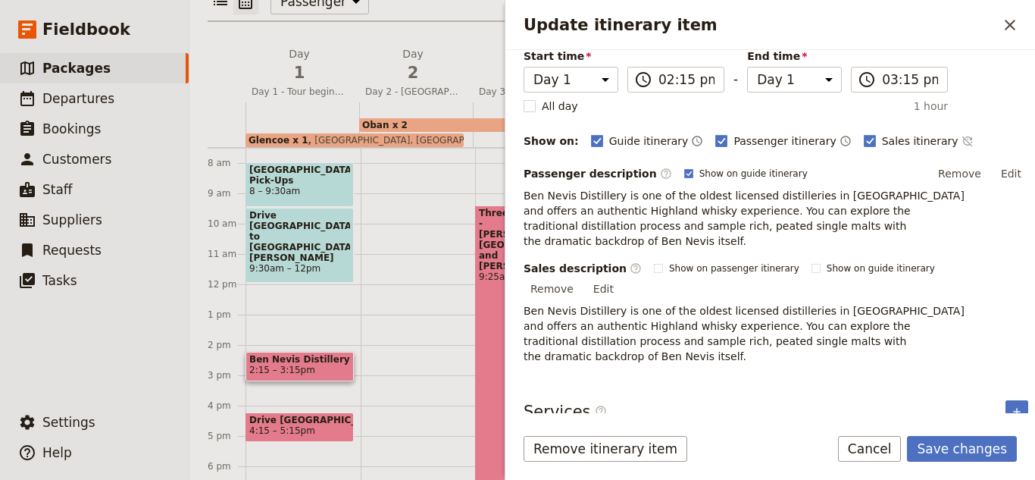
scroll to position [170, 0]
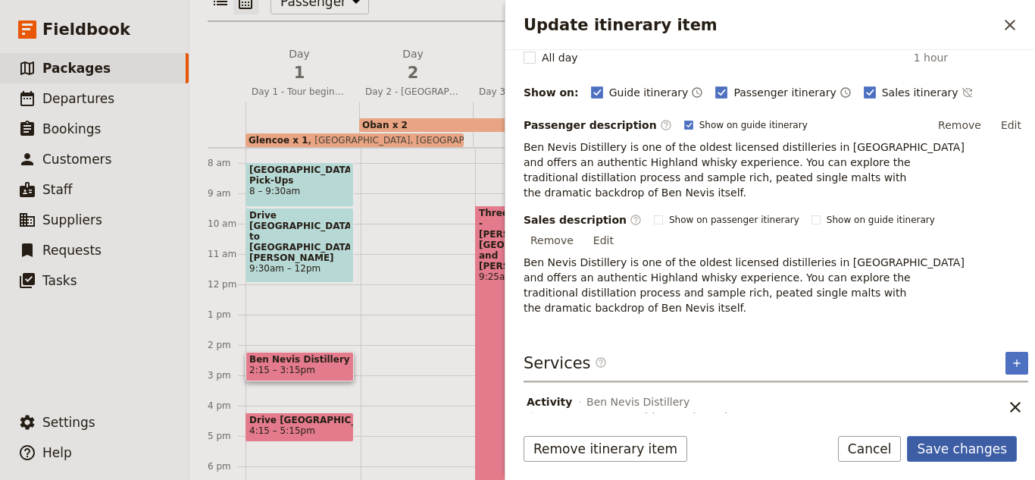
click at [977, 442] on button "Save changes" at bounding box center [962, 449] width 110 height 26
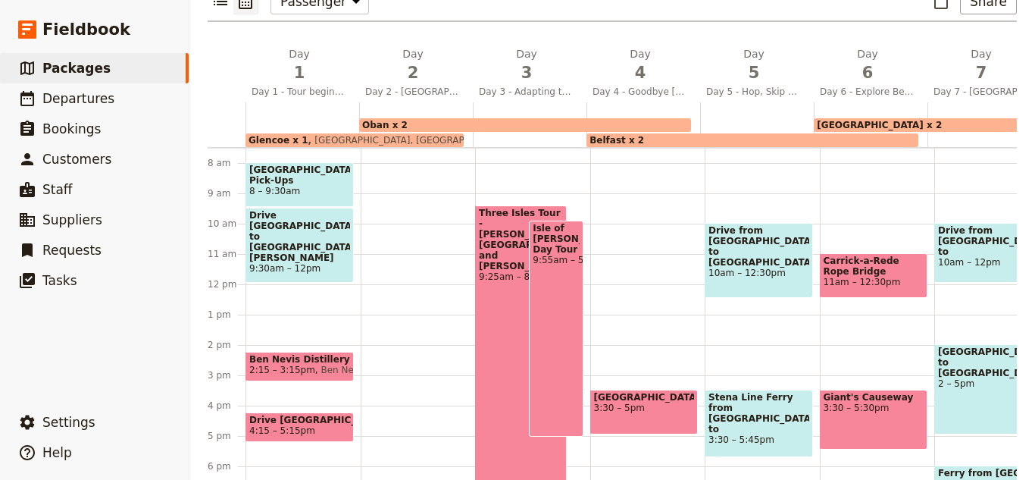
scroll to position [401, 0]
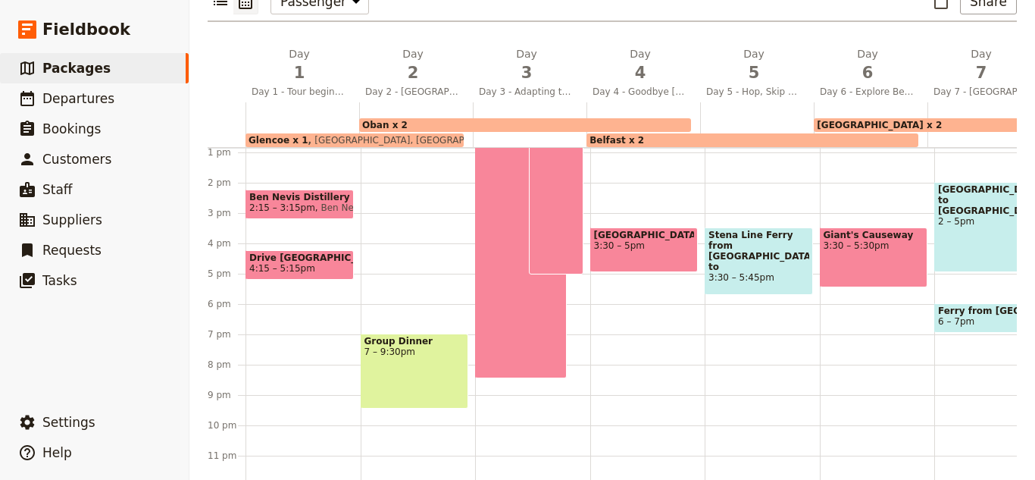
click at [276, 408] on div "[GEOGRAPHIC_DATA] Pick-Ups 8 – 9:[GEOGRAPHIC_DATA] to [GEOGRAPHIC_DATA][PERSON_…" at bounding box center [303, 121] width 115 height 727
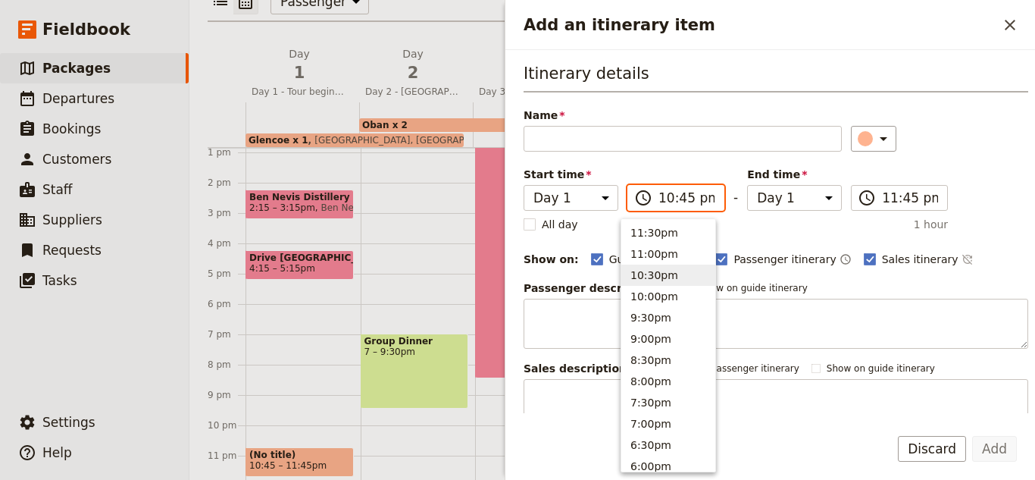
click at [680, 194] on input "10:45 pm" at bounding box center [686, 198] width 56 height 18
click at [676, 197] on input "10:45 pm" at bounding box center [686, 198] width 56 height 18
type input "10:30 pm"
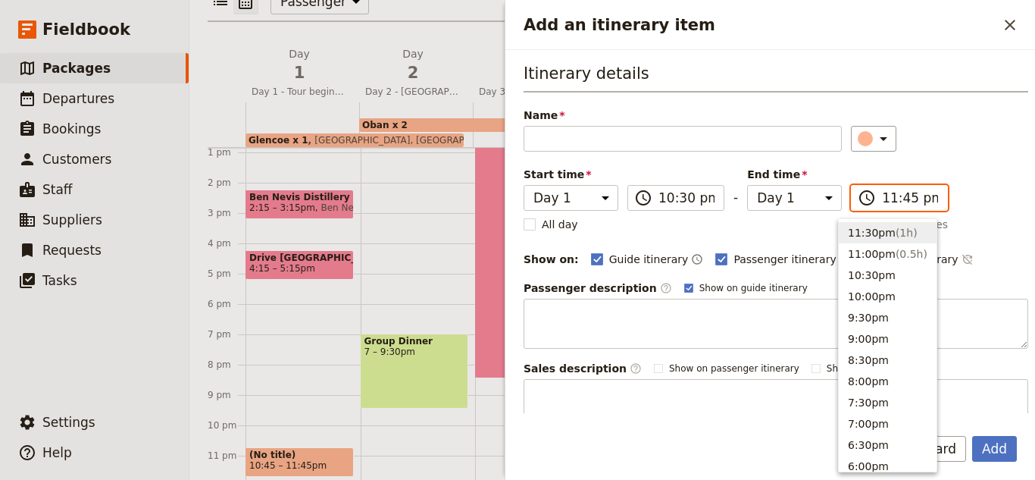
click at [882, 199] on input "11:45 pm" at bounding box center [910, 198] width 56 height 18
click at [896, 203] on input "11:45 pm" at bounding box center [910, 198] width 56 height 18
type input "11:30 pm"
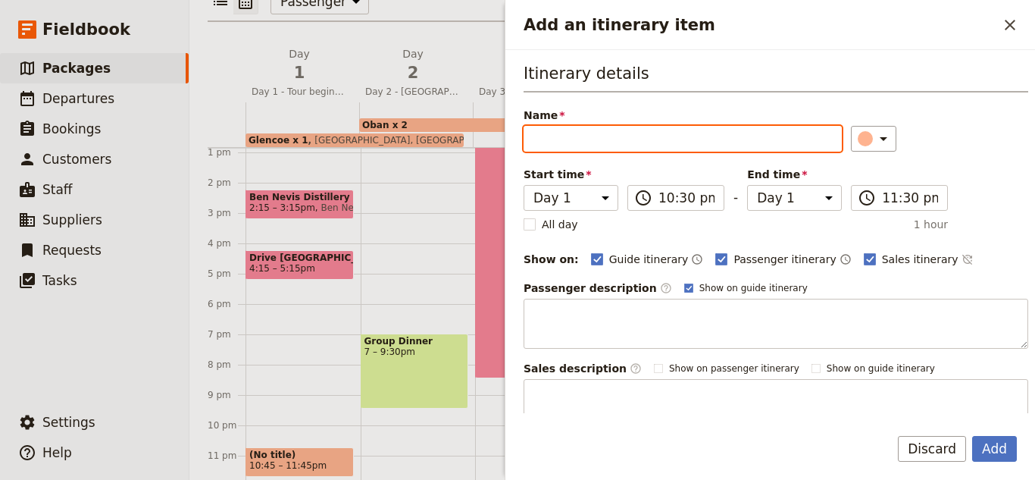
click at [671, 140] on input "Name" at bounding box center [683, 139] width 318 height 26
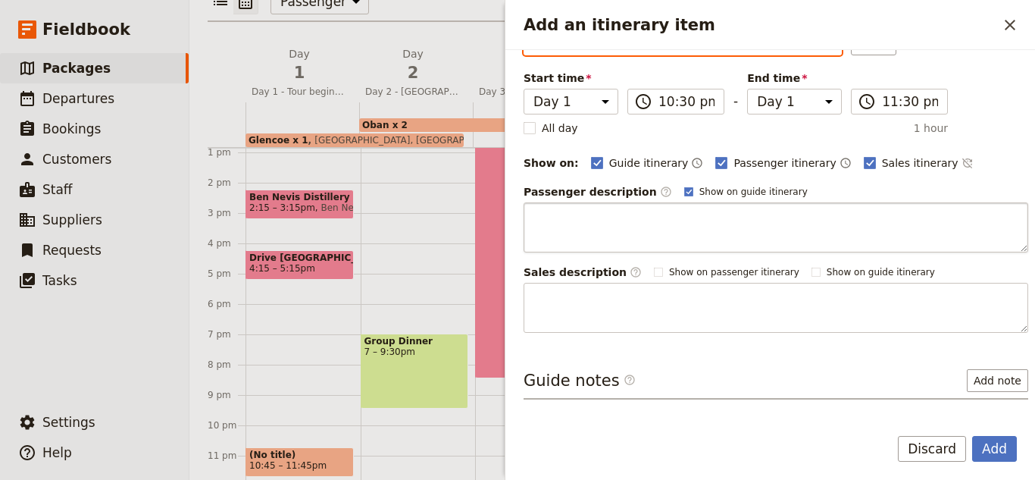
scroll to position [149, 0]
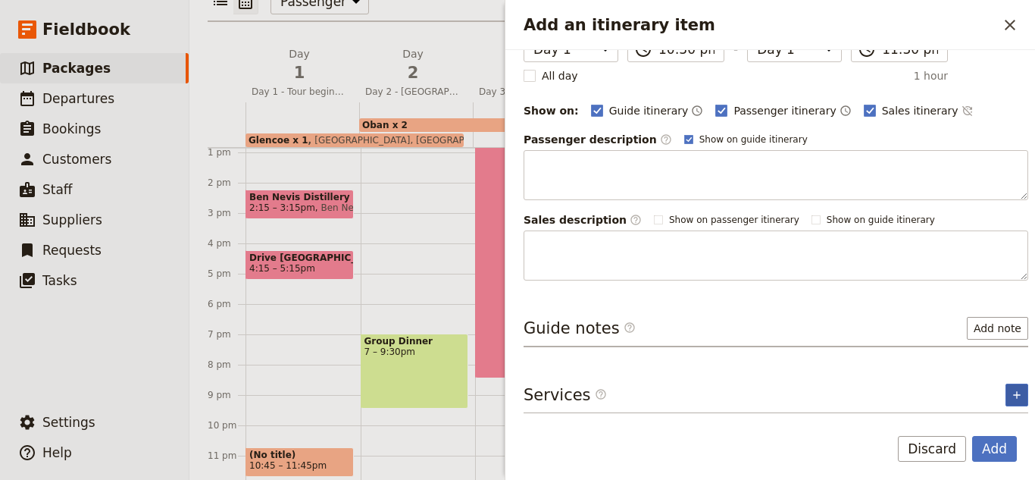
type input "Overnight Glencoe 1/1"
click at [1015, 393] on button "​" at bounding box center [1017, 394] width 23 height 23
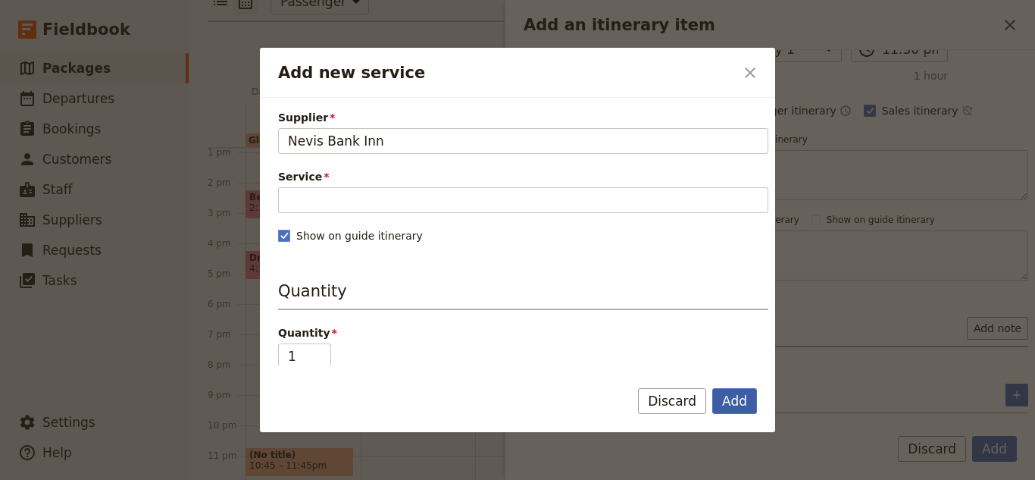
type input "Nevis Bank Inn"
click at [747, 393] on button "Add" at bounding box center [734, 401] width 45 height 26
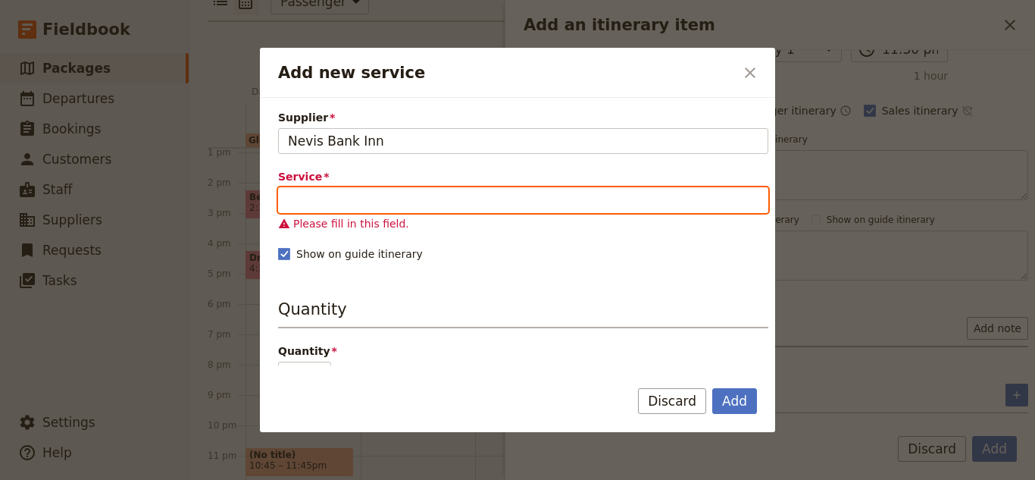
click at [526, 208] on input "Service" at bounding box center [523, 200] width 490 height 26
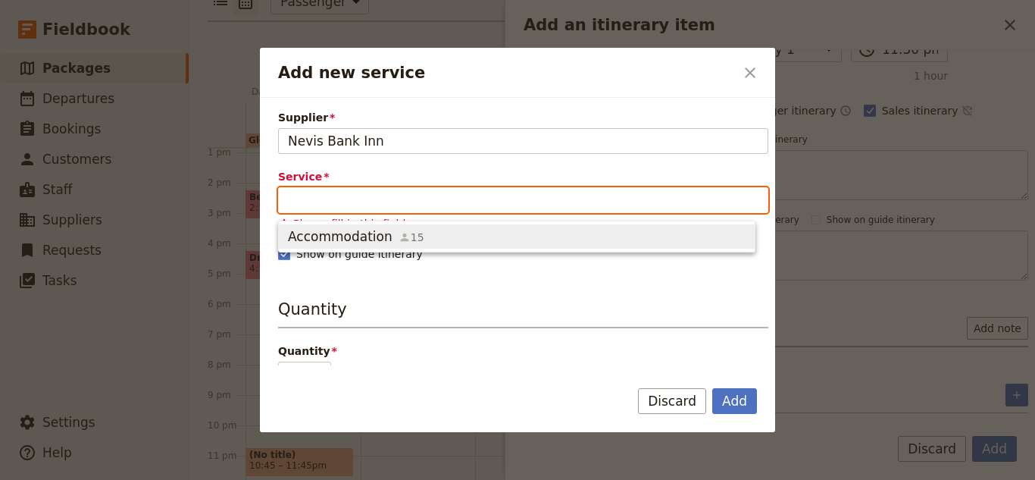
click at [479, 234] on span "Accommodation 15" at bounding box center [517, 236] width 458 height 18
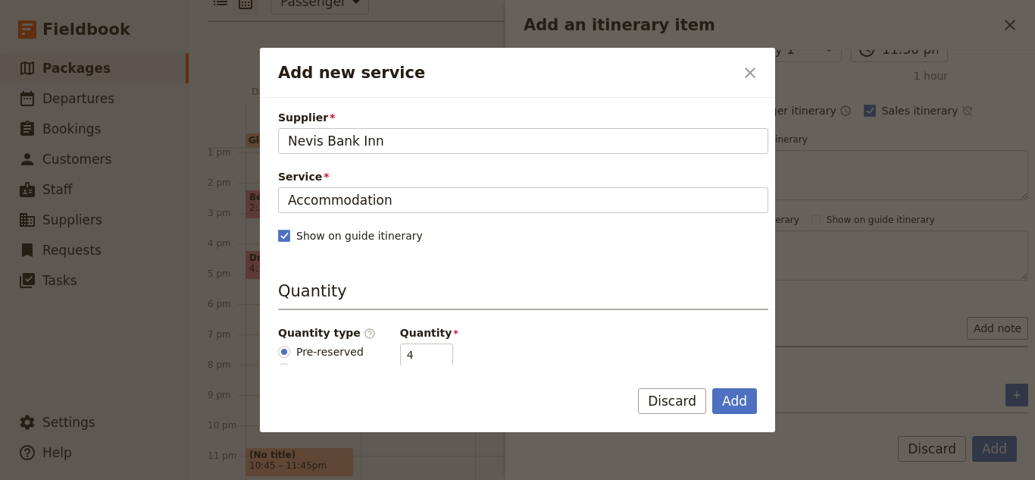
click at [742, 382] on form "Supplier Nevis Bank Inn Nevis Bank Inn Service Accommodation Show on guide itin…" at bounding box center [517, 264] width 515 height 333
click at [738, 388] on button "Add" at bounding box center [734, 401] width 45 height 26
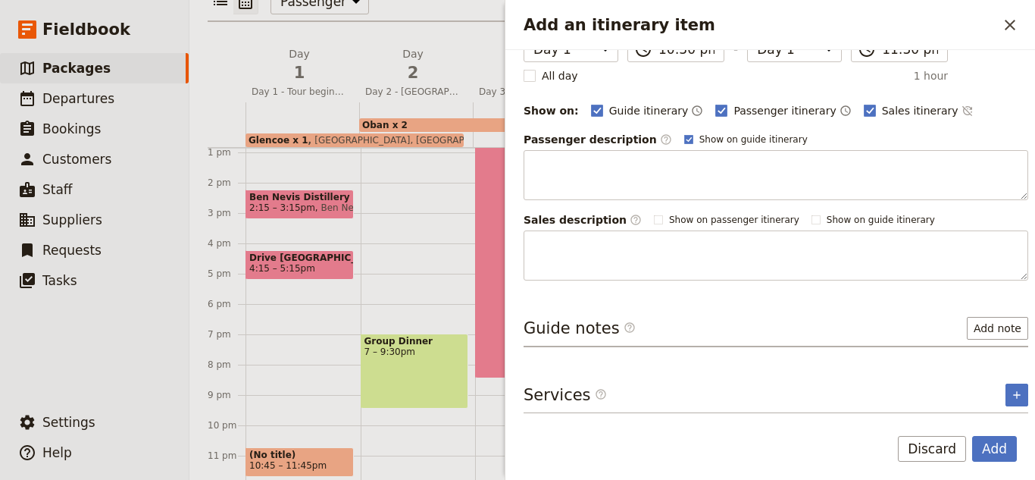
click at [1000, 414] on form "Itinerary details Name Overnight [GEOGRAPHIC_DATA] 1/1 ​ Start time Day 1 Day 2…" at bounding box center [770, 265] width 530 height 430
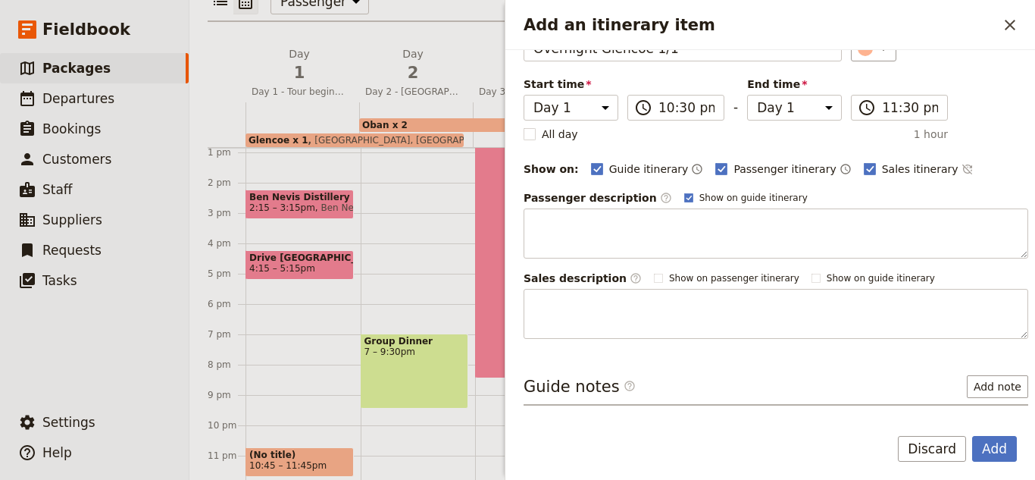
scroll to position [197, 0]
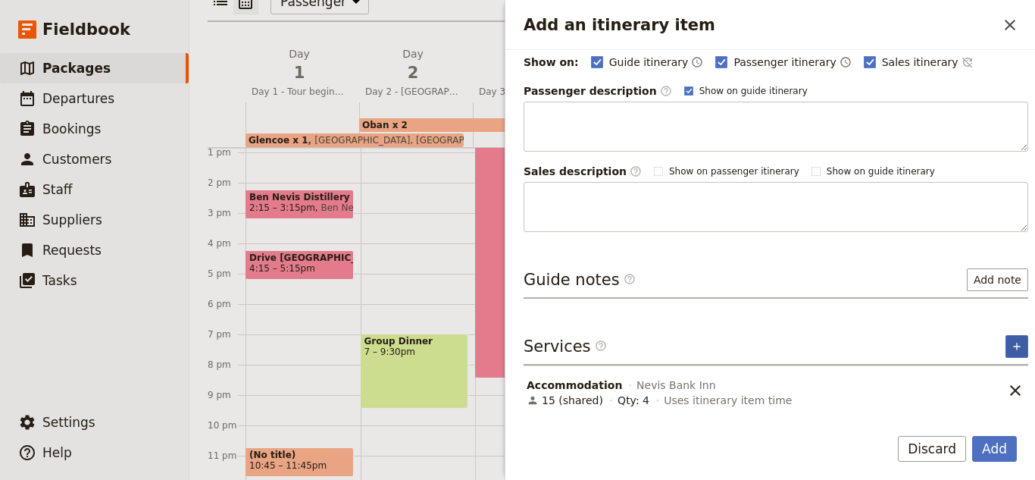
click at [1011, 350] on icon "Add service inclusion" at bounding box center [1017, 346] width 12 height 12
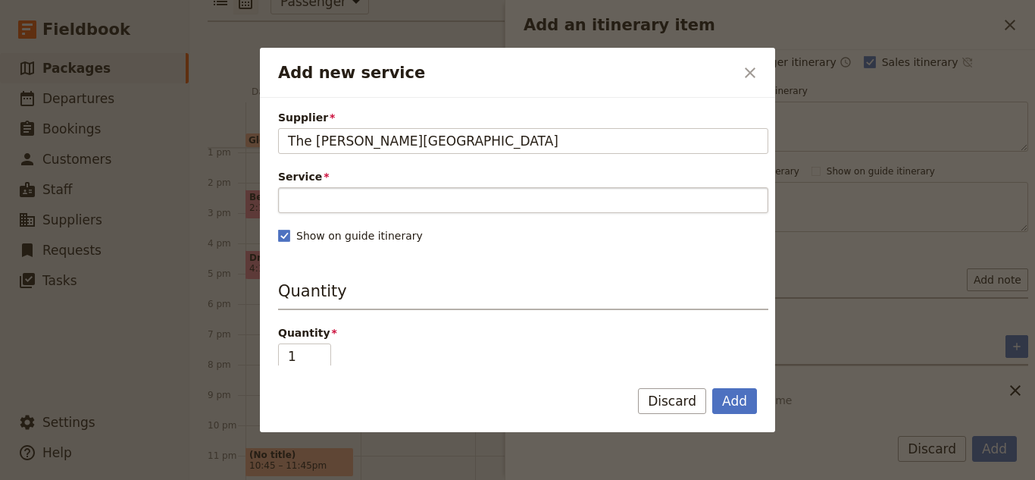
type input "The [PERSON_NAME][GEOGRAPHIC_DATA]"
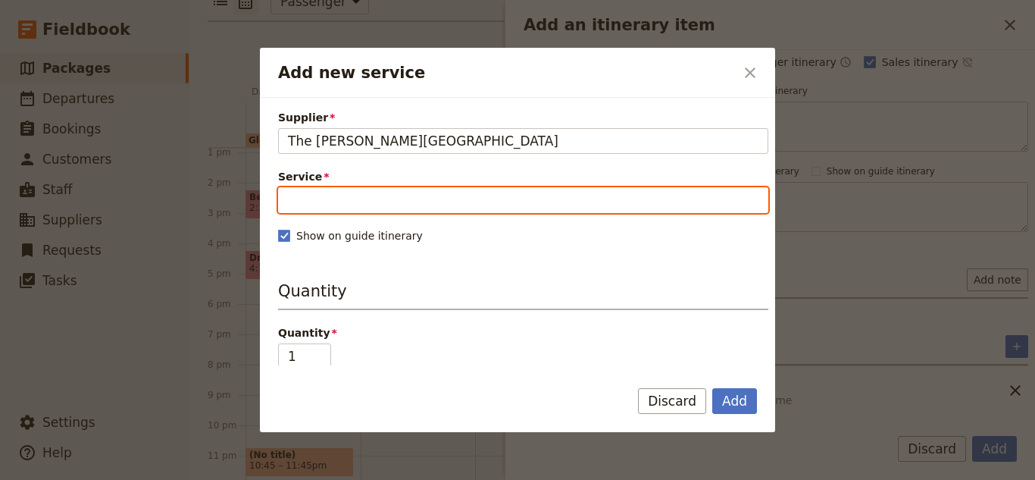
click at [655, 199] on input "Service" at bounding box center [523, 200] width 490 height 26
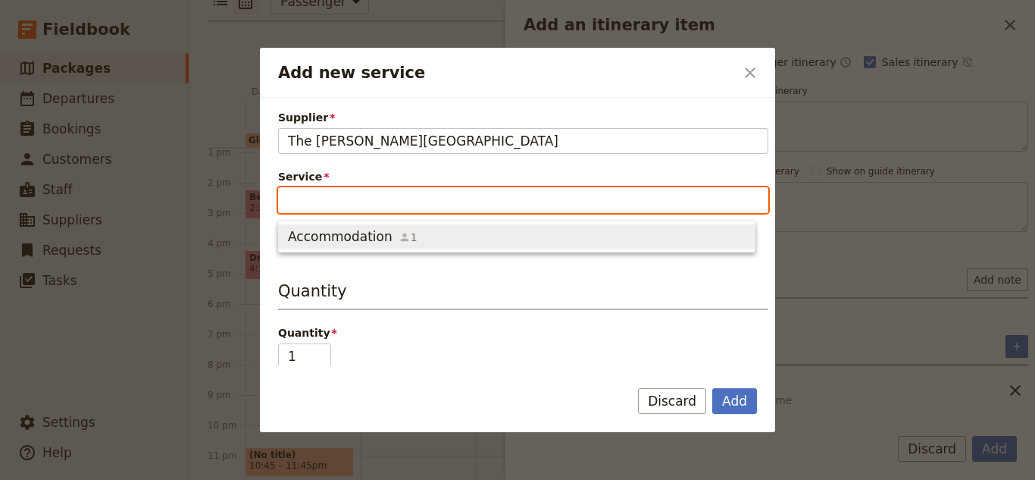
click at [623, 230] on span "Accommodation 1" at bounding box center [517, 236] width 458 height 18
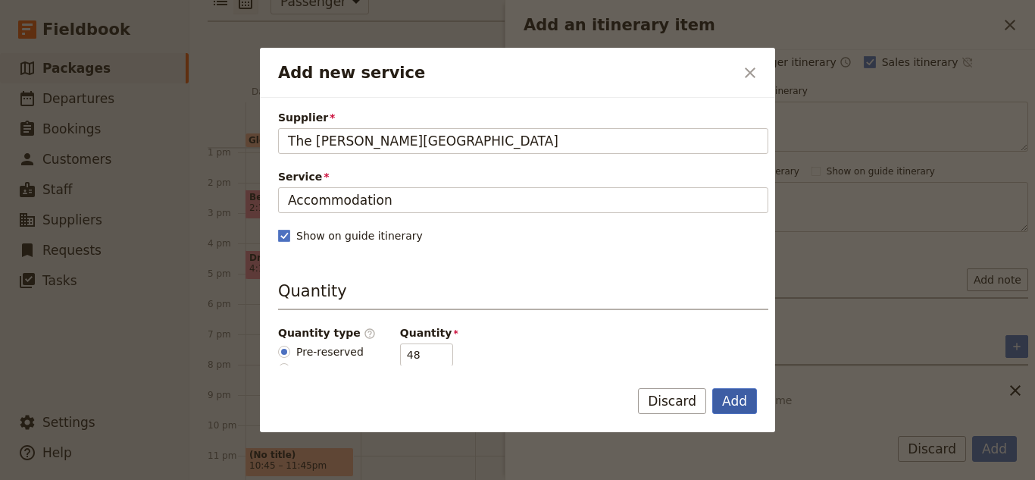
click at [734, 390] on button "Add" at bounding box center [734, 401] width 45 height 26
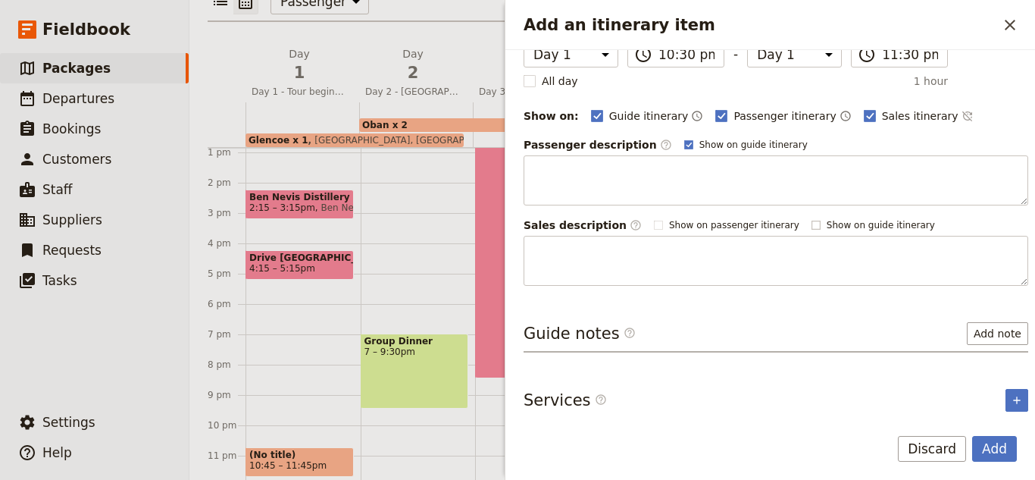
scroll to position [0, 0]
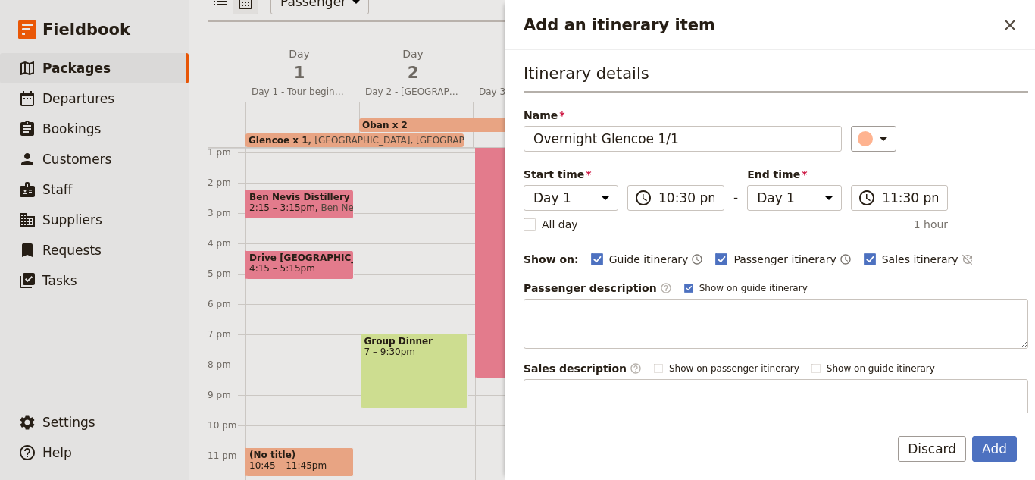
click at [996, 435] on form "Itinerary details Name Overnight [GEOGRAPHIC_DATA] 1/1 ​ Start time Day 1 Day 2…" at bounding box center [770, 265] width 530 height 430
click at [1002, 444] on button "Add" at bounding box center [994, 449] width 45 height 26
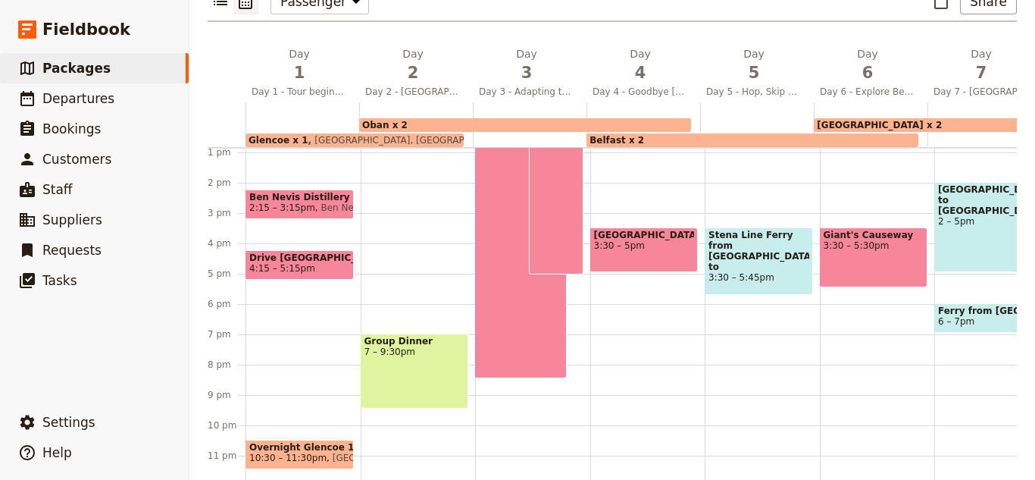
click at [434, 413] on div "Group Dinner 7 – 9:30pm" at bounding box center [418, 121] width 115 height 727
click at [426, 407] on div "Group Dinner 7 – 9:30pm" at bounding box center [418, 121] width 115 height 727
select select "2"
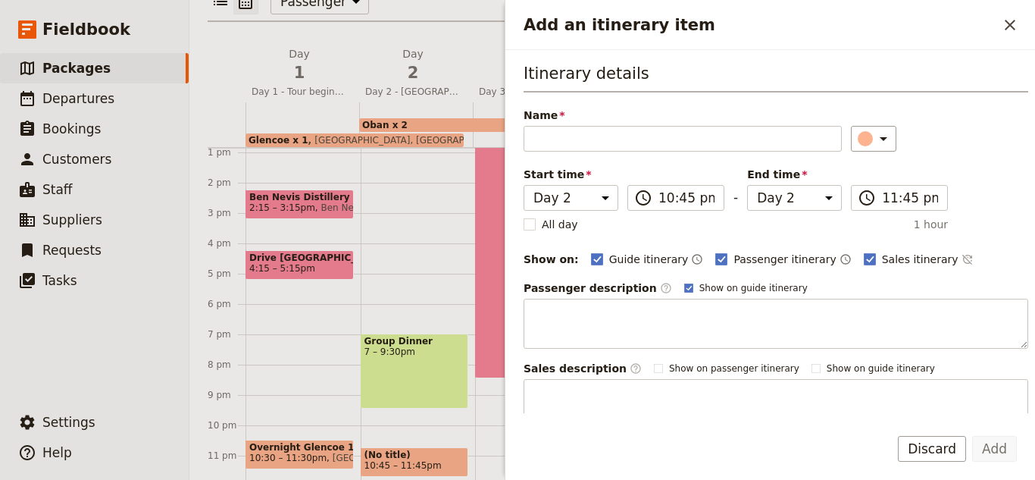
drag, startPoint x: 426, startPoint y: 408, endPoint x: 424, endPoint y: 394, distance: 13.8
click at [424, 394] on div "Group Dinner 7 – 9:30pm (No title) 10:45 – 11:45pm" at bounding box center [418, 121] width 115 height 727
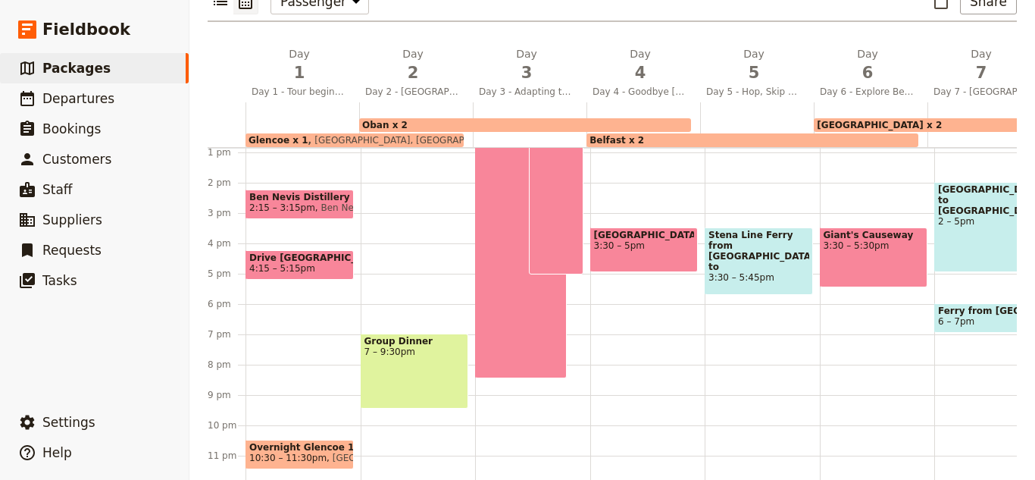
click at [418, 398] on div "Group Dinner 7 – 9:30pm" at bounding box center [418, 121] width 115 height 727
select select "2"
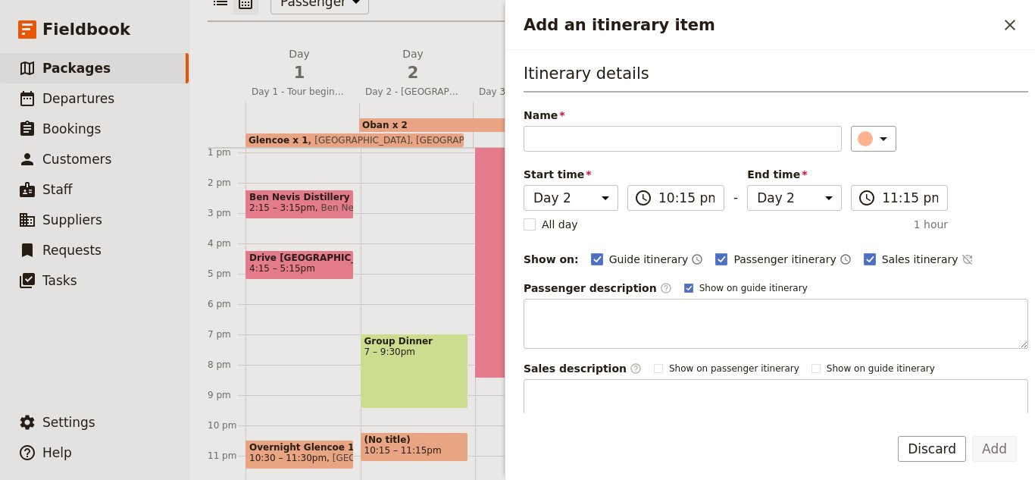
click at [429, 445] on span "10:15 – 11:15pm" at bounding box center [414, 450] width 101 height 11
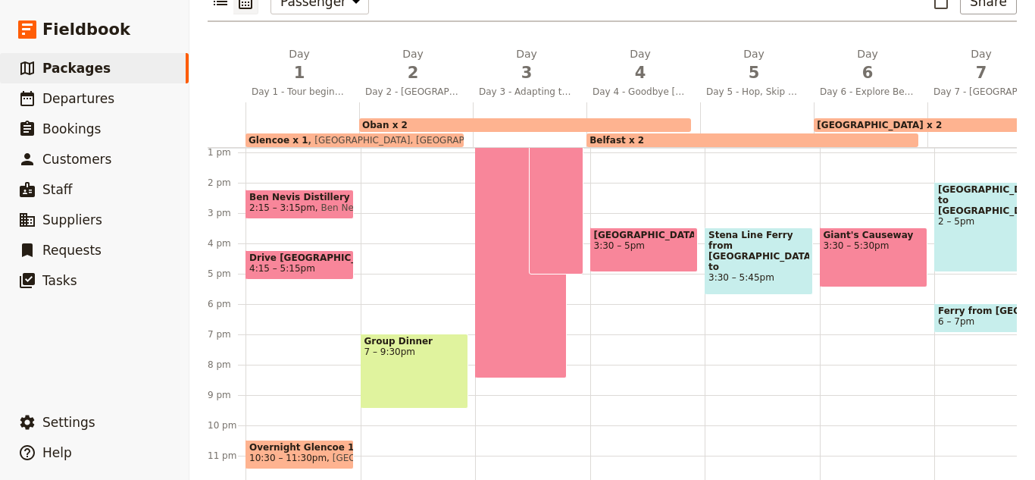
click at [428, 413] on div "Group Dinner 7 – 9:30pm" at bounding box center [418, 121] width 115 height 727
select select "2"
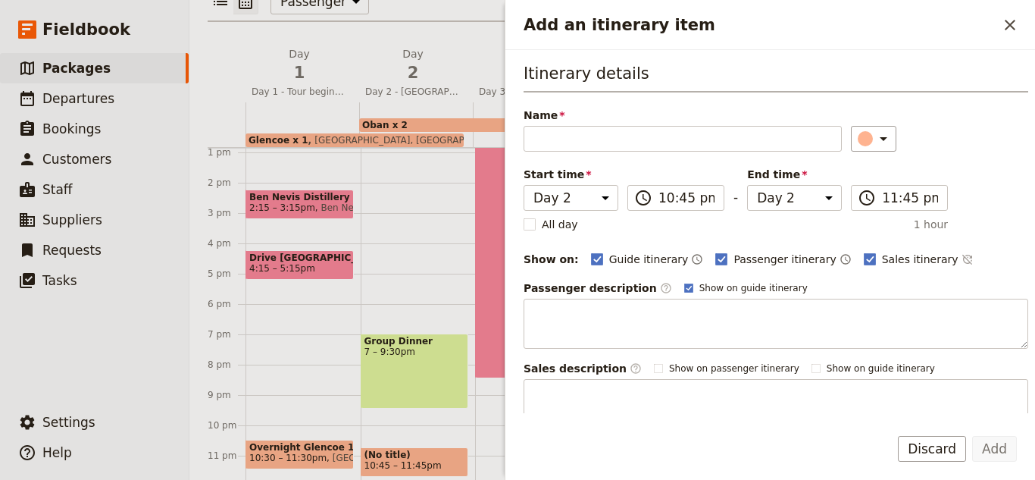
click at [424, 447] on div "(No title) 10:45 – 11:45pm" at bounding box center [415, 462] width 108 height 30
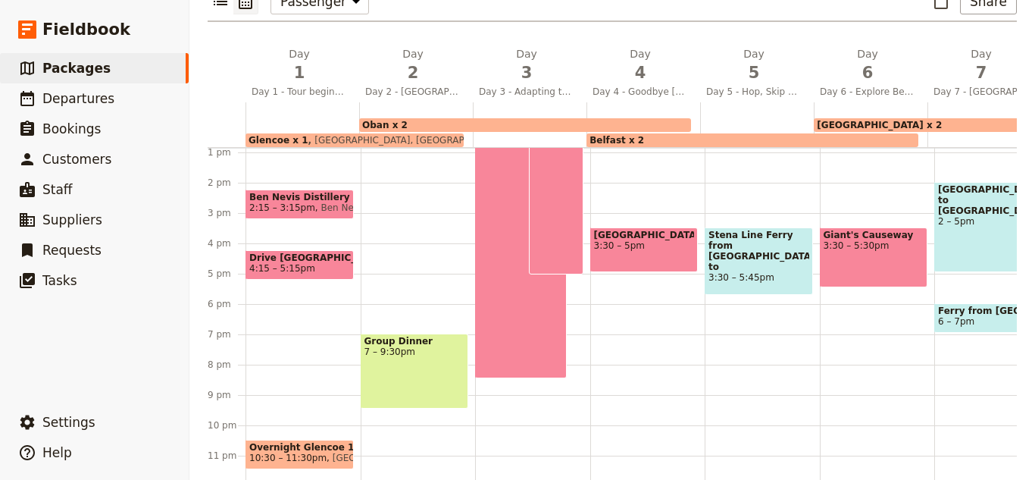
click at [423, 404] on div "Group Dinner 7 – 9:30pm" at bounding box center [418, 121] width 115 height 727
select select "2"
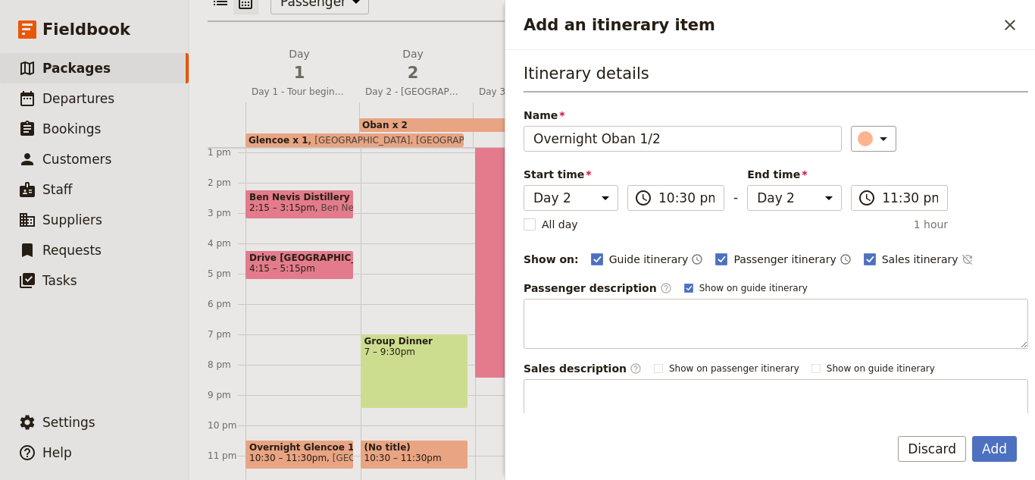
scroll to position [149, 0]
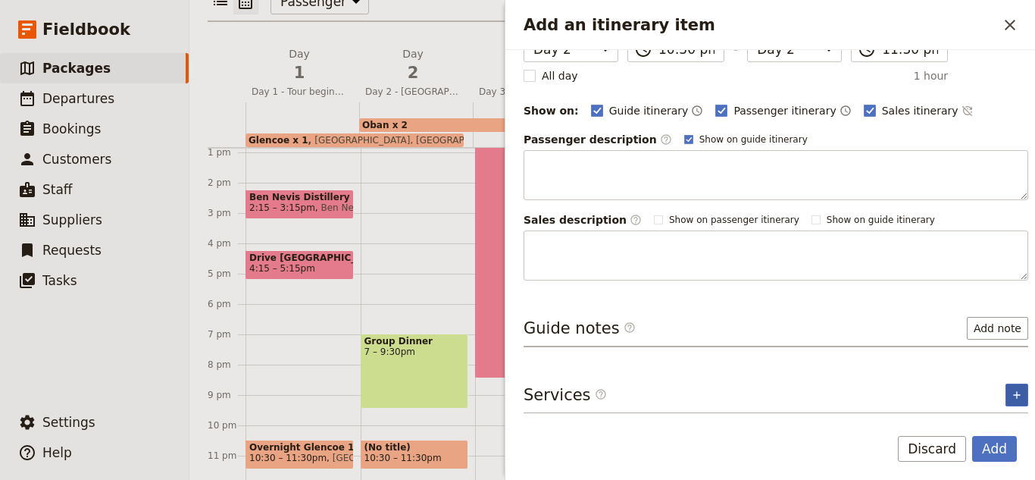
type input "Overnight Oban 1/2"
click at [1011, 396] on icon "Add service inclusion" at bounding box center [1017, 395] width 12 height 12
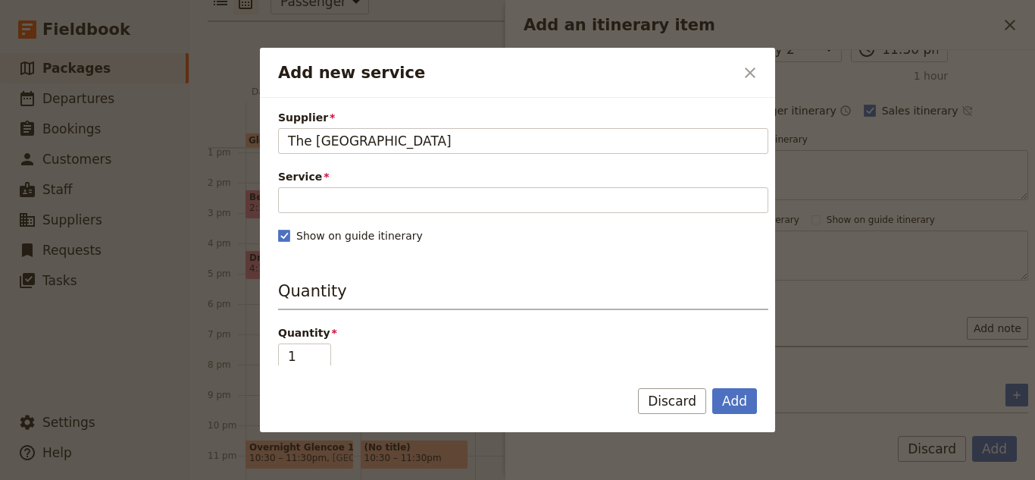
type input "The [GEOGRAPHIC_DATA]"
click at [537, 186] on div "Service Please fill in this field." at bounding box center [523, 191] width 490 height 44
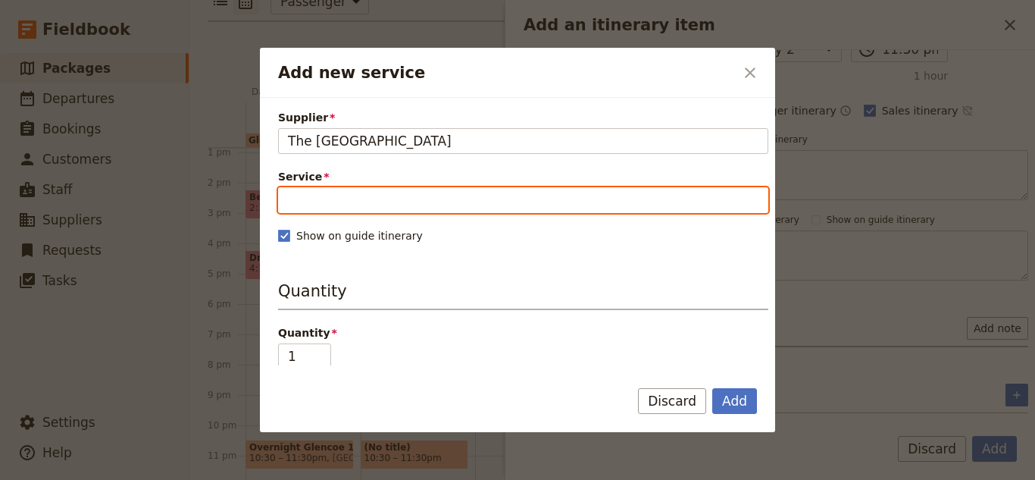
click at [540, 208] on input "Service" at bounding box center [523, 200] width 490 height 26
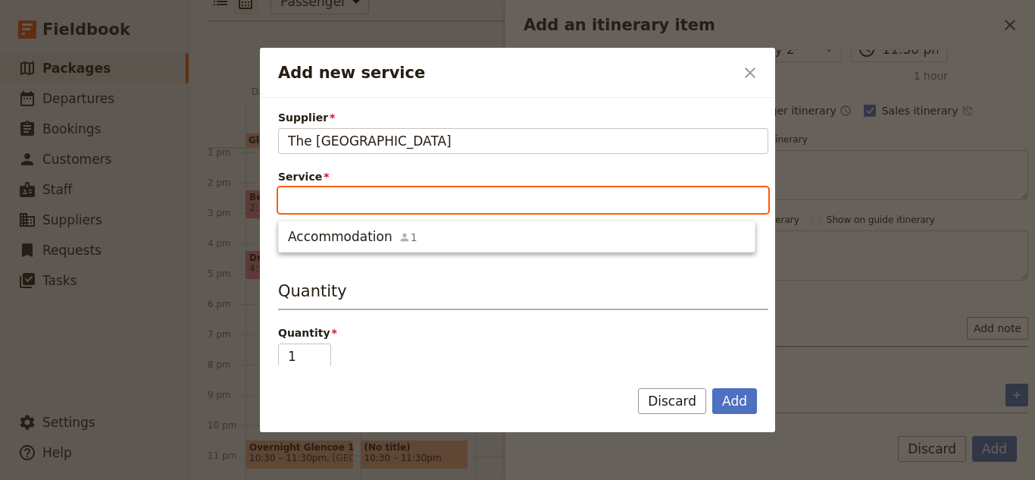
type input "A"
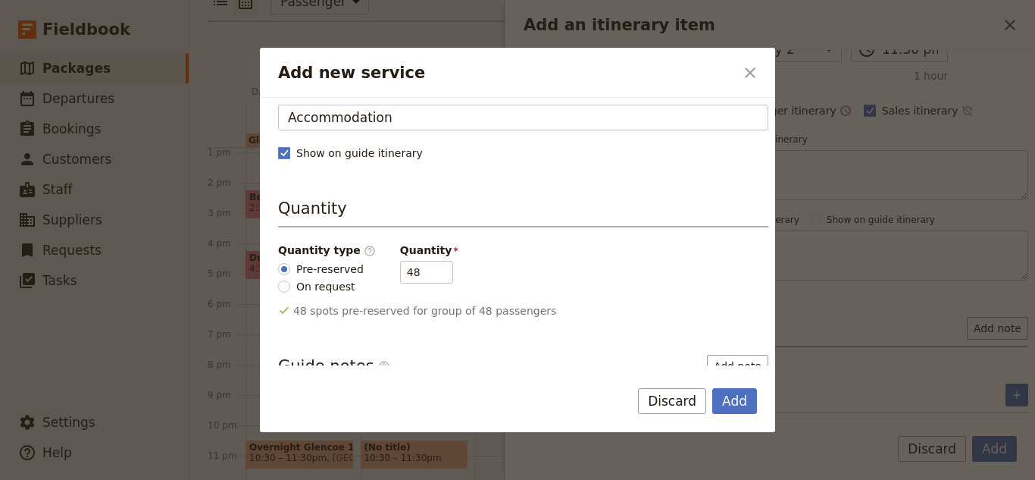
scroll to position [170, 0]
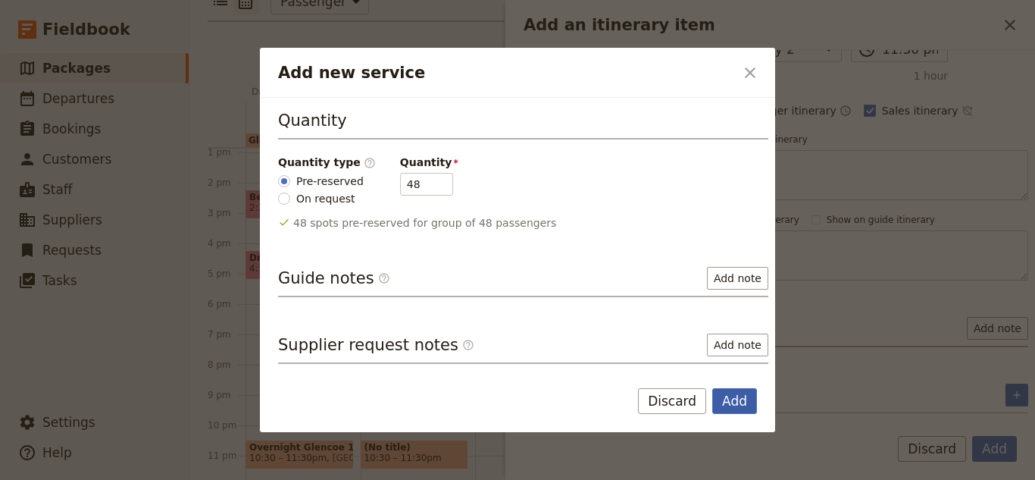
click at [730, 393] on button "Add" at bounding box center [734, 401] width 45 height 26
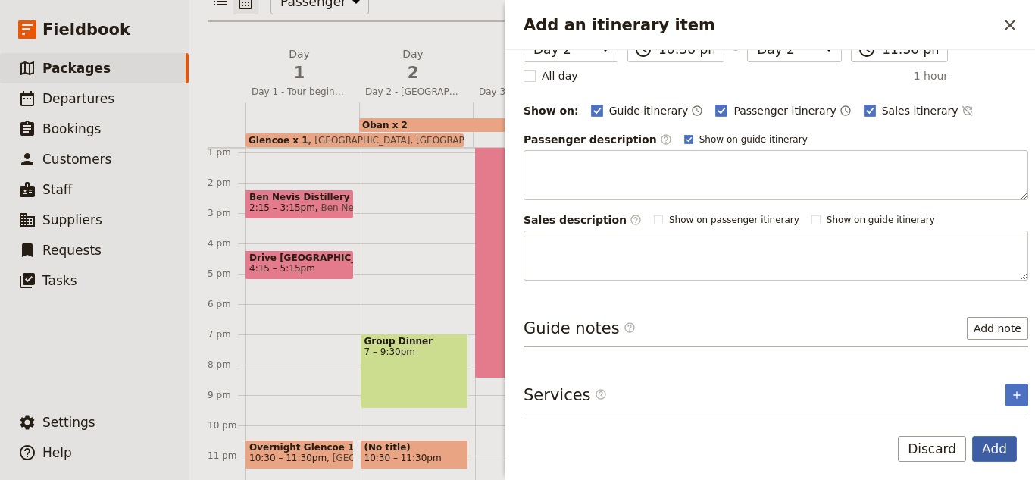
click at [1013, 446] on button "Add" at bounding box center [994, 449] width 45 height 26
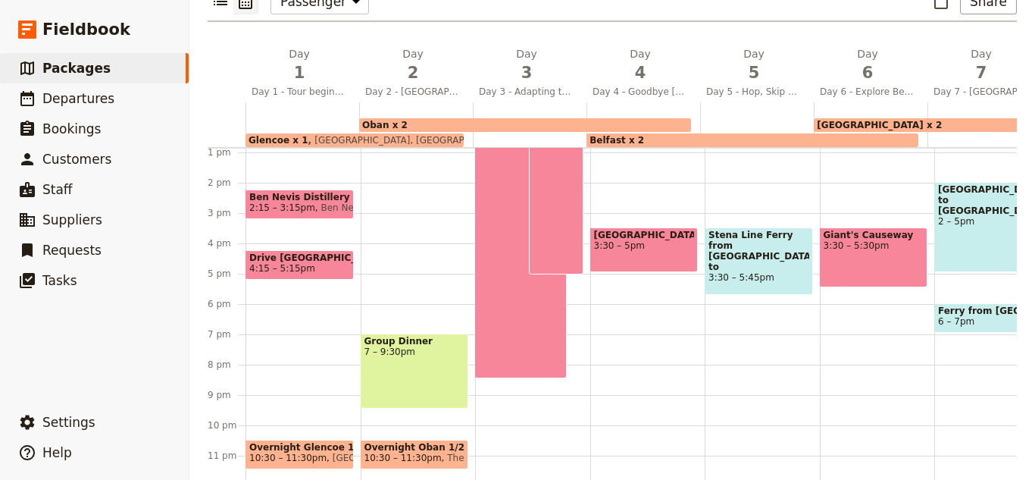
click at [495, 402] on div "Three Isles Tour - [PERSON_NAME][GEOGRAPHIC_DATA] and [PERSON_NAME] 9:25am – 8:…" at bounding box center [532, 121] width 115 height 727
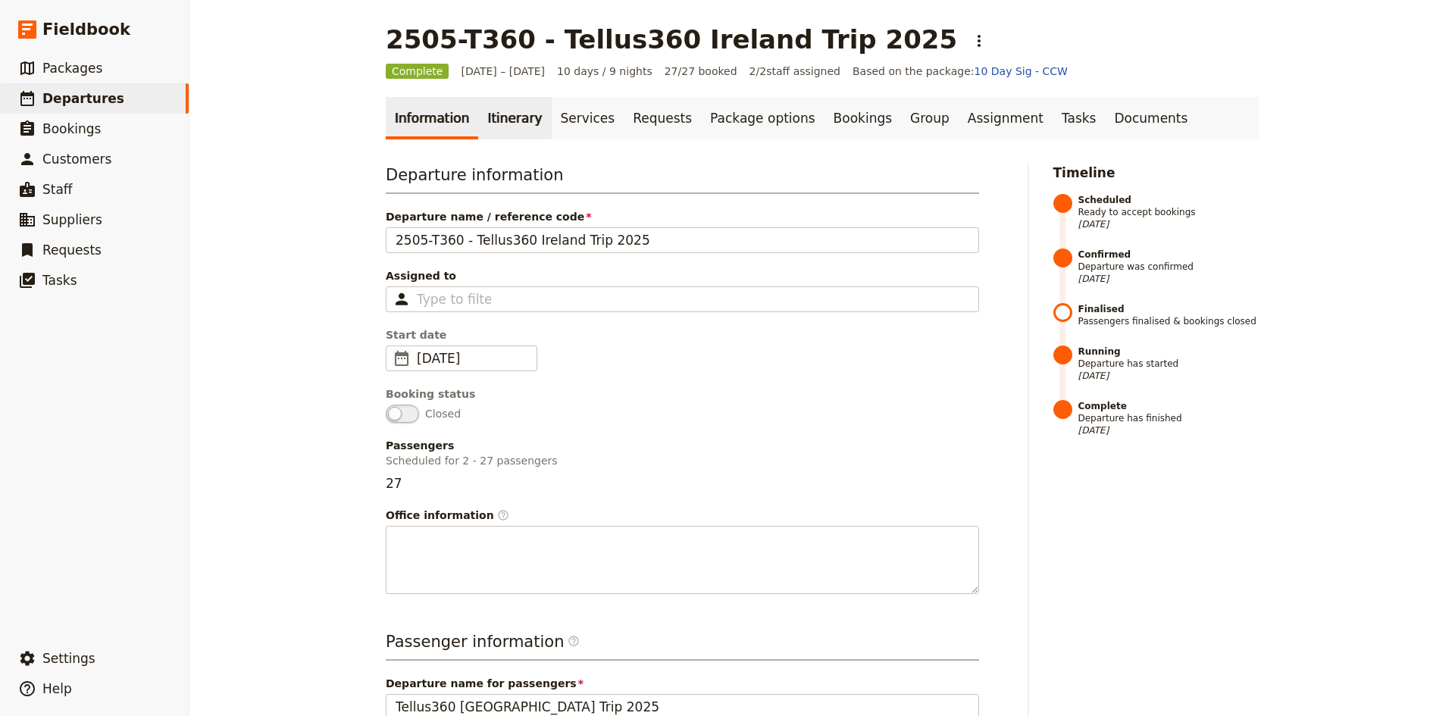
click at [484, 114] on link "Itinerary" at bounding box center [514, 118] width 73 height 42
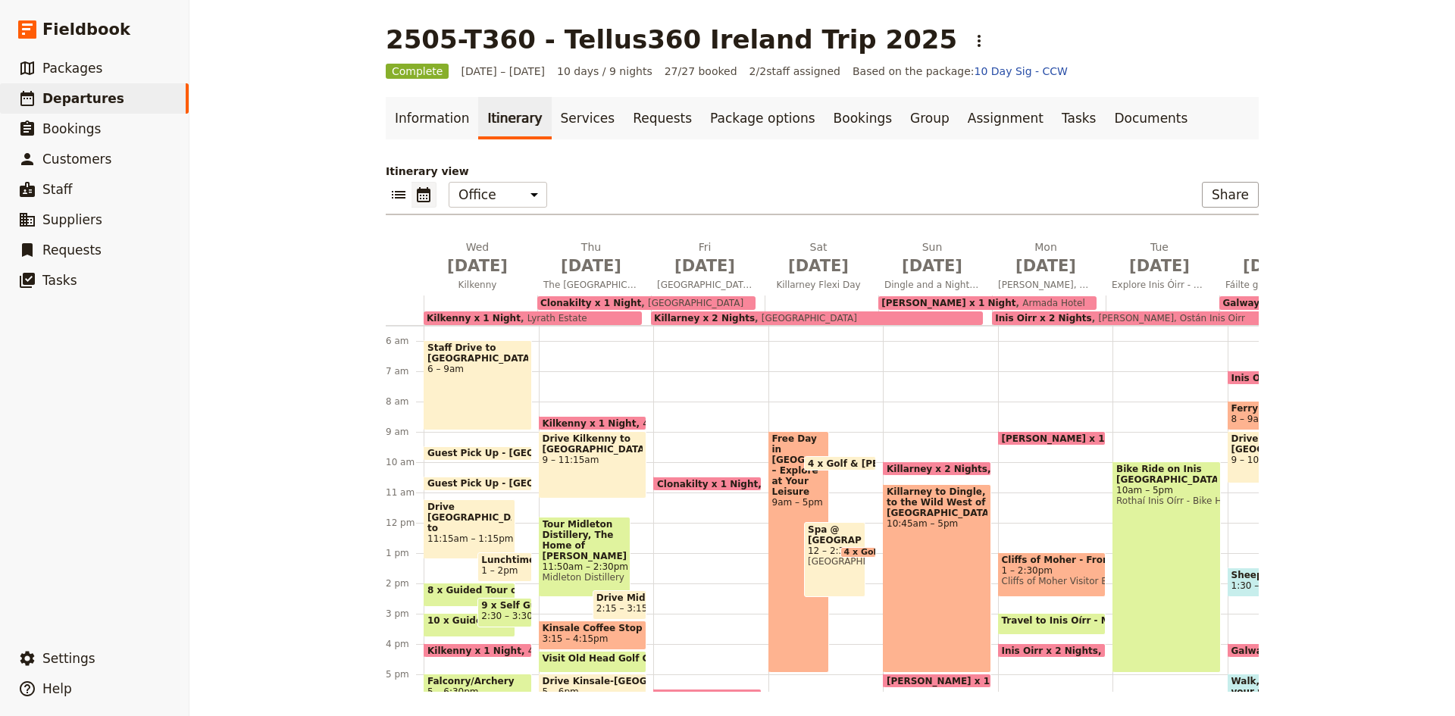
scroll to position [0, 321]
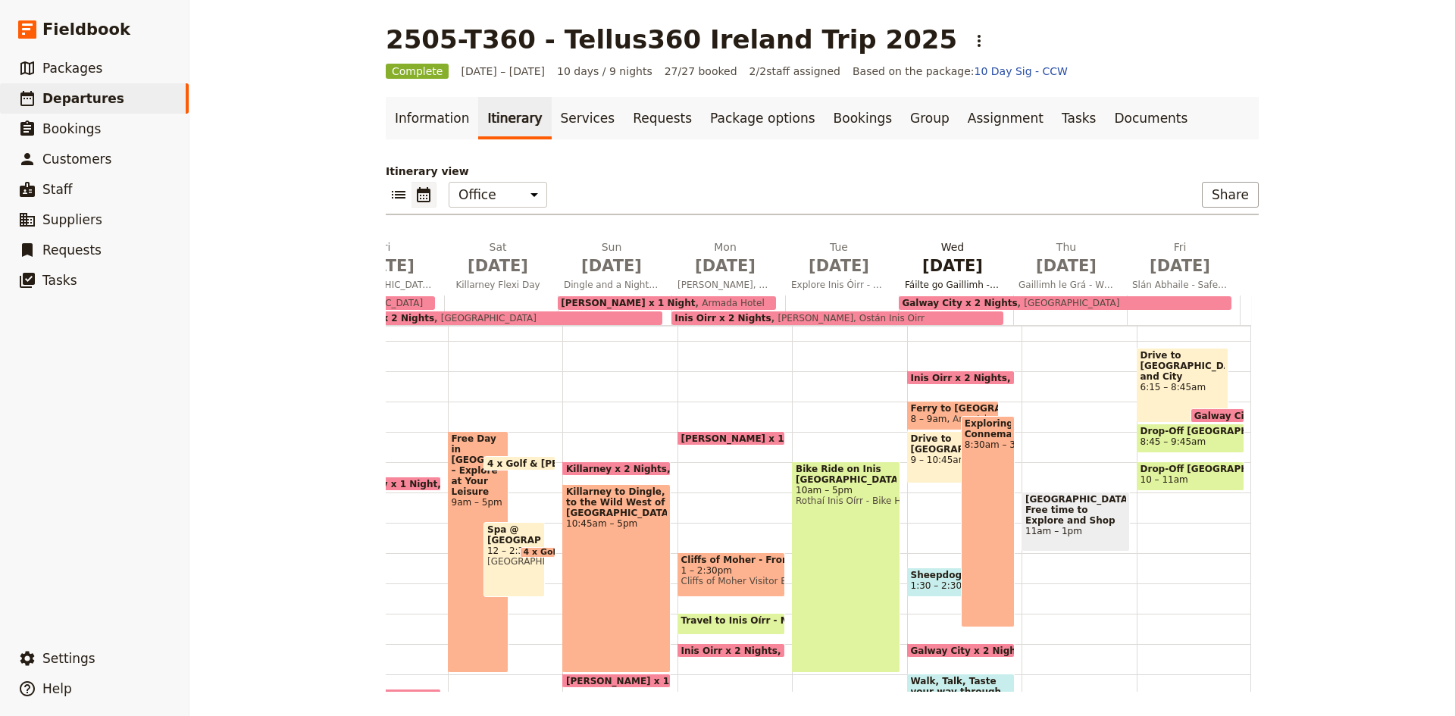
click at [939, 258] on span "[DATE]" at bounding box center [952, 266] width 95 height 23
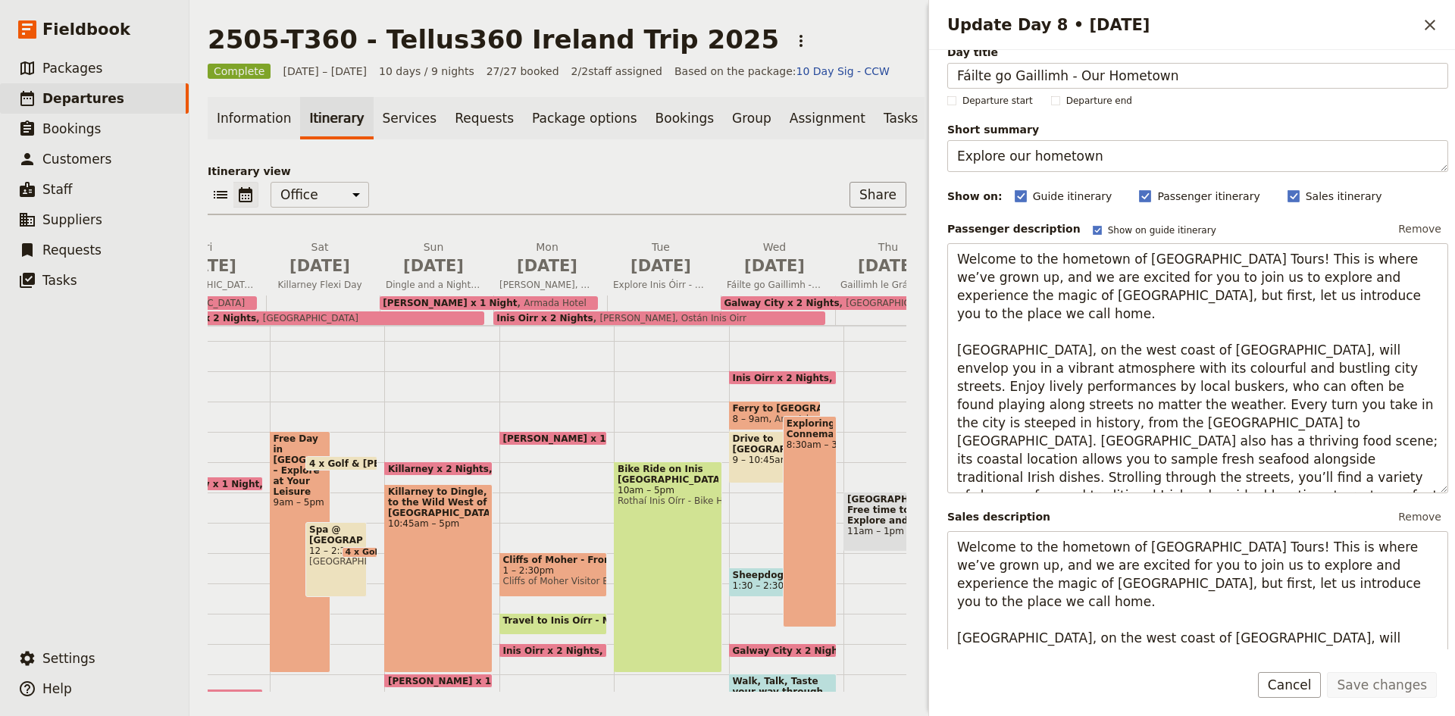
scroll to position [76, 0]
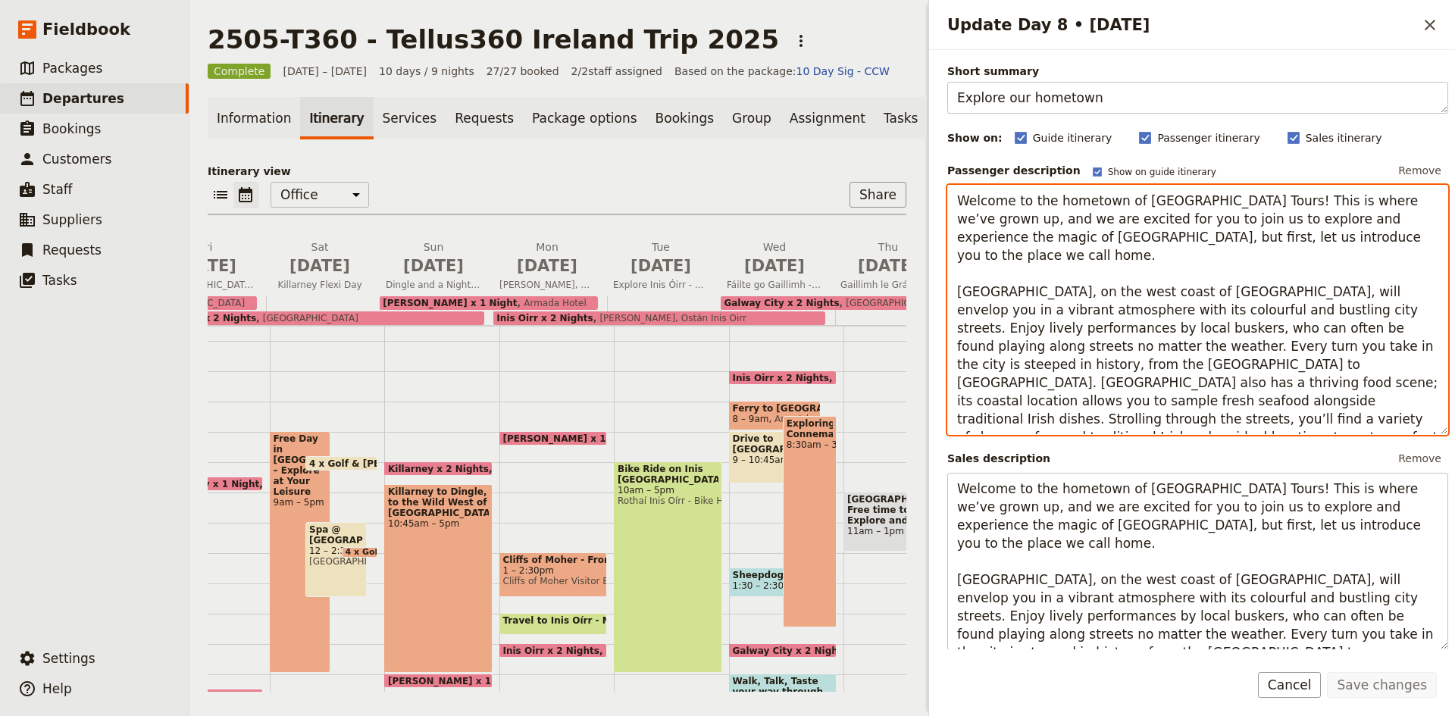
drag, startPoint x: 1064, startPoint y: 425, endPoint x: 941, endPoint y: 210, distance: 247.7
click at [941, 210] on div "Day title Fáilte go Gaillimh - Our Hometown Departure start Departure end Short…" at bounding box center [1192, 349] width 526 height 599
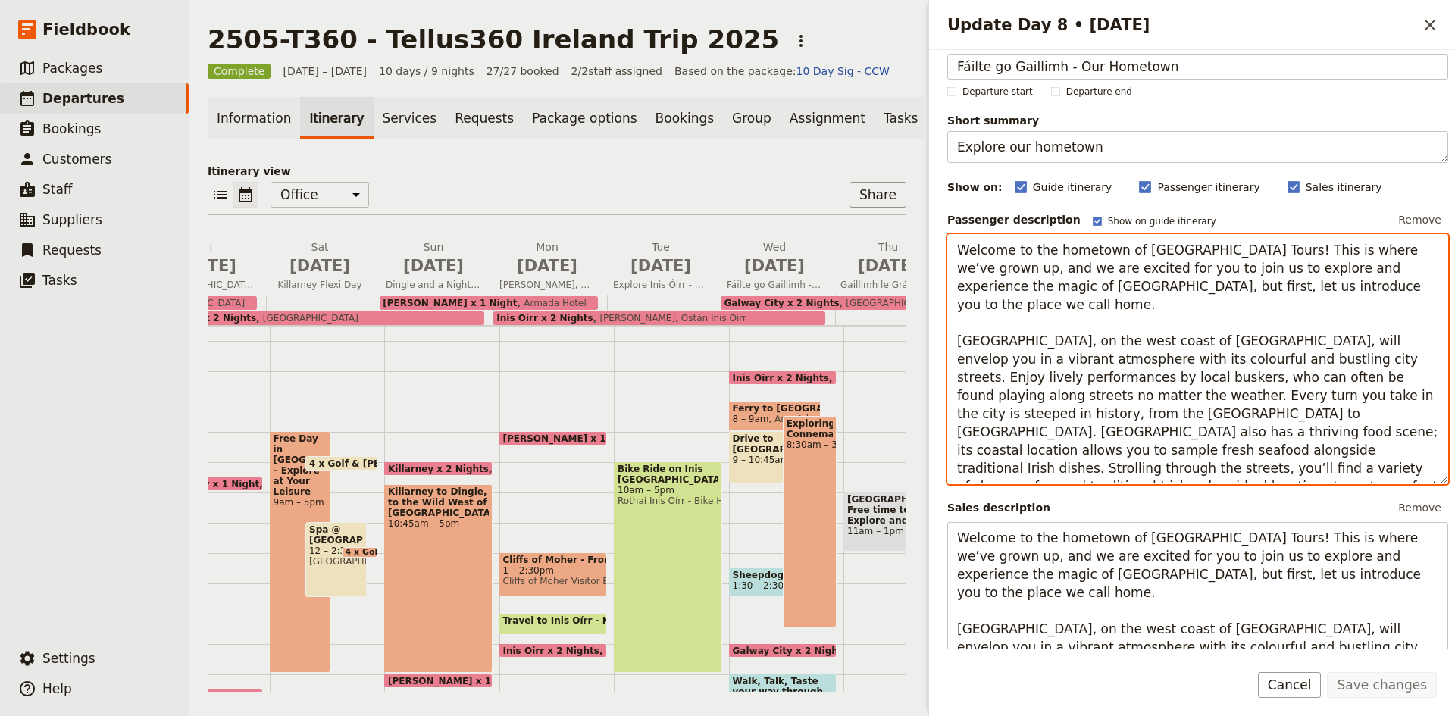
scroll to position [0, 0]
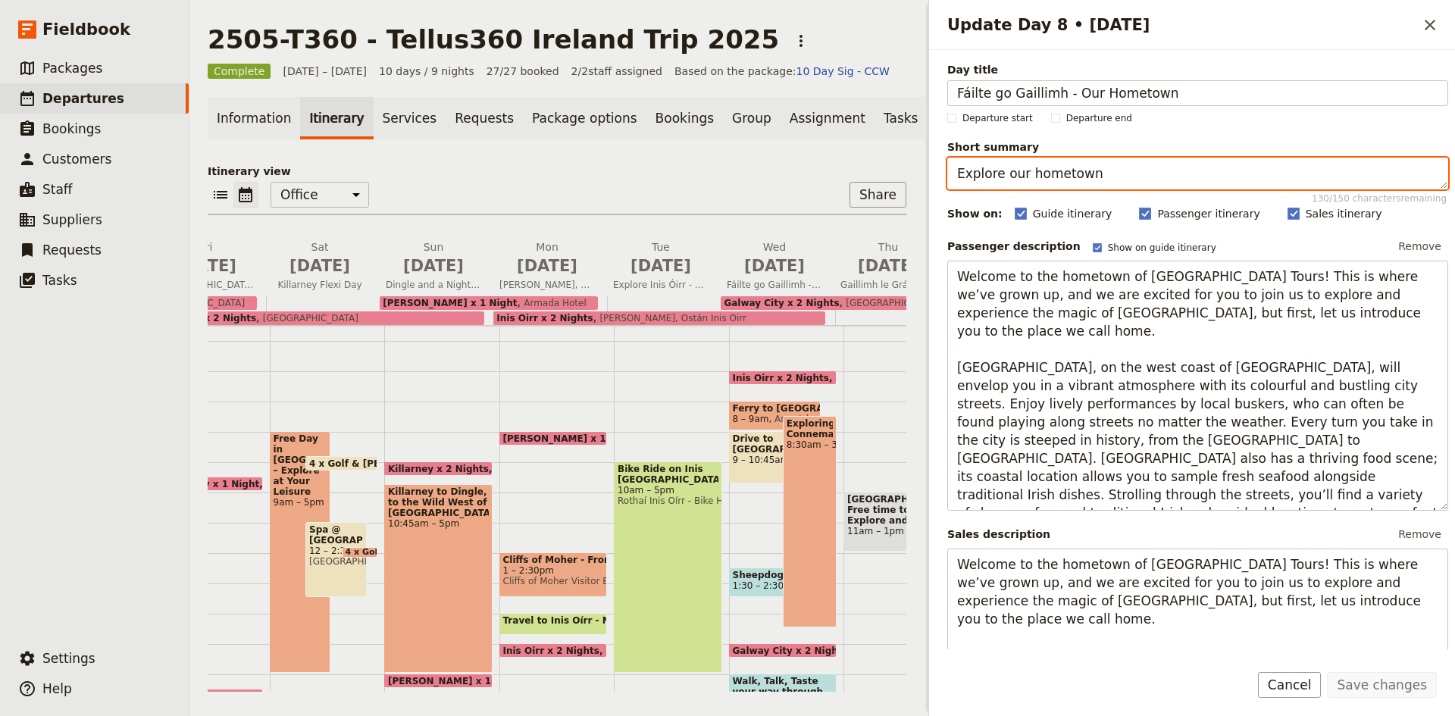
click at [1037, 177] on textarea "Explore our hometown" at bounding box center [1197, 174] width 501 height 32
click at [1037, 176] on textarea "Explore our hometown" at bounding box center [1197, 174] width 501 height 32
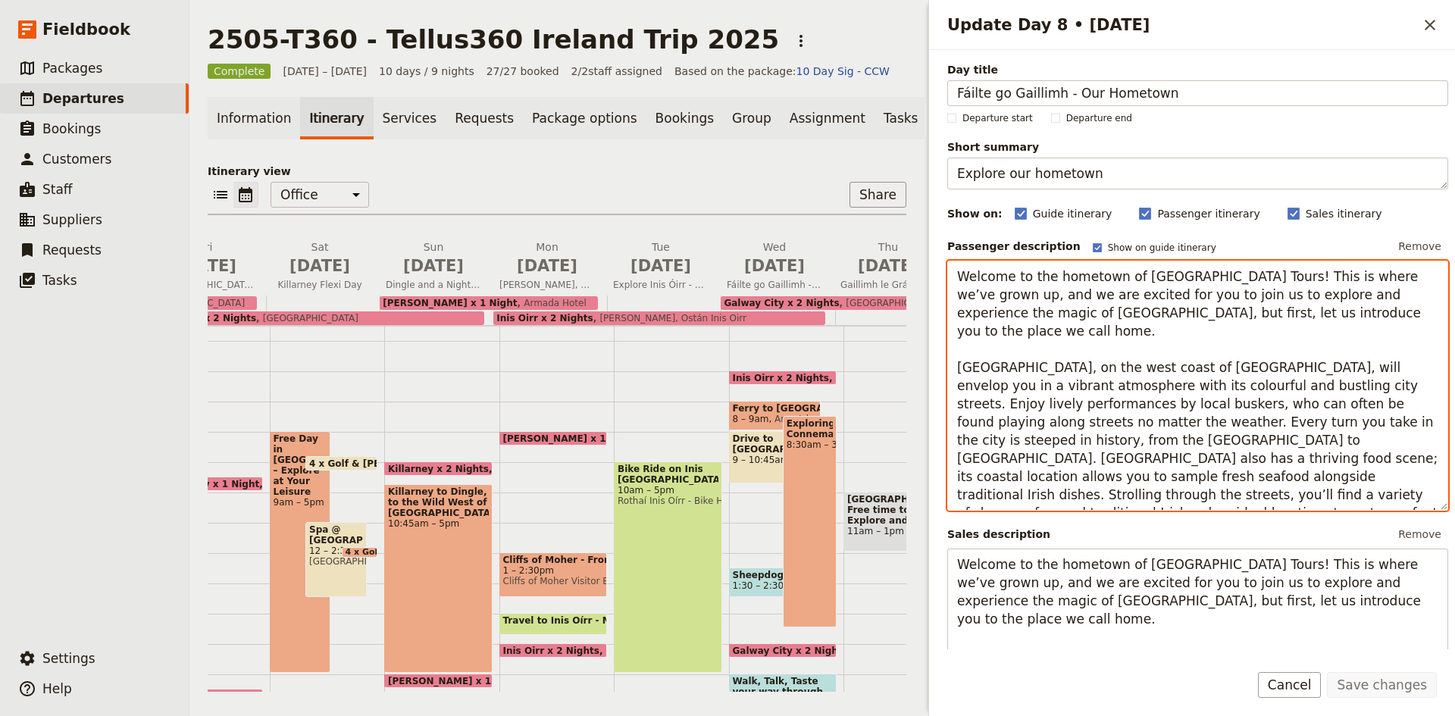
drag, startPoint x: 1088, startPoint y: 492, endPoint x: 945, endPoint y: 272, distance: 262.3
click at [945, 272] on div "Day title Fáilte go Gaillimh - Our Hometown Departure start Departure end Short…" at bounding box center [1192, 349] width 526 height 599
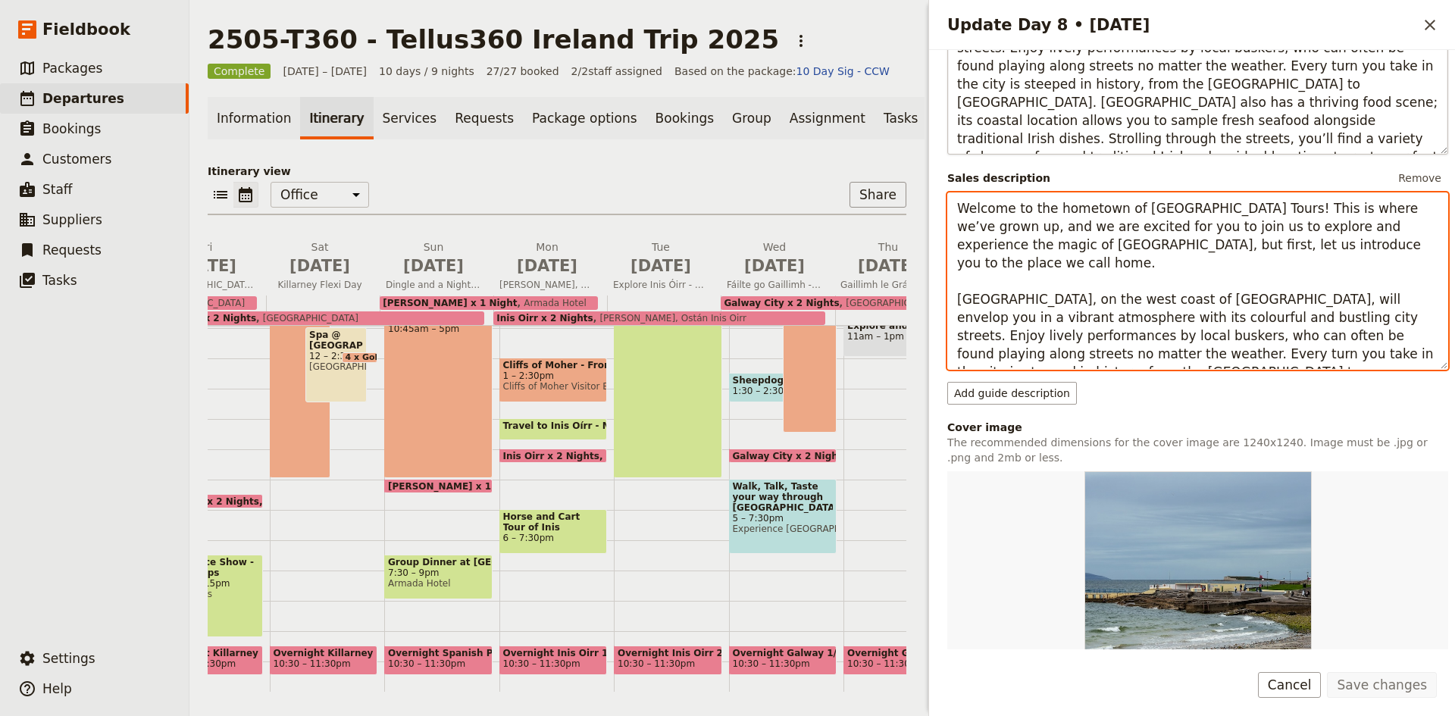
scroll to position [339, 0]
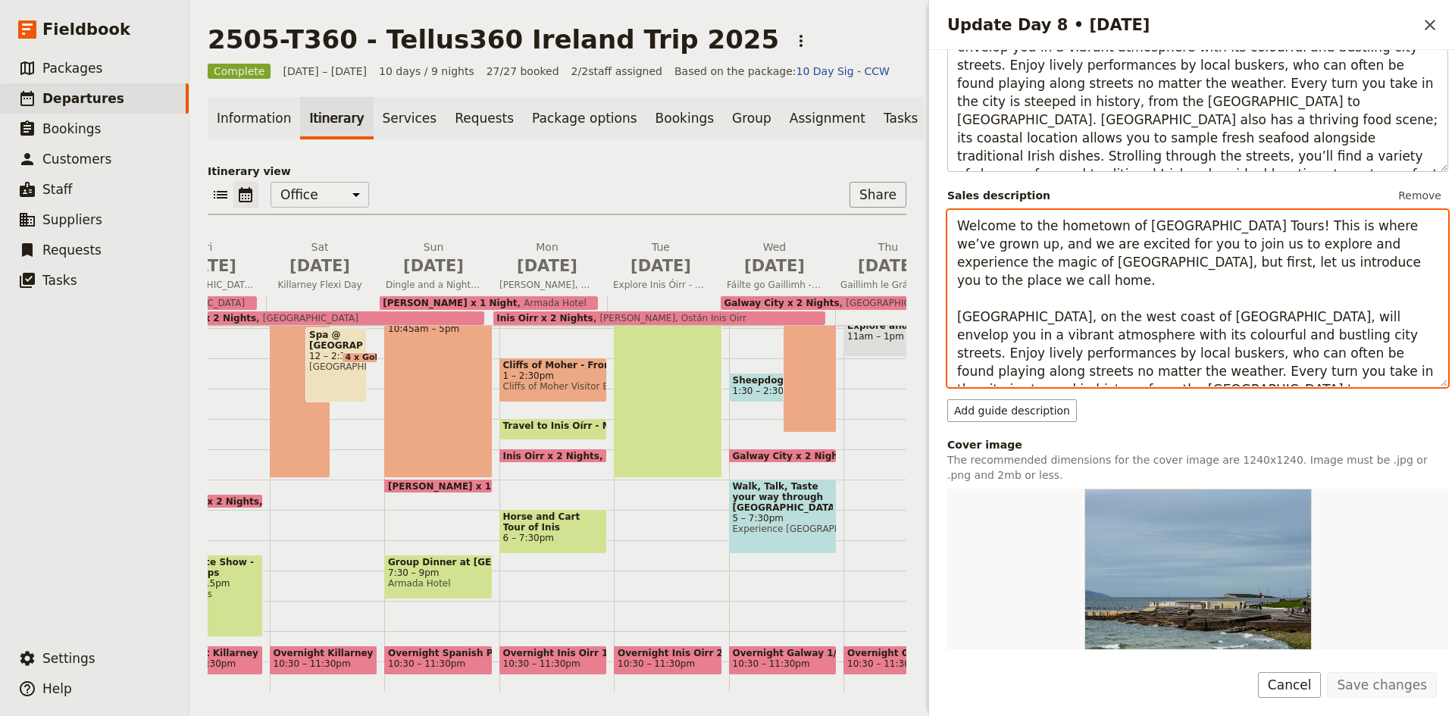
drag, startPoint x: 1107, startPoint y: 183, endPoint x: 948, endPoint y: 224, distance: 164.3
click at [948, 224] on textarea "Welcome to the hometown of [GEOGRAPHIC_DATA] Tours! This is where we’ve grown u…" at bounding box center [1197, 298] width 501 height 177
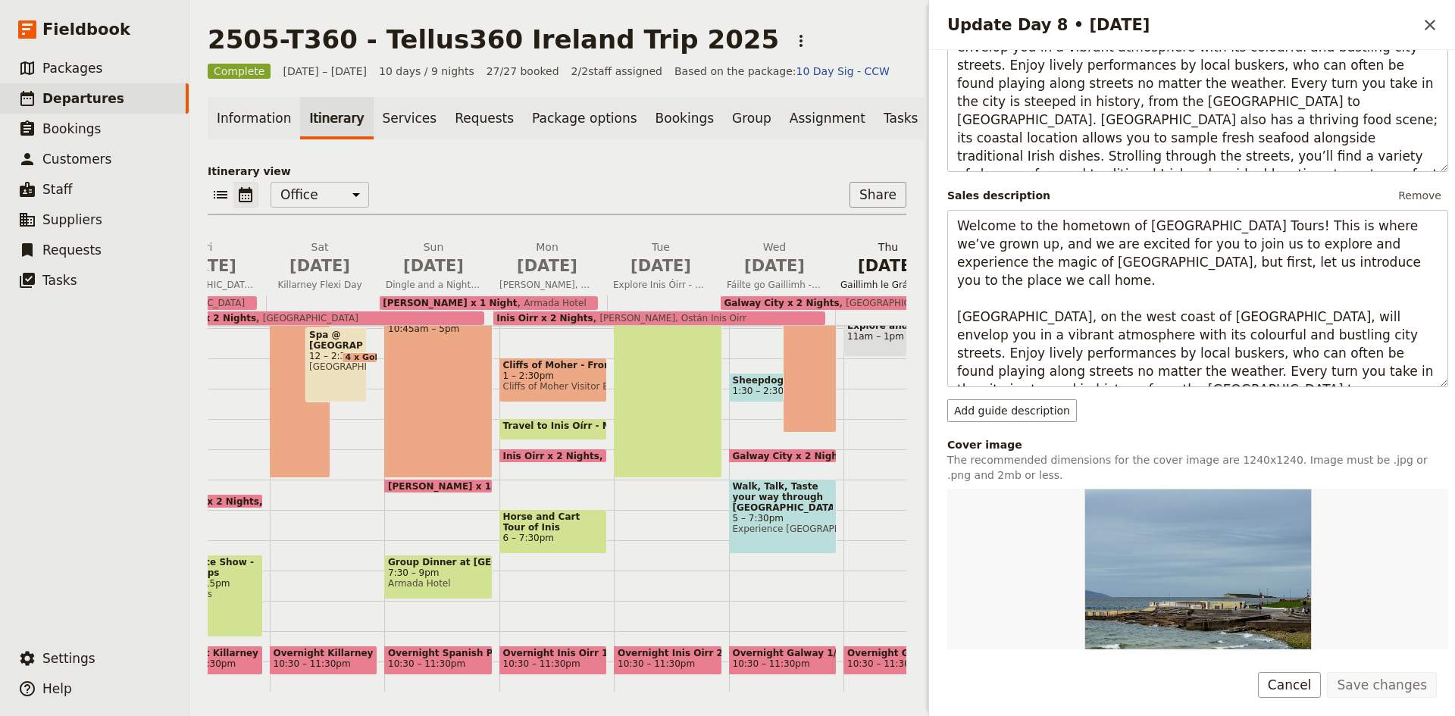
click at [868, 289] on span "Gaillimh le Grá - With Love, Galway!" at bounding box center [888, 285] width 108 height 12
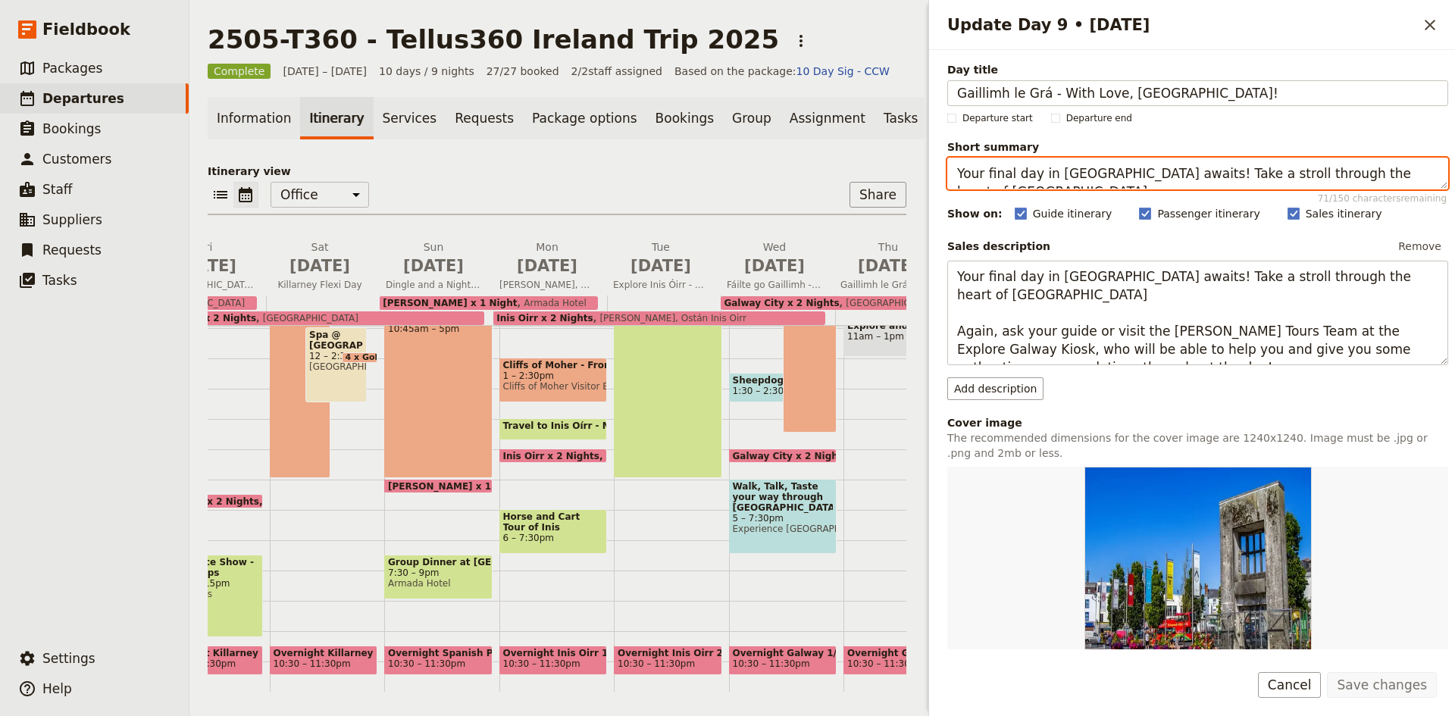
click at [1152, 180] on textarea "Your final day in Galway awaits! Take a stroll through the heart of Galway City" at bounding box center [1197, 174] width 501 height 32
click at [1152, 179] on textarea "Your final day in Galway awaits! Take a stroll through the heart of Galway City" at bounding box center [1197, 174] width 501 height 32
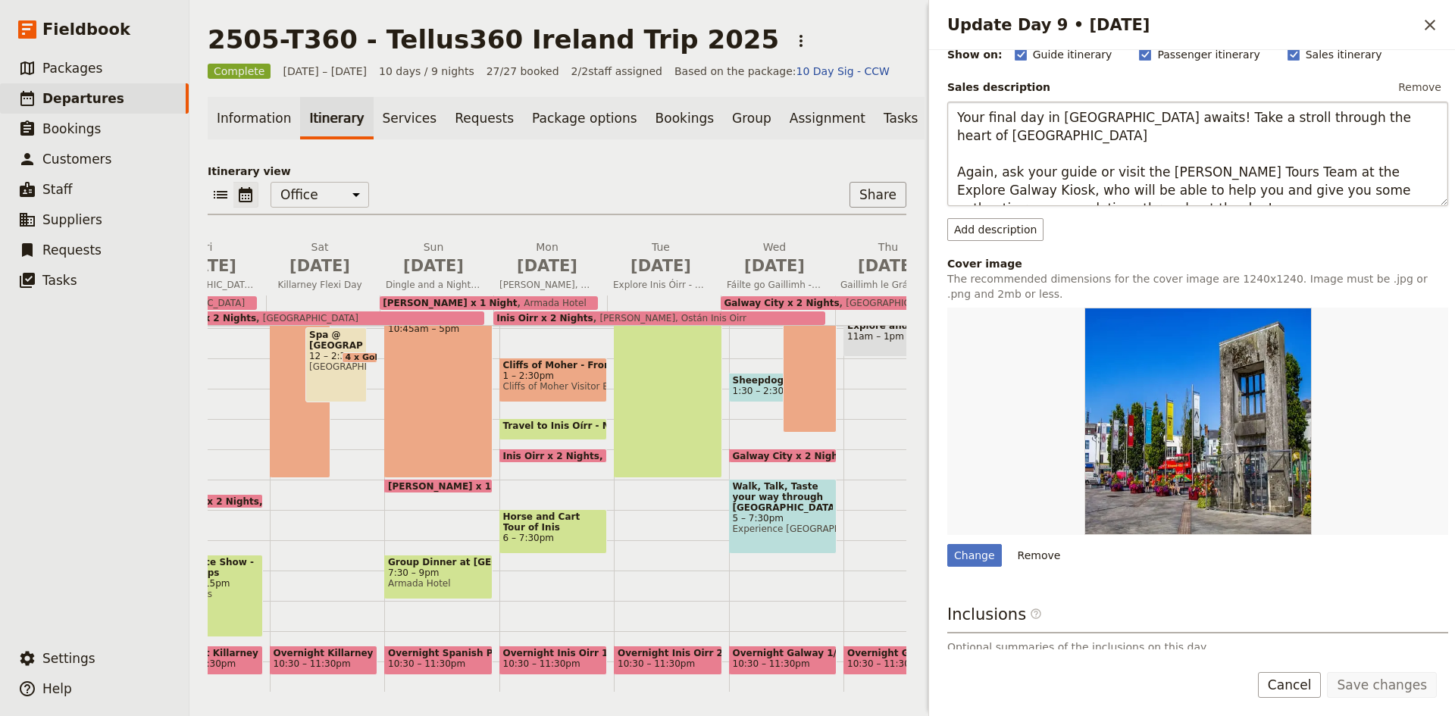
scroll to position [302, 0]
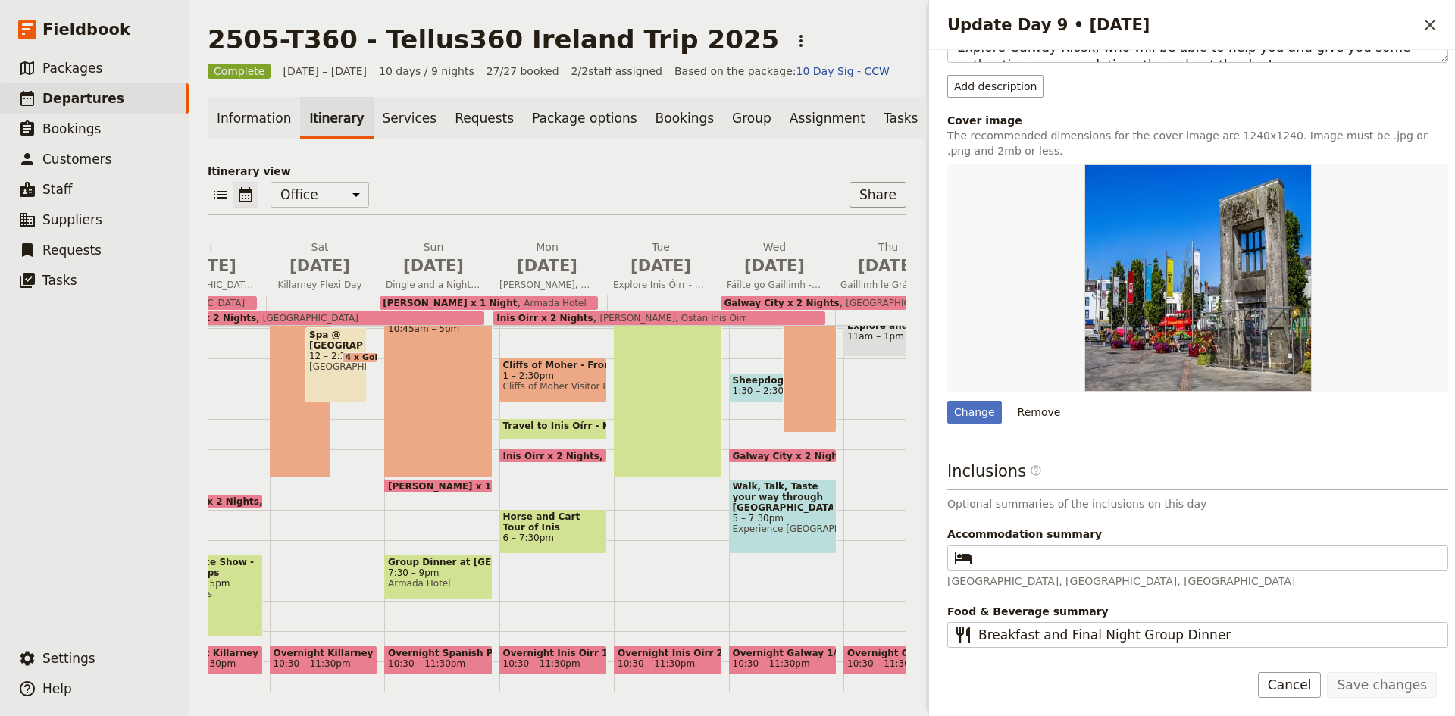
drag, startPoint x: 743, startPoint y: 699, endPoint x: 660, endPoint y: 701, distance: 83.4
click at [660, 701] on main "2505-T360 - Tellus360 Ireland Trip 2025 ​ Complete 14 – 23 May 2025 10 days / 9…" at bounding box center [556, 358] width 735 height 716
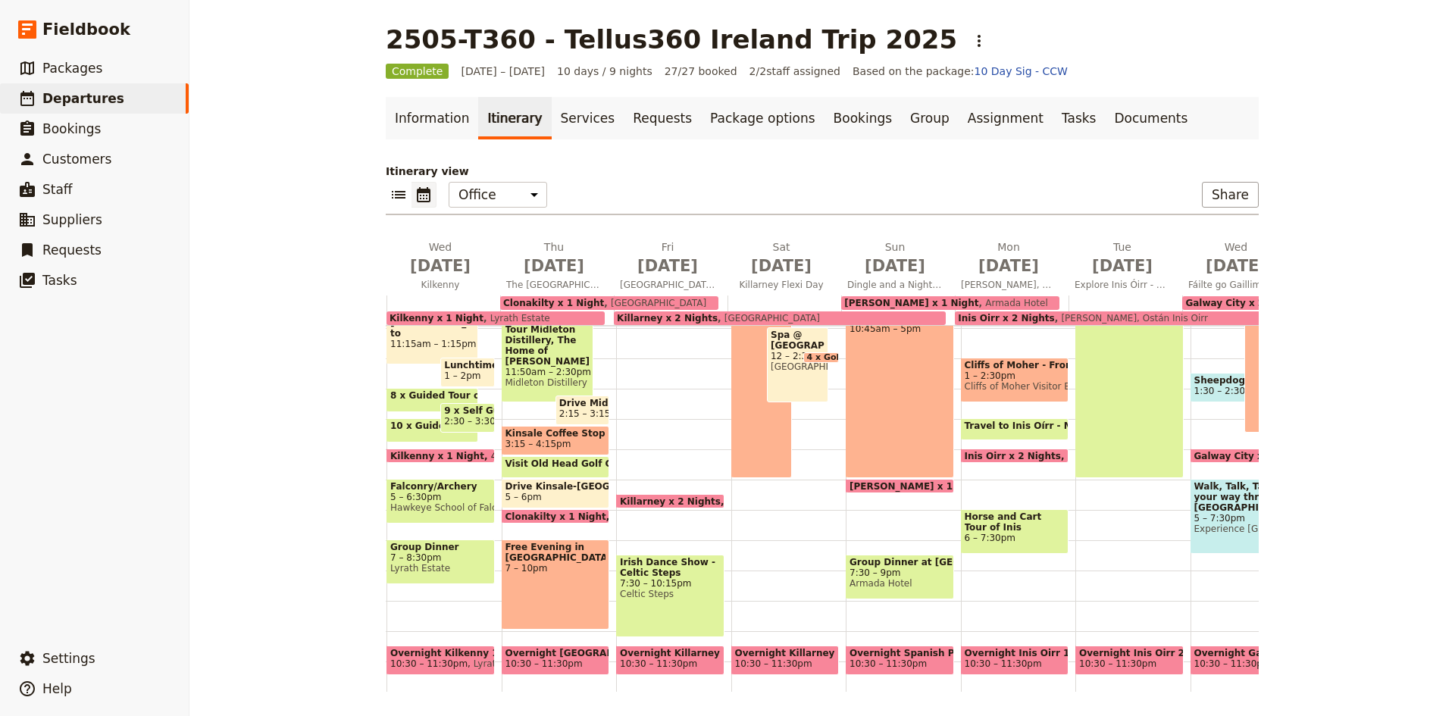
scroll to position [0, 0]
